Goal: Communication & Community: Answer question/provide support

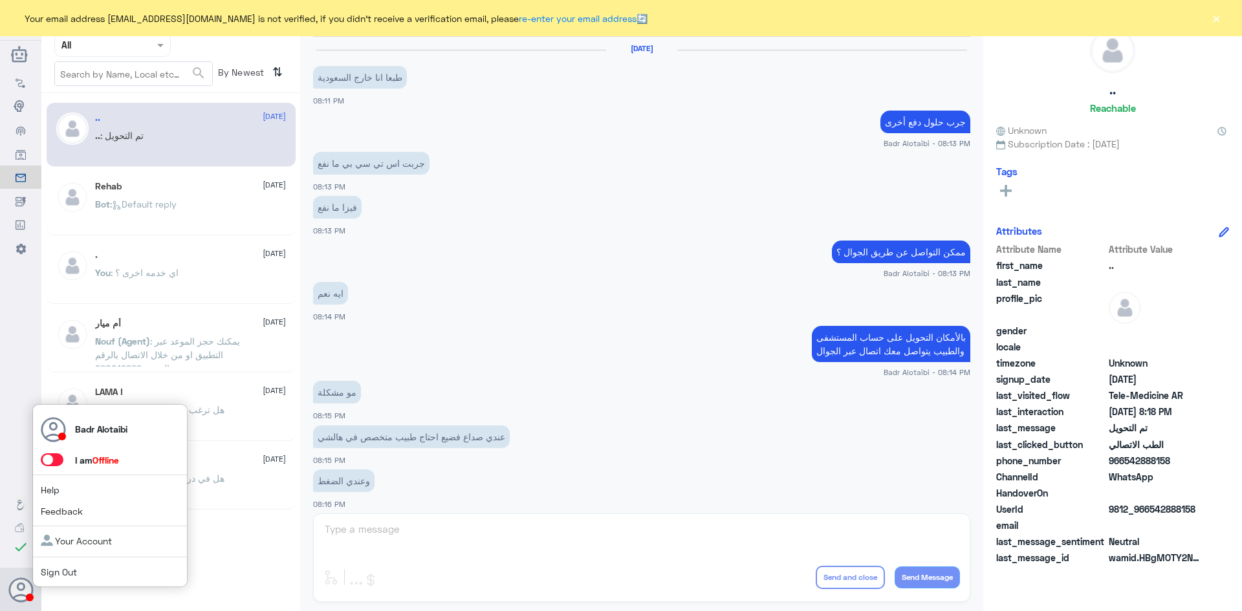
scroll to position [424, 0]
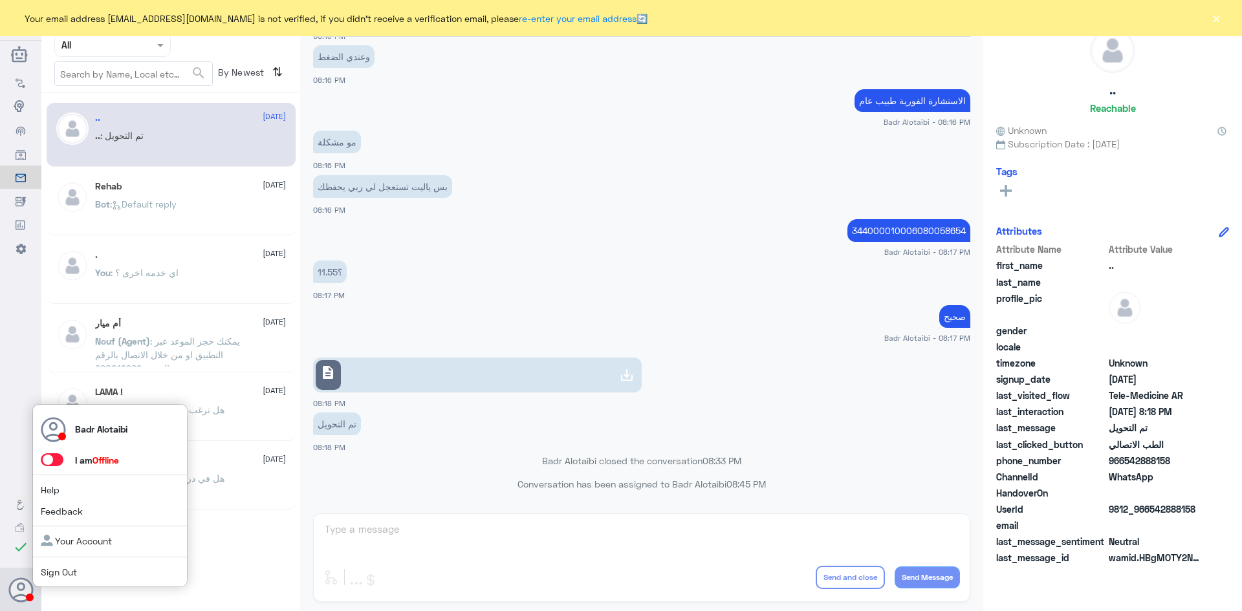
click at [56, 459] on span at bounding box center [52, 459] width 23 height 13
click at [0, 0] on input "checkbox" at bounding box center [0, 0] width 0 height 0
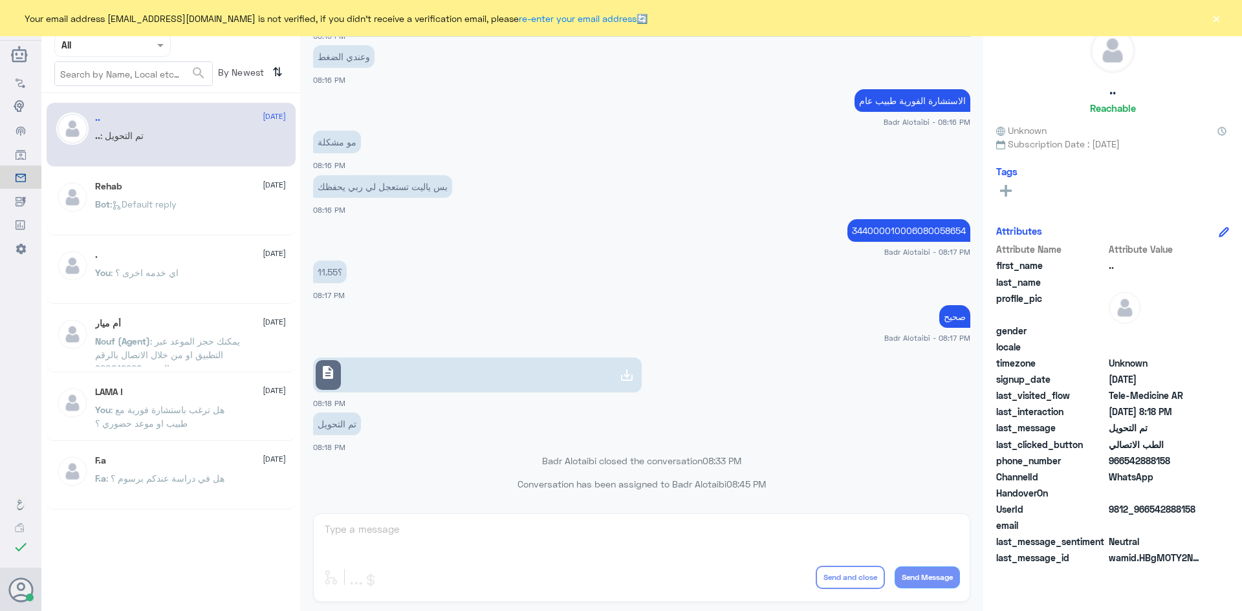
click at [1211, 12] on button "×" at bounding box center [1216, 18] width 13 height 13
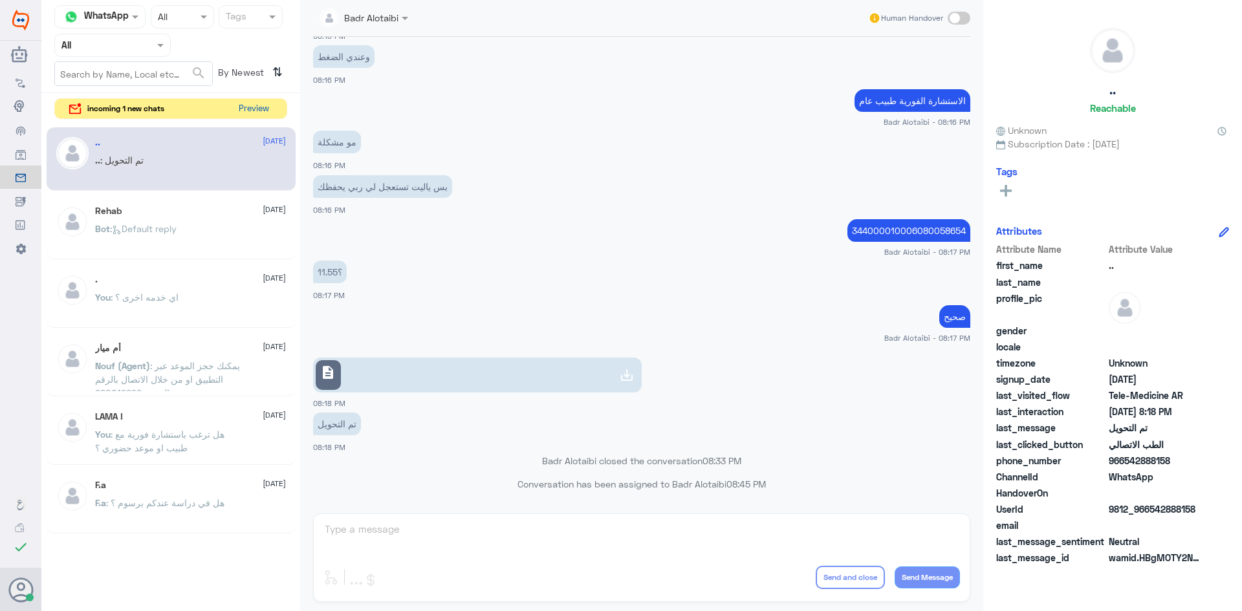
click at [250, 106] on button "Preview" at bounding box center [254, 109] width 40 height 20
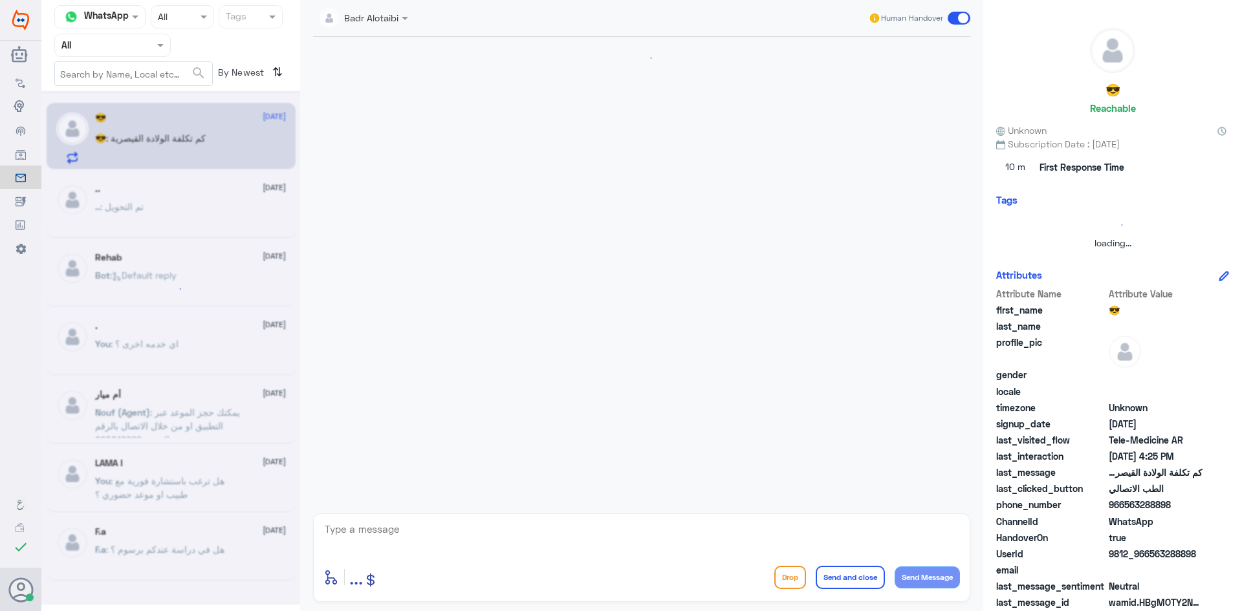
scroll to position [26, 0]
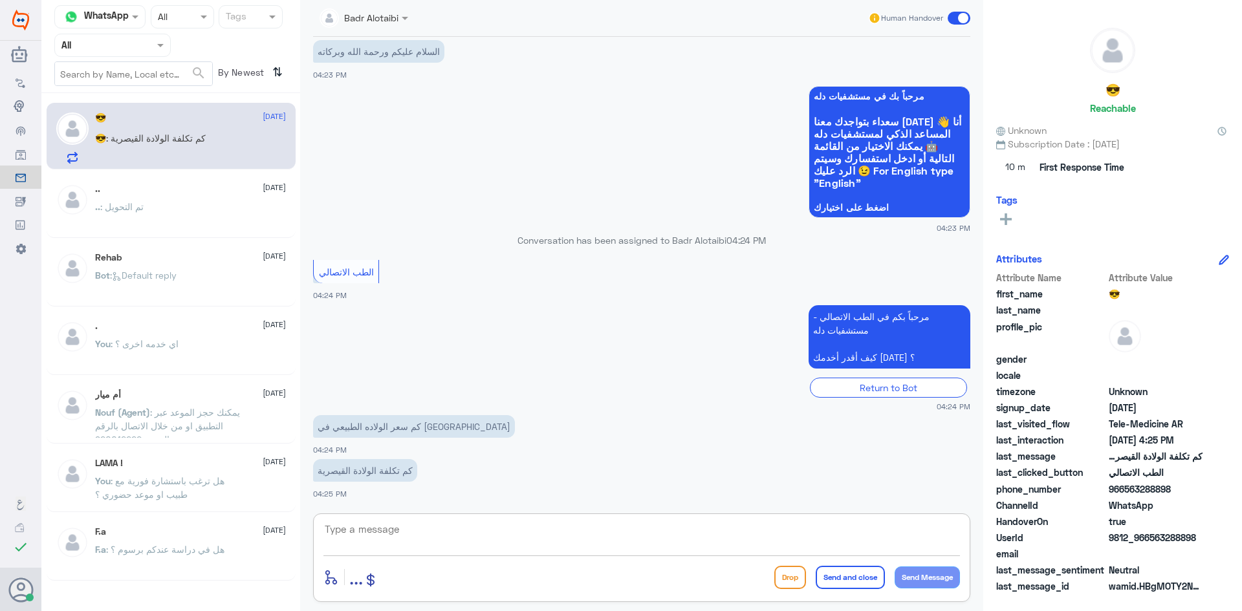
click at [508, 543] on textarea at bounding box center [641, 537] width 637 height 32
type textarea "مرحبا معك بدر من الطب الاتصالي كيف اقدر اخدمك ؟"
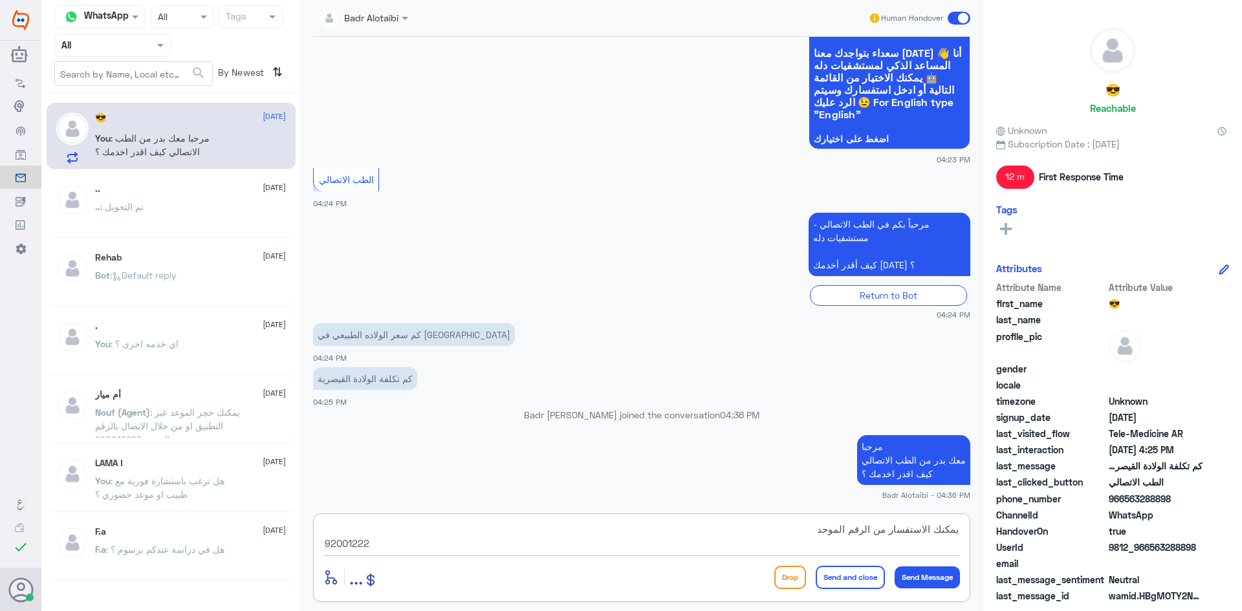
type textarea "يمكنك الاستفسار من الرقم الموحد 920012222"
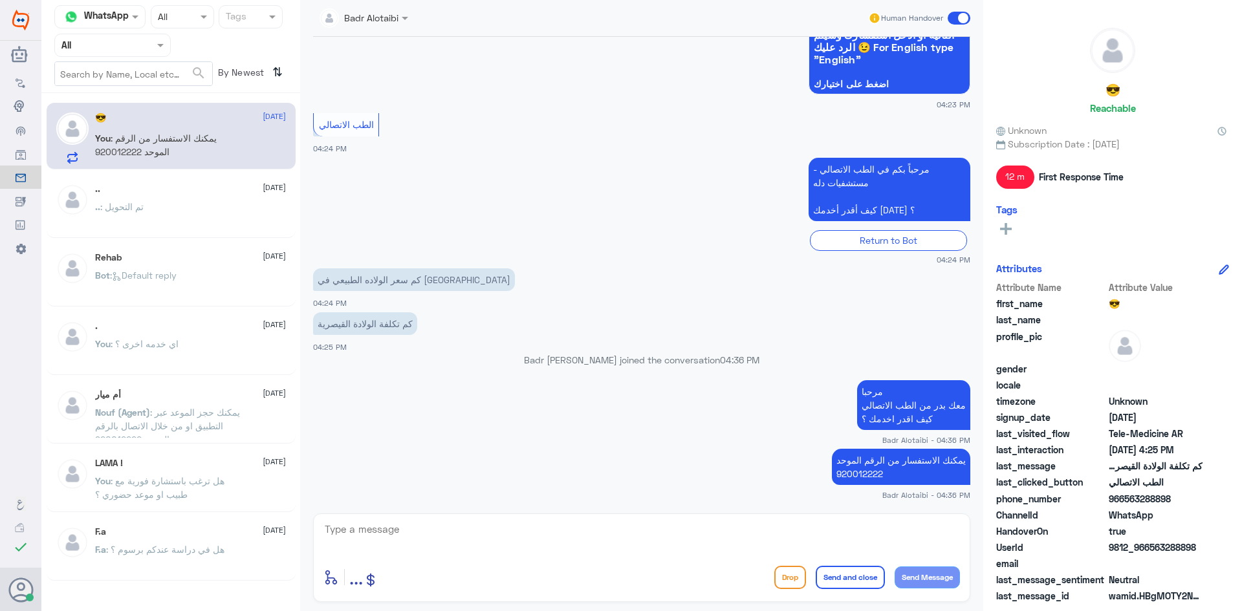
click at [954, 19] on span at bounding box center [959, 18] width 23 height 13
click at [0, 0] on input "checkbox" at bounding box center [0, 0] width 0 height 0
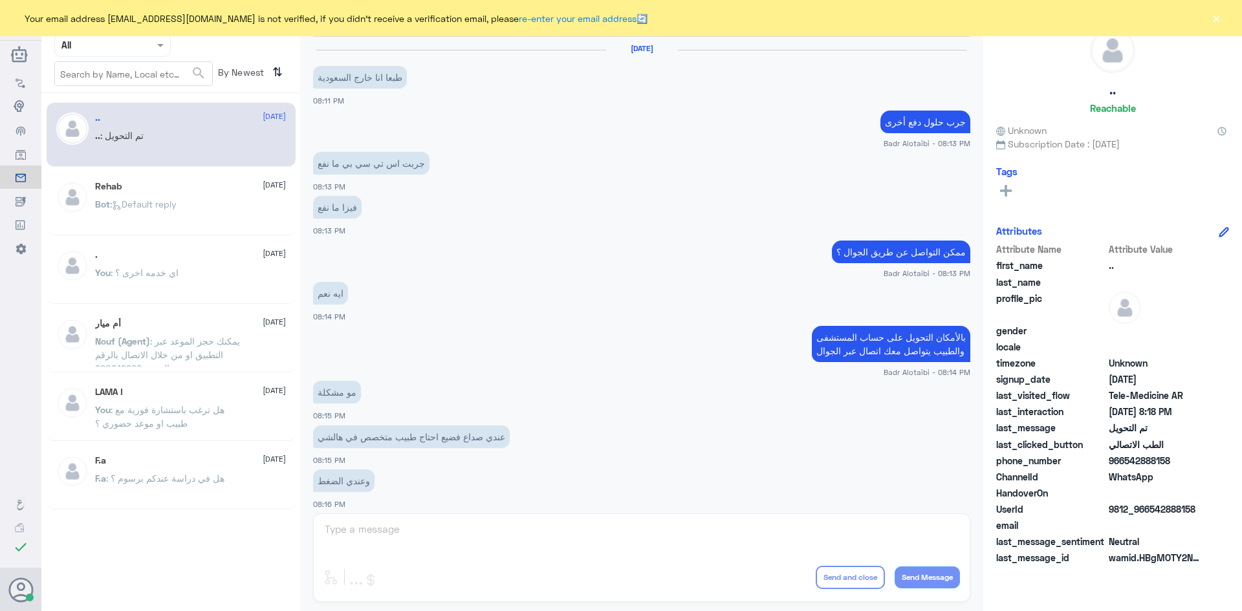
scroll to position [424, 0]
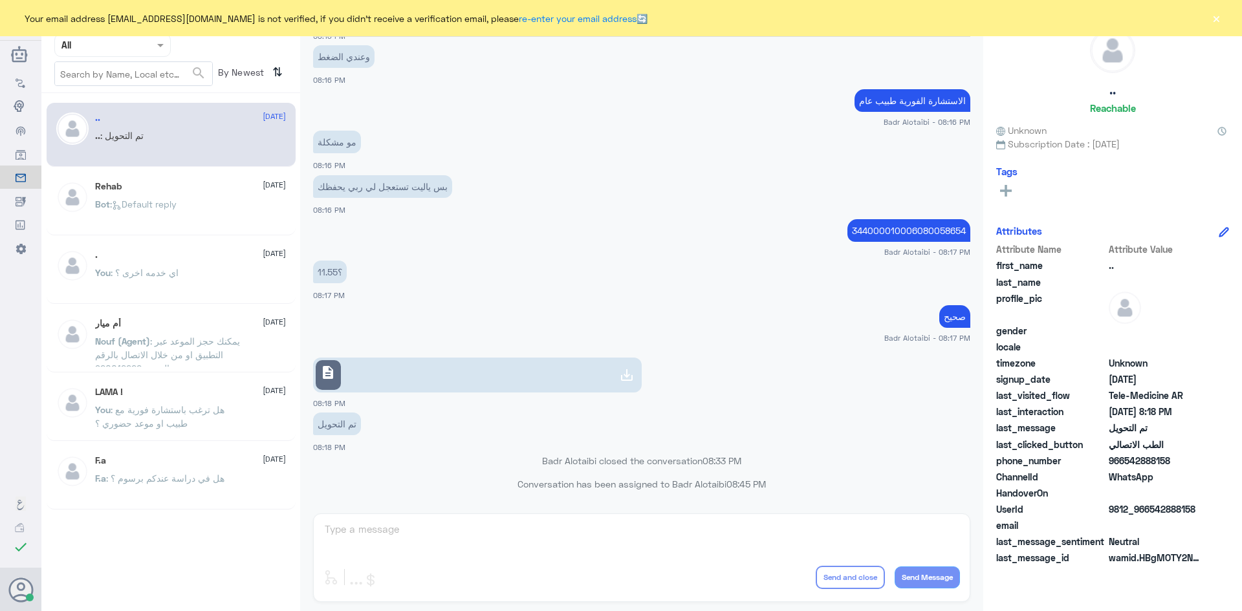
click at [1215, 24] on button "×" at bounding box center [1216, 18] width 13 height 13
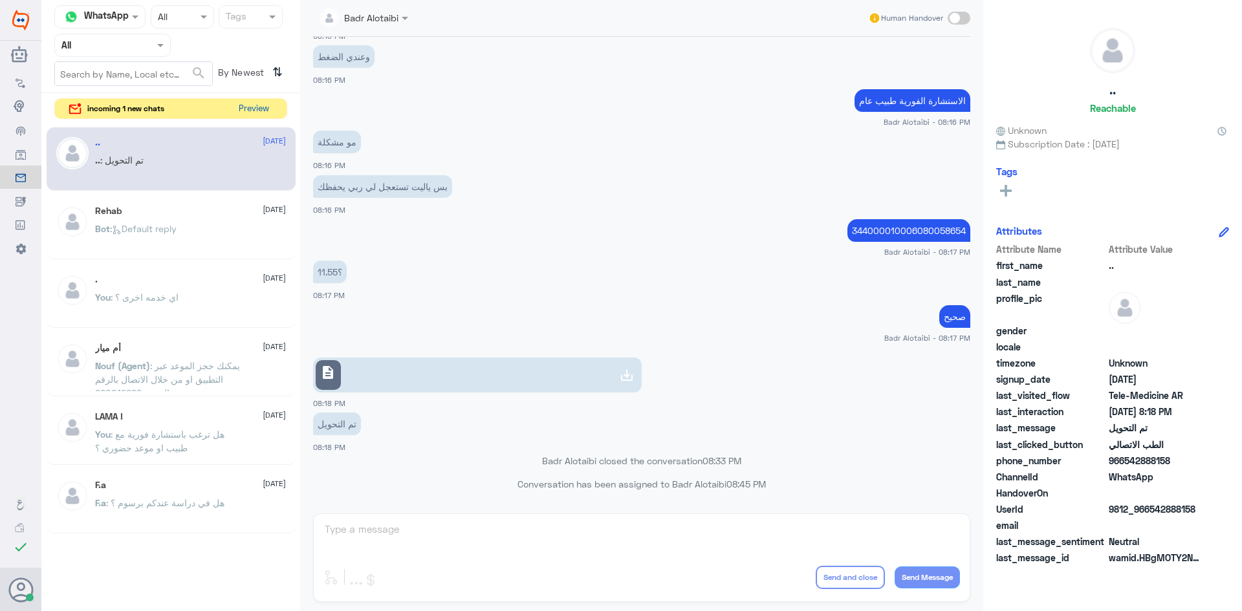
click at [235, 106] on button "Preview" at bounding box center [254, 109] width 40 height 20
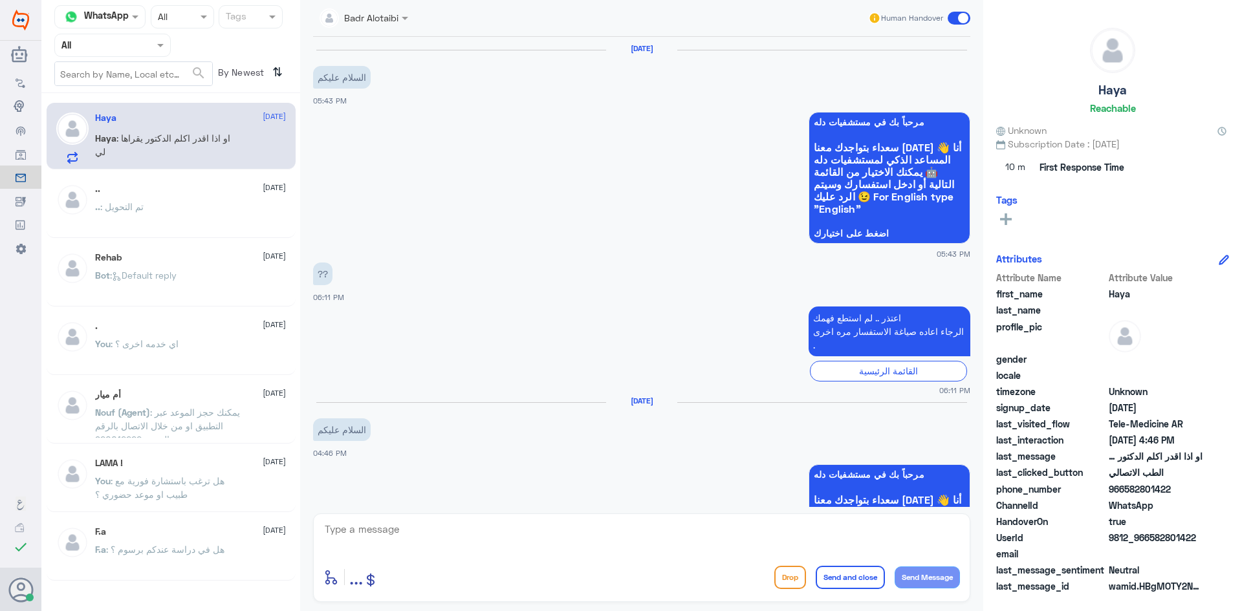
scroll to position [365, 0]
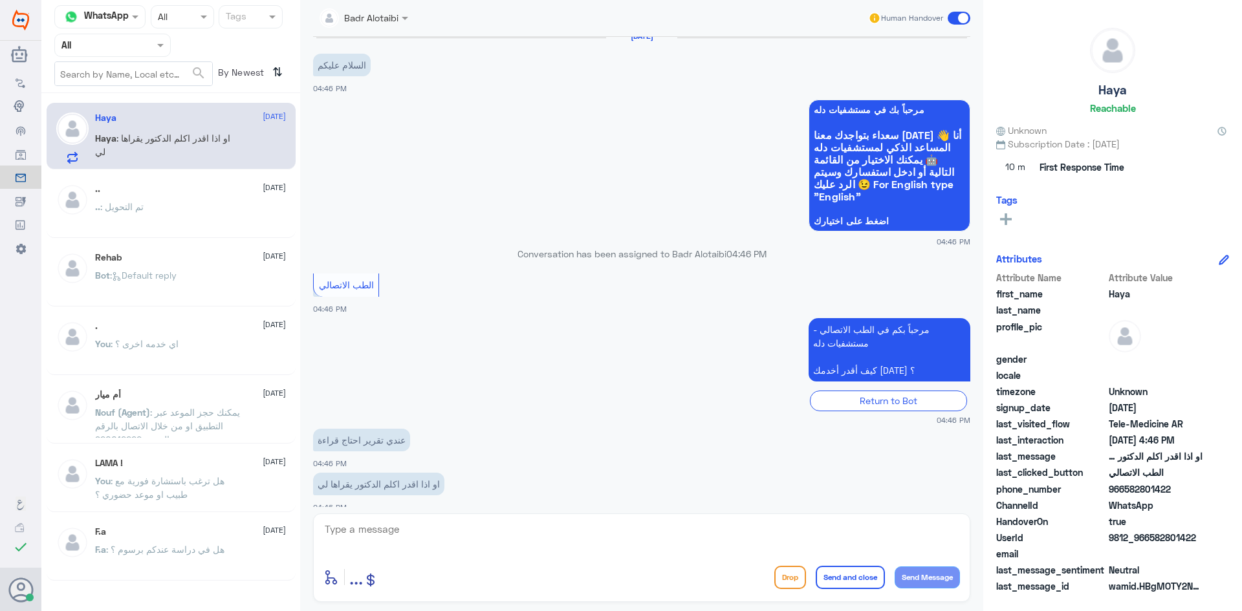
drag, startPoint x: 1201, startPoint y: 539, endPoint x: 1152, endPoint y: 538, distance: 48.5
click at [1152, 538] on span "9812_966582801422" at bounding box center [1156, 538] width 94 height 14
copy span "582801422"
click at [778, 536] on textarea at bounding box center [641, 537] width 637 height 32
type textarea "L"
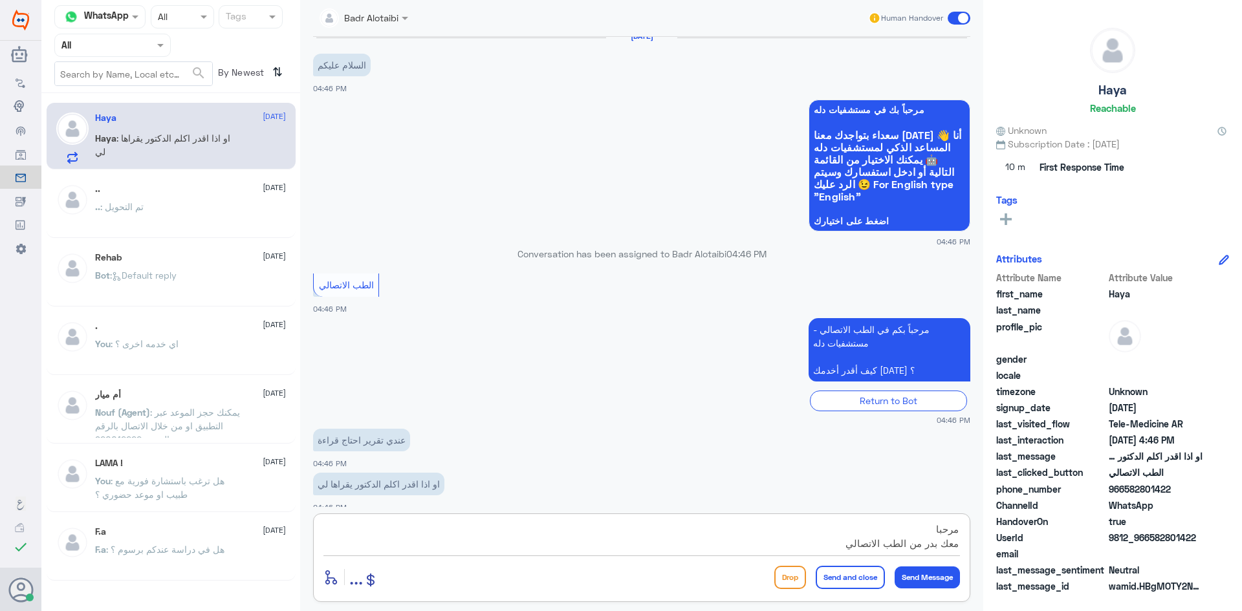
scroll to position [12, 0]
type textarea "مرحبا معك بدر من الطب الاتصالي كيف اقدر اخدمك ؟"
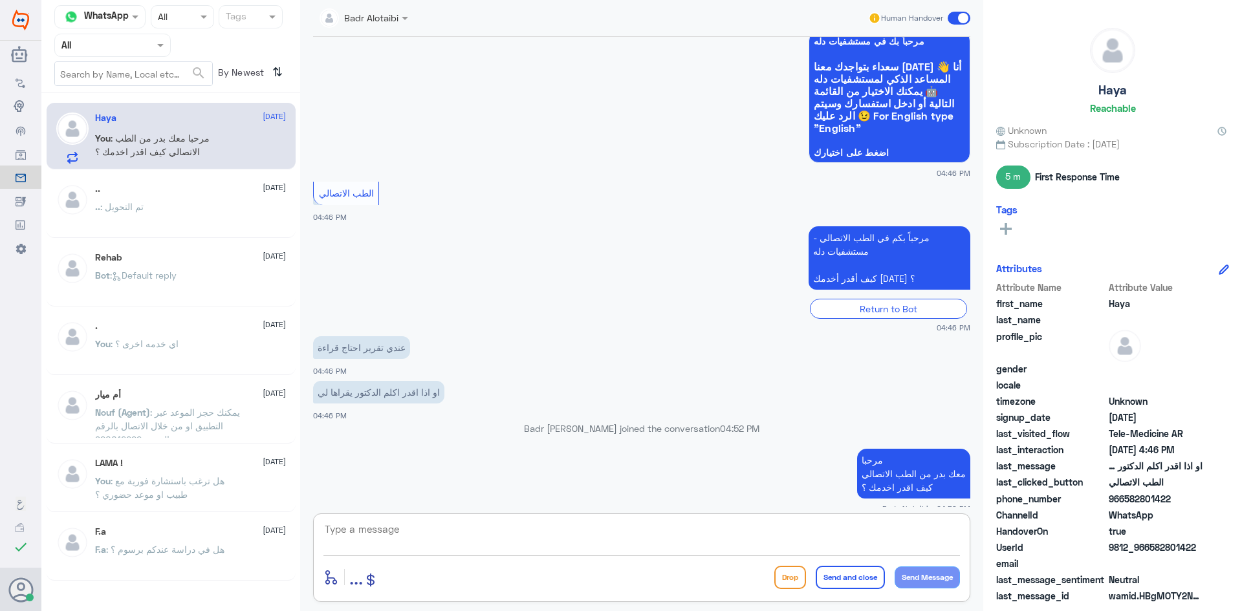
paste textarea "يمكنك تسجيل دخولك للتطبيق، واختر أيقونة "استشارة فورية" لطلب صرف الأدوية، أو إج…"
type textarea "يمكنك تسجيل دخولك للتطبيق، واختر أيقونة "استشارة فورية" لطلب صرف الأدوية، أو إج…"
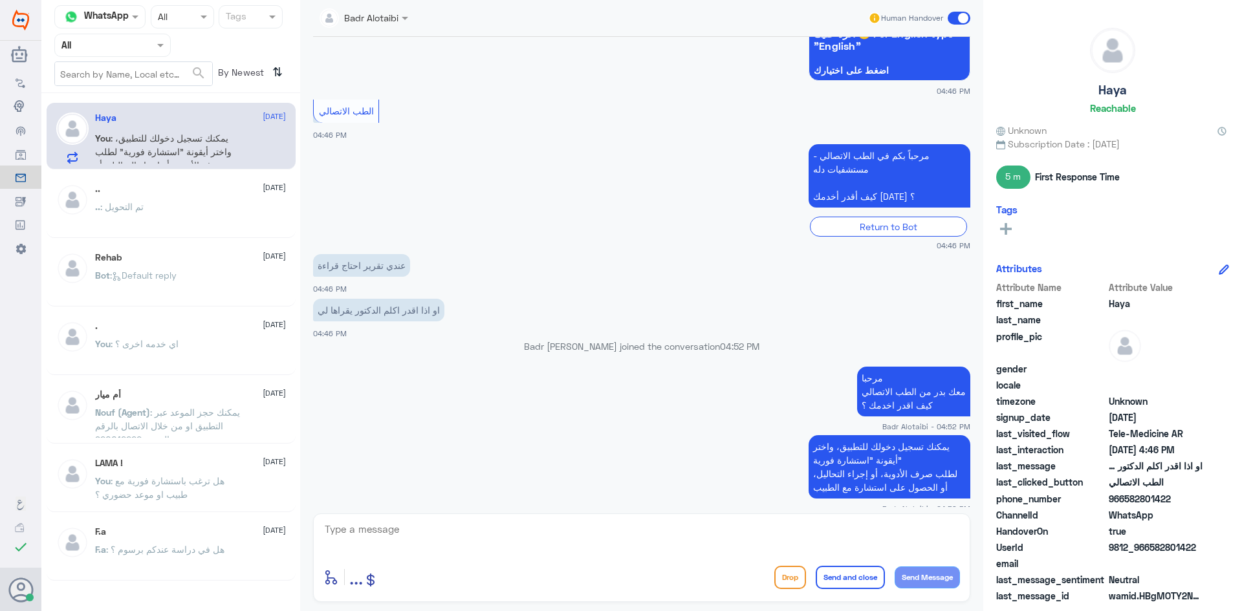
drag, startPoint x: 1200, startPoint y: 545, endPoint x: 1154, endPoint y: 542, distance: 46.0
click at [1154, 542] on span "9812_966582801422" at bounding box center [1156, 548] width 94 height 14
click at [1231, 538] on div "Haya Reachable Unknown Subscription Date : 05/24/2025 5 m First Response Time T…" at bounding box center [1112, 307] width 259 height 615
drag, startPoint x: 1204, startPoint y: 543, endPoint x: 1152, endPoint y: 548, distance: 52.6
click at [1152, 548] on div "UserId 9812_966582801422" at bounding box center [1112, 549] width 233 height 16
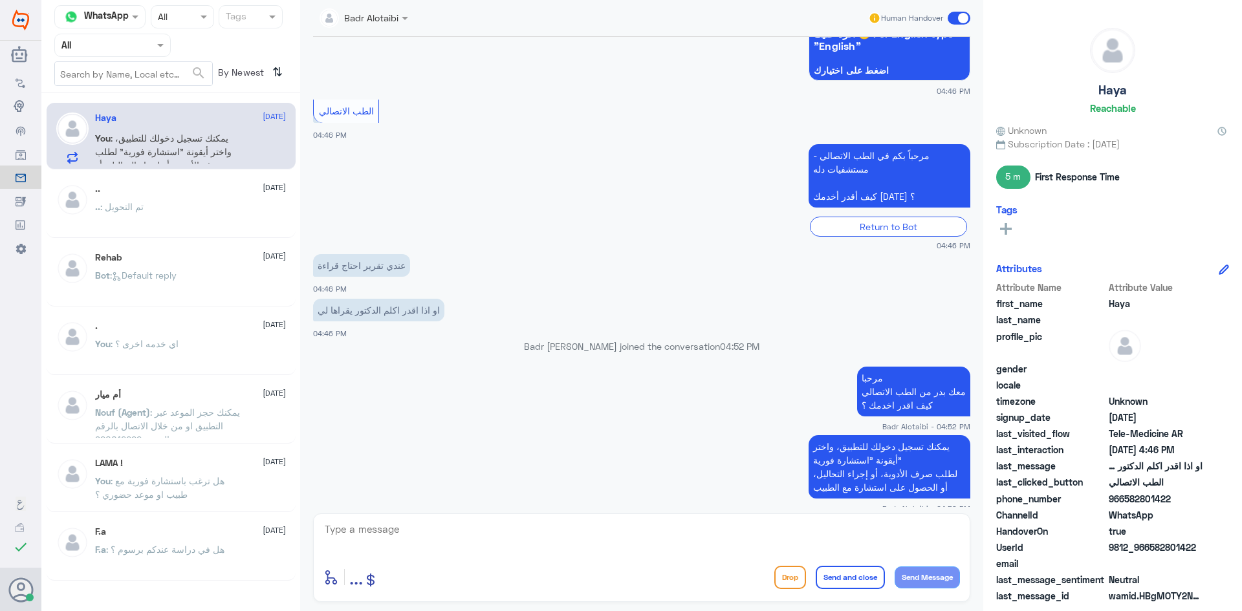
copy span "582801422"
click at [772, 523] on textarea at bounding box center [641, 537] width 637 height 32
drag, startPoint x: 1203, startPoint y: 546, endPoint x: 1149, endPoint y: 548, distance: 53.1
click at [1149, 548] on div "UserId 9812_966582801422" at bounding box center [1112, 549] width 233 height 16
copy span "582801422"
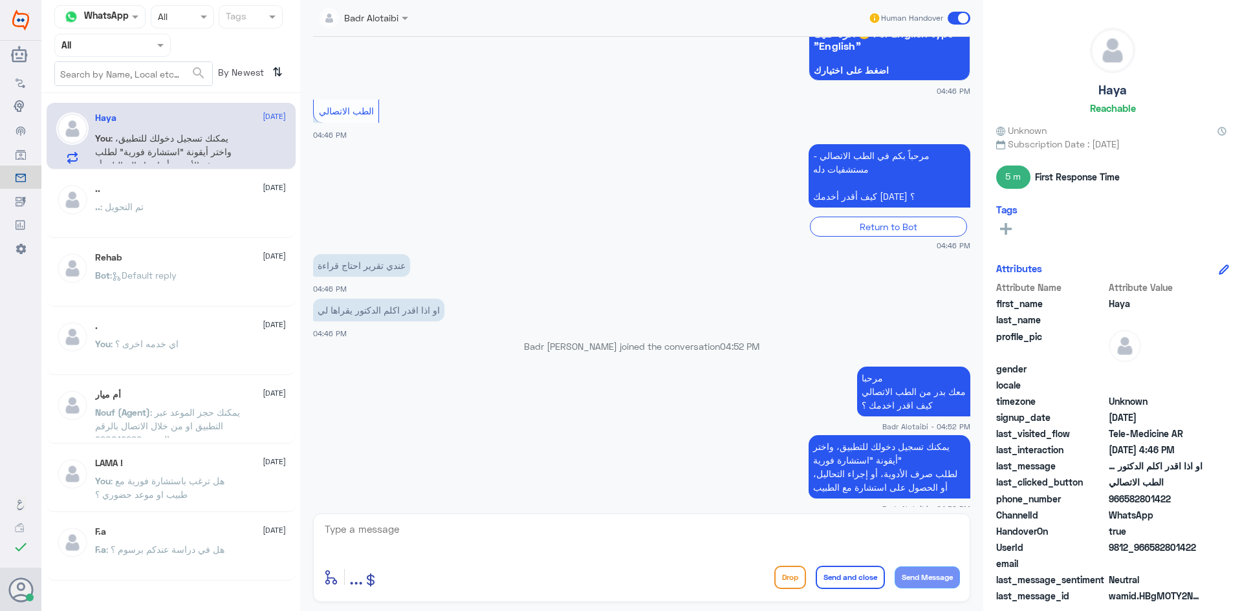
copy span "582801422"
click at [701, 397] on app-msgs-text "مرحبا معك بدر من الطب الاتصالي كيف اقدر اخدمك ؟" at bounding box center [641, 392] width 657 height 51
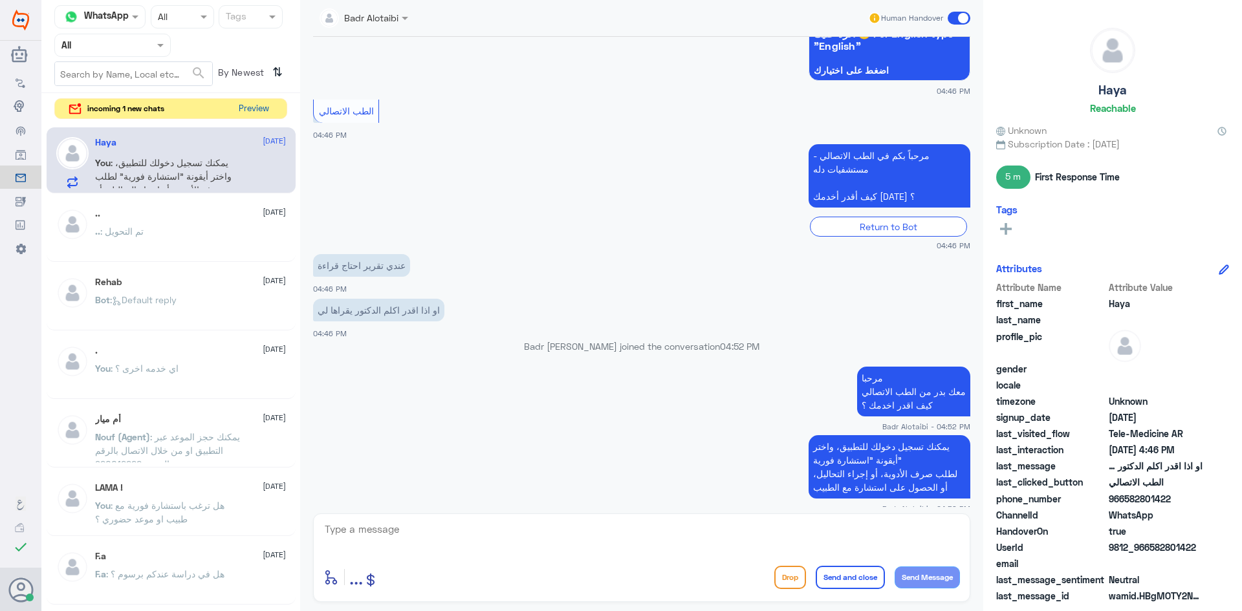
click at [257, 103] on button "Preview" at bounding box center [254, 109] width 40 height 20
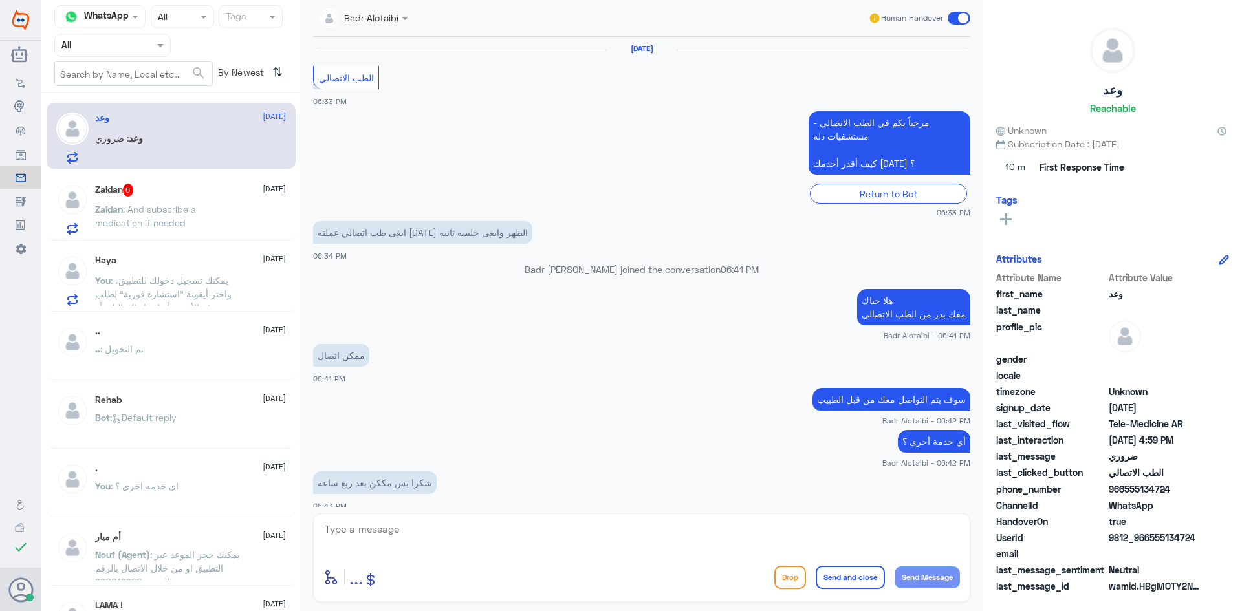
scroll to position [618, 0]
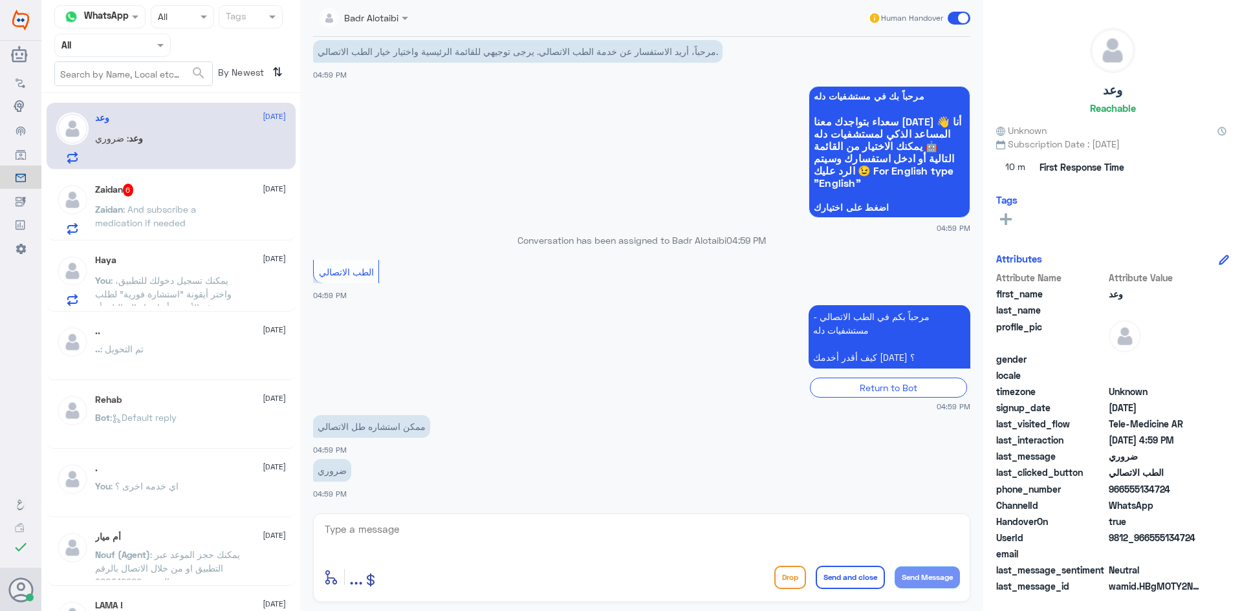
click at [579, 534] on textarea at bounding box center [641, 537] width 637 height 32
drag, startPoint x: 1197, startPoint y: 536, endPoint x: 1149, endPoint y: 540, distance: 48.7
click at [1149, 540] on span "9812_966555134724" at bounding box center [1156, 538] width 94 height 14
copy span "555134724"
click at [809, 545] on textarea "مرحبا معك بدر من الطب الاتصالي" at bounding box center [641, 537] width 637 height 32
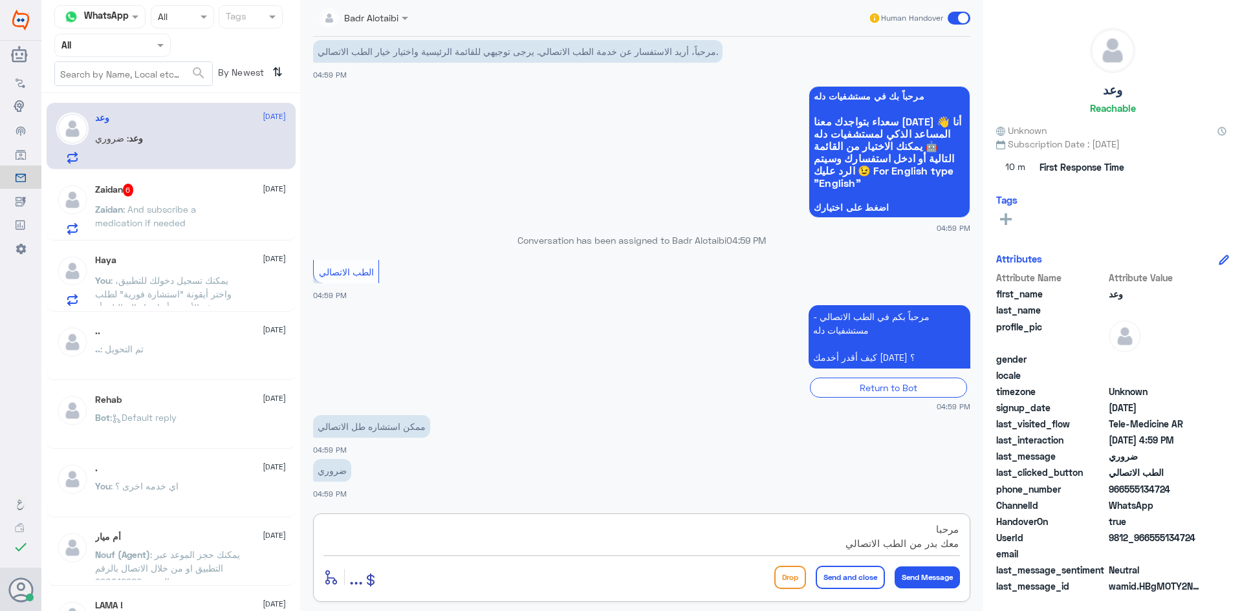
scroll to position [12, 0]
type textarea "مرحبا معك بدر من الطب الاتصالي كيف اقدر اخدمك ؟"
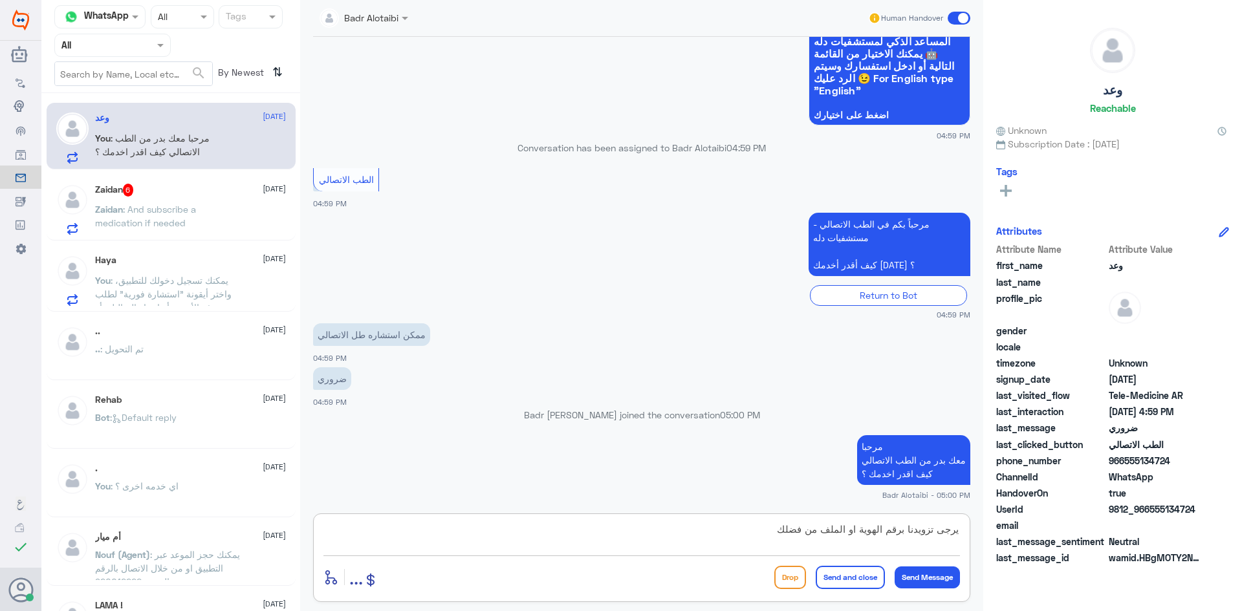
type textarea "يرجى تزويدنا برقم الهوية او الملف من فضلك"
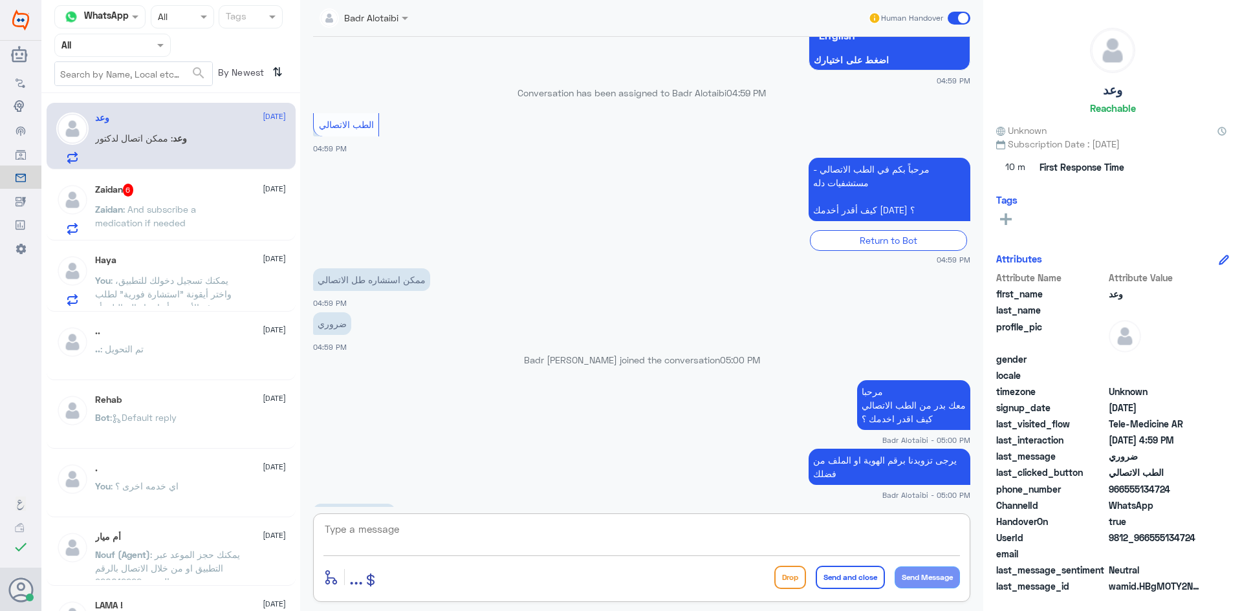
scroll to position [785, 0]
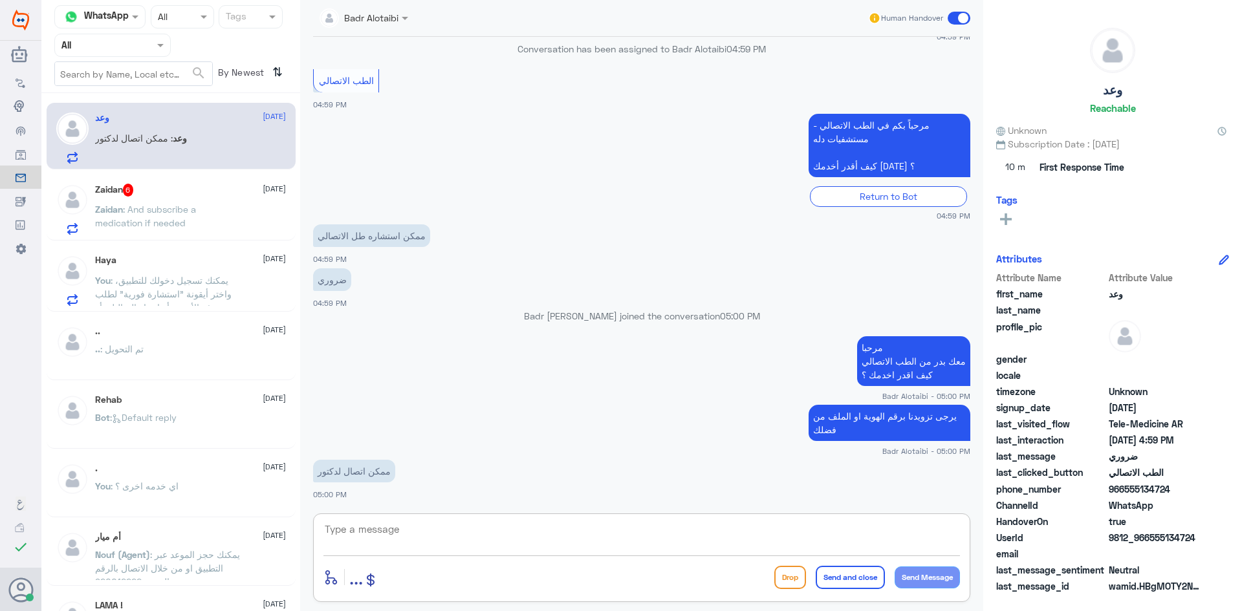
click at [637, 530] on textarea at bounding box center [641, 537] width 637 height 32
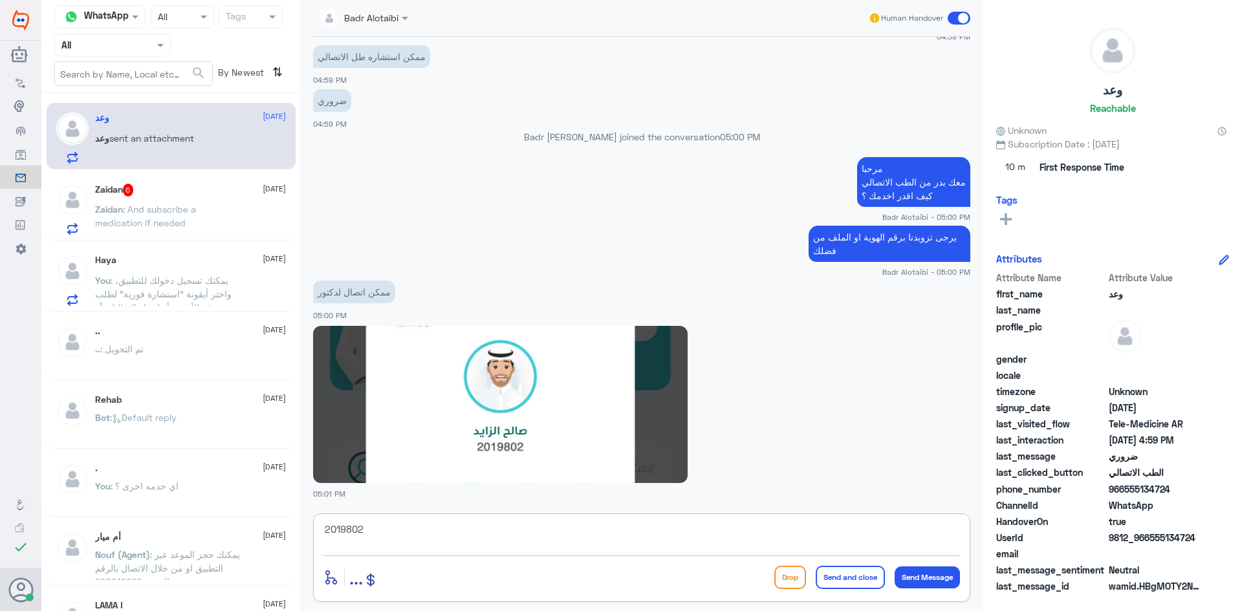
drag, startPoint x: 383, startPoint y: 528, endPoint x: 318, endPoint y: 544, distance: 67.2
click at [318, 544] on div "2019802 enter flow name ... Drop Send and close Send Message" at bounding box center [641, 558] width 657 height 89
type textarea "2019802"
click at [211, 201] on div "Zaidan 6 3 September Zaidan : And subscribe a medication if needed" at bounding box center [190, 209] width 191 height 51
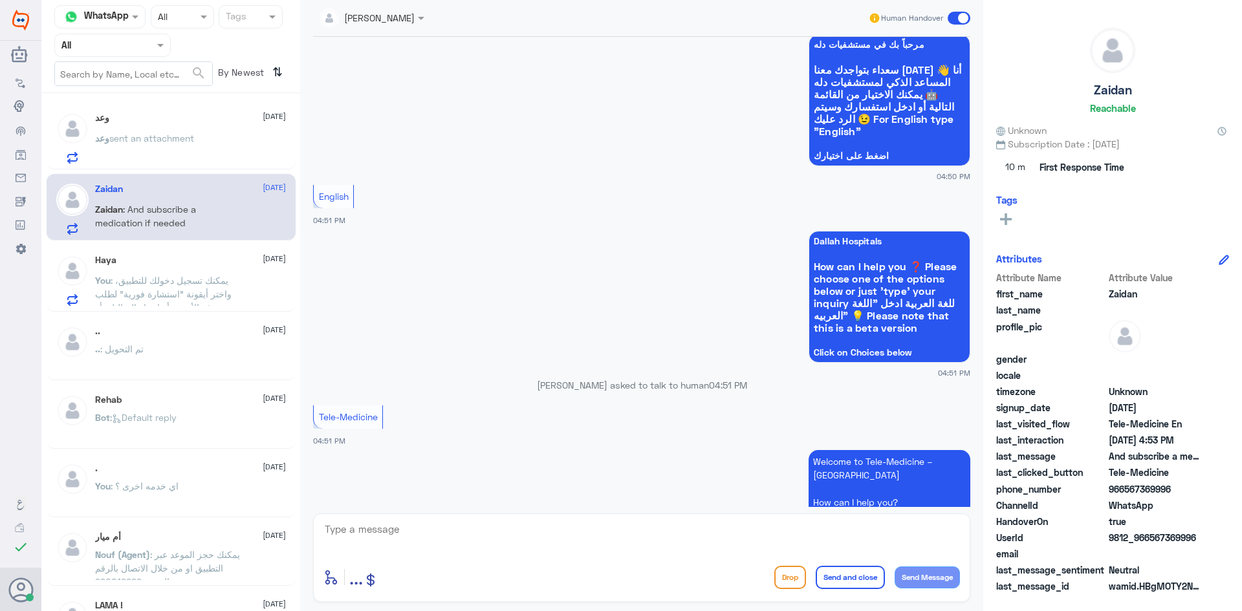
scroll to position [620, 0]
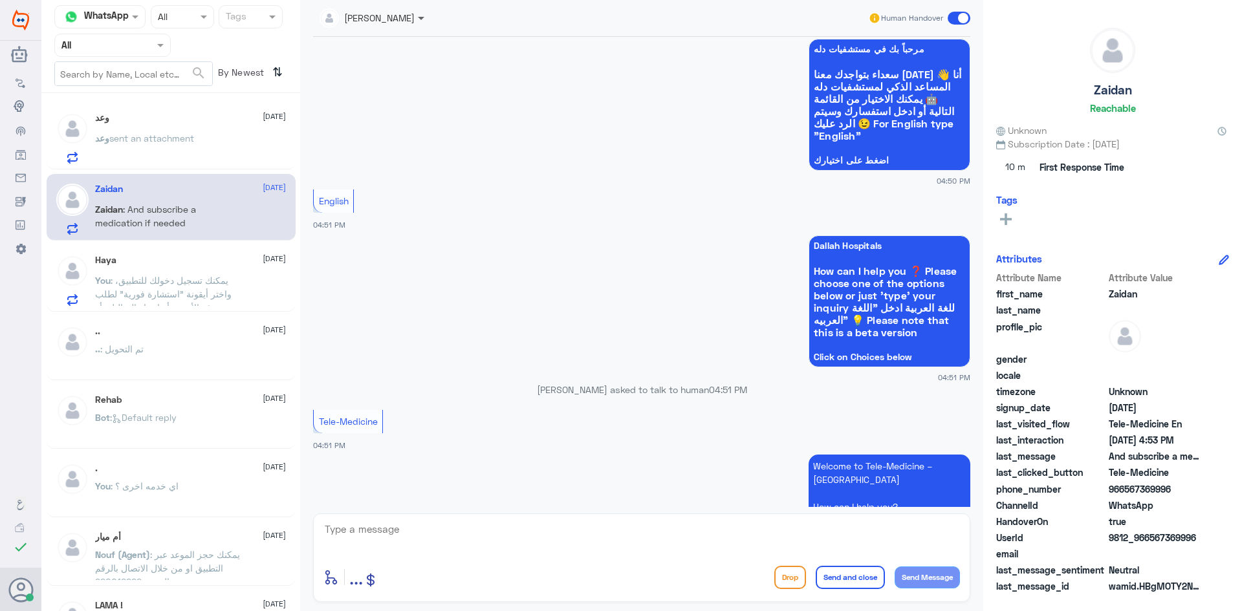
click at [420, 21] on span at bounding box center [423, 18] width 16 height 14
click at [409, 83] on div "[PERSON_NAME]" at bounding box center [394, 79] width 71 height 14
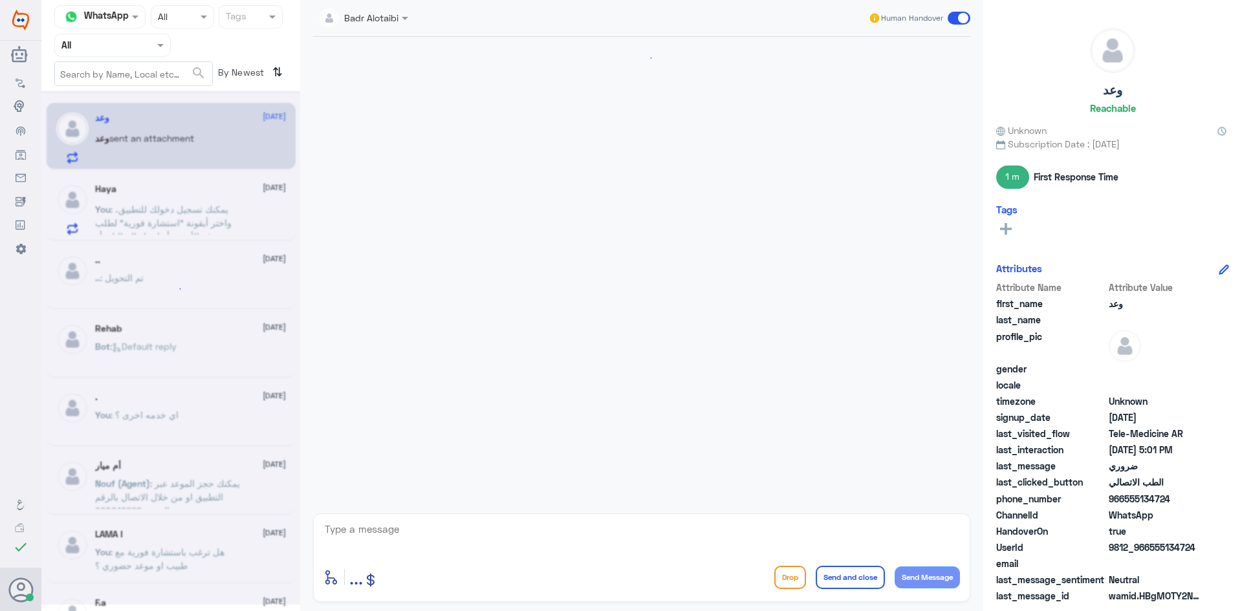
scroll to position [710, 0]
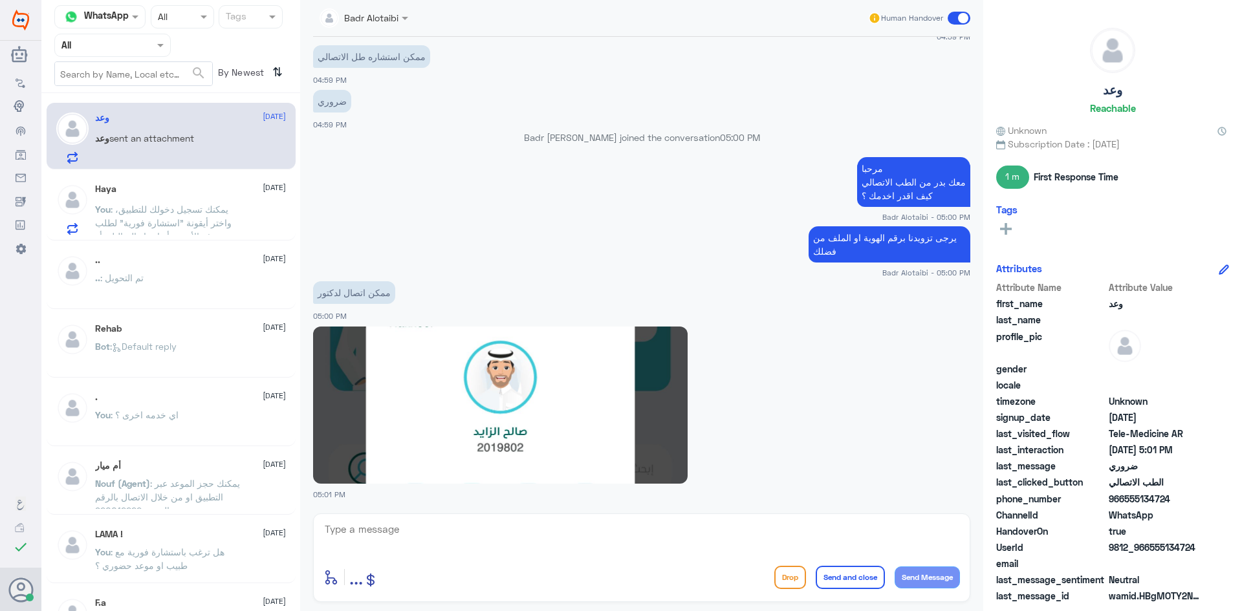
click at [483, 536] on textarea at bounding box center [641, 537] width 637 height 32
click at [413, 523] on textarea at bounding box center [641, 537] width 637 height 32
type textarea "سوف يتم التواصل معك من قبل الطبيب"
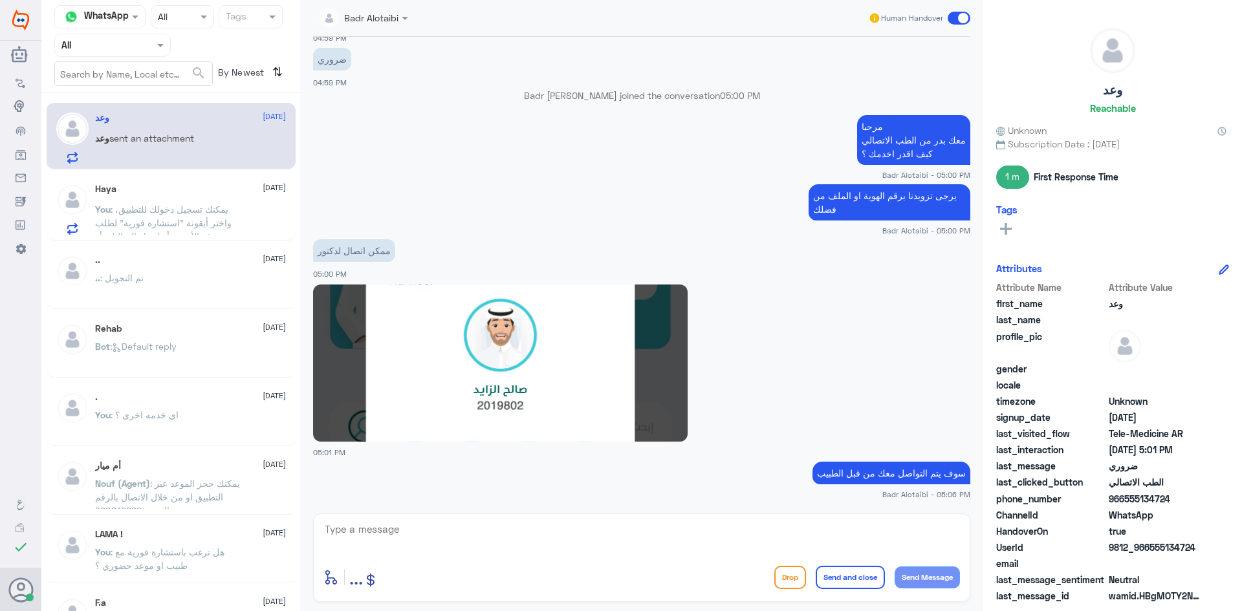
click at [952, 16] on span at bounding box center [959, 18] width 23 height 13
click at [0, 0] on input "checkbox" at bounding box center [0, 0] width 0 height 0
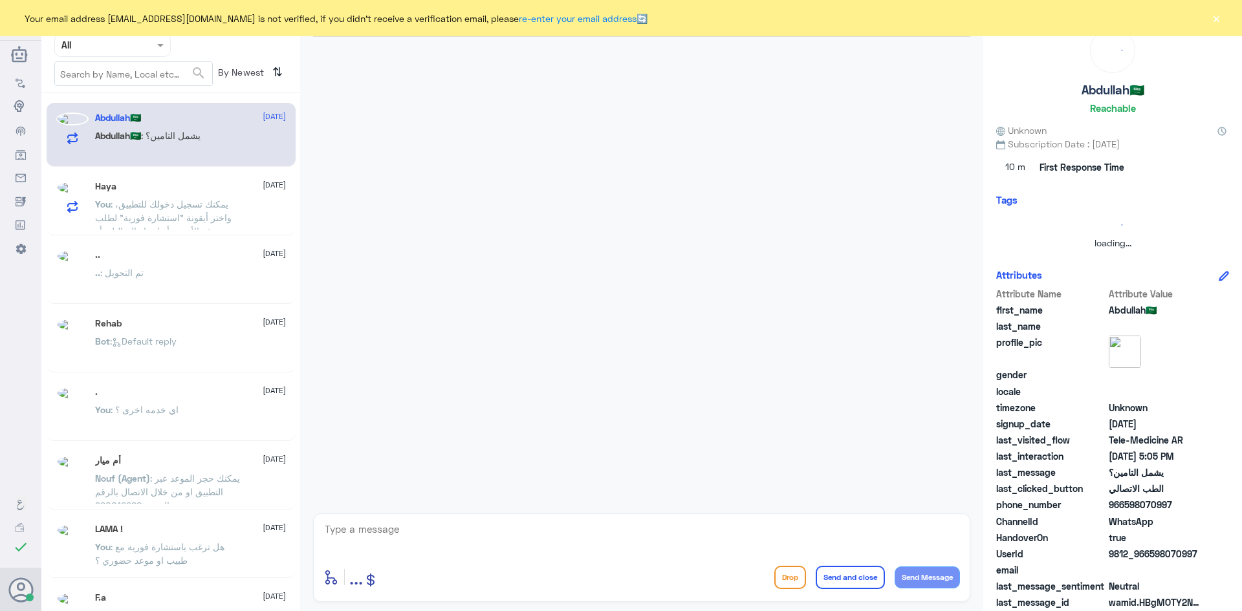
click at [1218, 19] on button "×" at bounding box center [1216, 18] width 13 height 13
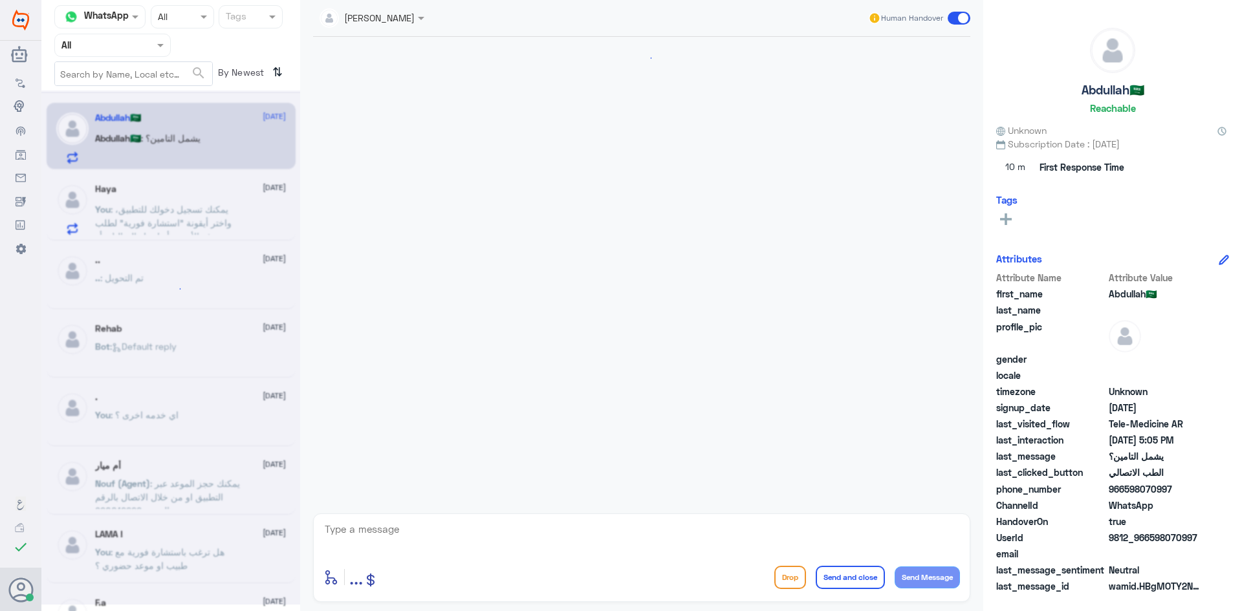
scroll to position [295, 0]
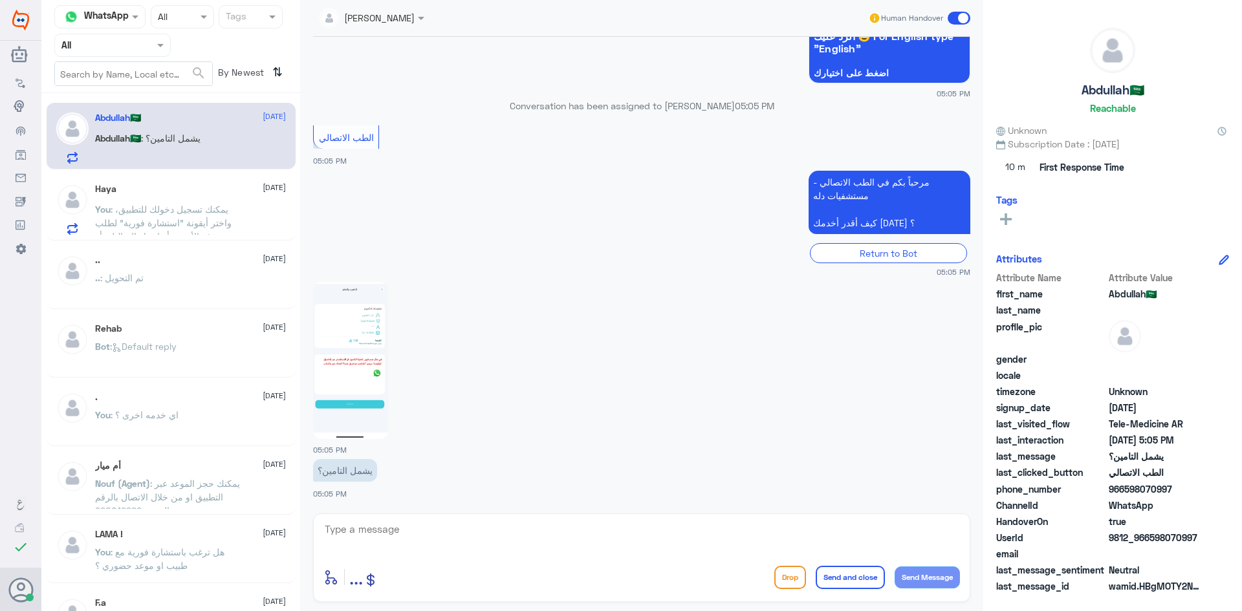
click at [354, 402] on img at bounding box center [350, 360] width 75 height 157
click at [547, 543] on textarea at bounding box center [641, 537] width 637 height 32
type textarea "مرحبا معك بدر من الطب الاتصالي كيف اقدر اخدمك ؟"
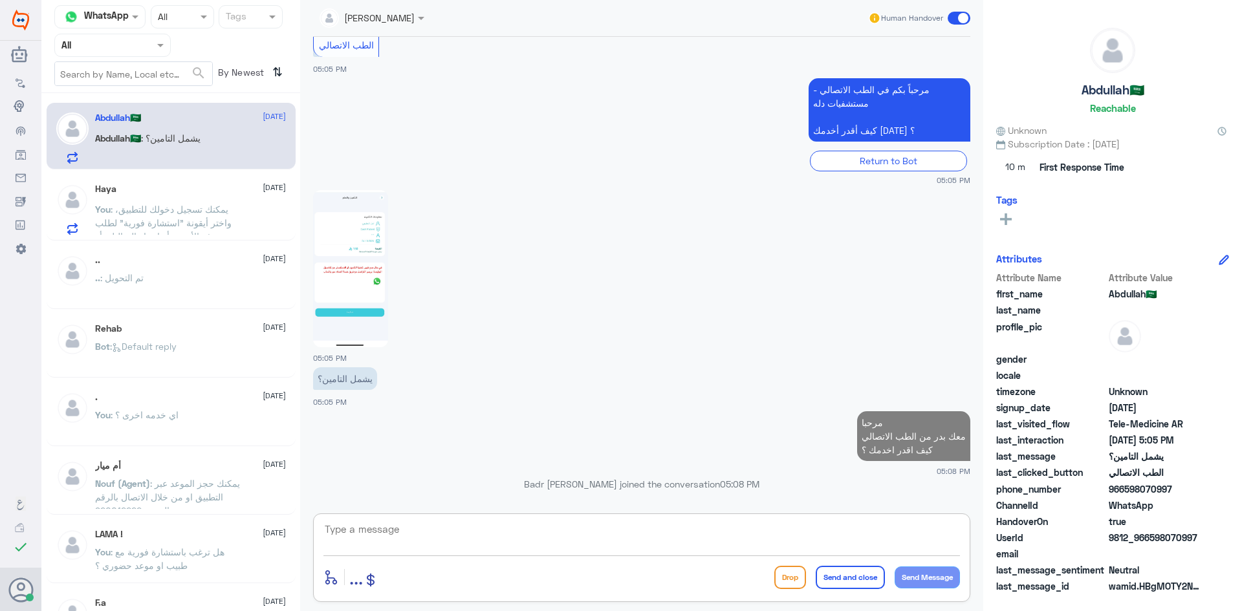
click at [464, 540] on textarea at bounding box center [641, 537] width 637 height 32
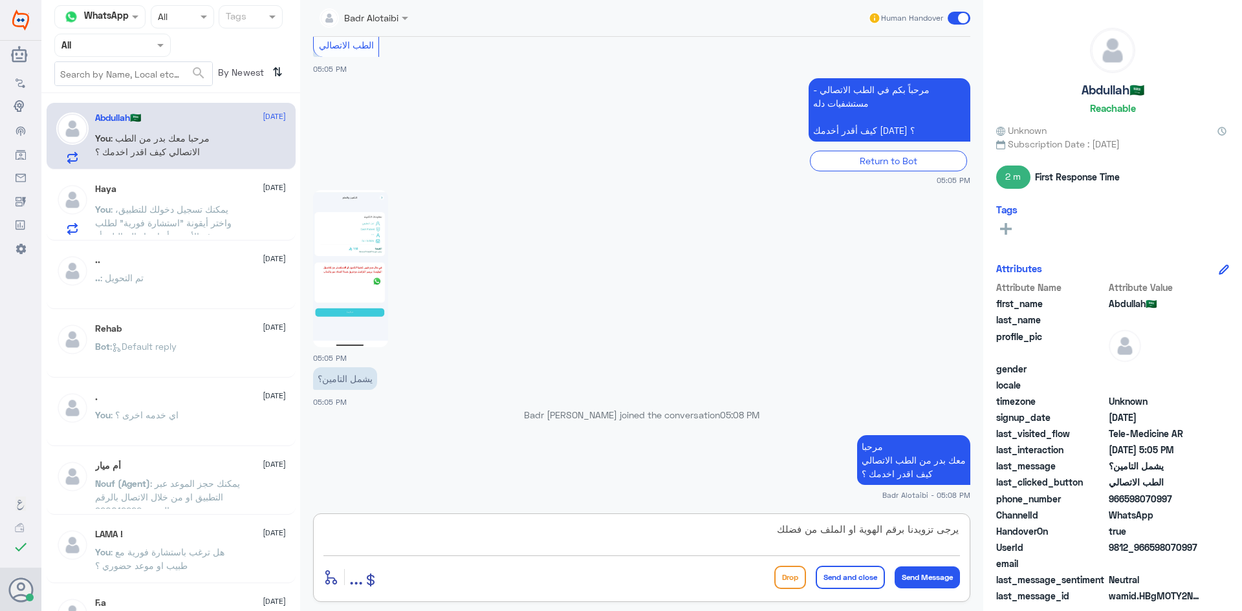
type textarea "يرجى تزويدنا برقم الهوية او الملف من فضلك"
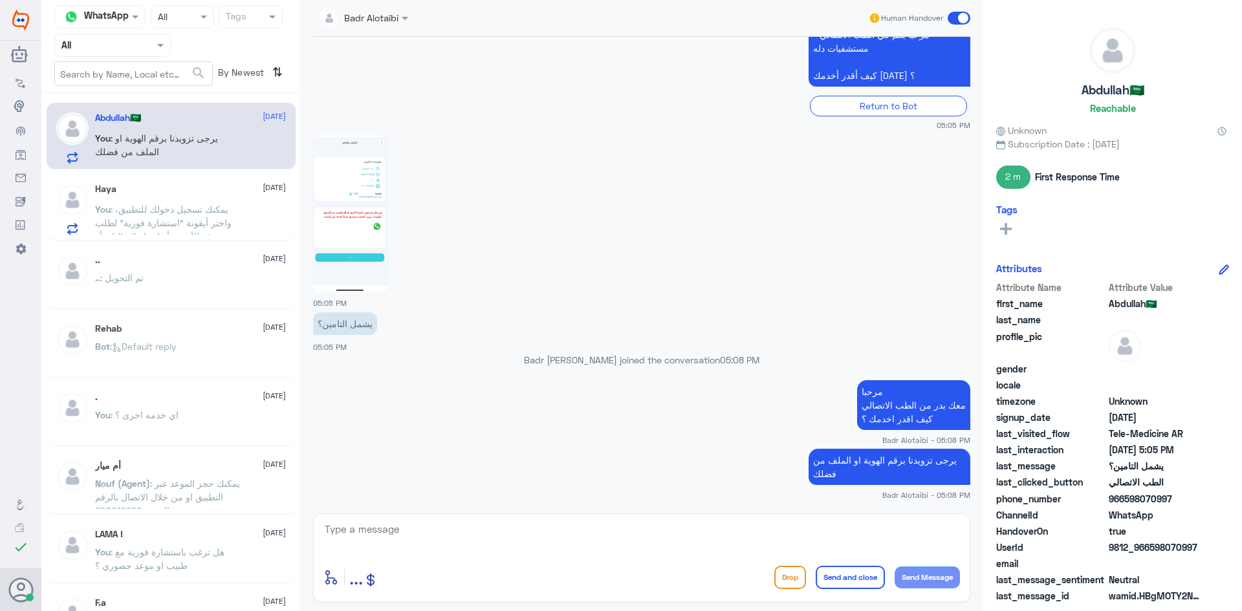
drag, startPoint x: 1200, startPoint y: 547, endPoint x: 1149, endPoint y: 552, distance: 50.7
click at [1149, 552] on span "9812_966598070997" at bounding box center [1156, 548] width 94 height 14
copy span "598070997"
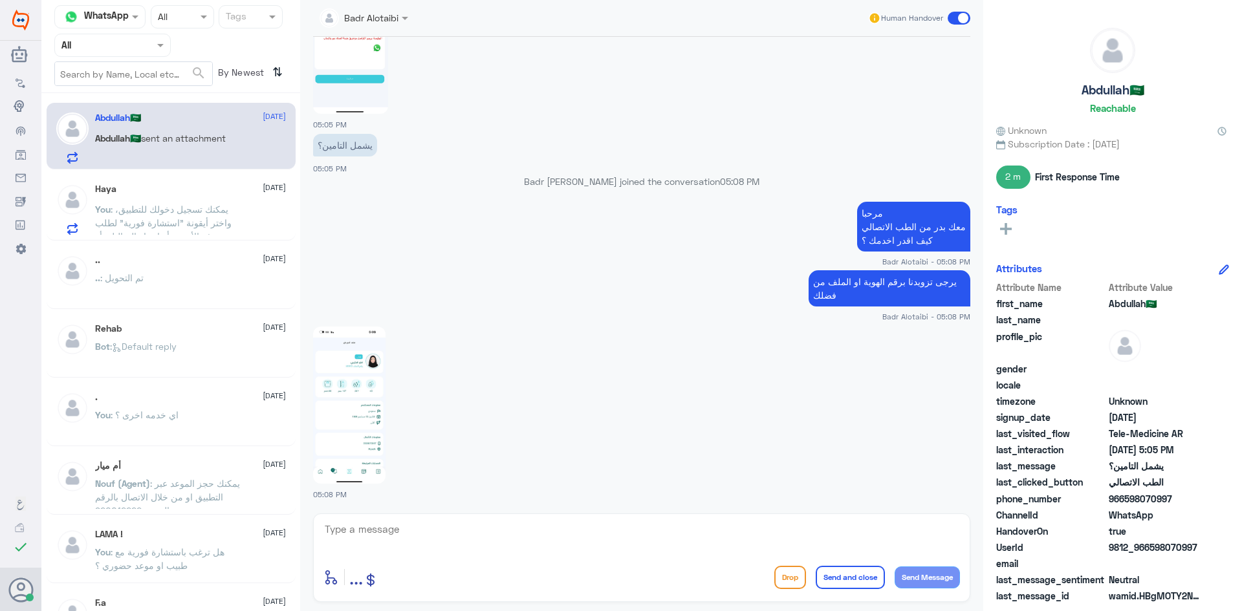
click at [386, 452] on div at bounding box center [641, 404] width 657 height 158
click at [365, 436] on img at bounding box center [349, 405] width 72 height 157
click at [375, 373] on img at bounding box center [349, 405] width 72 height 157
click at [684, 530] on textarea at bounding box center [641, 537] width 637 height 32
type textarea "ت"
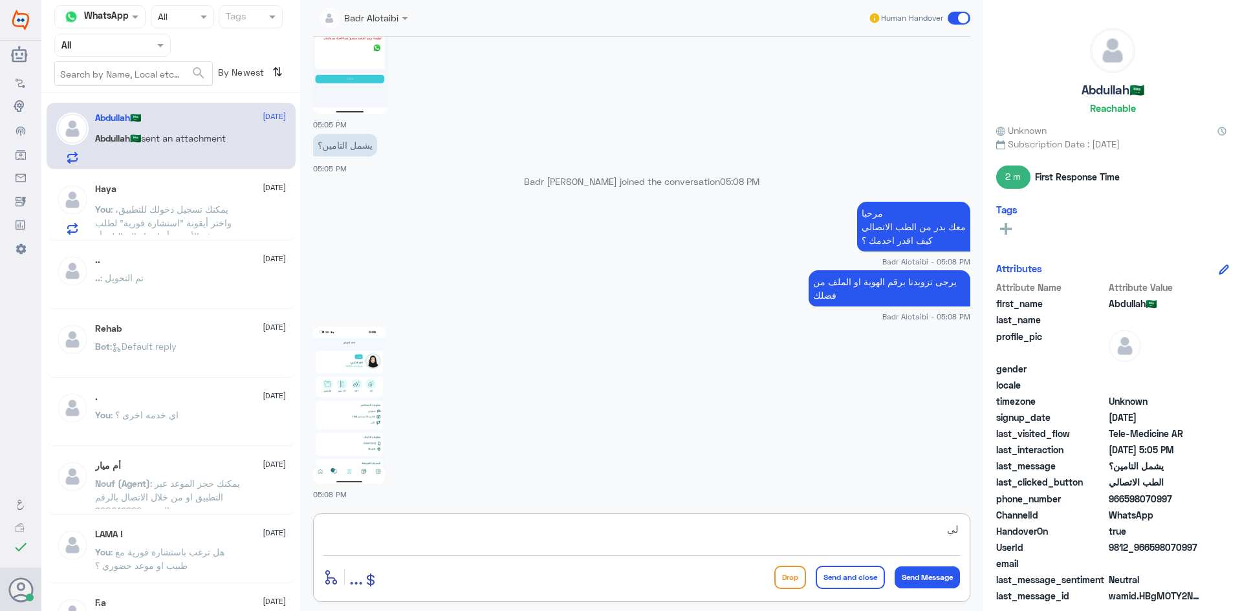
type textarea "ل"
type textarea "تأمينك لا يغطي بمستشفى دله (النخيل)"
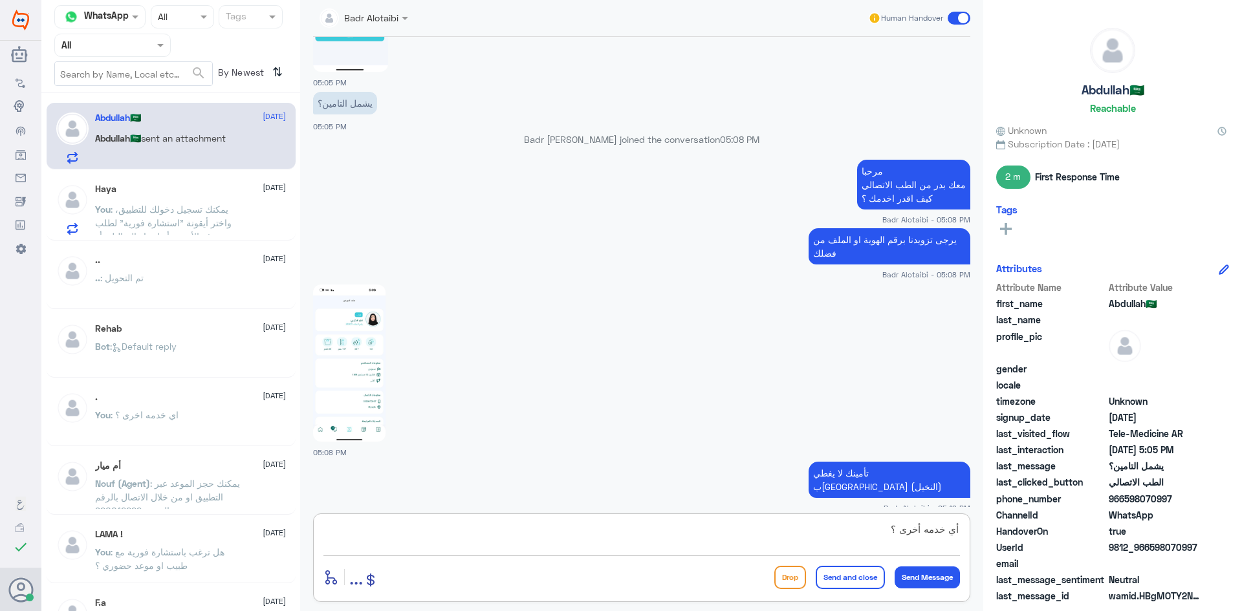
type textarea "أي خدمه أخرى ؟"
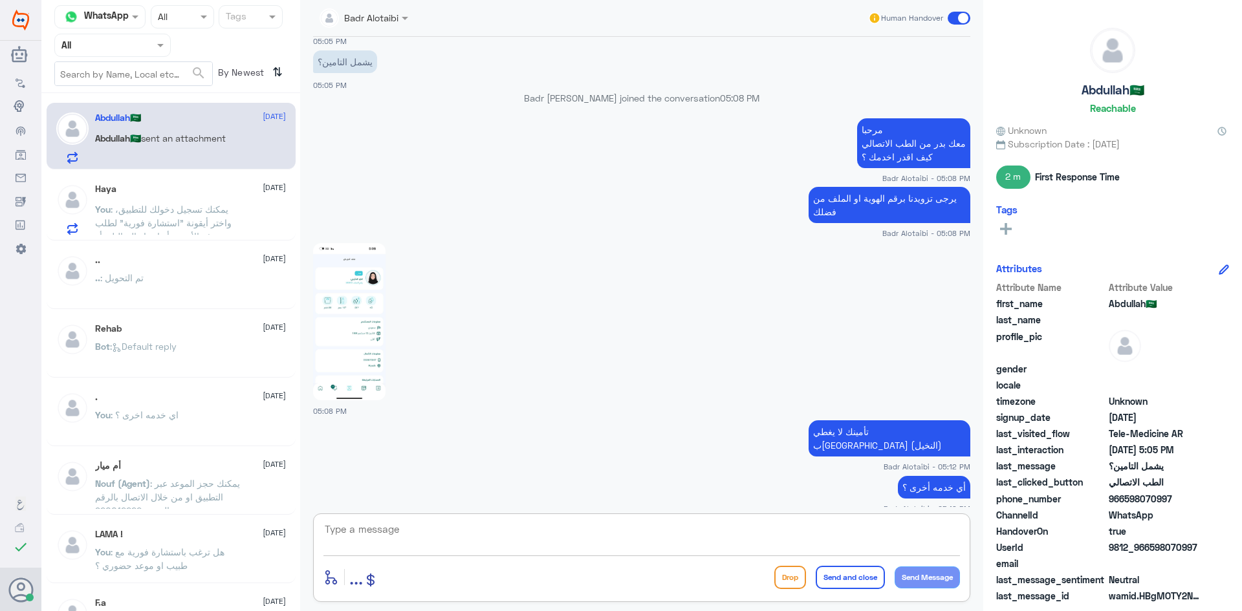
click at [206, 224] on span ": يمكنك تسجيل دخولك للتطبيق، واختر أيقونة "استشارة فورية" لطلب صرف الأدوية، أو …" at bounding box center [163, 230] width 136 height 52
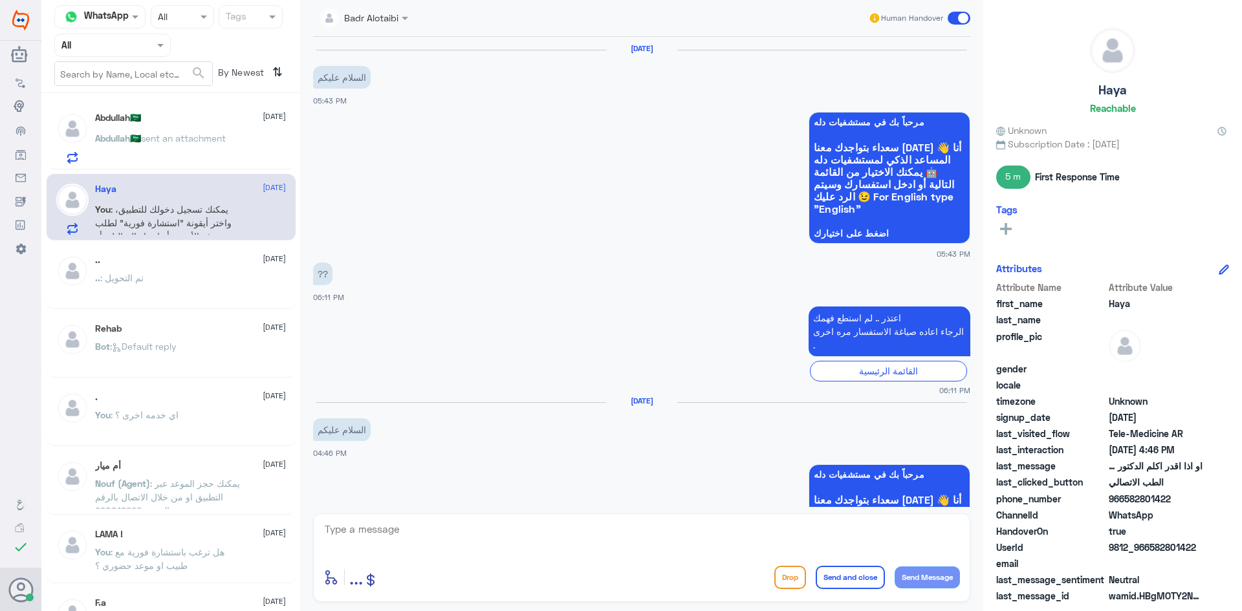
scroll to position [539, 0]
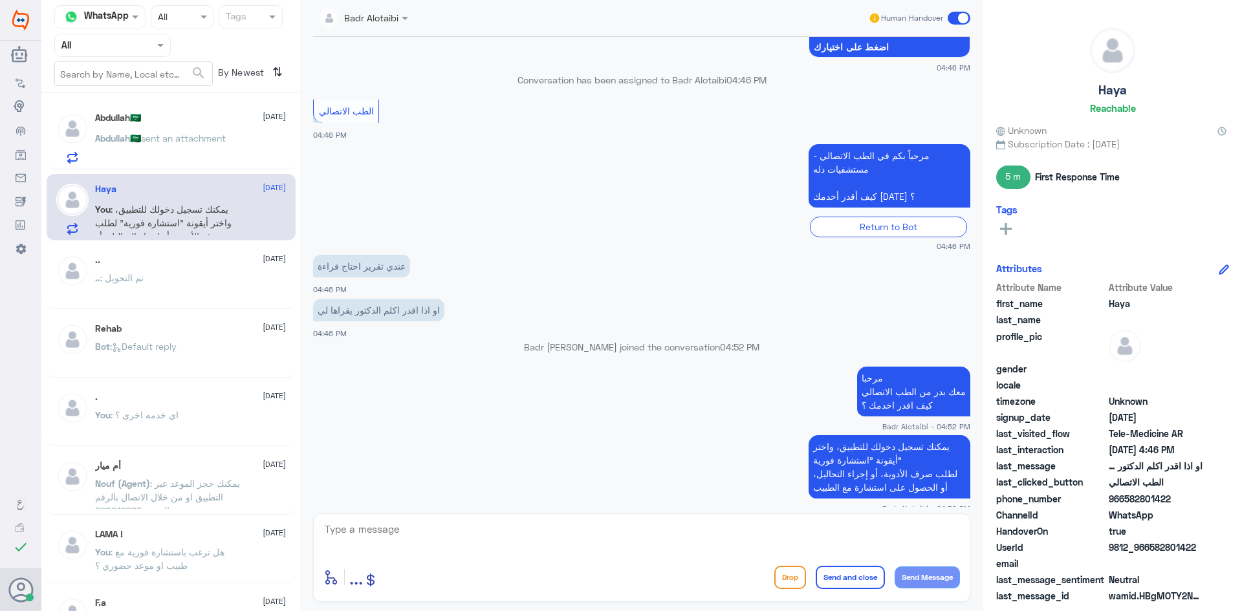
click at [950, 19] on span at bounding box center [959, 18] width 23 height 13
click at [0, 0] on input "checkbox" at bounding box center [0, 0] width 0 height 0
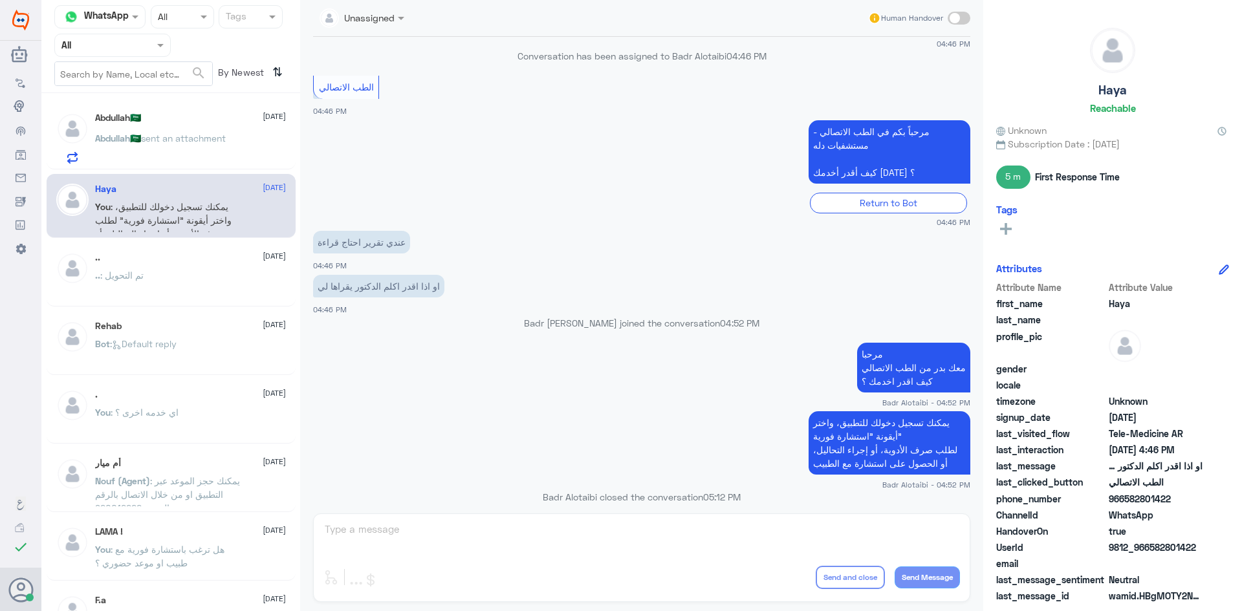
drag, startPoint x: 1203, startPoint y: 543, endPoint x: 1149, endPoint y: 549, distance: 53.9
click at [1149, 549] on div "UserId 9812_966582801422" at bounding box center [1112, 549] width 233 height 16
copy span "582801422"
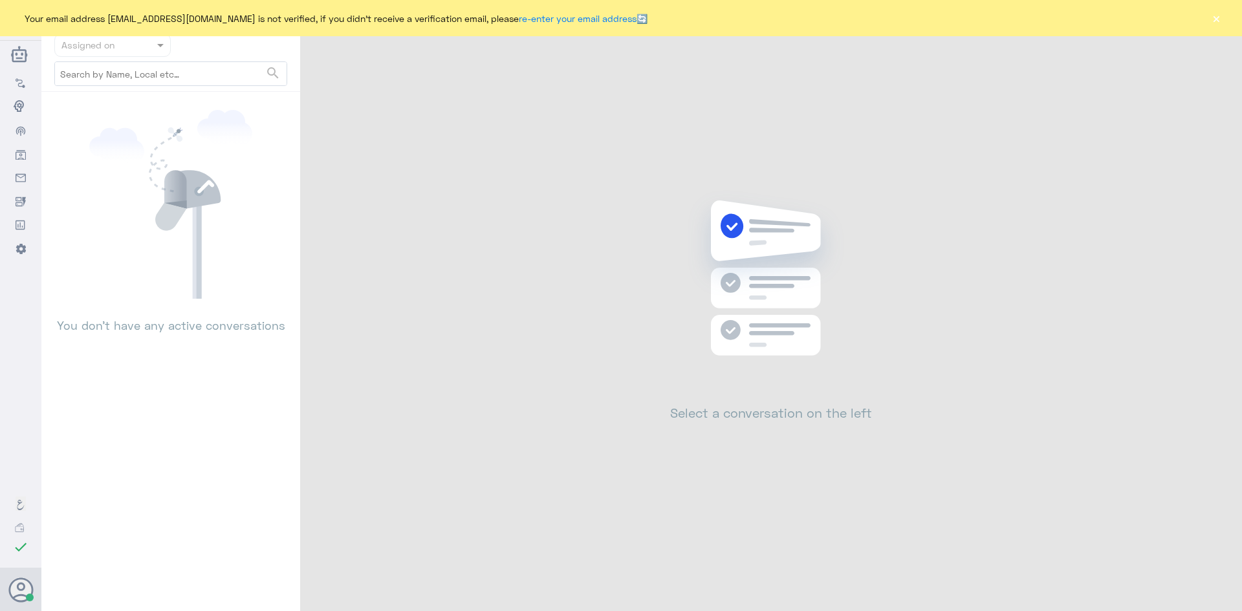
click at [1217, 20] on button "×" at bounding box center [1216, 18] width 13 height 13
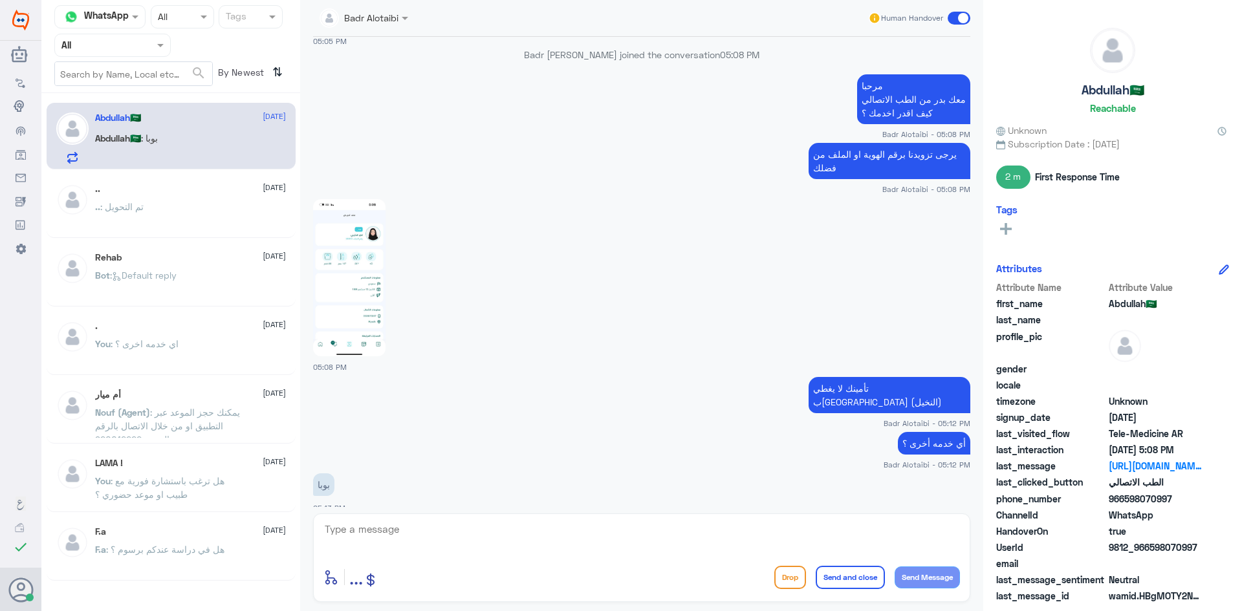
scroll to position [792, 0]
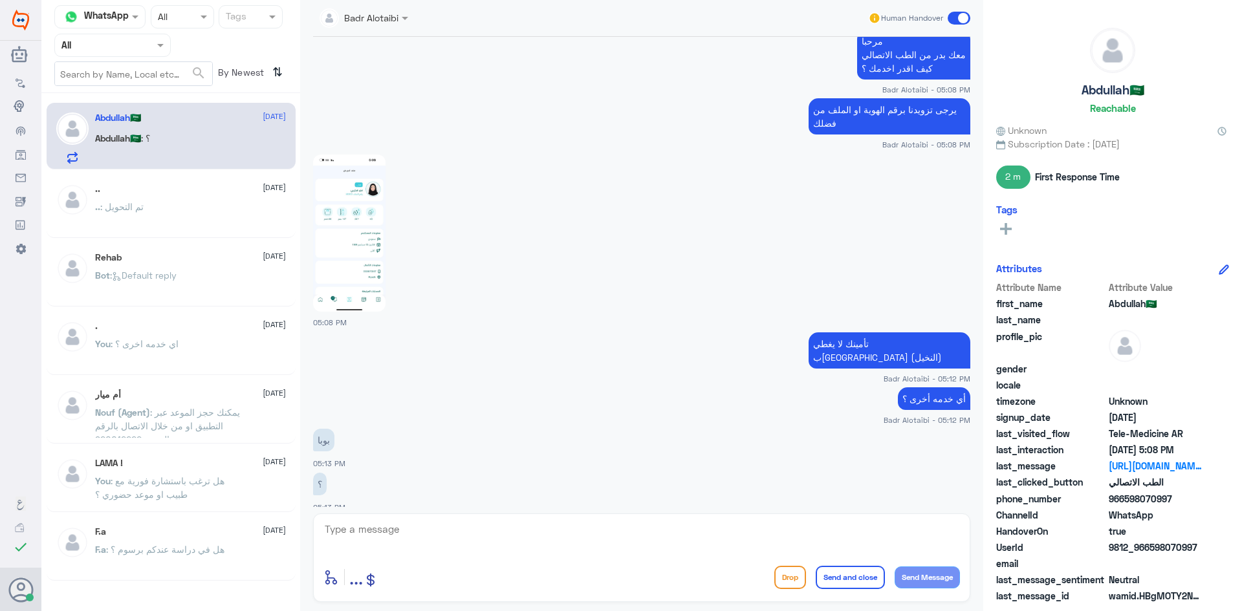
click at [334, 270] on img at bounding box center [349, 233] width 72 height 157
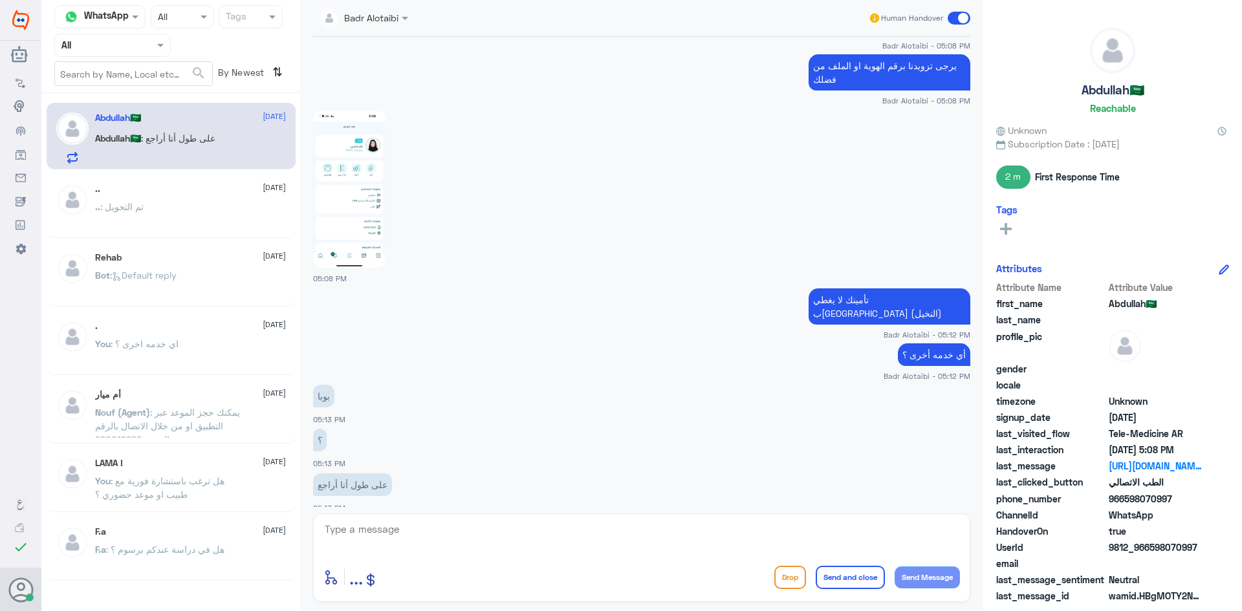
click at [608, 525] on textarea at bounding box center [641, 537] width 637 height 32
type textarea "س"
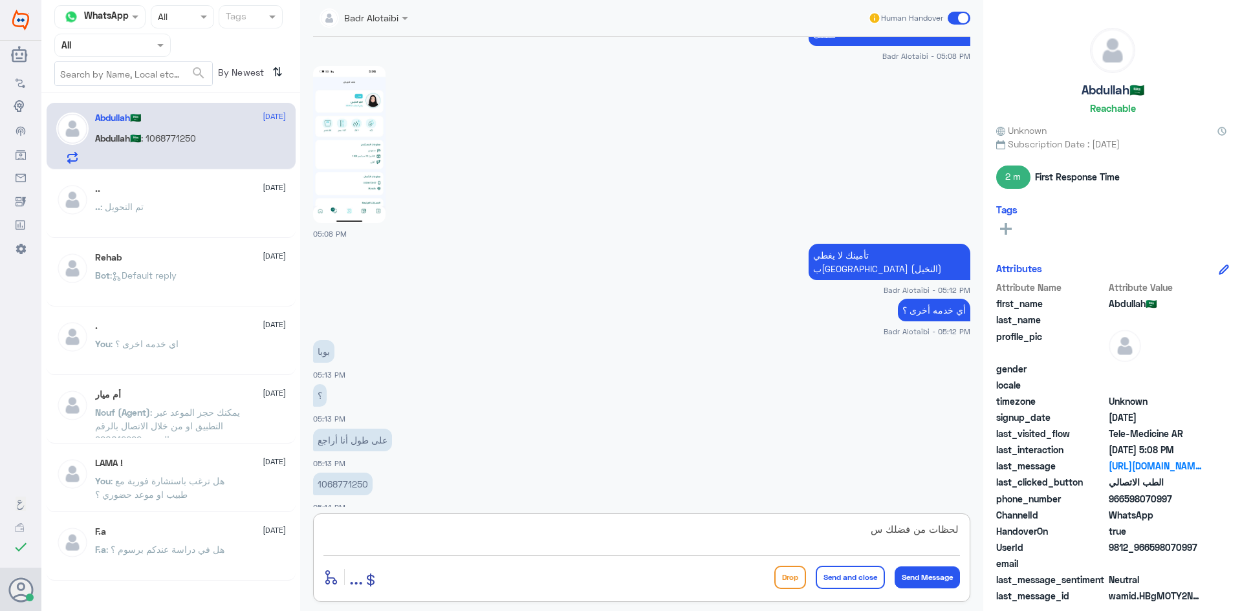
type textarea "لحظات من فضلك"
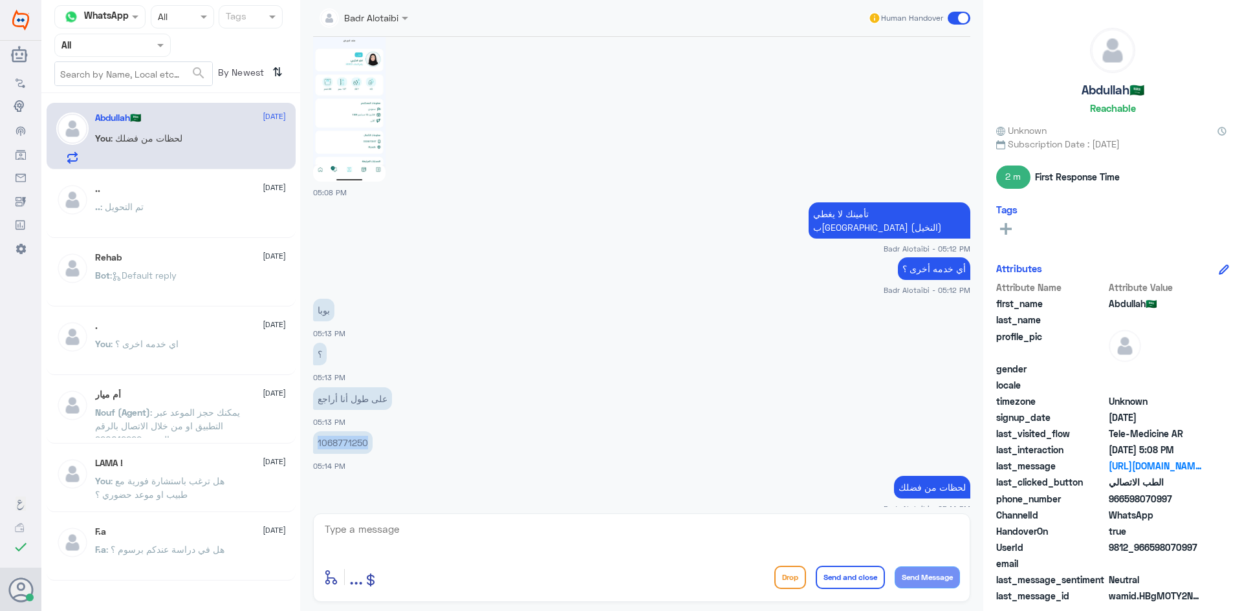
drag, startPoint x: 371, startPoint y: 434, endPoint x: 316, endPoint y: 435, distance: 55.6
click at [316, 435] on p "1068771250" at bounding box center [343, 442] width 60 height 23
copy p "1068771250"
click at [732, 551] on textarea at bounding box center [641, 537] width 637 height 32
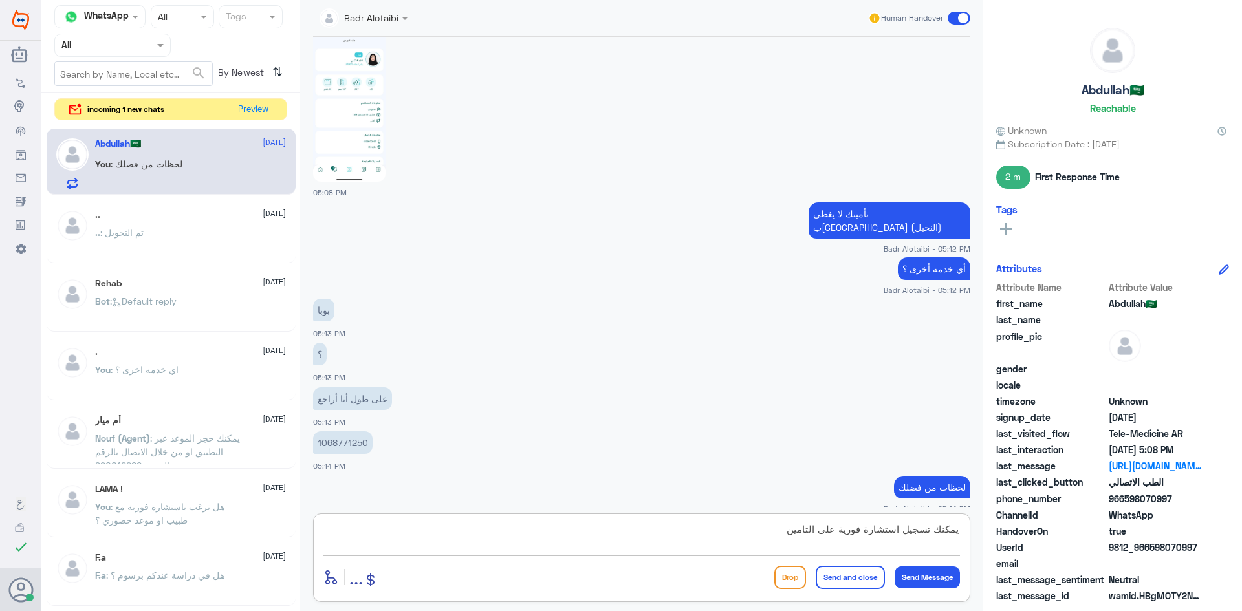
type textarea "يمكنك تسجيل استشارة فورية على التامين"
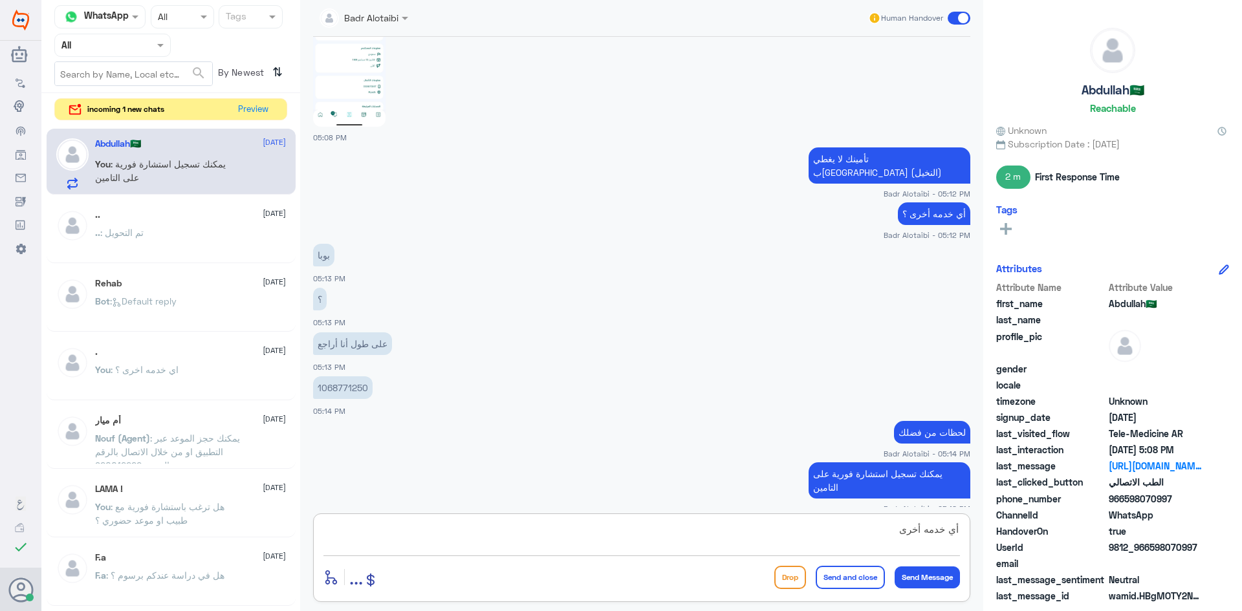
type textarea "أي خدمه أخرى ؟"
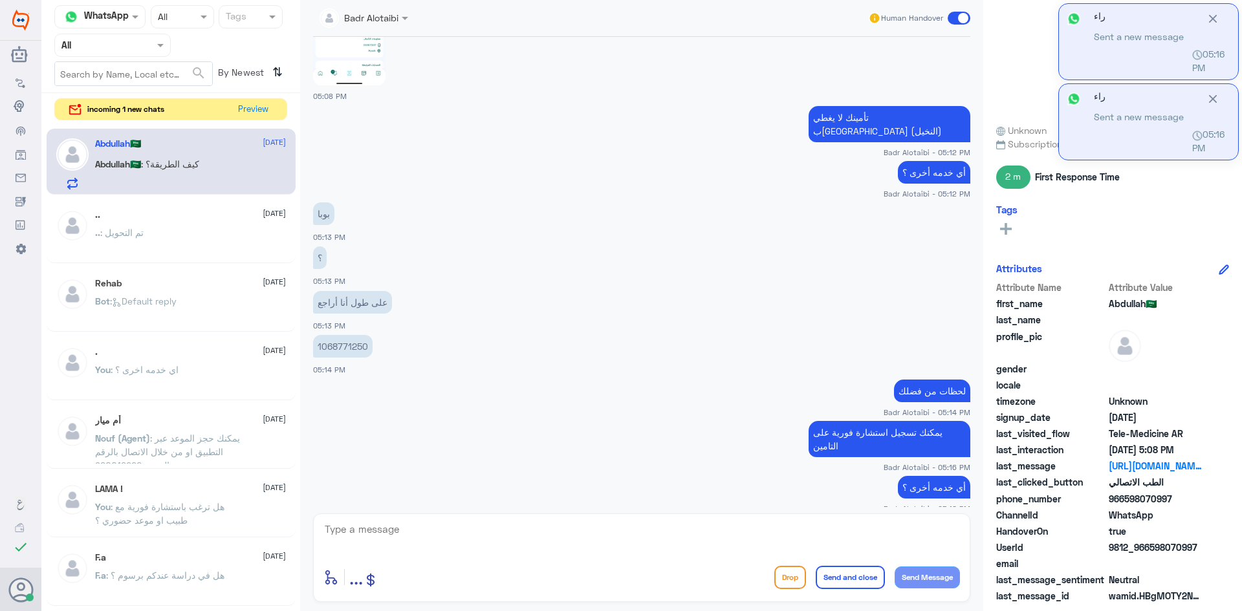
scroll to position [1063, 0]
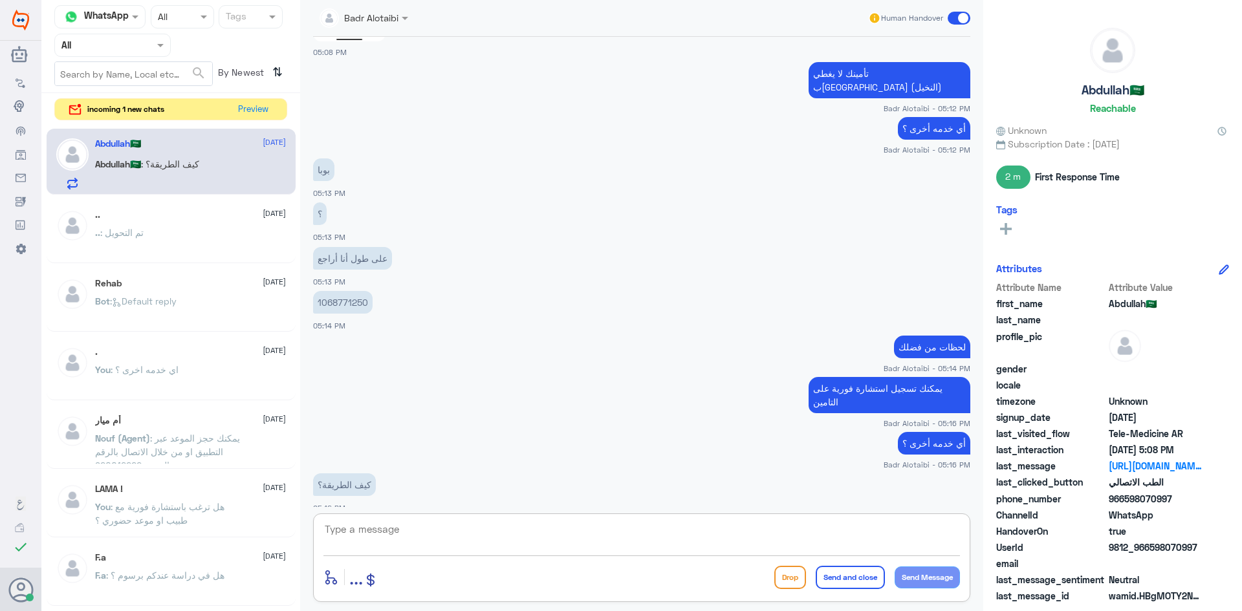
click at [781, 540] on textarea at bounding box center [641, 537] width 637 height 32
paste textarea "يمكنك تسجيل دخولك للتطبيق، واختر أيقونة "استشارة فورية" لطلب صرف الأدوية، أو إج…"
type textarea "يمكنك تسجيل دخولك للتطبيق، واختر أيقونة "استشارة فورية" لطلب صرف الأدوية، أو إج…"
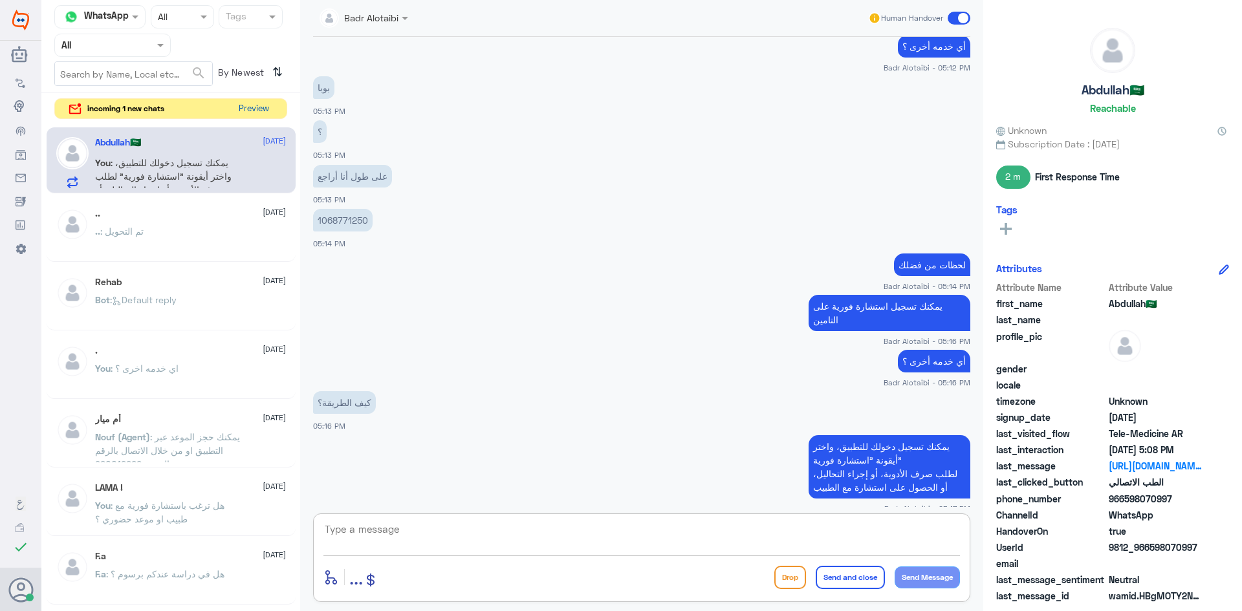
click at [263, 105] on button "Preview" at bounding box center [254, 109] width 40 height 20
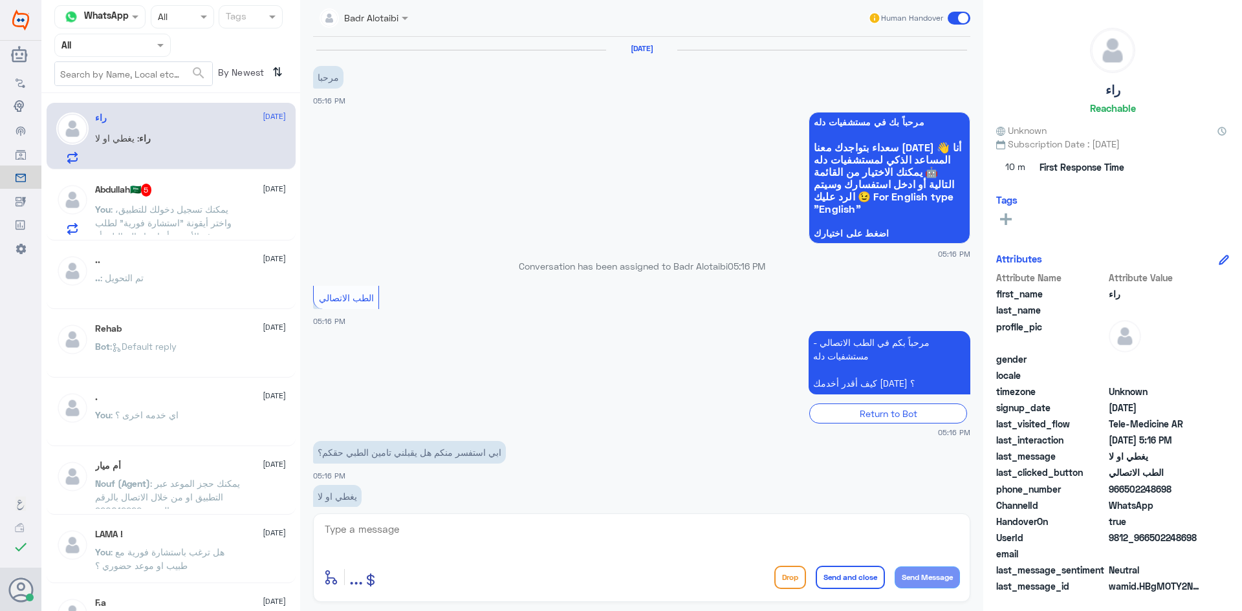
scroll to position [26, 0]
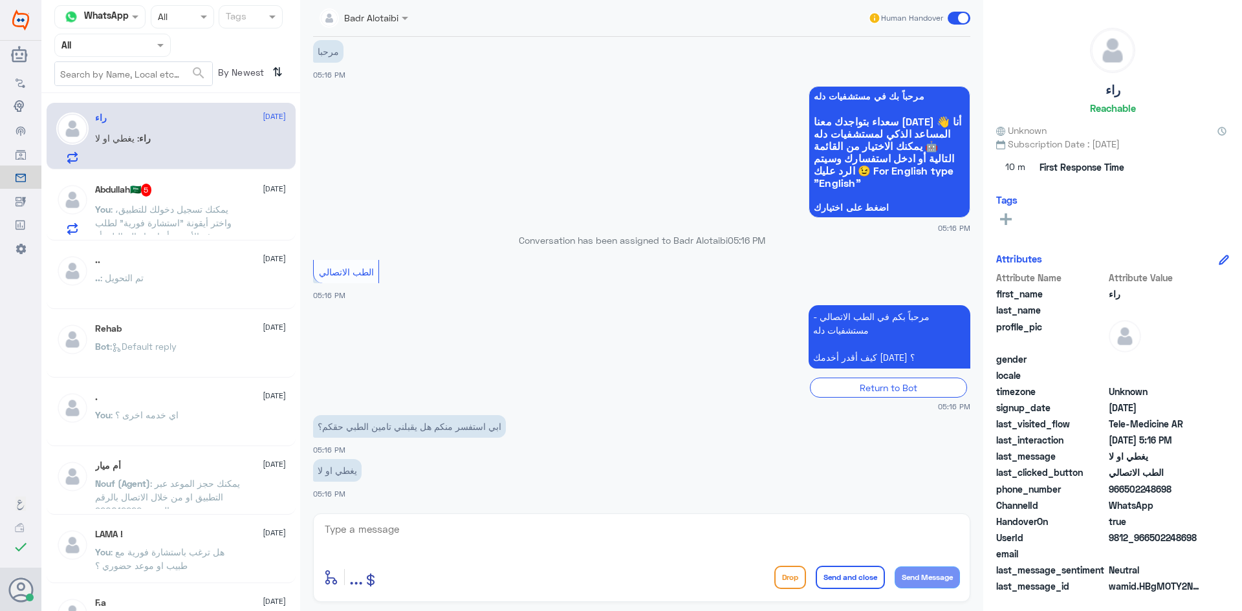
click at [210, 193] on div "Abdullah🇸🇦 5 3 September" at bounding box center [190, 190] width 191 height 13
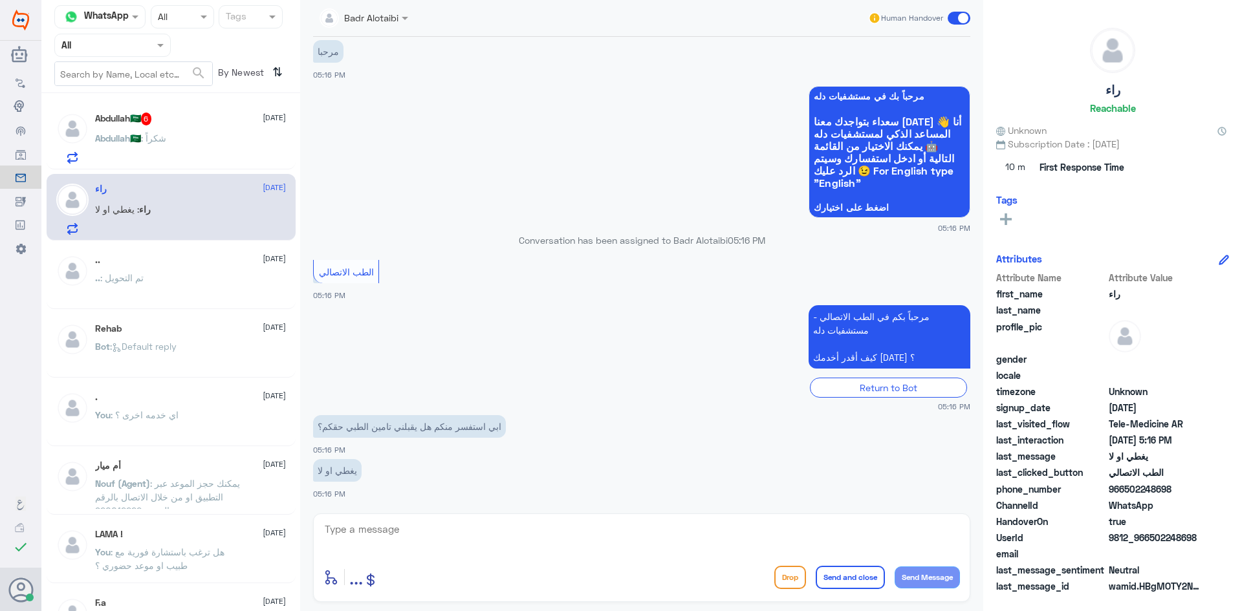
click at [221, 133] on div "Abdullah🇸🇦 6 3 September Abdullah🇸🇦 : شكراً" at bounding box center [190, 138] width 191 height 51
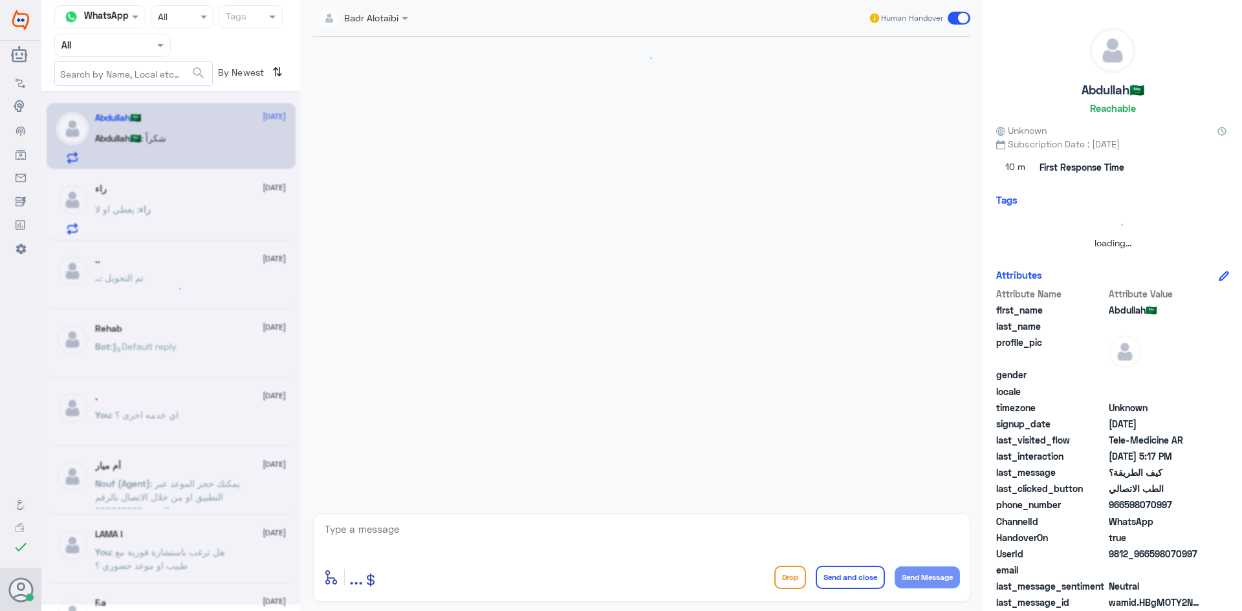
scroll to position [835, 0]
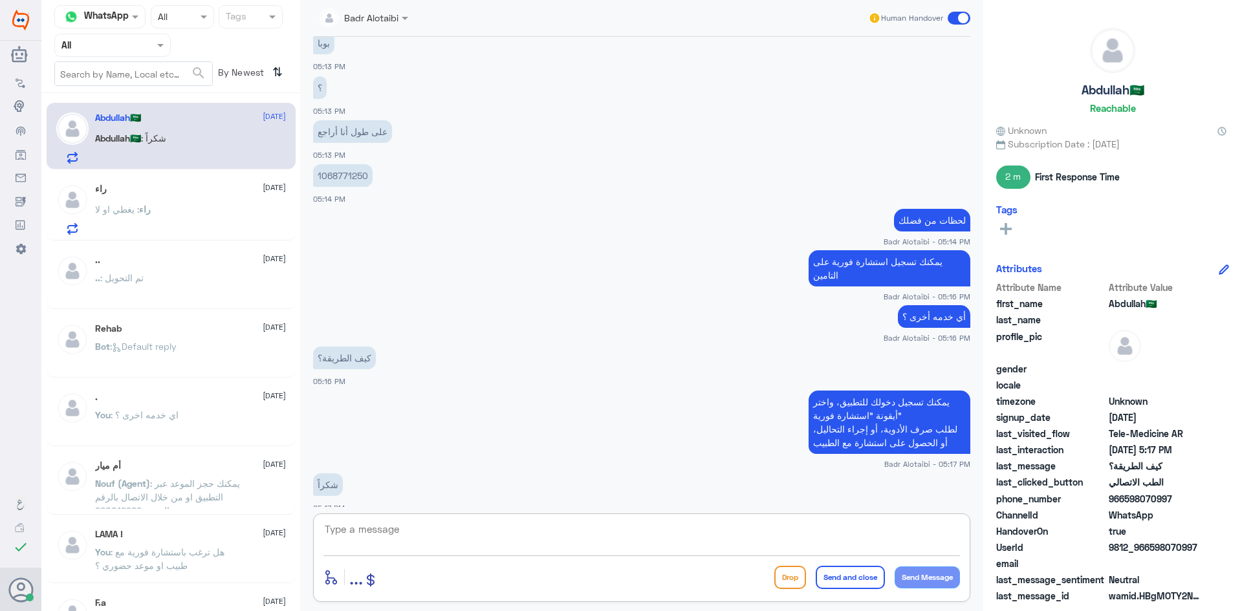
click at [444, 528] on textarea at bounding box center [641, 537] width 637 height 32
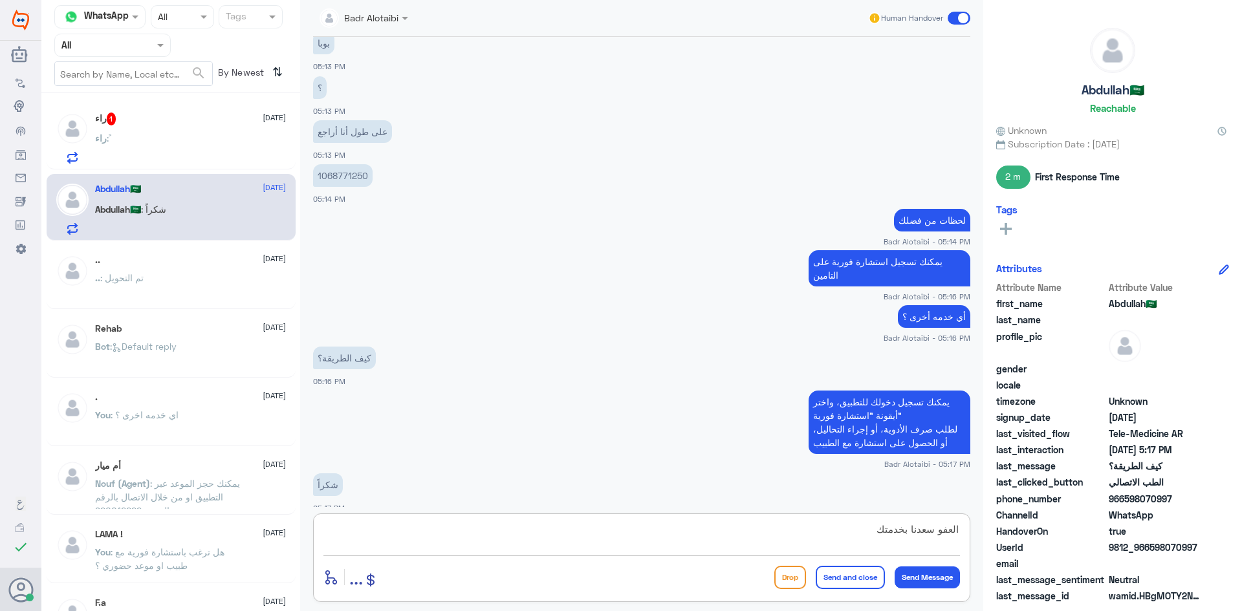
type textarea "العفو سعدنا بخدمتك"
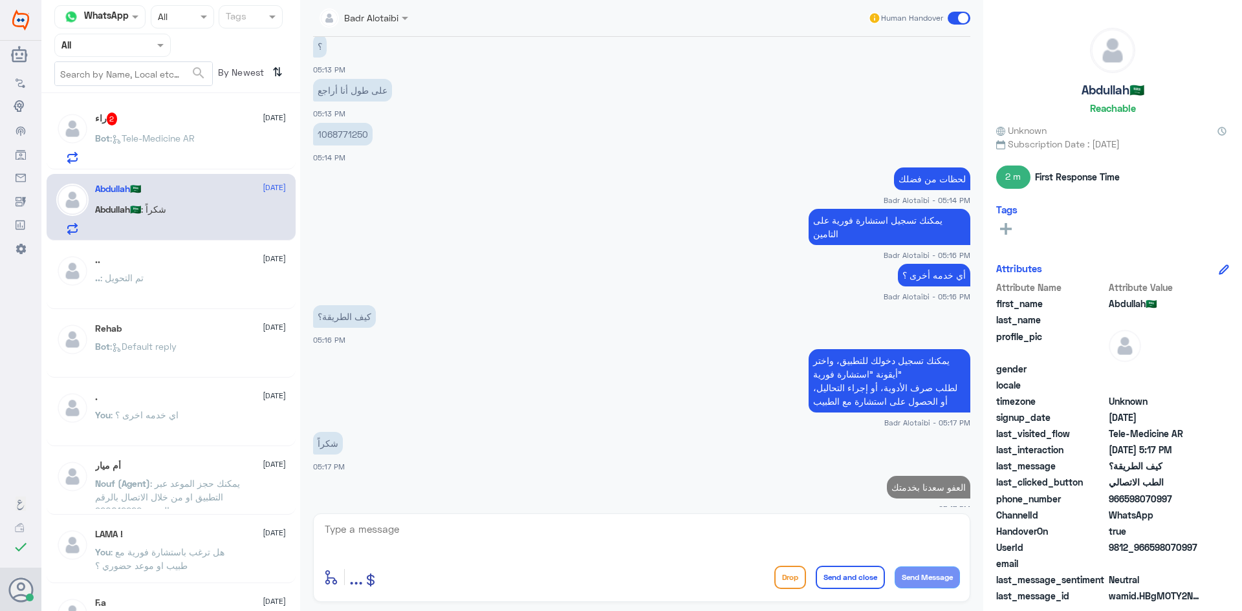
click at [171, 144] on span "Bot : Tele-Medicine AR" at bounding box center [145, 138] width 100 height 11
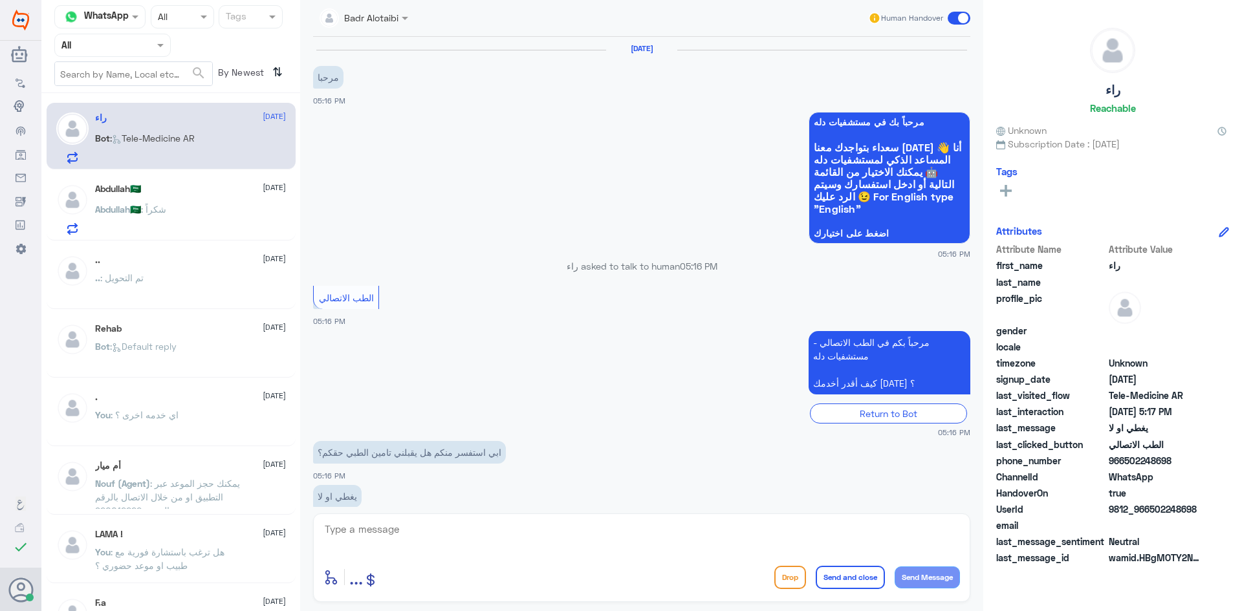
scroll to position [134, 0]
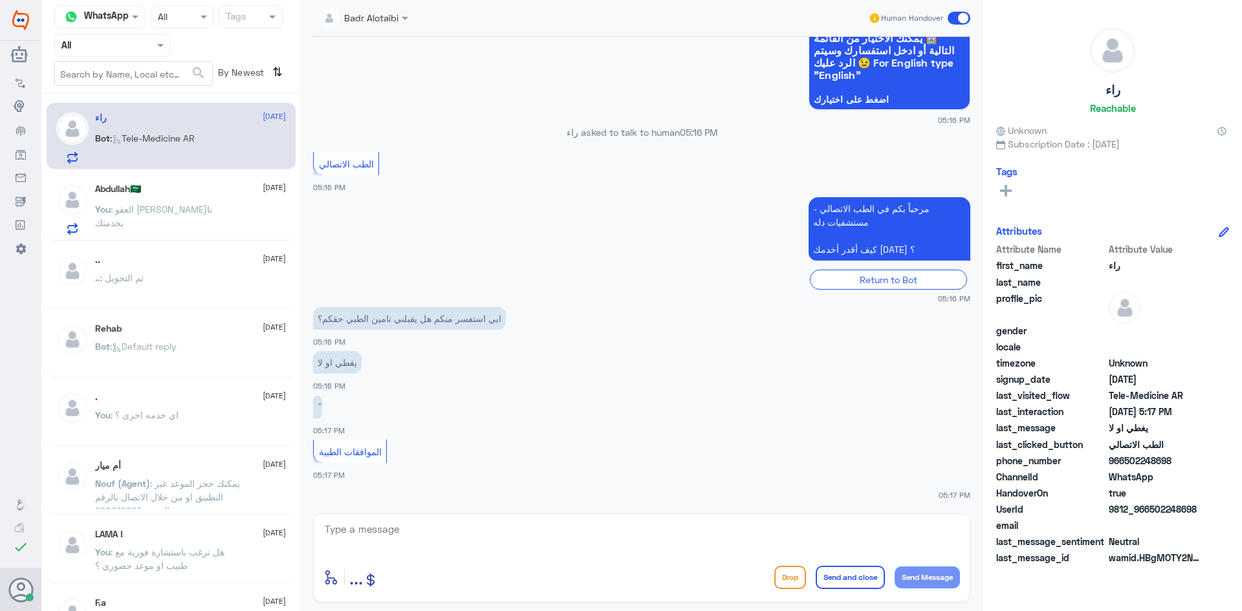
click at [483, 528] on textarea at bounding box center [641, 537] width 637 height 32
type textarea "مرحبا معك بدر من الطب الاتصالي كيف اقدر اخدمك ؟"
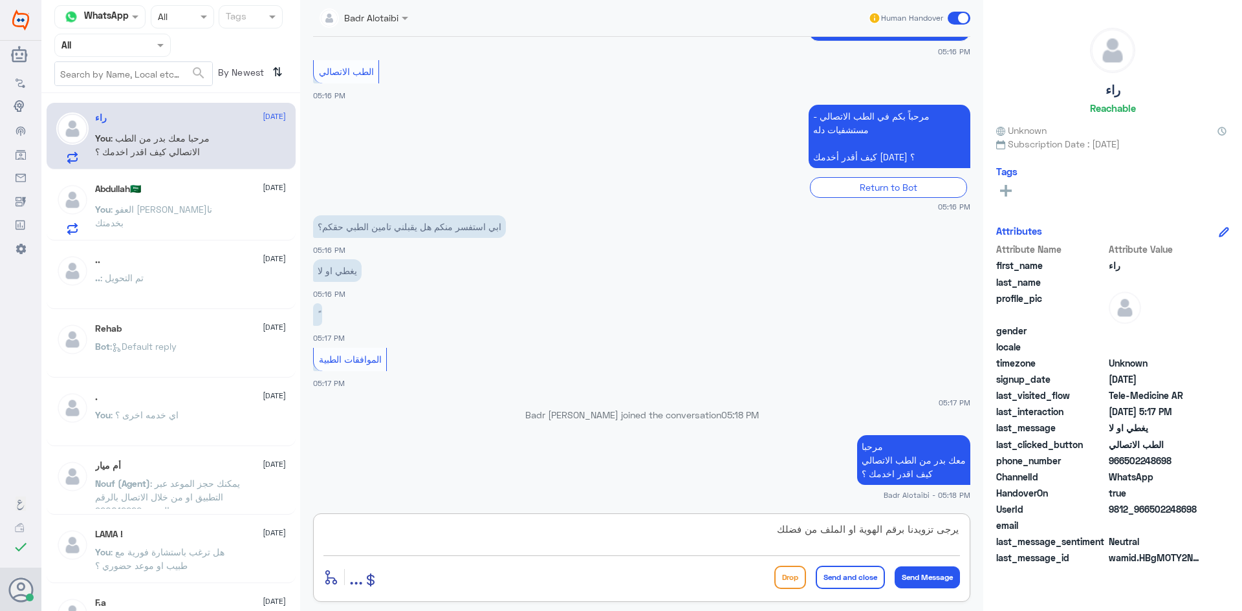
type textarea "يرجى تزويدنا برقم الهوية او الملف من فضلك"
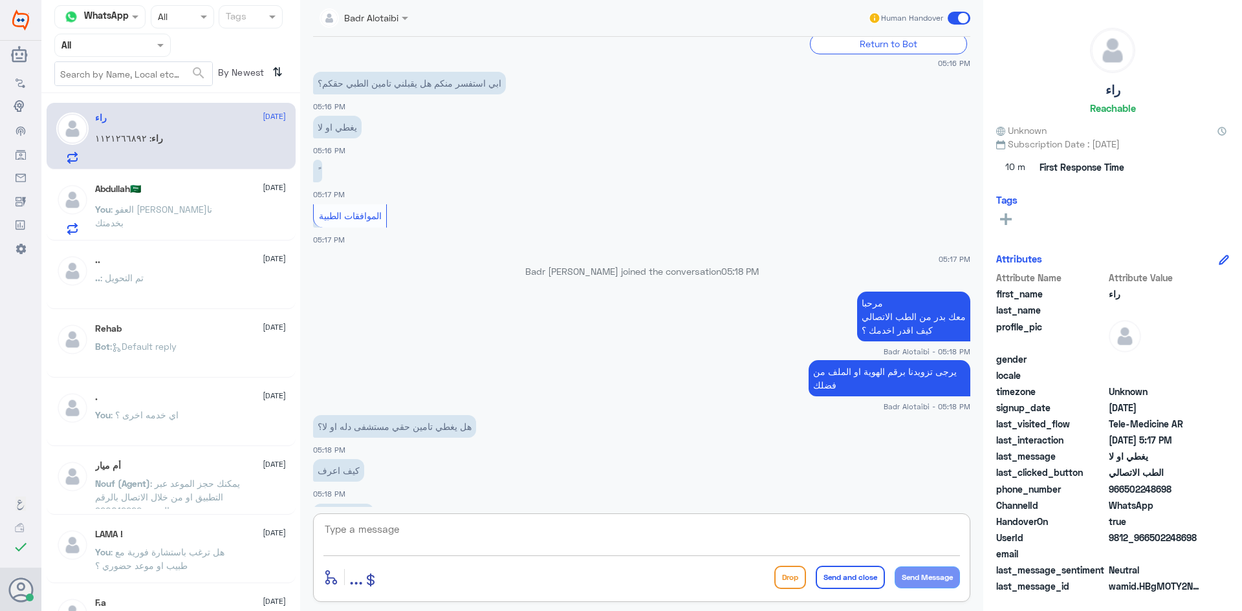
scroll to position [390, 0]
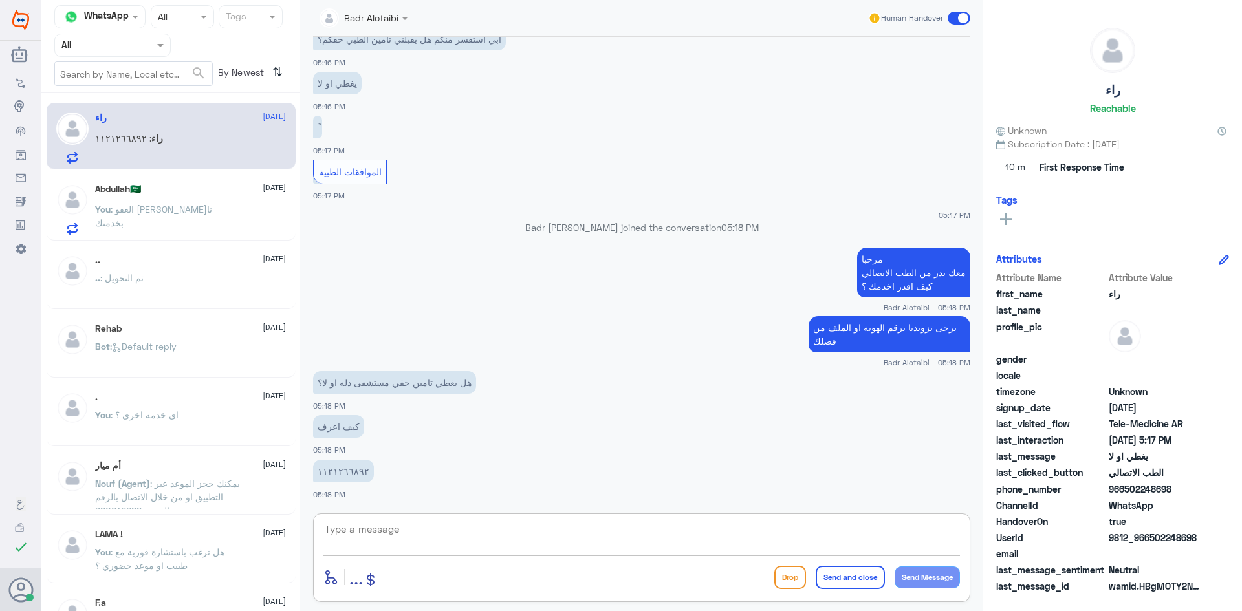
click at [427, 517] on div "enter flow name ... Drop Send and close Send Message" at bounding box center [641, 558] width 657 height 89
click at [372, 533] on textarea at bounding box center [641, 537] width 637 height 32
type textarea "1121266892"
drag, startPoint x: 393, startPoint y: 526, endPoint x: 319, endPoint y: 535, distance: 74.9
click at [319, 535] on div "1121266892 enter flow name ... Drop Send and close Send Message" at bounding box center [641, 558] width 657 height 89
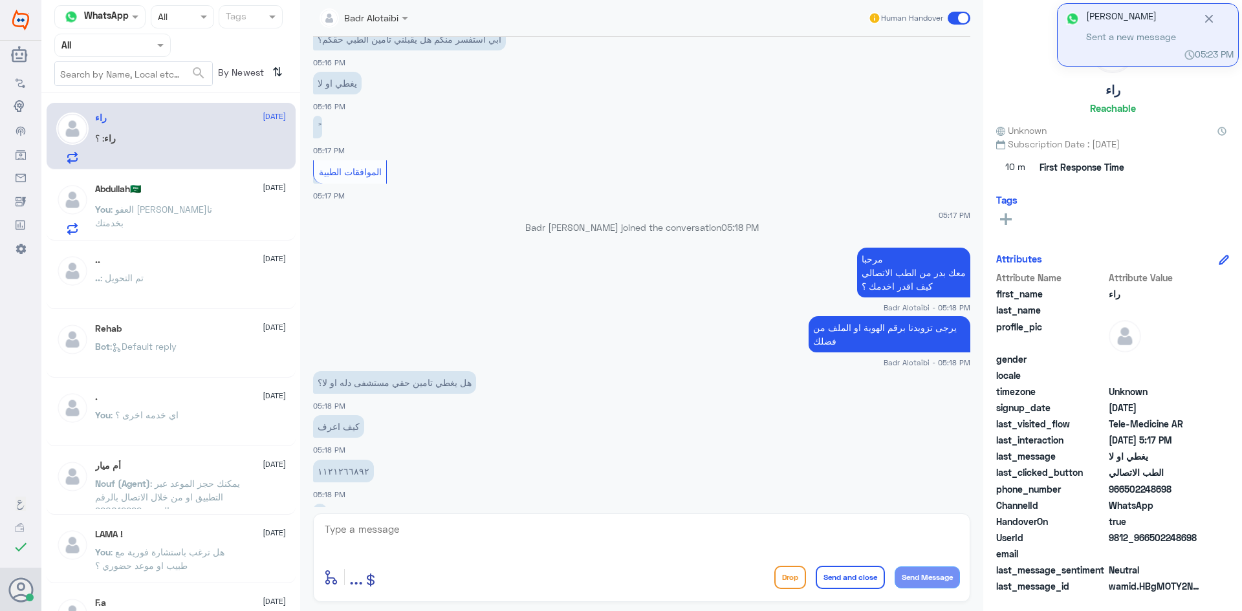
scroll to position [434, 0]
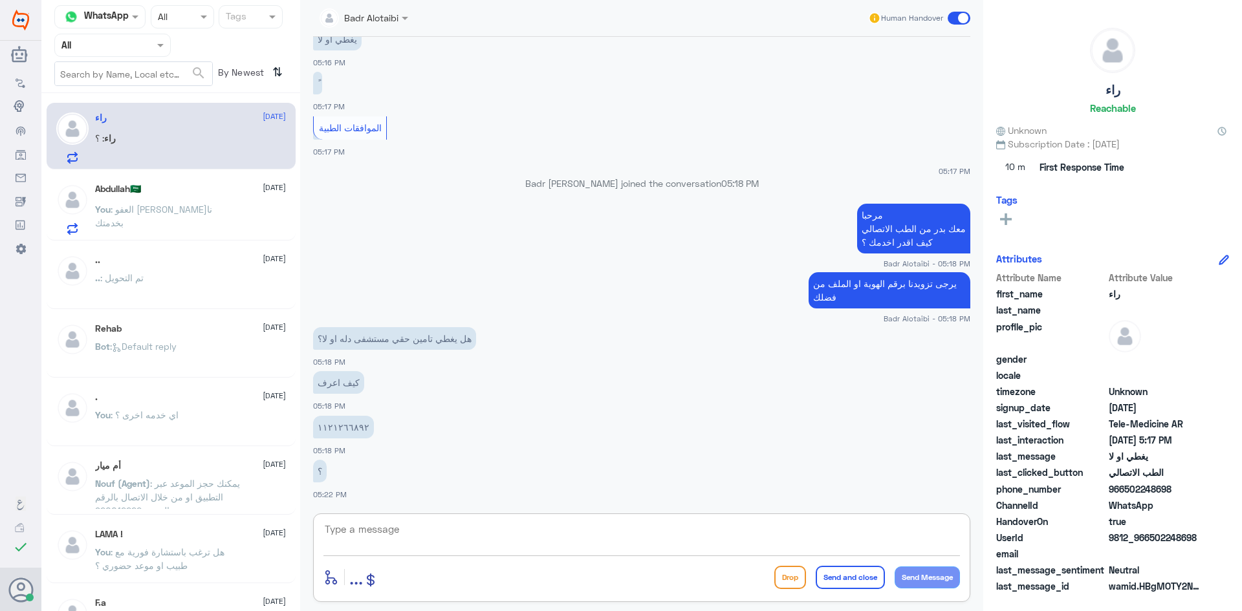
click at [530, 540] on textarea at bounding box center [641, 537] width 637 height 32
type textarea "لا يوجد تغطية بمستشفى دله (النخيل)"
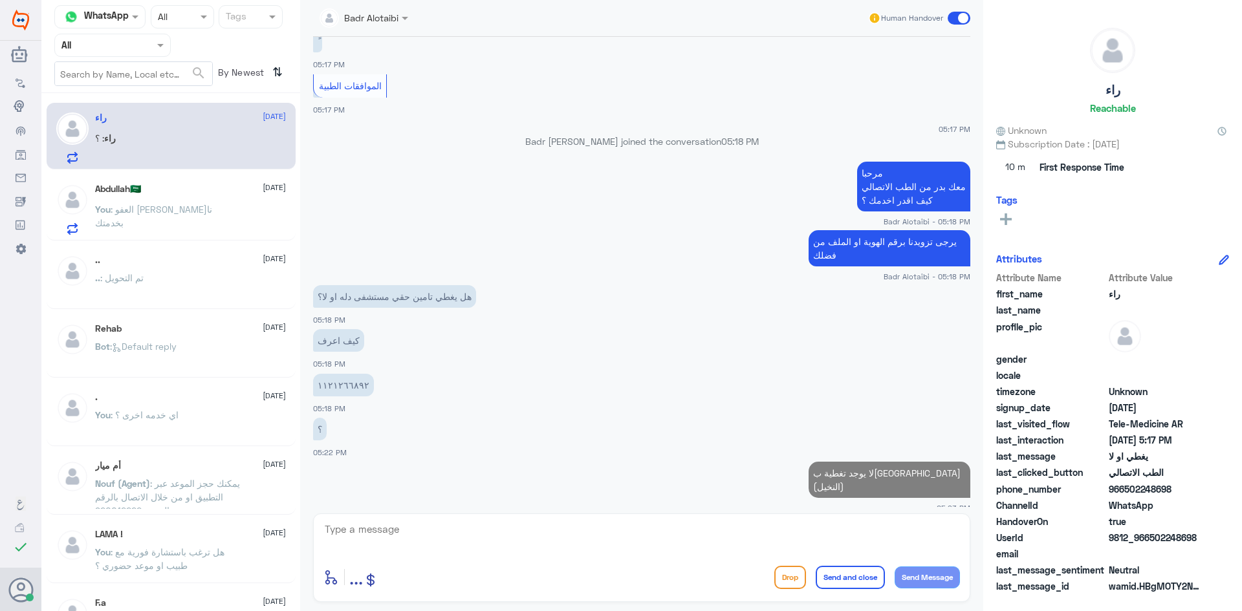
click at [202, 198] on div "Abdullah🇸🇦 3 September You : العفو سعدنا بخدمتك" at bounding box center [190, 209] width 191 height 51
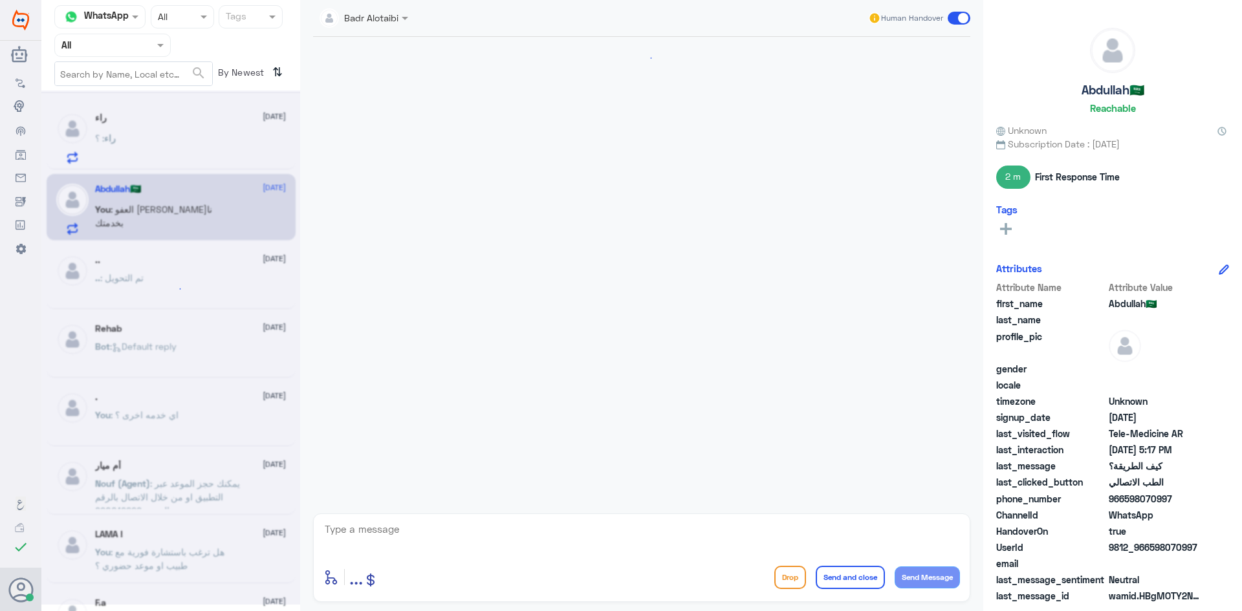
scroll to position [832, 0]
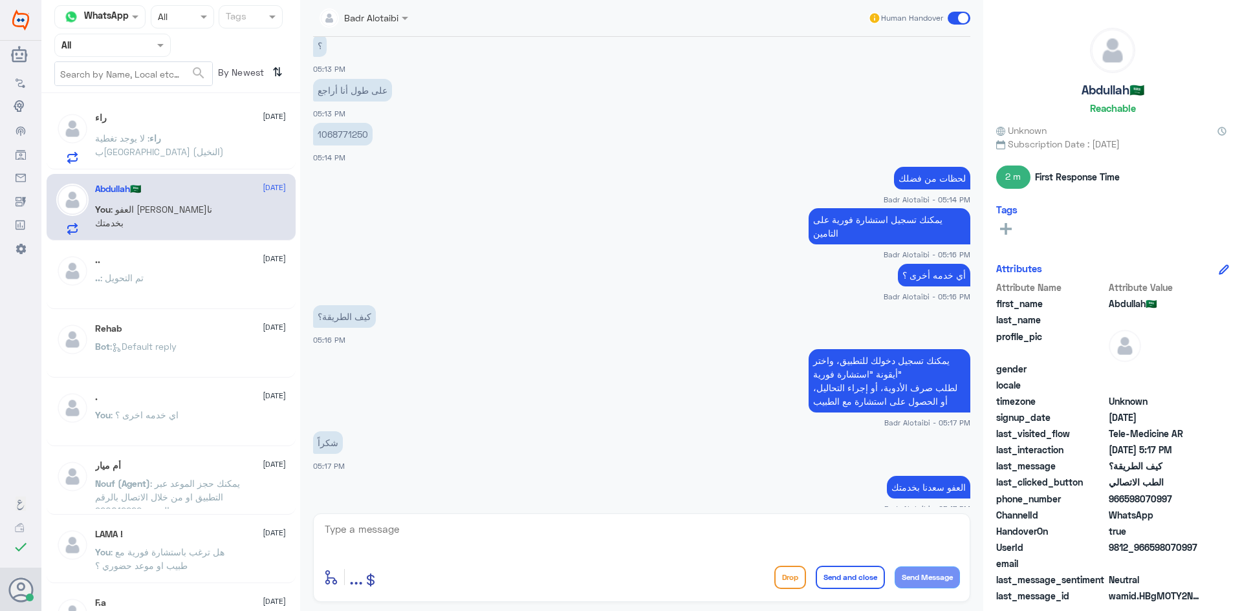
click at [959, 20] on span at bounding box center [959, 18] width 23 height 13
click at [0, 0] on input "checkbox" at bounding box center [0, 0] width 0 height 0
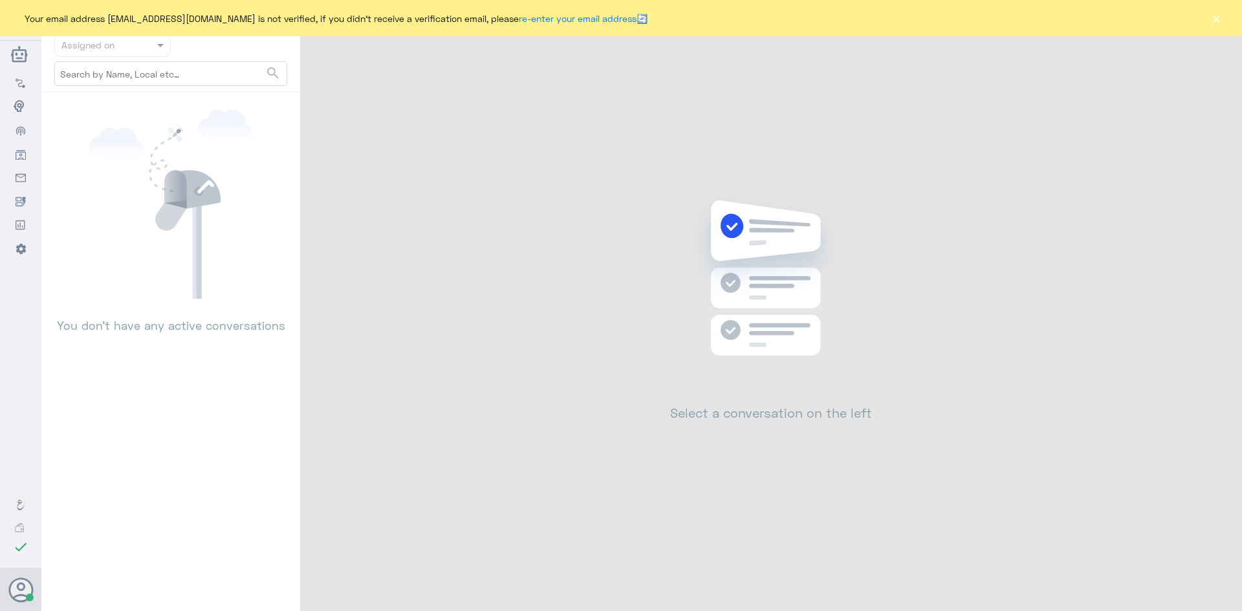
click at [1216, 17] on button "×" at bounding box center [1216, 18] width 13 height 13
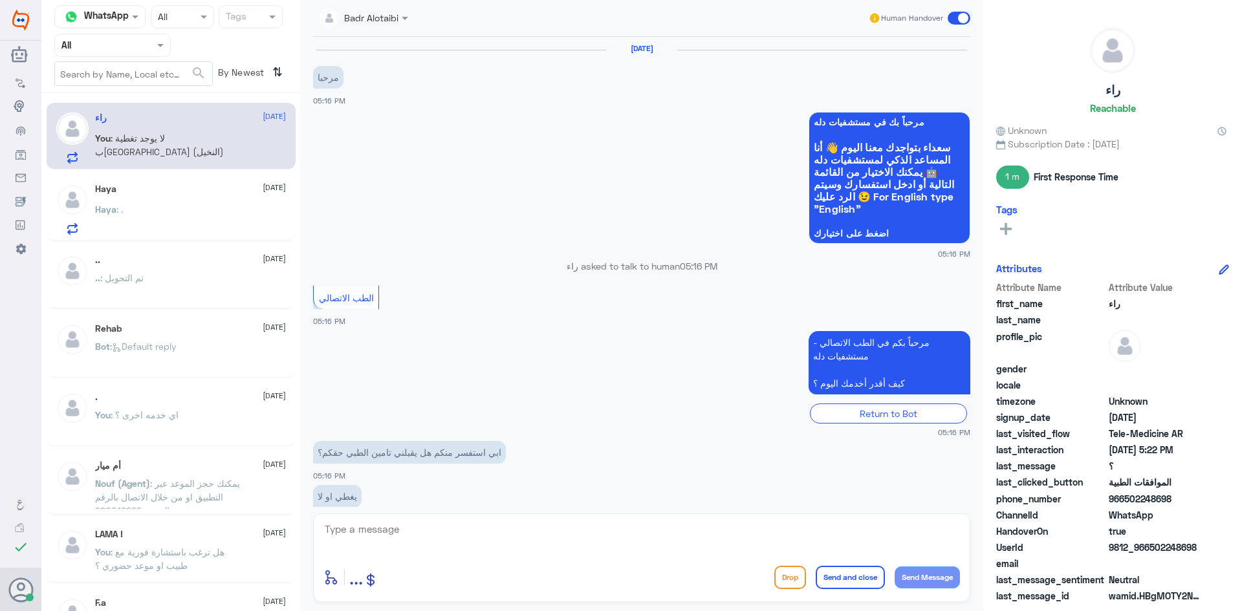
scroll to position [499, 0]
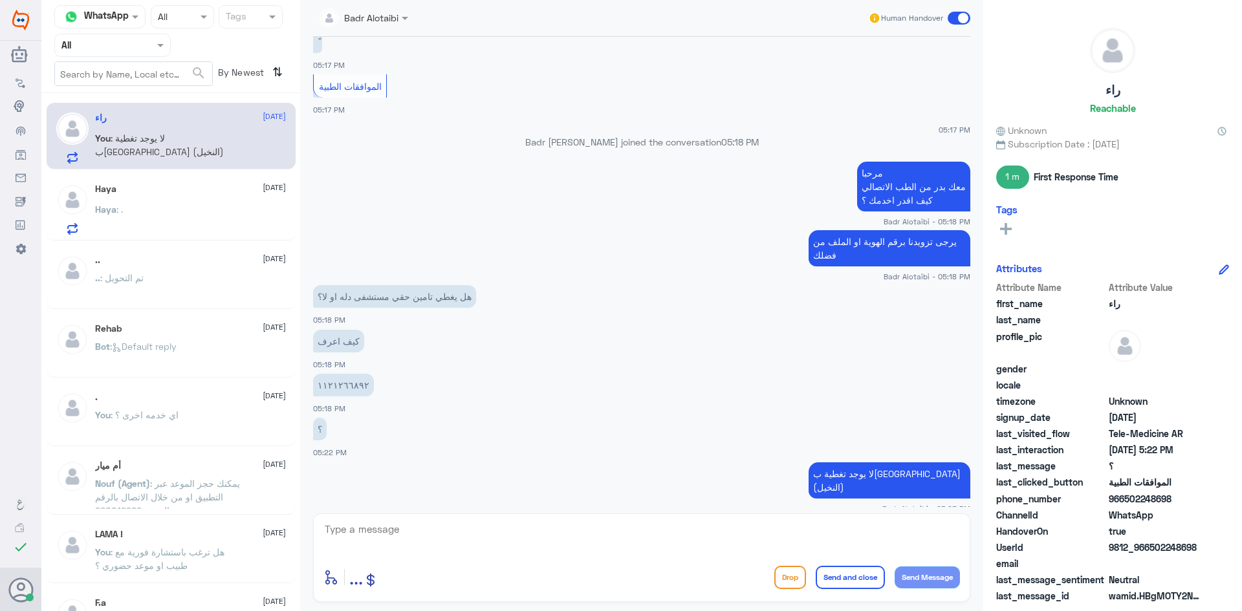
click at [229, 226] on div "Haya : ." at bounding box center [190, 220] width 191 height 29
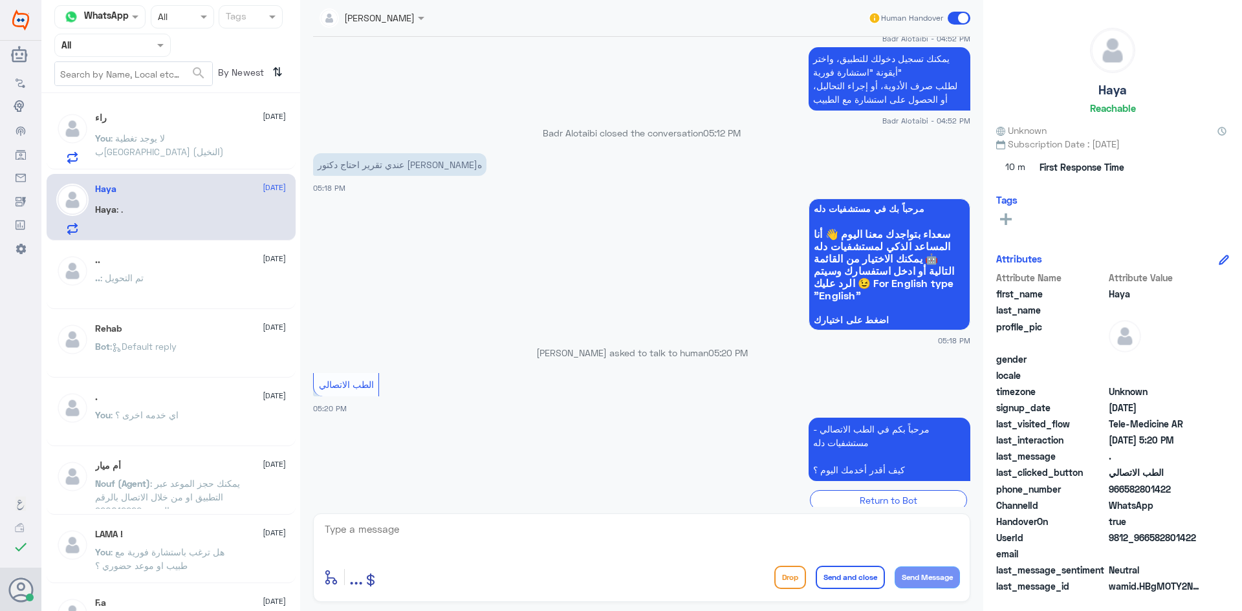
scroll to position [741, 0]
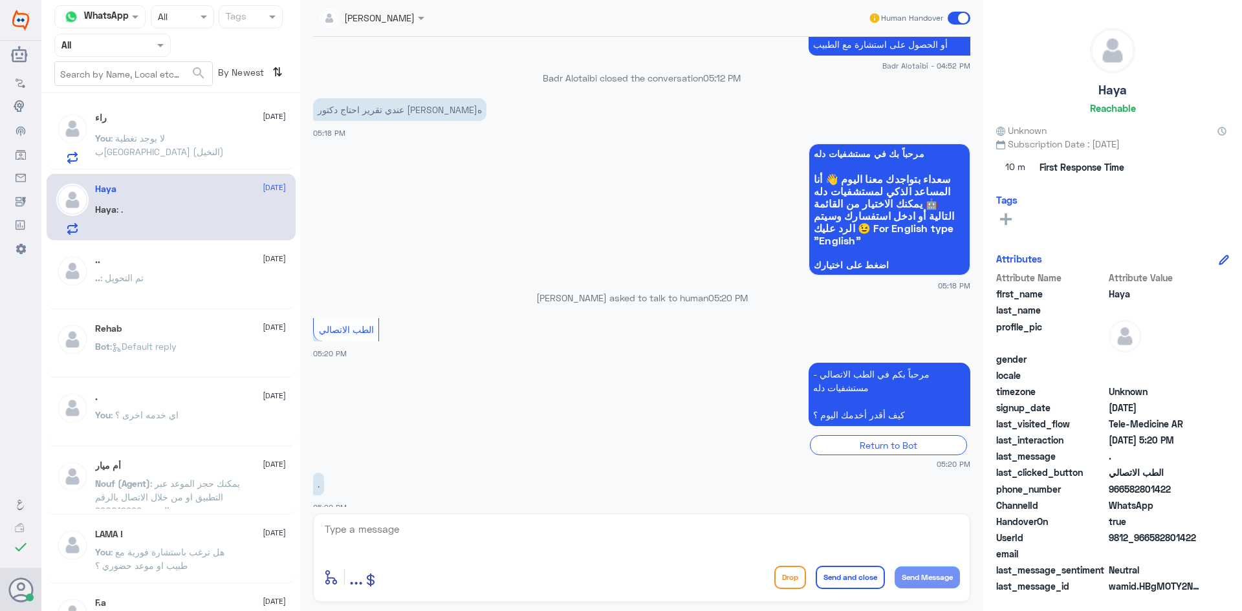
drag, startPoint x: 1200, startPoint y: 539, endPoint x: 1148, endPoint y: 540, distance: 51.8
click at [1148, 540] on span "9812_966582801422" at bounding box center [1156, 538] width 94 height 14
copy span "582801422"
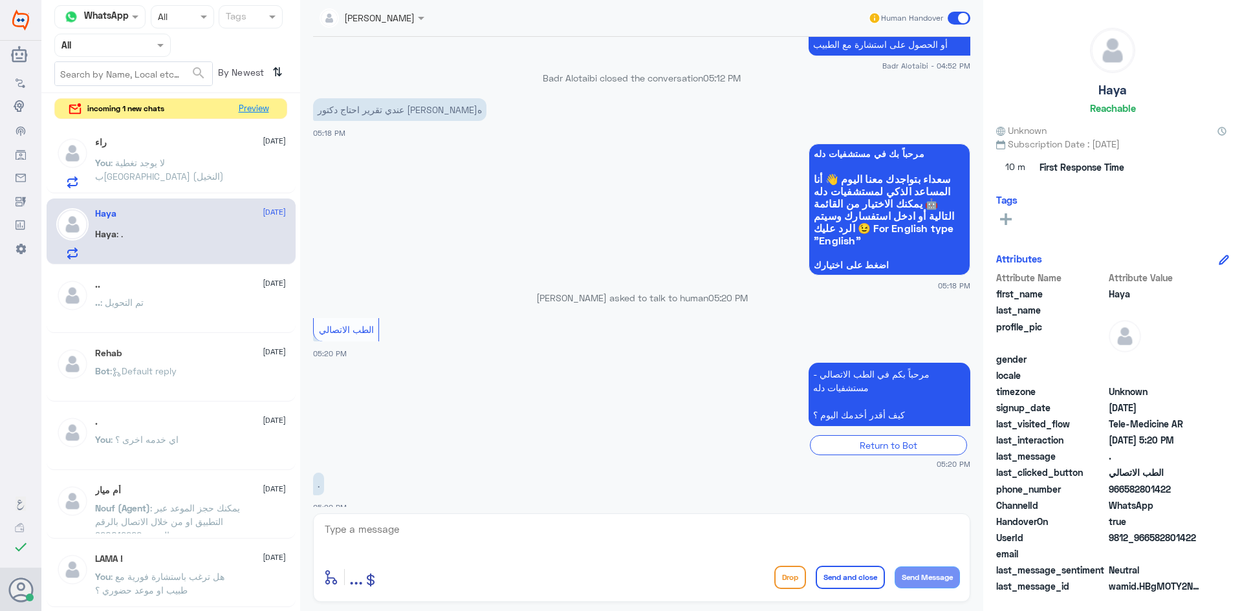
drag, startPoint x: 270, startPoint y: 110, endPoint x: 247, endPoint y: 146, distance: 42.5
click at [252, 139] on div "Channel WhatsApp Status × All Tags Agent Filter All search By Newest ⇅ incoming…" at bounding box center [170, 307] width 259 height 615
click at [244, 151] on div "راء [DATE] You : لا يوجد تغطية ب[GEOGRAPHIC_DATA] (النخيل)" at bounding box center [190, 163] width 191 height 51
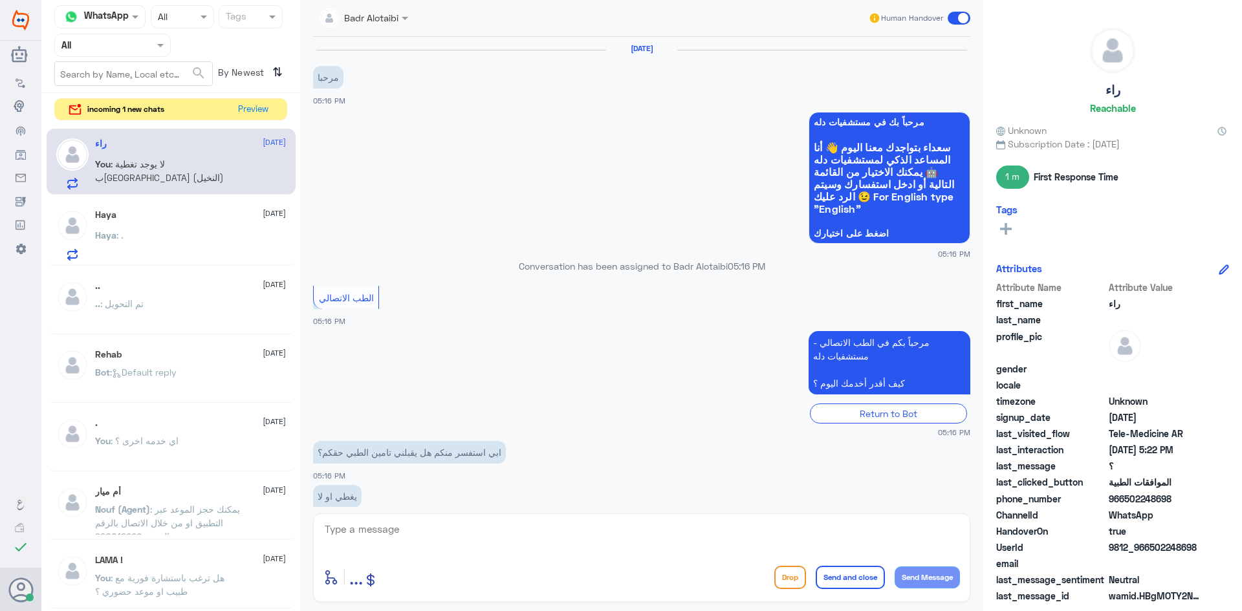
scroll to position [499, 0]
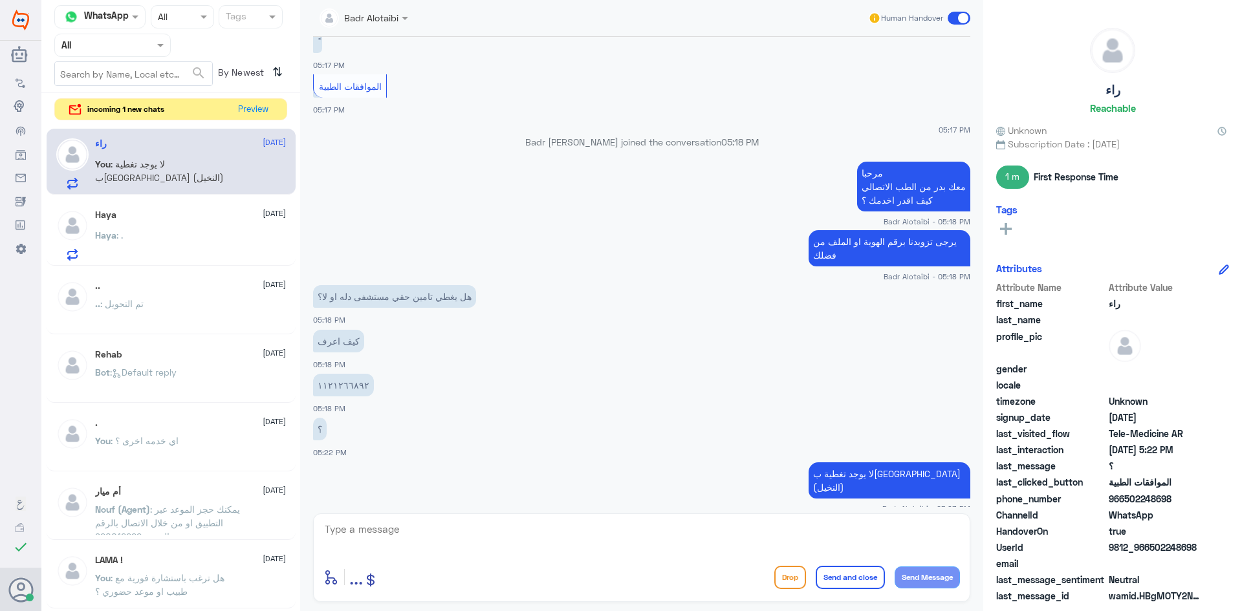
click at [955, 16] on span at bounding box center [959, 18] width 23 height 13
click at [0, 0] on input "checkbox" at bounding box center [0, 0] width 0 height 0
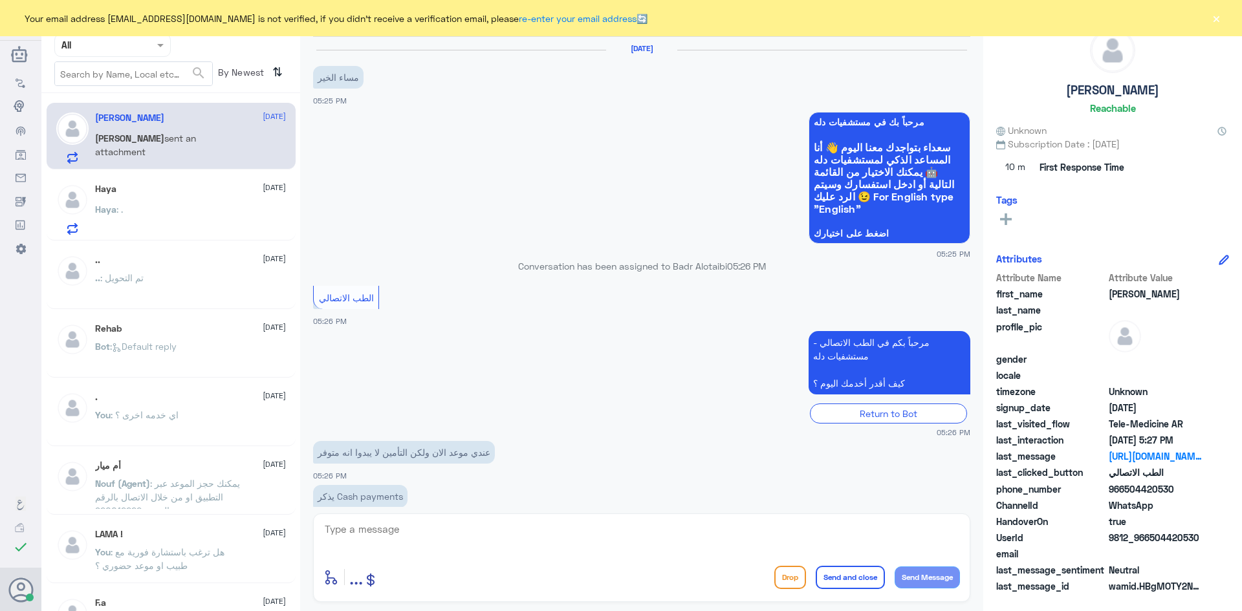
scroll to position [204, 0]
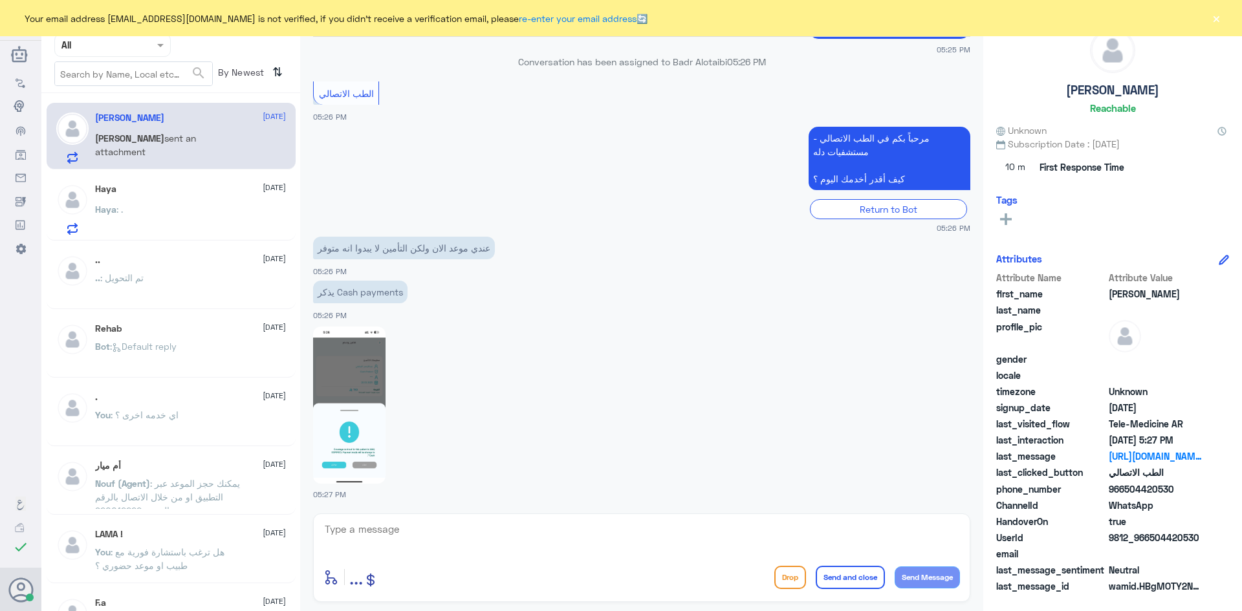
click at [1216, 17] on button "×" at bounding box center [1216, 18] width 13 height 13
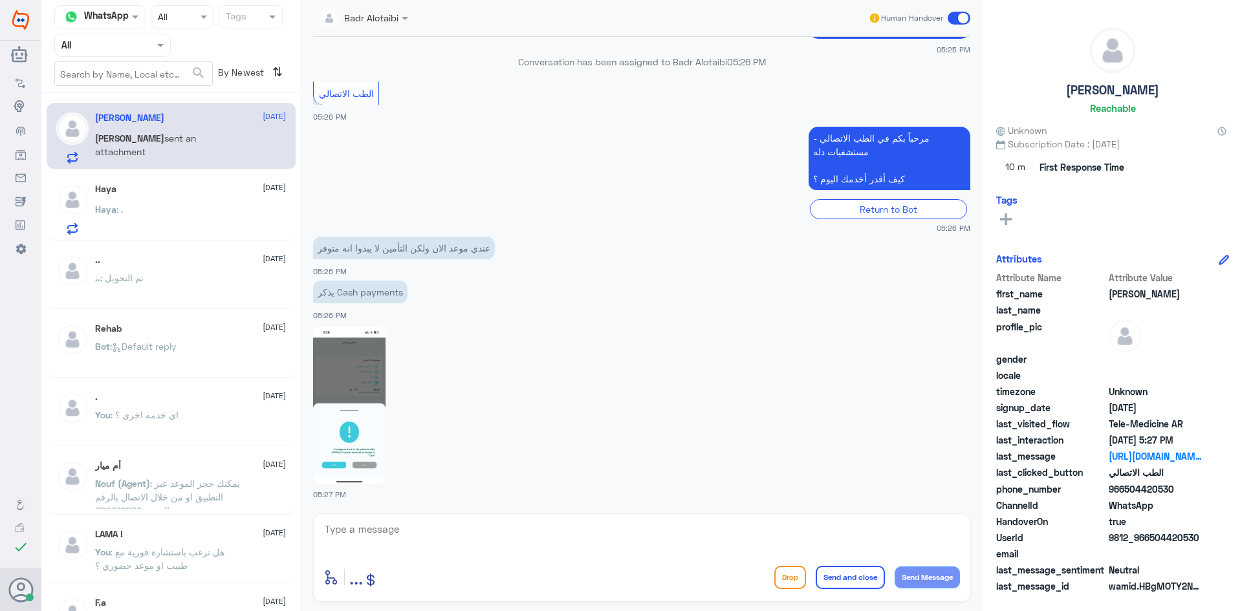
click at [359, 386] on img at bounding box center [349, 405] width 72 height 157
click at [481, 550] on textarea at bounding box center [641, 537] width 637 height 32
type textarea "مرحبا معك بدر من الطب الاتصالي كيف اقدر اخدمك ؟"
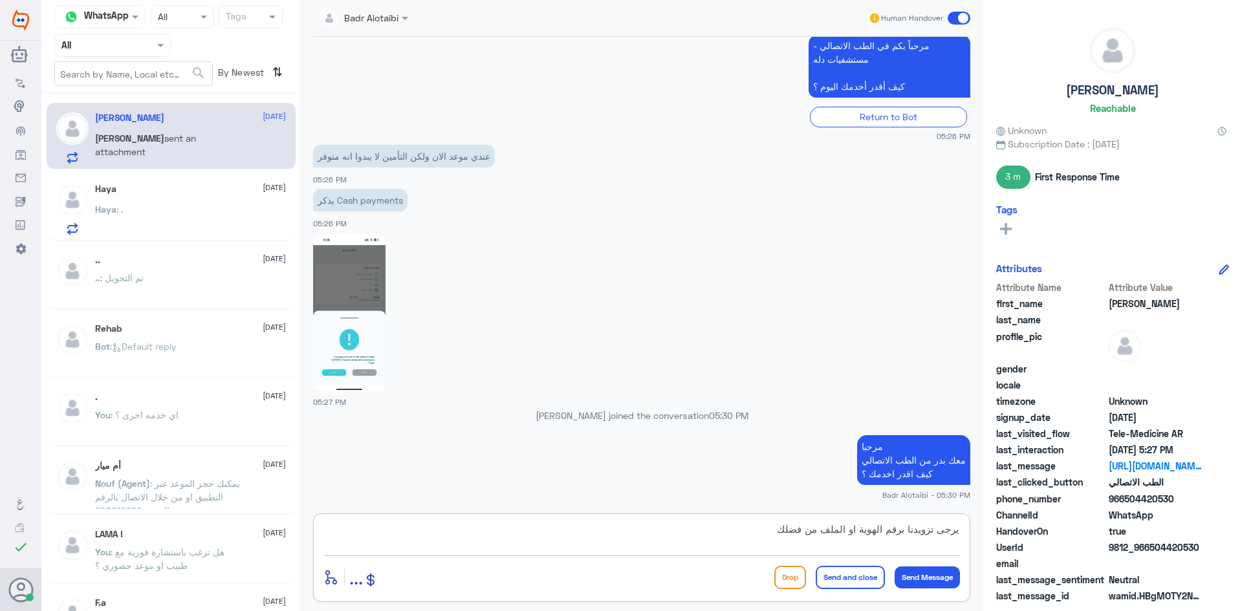
type textarea "يرجى تزويدنا برقم الهوية او الملف من فضلك"
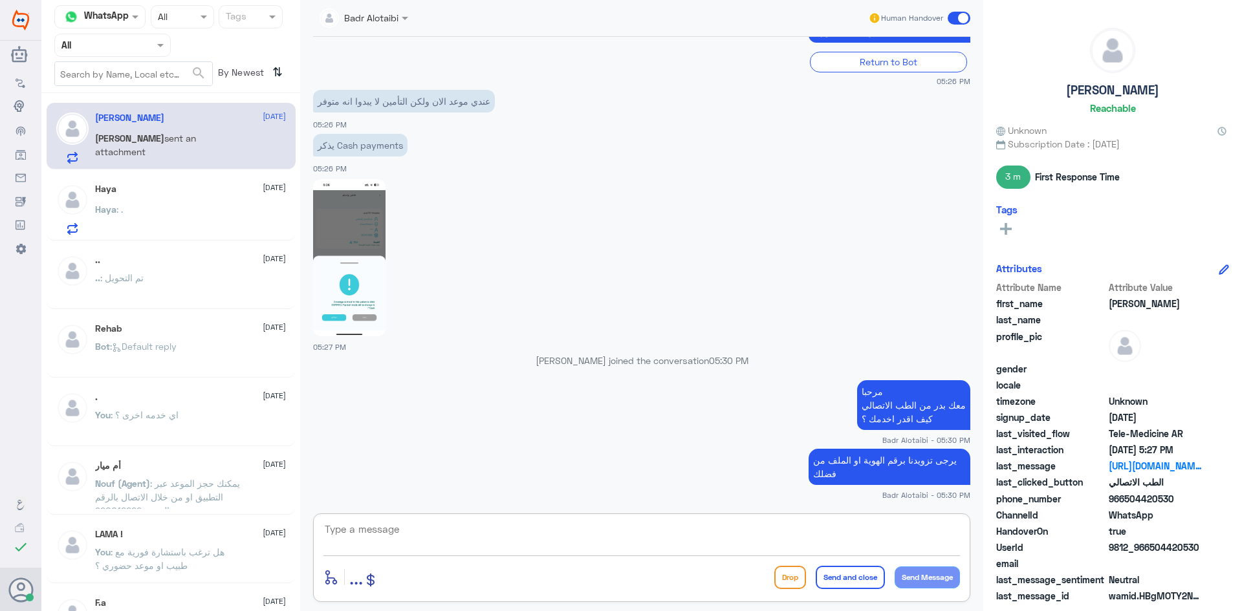
click at [201, 197] on div "Haya 3 September Haya : ." at bounding box center [190, 209] width 191 height 51
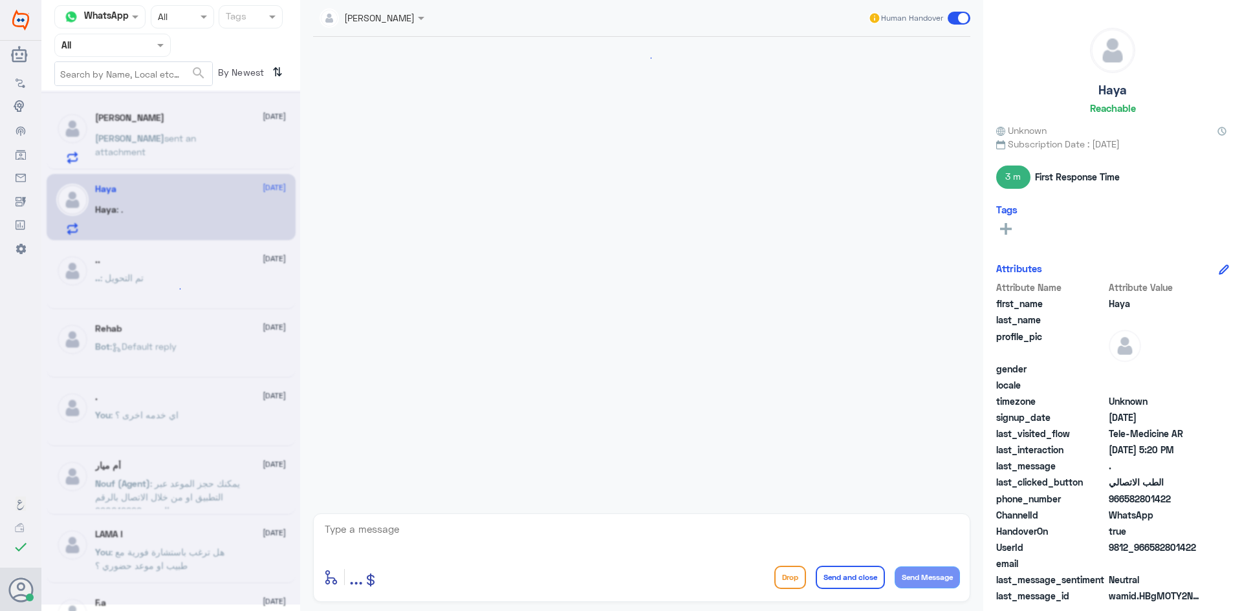
scroll to position [741, 0]
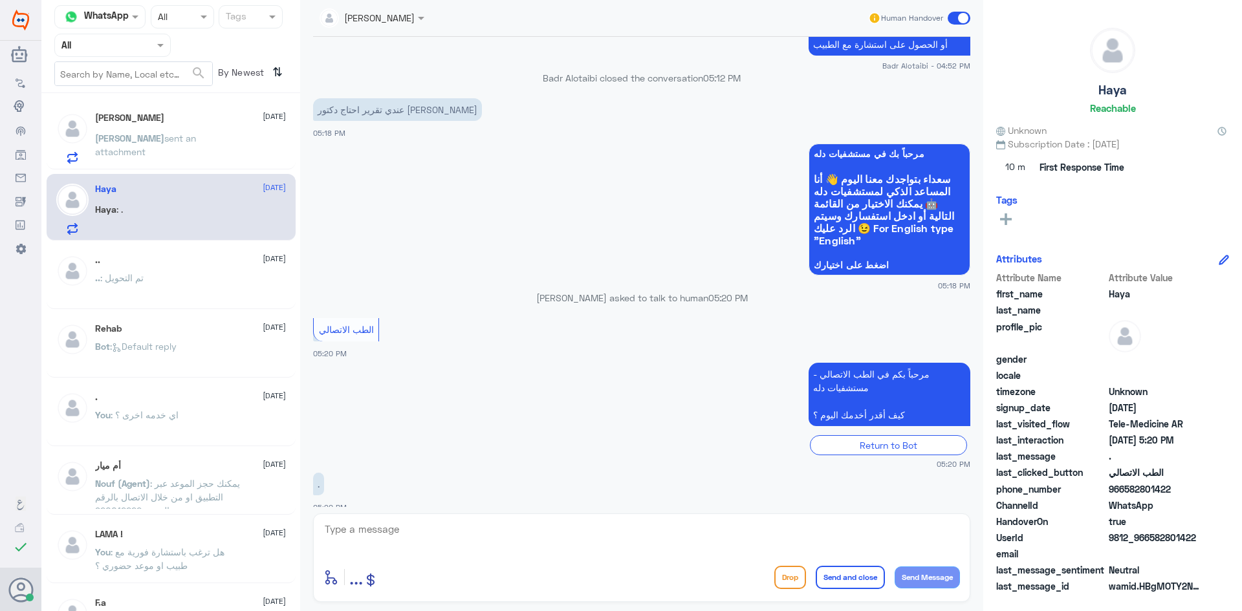
click at [959, 18] on span at bounding box center [959, 18] width 23 height 13
click at [0, 0] on input "checkbox" at bounding box center [0, 0] width 0 height 0
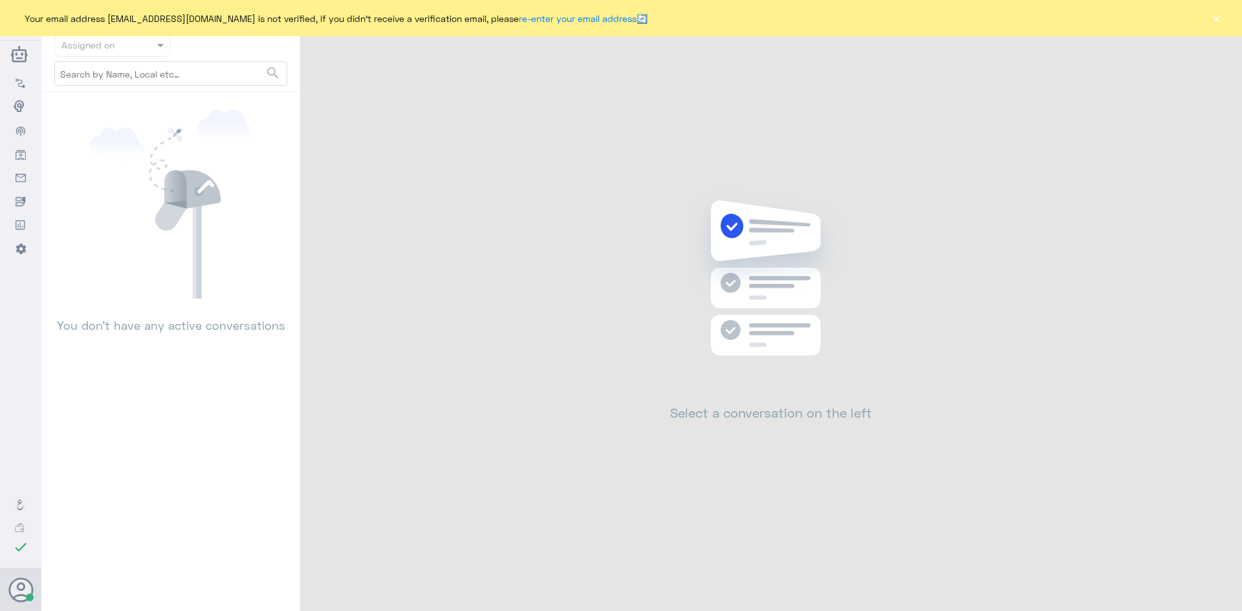
click at [1216, 18] on button "×" at bounding box center [1216, 18] width 13 height 13
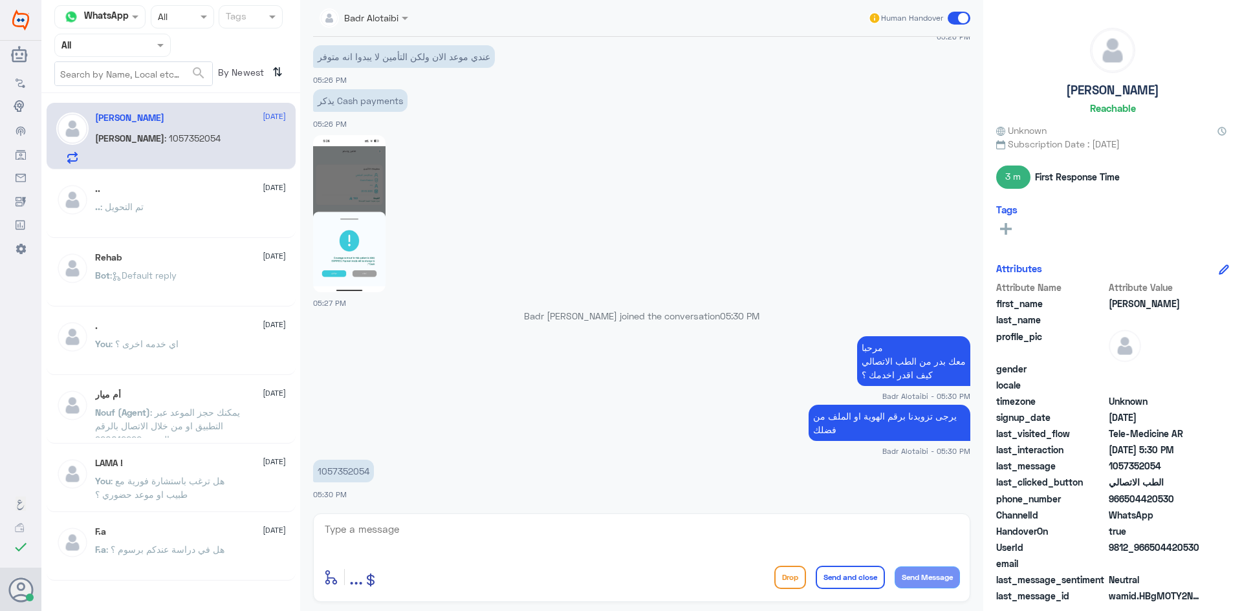
scroll to position [441, 0]
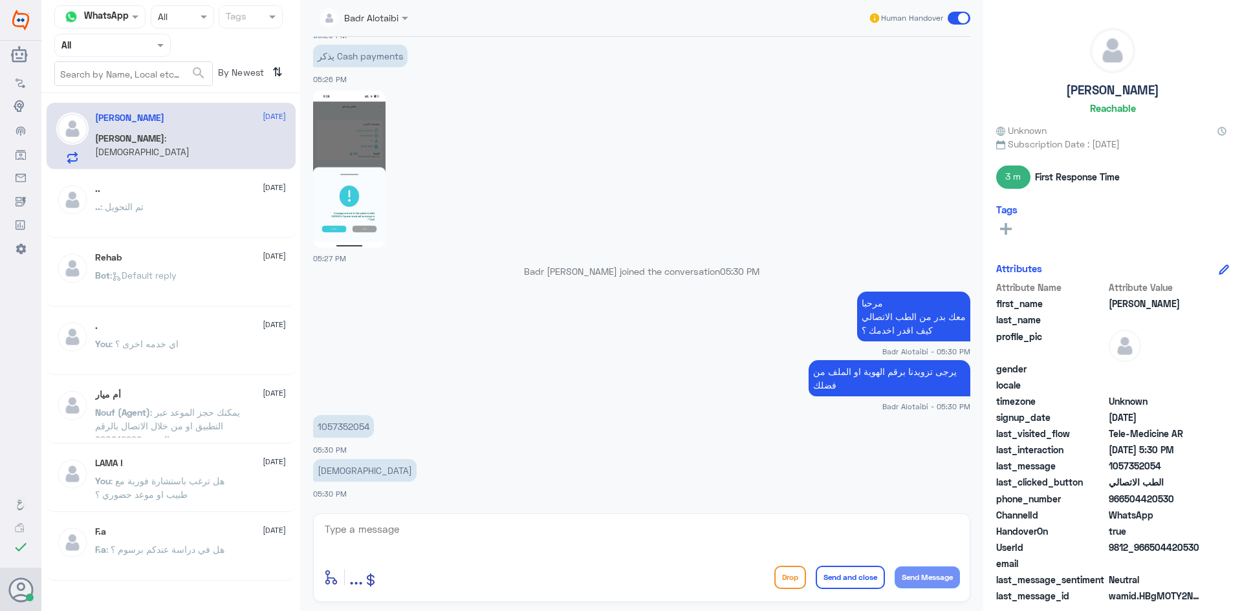
click at [346, 428] on p "1057352054" at bounding box center [343, 426] width 61 height 23
copy p "1057352054"
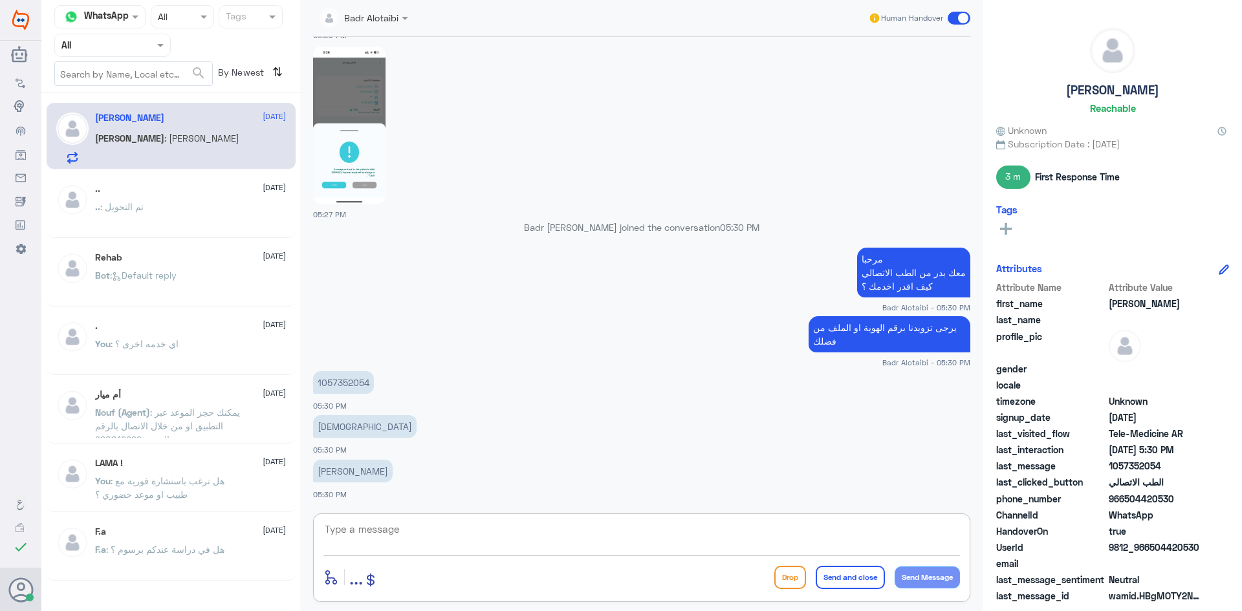
click at [576, 533] on textarea at bounding box center [641, 537] width 637 height 32
type textarea "تم تحديث التامين يمكنك تسجيل موعدك على التامين"
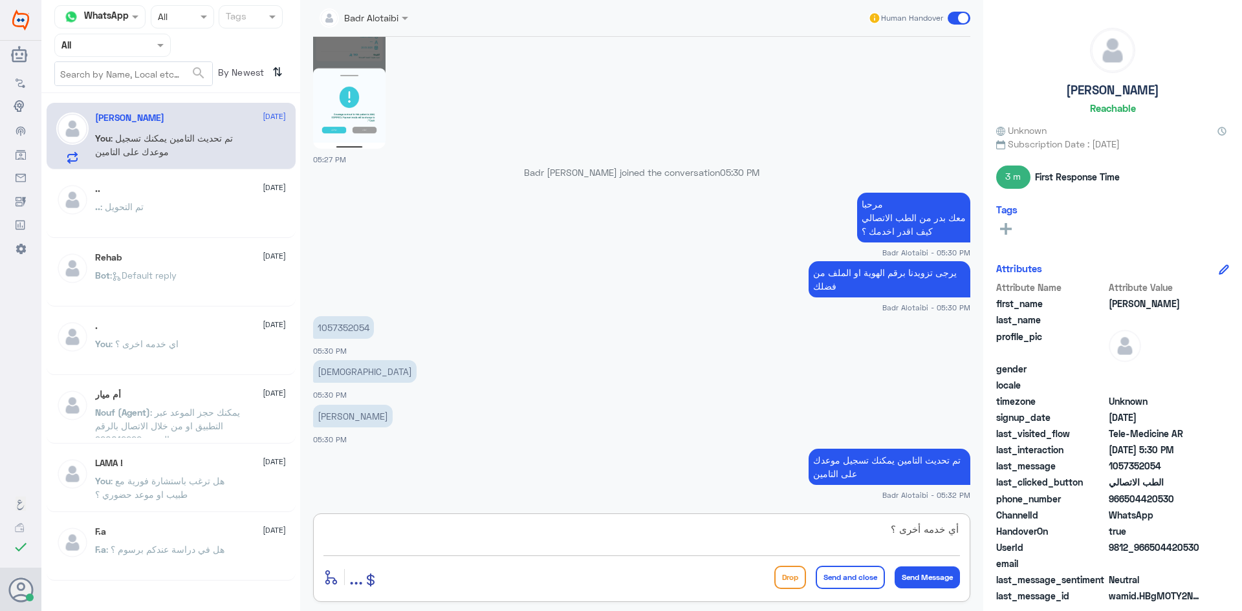
type textarea "أي خدمه أخرى ؟"
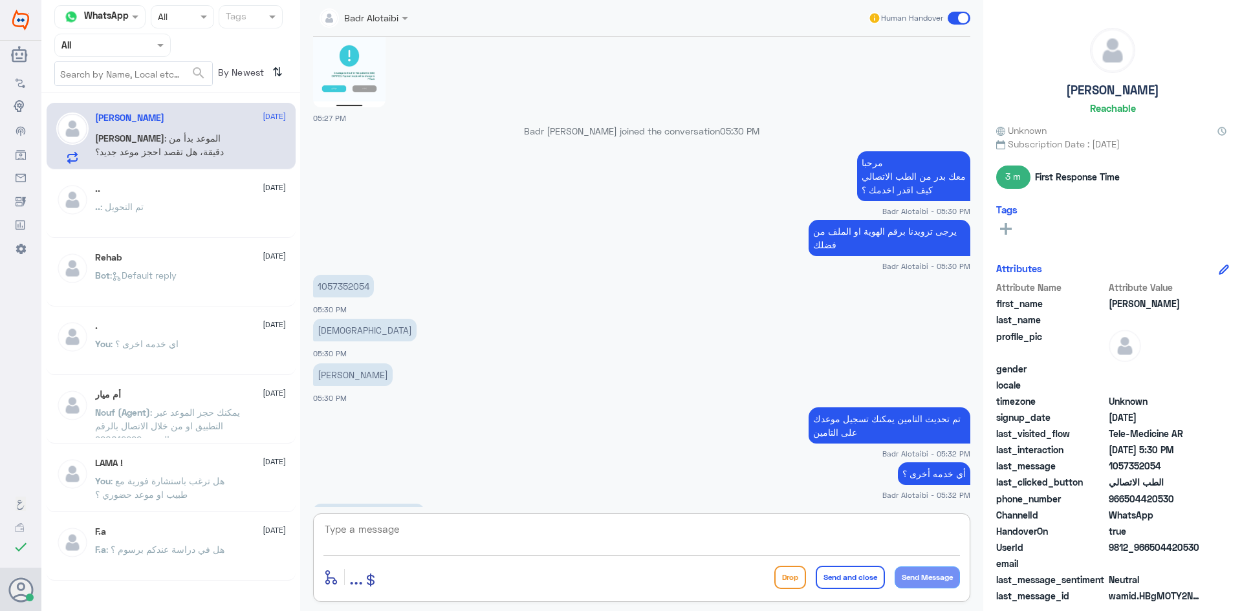
scroll to position [639, 0]
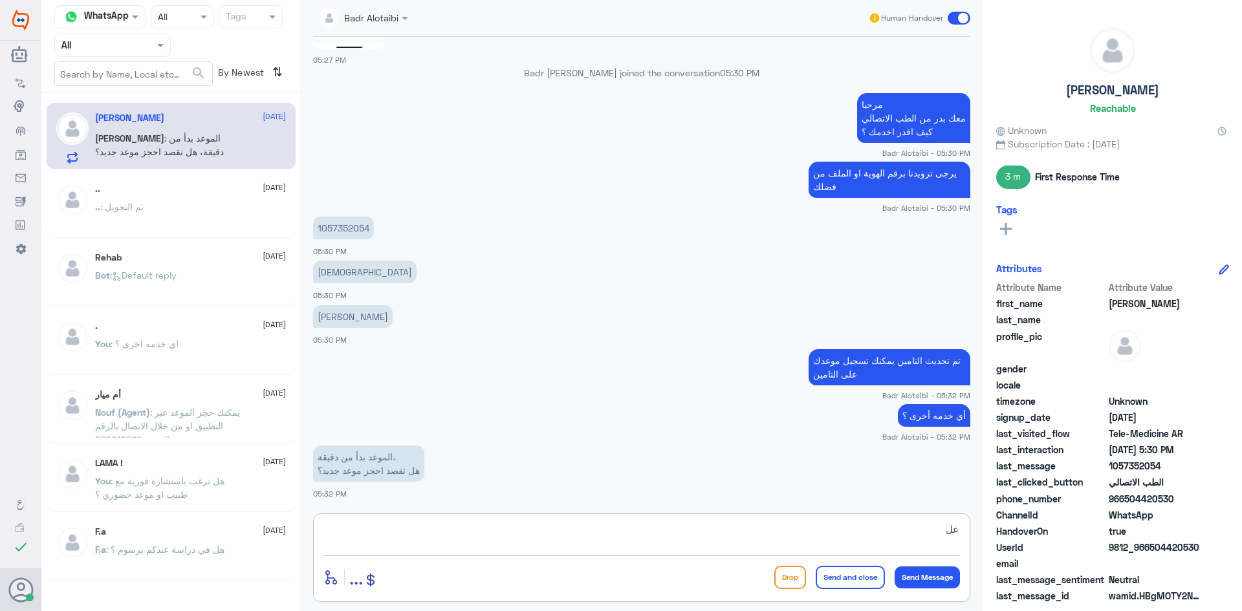
type textarea "ع"
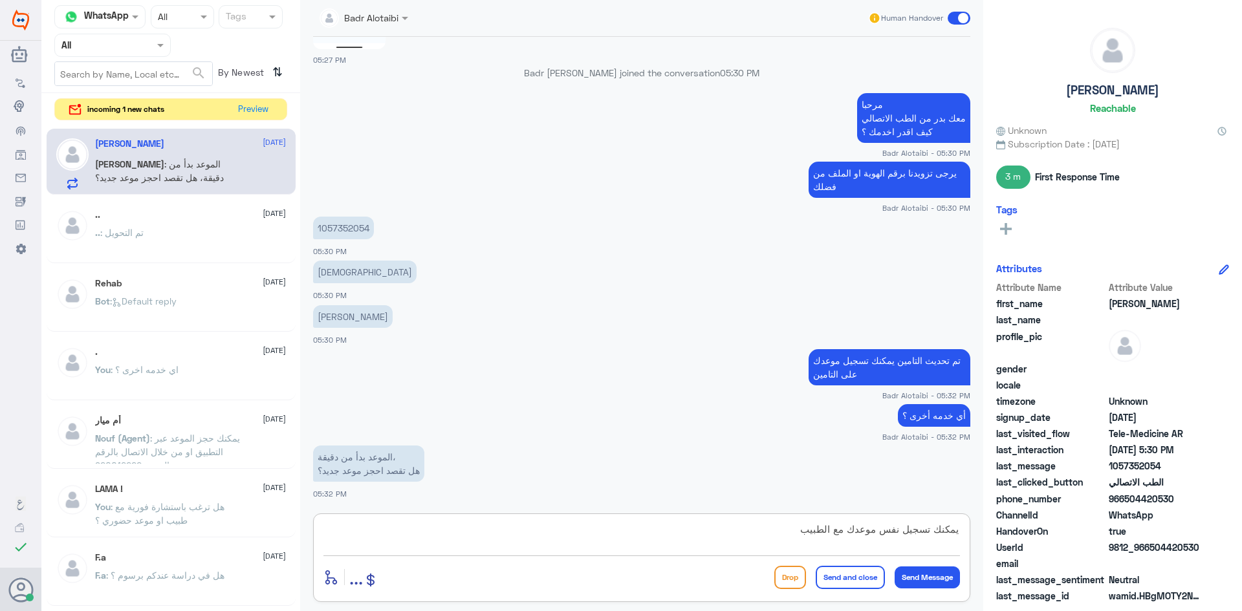
type textarea "يمكنك تسجيل نفس موعدك مع الطبيب"
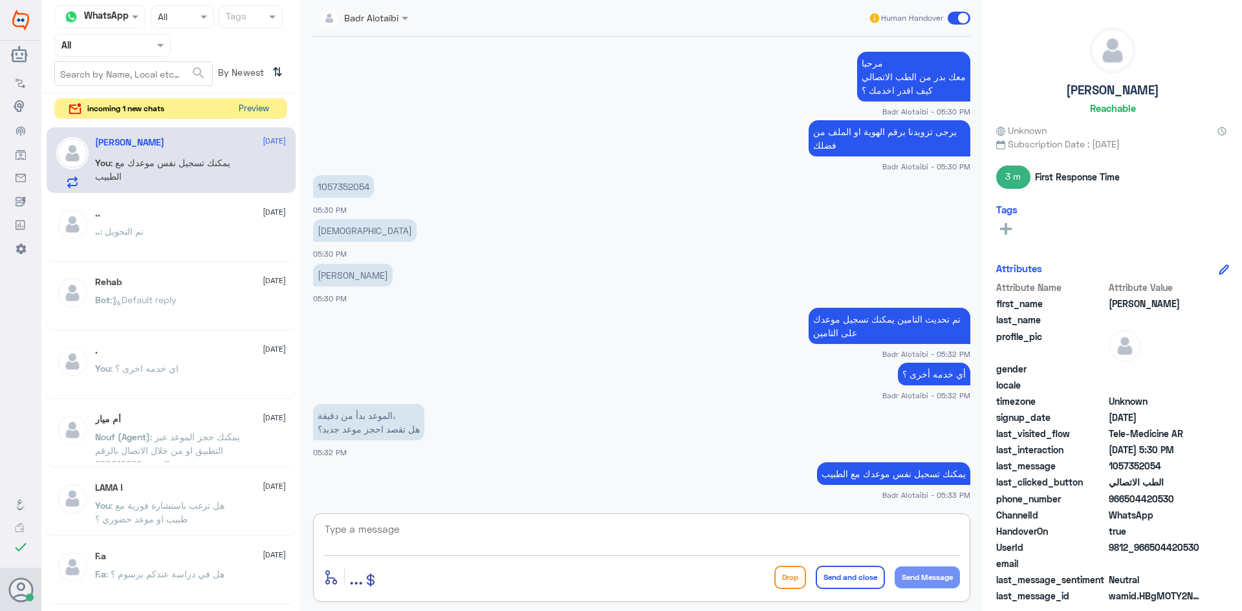
click at [254, 109] on button "Preview" at bounding box center [254, 109] width 40 height 20
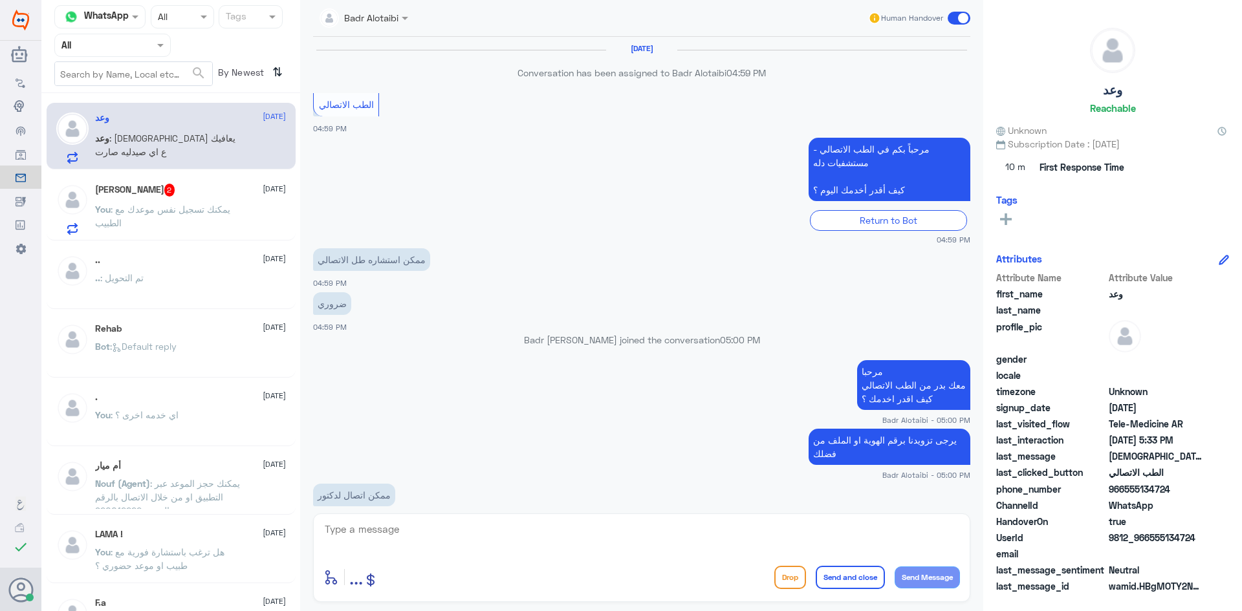
scroll to position [687, 0]
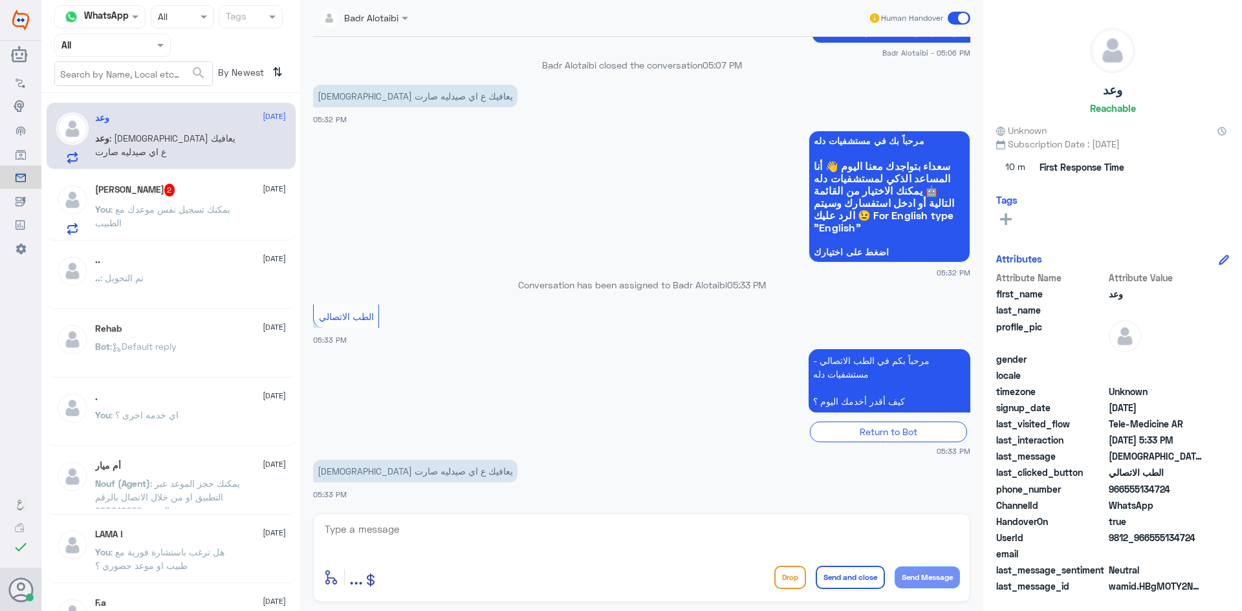
click at [191, 201] on div "Abdulrahman 2 3 September You : يمكنك تسجيل نفس موعدك مع الطبيب" at bounding box center [190, 209] width 191 height 51
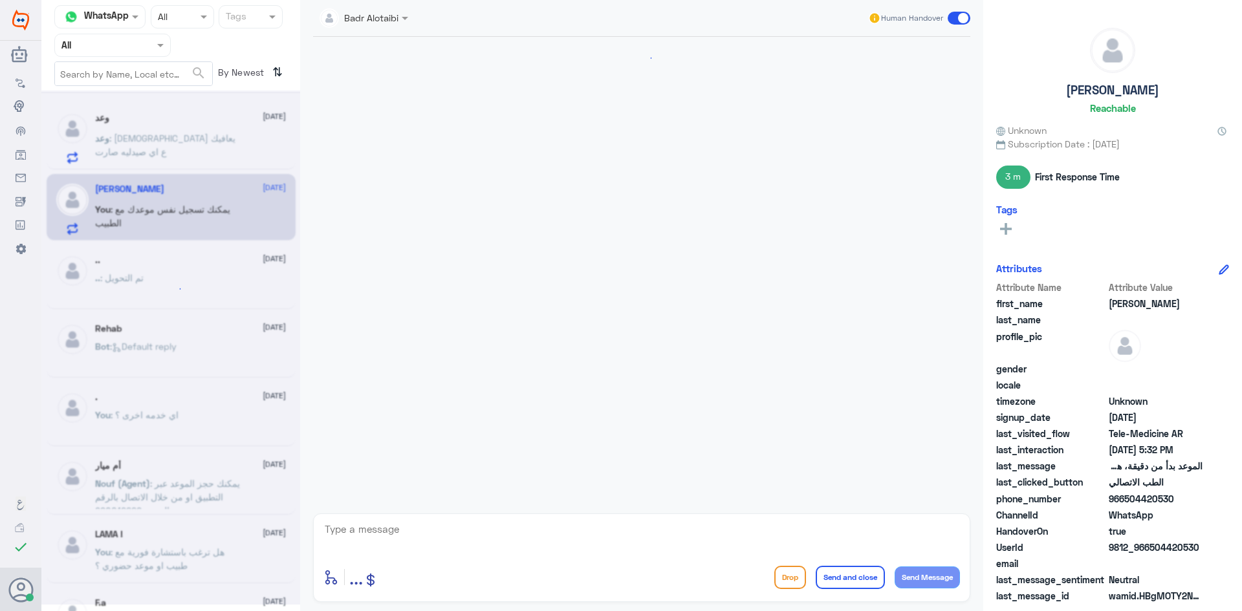
scroll to position [681, 0]
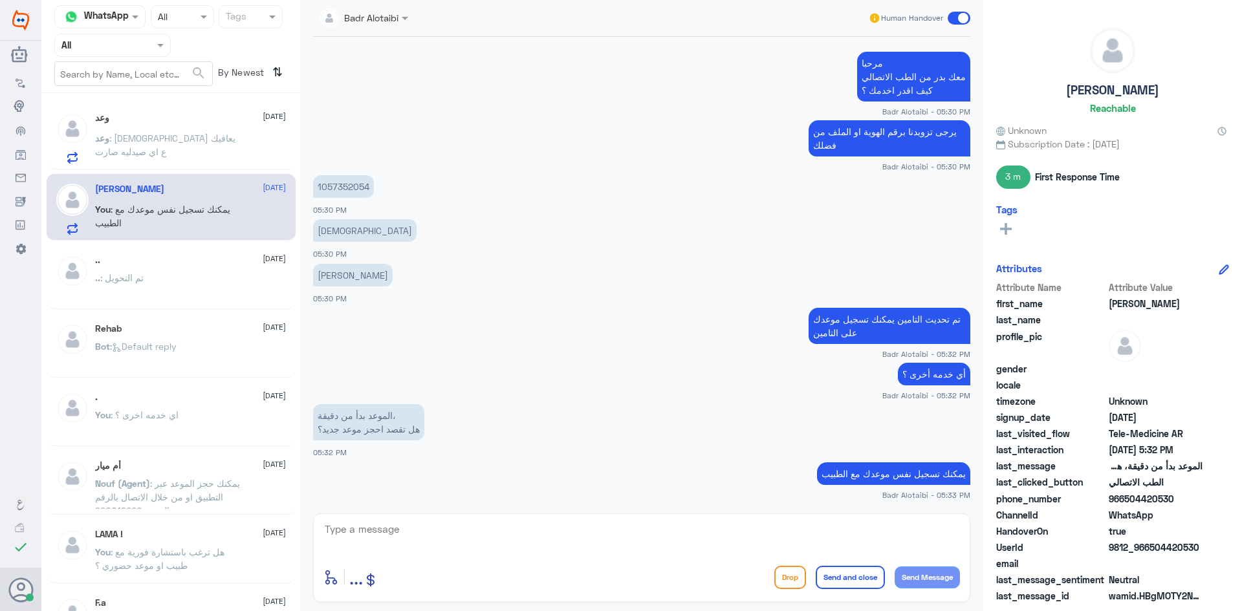
click at [216, 132] on p "وعد : الله يعافيك ع اي صيدليه صارت" at bounding box center [168, 147] width 146 height 32
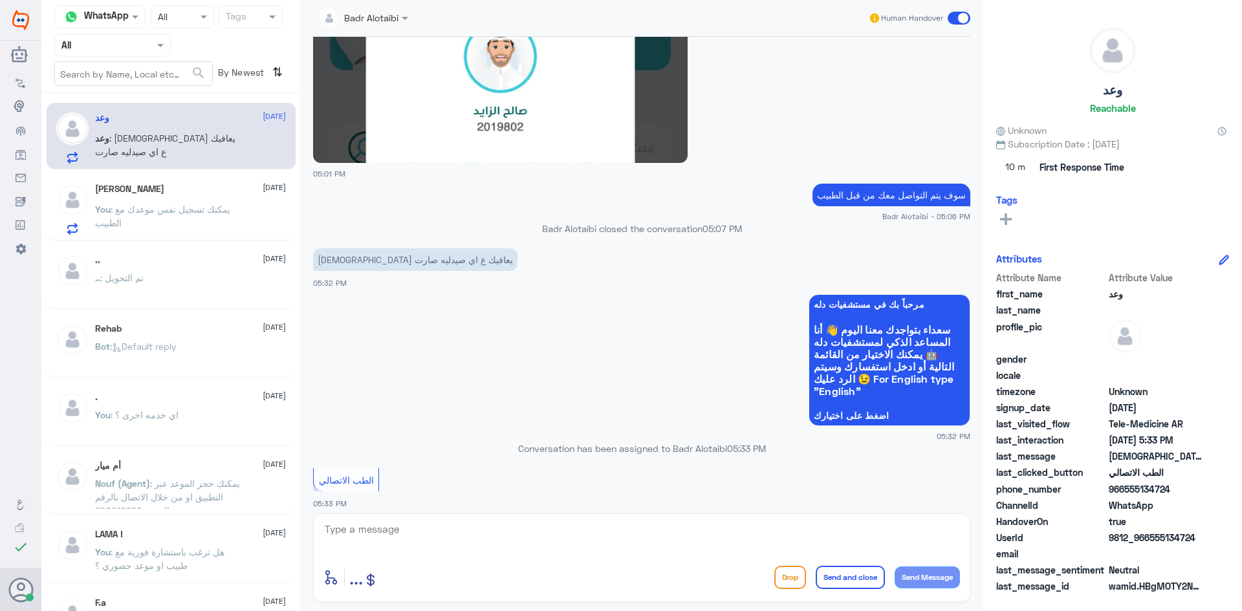
scroll to position [493, 0]
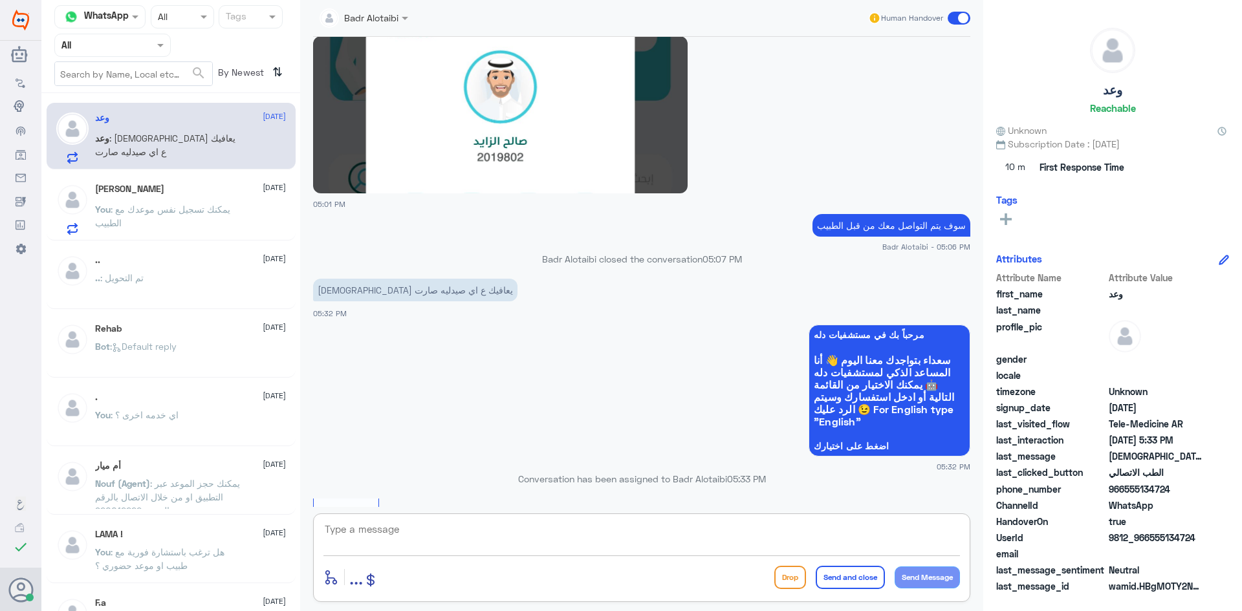
click at [632, 537] on textarea at bounding box center [641, 537] width 637 height 32
drag, startPoint x: 393, startPoint y: 538, endPoint x: 313, endPoint y: 539, distance: 79.6
click at [313, 539] on div "2019802 enter flow name ... Drop Send and close Send Message" at bounding box center [641, 558] width 657 height 89
type textarea "2019802"
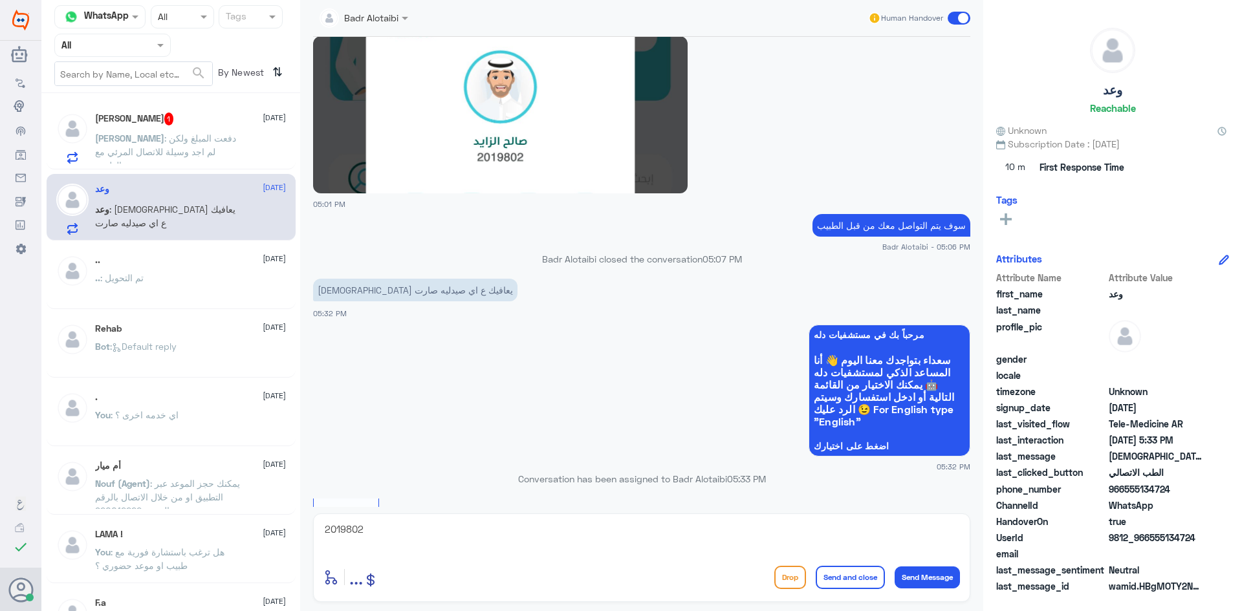
click at [224, 152] on span ": دفعت المبلغ ولكن لم اجد وسيلة للاتصال المرئي مع الطبيب" at bounding box center [165, 152] width 141 height 38
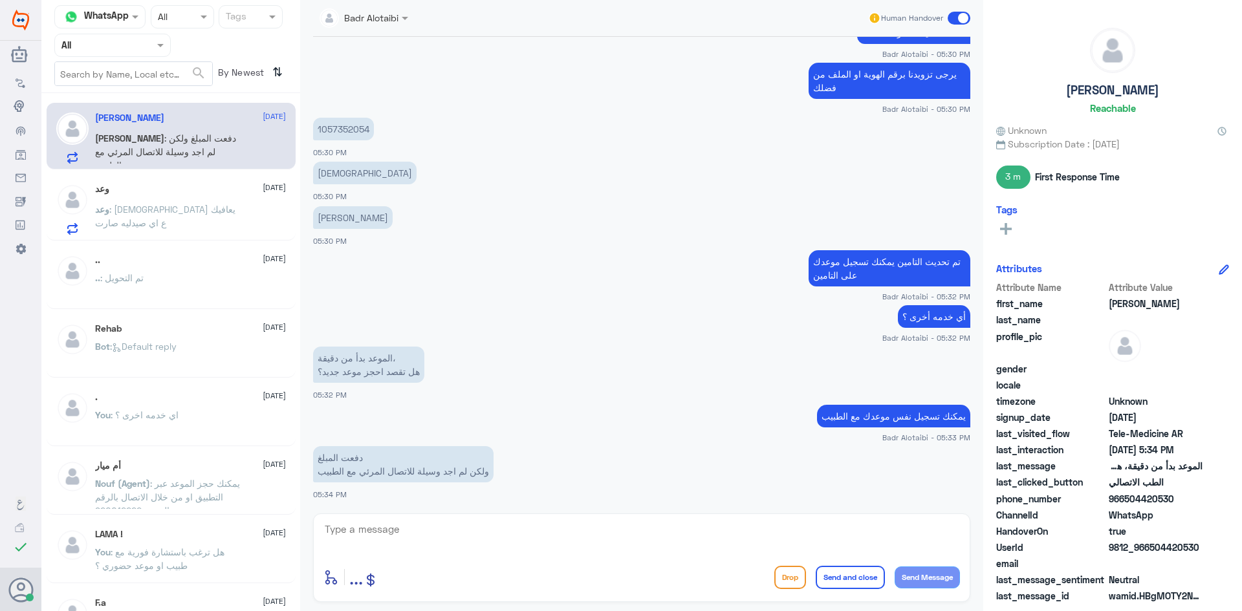
scroll to position [782, 0]
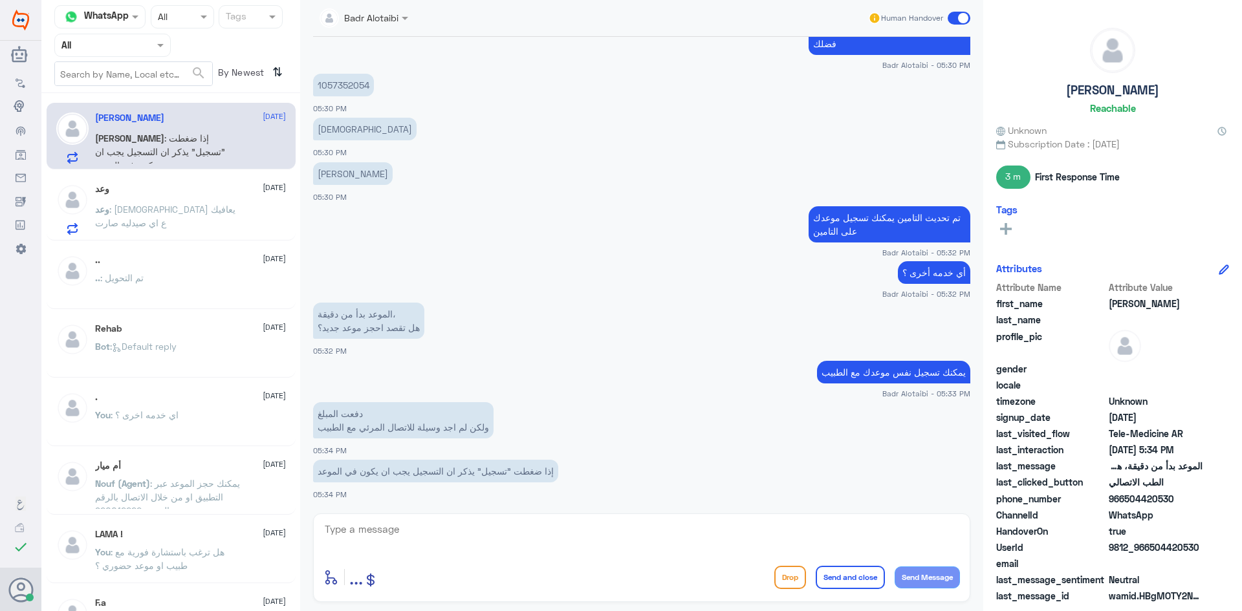
drag, startPoint x: 1201, startPoint y: 545, endPoint x: 1149, endPoint y: 552, distance: 51.5
click at [1149, 552] on span "9812_966504420530" at bounding box center [1156, 548] width 94 height 14
copy span "504420530"
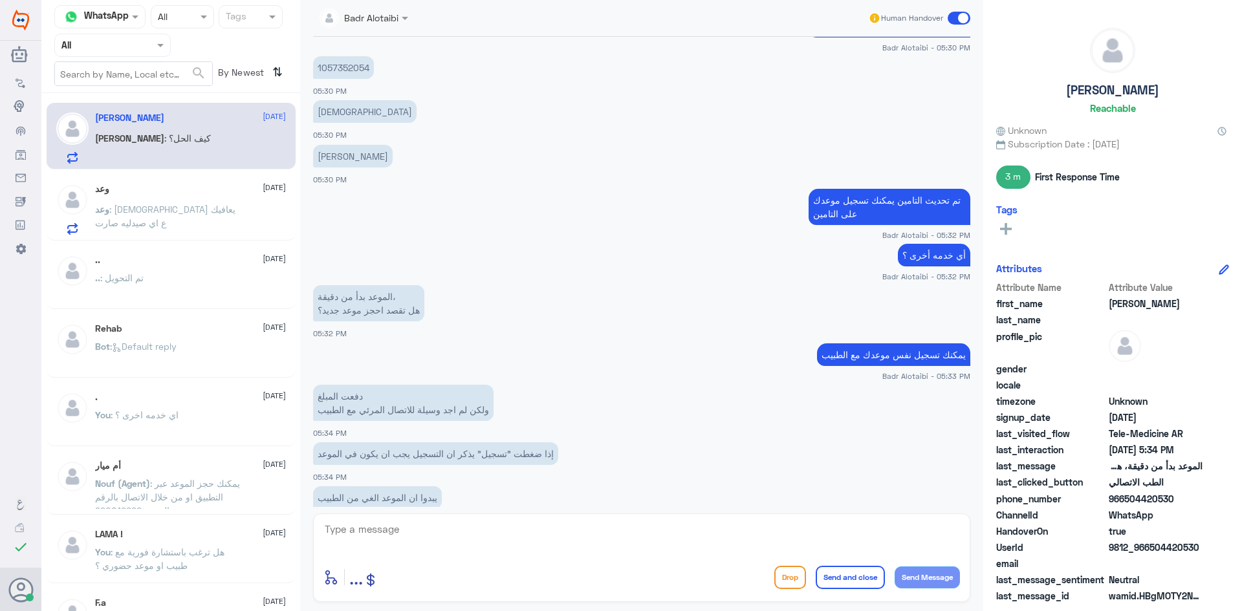
scroll to position [677, 0]
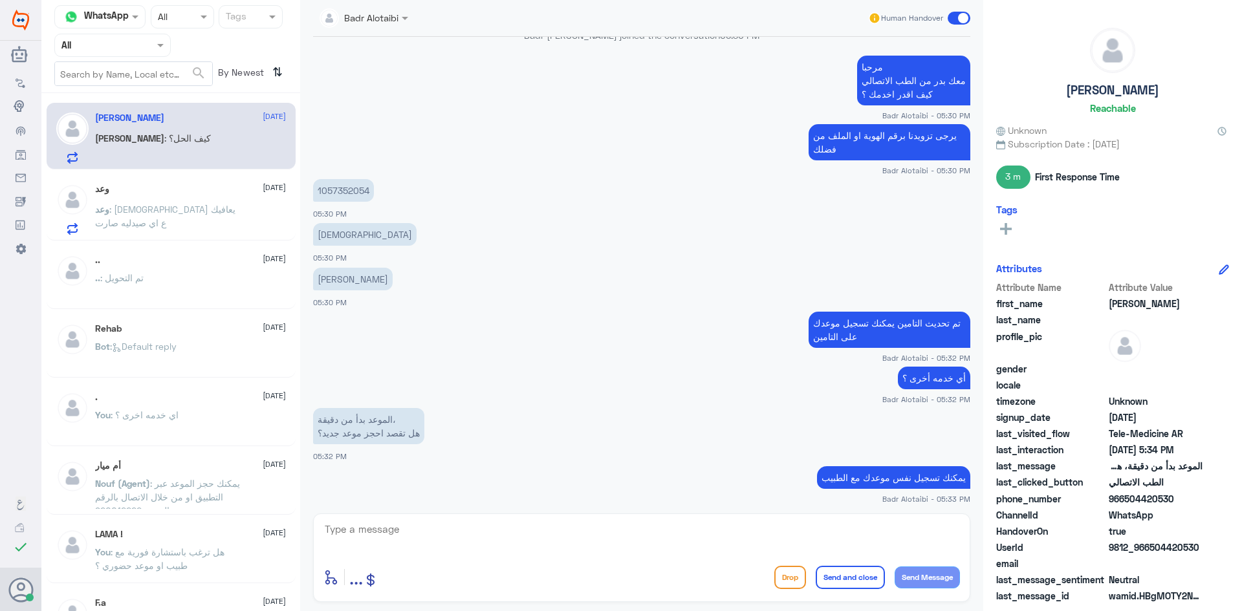
click at [352, 197] on p "1057352054" at bounding box center [343, 190] width 61 height 23
click at [352, 195] on p "1057352054" at bounding box center [343, 190] width 61 height 23
copy div "1057352054"
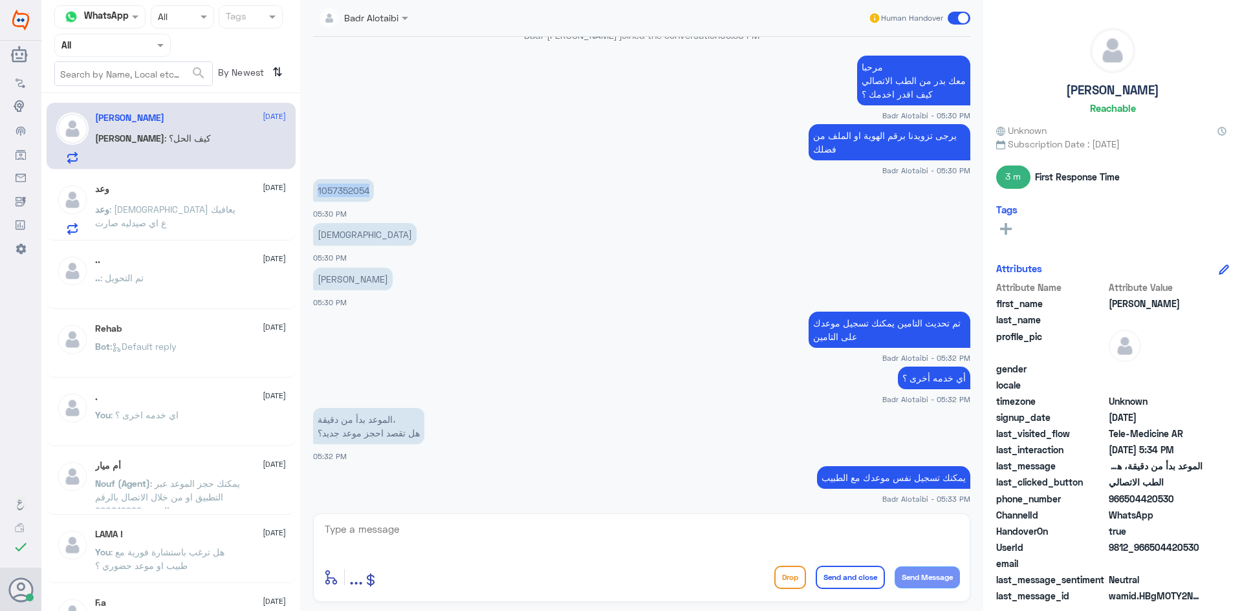
click at [344, 193] on p "1057352054" at bounding box center [343, 190] width 61 height 23
click at [343, 193] on p "1057352054" at bounding box center [343, 190] width 61 height 23
click at [666, 550] on textarea at bounding box center [641, 537] width 637 height 32
type textarea "س"
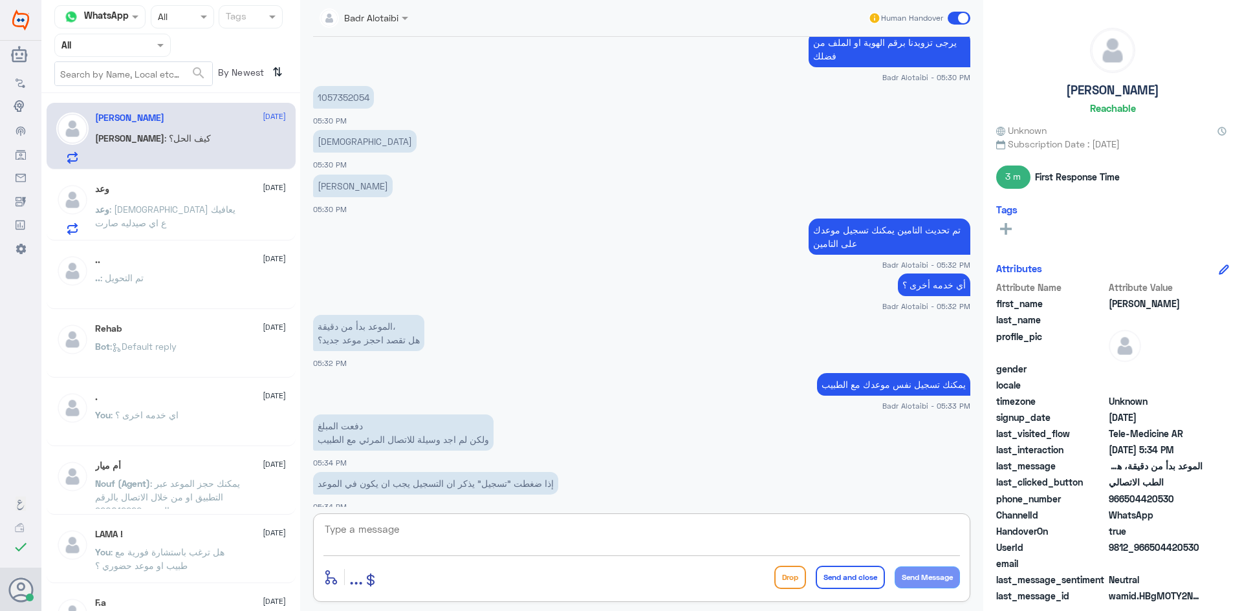
scroll to position [871, 0]
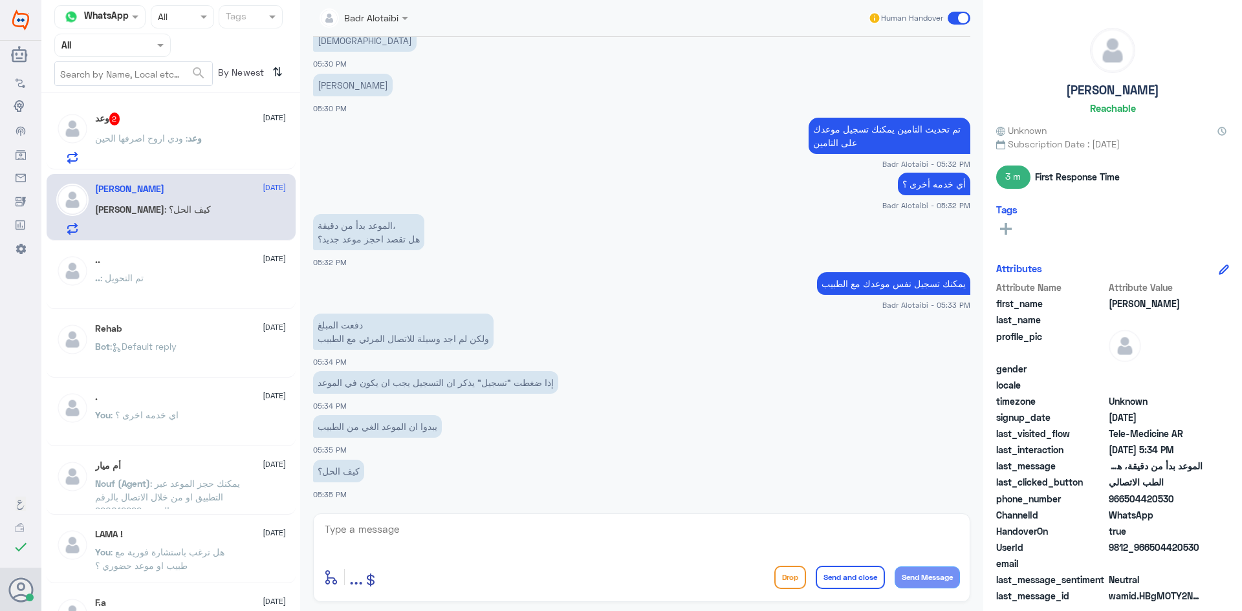
click at [537, 517] on div "enter flow name ... Drop Send and close Send Message" at bounding box center [641, 558] width 657 height 89
click at [542, 529] on textarea at bounding box center [641, 537] width 637 height 32
type textarea "سوف يتم التواصل معك من قبل الطبيب"
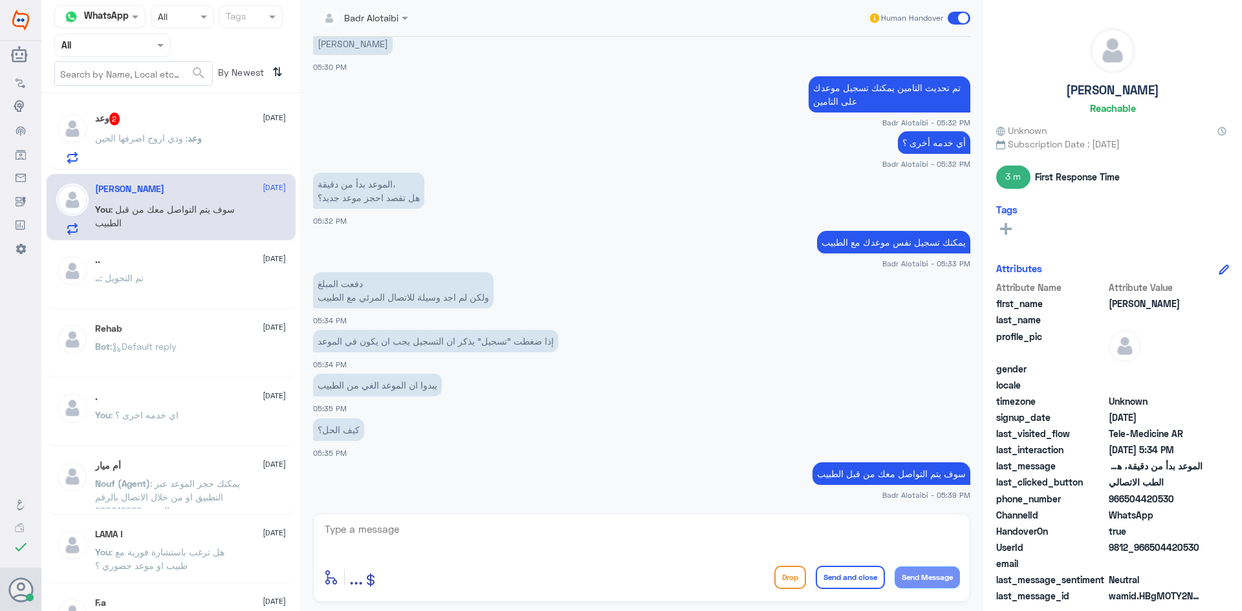
click at [955, 16] on span at bounding box center [959, 18] width 23 height 13
click at [0, 0] on input "checkbox" at bounding box center [0, 0] width 0 height 0
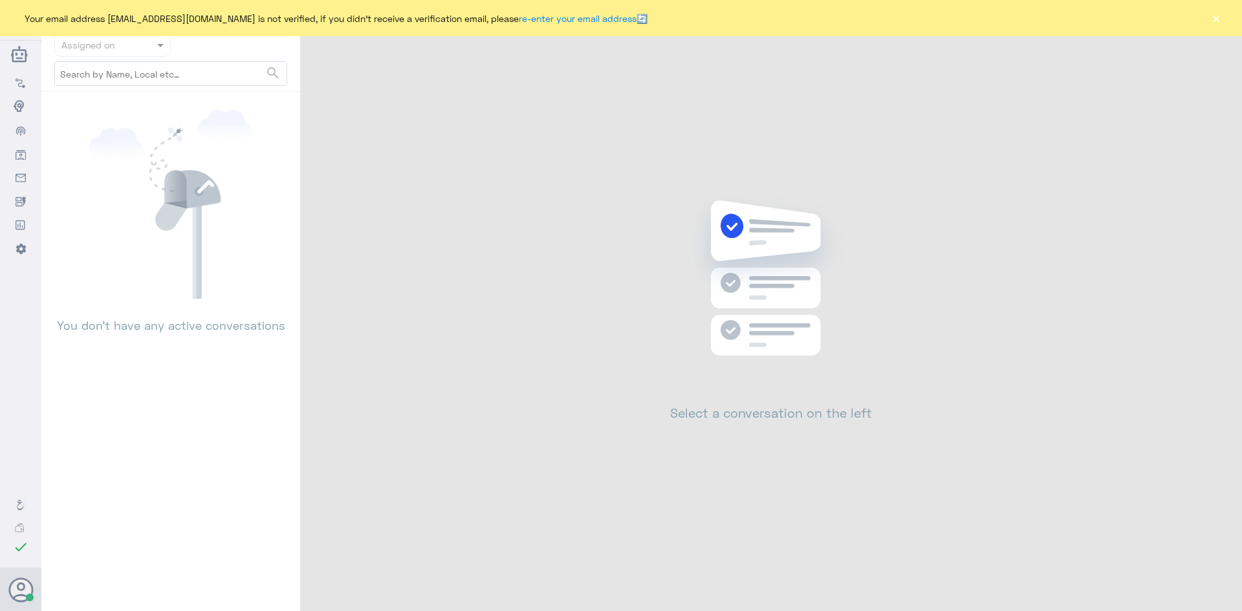
click at [1216, 21] on button "×" at bounding box center [1216, 18] width 13 height 13
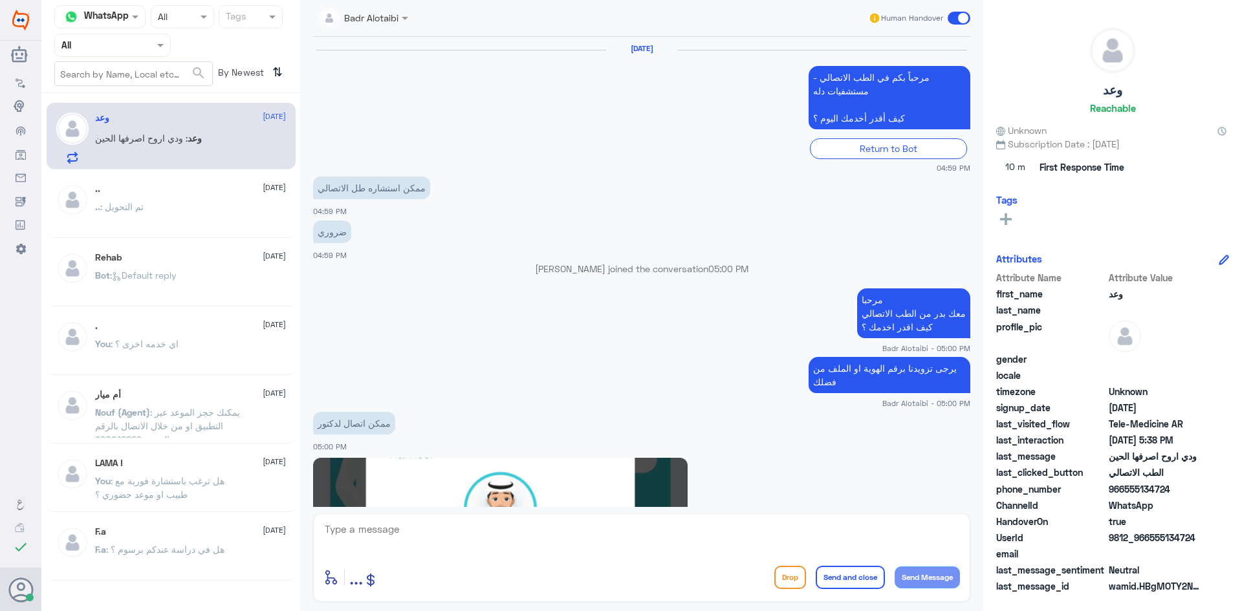
scroll to position [748, 0]
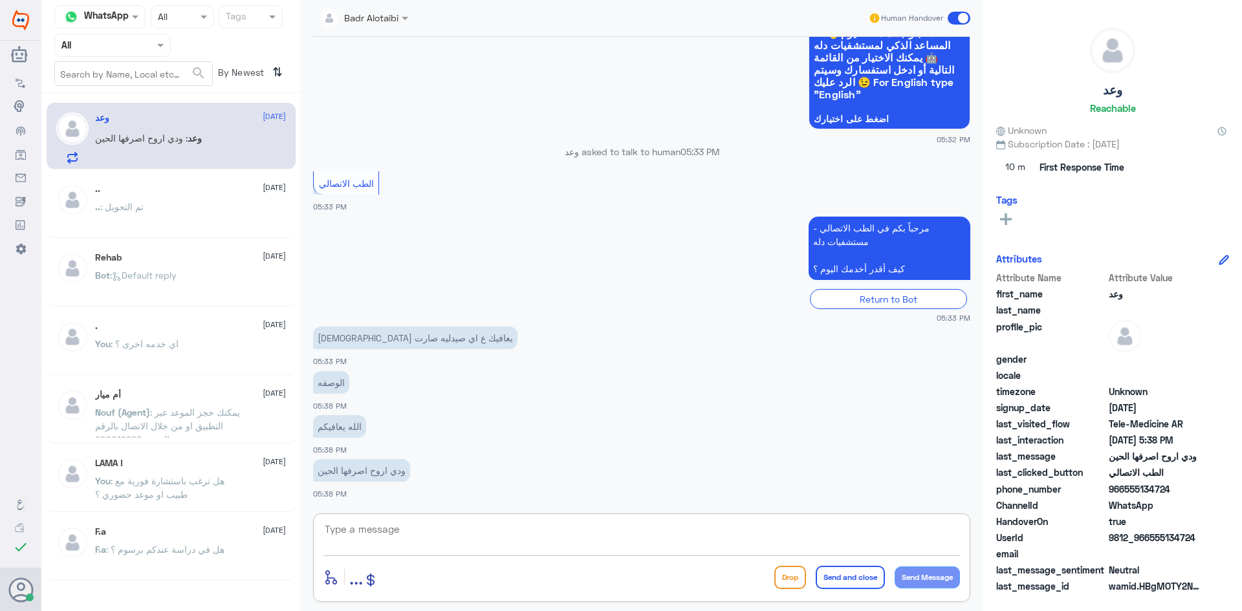
click at [497, 528] on textarea at bounding box center [641, 537] width 637 height 32
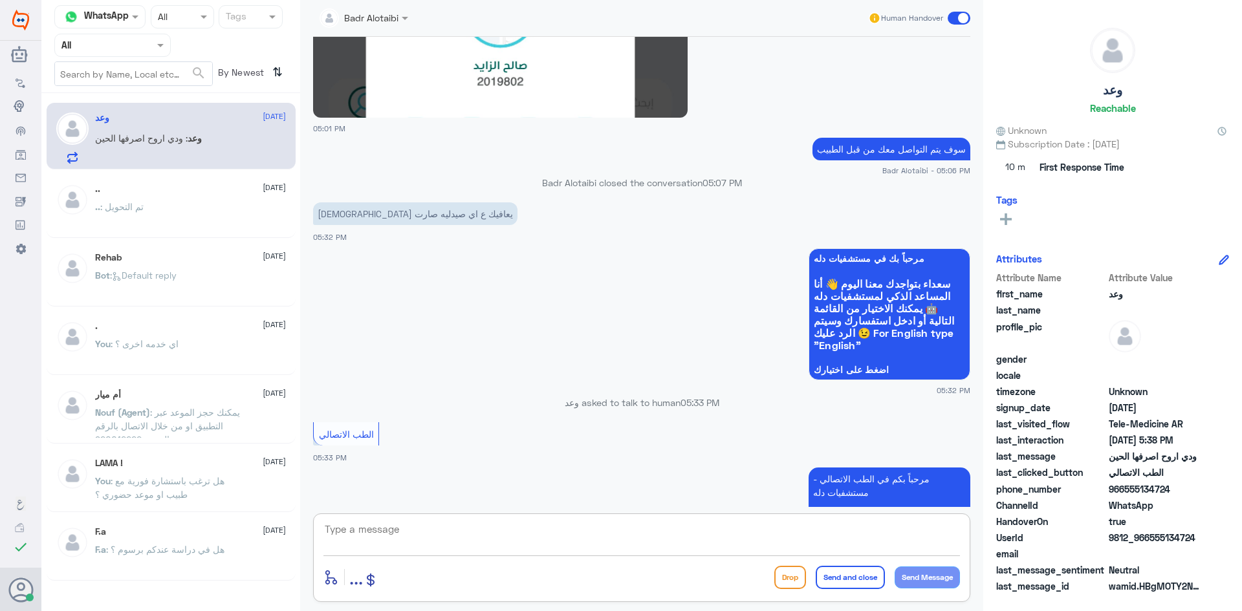
scroll to position [490, 0]
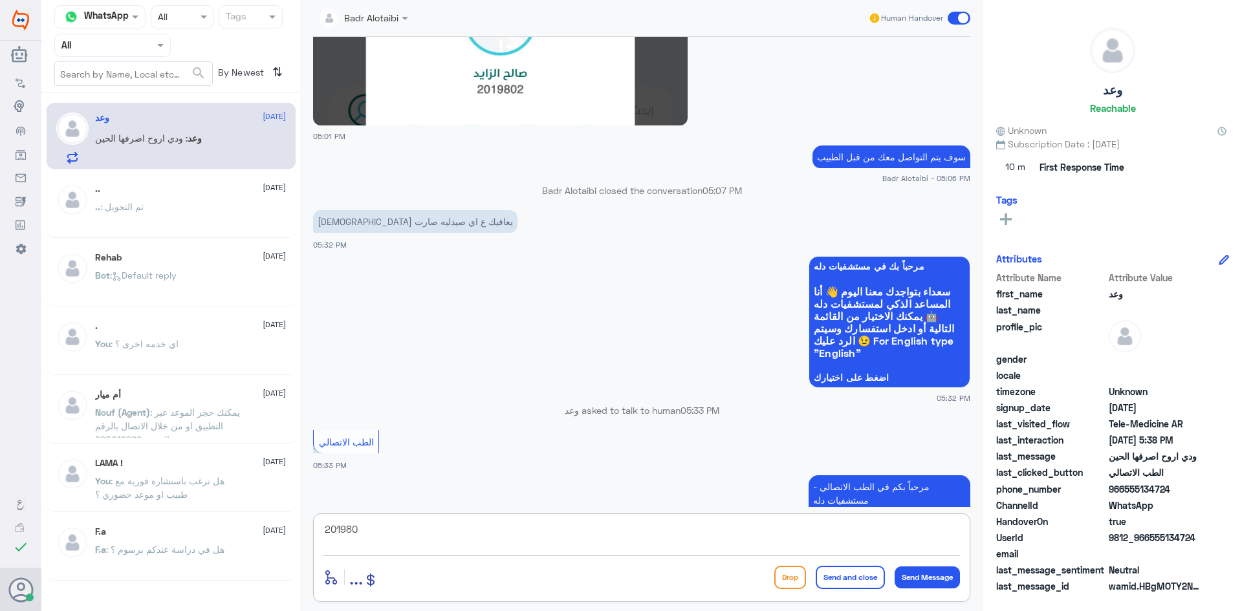
type textarea "2019802"
drag, startPoint x: 391, startPoint y: 532, endPoint x: 321, endPoint y: 536, distance: 69.9
click at [323, 536] on div "2019802 enter flow name ... Drop Send and close Send Message" at bounding box center [641, 558] width 657 height 89
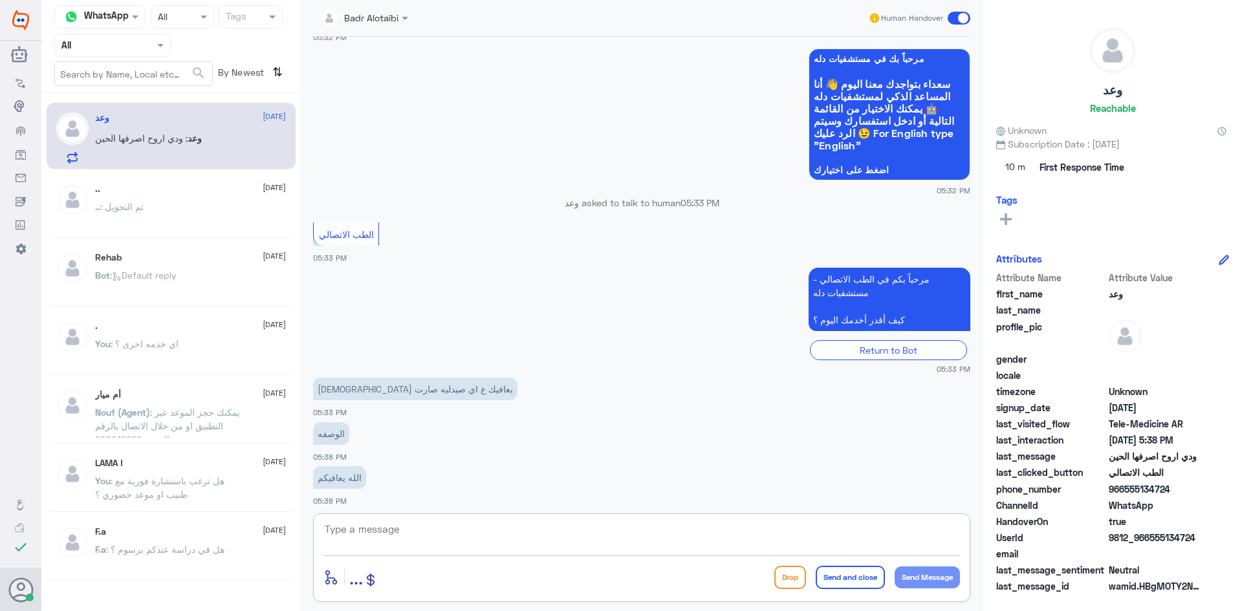
scroll to position [748, 0]
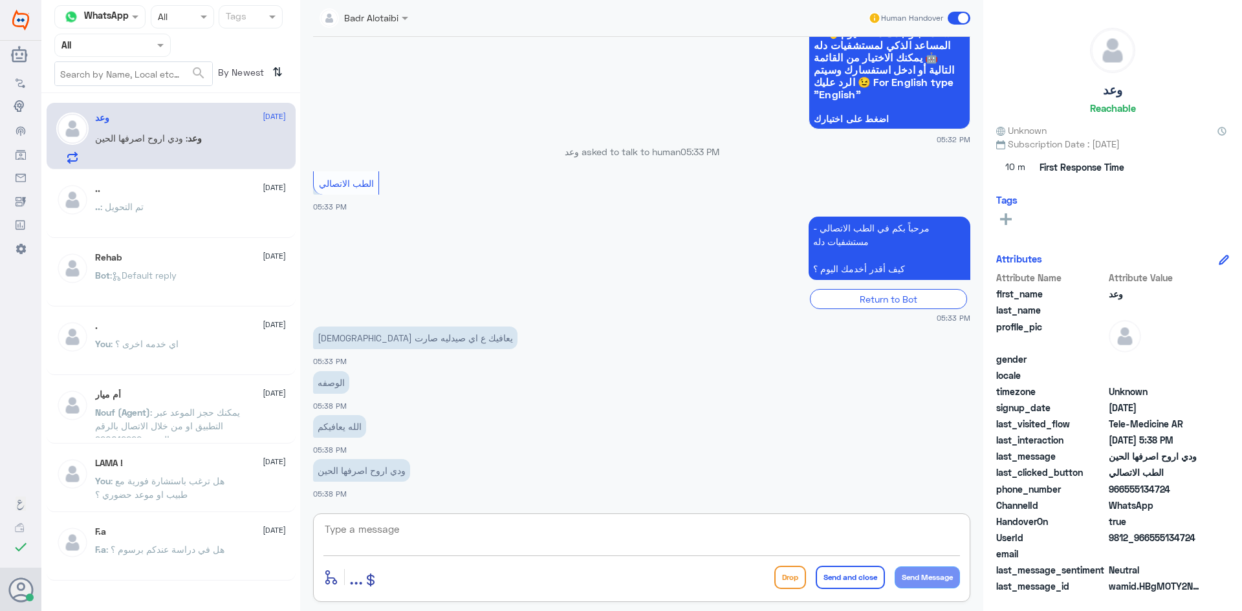
click at [437, 529] on textarea at bounding box center [641, 537] width 637 height 32
type textarea "لا زال قيد التحويل"
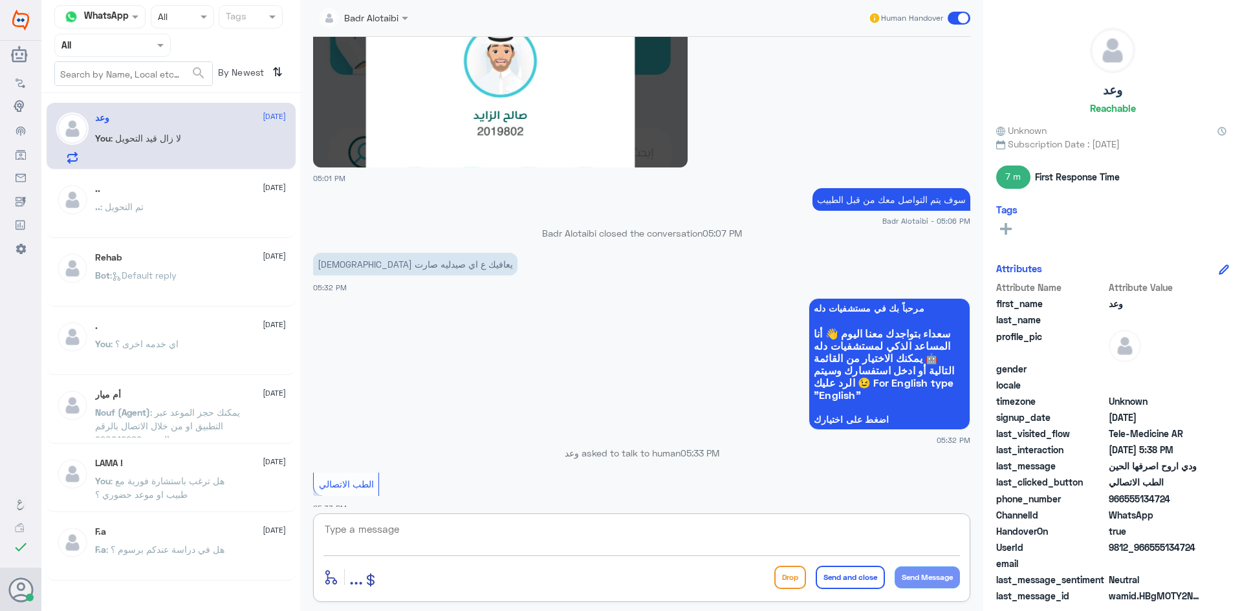
scroll to position [402, 0]
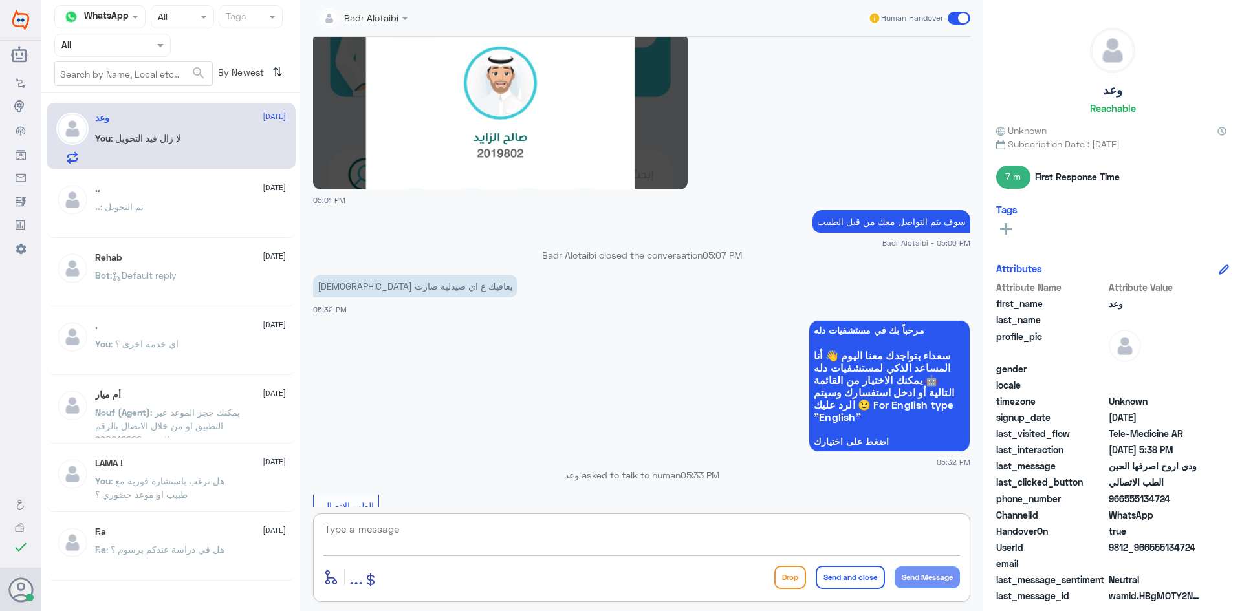
click at [468, 530] on textarea at bounding box center [641, 537] width 637 height 32
paste textarea "1)No Pre-Authorization Required. Requests less than 3,000.00 SAR do not need pr…"
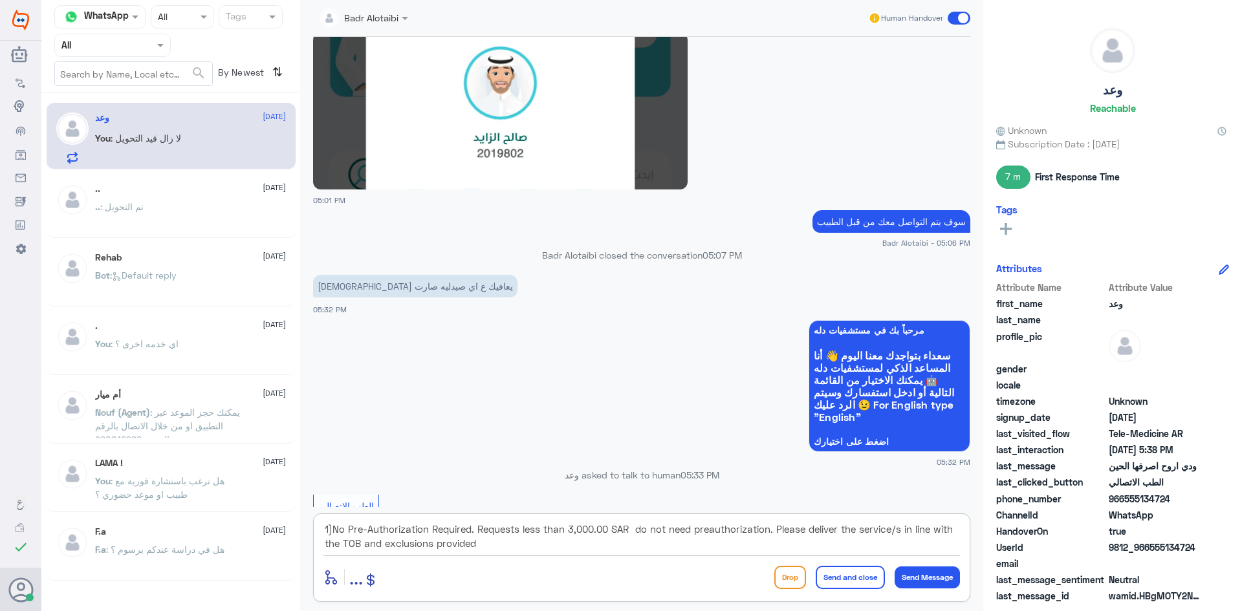
drag, startPoint x: 485, startPoint y: 546, endPoint x: 476, endPoint y: 517, distance: 30.5
click at [476, 517] on div "1)No Pre-Authorization Required. Requests less than 3,000.00 SAR do not need pr…" at bounding box center [641, 558] width 657 height 89
type textarea "1"
drag, startPoint x: 375, startPoint y: 528, endPoint x: 316, endPoint y: 536, distance: 59.5
click at [316, 536] on div "2019802 enter flow name ... Drop Send and close Send Message" at bounding box center [641, 558] width 657 height 89
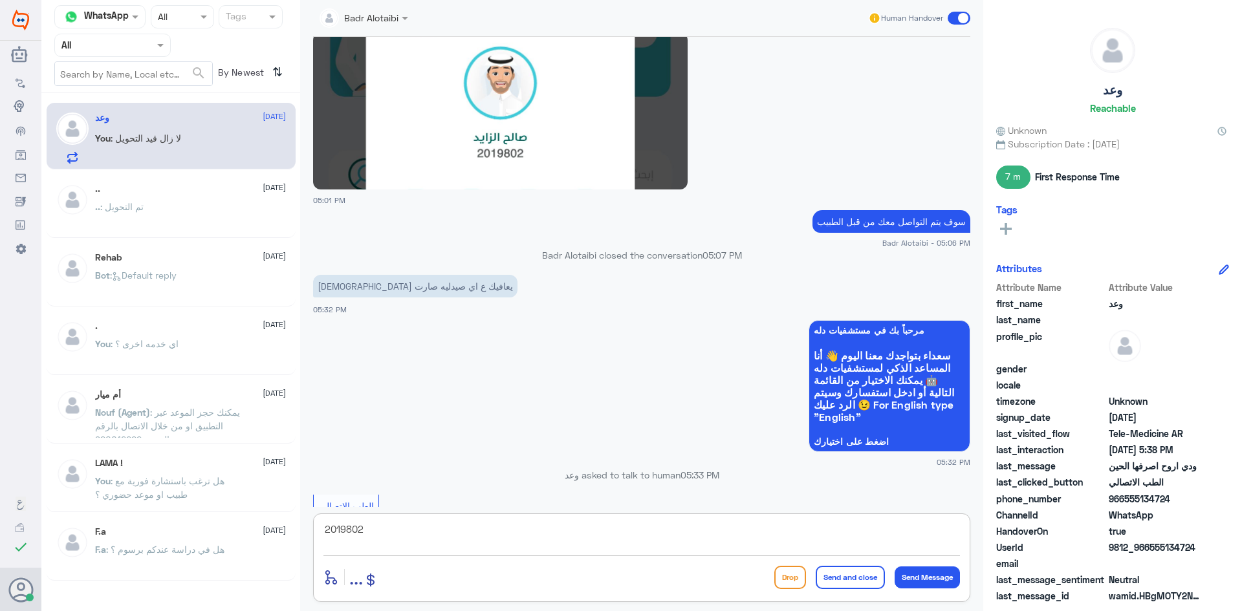
click at [538, 527] on textarea "2019802" at bounding box center [641, 537] width 637 height 32
type textarea "201980"
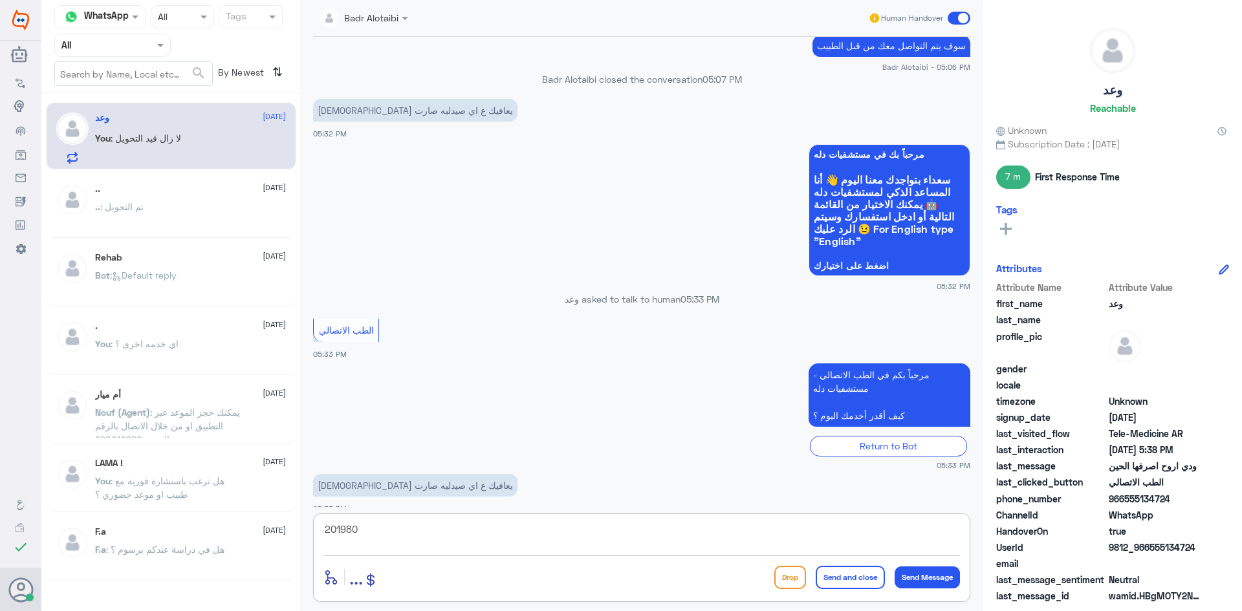
scroll to position [790, 0]
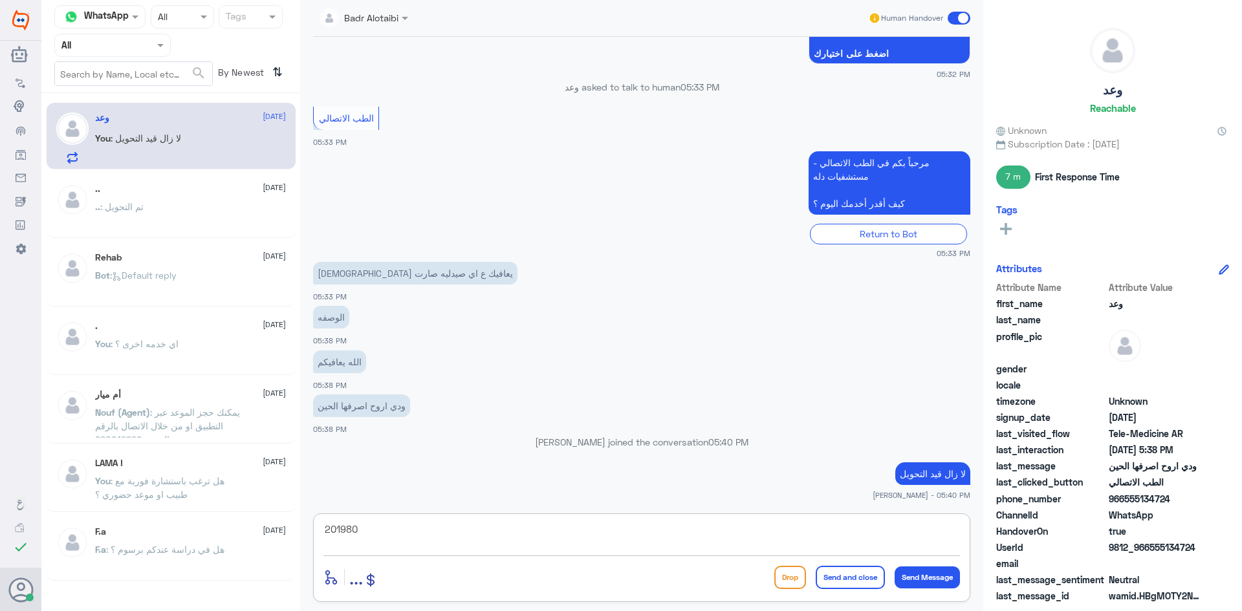
drag, startPoint x: 415, startPoint y: 533, endPoint x: 323, endPoint y: 538, distance: 92.0
click at [325, 536] on textarea "201980" at bounding box center [641, 537] width 637 height 32
click at [963, 20] on span at bounding box center [959, 18] width 23 height 13
click at [0, 0] on input "checkbox" at bounding box center [0, 0] width 0 height 0
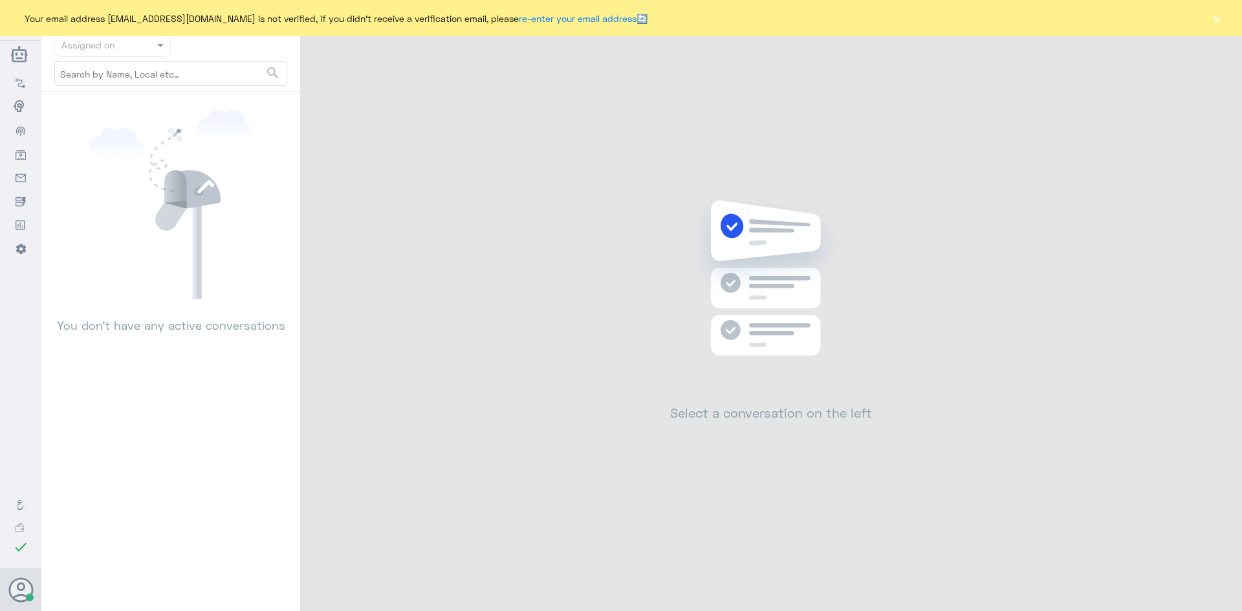
click at [1219, 14] on button "×" at bounding box center [1216, 18] width 13 height 13
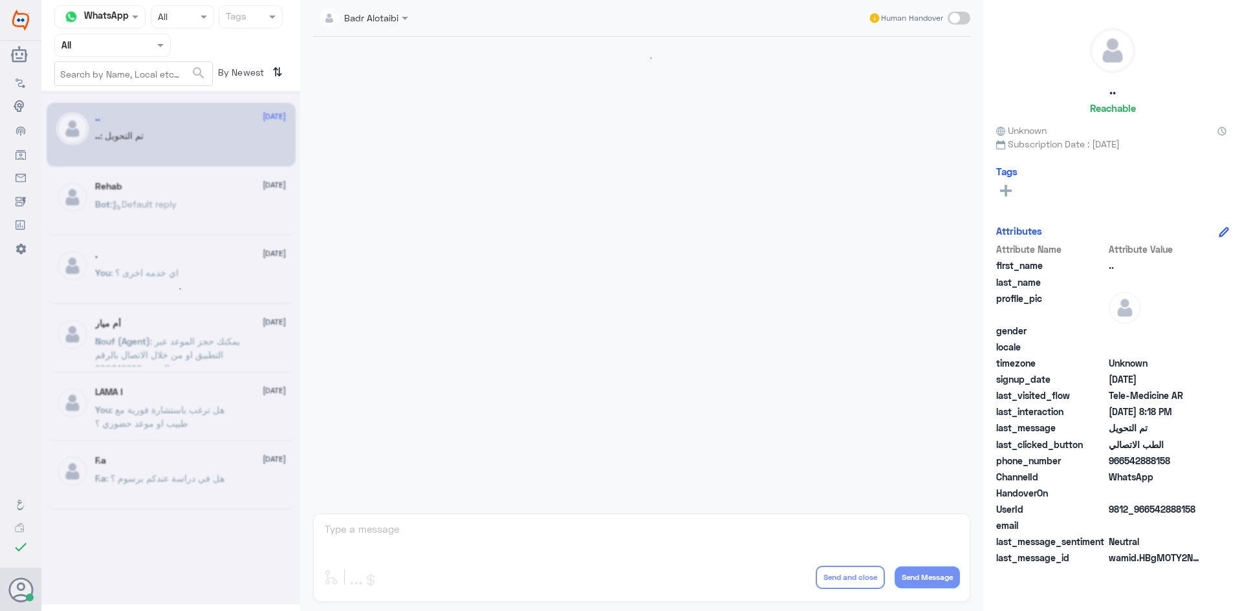
scroll to position [424, 0]
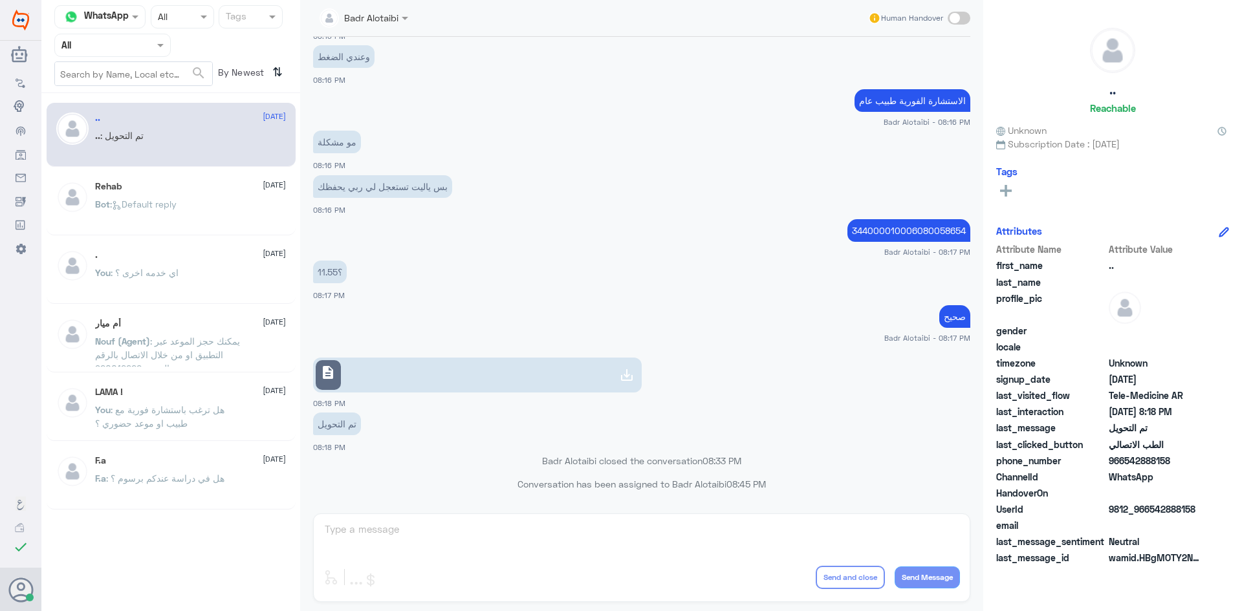
click at [157, 47] on span at bounding box center [162, 45] width 16 height 14
click at [146, 93] on div "Unassigned" at bounding box center [112, 102] width 116 height 30
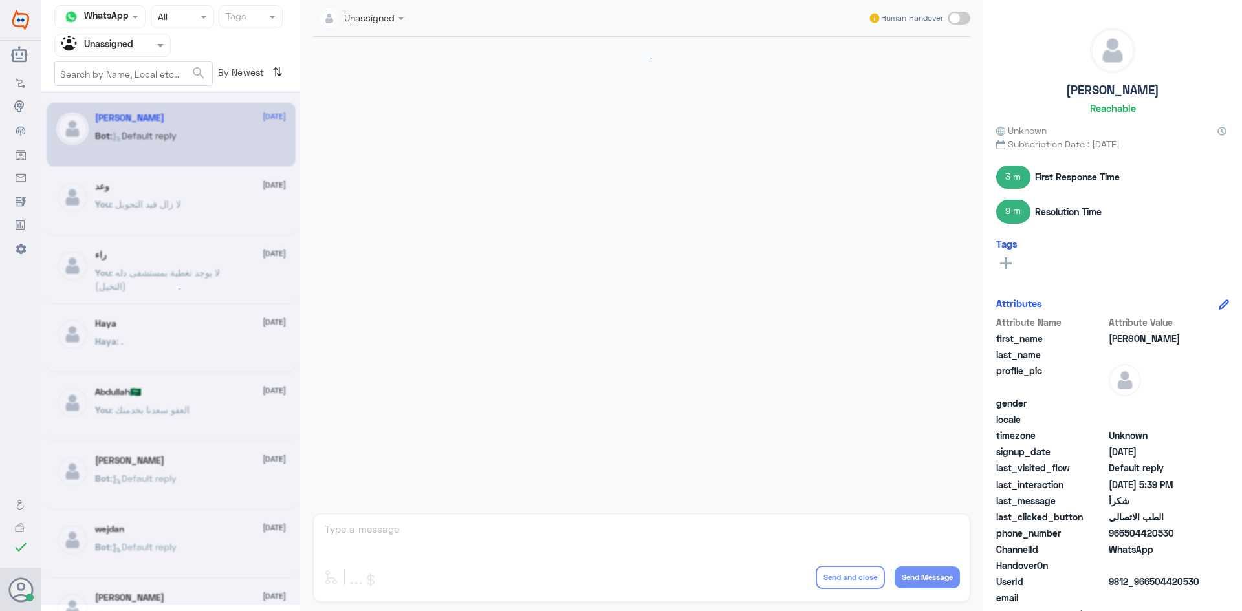
scroll to position [713, 0]
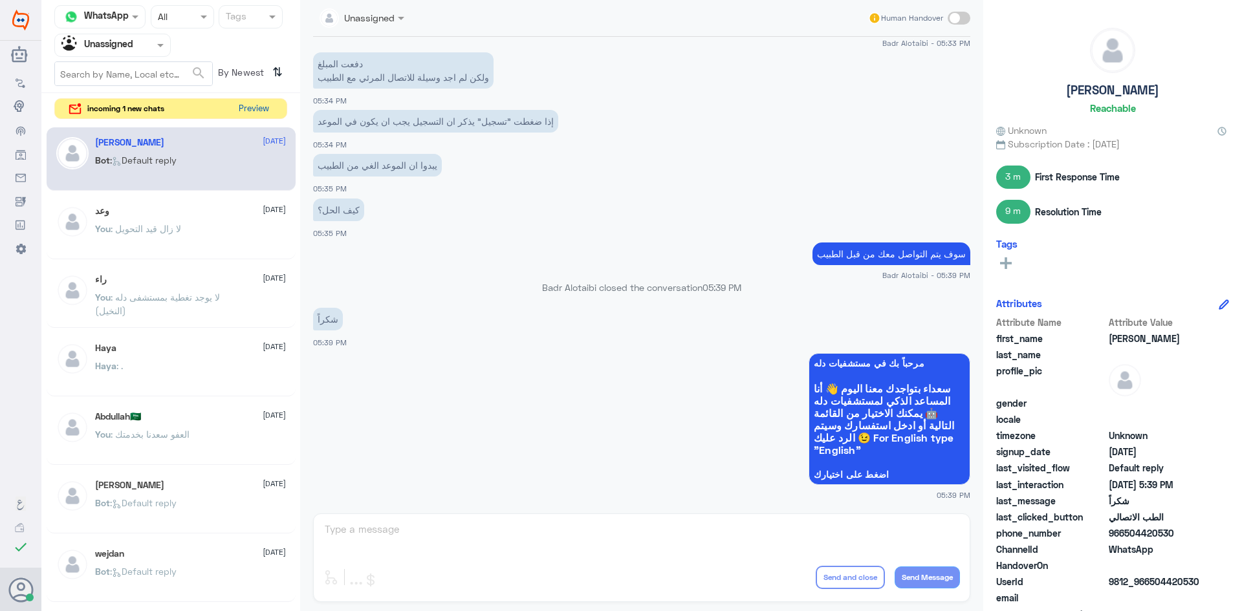
click at [268, 107] on button "Preview" at bounding box center [254, 109] width 40 height 20
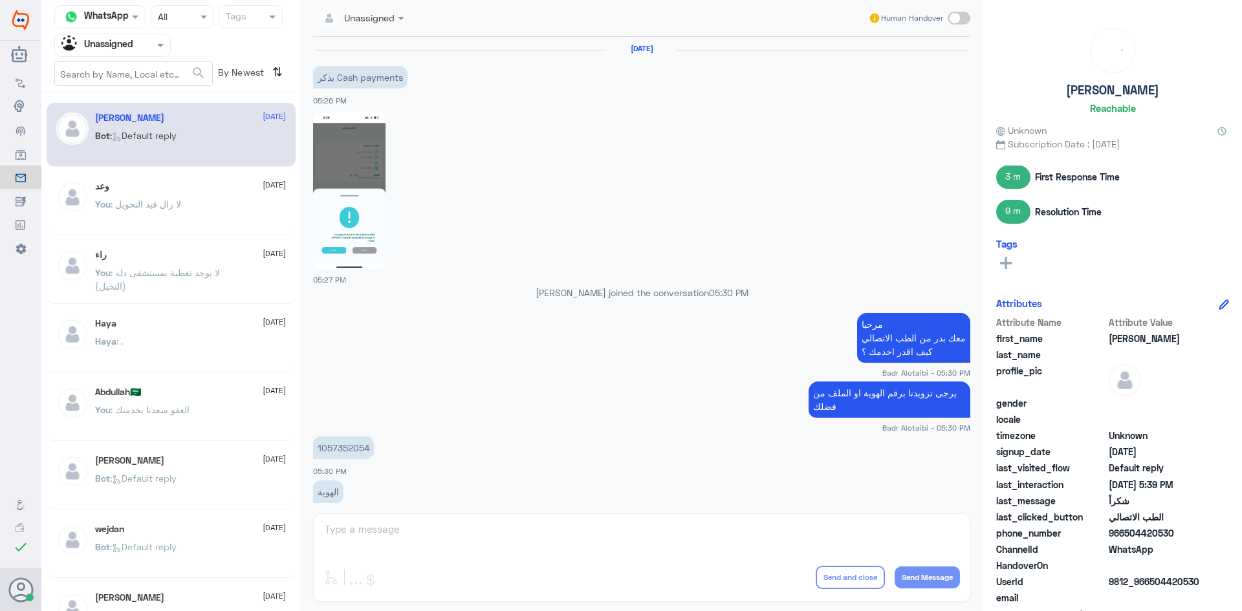
scroll to position [713, 0]
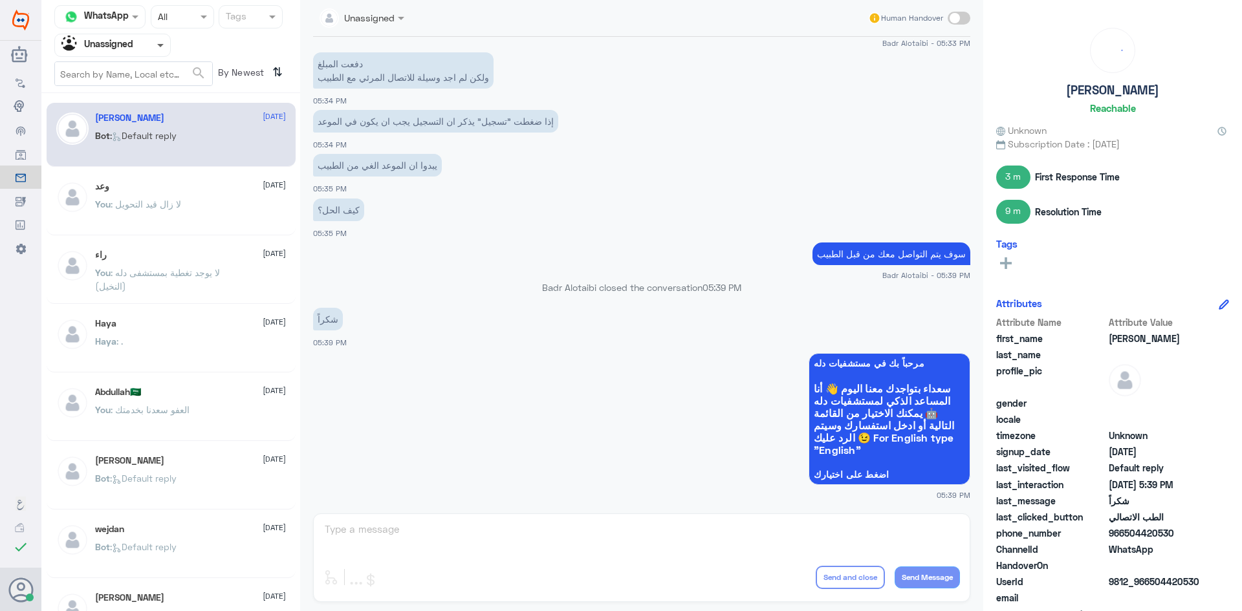
click at [160, 47] on span at bounding box center [160, 46] width 6 height 5
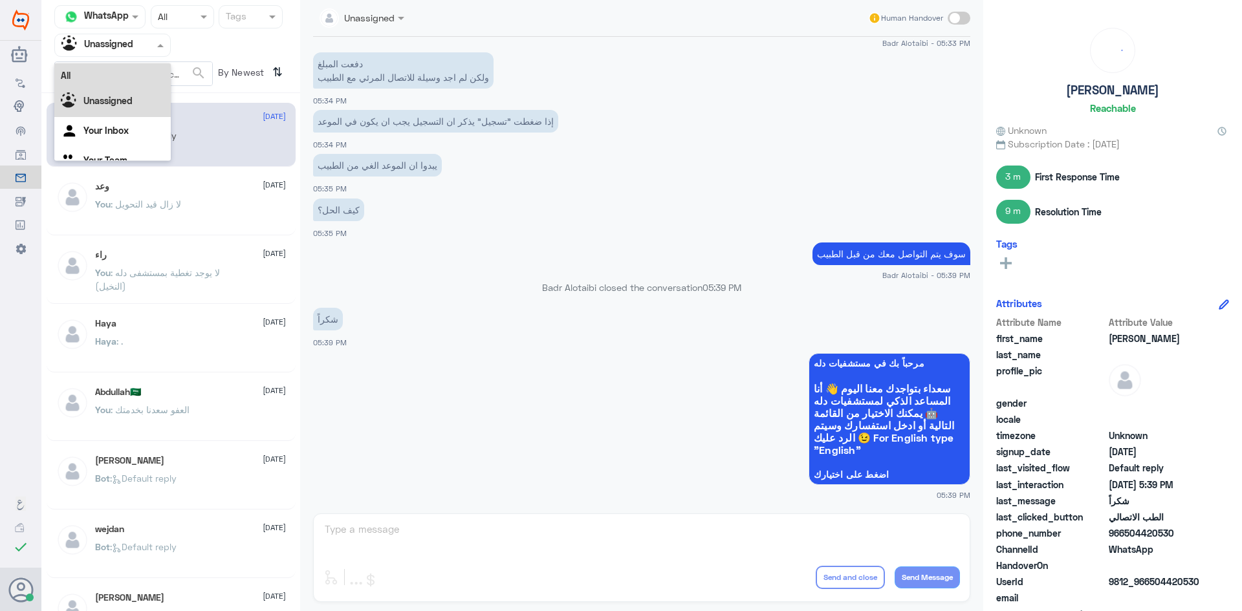
click at [138, 80] on div "All" at bounding box center [112, 75] width 116 height 24
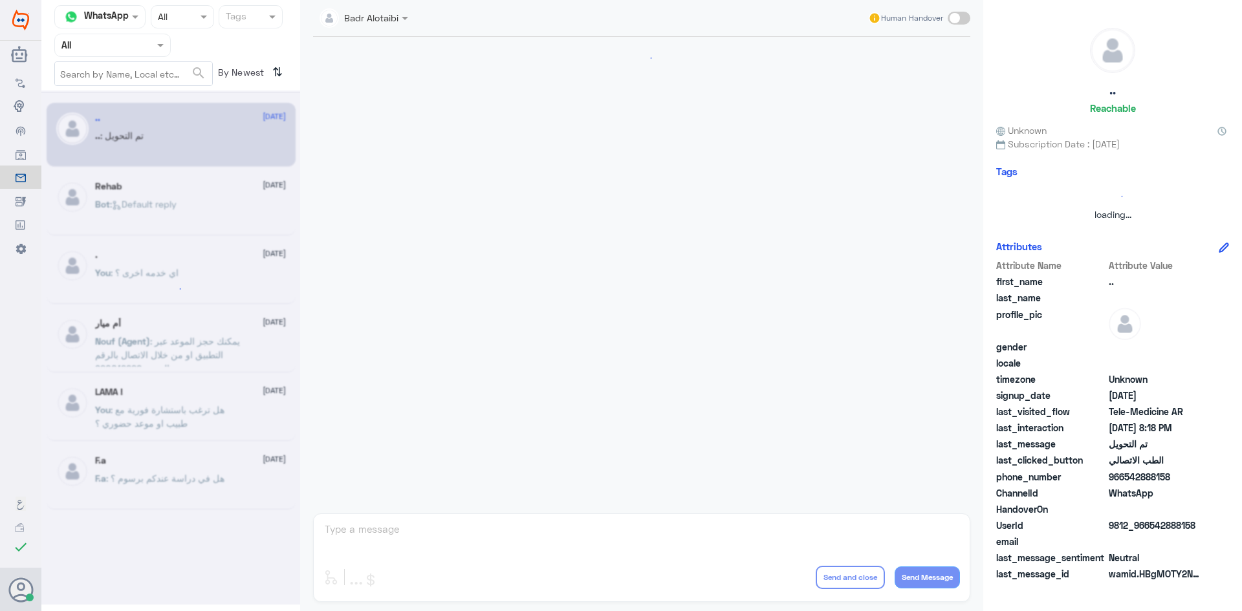
scroll to position [424, 0]
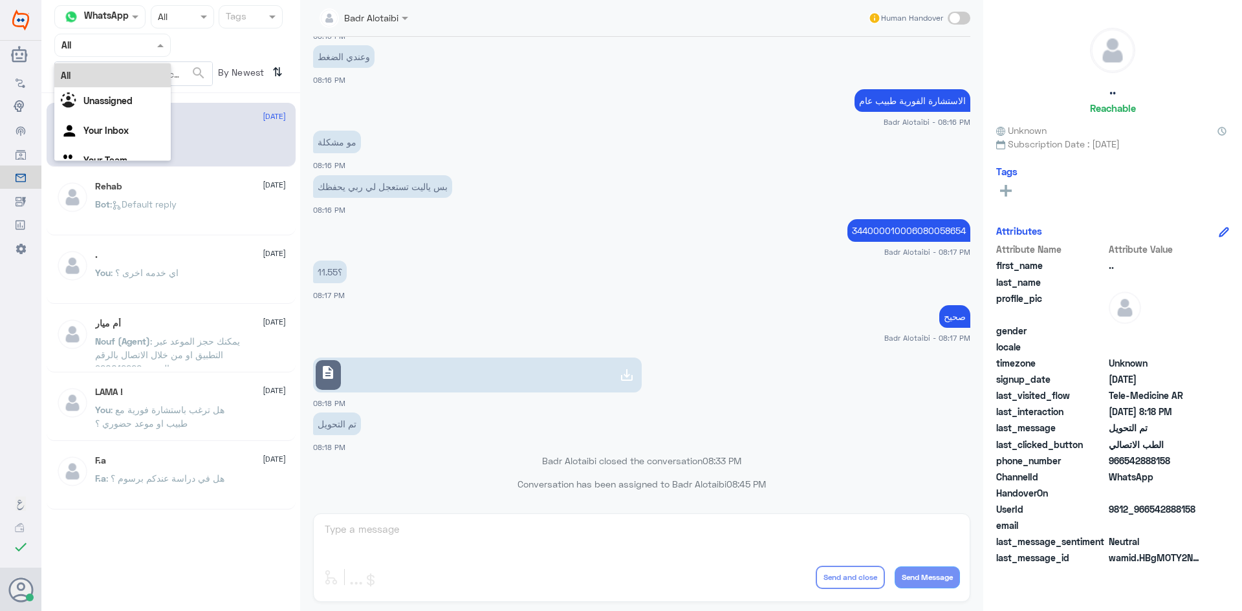
click at [166, 56] on div "Agent Filter All" at bounding box center [112, 45] width 116 height 23
click at [139, 100] on div "Unassigned" at bounding box center [112, 102] width 116 height 30
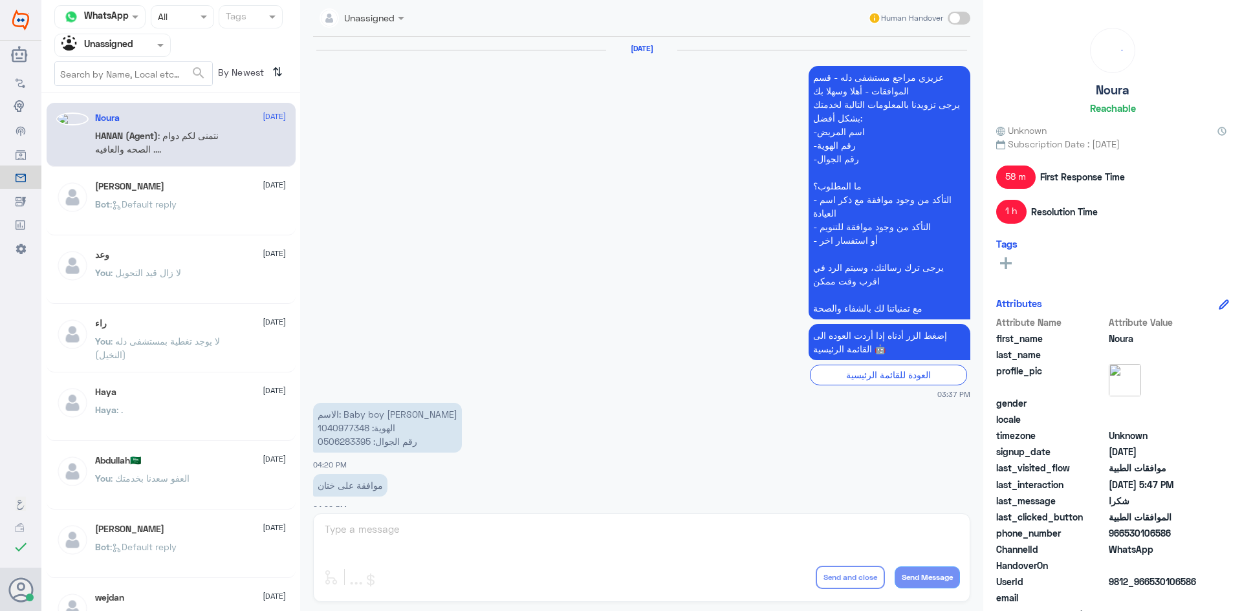
scroll to position [712, 0]
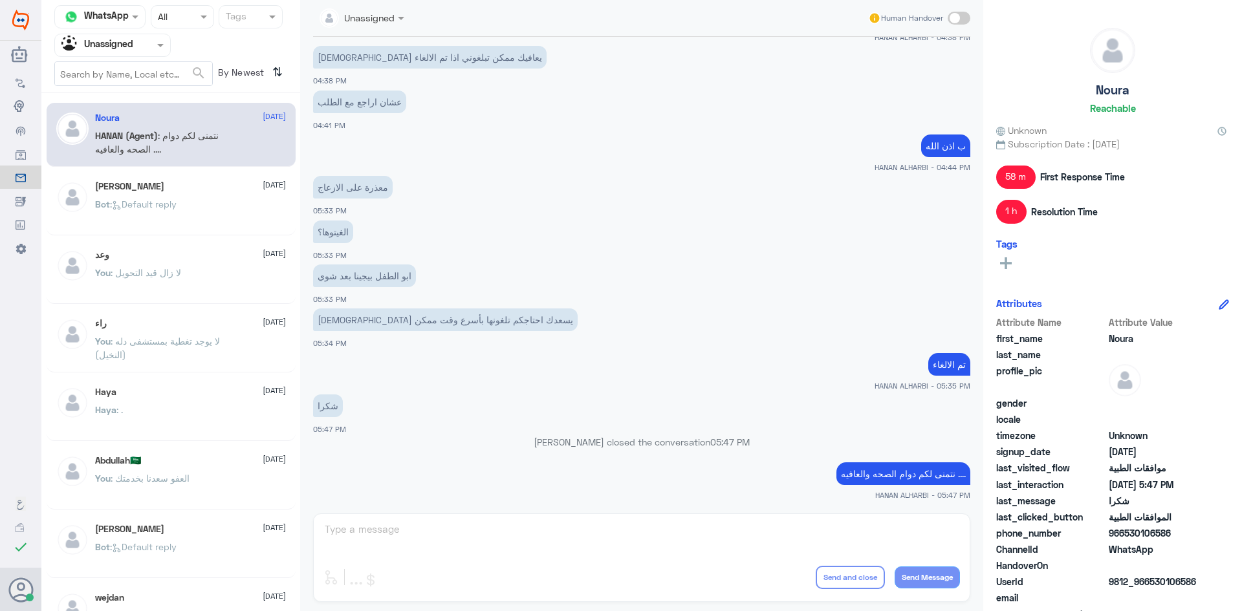
click at [99, 42] on input "text" at bounding box center [96, 45] width 71 height 15
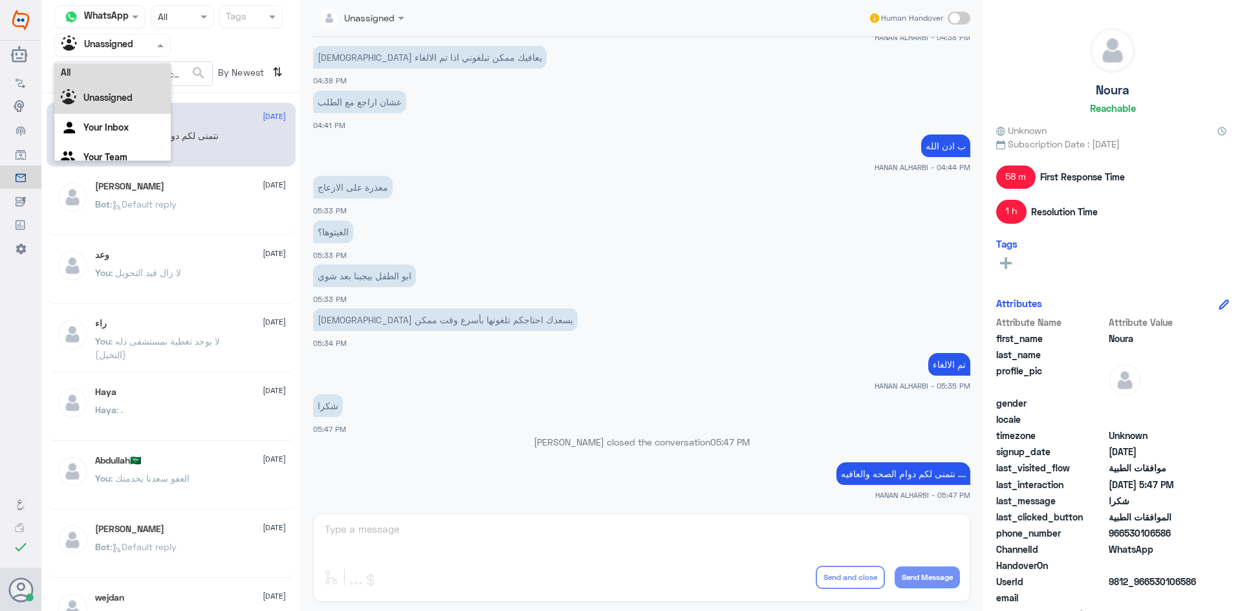
scroll to position [0, 0]
click at [94, 69] on div "All" at bounding box center [112, 75] width 116 height 24
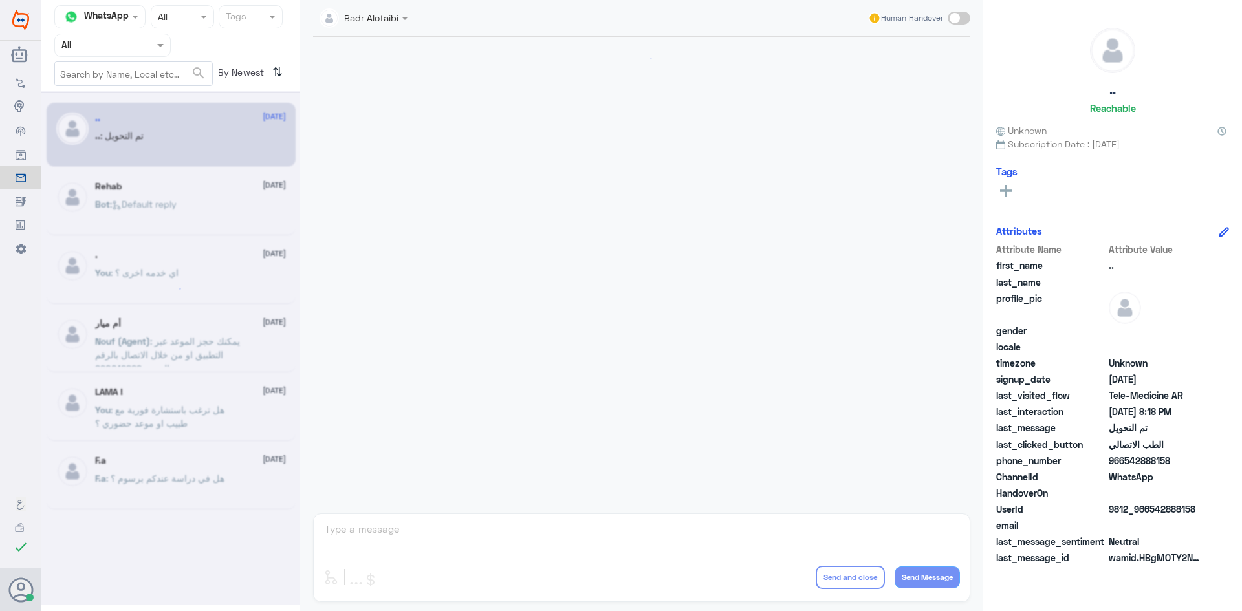
scroll to position [424, 0]
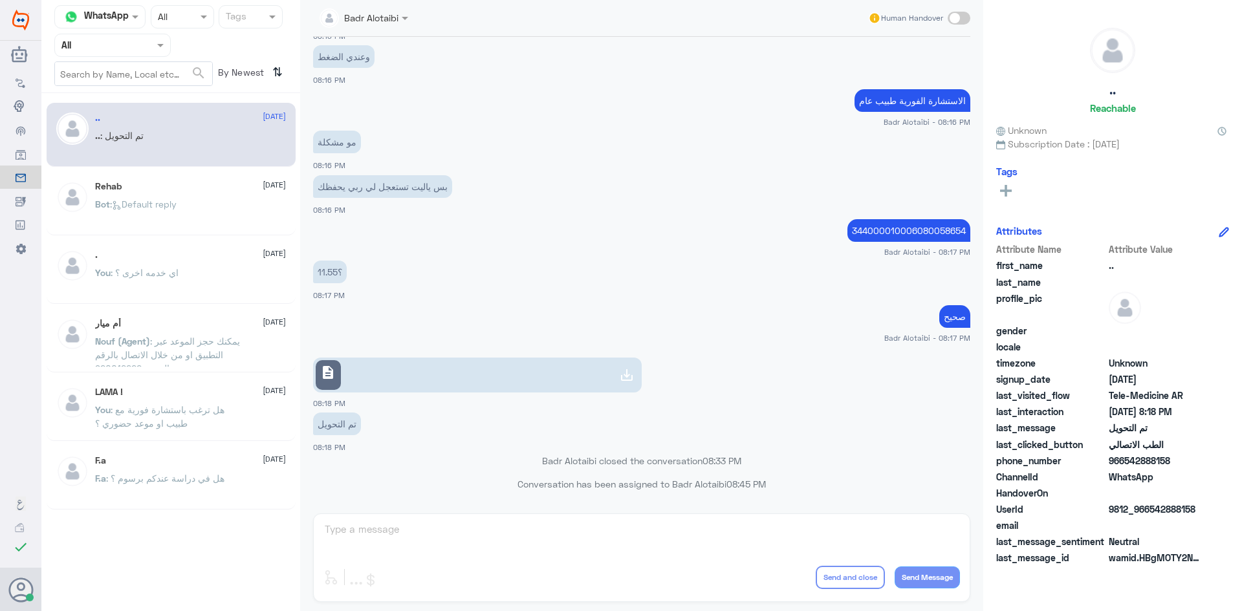
click at [153, 49] on div at bounding box center [112, 45] width 115 height 15
click at [384, 6] on div "Badr Alotaibi" at bounding box center [359, 18] width 79 height 26
click at [572, 27] on div "Badr Alotaibi Unassigned الموافقات Amaal alknani Ahlam Alshehri jana Alhamed Af…" at bounding box center [641, 17] width 657 height 23
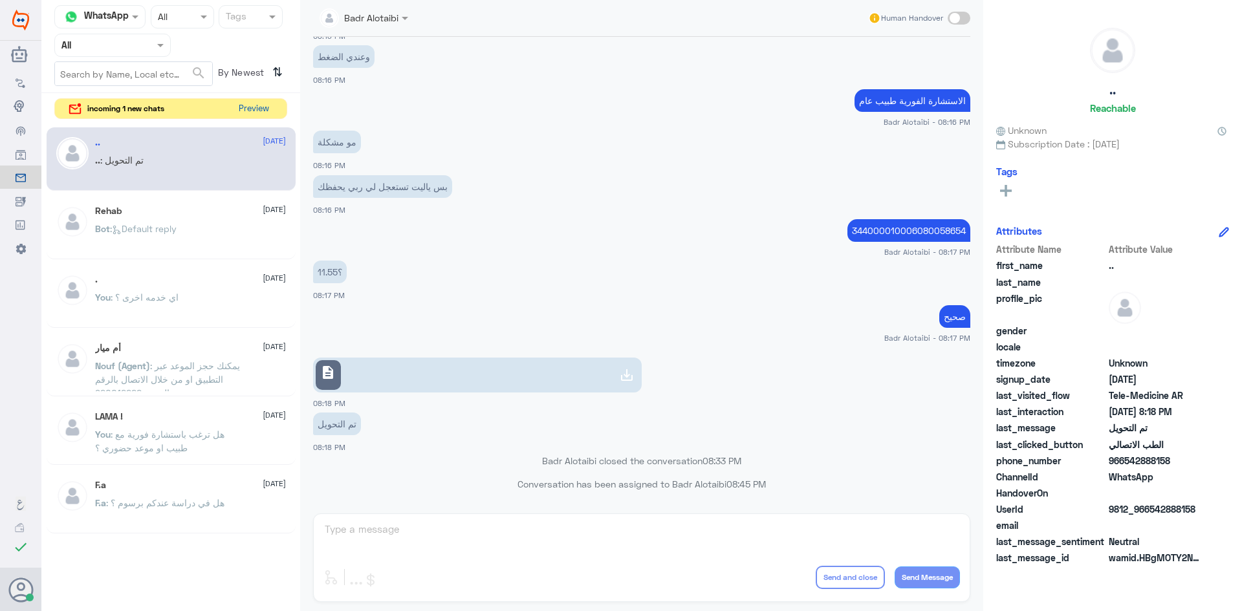
click at [270, 102] on button "Preview" at bounding box center [254, 109] width 40 height 20
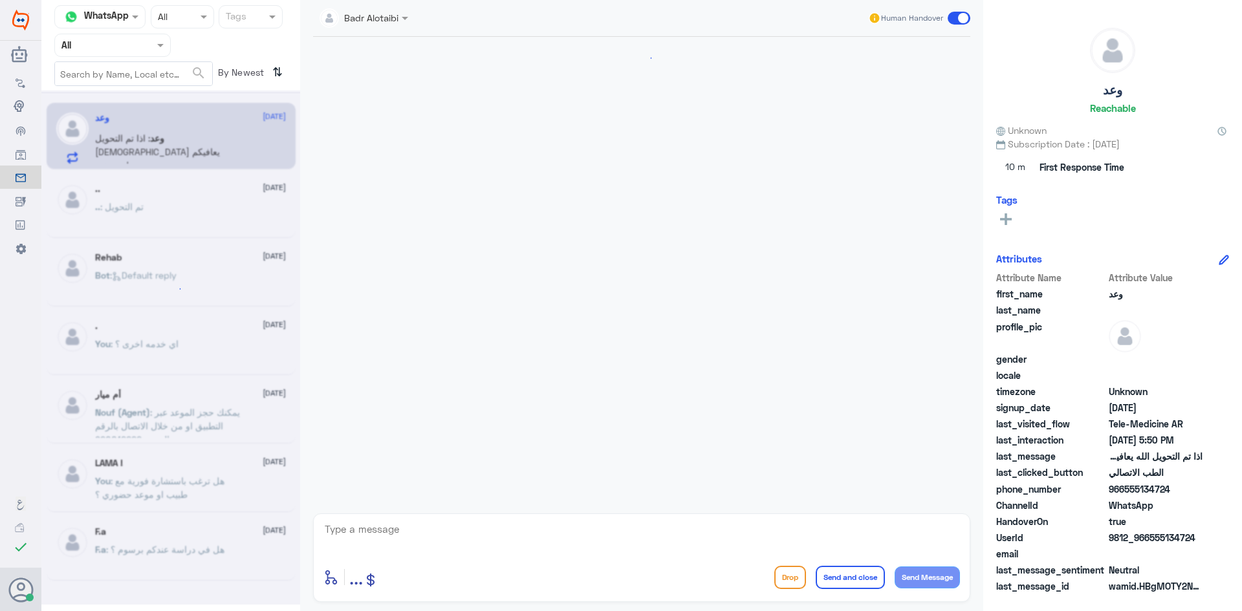
scroll to position [622, 0]
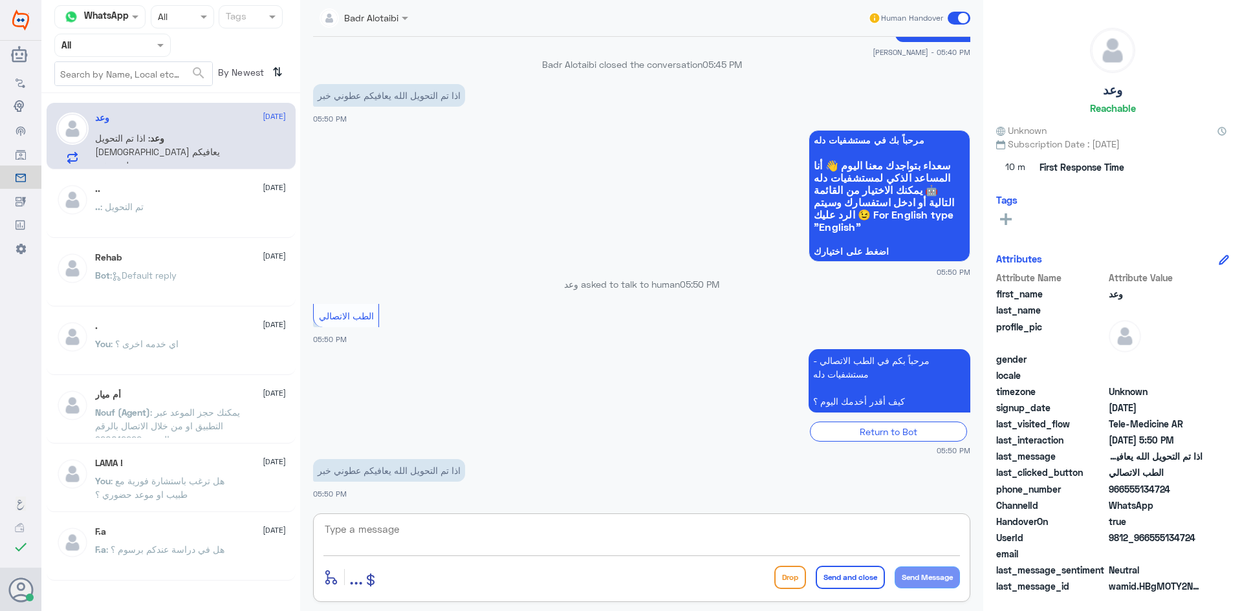
click at [452, 536] on textarea at bounding box center [641, 537] width 637 height 32
type textarea "H"
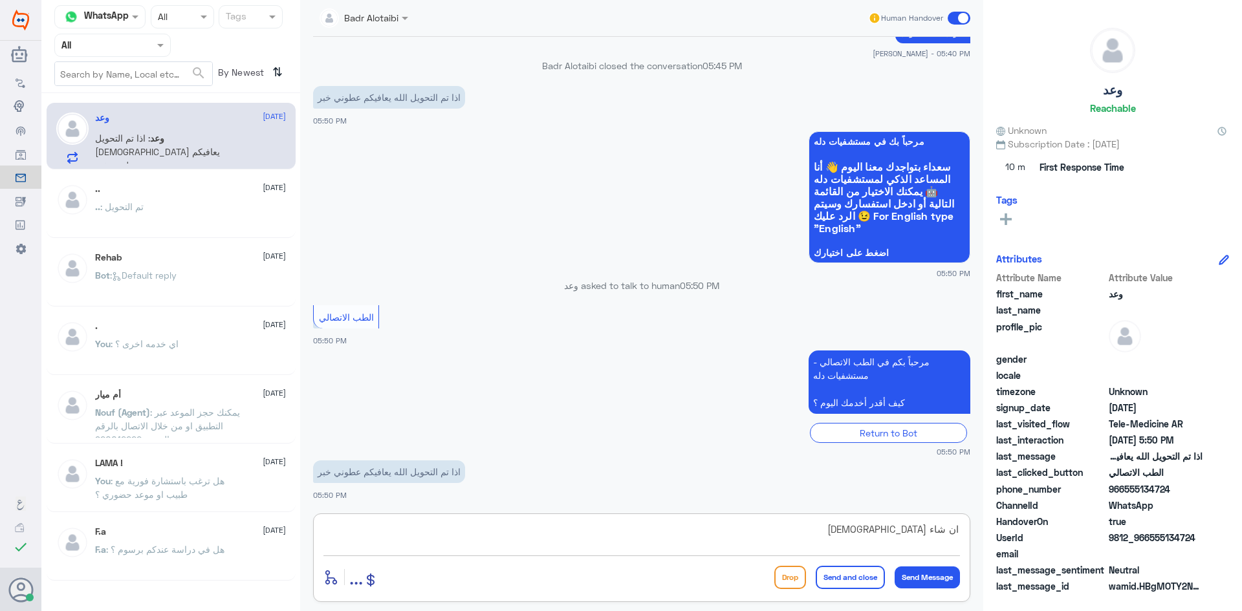
scroll to position [1749, 0]
type textarea "ان شاء الله سوف يتم الرد"
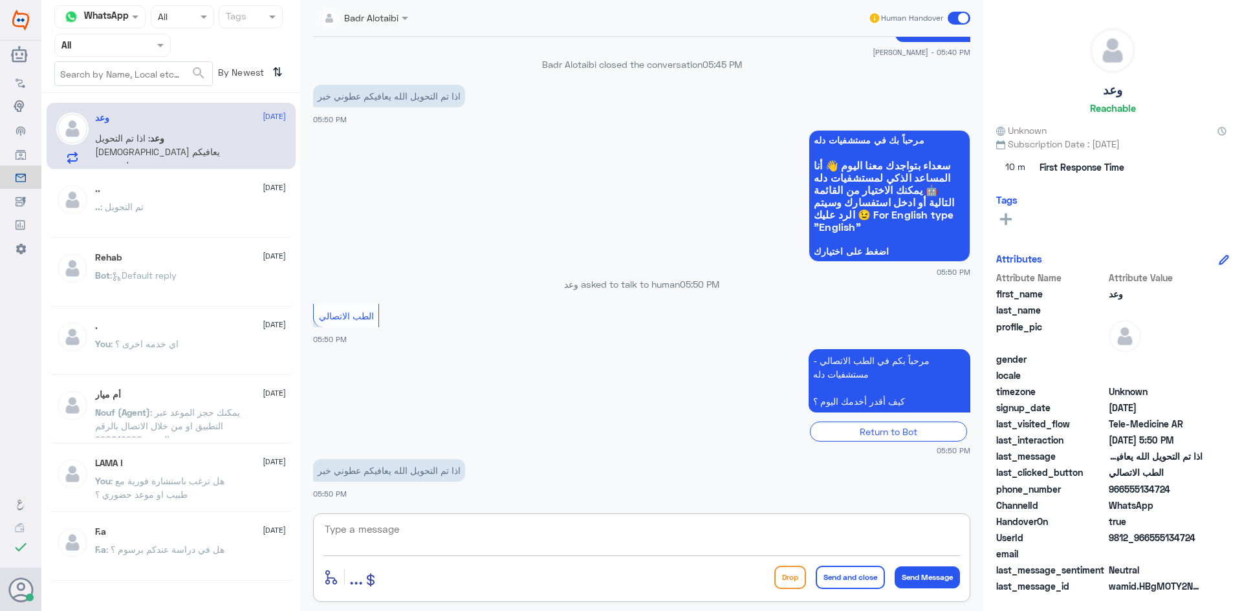
scroll to position [1791, 0]
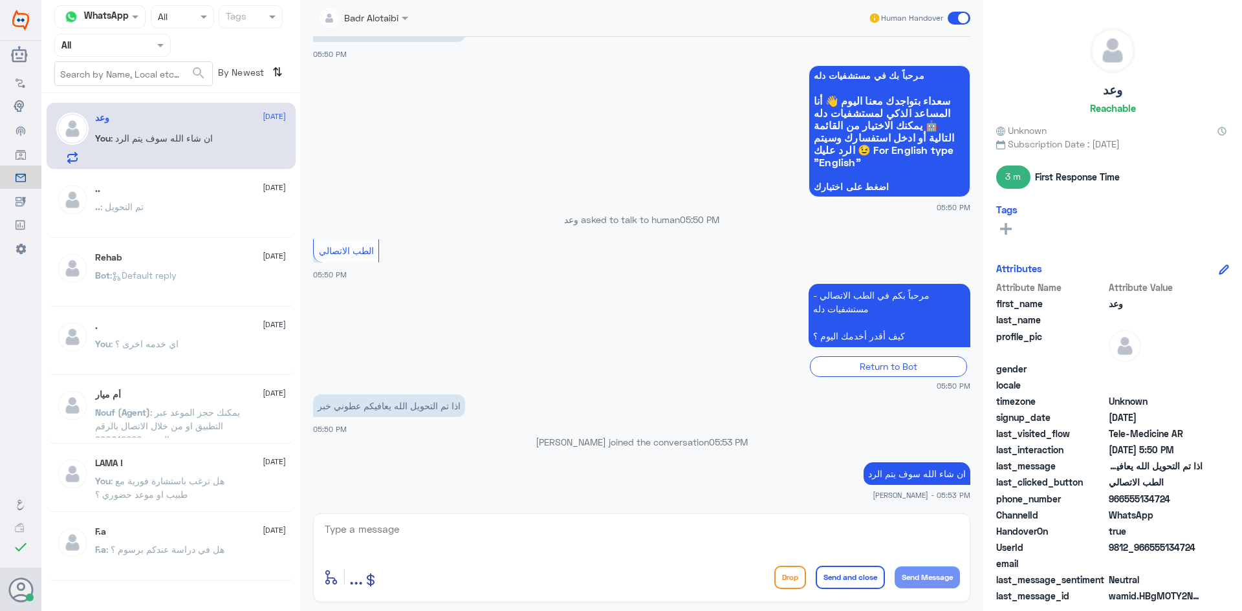
click at [961, 19] on span at bounding box center [959, 18] width 23 height 13
click at [0, 0] on input "checkbox" at bounding box center [0, 0] width 0 height 0
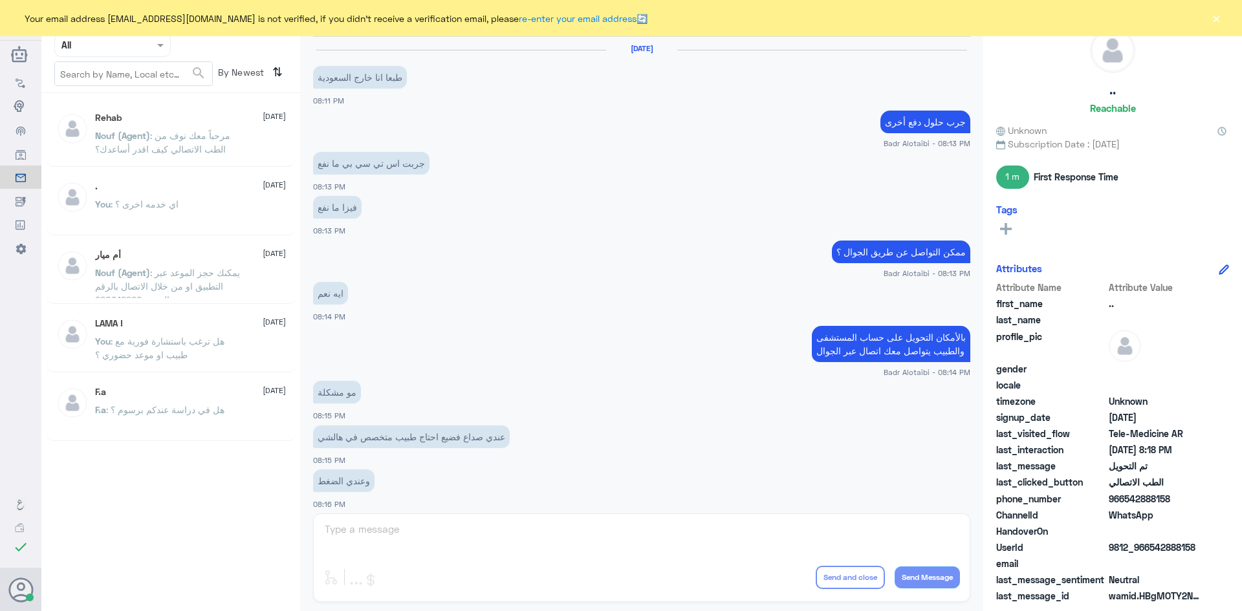
scroll to position [424, 0]
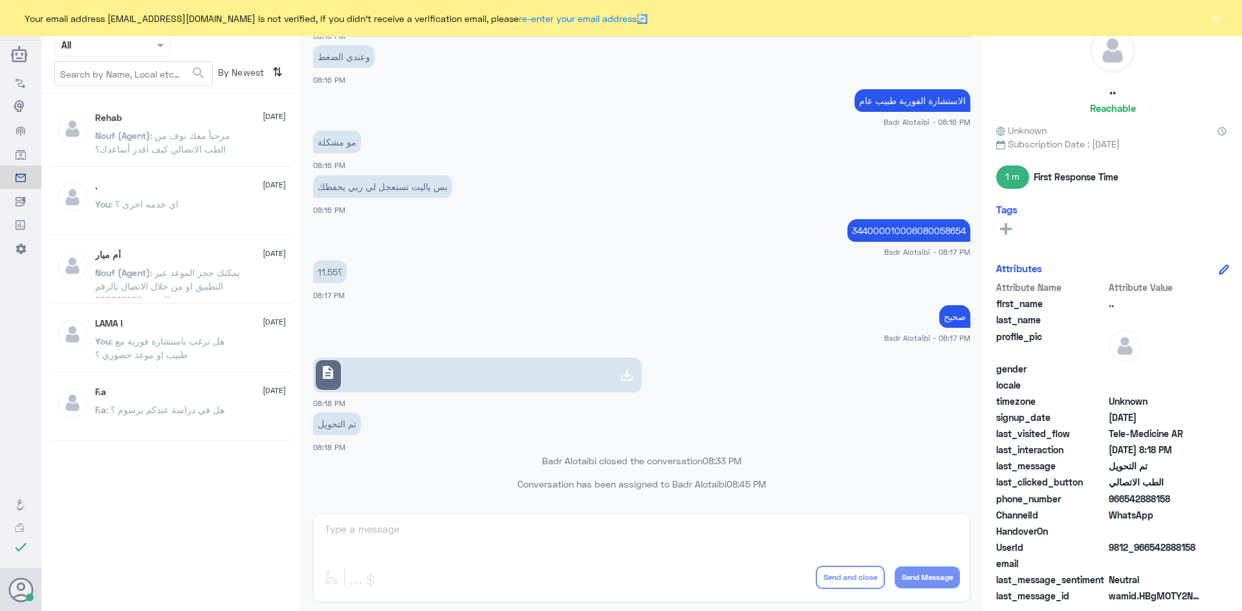
click at [1219, 20] on button "×" at bounding box center [1216, 18] width 13 height 13
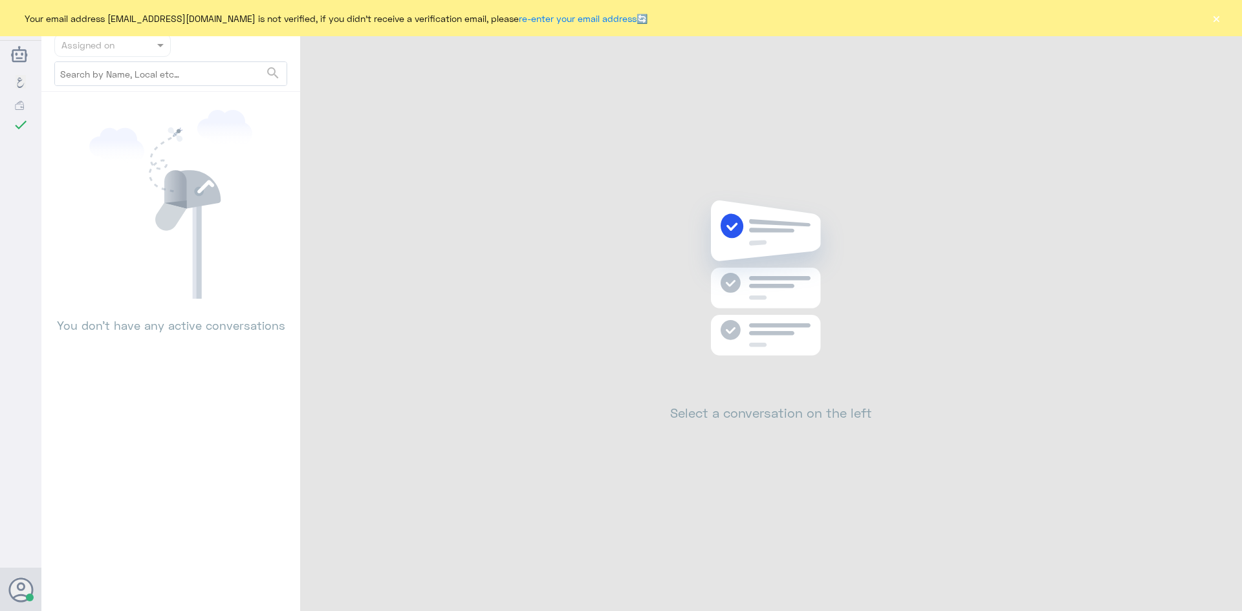
click at [1219, 19] on button "×" at bounding box center [1216, 18] width 13 height 13
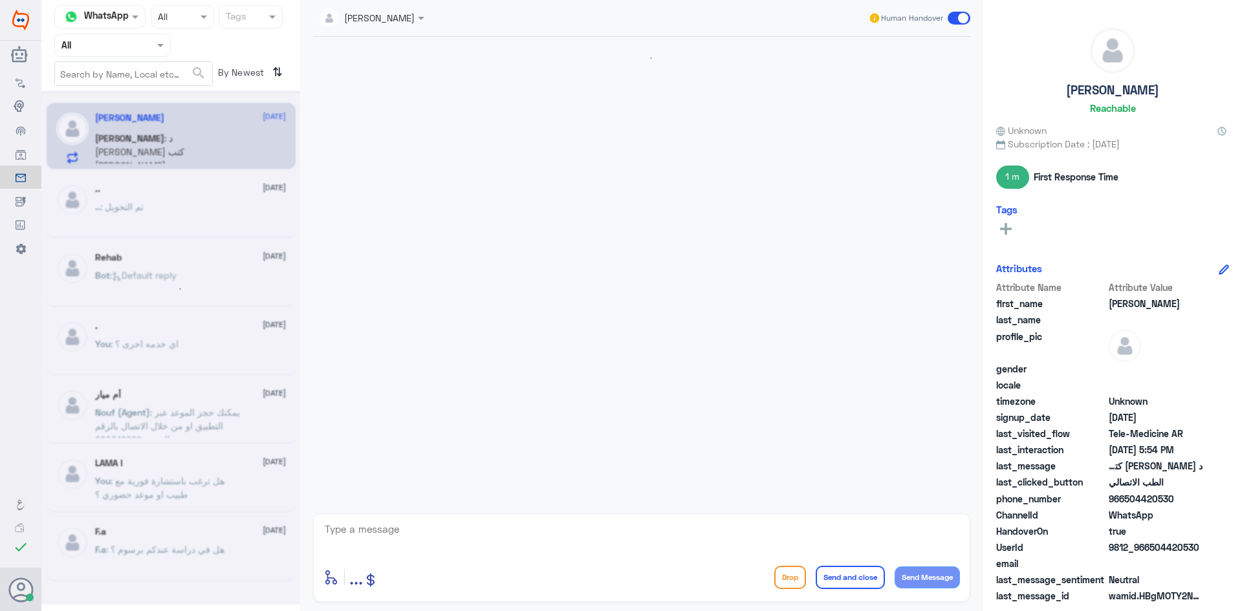
scroll to position [524, 0]
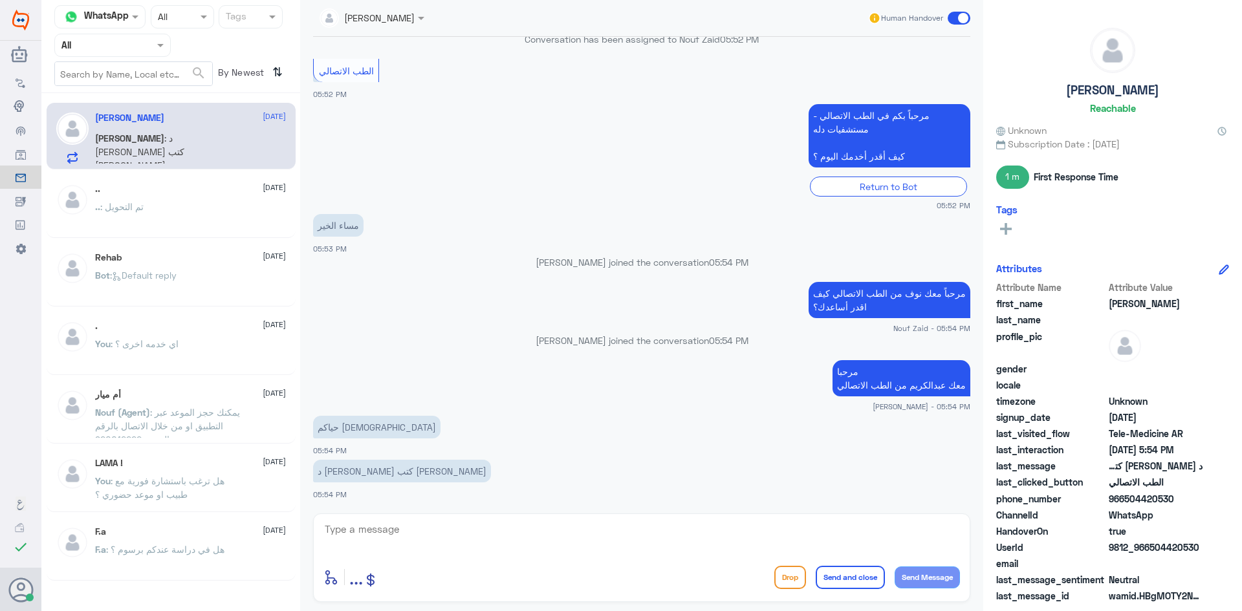
click at [384, 30] on div "عبدالكريم الموسى Human Handover" at bounding box center [641, 18] width 657 height 37
click at [384, 24] on input "text" at bounding box center [356, 17] width 73 height 15
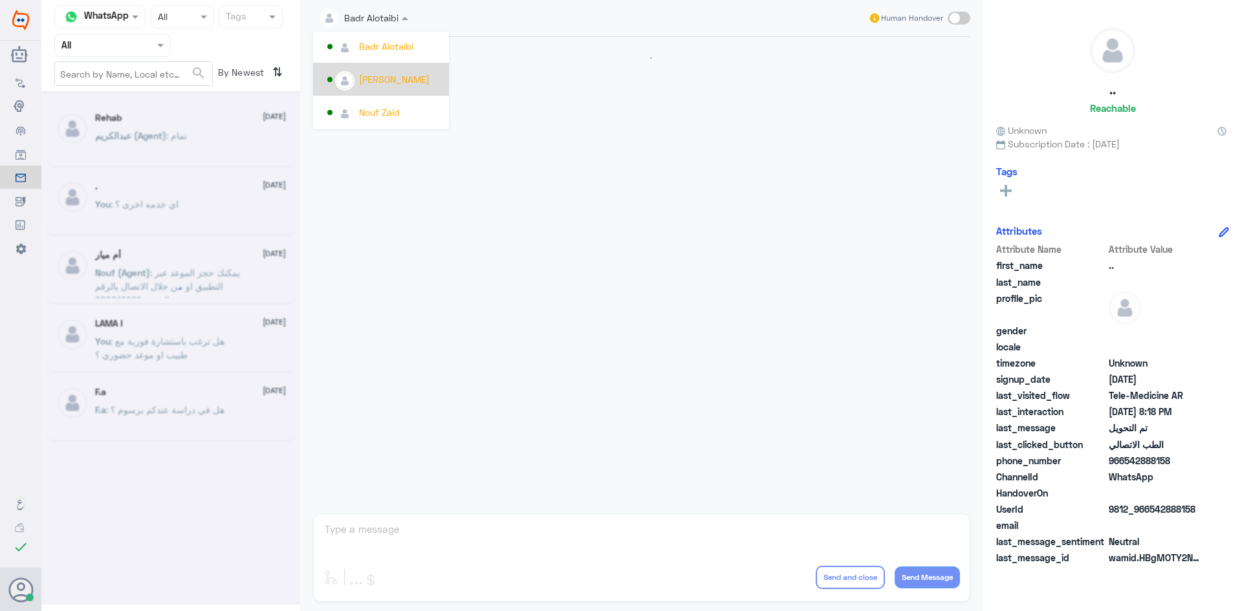
scroll to position [424, 0]
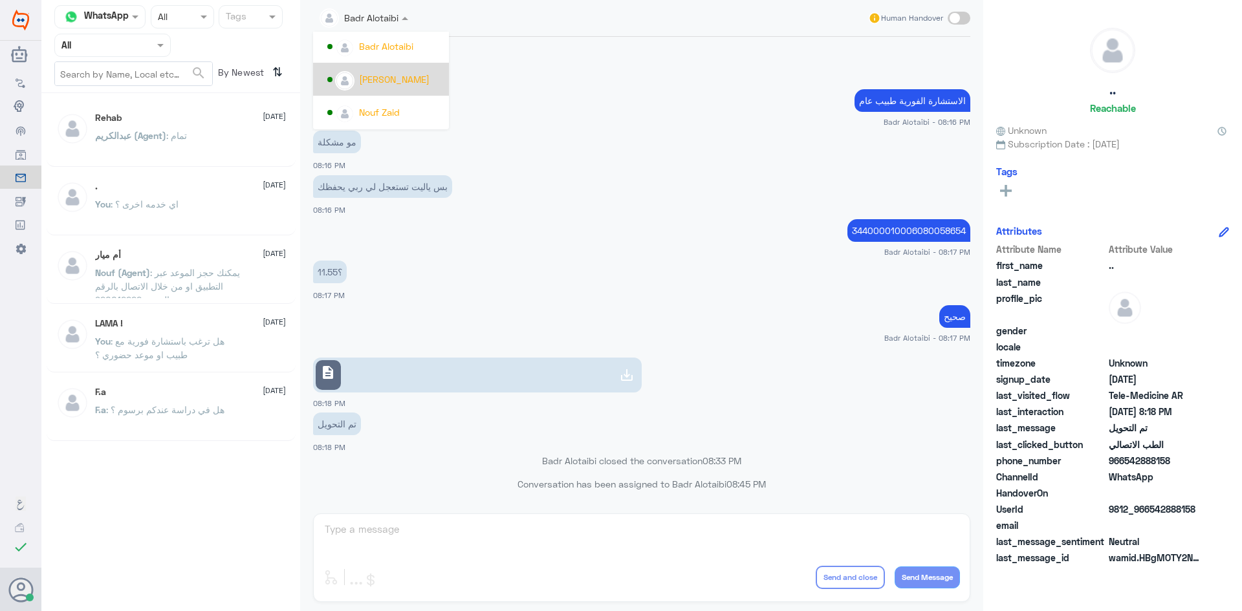
drag, startPoint x: 399, startPoint y: 88, endPoint x: 618, endPoint y: 102, distance: 219.1
click at [618, 102] on div "Badr Alotaibi Unassigned الموافقات Amaal alknani Ahlam Alshehri jana Alhamed Af…" at bounding box center [641, 307] width 683 height 615
click at [618, 102] on app-msgs-text "الاستشارة الفورية طبيب عام" at bounding box center [641, 101] width 657 height 24
click at [173, 104] on div "Rehab 2 August عبدالكريم (Agent) : تمام" at bounding box center [171, 135] width 249 height 64
click at [180, 163] on div "Rehab 2 August عبدالكريم (Agent) : تمام" at bounding box center [171, 135] width 249 height 64
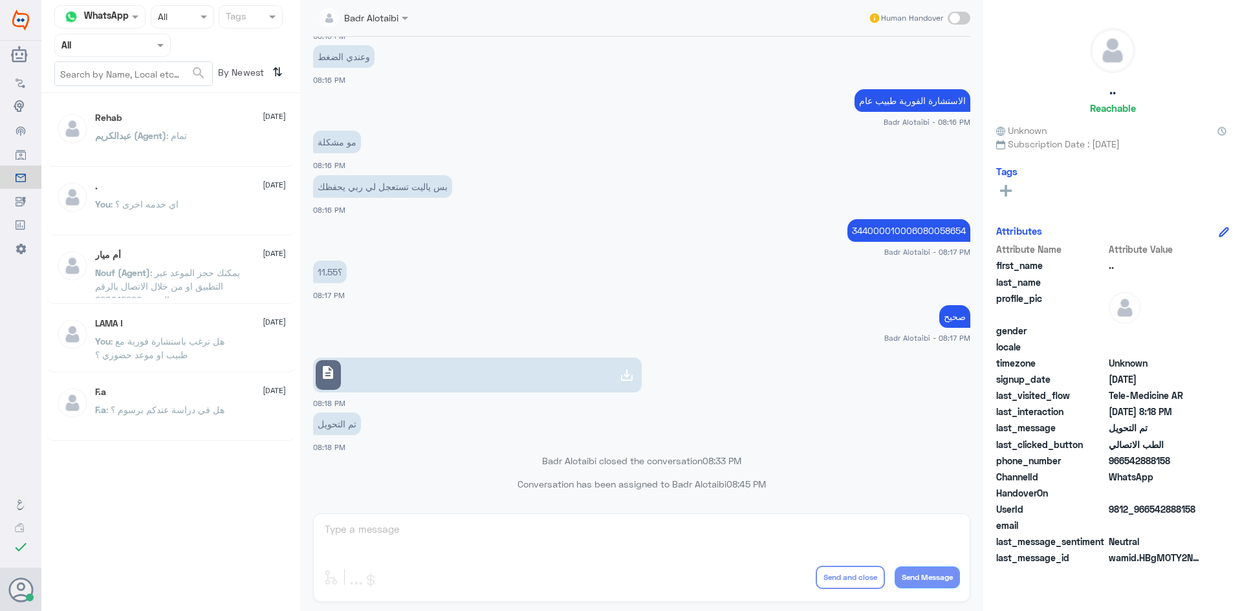
click at [184, 151] on p "عبدالكريم (Agent) : تمام" at bounding box center [141, 145] width 92 height 32
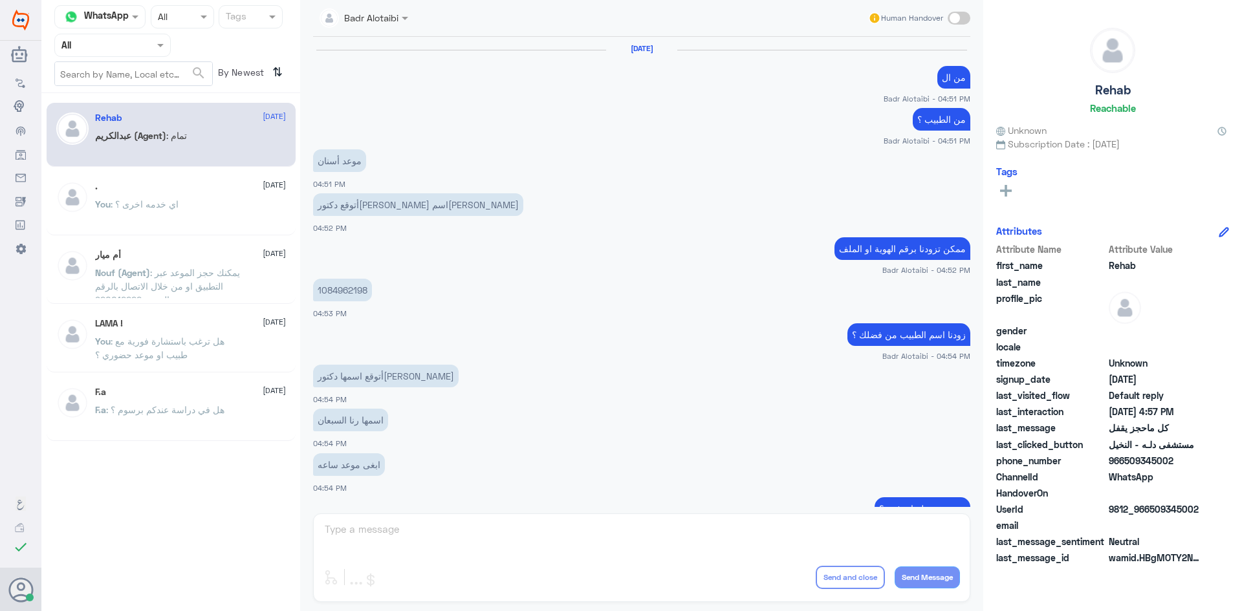
scroll to position [611, 0]
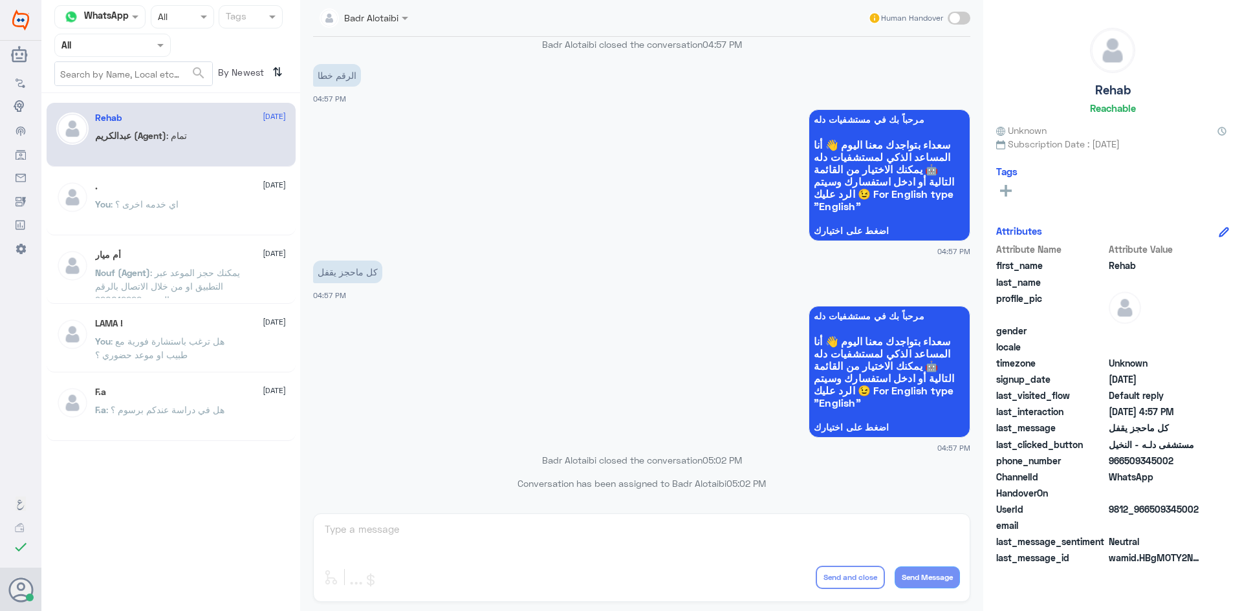
click at [136, 43] on div at bounding box center [112, 45] width 115 height 15
click at [129, 102] on b "Unassigned" at bounding box center [107, 100] width 49 height 11
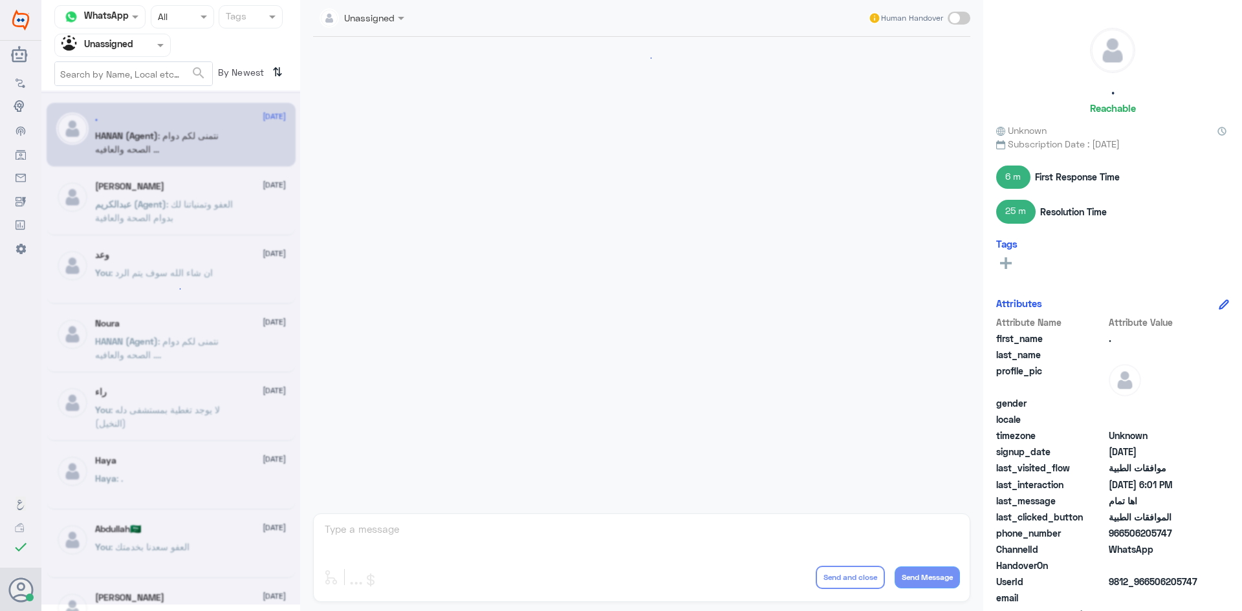
scroll to position [1080, 0]
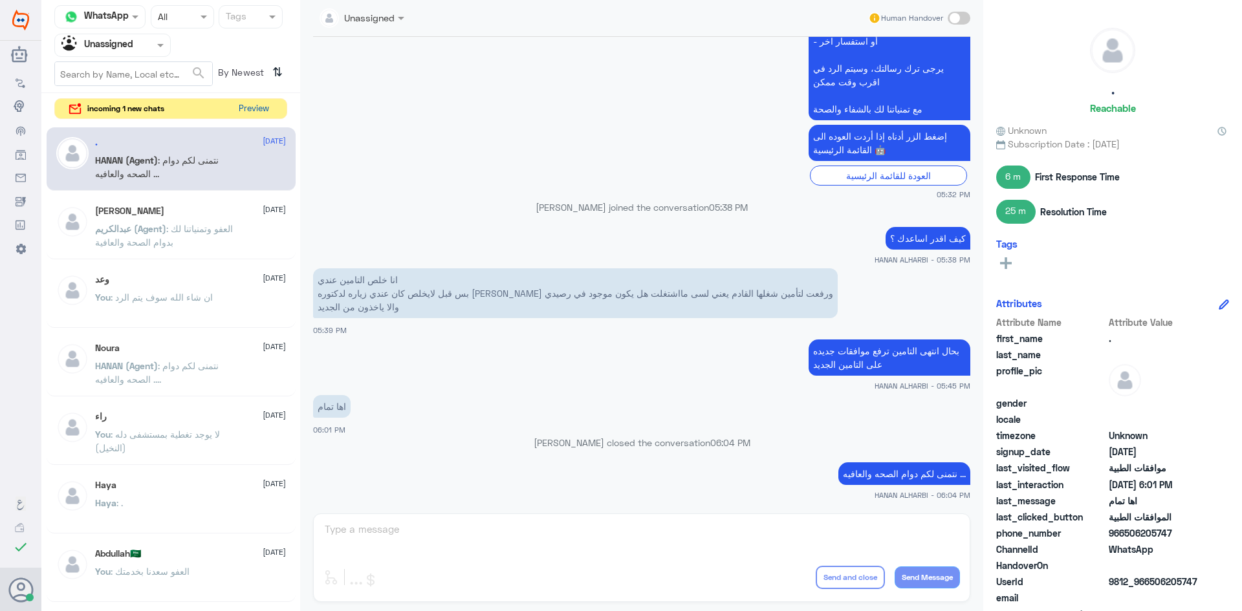
click at [245, 103] on button "Preview" at bounding box center [254, 109] width 40 height 20
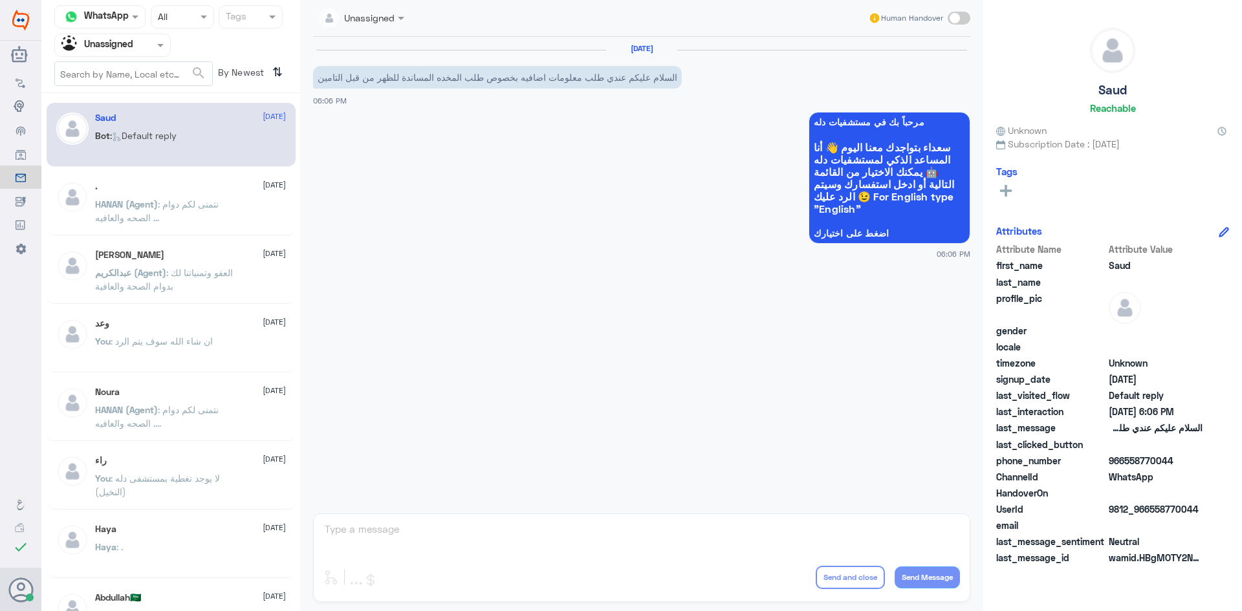
click at [210, 256] on div "Abdulrahman 3 September" at bounding box center [190, 255] width 191 height 11
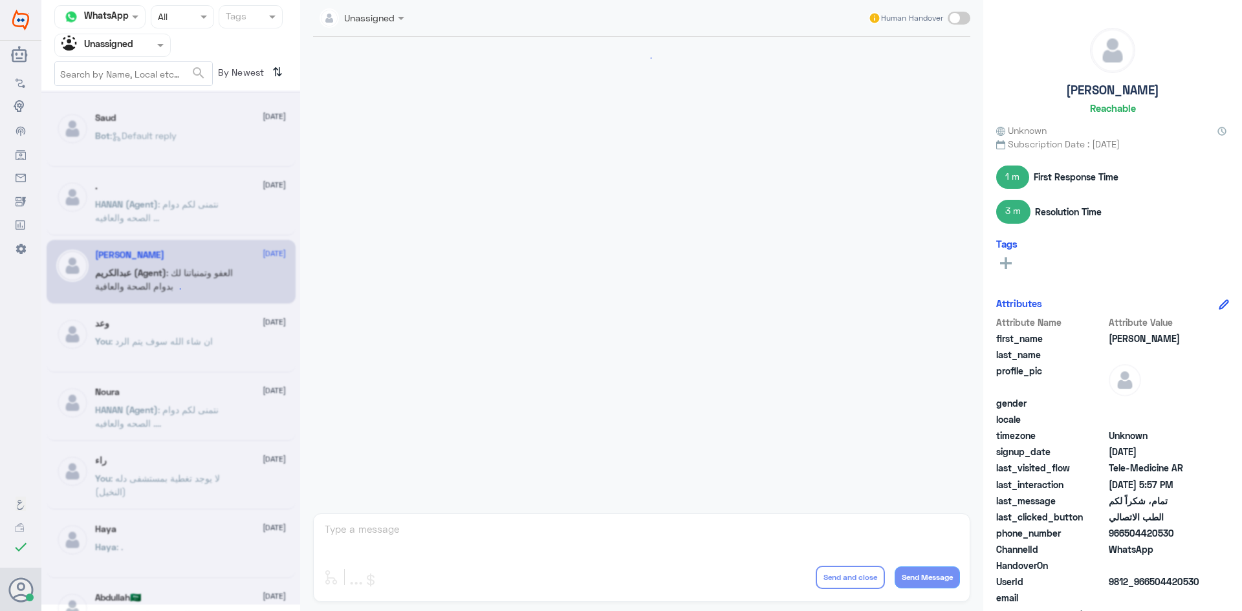
scroll to position [521, 0]
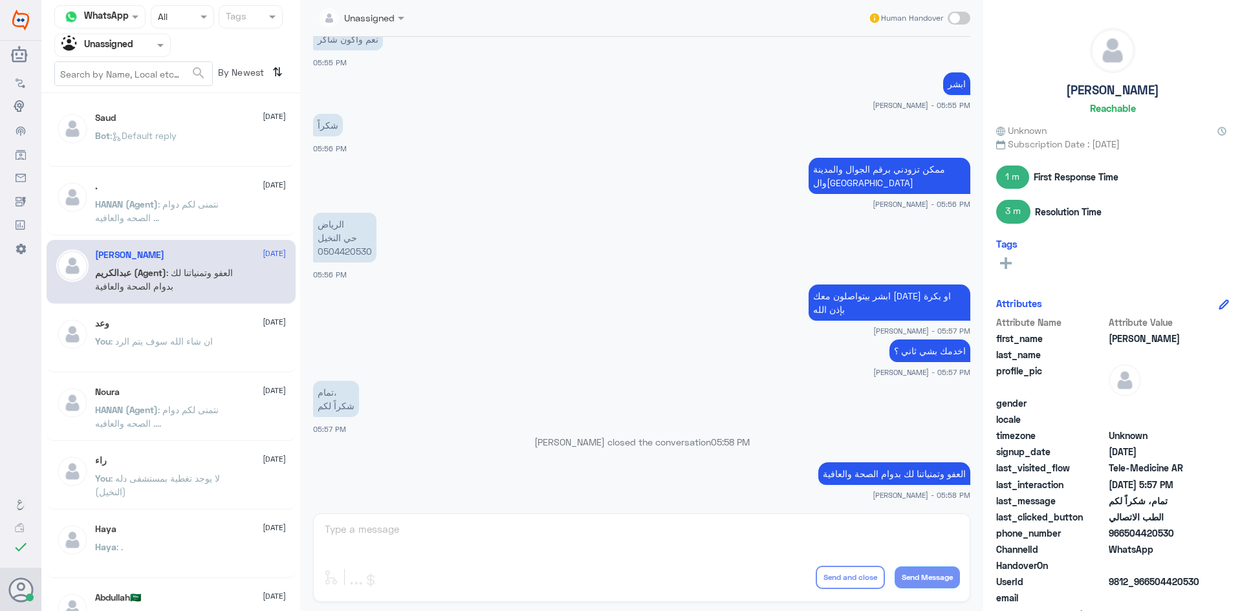
click at [199, 338] on span ": ان شاء الله سوف يتم الرد" at bounding box center [162, 341] width 102 height 11
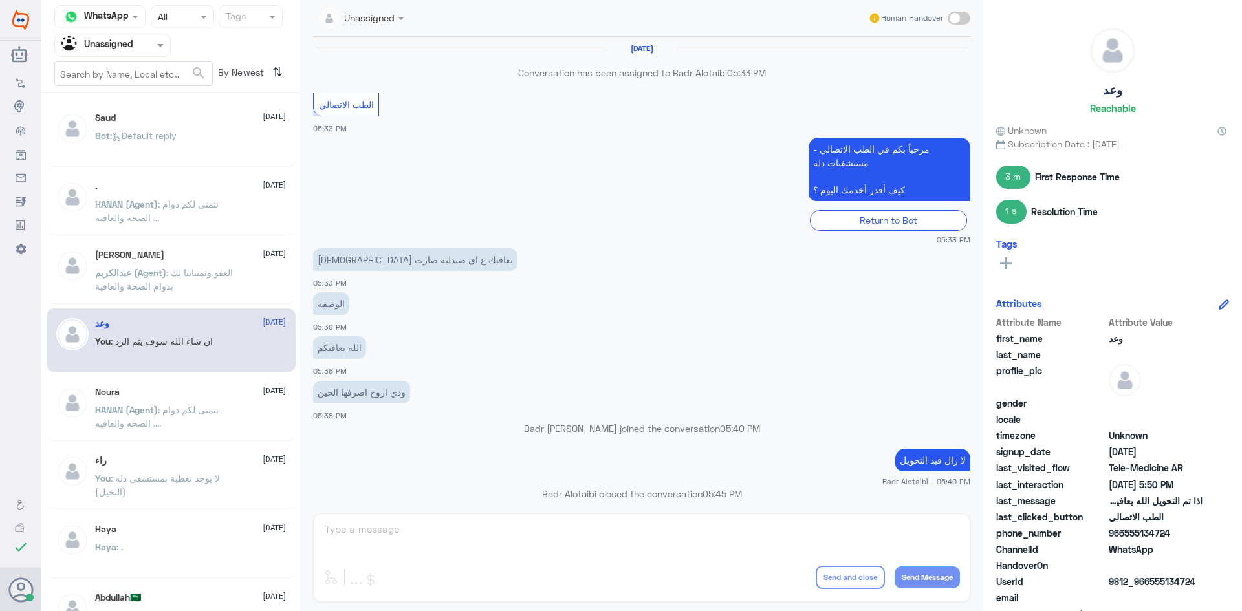
scroll to position [517, 0]
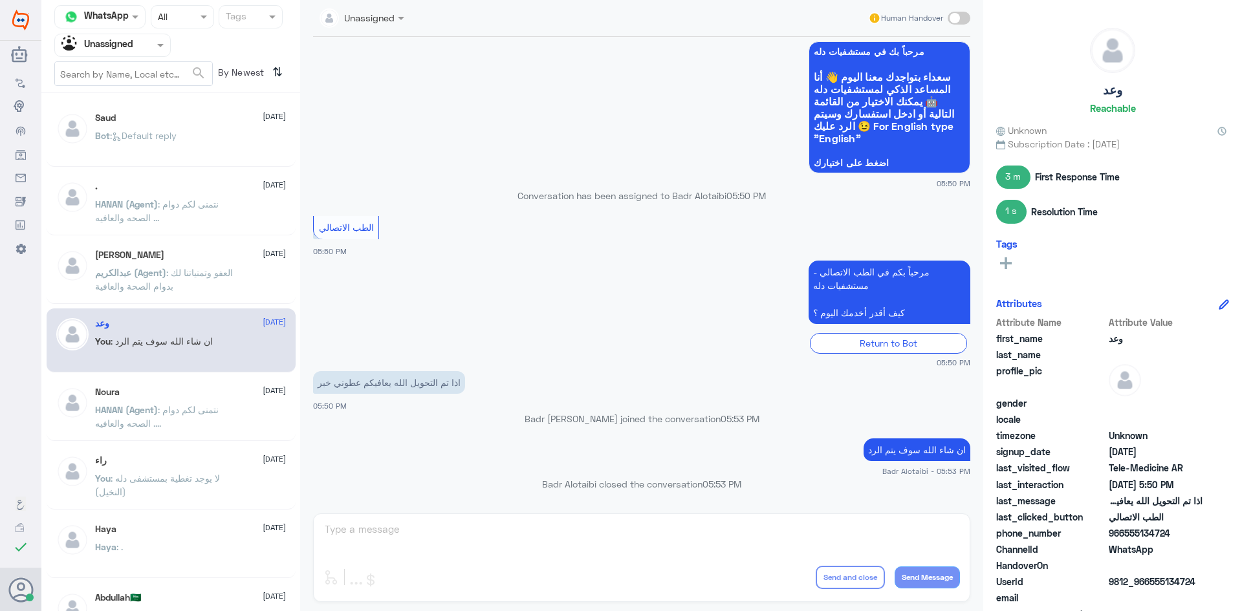
click at [194, 367] on div "وعد 3 September You : ان شاء الله سوف يتم الرد" at bounding box center [171, 341] width 249 height 64
click at [200, 393] on div "Noura 3 September" at bounding box center [190, 392] width 191 height 11
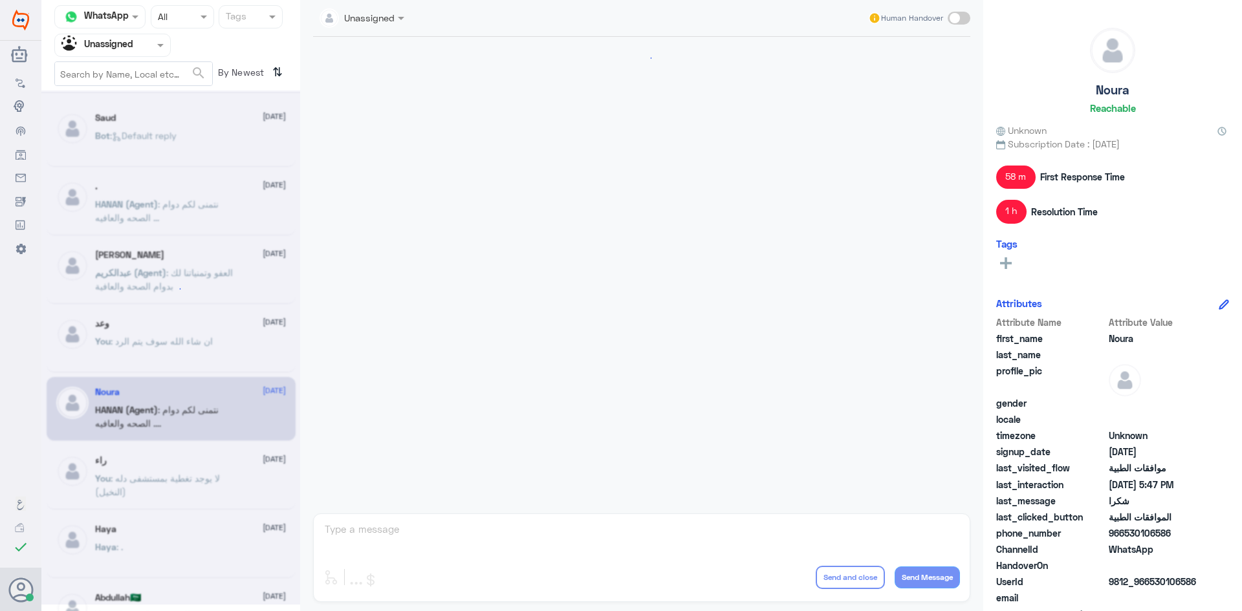
scroll to position [712, 0]
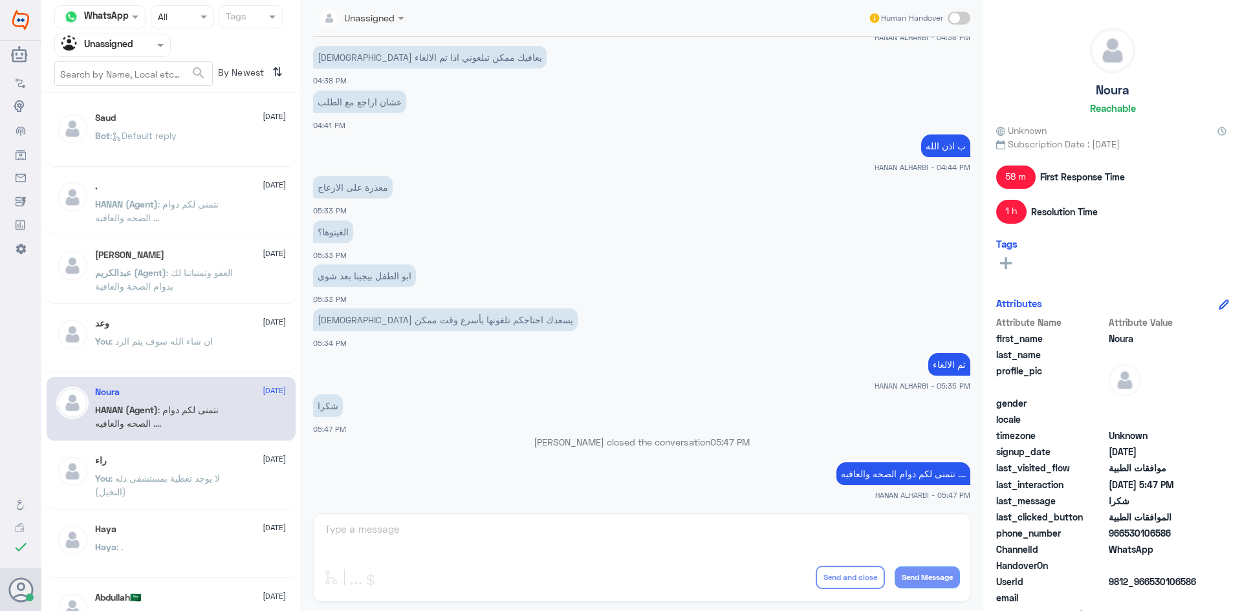
click at [194, 340] on span ": ان شاء الله سوف يتم الرد" at bounding box center [162, 341] width 102 height 11
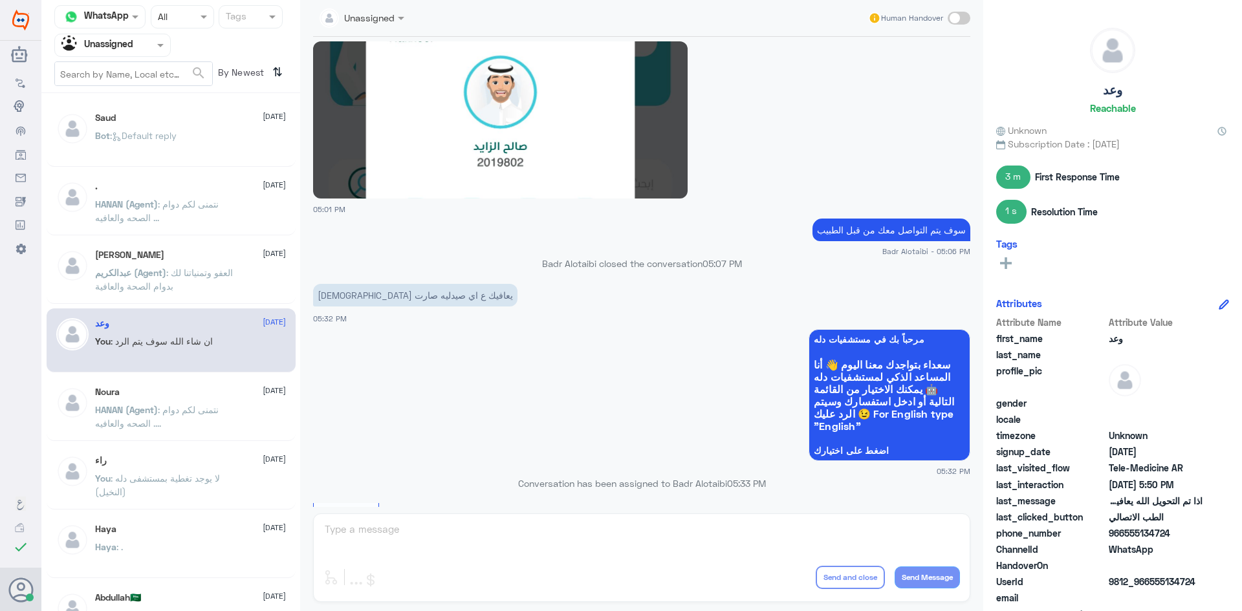
scroll to position [773, 0]
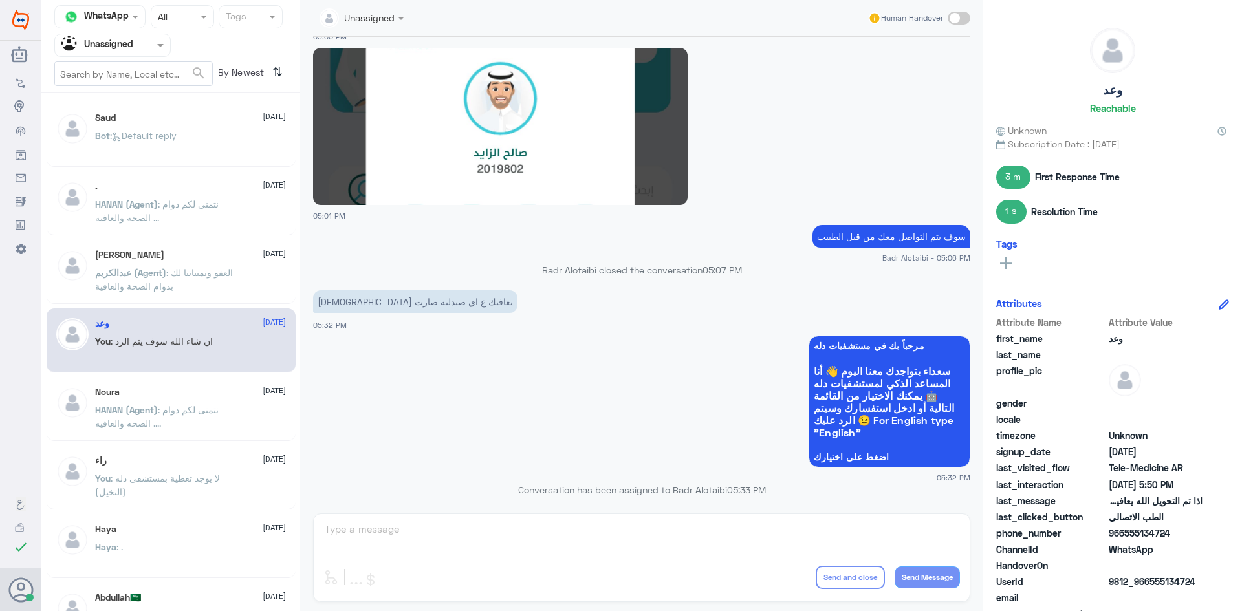
click at [495, 536] on div "Unassigned Human Handover 16 Aug 2025 أن شاء الله ما يصير خاطرك الا طيب Badr Al…" at bounding box center [641, 307] width 683 height 615
click at [140, 55] on div "Agent Filter Unassigned" at bounding box center [112, 45] width 116 height 23
click at [129, 72] on div "All" at bounding box center [112, 75] width 116 height 24
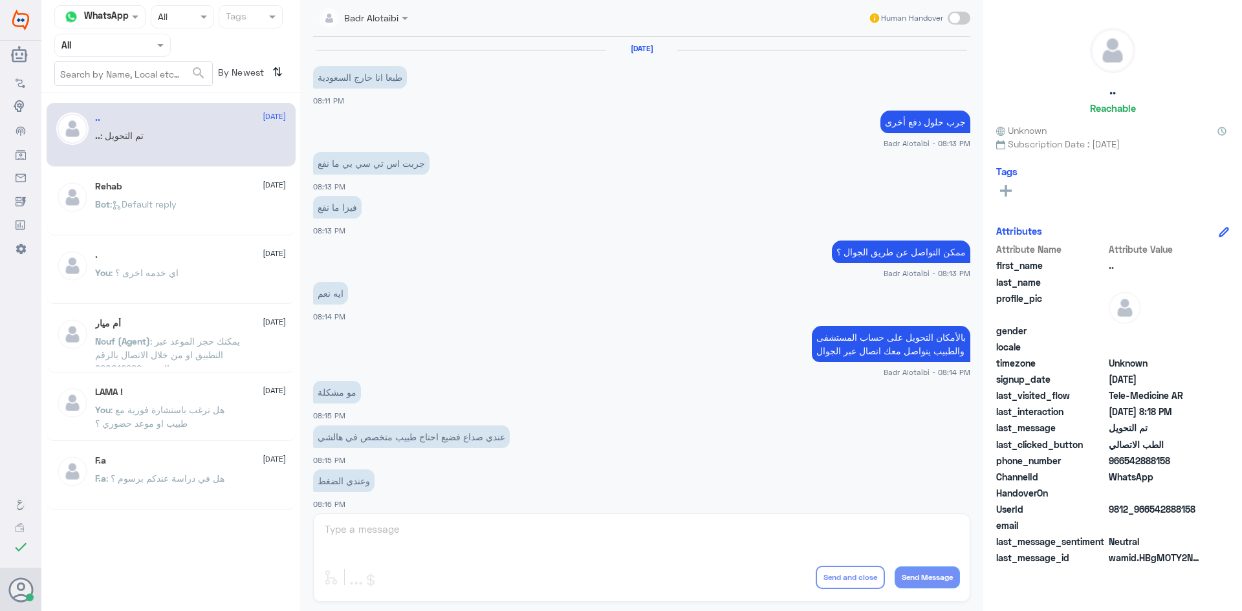
scroll to position [424, 0]
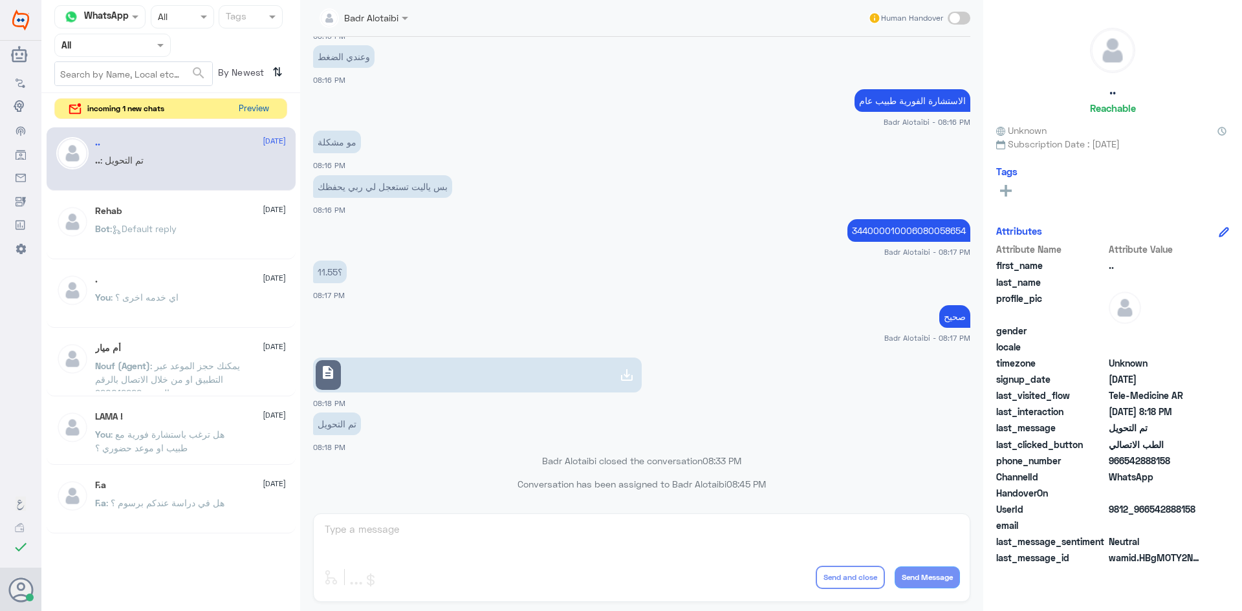
click at [257, 113] on button "Preview" at bounding box center [254, 109] width 40 height 20
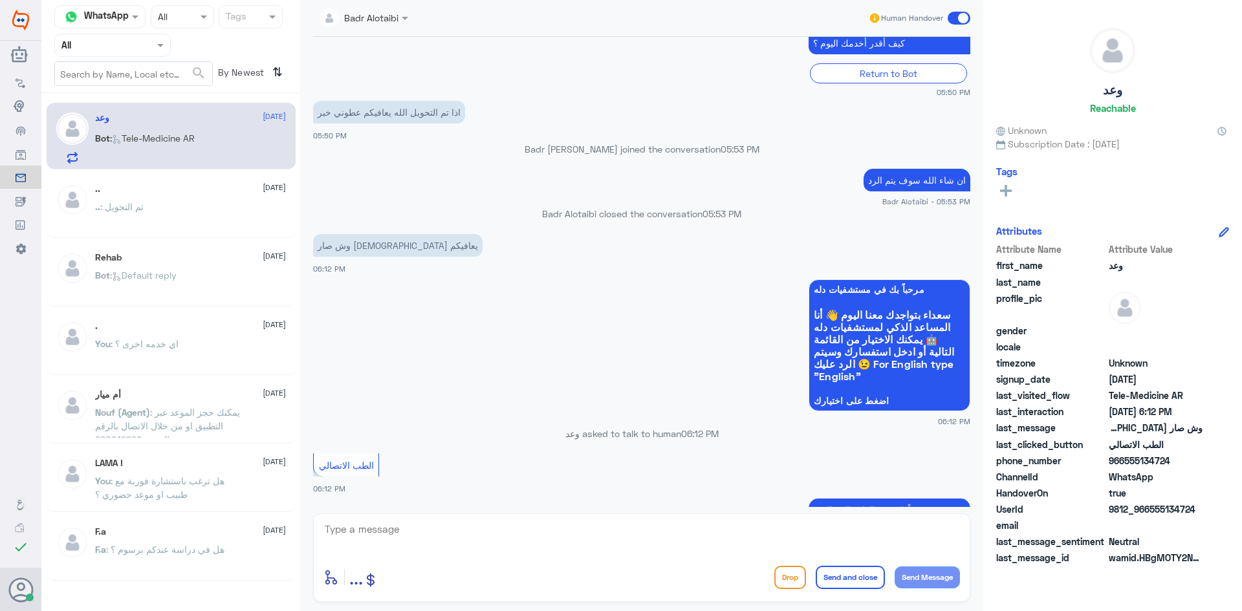
scroll to position [448, 0]
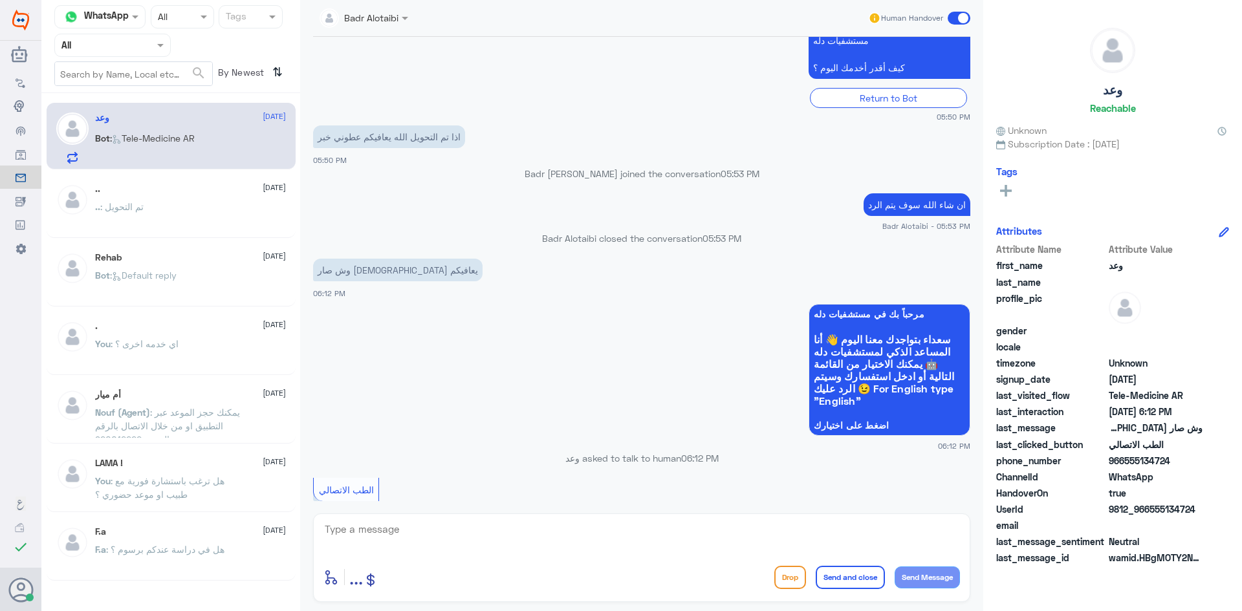
drag, startPoint x: 1197, startPoint y: 510, endPoint x: 1151, endPoint y: 512, distance: 45.9
click at [1151, 512] on span "9812_966555134724" at bounding box center [1156, 510] width 94 height 14
copy span "555134724"
click at [380, 22] on div at bounding box center [364, 17] width 102 height 15
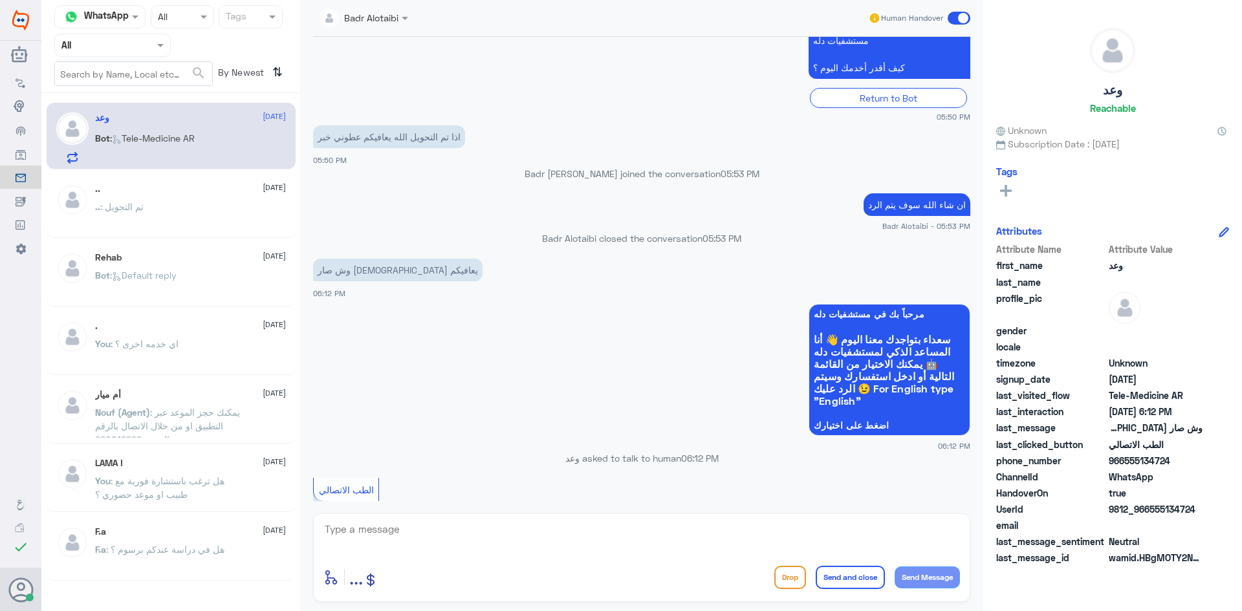
click at [552, 87] on div "Return to Bot" at bounding box center [641, 95] width 657 height 25
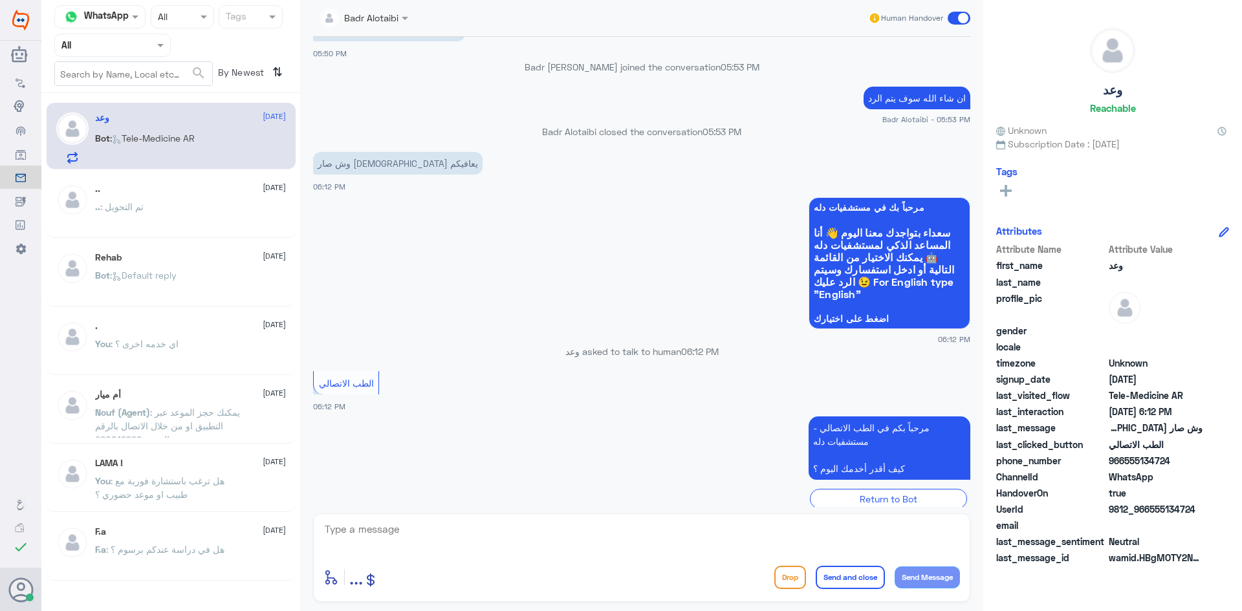
scroll to position [578, 0]
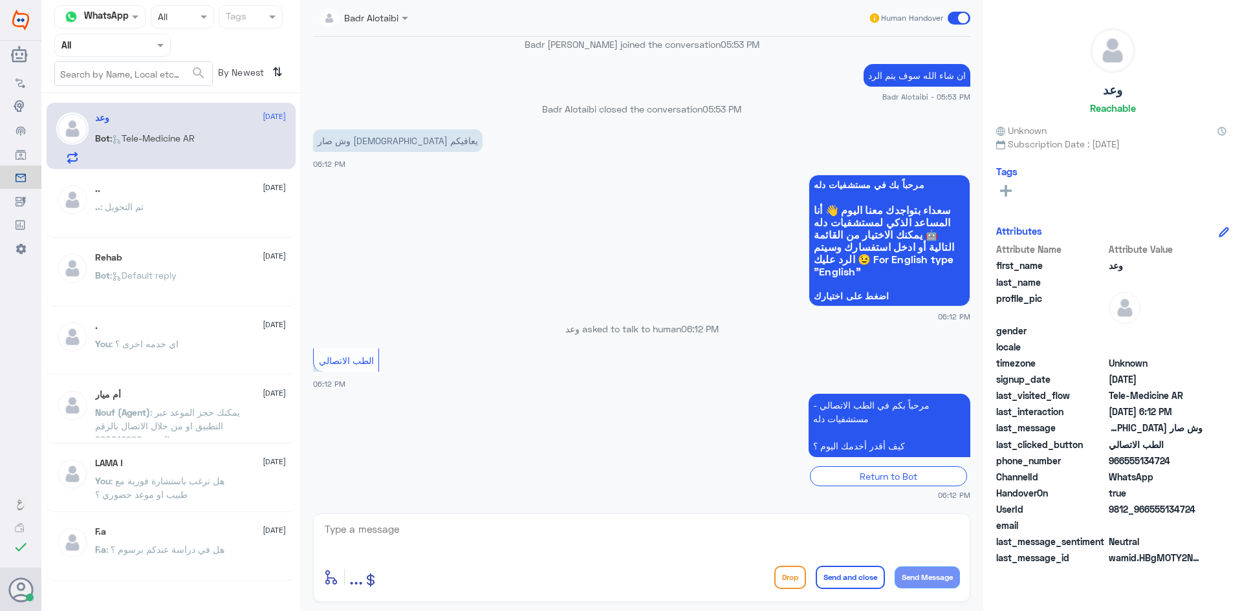
click at [375, 17] on input "text" at bounding box center [349, 17] width 59 height 15
click at [391, 105] on div "Nouf Zaid" at bounding box center [379, 112] width 41 height 14
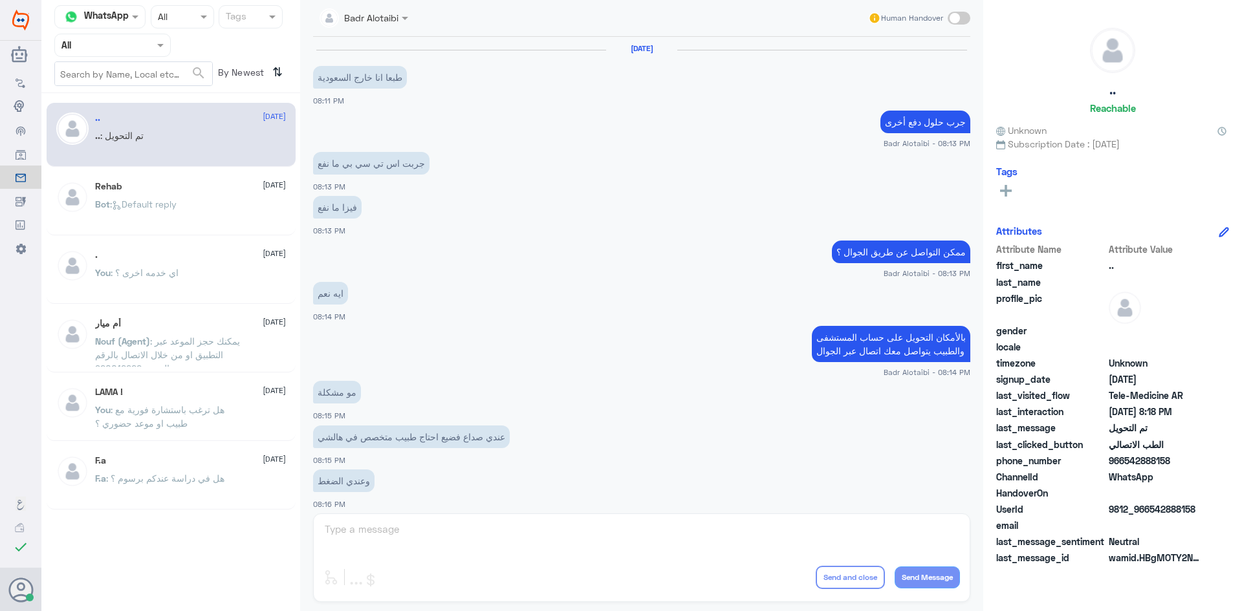
scroll to position [424, 0]
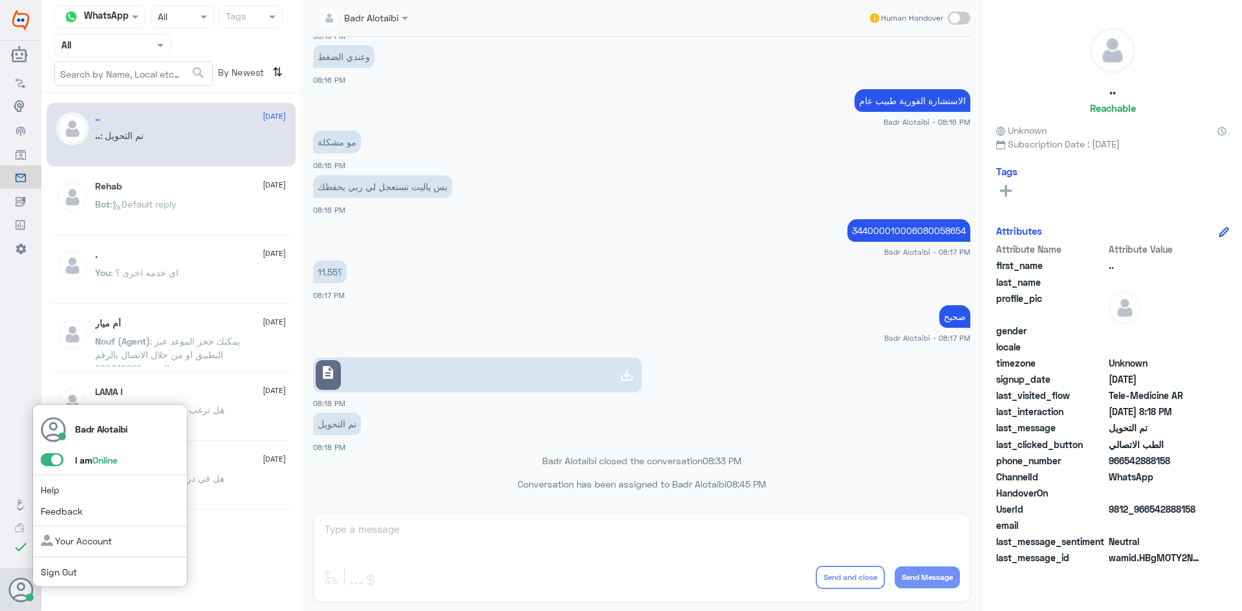
click at [52, 460] on span at bounding box center [52, 459] width 23 height 13
click at [0, 0] on input "checkbox" at bounding box center [0, 0] width 0 height 0
click at [370, 23] on input "text" at bounding box center [349, 17] width 59 height 15
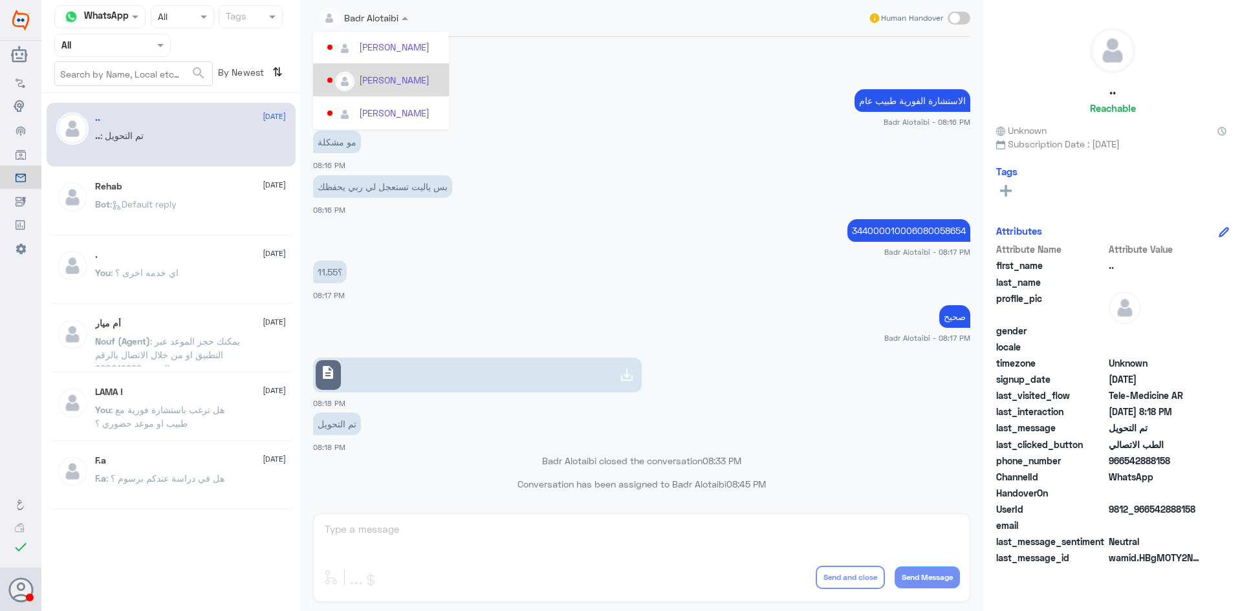
scroll to position [668, 0]
click at [561, 113] on app-msgs-text "الاستشارة الفورية طبيب عام" at bounding box center [641, 101] width 657 height 24
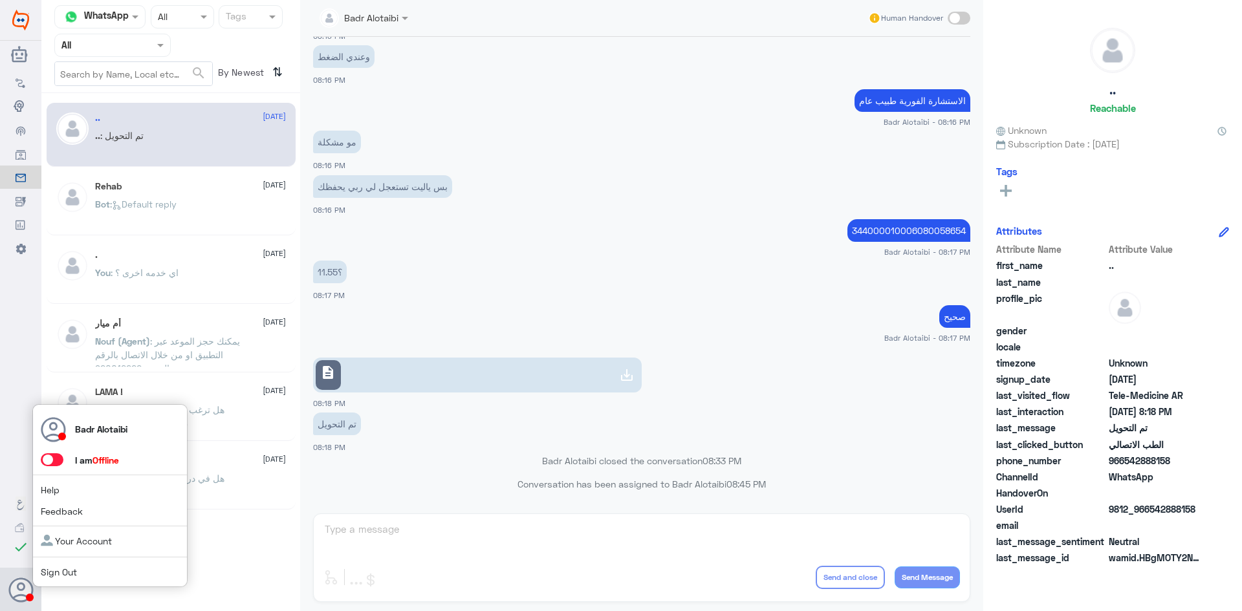
click at [51, 453] on span at bounding box center [52, 459] width 23 height 13
click at [0, 0] on input "checkbox" at bounding box center [0, 0] width 0 height 0
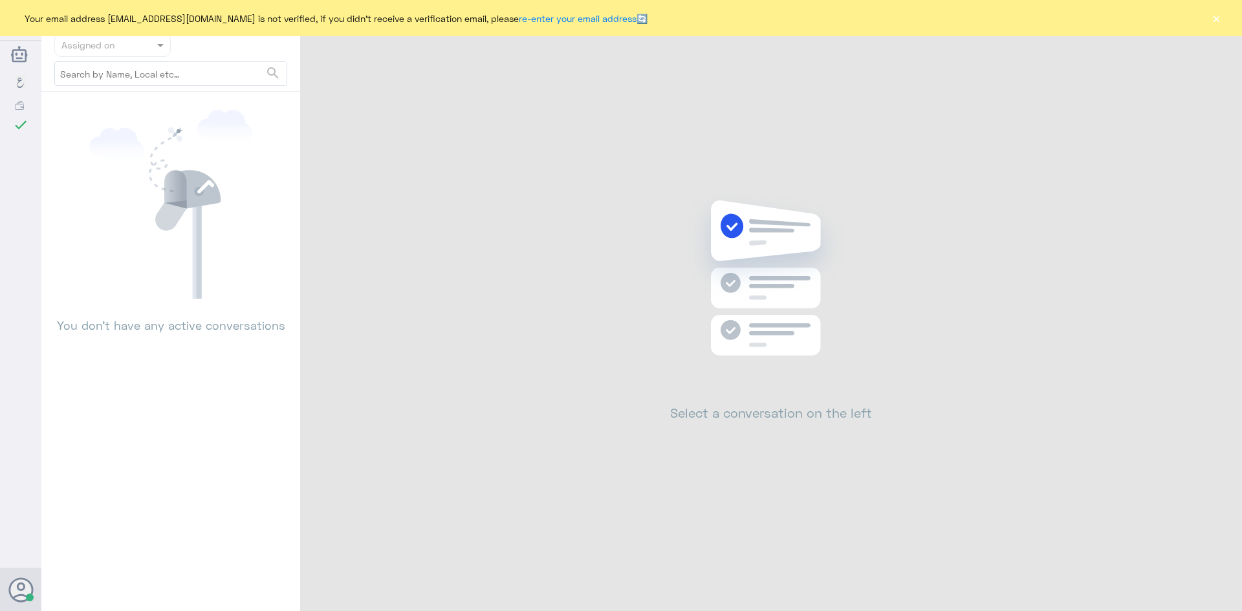
click at [1230, 19] on div "Your email address [EMAIL_ADDRESS][DOMAIN_NAME] is not verified, if you didn't …" at bounding box center [621, 18] width 1242 height 36
click at [1223, 19] on div "Your email address [EMAIL_ADDRESS][DOMAIN_NAME] is not verified, if you didn't …" at bounding box center [621, 18] width 1242 height 36
click at [1218, 18] on button "×" at bounding box center [1216, 18] width 13 height 13
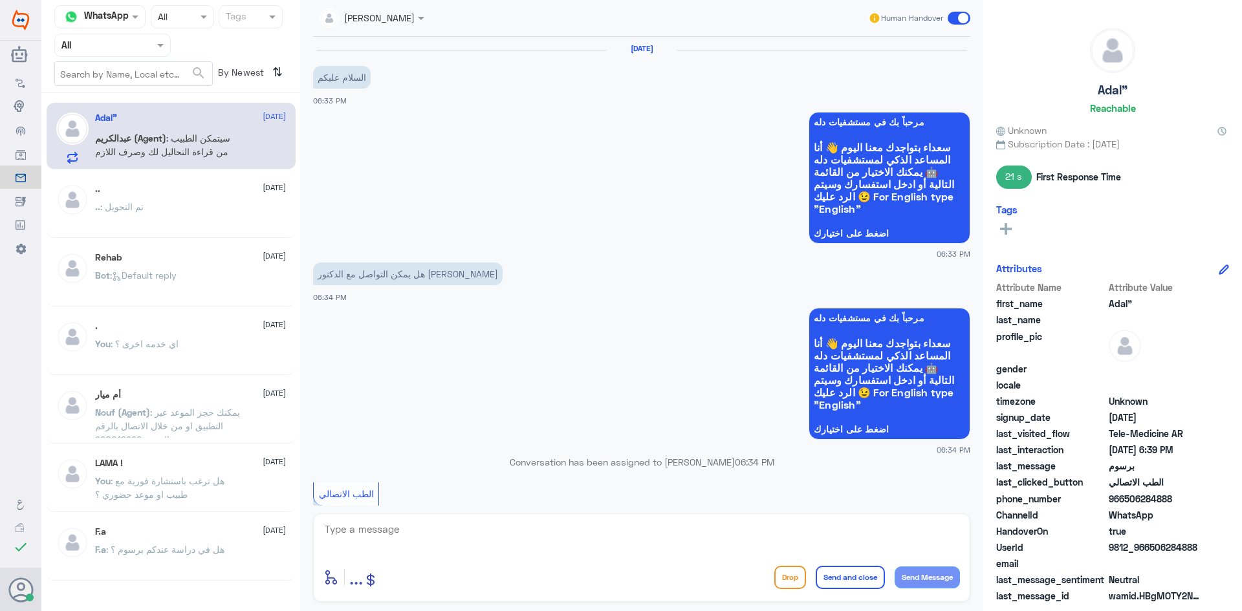
scroll to position [466, 0]
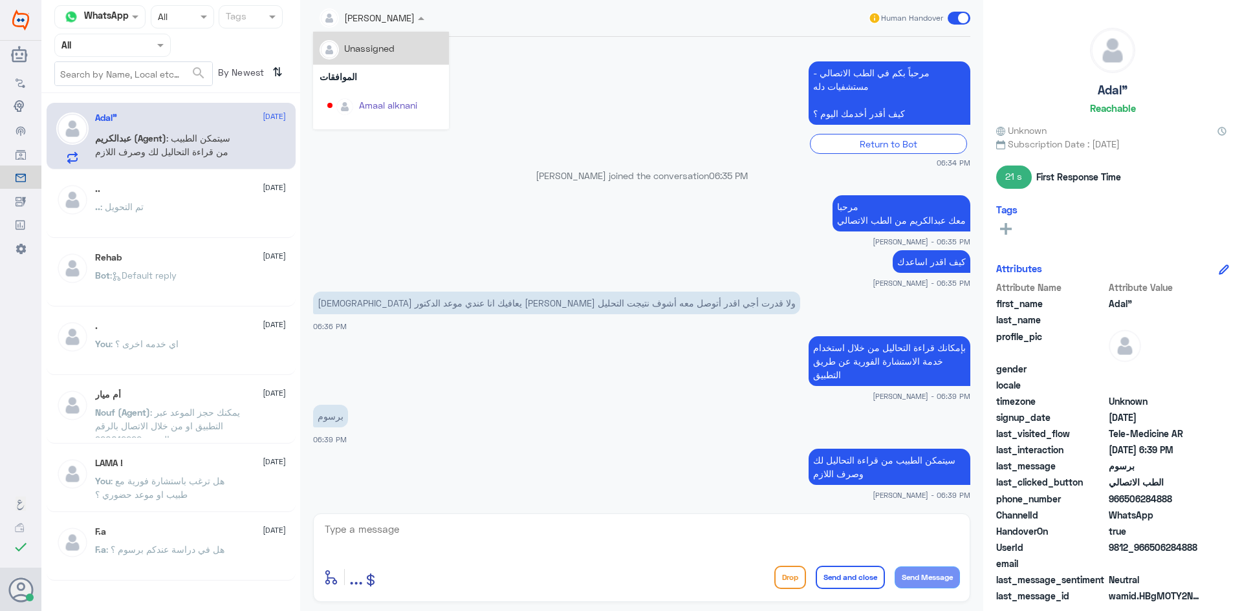
click at [408, 19] on div at bounding box center [372, 17] width 118 height 15
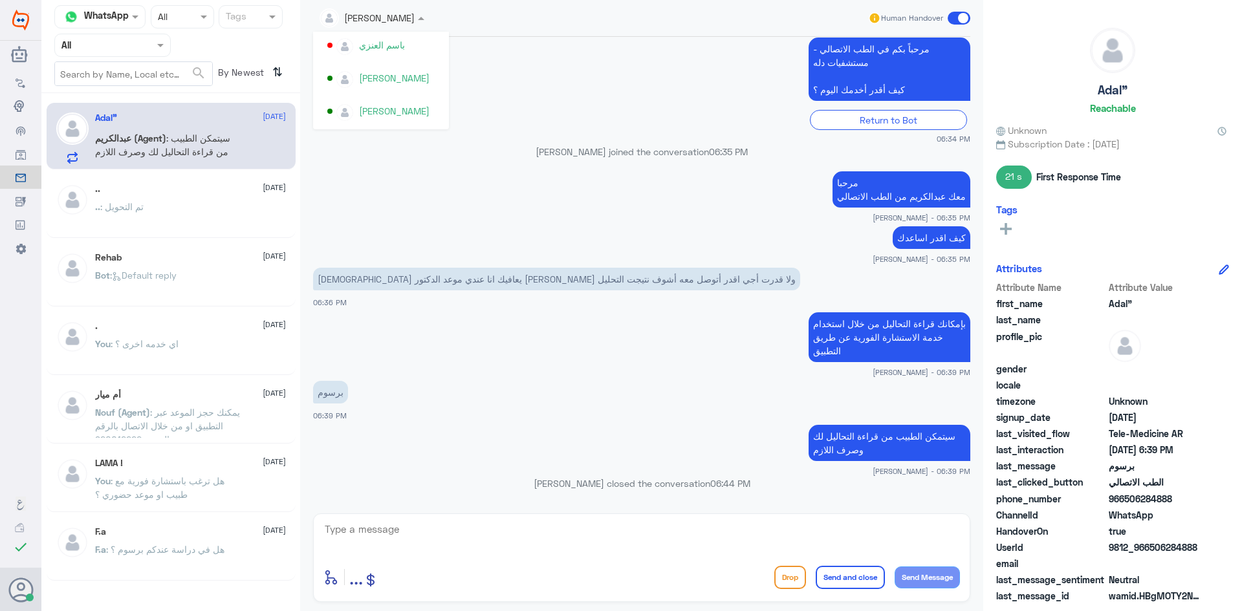
scroll to position [668, 0]
click at [407, 87] on div "[PERSON_NAME]" at bounding box center [384, 79] width 115 height 23
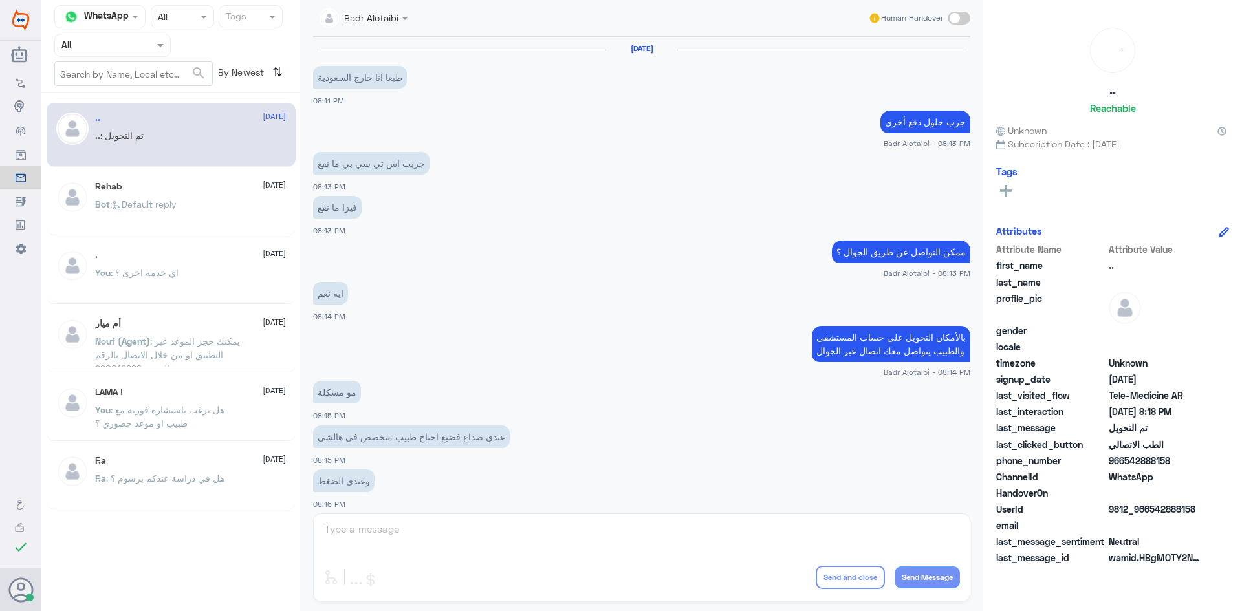
scroll to position [424, 0]
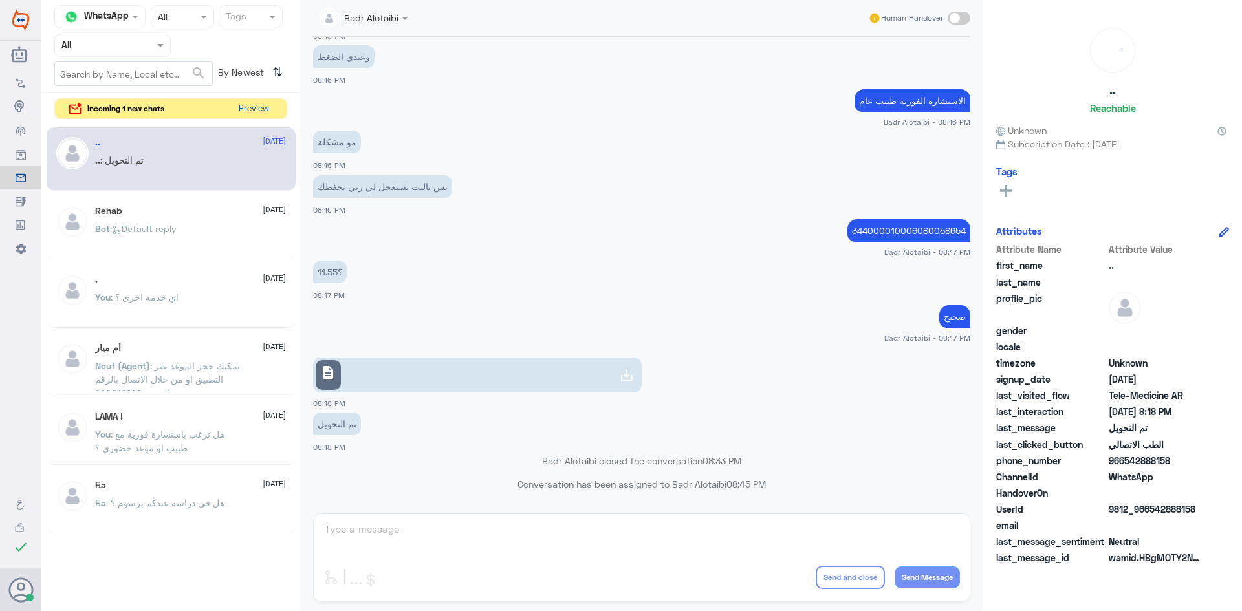
click at [257, 105] on button "Preview" at bounding box center [254, 109] width 40 height 20
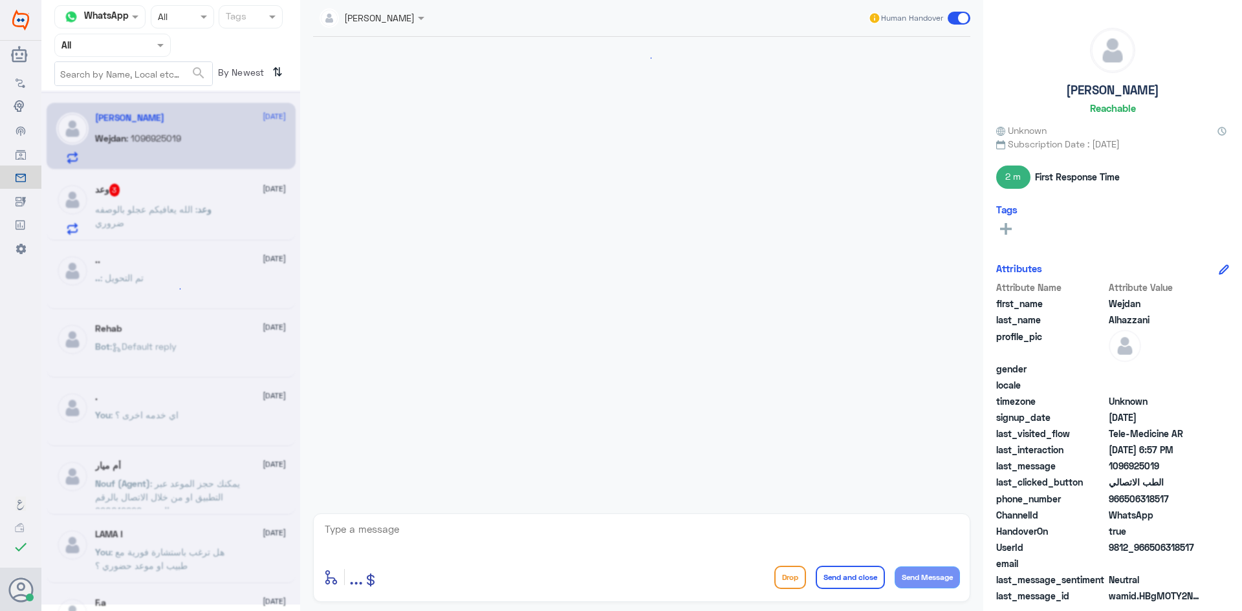
scroll to position [357, 0]
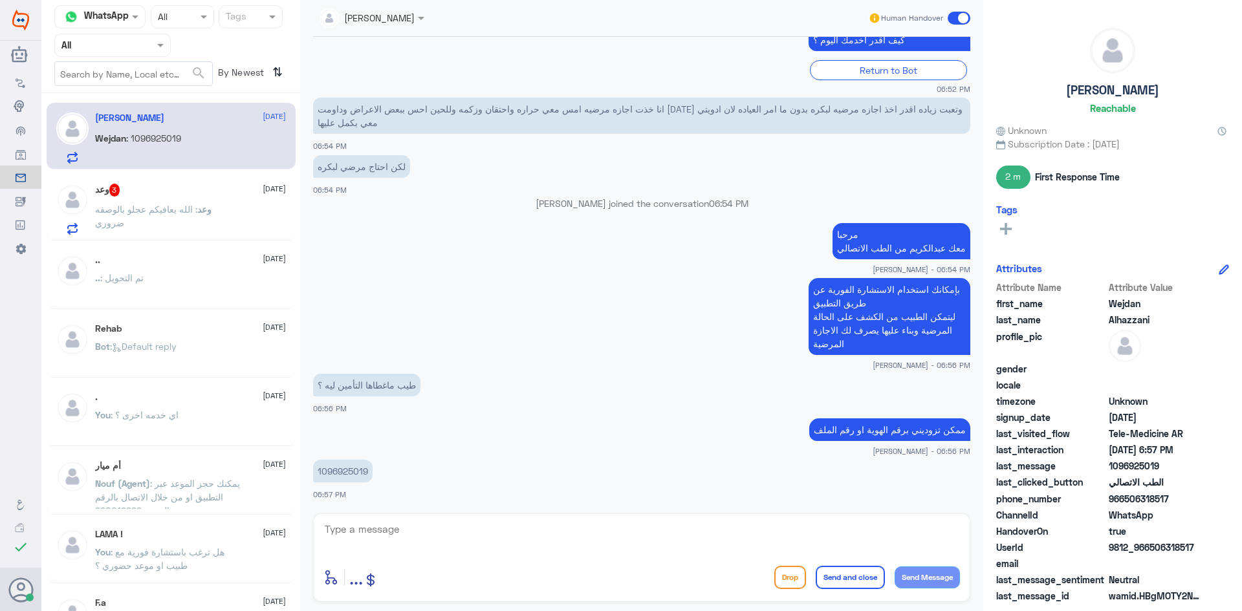
click at [409, 21] on div at bounding box center [372, 17] width 118 height 15
click at [404, 85] on div "عبدالكريم الموسى" at bounding box center [394, 79] width 71 height 14
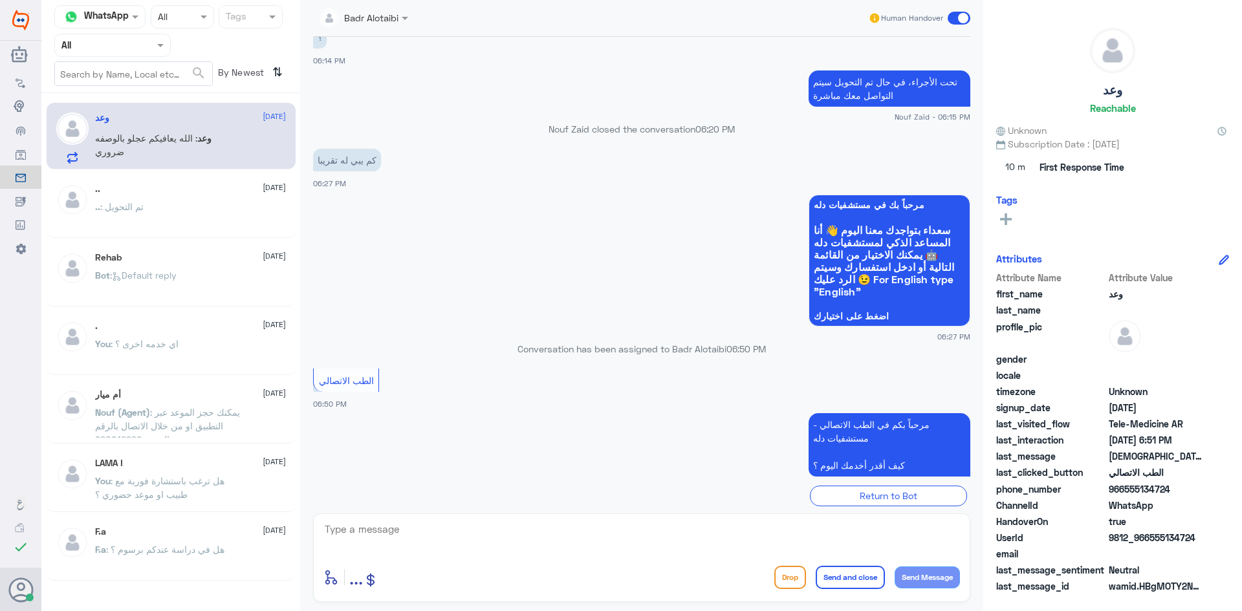
scroll to position [561, 0]
click at [398, 19] on div at bounding box center [364, 17] width 102 height 15
click at [398, 20] on div at bounding box center [364, 17] width 102 height 15
click at [385, 21] on div at bounding box center [364, 17] width 102 height 15
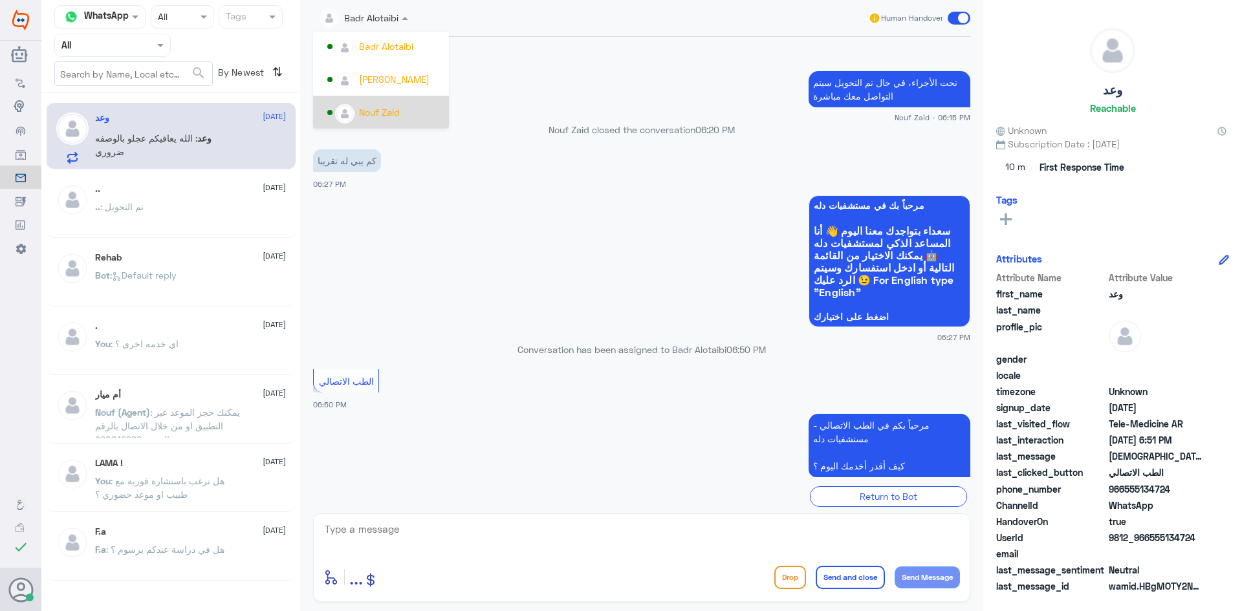
click at [400, 107] on div "Nouf Zaid" at bounding box center [379, 112] width 41 height 14
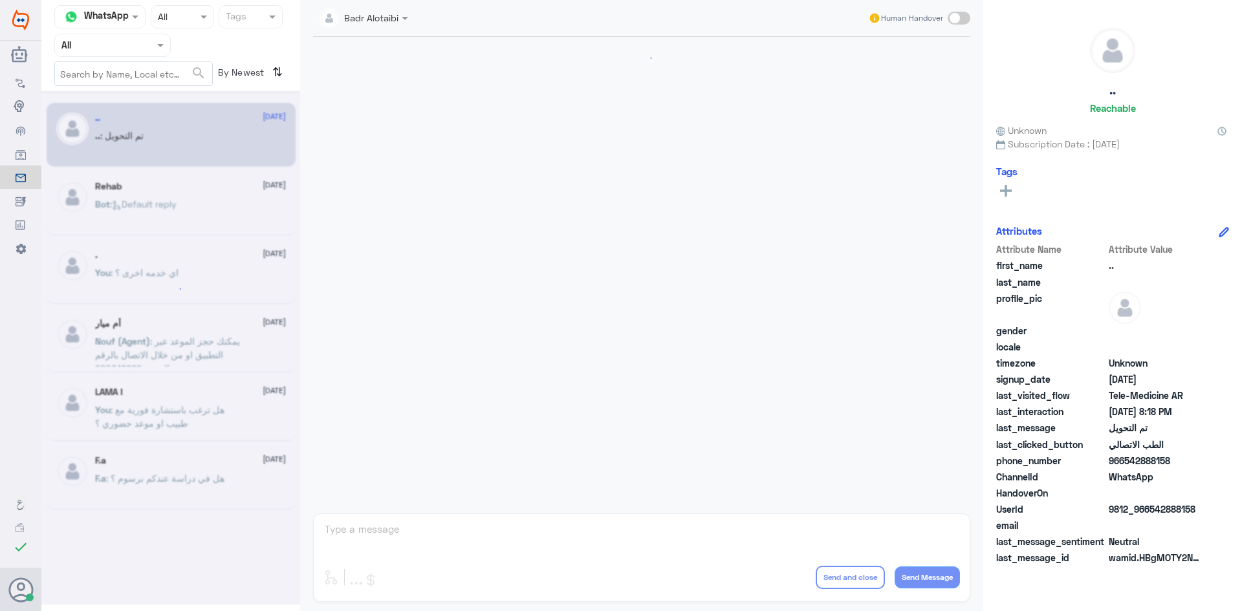
scroll to position [424, 0]
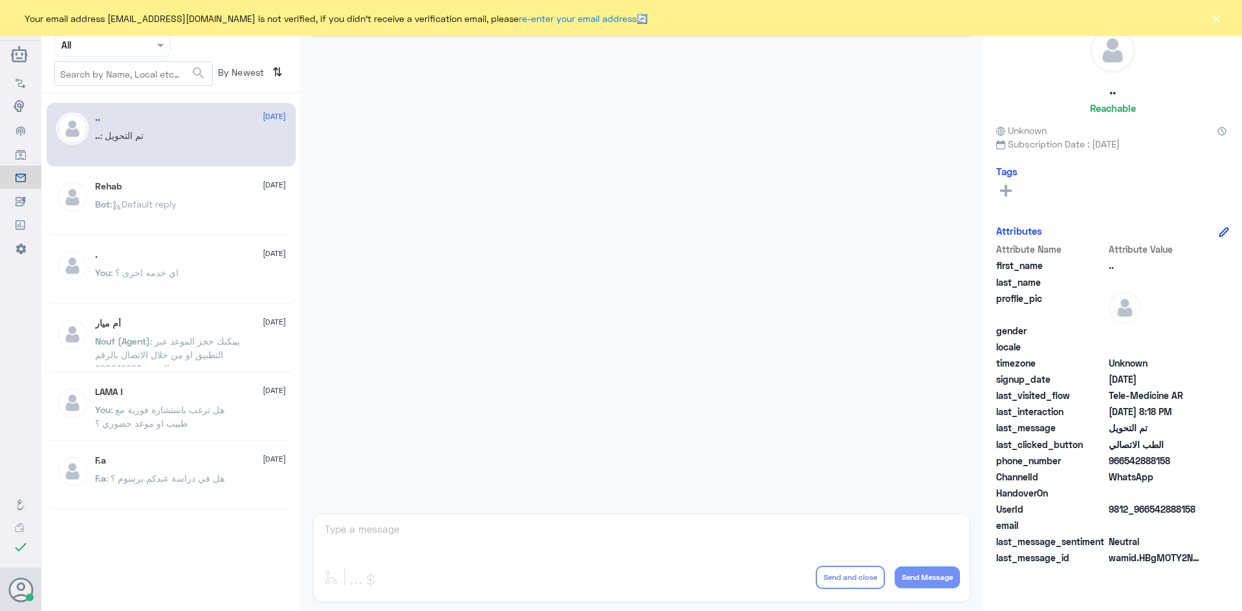
click at [1219, 19] on button "×" at bounding box center [1216, 18] width 13 height 13
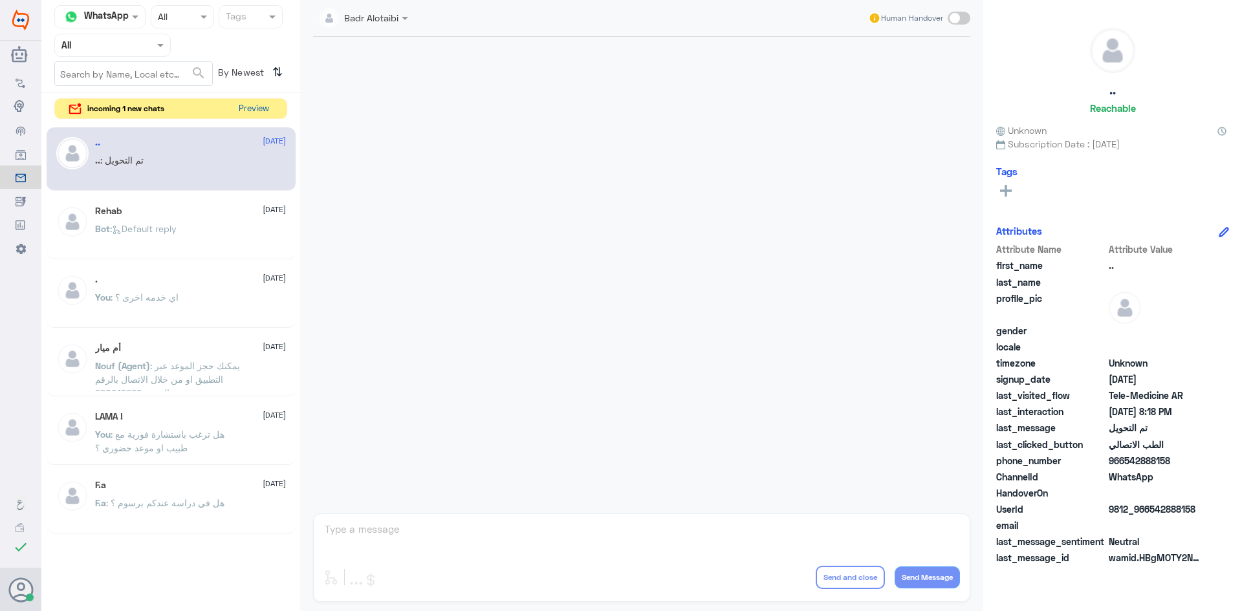
click at [255, 110] on button "Preview" at bounding box center [254, 109] width 40 height 20
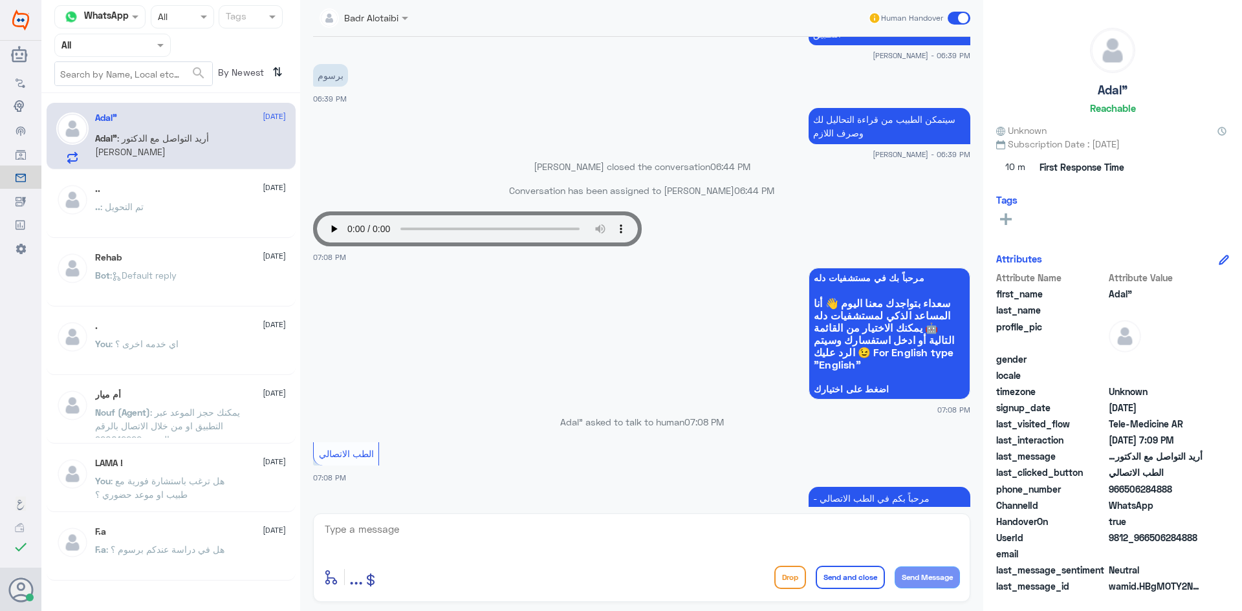
scroll to position [611, 0]
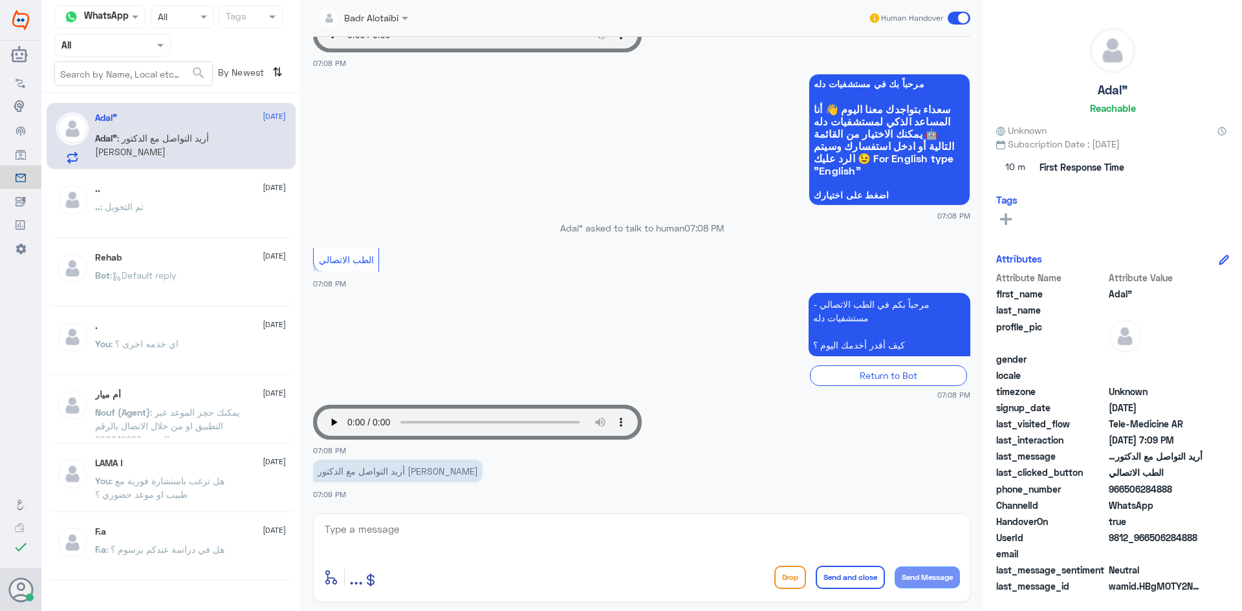
click at [409, 19] on span at bounding box center [406, 18] width 16 height 14
click at [384, 78] on div "[PERSON_NAME]" at bounding box center [394, 79] width 71 height 14
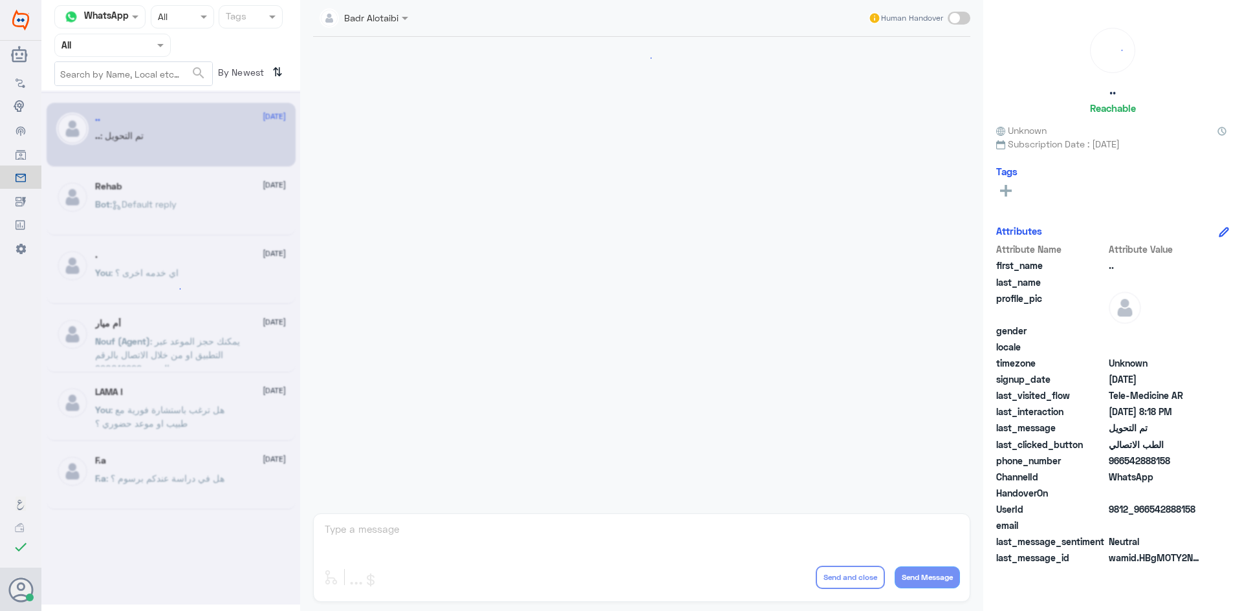
scroll to position [424, 0]
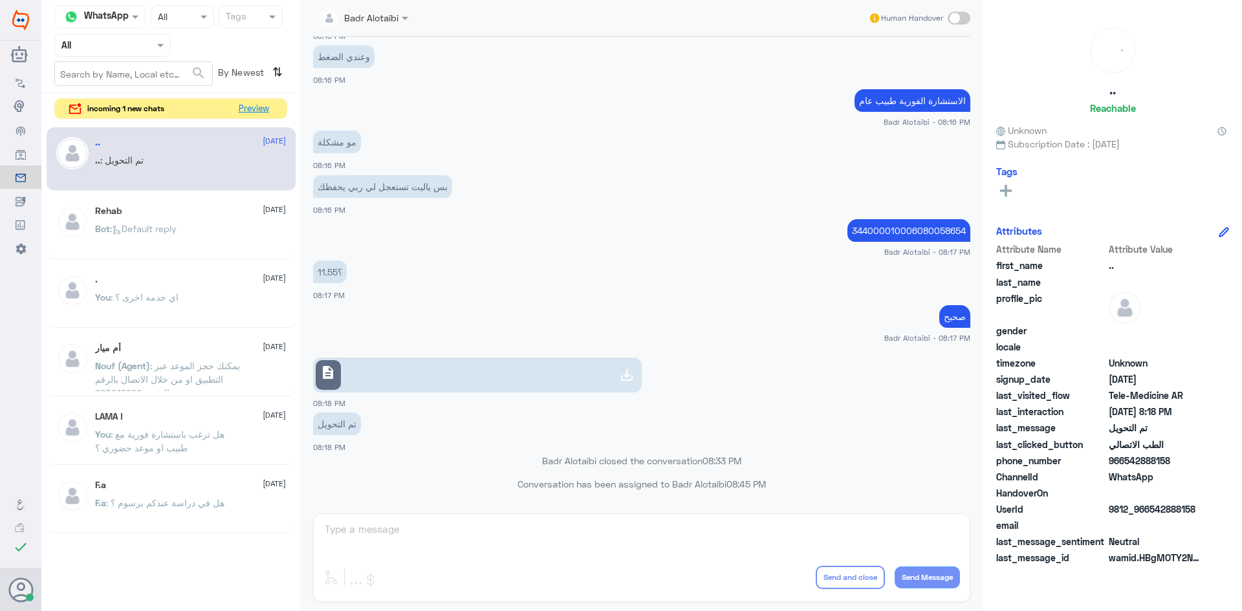
click at [248, 120] on div "Channel WhatsApp Status × All Tags Agent Filter All search By Newest ⇅ incoming…" at bounding box center [170, 307] width 259 height 615
click at [252, 113] on button "Preview" at bounding box center [254, 109] width 40 height 20
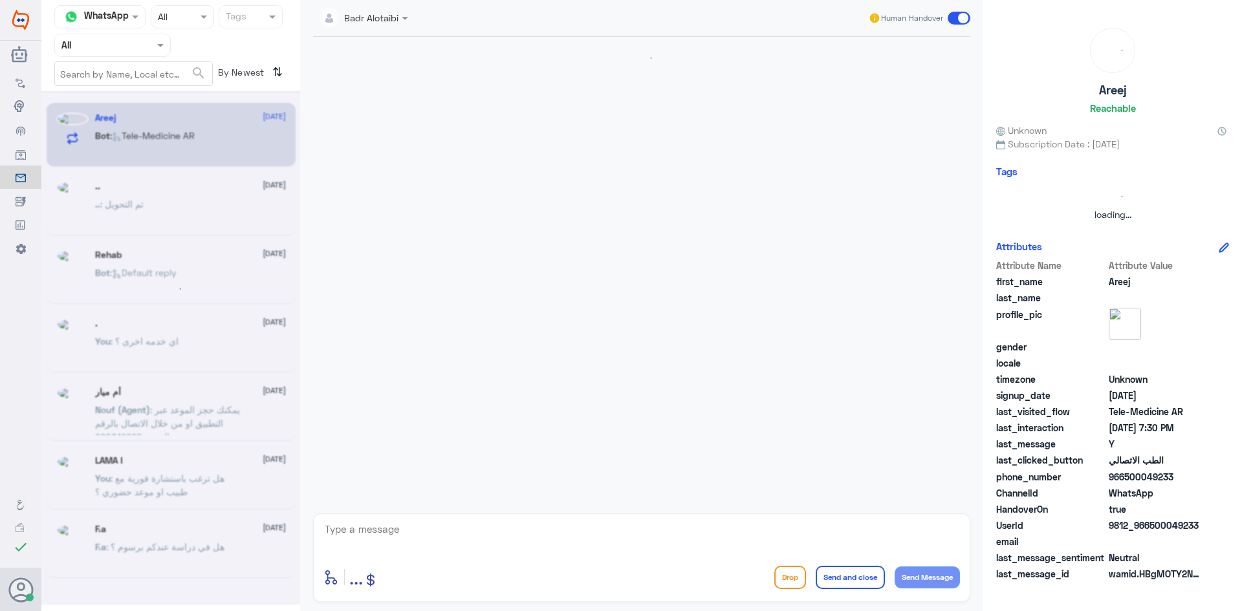
scroll to position [0, 0]
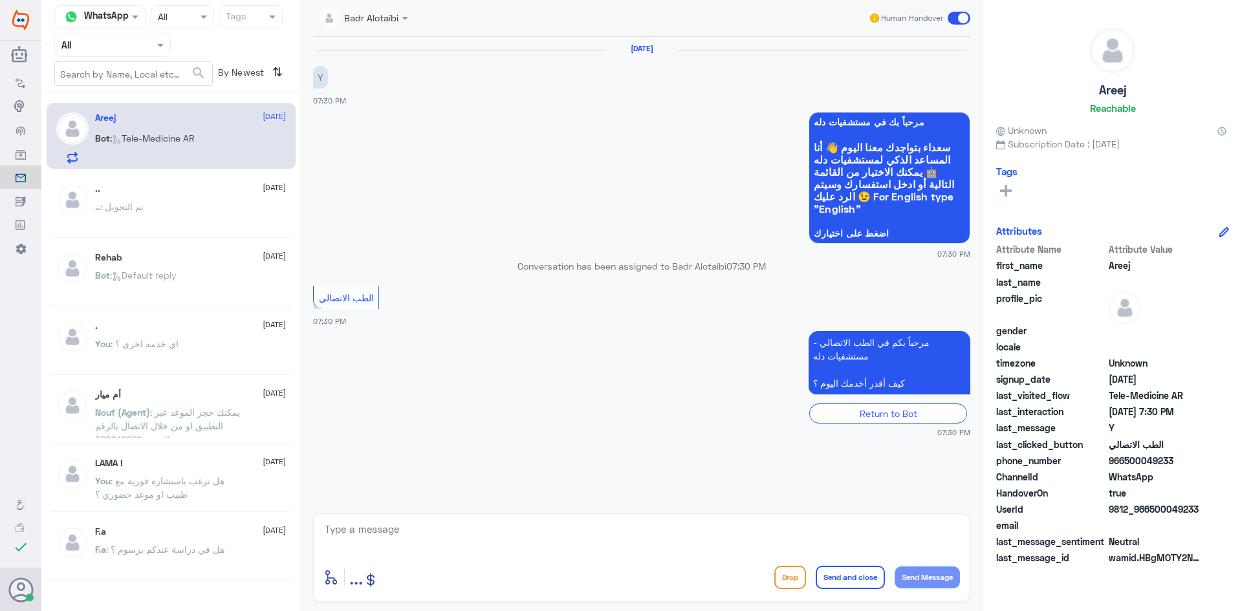
click at [560, 533] on textarea at bounding box center [641, 537] width 637 height 32
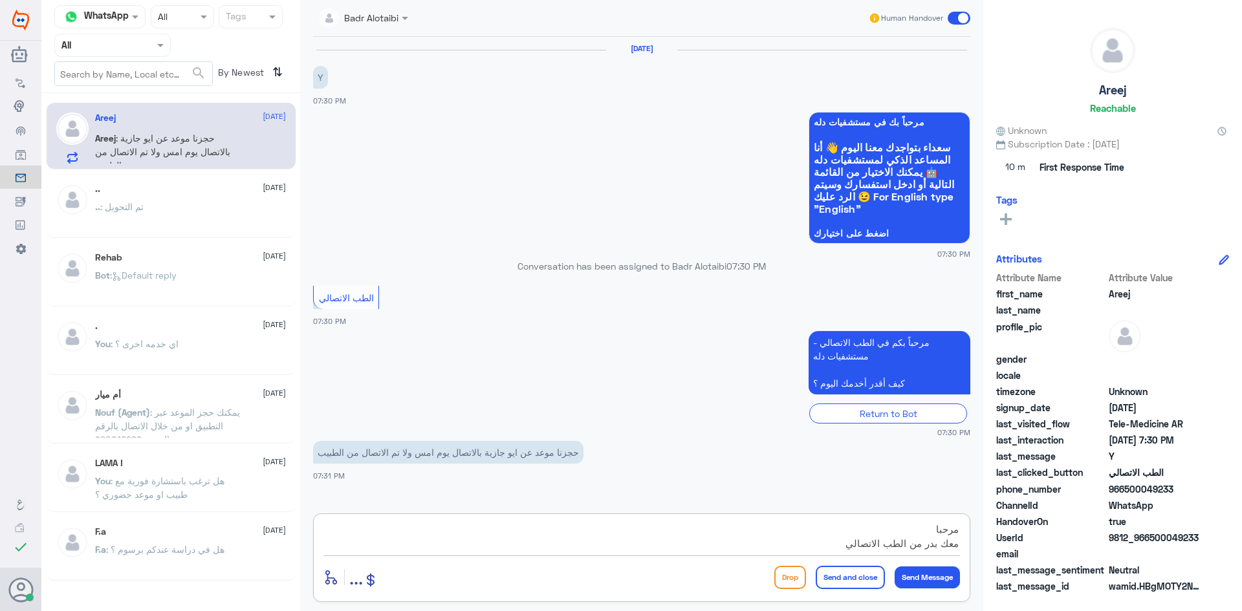
scroll to position [12, 0]
type textarea "مرحبا معك بدر من الطب الاتصالي كيف اقدر اخدمك ؟"
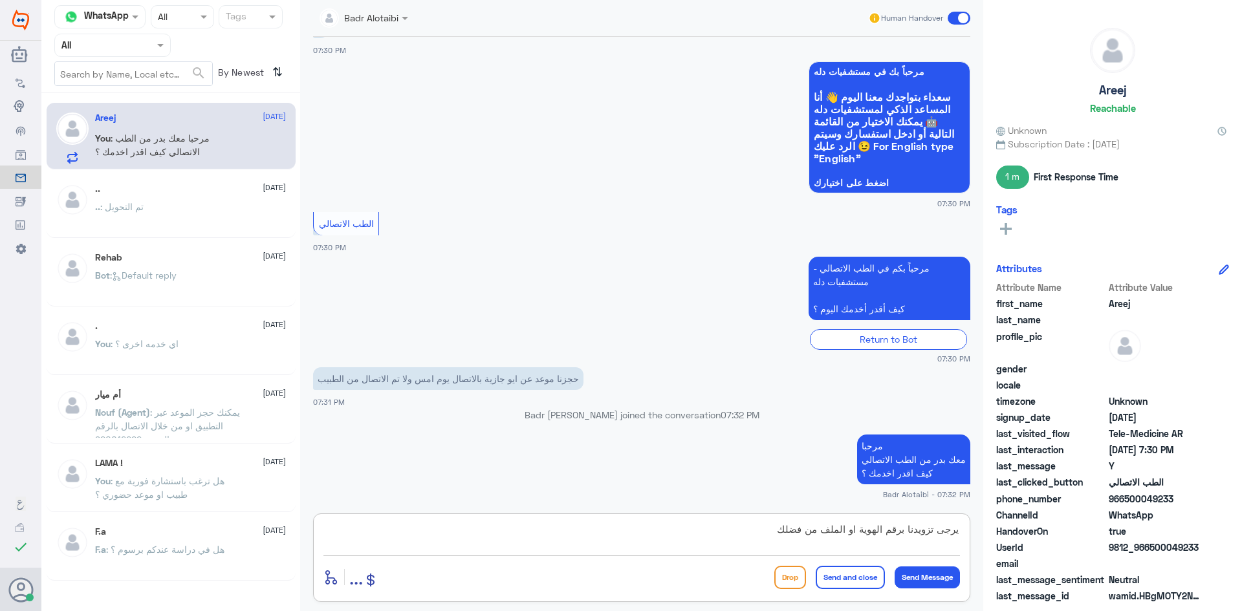
type textarea "يرجى تزويدنا برقم الهوية او الملف من فضلك"
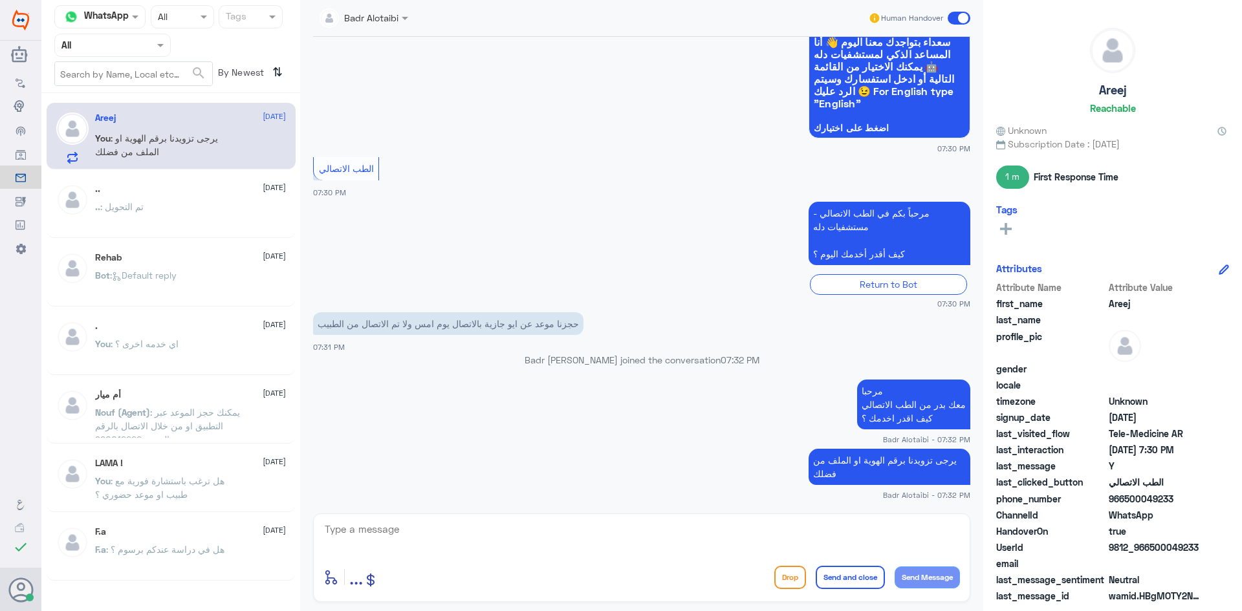
drag, startPoint x: 1203, startPoint y: 544, endPoint x: 1151, endPoint y: 550, distance: 52.8
click at [1151, 550] on div "UserId 9812_966500049233" at bounding box center [1112, 549] width 233 height 16
copy span "500049233"
click at [785, 525] on textarea at bounding box center [641, 537] width 637 height 32
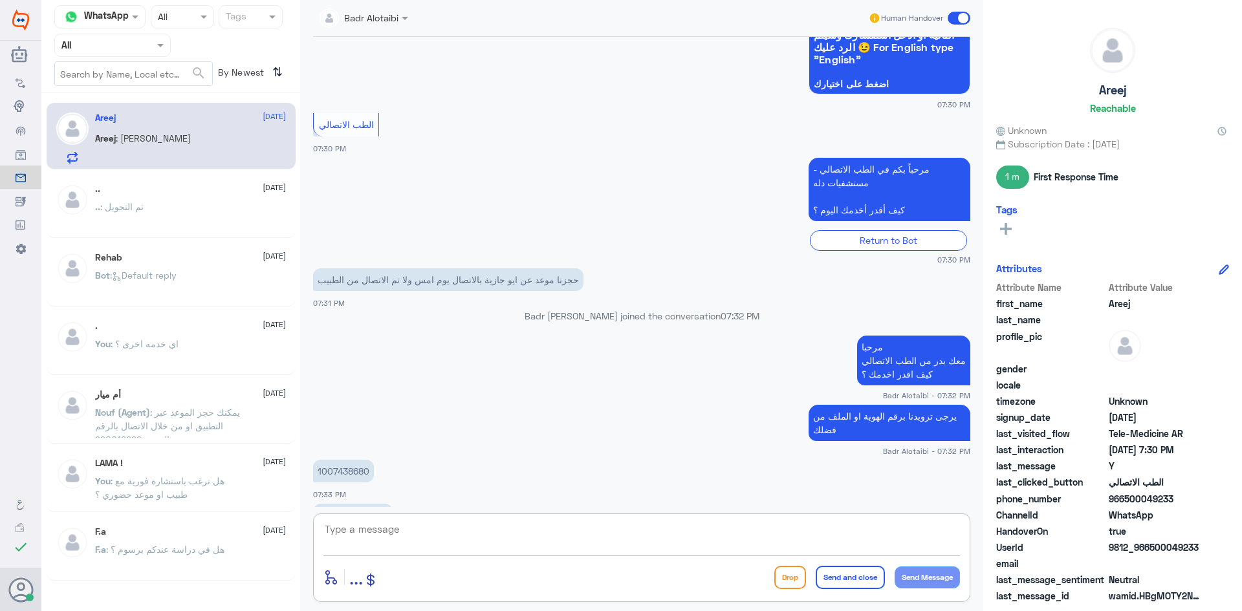
scroll to position [193, 0]
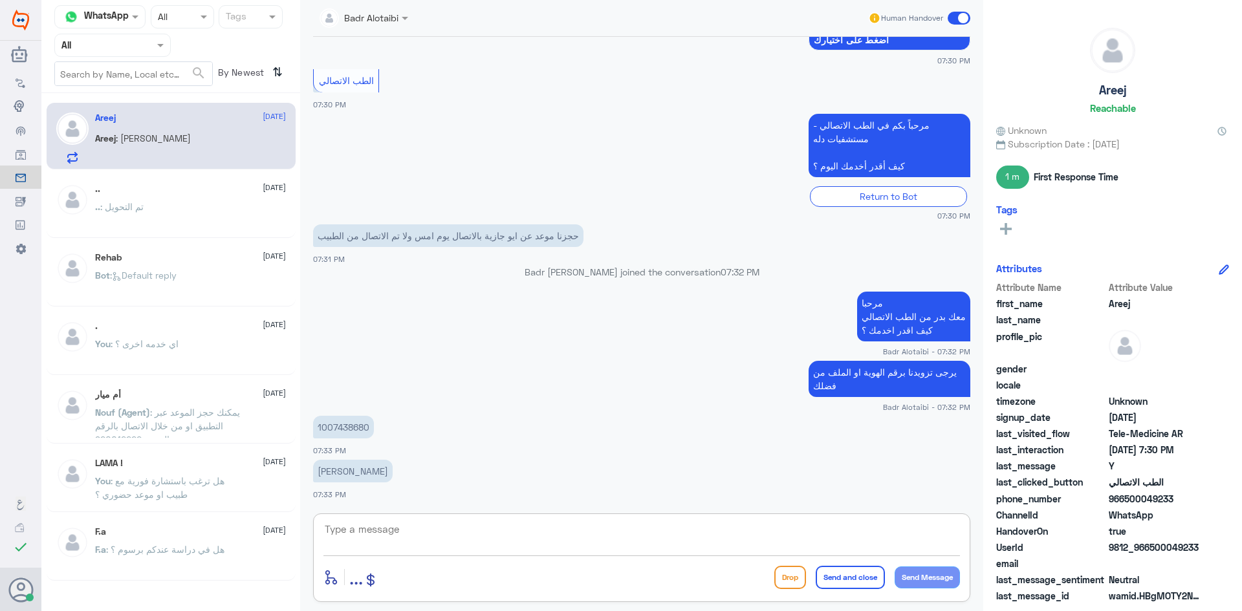
click at [363, 428] on p "1007438680" at bounding box center [343, 427] width 61 height 23
click at [362, 425] on p "1007438680" at bounding box center [343, 427] width 61 height 23
copy p "1007438680"
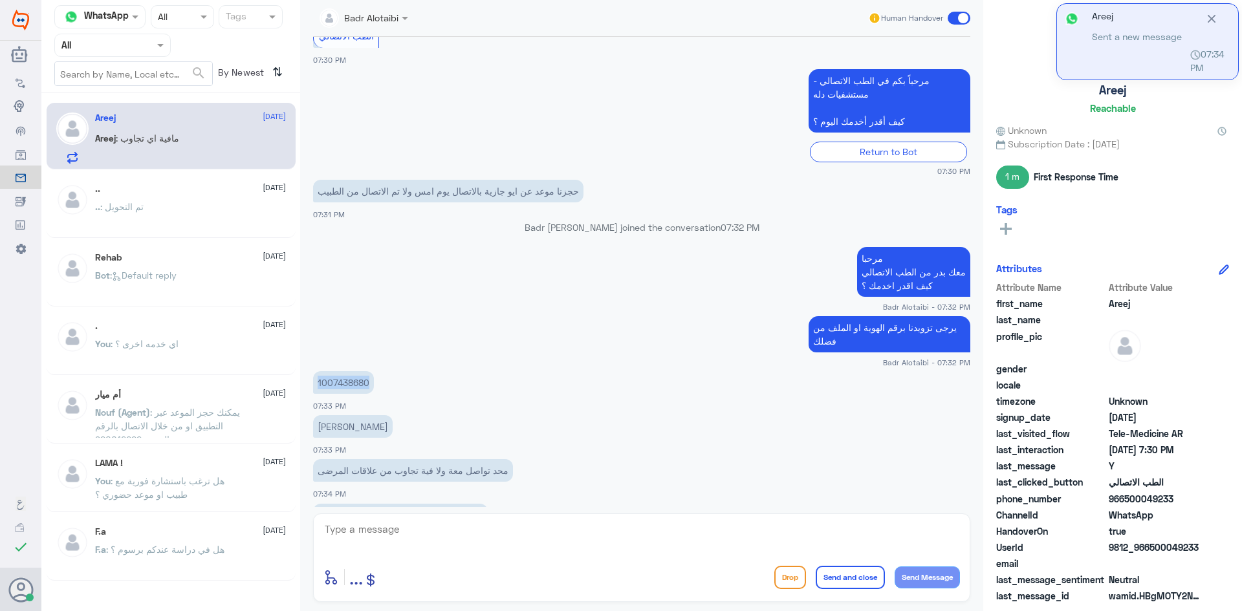
scroll to position [371, 0]
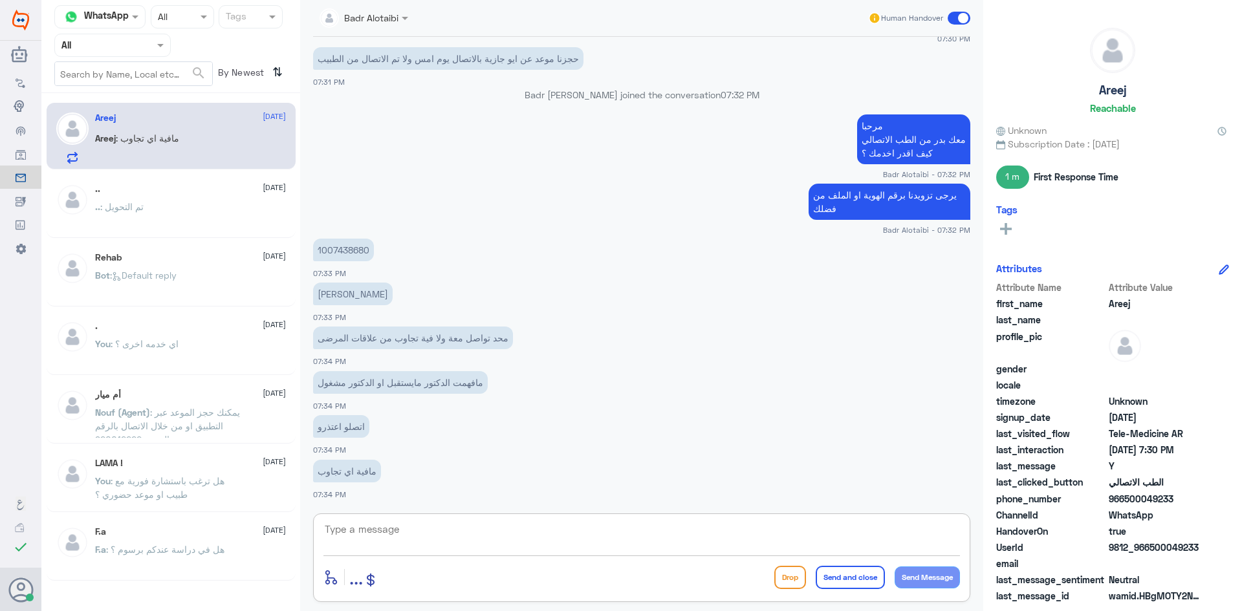
click at [618, 534] on textarea at bounding box center [641, 537] width 637 height 32
click at [959, 17] on span at bounding box center [959, 18] width 23 height 13
click at [0, 0] on input "checkbox" at bounding box center [0, 0] width 0 height 0
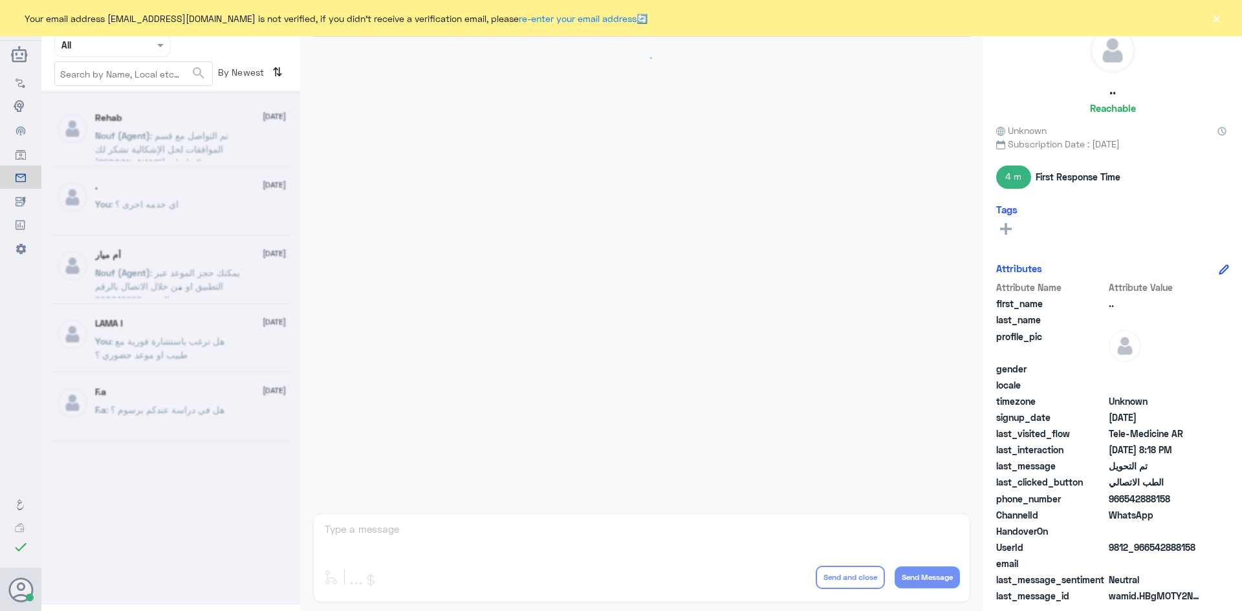
scroll to position [424, 0]
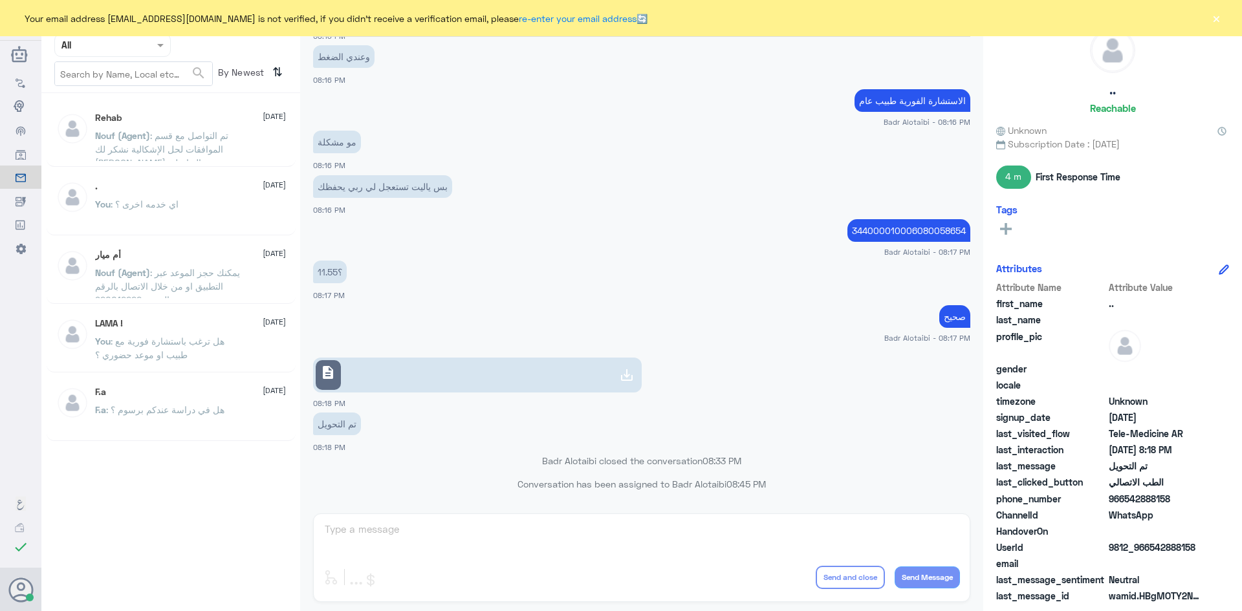
click at [1214, 16] on button "×" at bounding box center [1216, 18] width 13 height 13
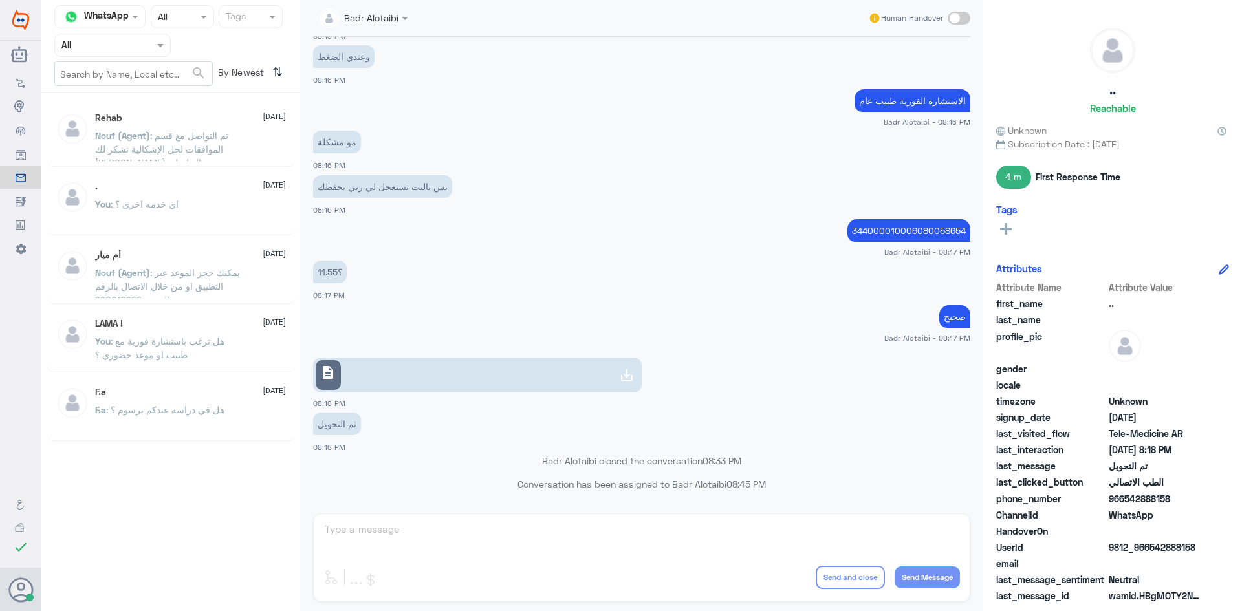
drag, startPoint x: 140, startPoint y: 38, endPoint x: 142, endPoint y: 60, distance: 22.1
click at [140, 38] on div at bounding box center [112, 45] width 115 height 15
click at [142, 99] on div "Unassigned" at bounding box center [112, 102] width 116 height 30
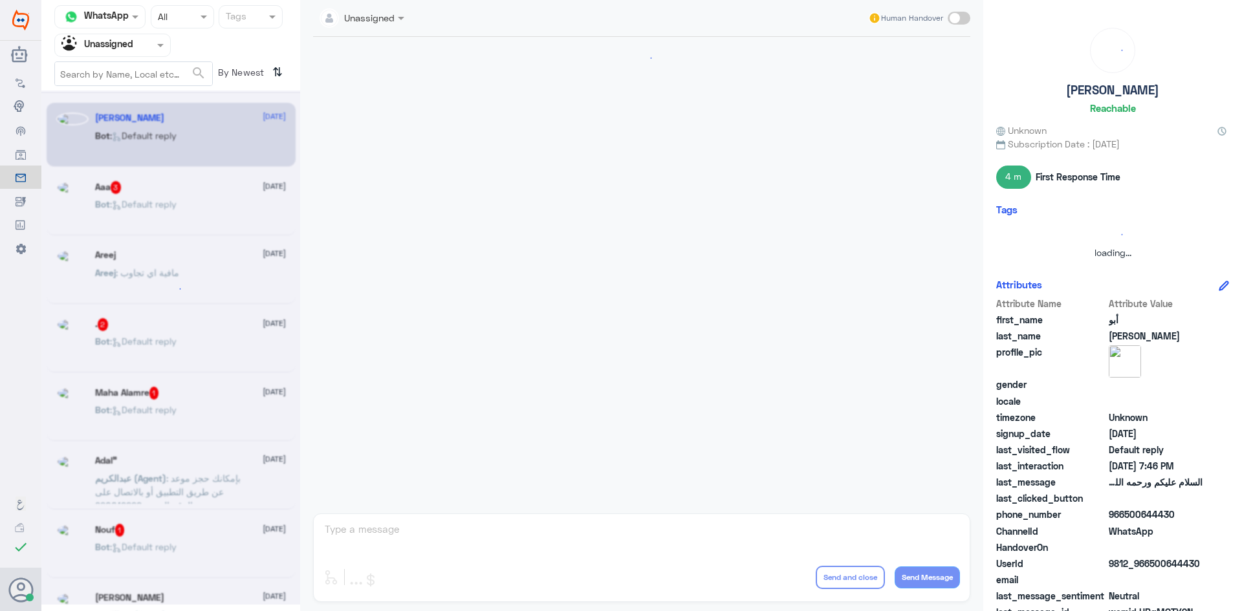
scroll to position [0, 0]
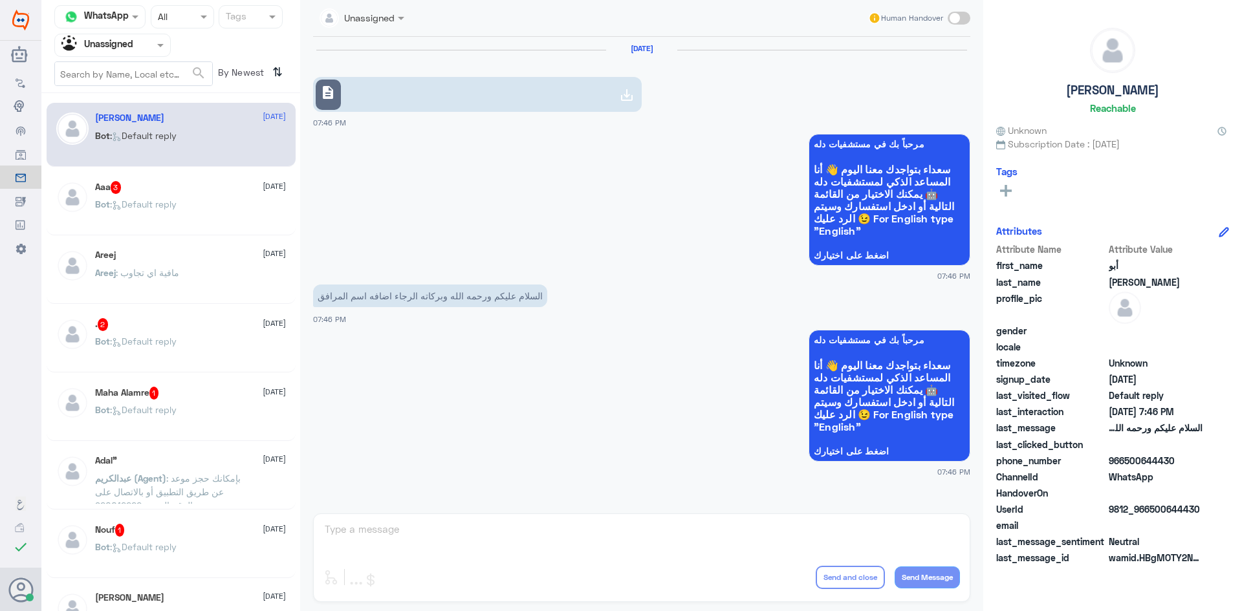
click at [502, 107] on link "description" at bounding box center [477, 94] width 329 height 35
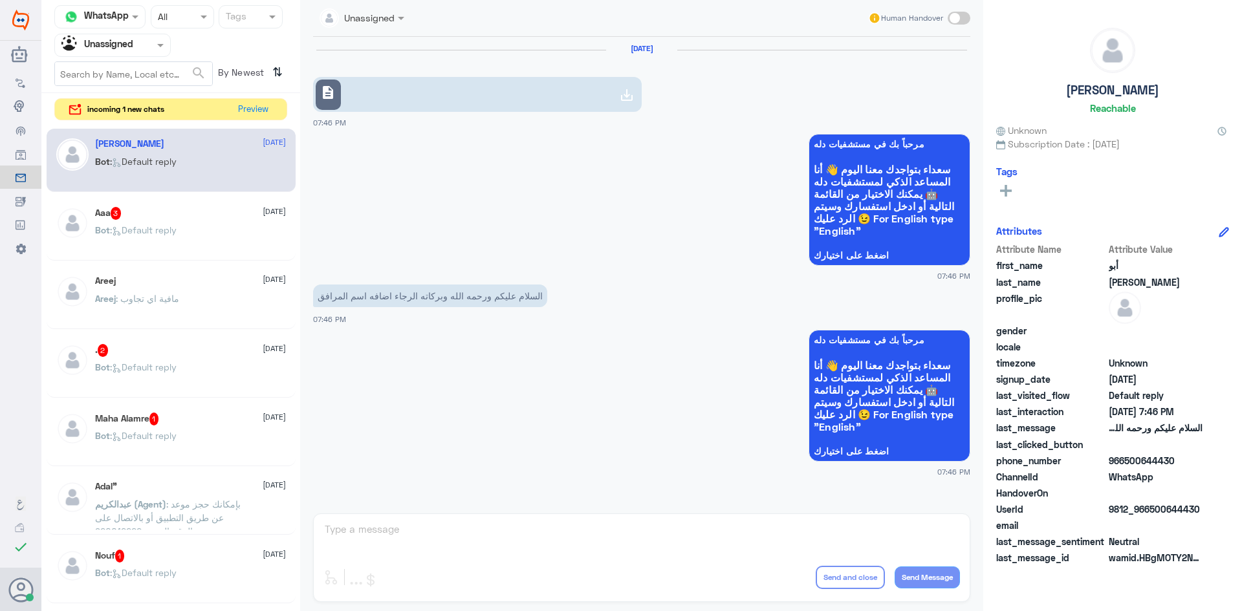
click at [208, 206] on div "Aaa 3 [DATE] Bot : Default reply" at bounding box center [171, 229] width 249 height 64
click at [210, 214] on div "Aaa 3 [DATE]" at bounding box center [190, 213] width 191 height 13
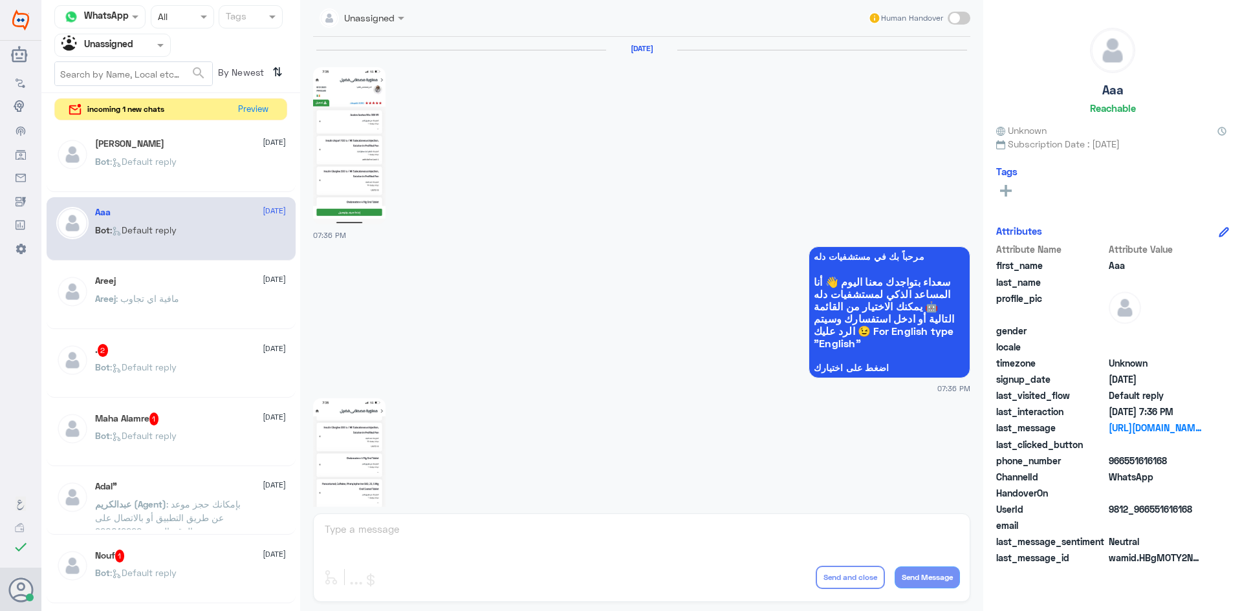
scroll to position [555, 0]
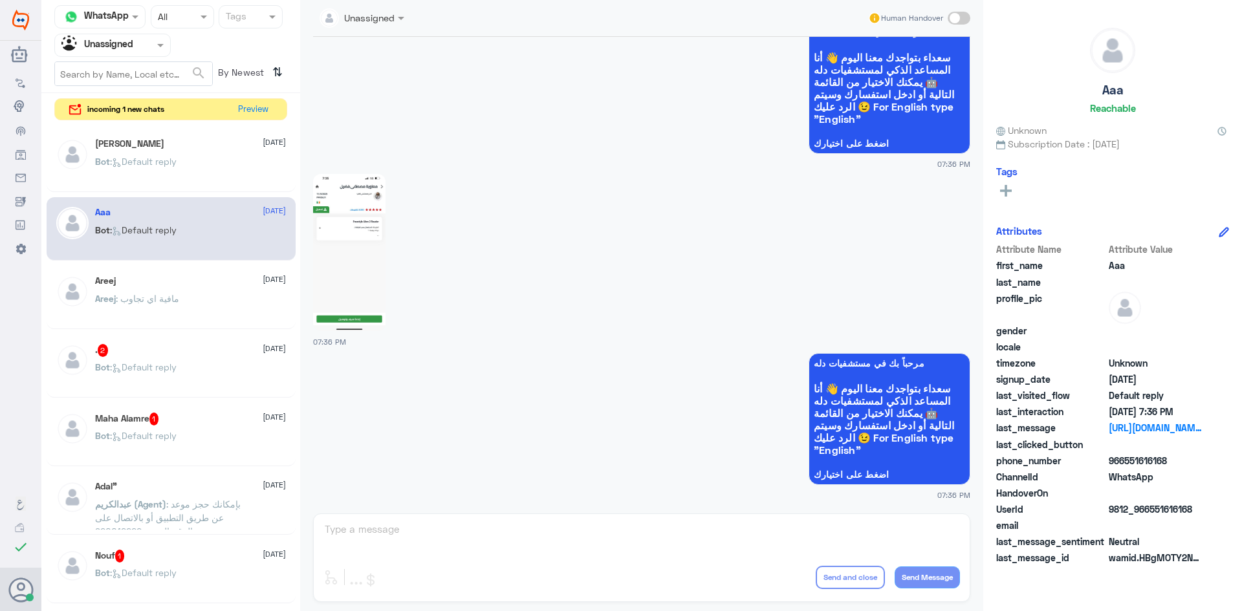
click at [340, 225] on img at bounding box center [349, 252] width 72 height 157
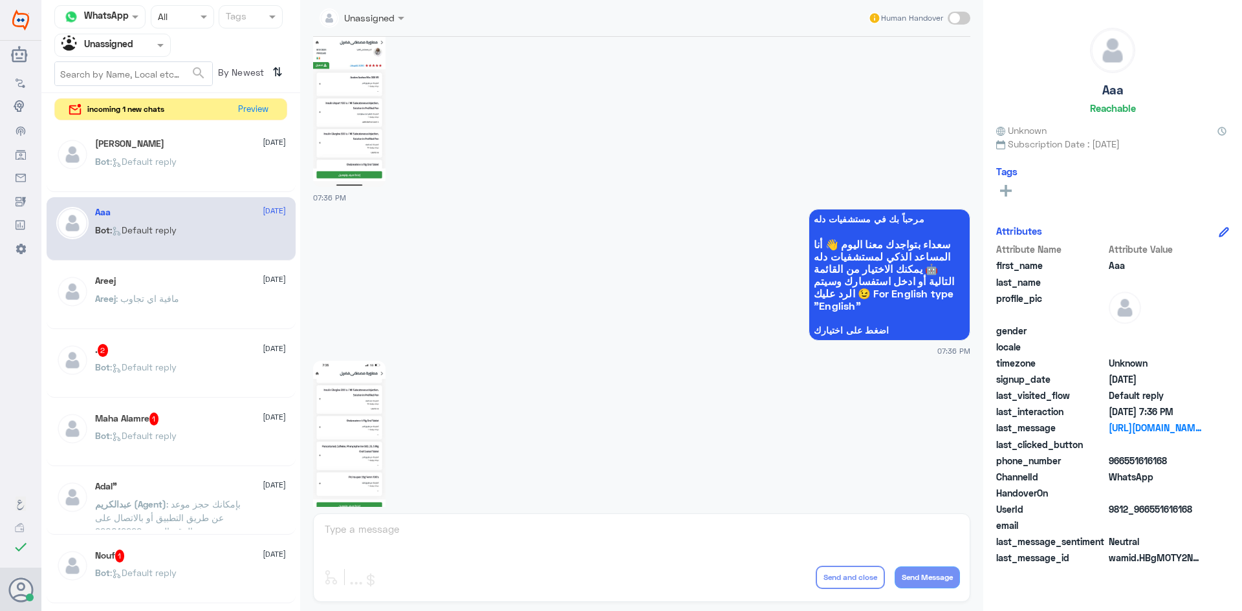
scroll to position [0, 0]
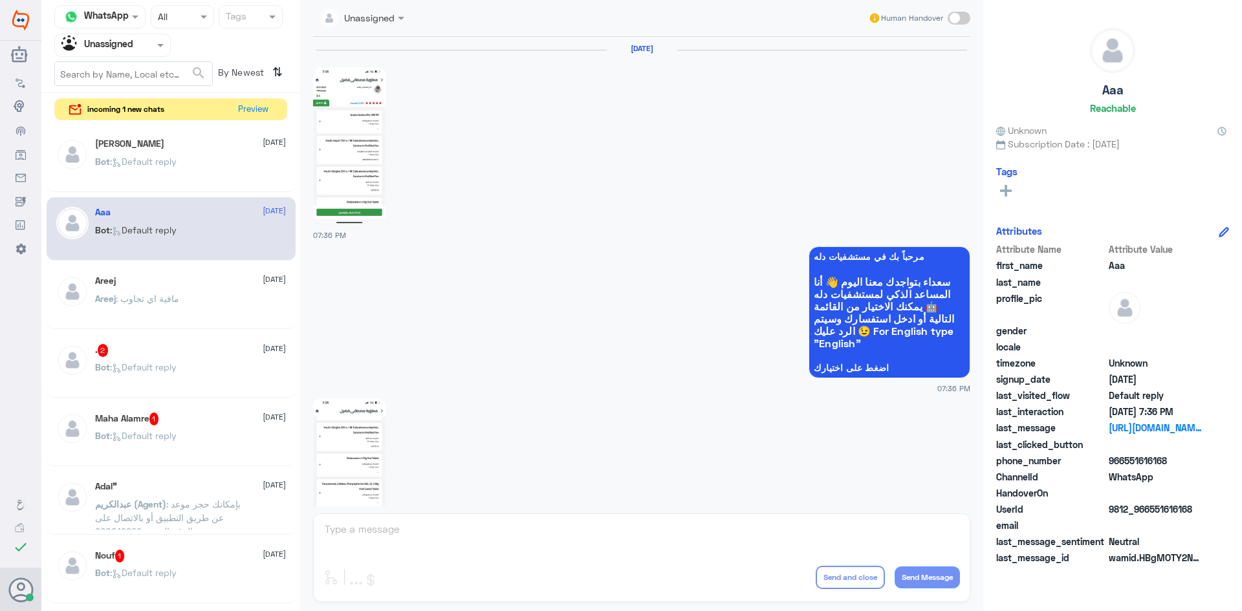
click at [325, 193] on img at bounding box center [349, 145] width 72 height 157
click at [203, 349] on div ". 2 [DATE]" at bounding box center [190, 350] width 191 height 13
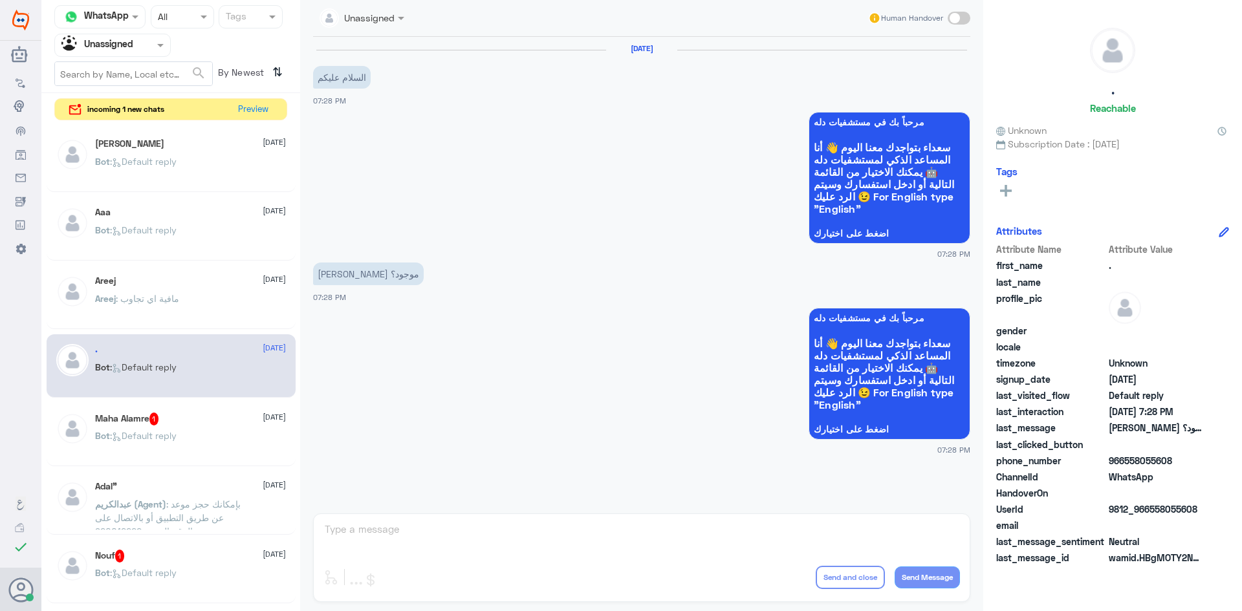
click at [210, 417] on div "Maha Alamre 1 [DATE]" at bounding box center [190, 419] width 191 height 13
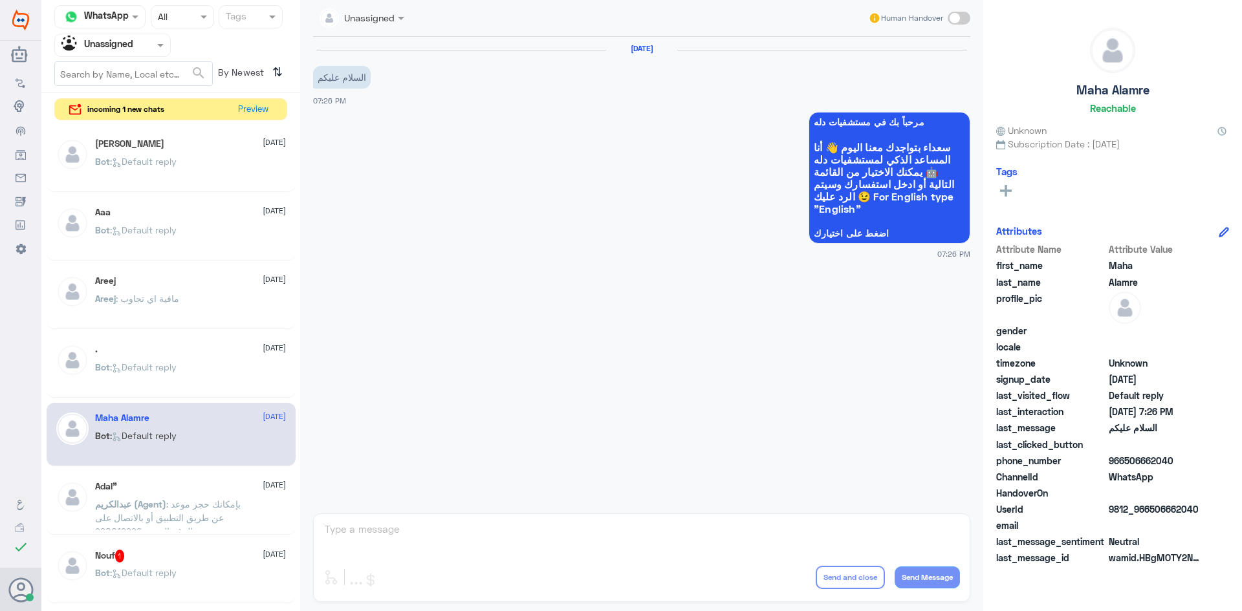
click at [201, 552] on div "Nouf 1 3 September" at bounding box center [190, 556] width 191 height 13
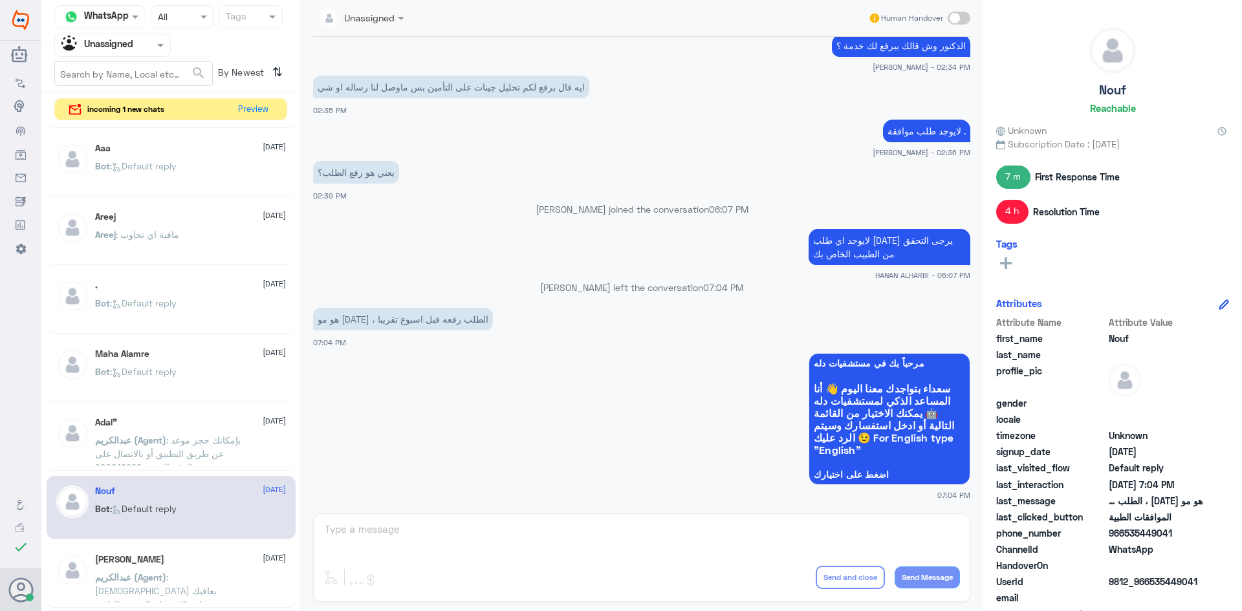
scroll to position [259, 0]
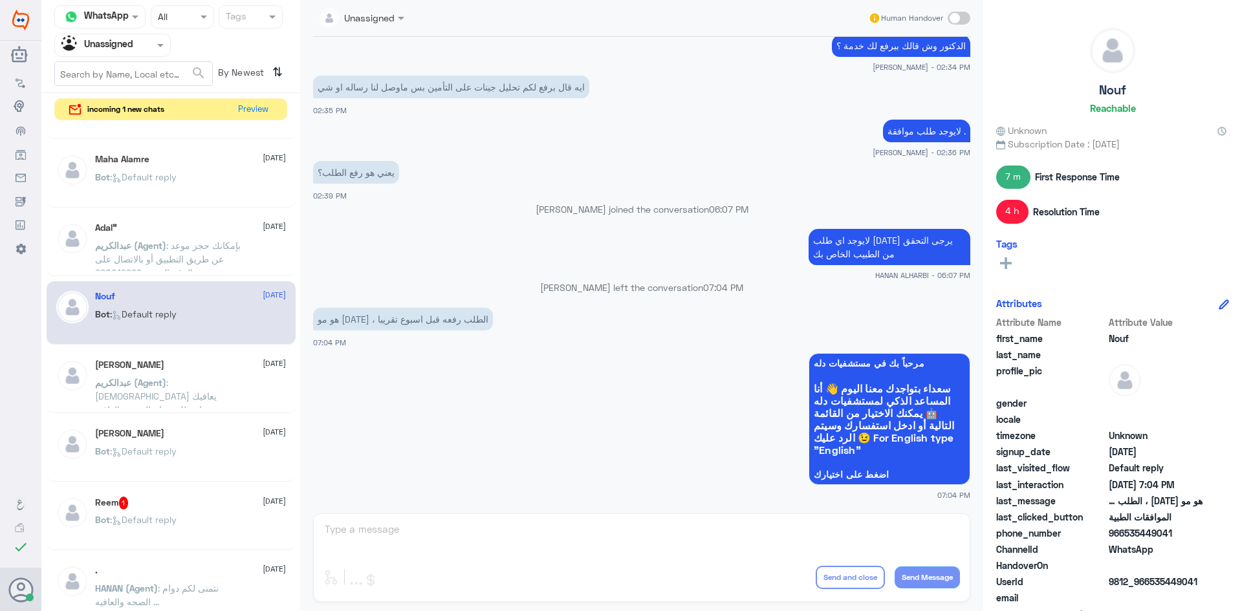
click at [195, 506] on div "Reem 1 3 September" at bounding box center [190, 503] width 191 height 13
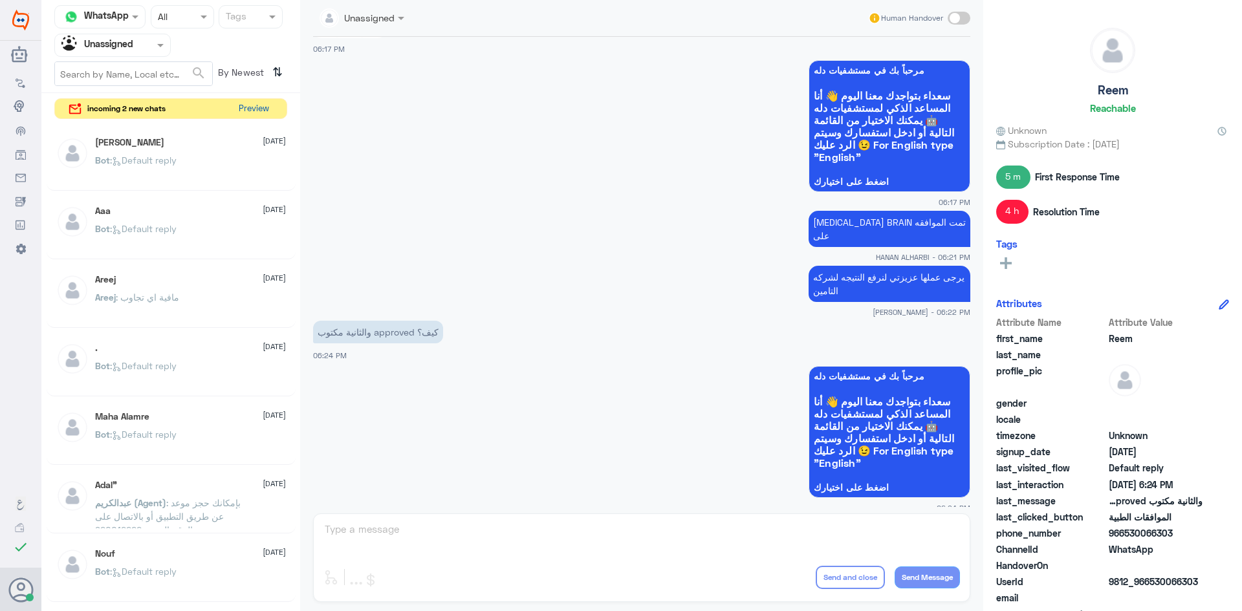
click at [248, 107] on button "Preview" at bounding box center [254, 109] width 40 height 20
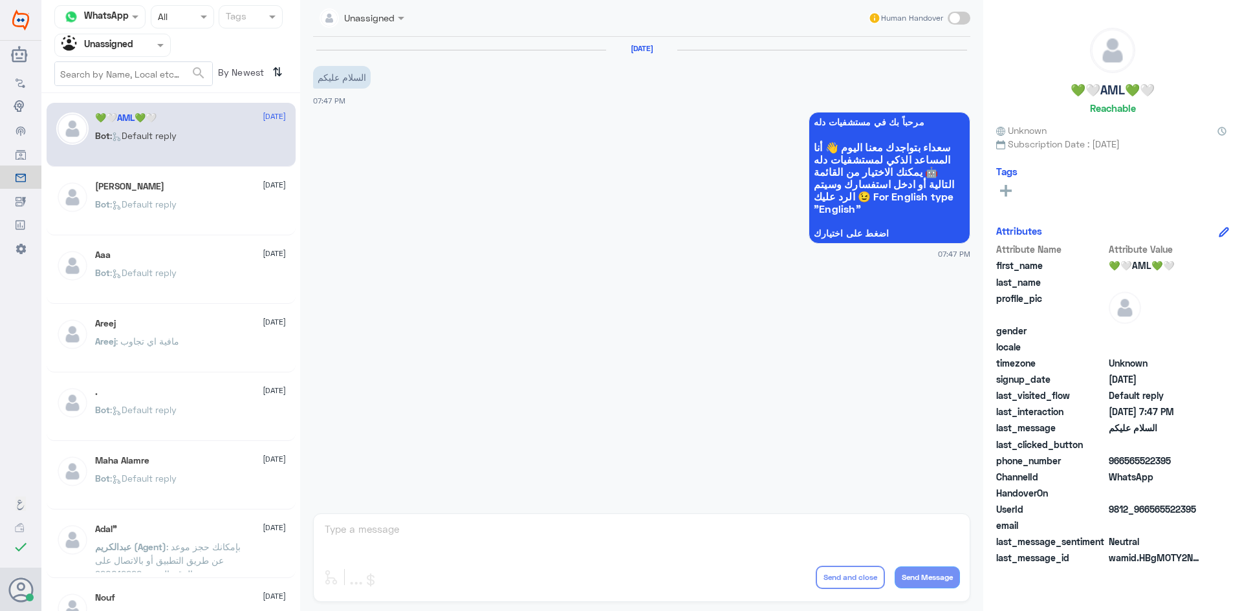
click at [166, 206] on span ": Default reply" at bounding box center [143, 204] width 67 height 11
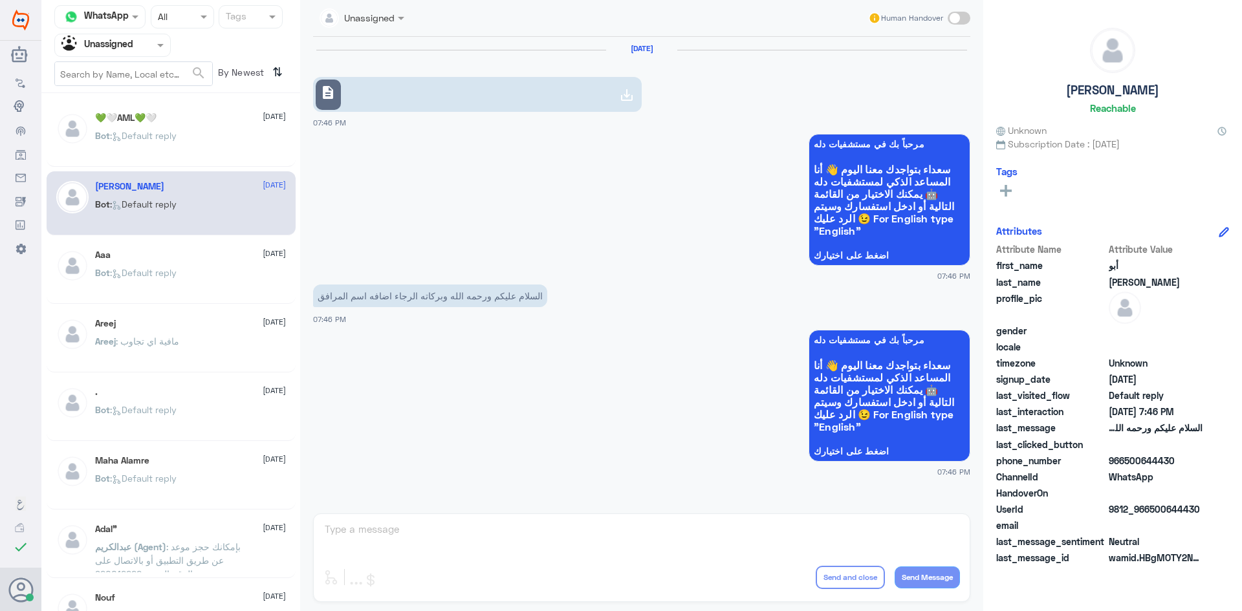
drag, startPoint x: 520, startPoint y: 529, endPoint x: 519, endPoint y: 539, distance: 10.4
click at [521, 538] on div "Unassigned Human Handover 3 Sep 2025 description 07:46 PM مرحباً بك في مستشفيات…" at bounding box center [641, 307] width 683 height 615
click at [511, 538] on div "Unassigned Human Handover 3 Sep 2025 description 07:46 PM مرحباً بك في مستشفيات…" at bounding box center [641, 307] width 683 height 615
click at [957, 20] on span at bounding box center [959, 18] width 23 height 13
click at [0, 0] on input "checkbox" at bounding box center [0, 0] width 0 height 0
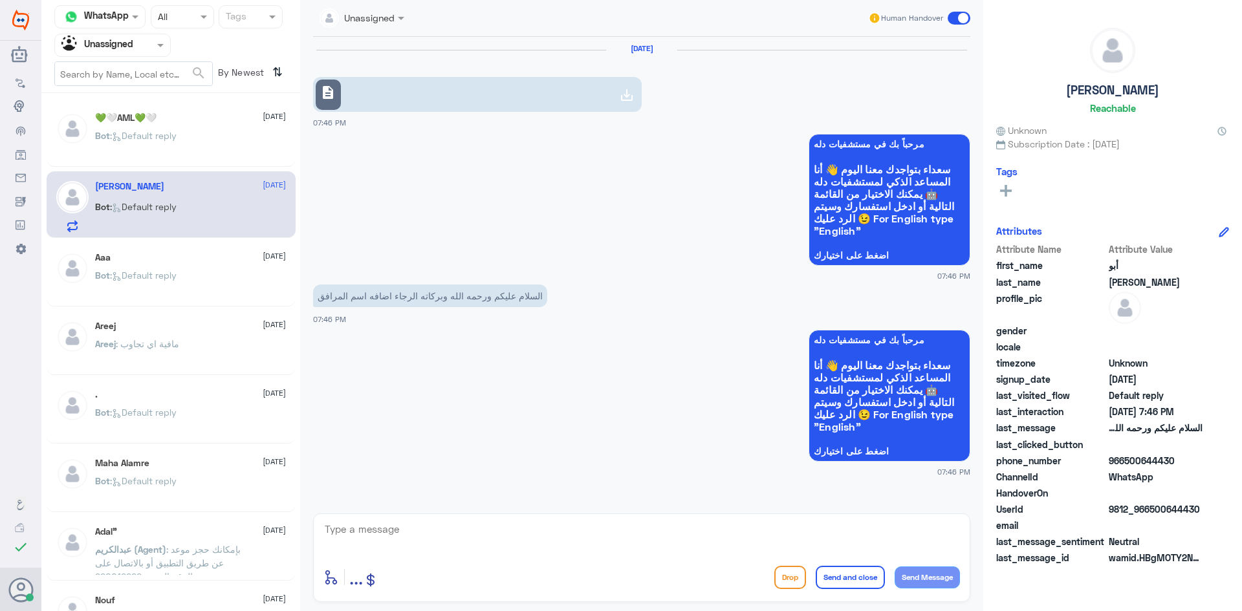
click at [502, 547] on textarea at bounding box center [641, 537] width 637 height 32
type textarea "مرحبا معك بدر من الطب الاتصالي كيف اقدر اخدمك ؟"
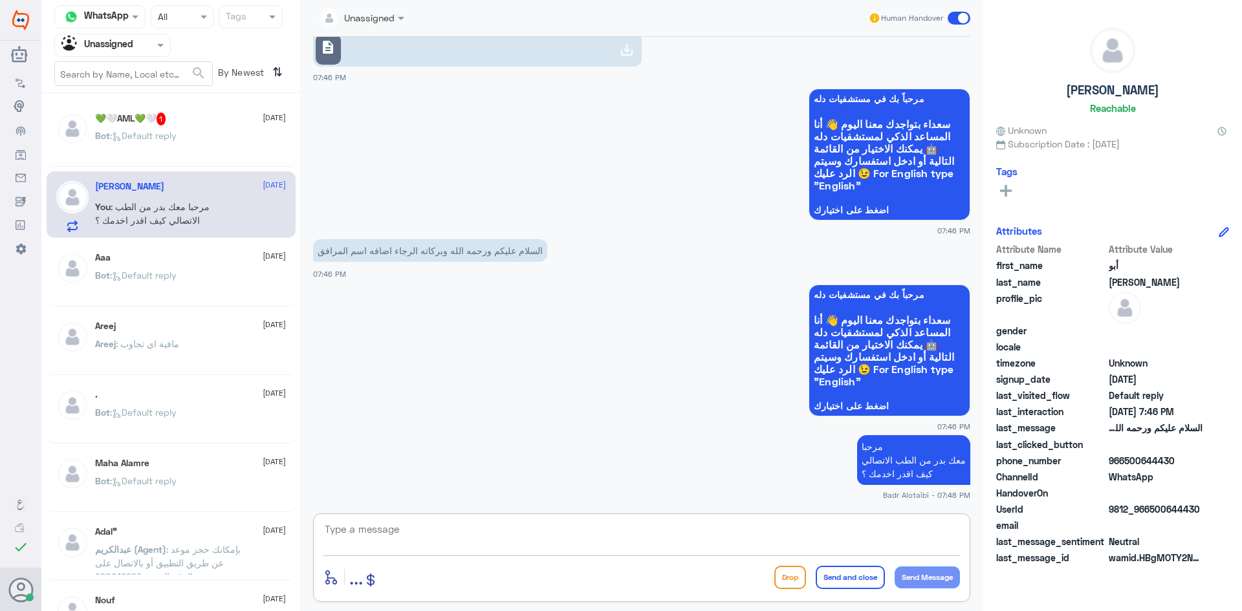
click at [550, 545] on textarea at bounding box center [641, 537] width 637 height 32
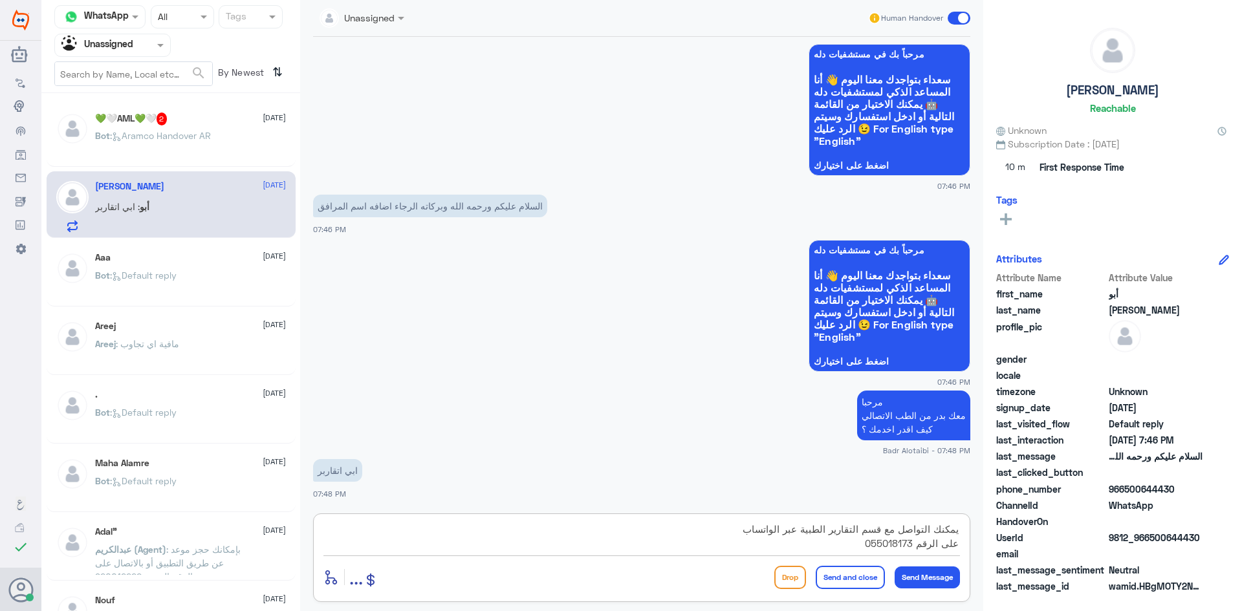
type textarea "يمكنك التواصل مع قسم التقارير الطبية عبر الواتساب على الرقم 0550181732"
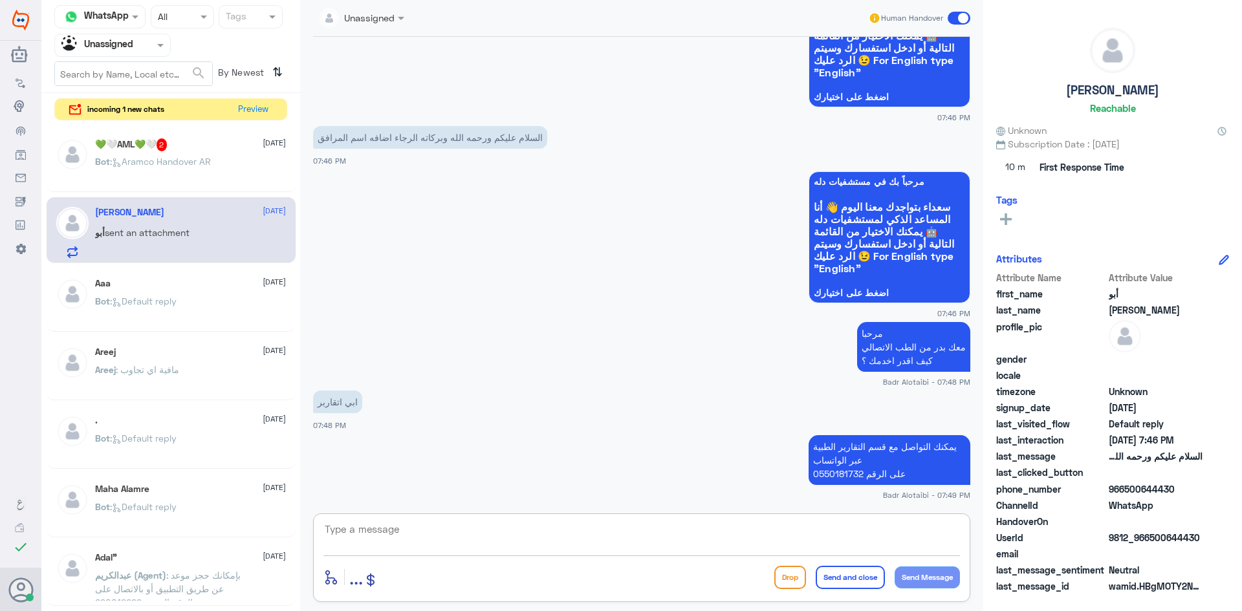
scroll to position [224, 0]
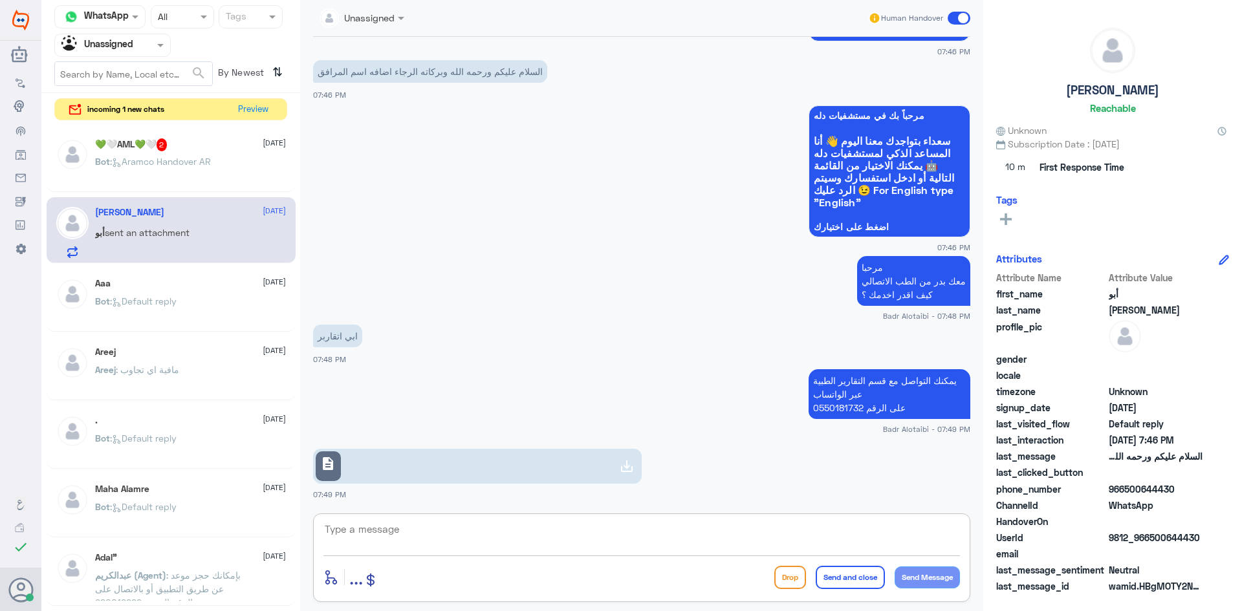
click at [155, 166] on span ": Aramco Handover AR" at bounding box center [160, 161] width 101 height 11
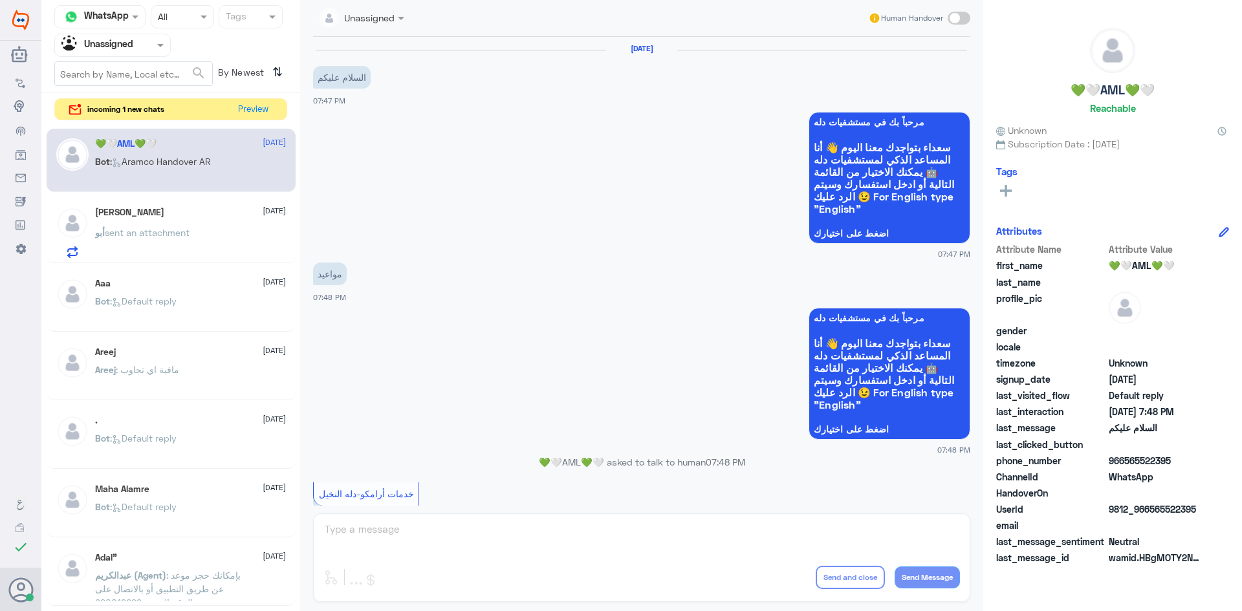
click at [129, 219] on div "أبو محمد 3 September أبو sent an attachment" at bounding box center [190, 232] width 191 height 51
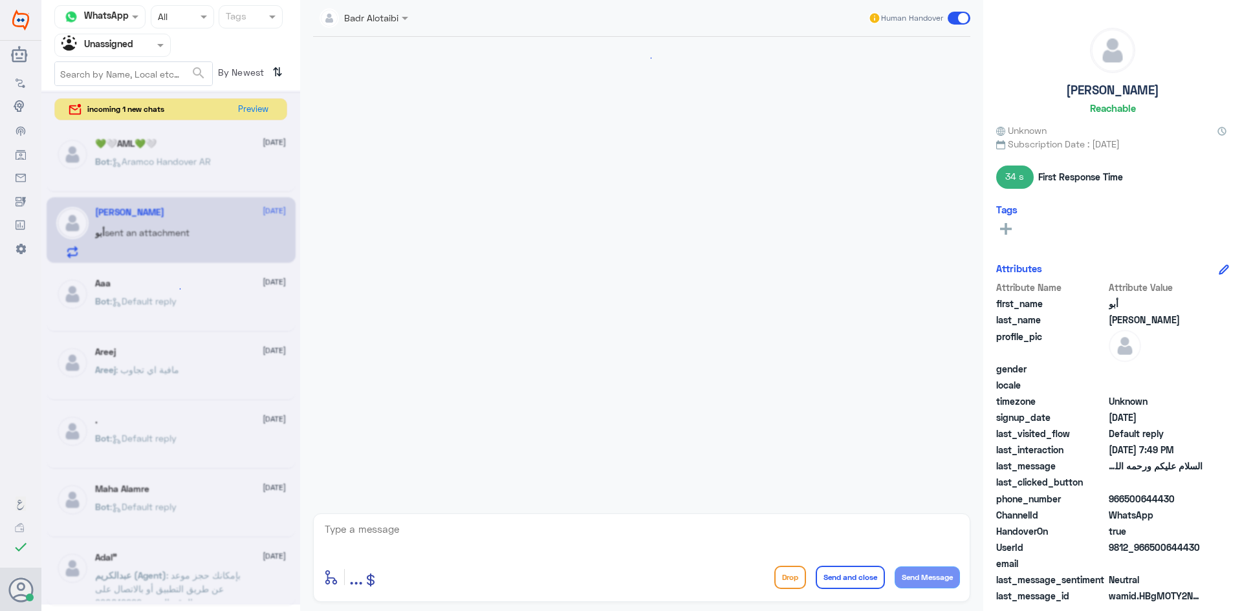
scroll to position [248, 0]
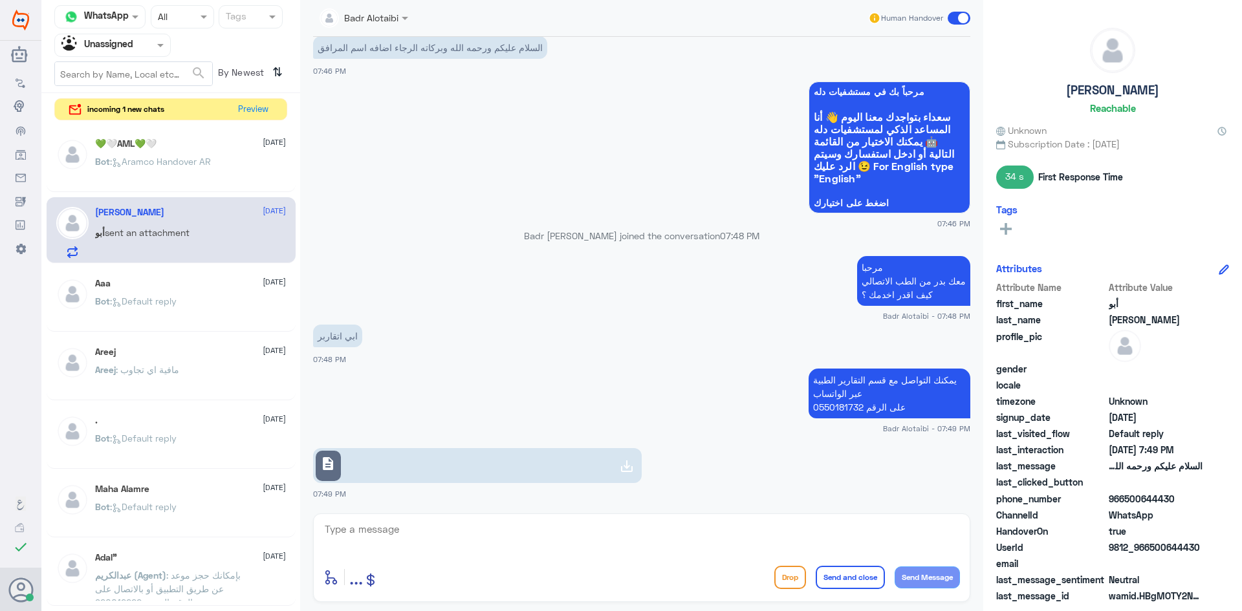
click at [155, 50] on span at bounding box center [162, 45] width 16 height 14
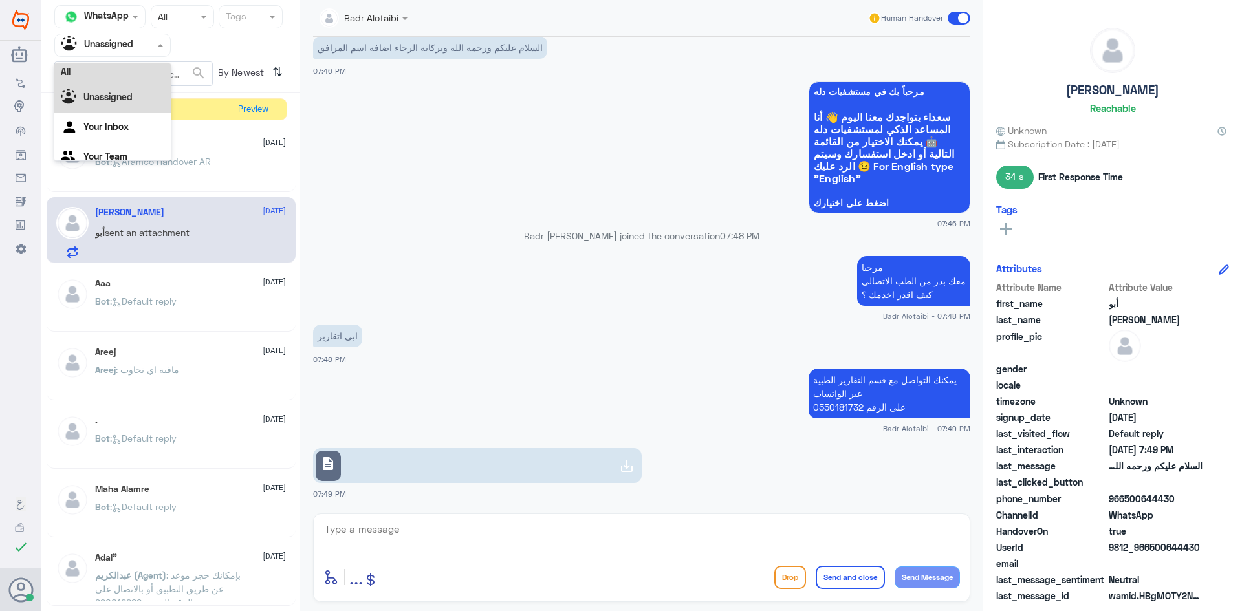
scroll to position [0, 0]
click at [123, 71] on div "All" at bounding box center [112, 75] width 116 height 24
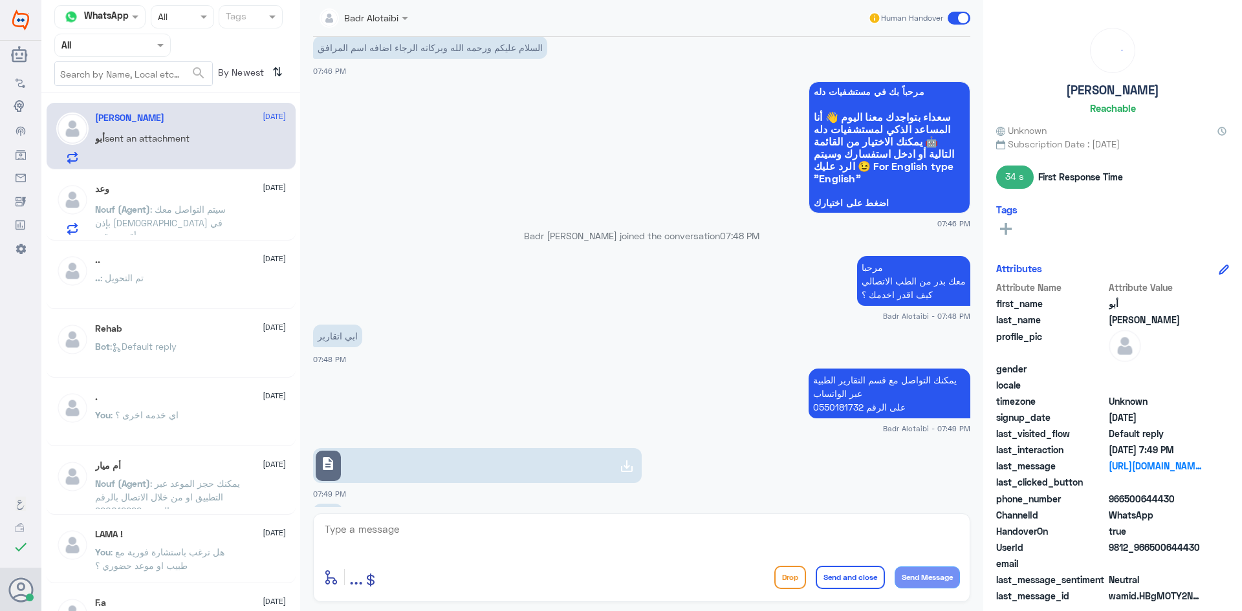
scroll to position [292, 0]
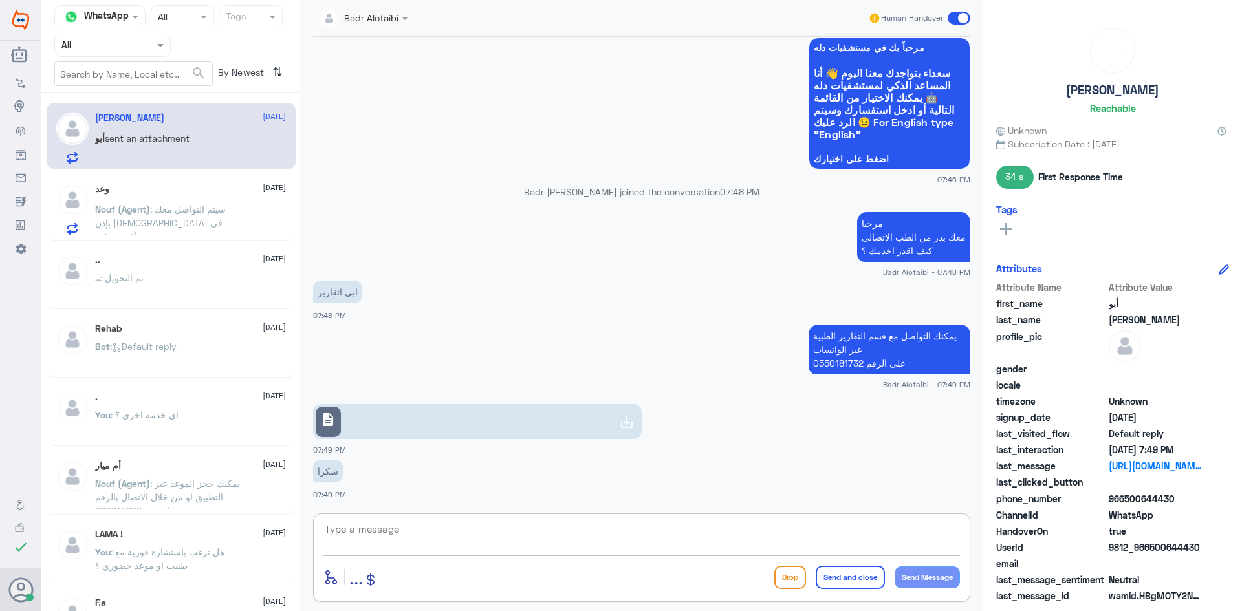
click at [516, 523] on textarea at bounding box center [641, 537] width 637 height 32
type textarea "العفو سعدنا بخدمتك"
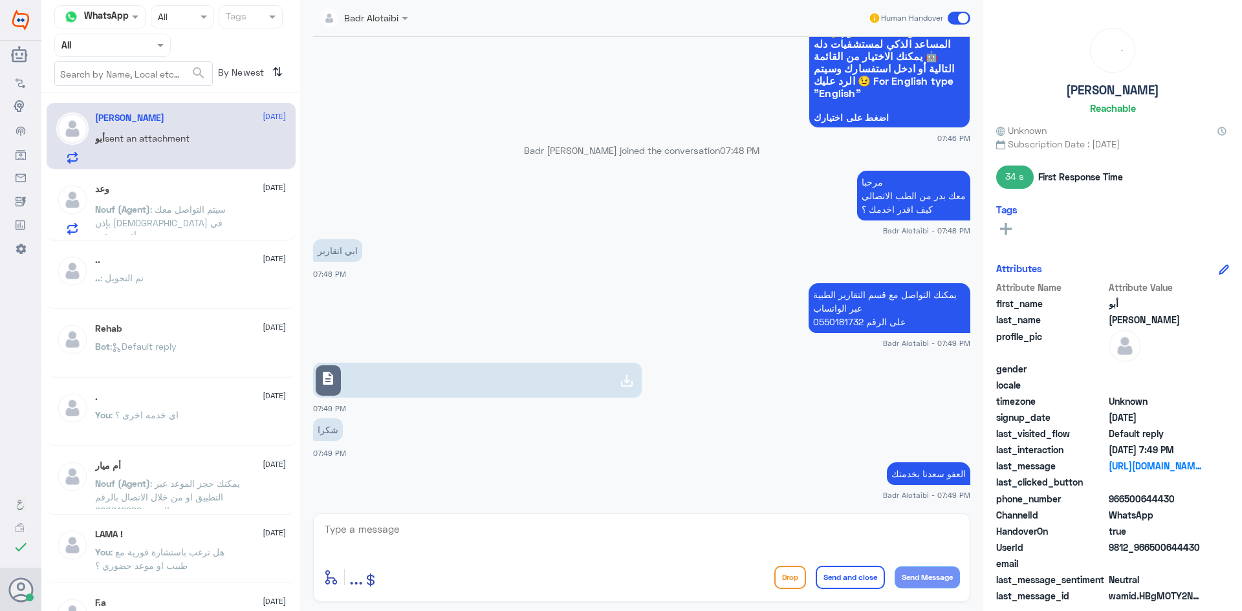
click at [949, 19] on span at bounding box center [959, 18] width 23 height 13
click at [0, 0] on input "checkbox" at bounding box center [0, 0] width 0 height 0
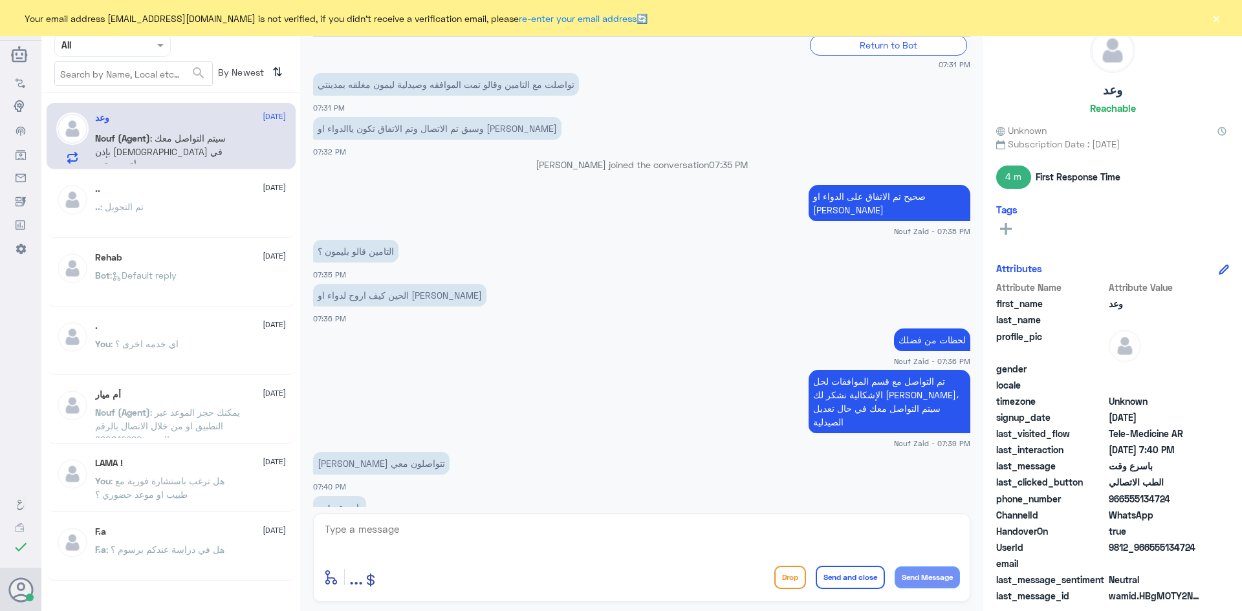
scroll to position [684, 0]
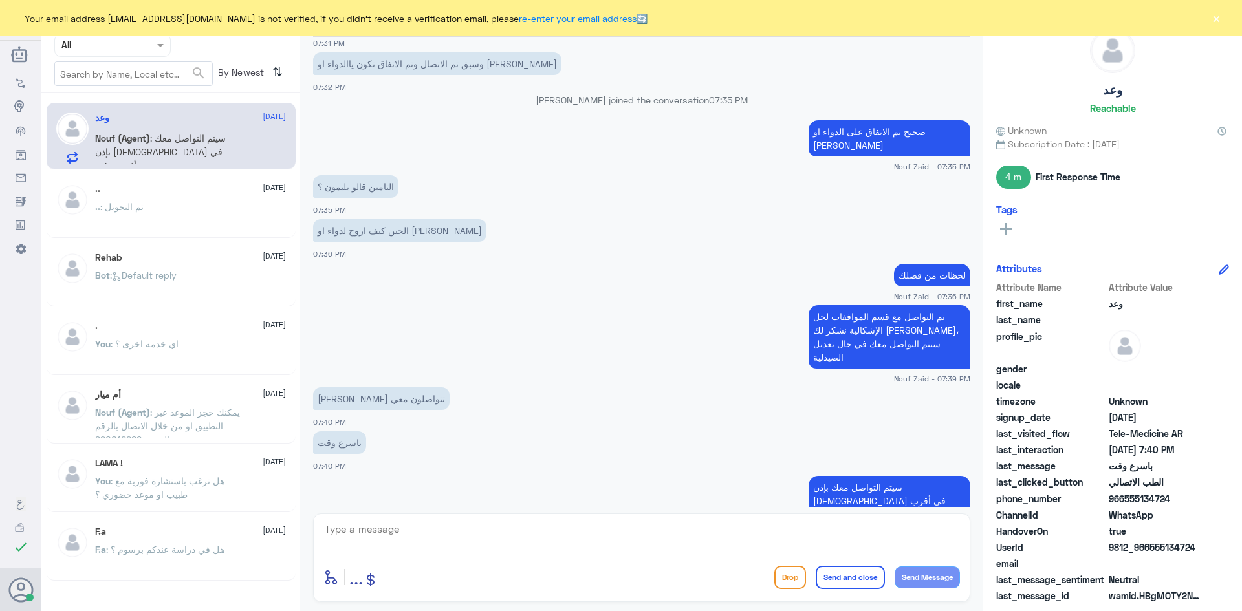
click at [1221, 23] on button "×" at bounding box center [1216, 18] width 13 height 13
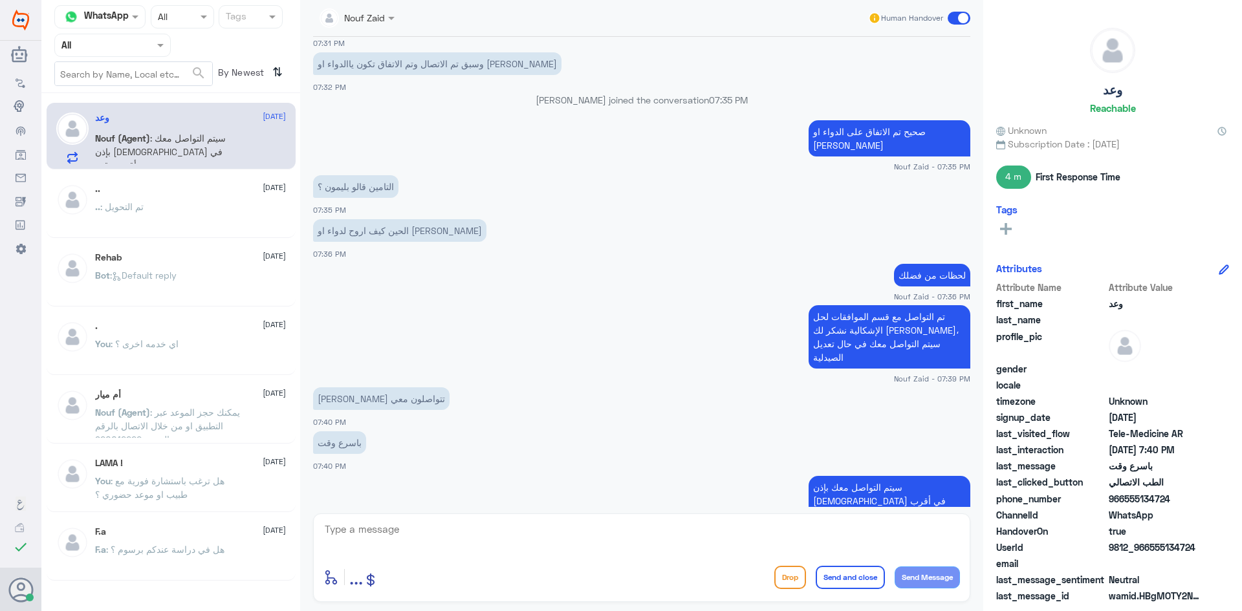
drag, startPoint x: 381, startPoint y: 12, endPoint x: 391, endPoint y: 25, distance: 16.6
click at [384, 17] on div at bounding box center [357, 17] width 88 height 15
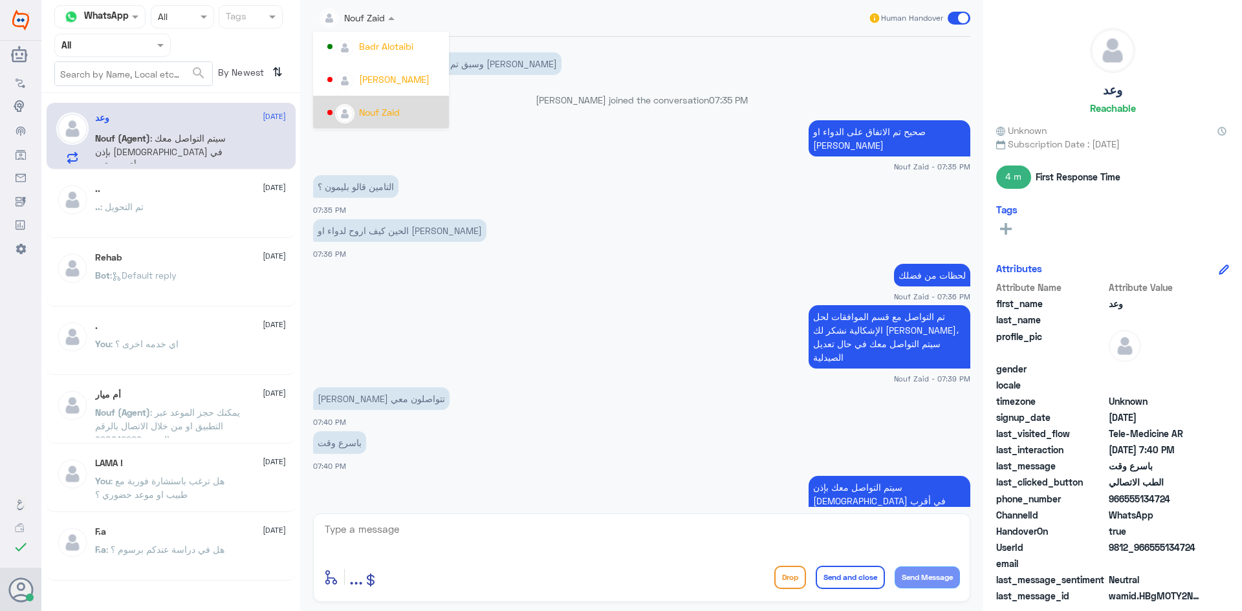
click at [391, 112] on div "Nouf Zaid" at bounding box center [379, 112] width 41 height 14
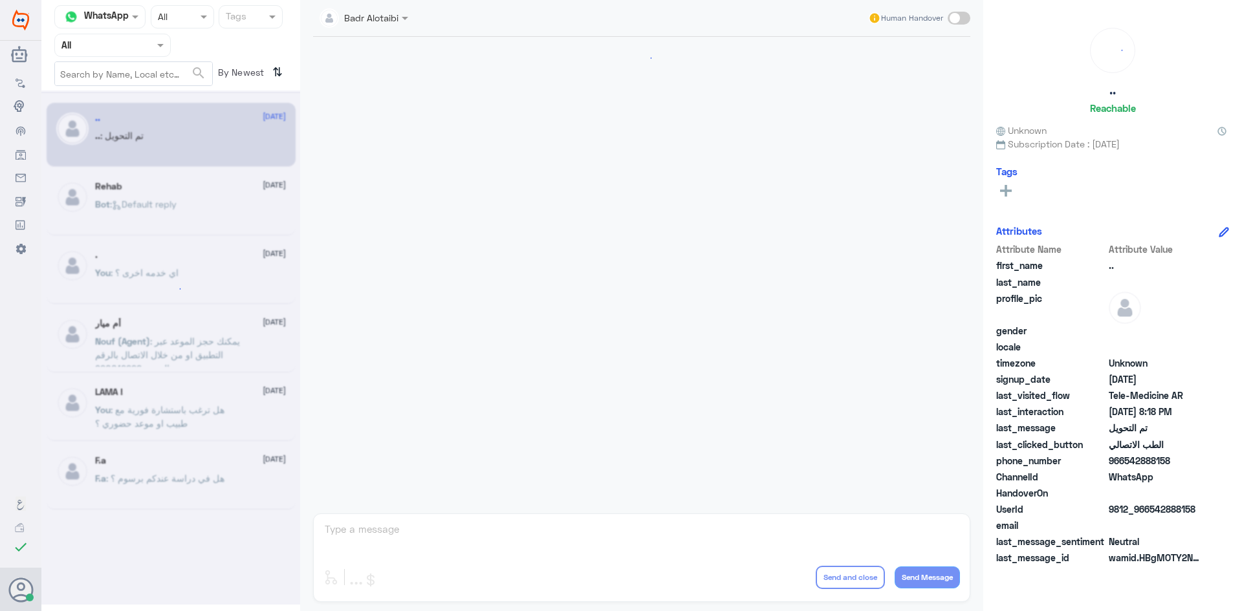
scroll to position [424, 0]
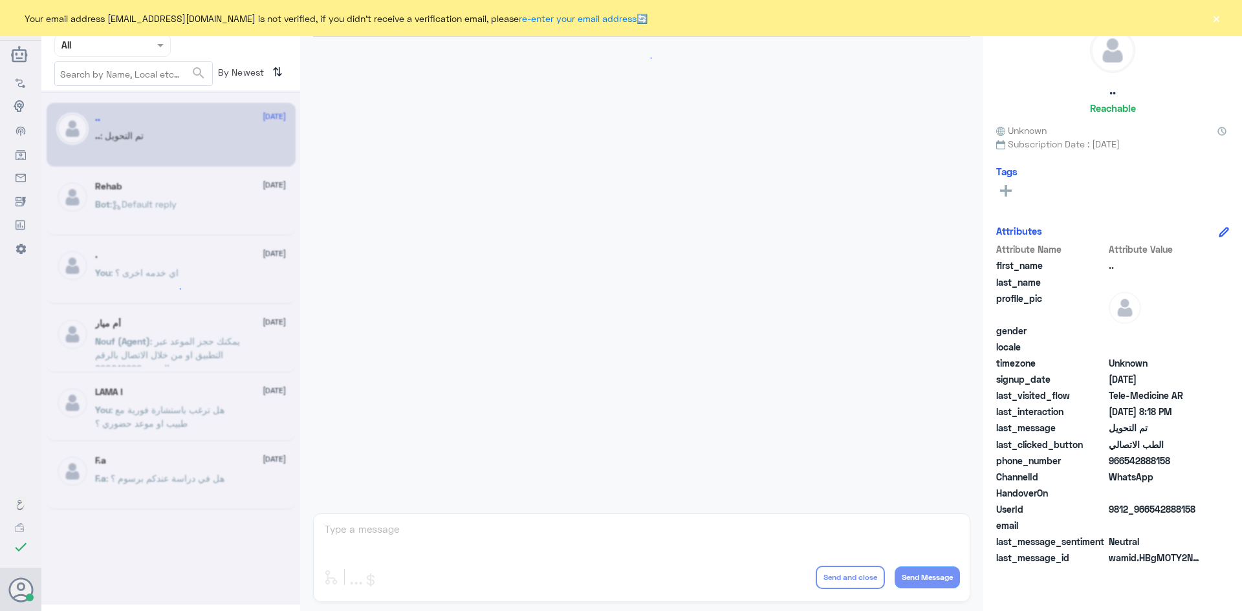
scroll to position [424, 0]
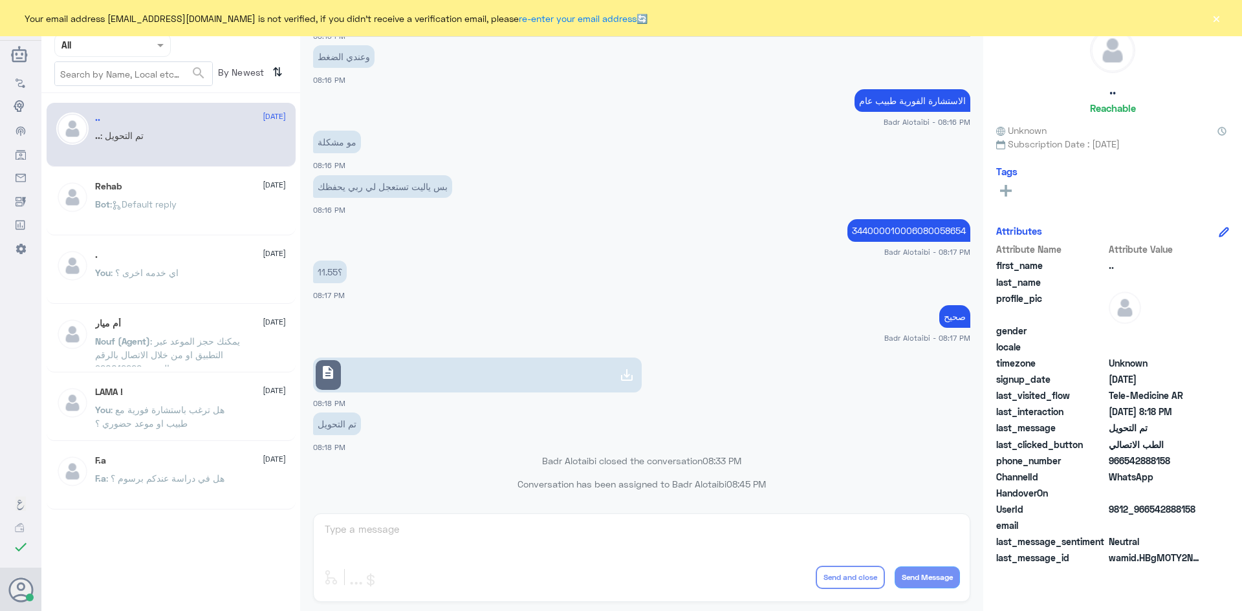
click at [1214, 21] on button "×" at bounding box center [1216, 18] width 13 height 13
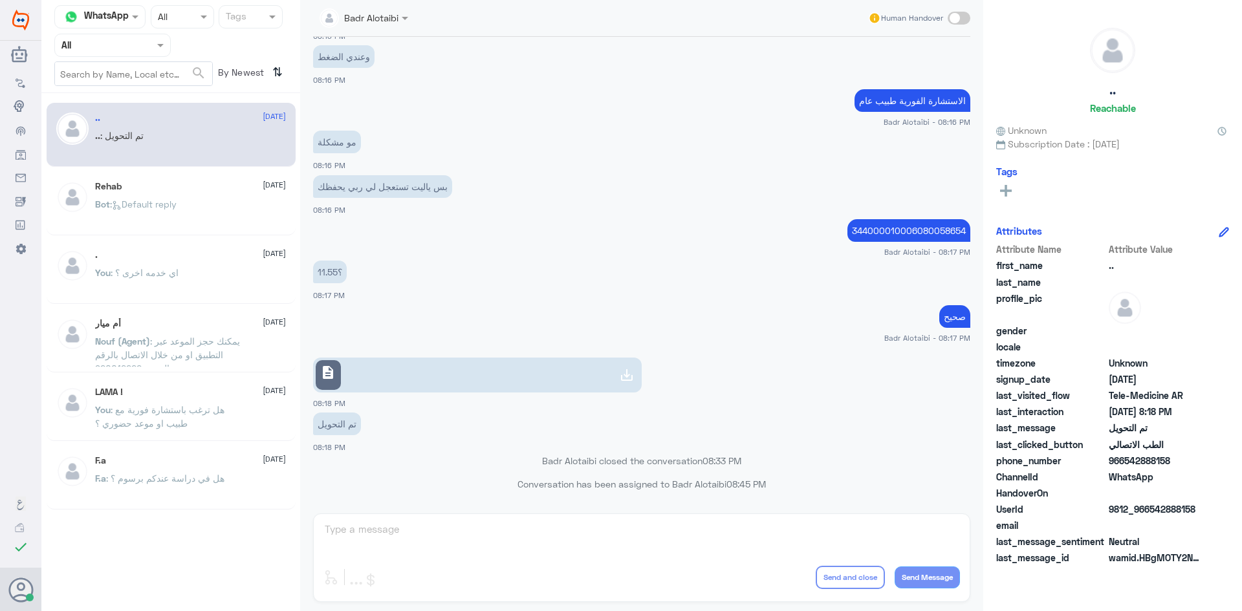
drag, startPoint x: 134, startPoint y: 47, endPoint x: 135, endPoint y: 57, distance: 10.4
click at [134, 46] on div at bounding box center [112, 45] width 115 height 15
click at [135, 95] on div "Unassigned" at bounding box center [112, 102] width 116 height 30
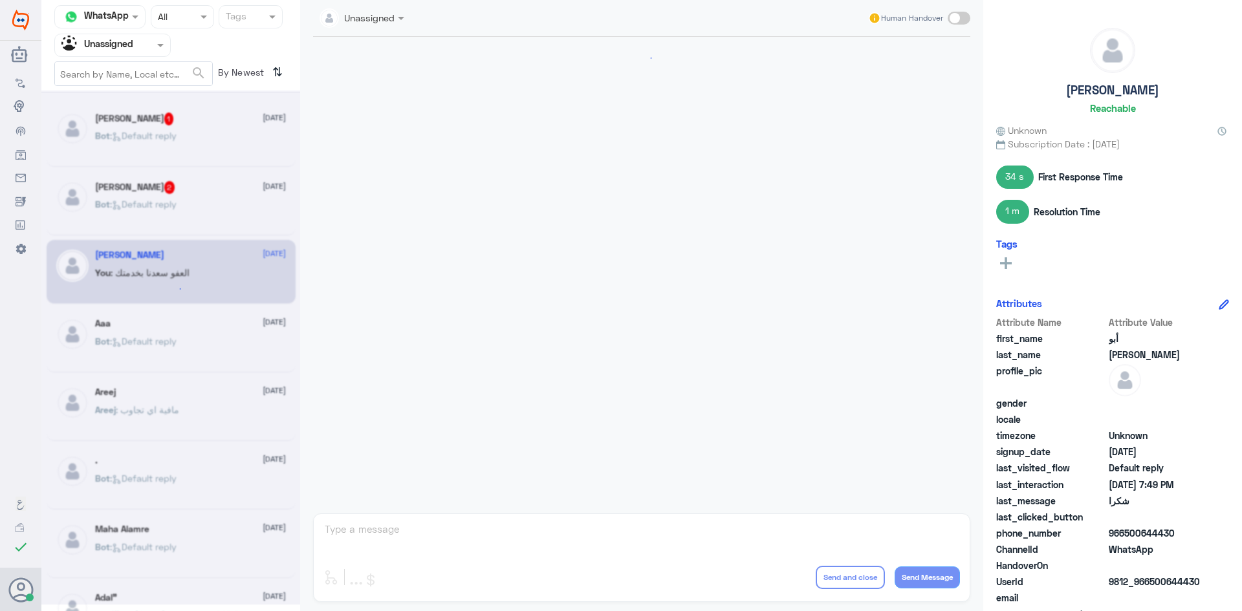
scroll to position [358, 0]
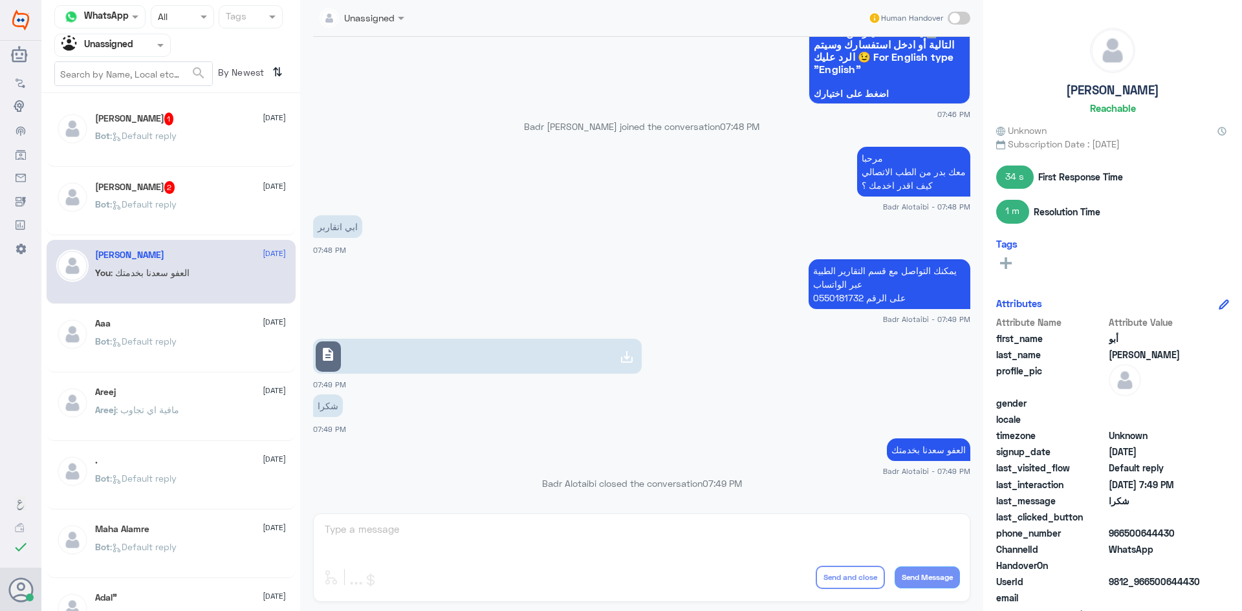
click at [174, 133] on span ": Default reply" at bounding box center [143, 135] width 67 height 11
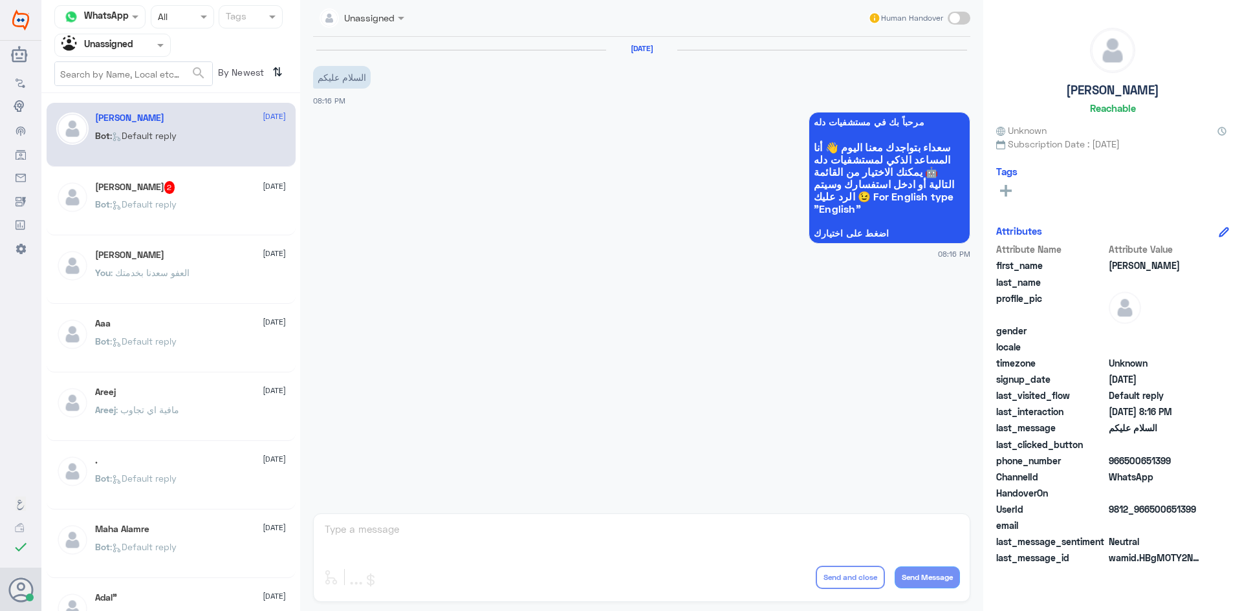
click at [175, 191] on span "2" at bounding box center [169, 187] width 11 height 13
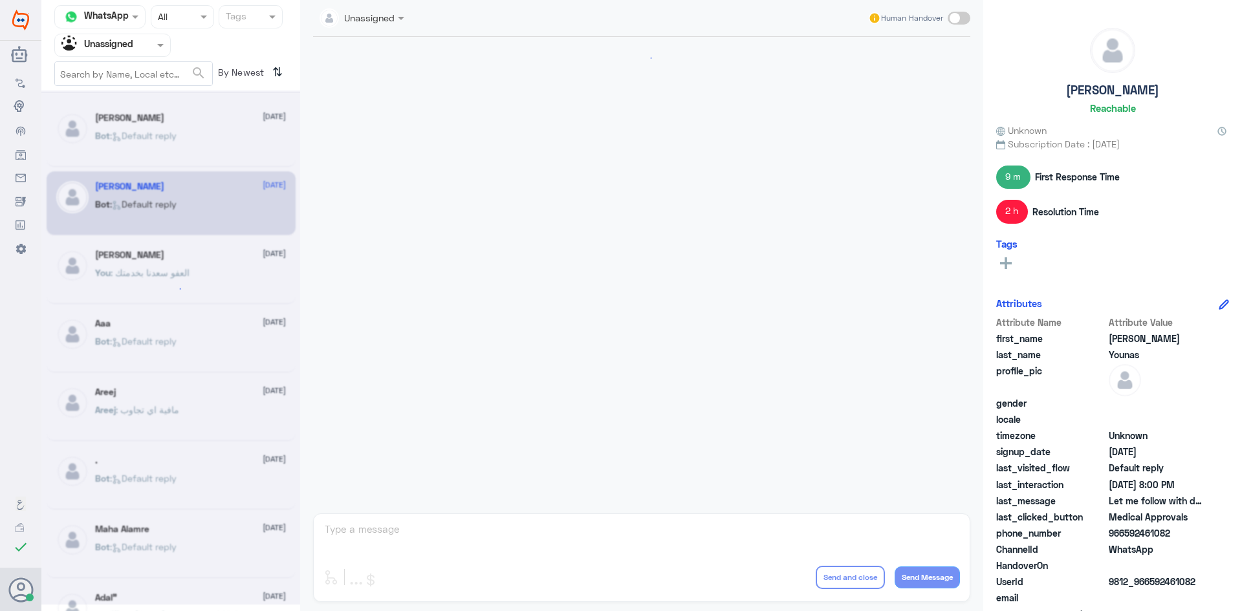
scroll to position [1047, 0]
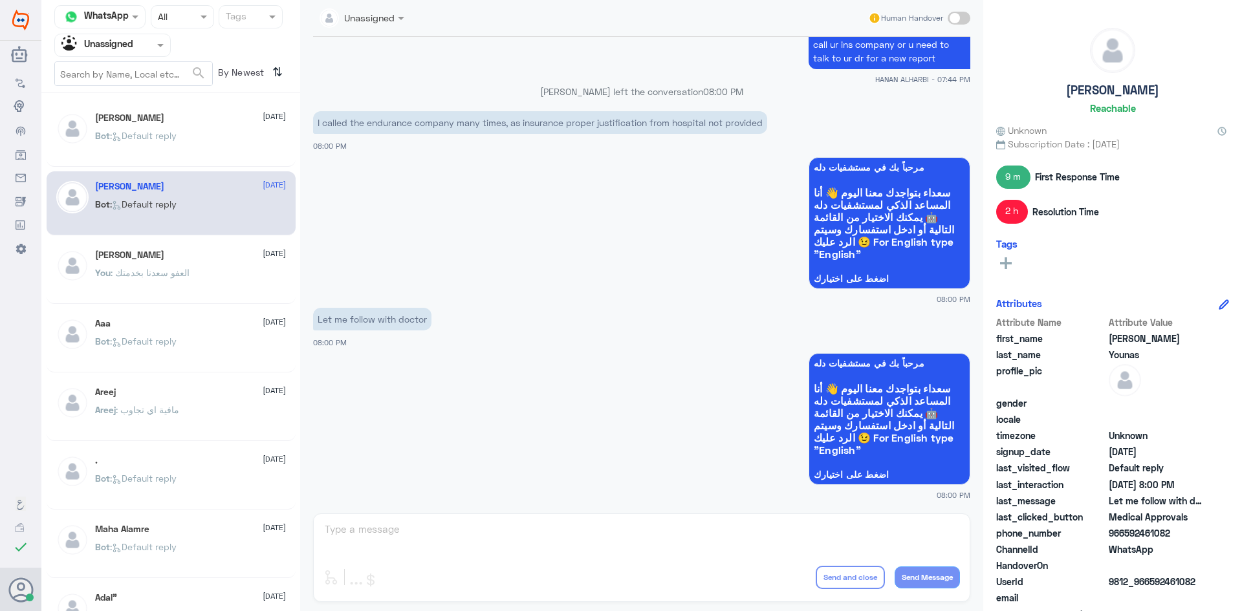
click at [159, 352] on p "Bot : Default reply" at bounding box center [136, 350] width 82 height 32
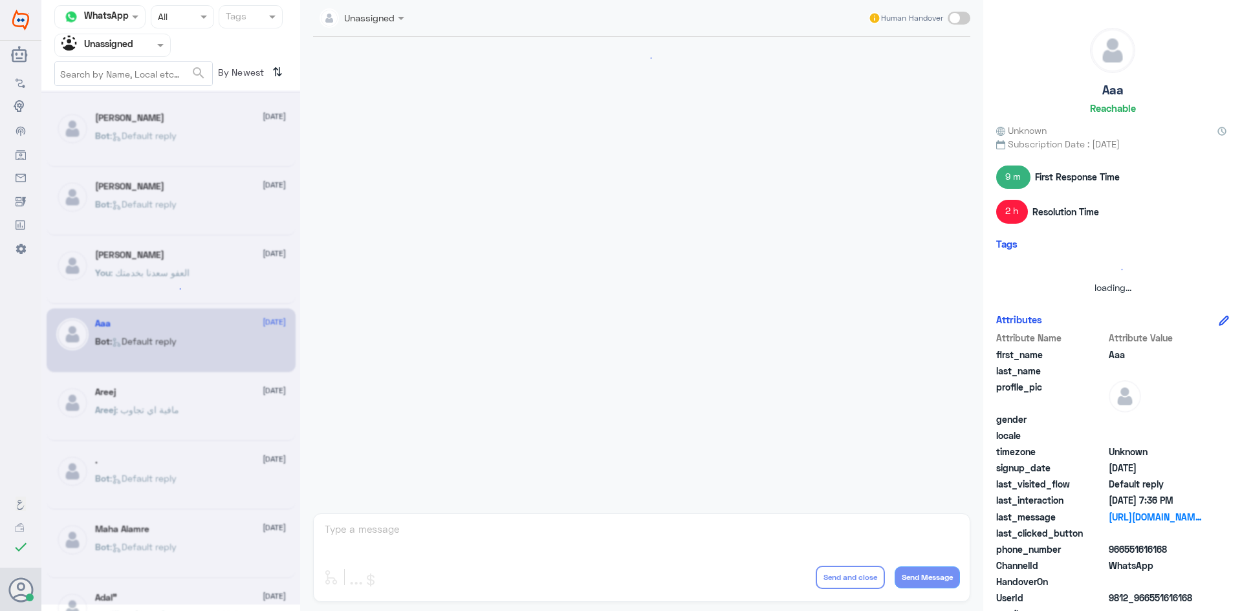
scroll to position [555, 0]
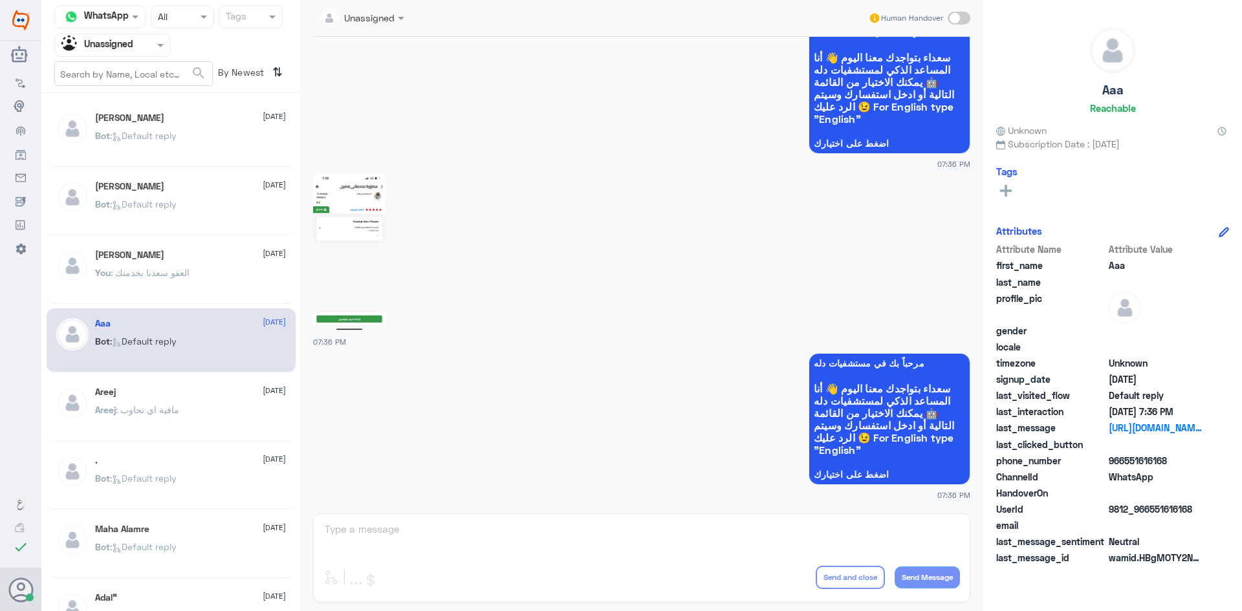
click at [173, 390] on div "Areej 3 September" at bounding box center [190, 392] width 191 height 11
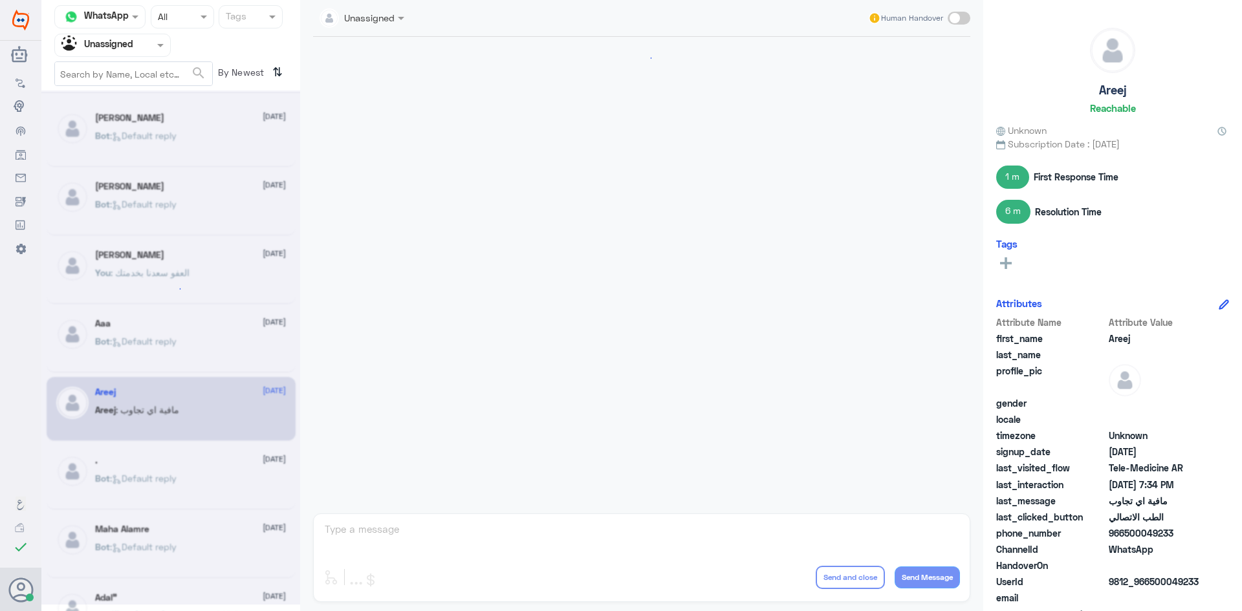
scroll to position [418, 0]
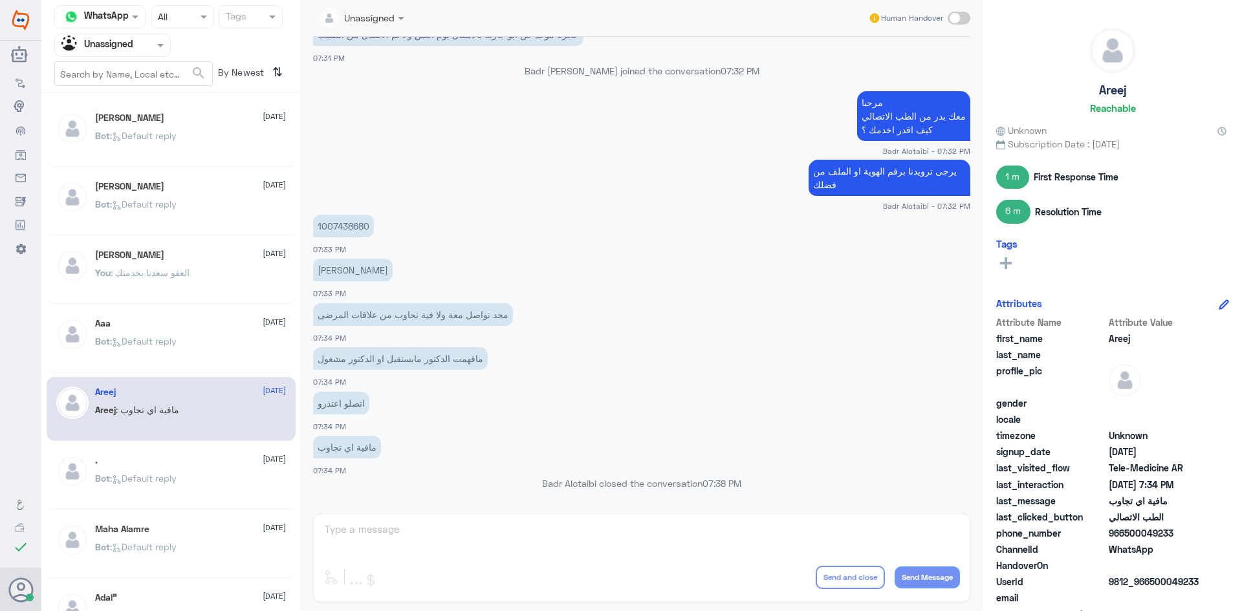
click at [165, 359] on p "Bot : Default reply" at bounding box center [136, 350] width 82 height 32
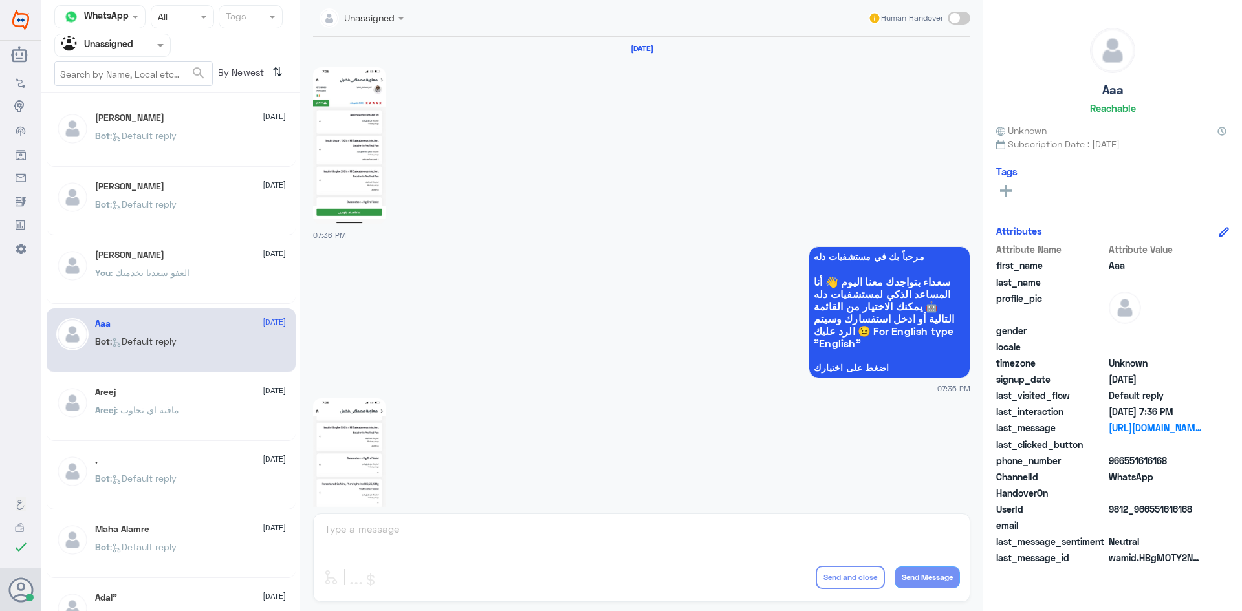
scroll to position [555, 0]
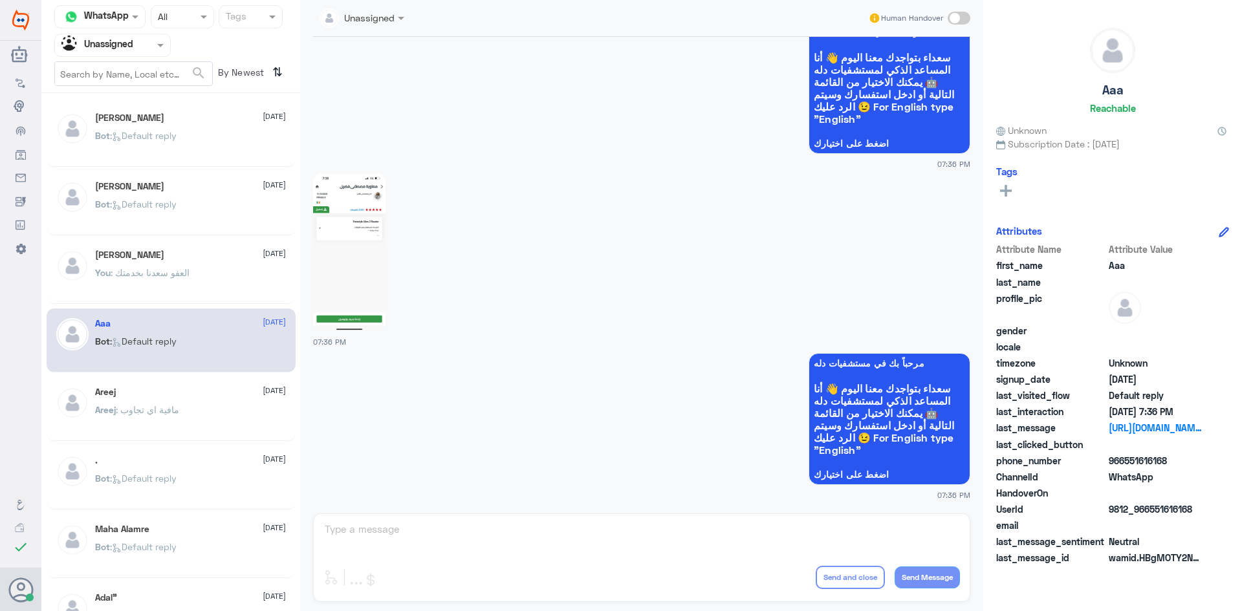
click at [173, 266] on p "You : العفو سعدنا بخدمتك" at bounding box center [142, 282] width 94 height 32
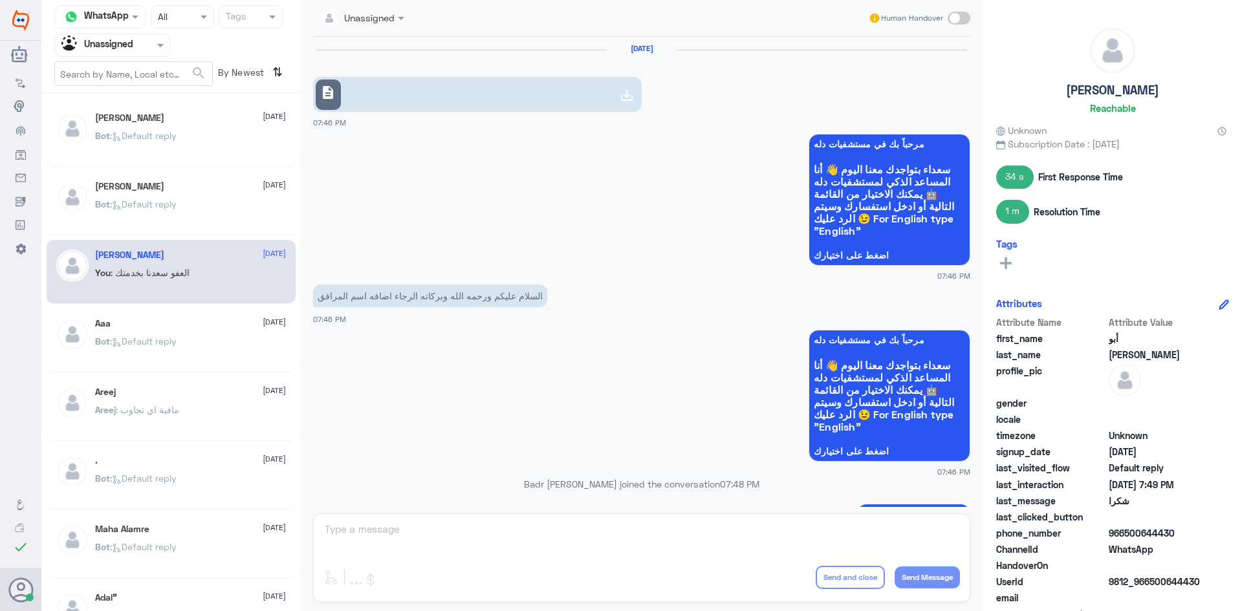
scroll to position [358, 0]
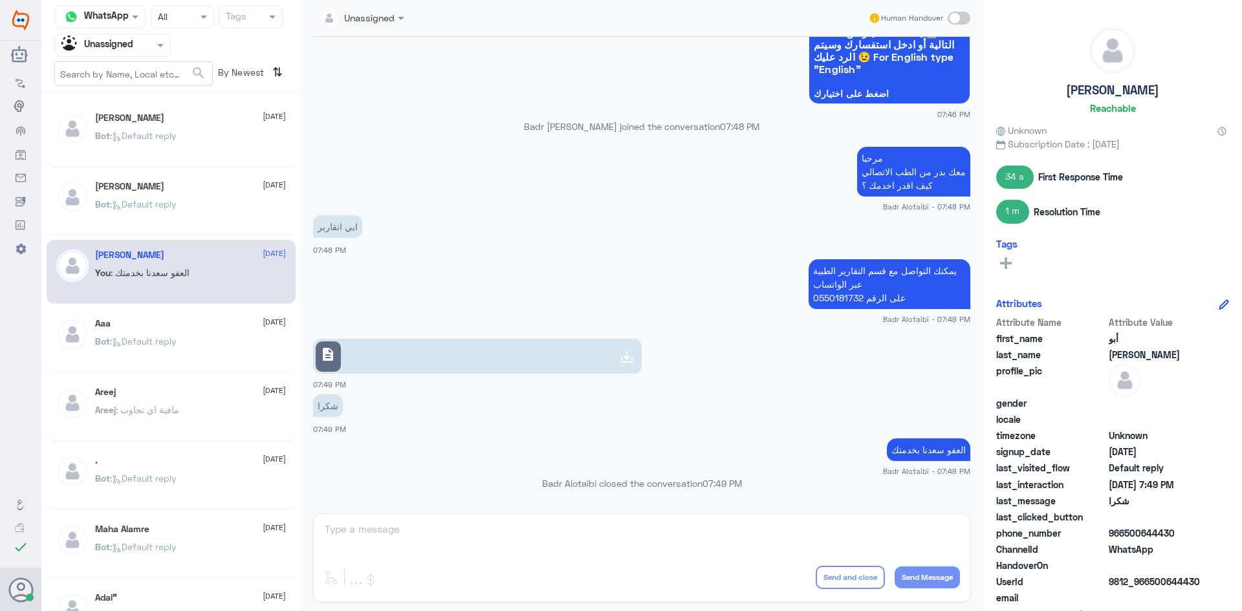
click at [175, 450] on div ". 3 September Bot : Default reply" at bounding box center [171, 478] width 249 height 64
click at [174, 458] on div ". 3 September" at bounding box center [190, 460] width 191 height 11
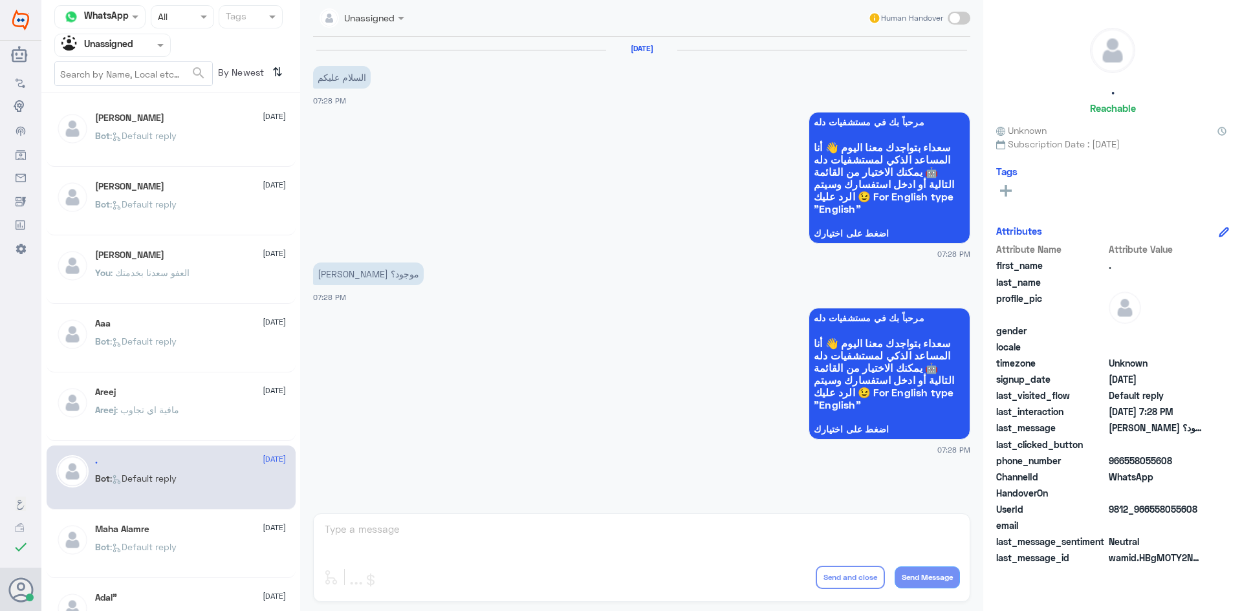
click at [175, 412] on span ": مافية اي تجاوب" at bounding box center [147, 409] width 63 height 11
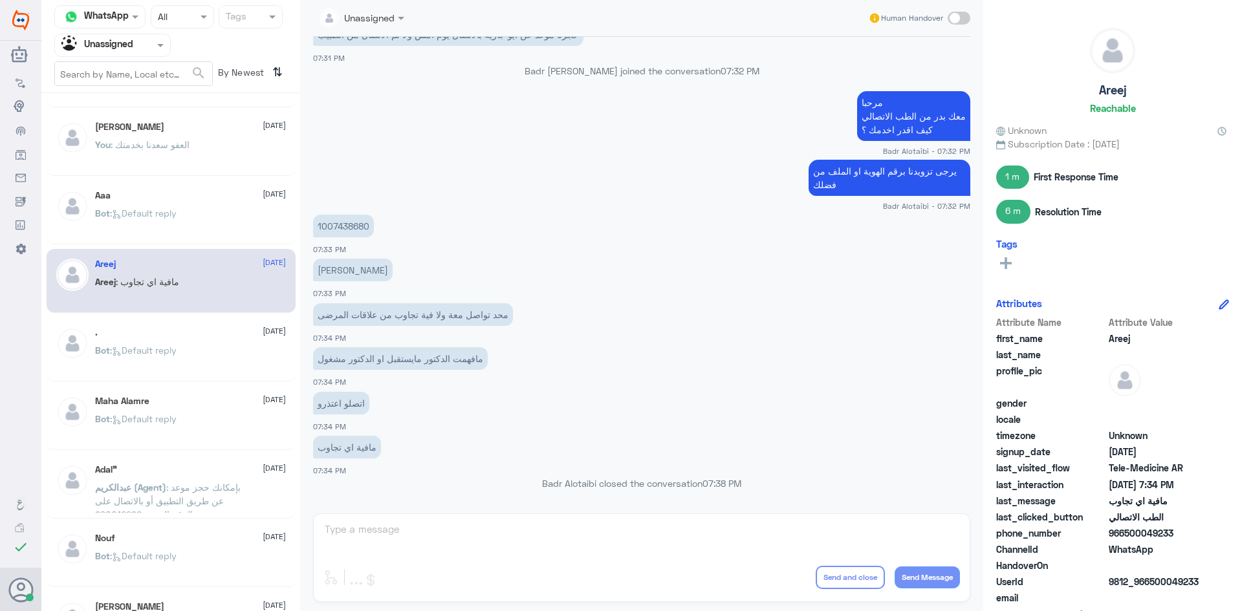
scroll to position [129, 0]
click at [175, 412] on span ": Default reply" at bounding box center [143, 417] width 67 height 11
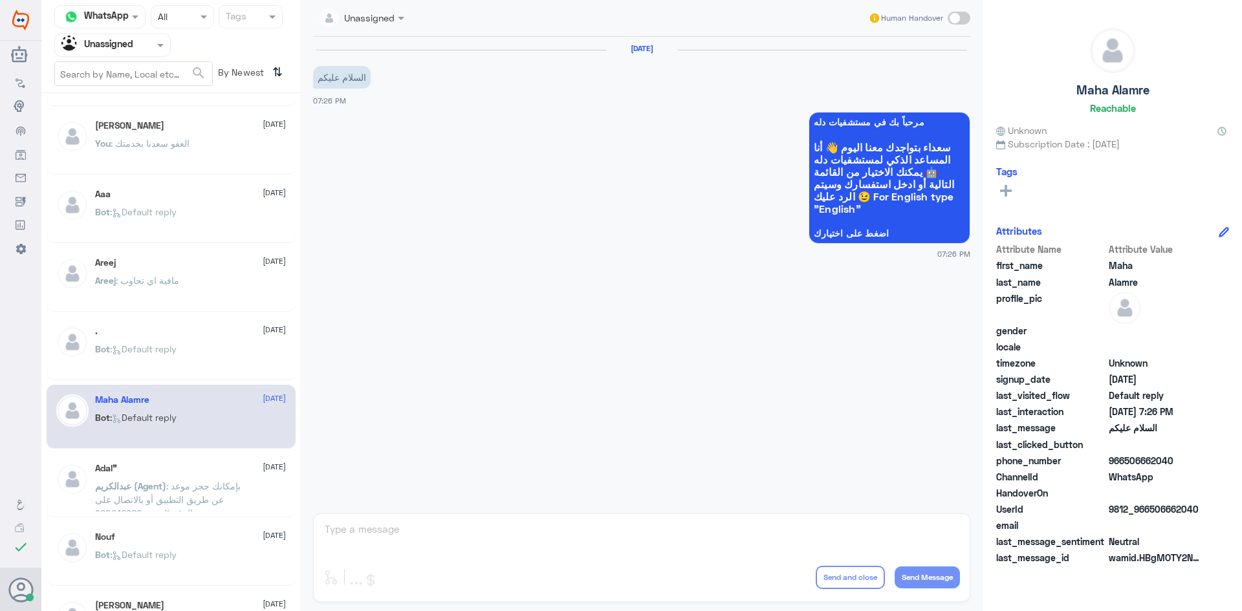
click at [144, 510] on span ": بإمكانك حجز موعد عن طريق التطبيق أو بالاتصال على الرقم الموحد 920012222" at bounding box center [168, 500] width 146 height 38
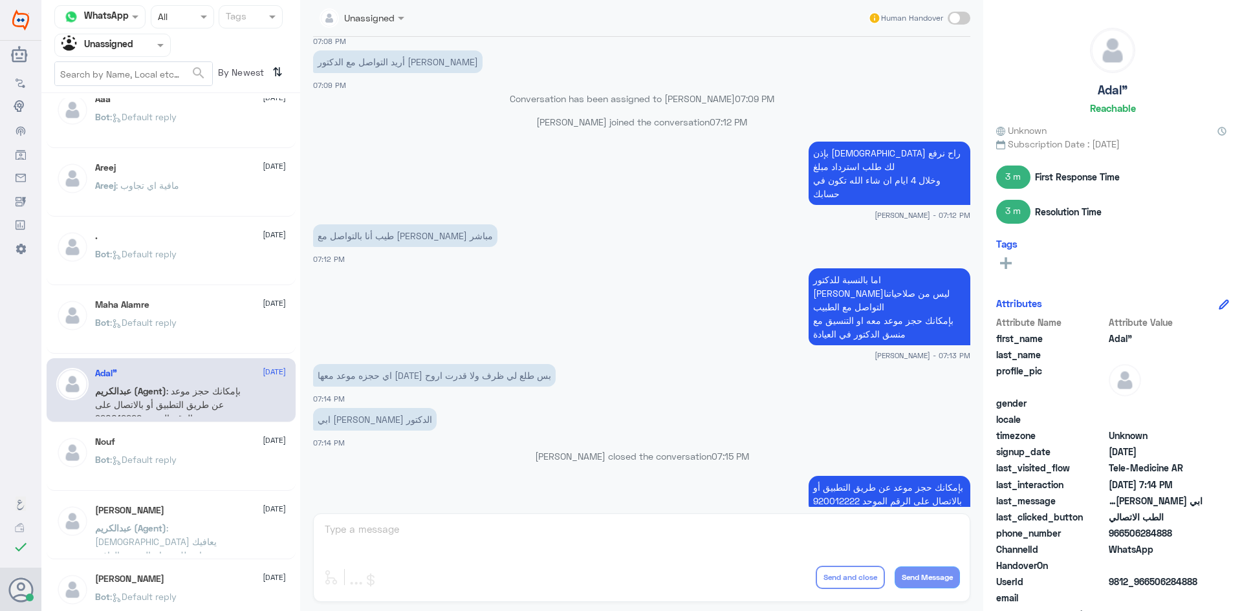
scroll to position [259, 0]
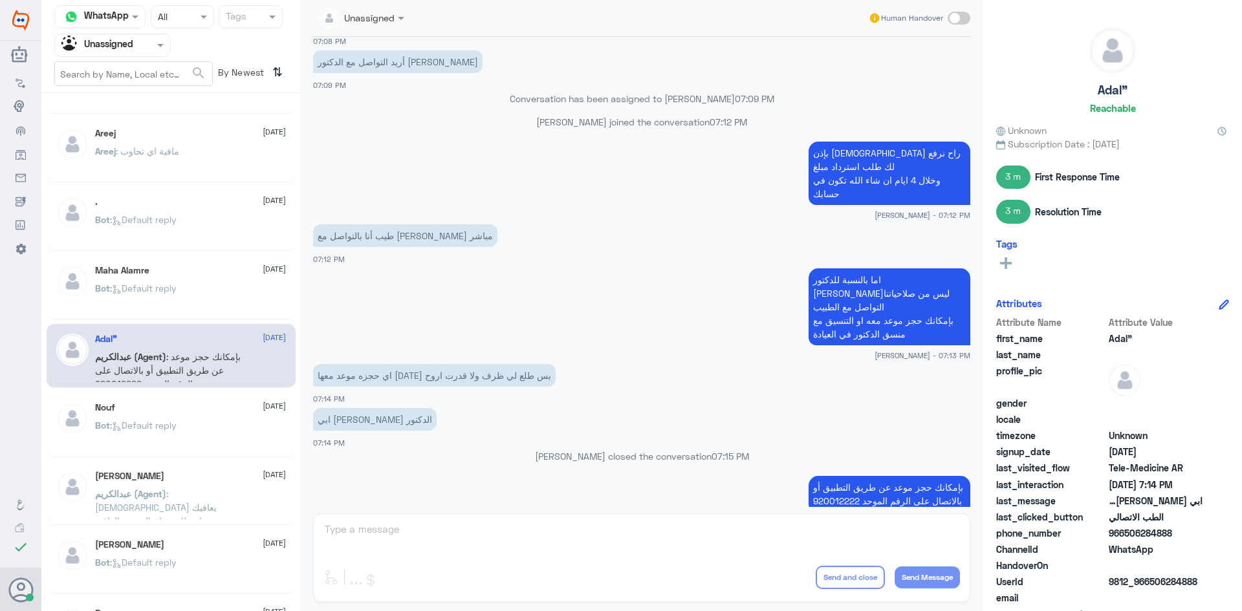
click at [144, 468] on div "Wejdan Alhazzani 3 September عبدالكريم (Agent) : الله يعافيك وتمنياتي لك بدوام …" at bounding box center [171, 493] width 249 height 64
click at [152, 437] on p "Bot : Default reply" at bounding box center [136, 435] width 82 height 32
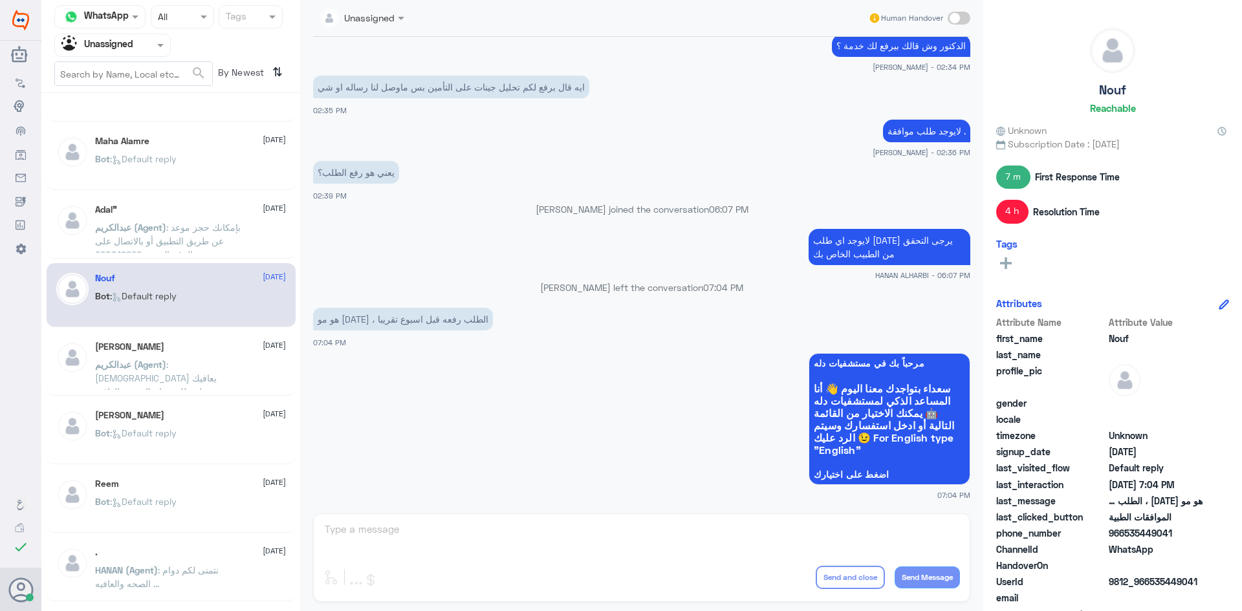
scroll to position [453, 0]
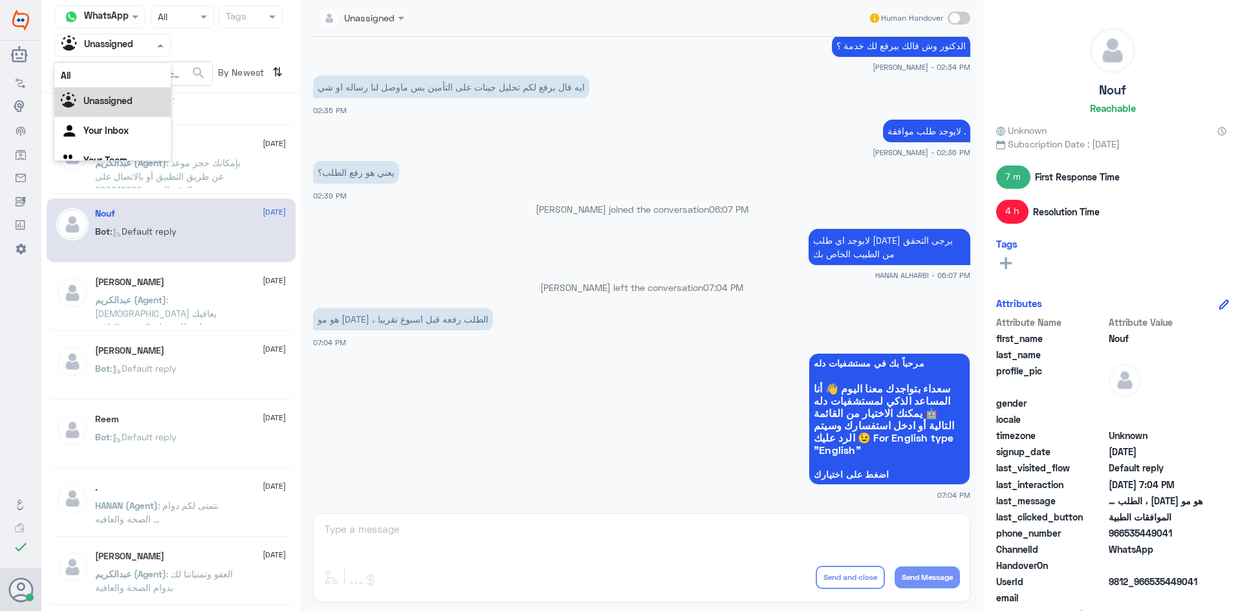
click at [140, 48] on div at bounding box center [112, 45] width 115 height 15
click at [120, 76] on div "All" at bounding box center [112, 75] width 116 height 24
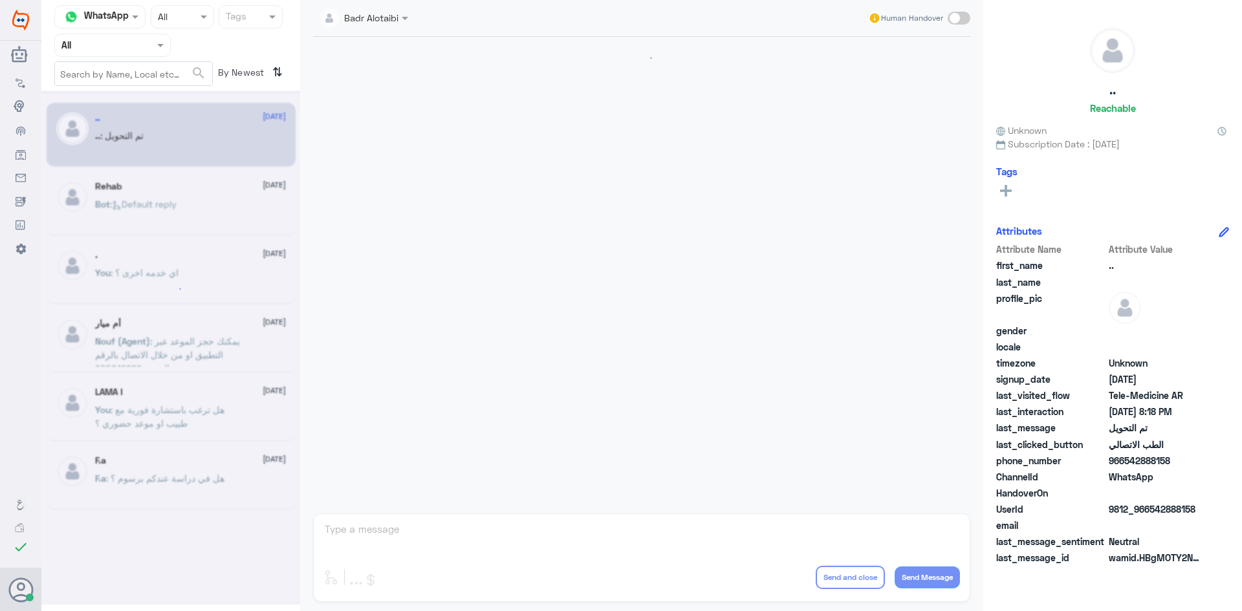
scroll to position [424, 0]
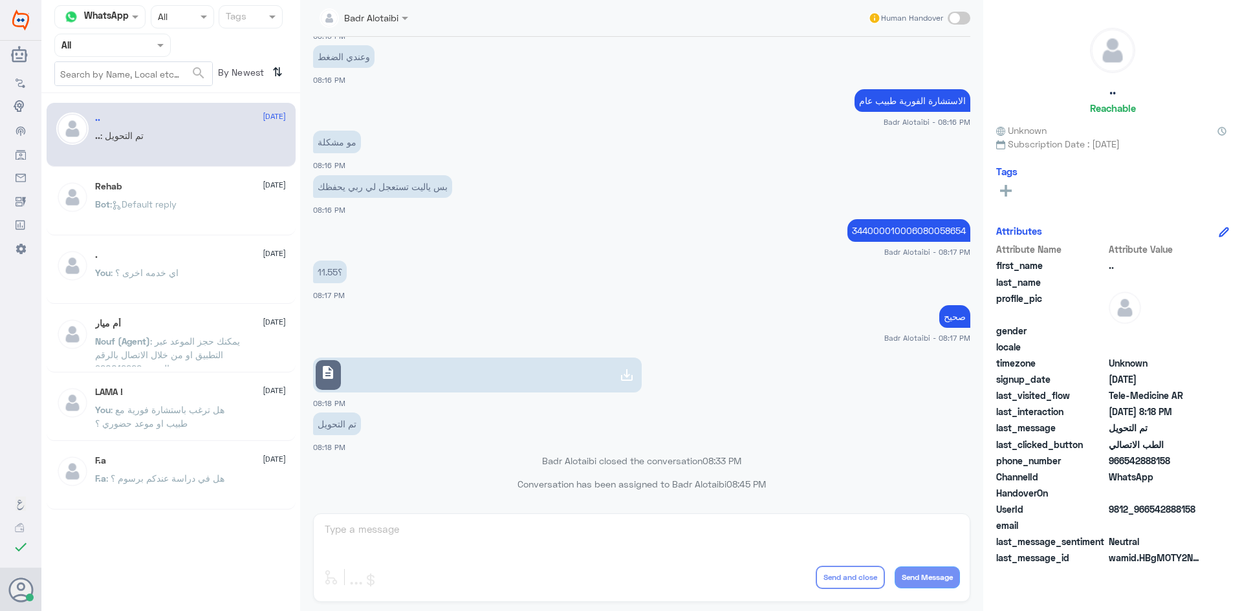
click at [140, 43] on div at bounding box center [112, 45] width 115 height 15
click at [122, 106] on b "Unassigned" at bounding box center [107, 100] width 49 height 11
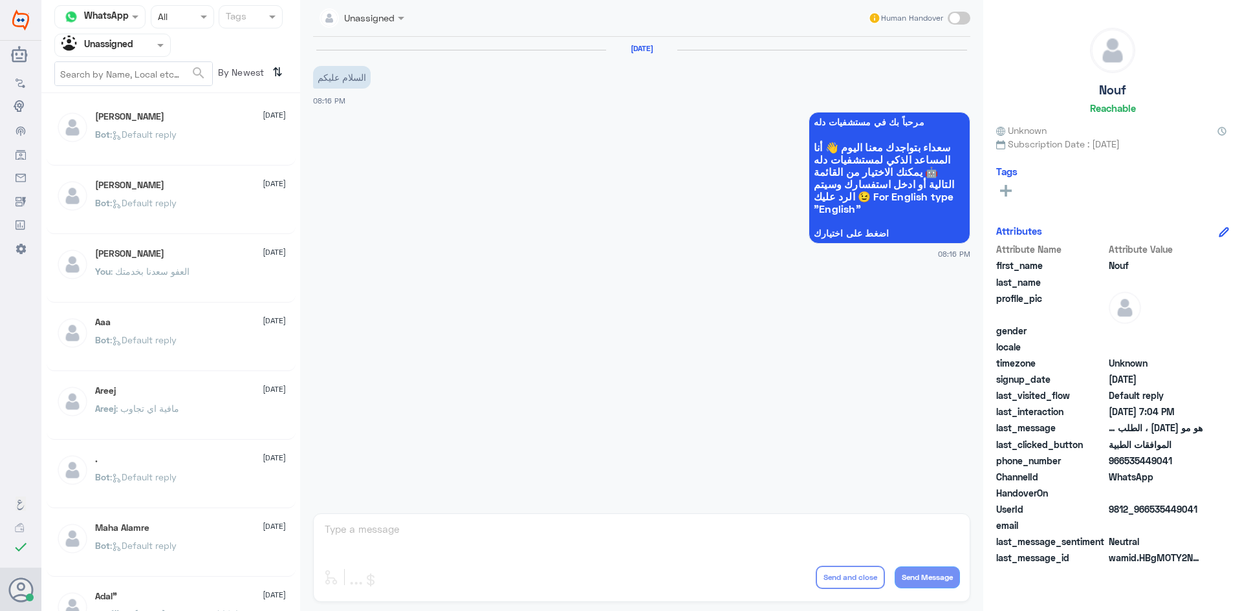
scroll to position [0, 0]
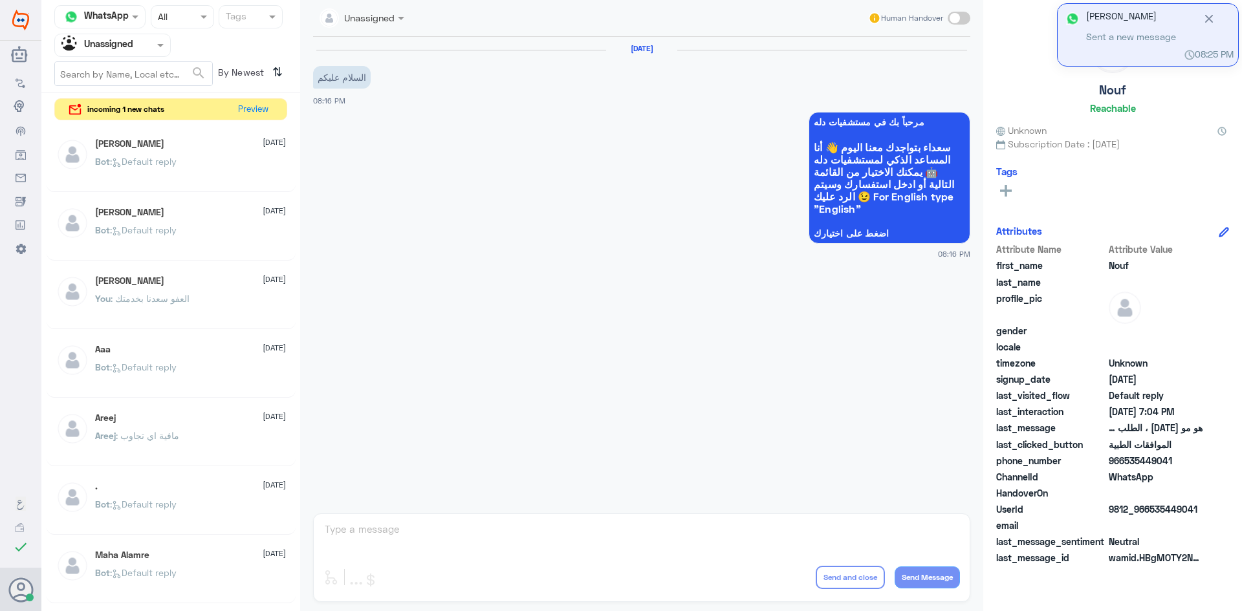
drag, startPoint x: 135, startPoint y: 36, endPoint x: 138, endPoint y: 47, distance: 11.5
click at [137, 43] on div "Agent Filter Unassigned" at bounding box center [112, 45] width 116 height 23
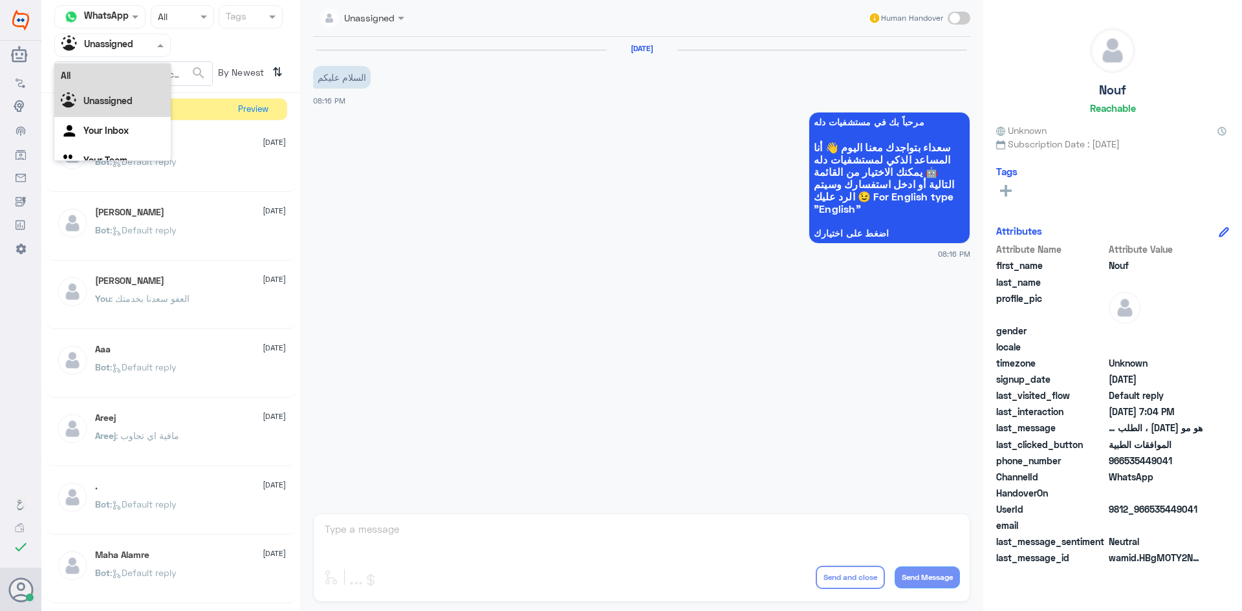
click at [124, 78] on div "All" at bounding box center [112, 75] width 116 height 24
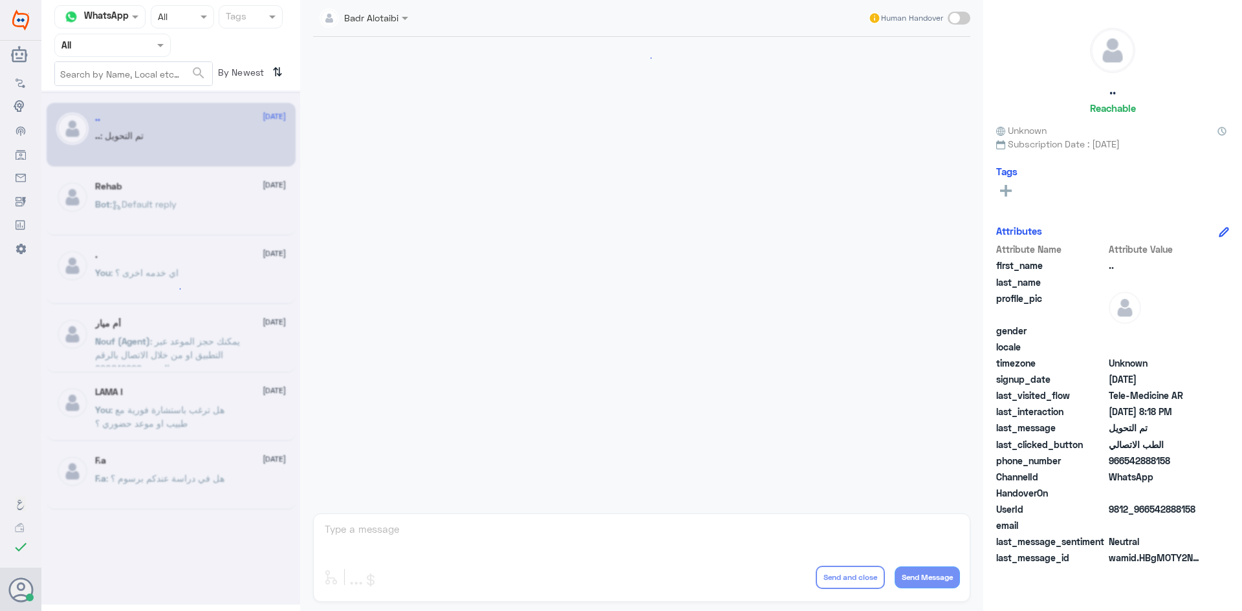
scroll to position [424, 0]
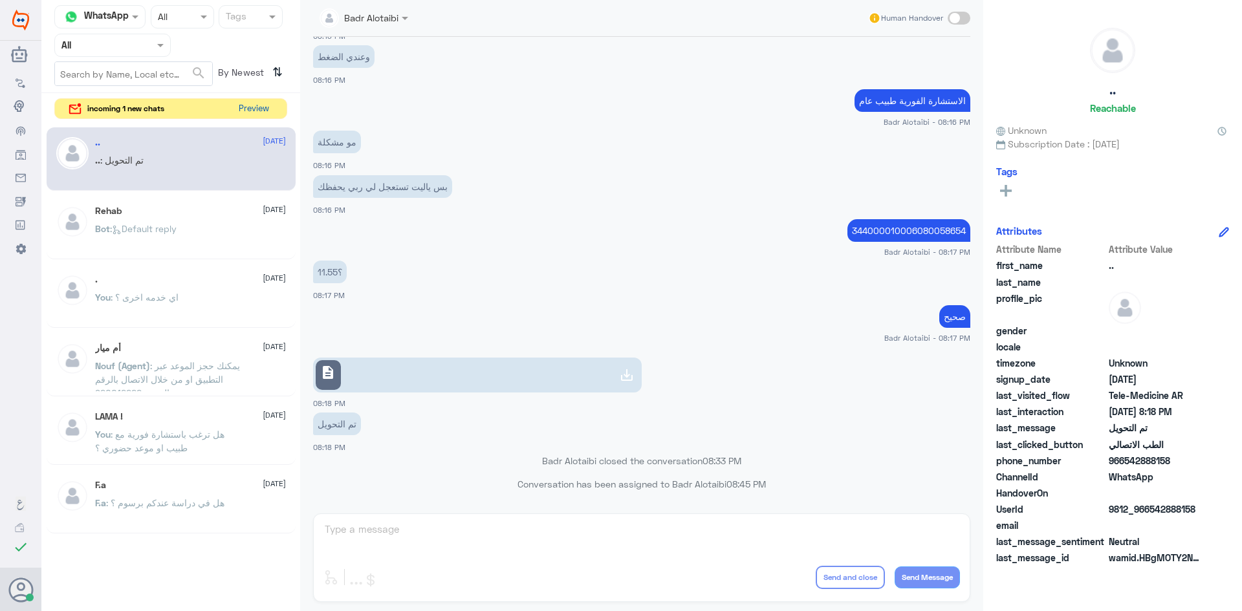
click at [253, 116] on button "Preview" at bounding box center [254, 109] width 40 height 20
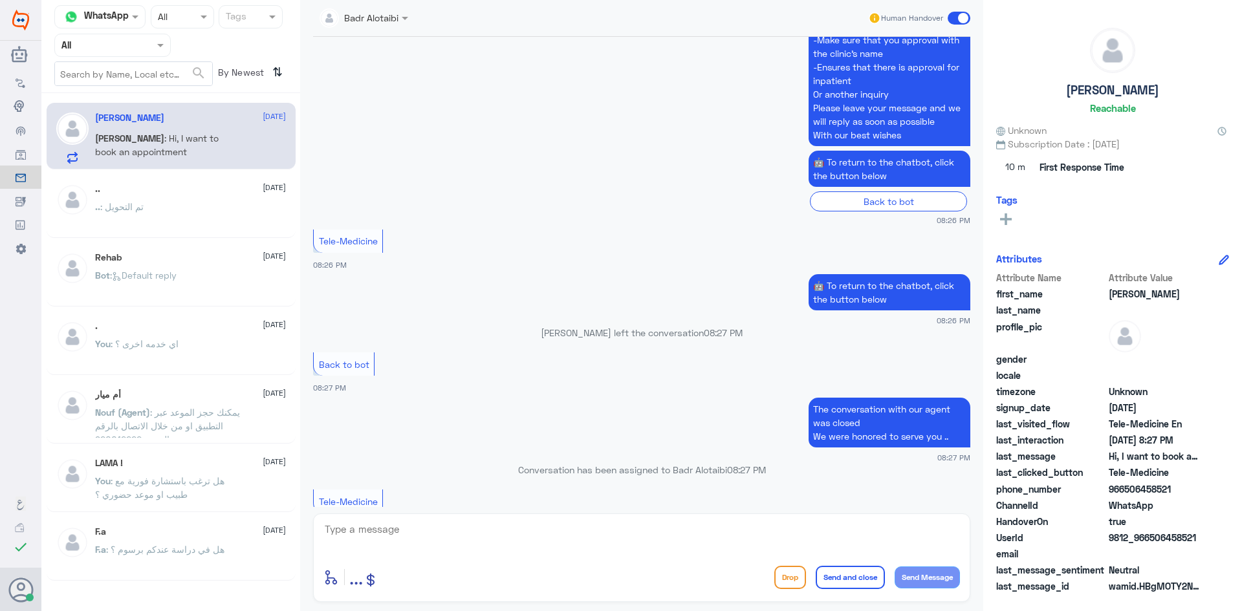
scroll to position [767, 0]
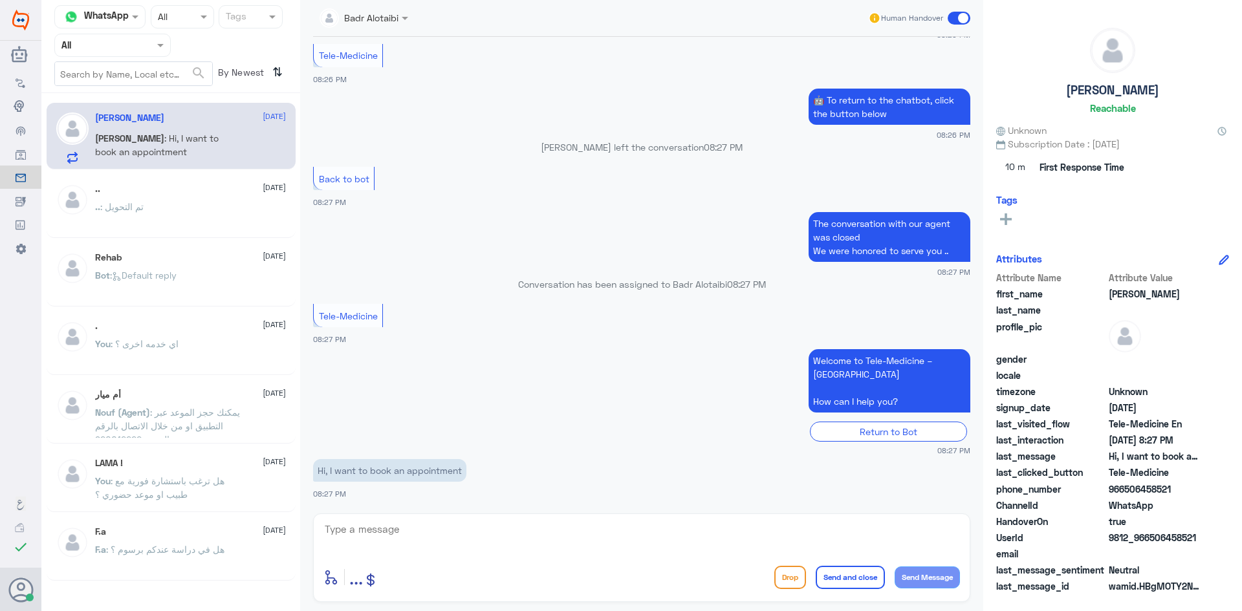
click at [417, 470] on p "Hi, I want to book an appointment" at bounding box center [389, 470] width 153 height 23
copy div "Hi, I want to book an appointment"
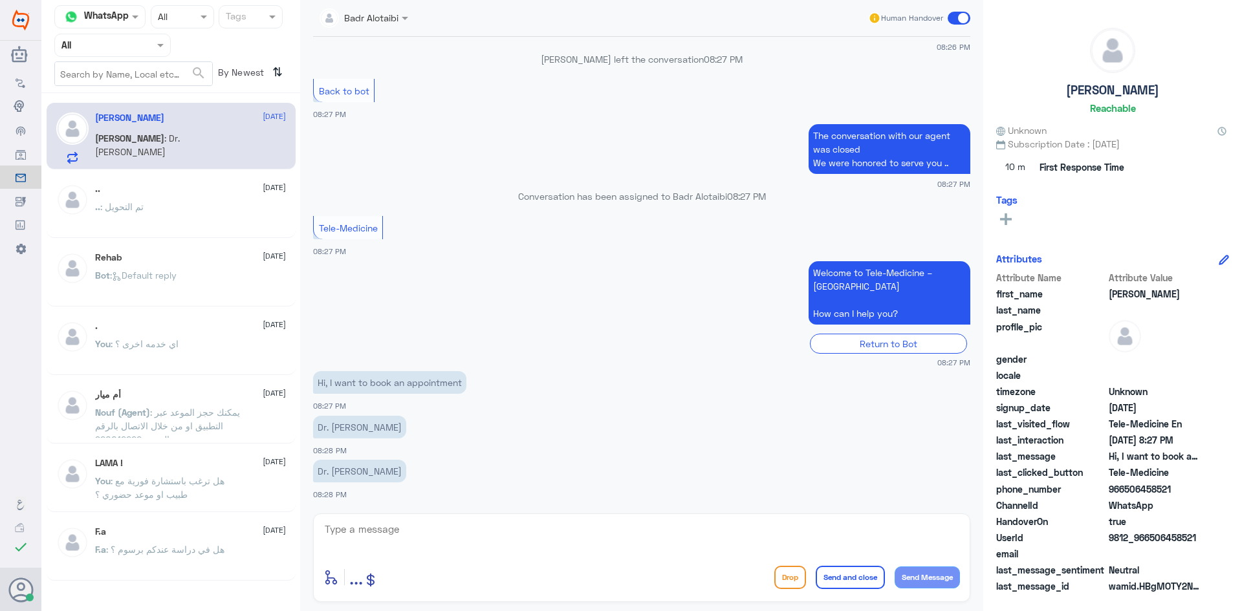
click at [426, 534] on textarea at bounding box center [641, 537] width 637 height 32
paste textarea "Hello, I am Bader from Telemedicine. How can I help you?"
type textarea "Hello, I am Bader from Telemedicine. How can I help you?"
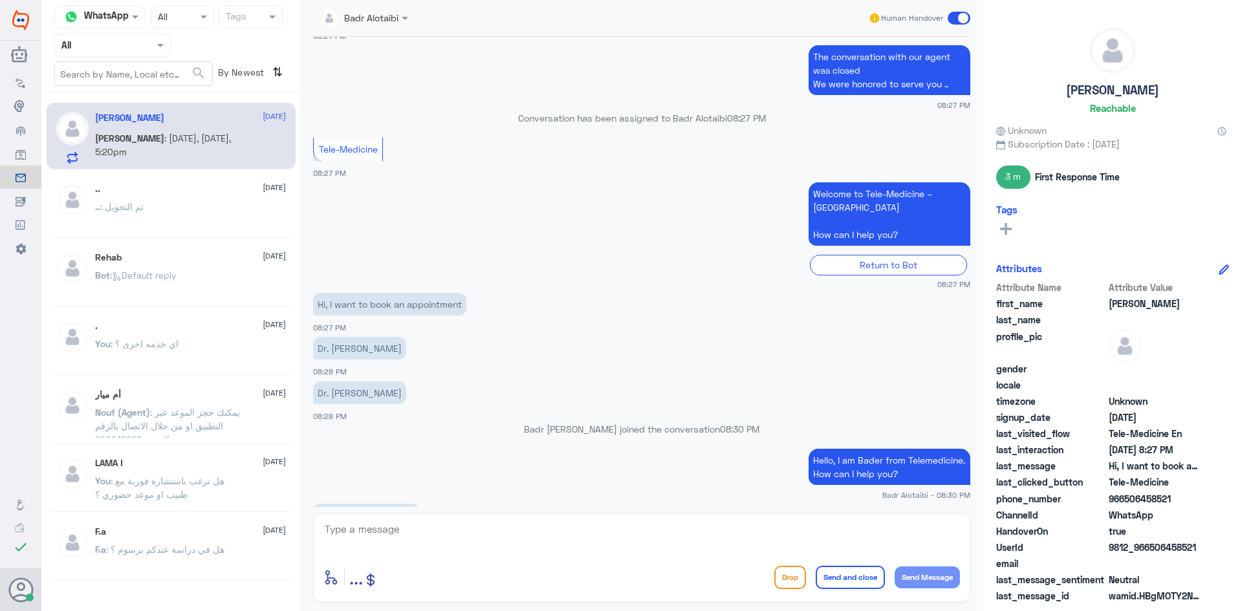
scroll to position [1043, 0]
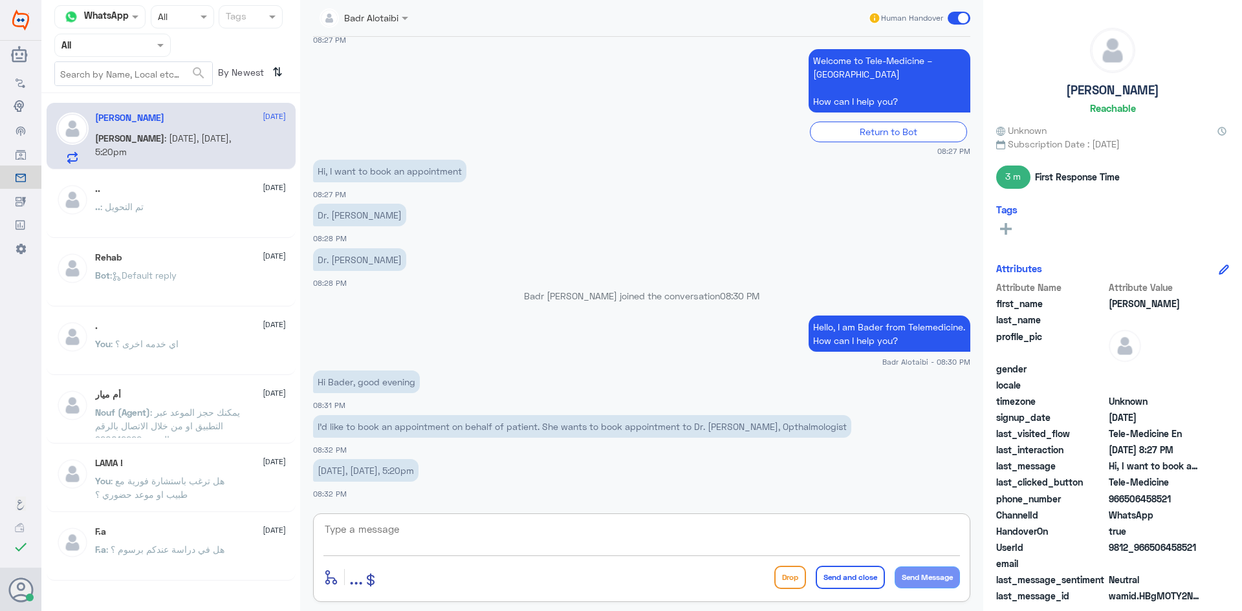
click at [177, 212] on div ".. : تم التحويل" at bounding box center [190, 217] width 191 height 29
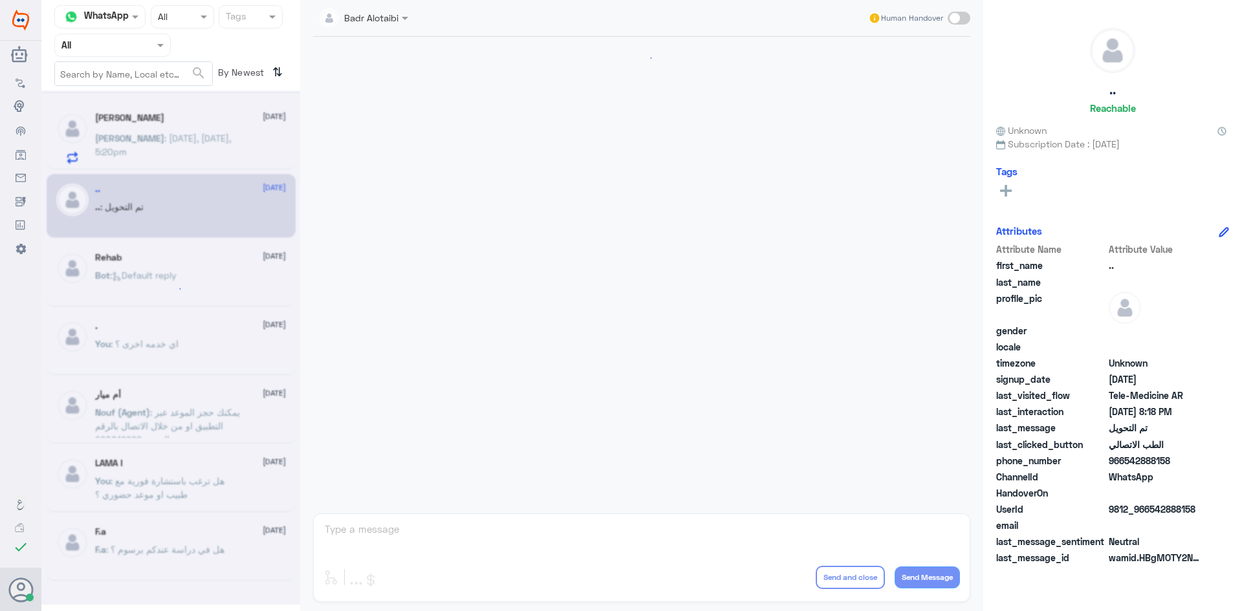
scroll to position [424, 0]
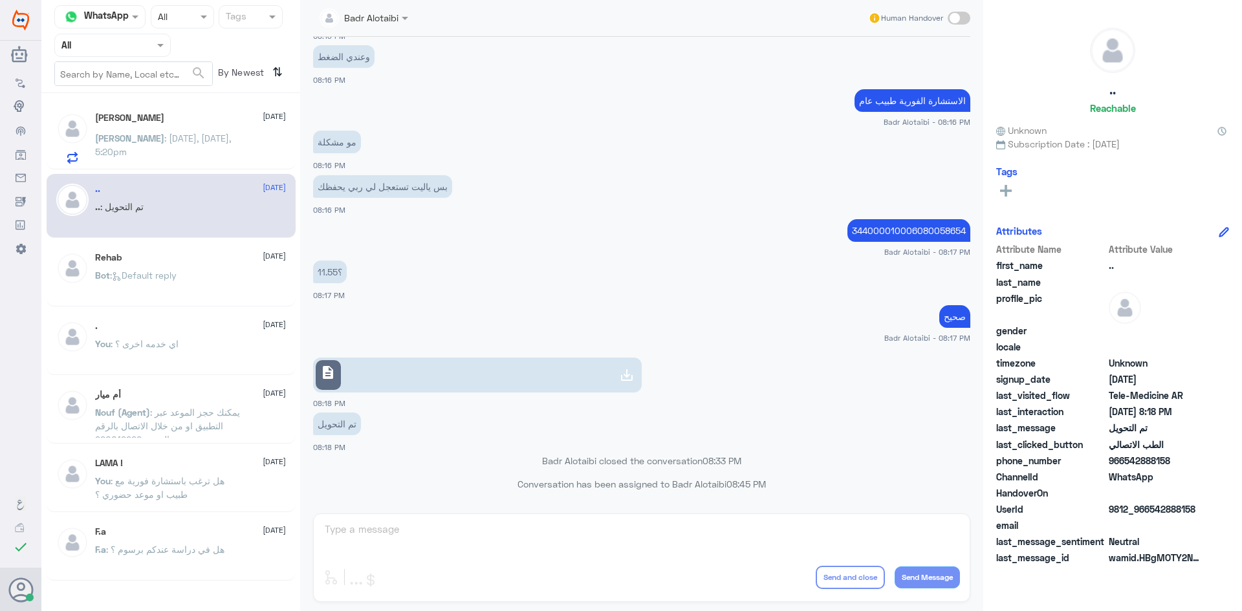
click at [144, 54] on div "Agent Filter All" at bounding box center [112, 45] width 116 height 23
click at [147, 91] on div "Unassigned" at bounding box center [112, 102] width 116 height 30
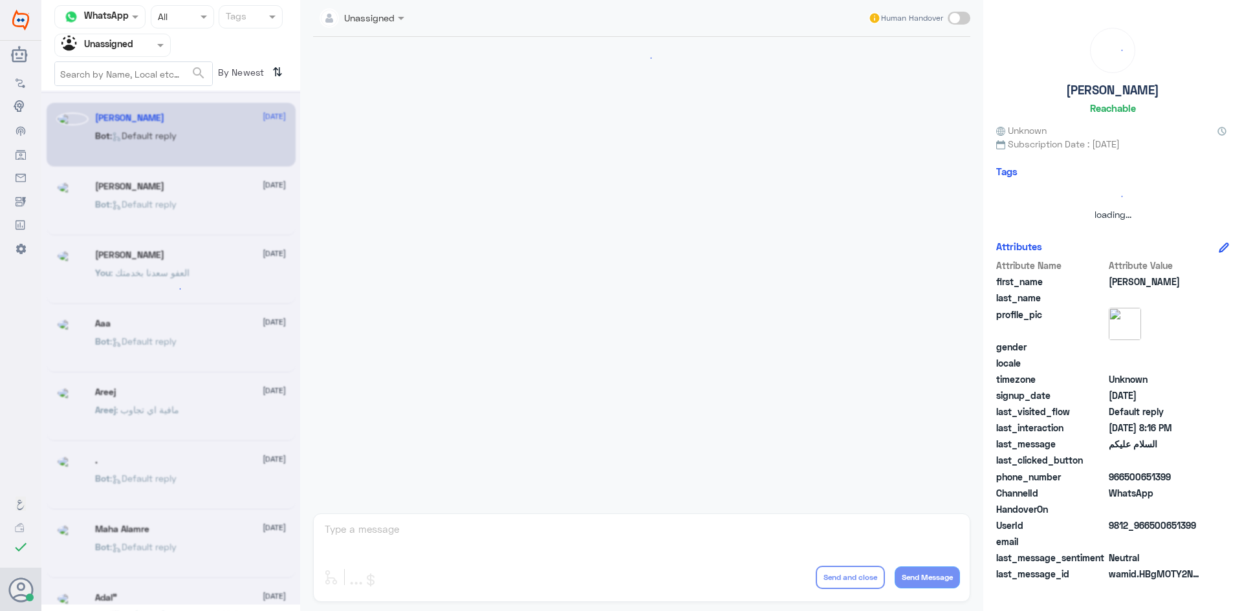
scroll to position [0, 0]
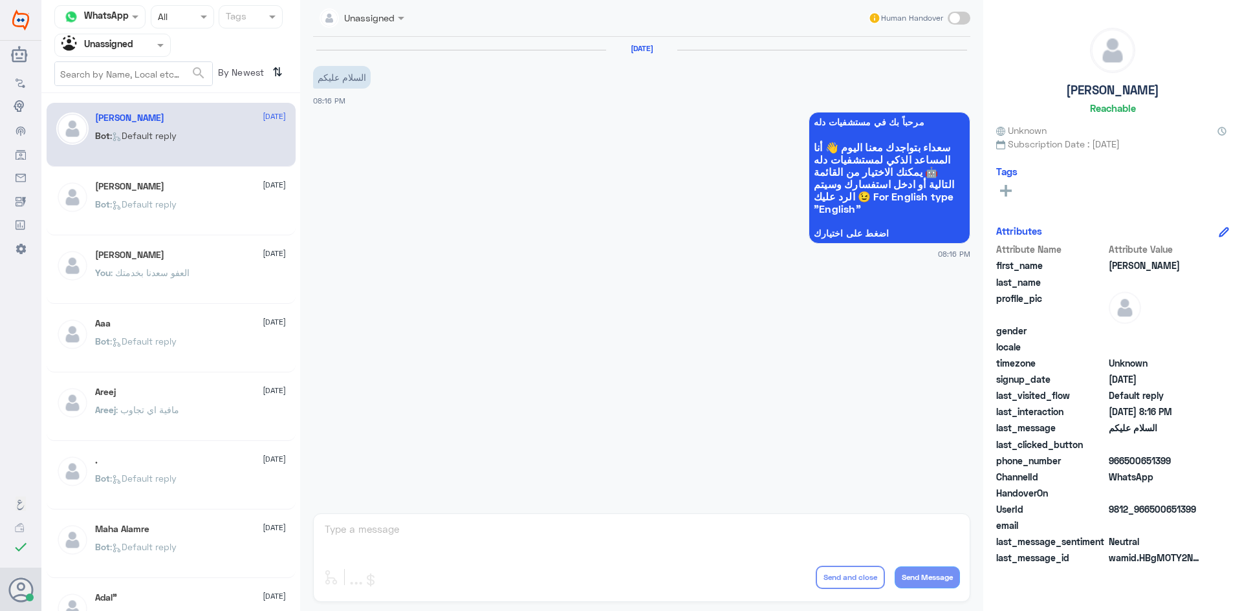
click at [149, 183] on h5 "Mohammad Younas" at bounding box center [129, 186] width 69 height 11
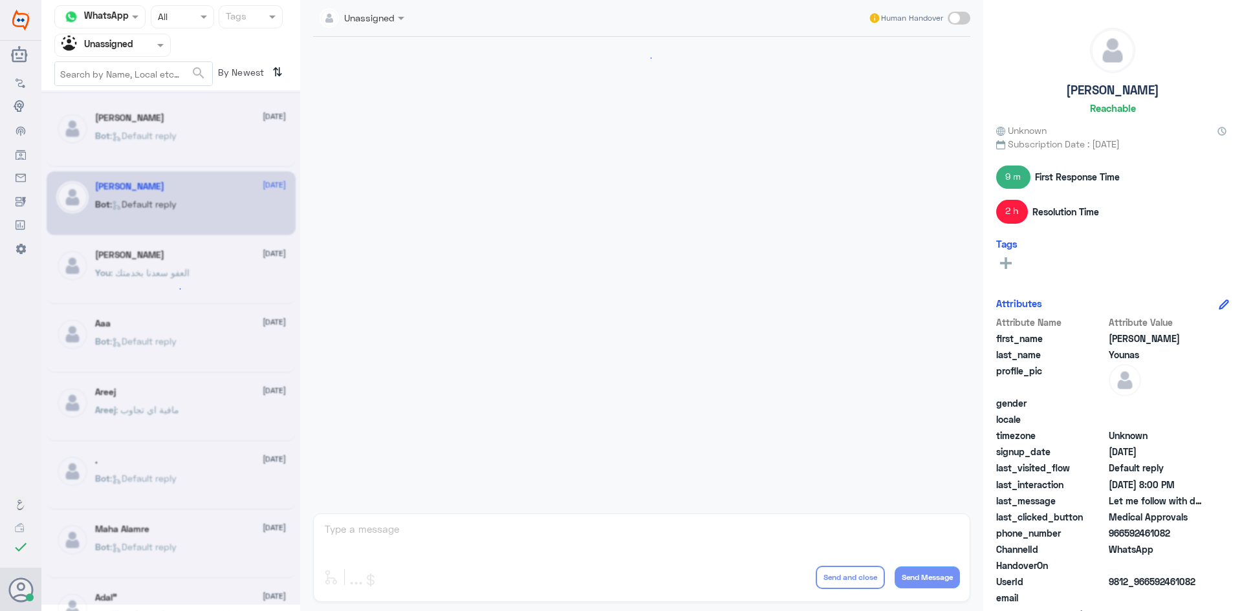
scroll to position [1047, 0]
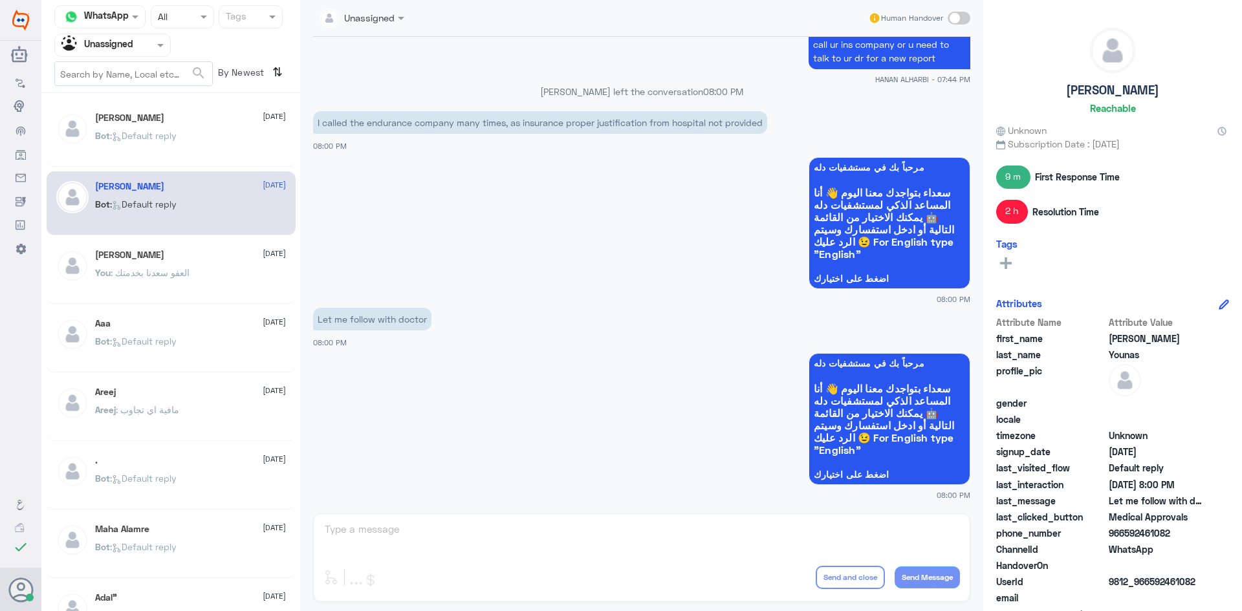
click at [141, 54] on div "Agent Filter Unassigned" at bounding box center [104, 45] width 99 height 19
click at [141, 87] on div "Unassigned" at bounding box center [112, 102] width 116 height 30
click at [135, 54] on div "Agent Filter Unassigned" at bounding box center [104, 45] width 99 height 19
drag, startPoint x: 171, startPoint y: 243, endPoint x: 171, endPoint y: 259, distance: 16.8
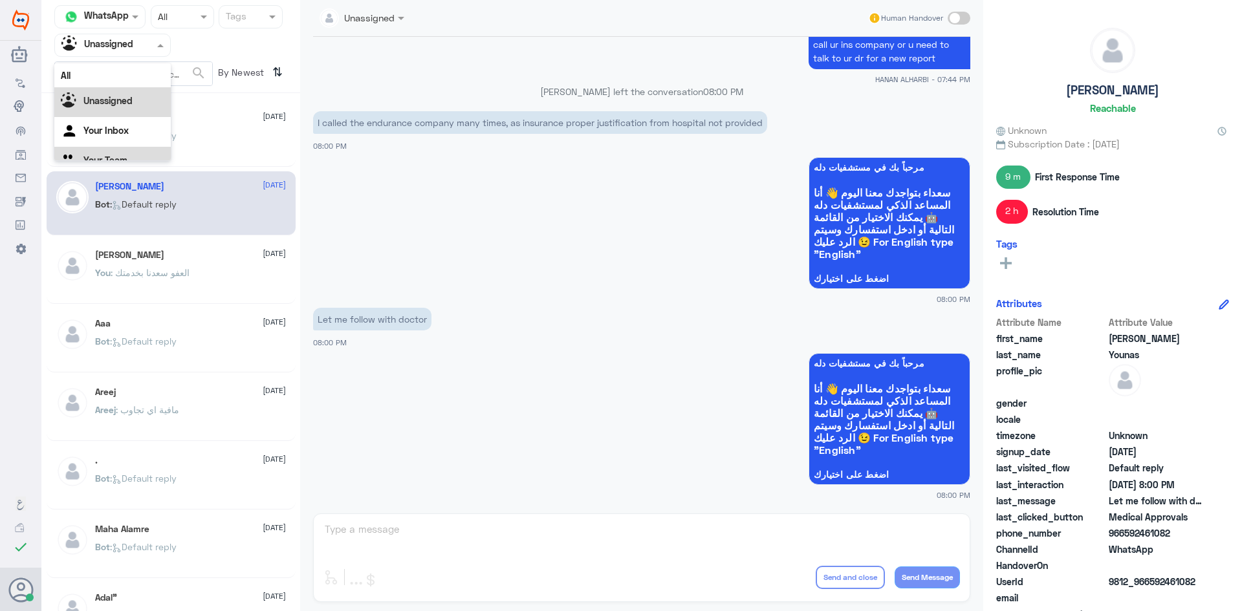
click at [171, 245] on div "أبو محمد 3 September You : العفو سعدنا بخدمتك" at bounding box center [171, 272] width 249 height 64
click at [171, 261] on div "أبو محمد 3 September You : العفو سعدنا بخدمتك" at bounding box center [190, 274] width 191 height 49
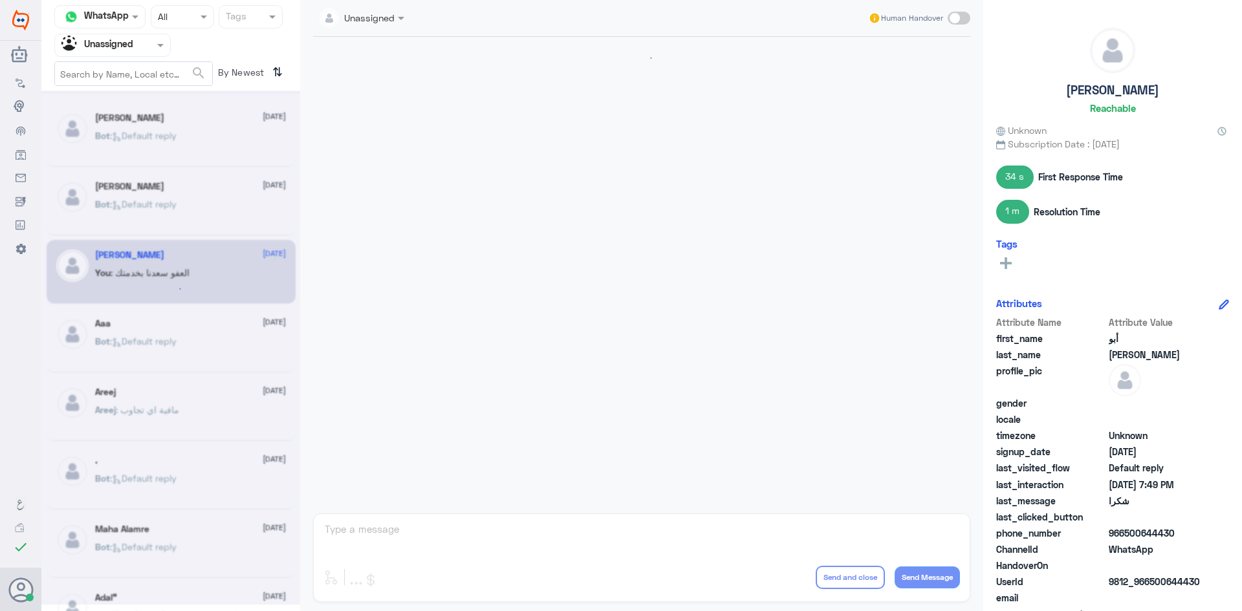
scroll to position [358, 0]
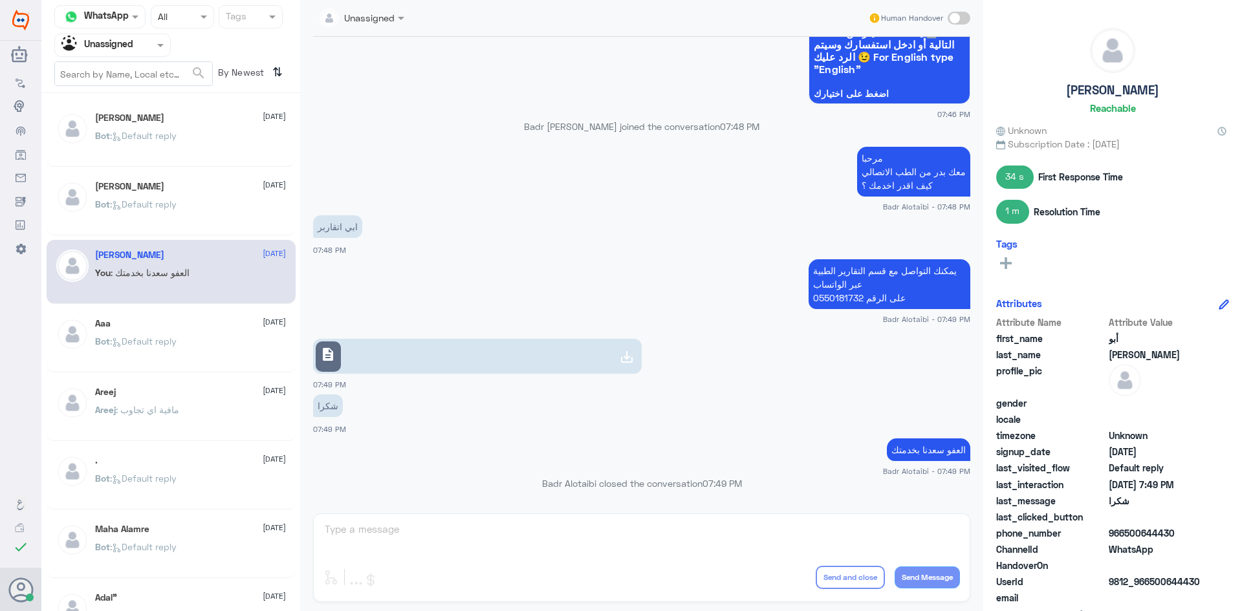
click at [146, 128] on div "Sara 3 September Bot : Default reply" at bounding box center [190, 137] width 191 height 49
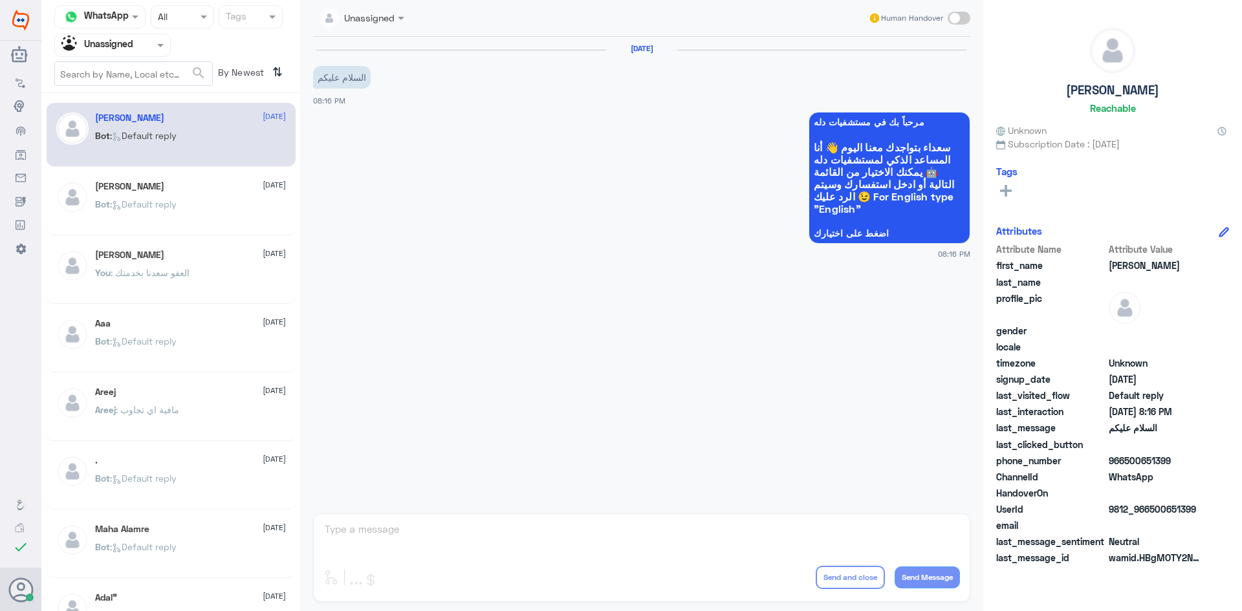
click at [107, 43] on input "text" at bounding box center [96, 45] width 71 height 15
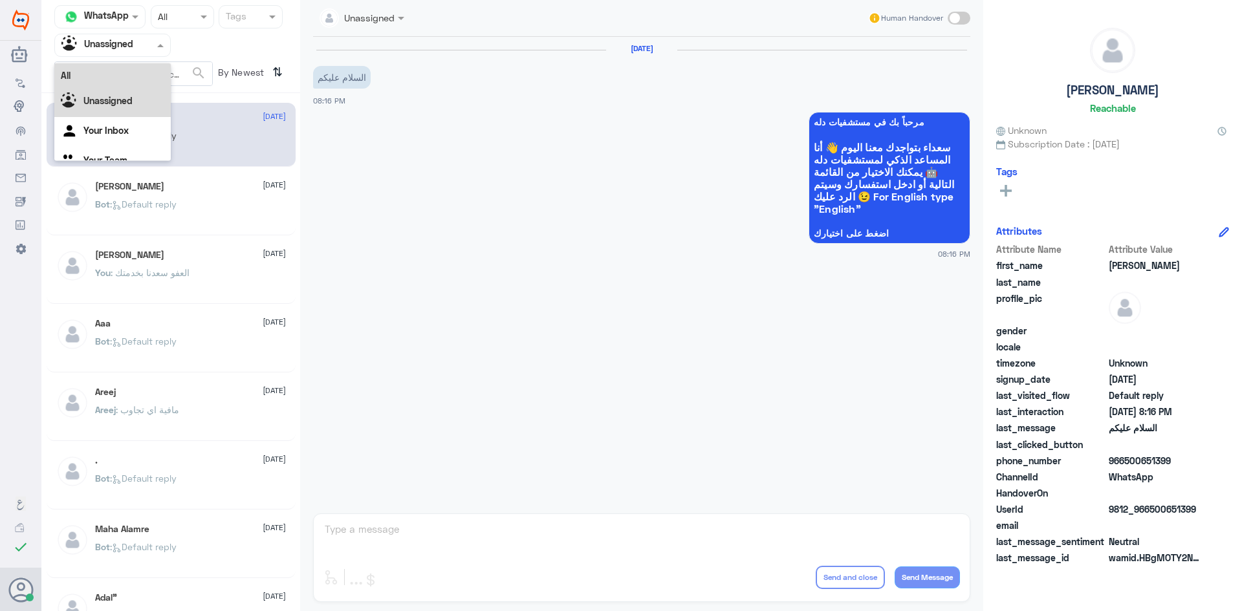
click at [109, 64] on div "All" at bounding box center [112, 75] width 116 height 24
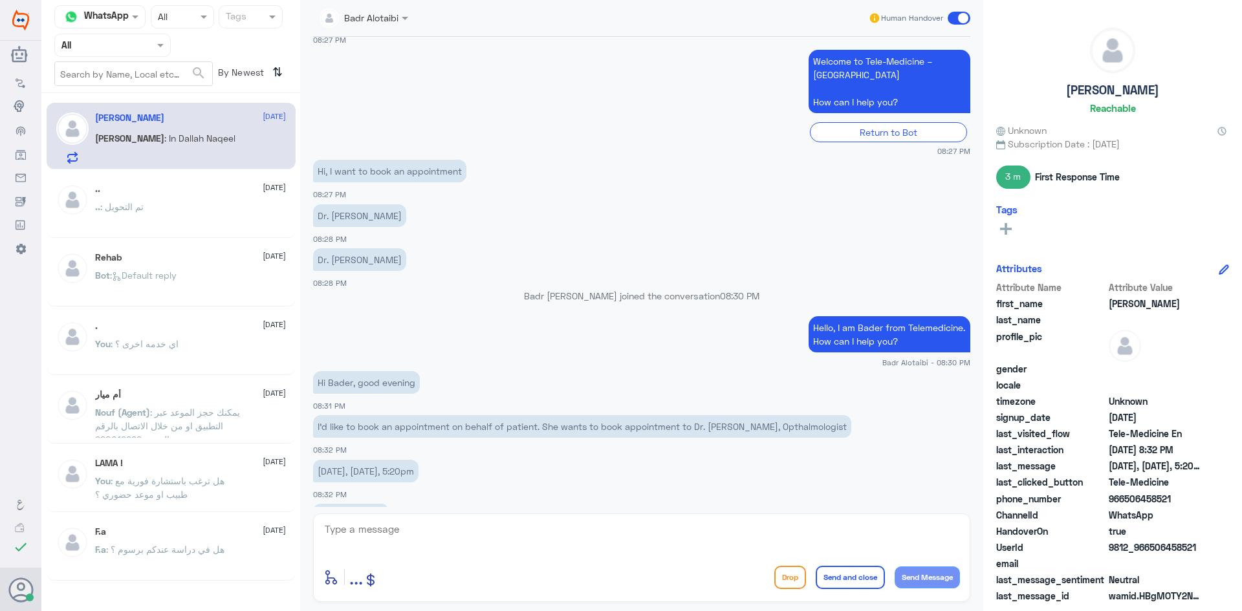
scroll to position [720, 0]
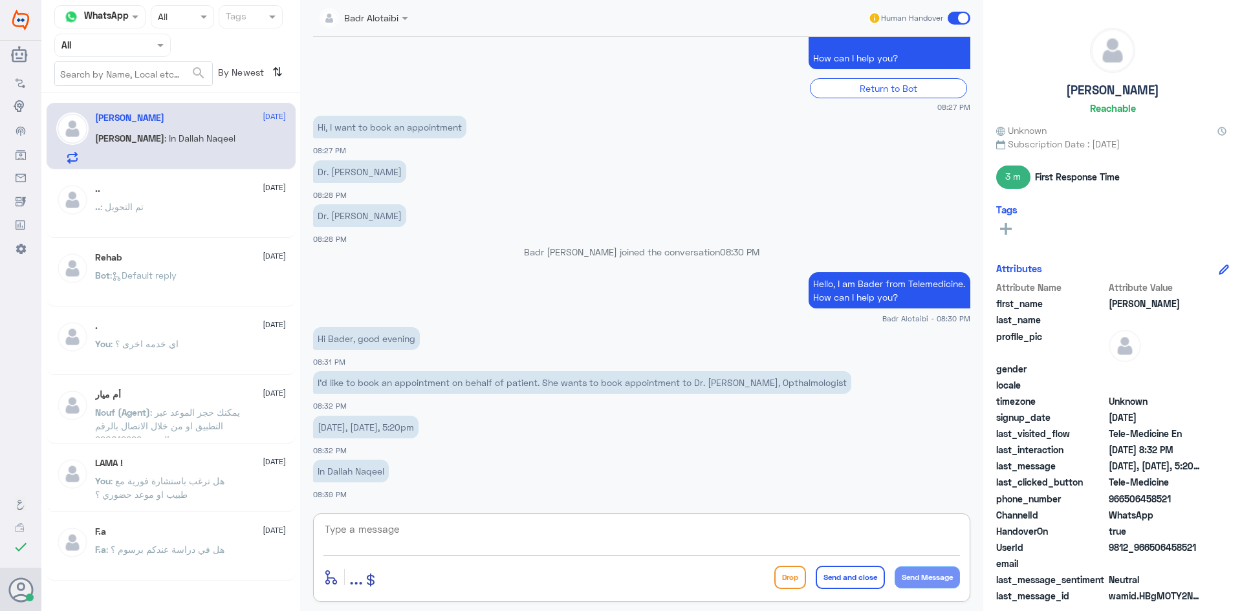
drag, startPoint x: 463, startPoint y: 526, endPoint x: 456, endPoint y: 548, distance: 23.1
click at [463, 527] on textarea at bounding box center [641, 537] width 637 height 32
paste textarea "You can book an appointment through the application or by calling the unified n…"
type textarea "You can book an appointment through the application or by calling the unified n…"
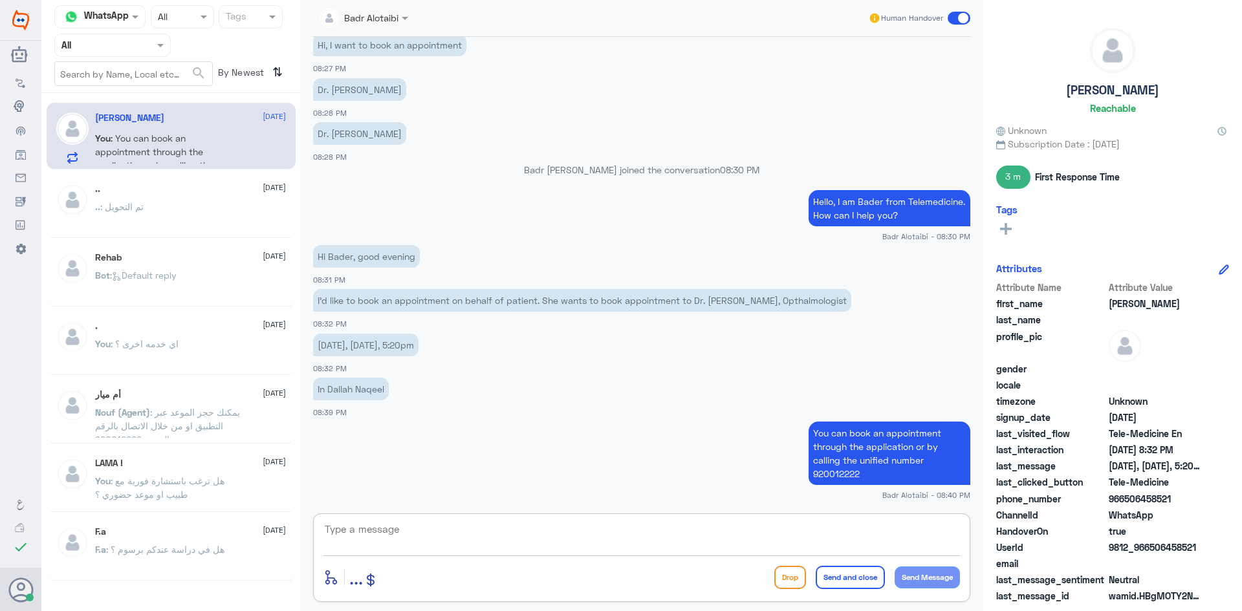
click at [962, 16] on span at bounding box center [959, 18] width 23 height 13
click at [0, 0] on input "checkbox" at bounding box center [0, 0] width 0 height 0
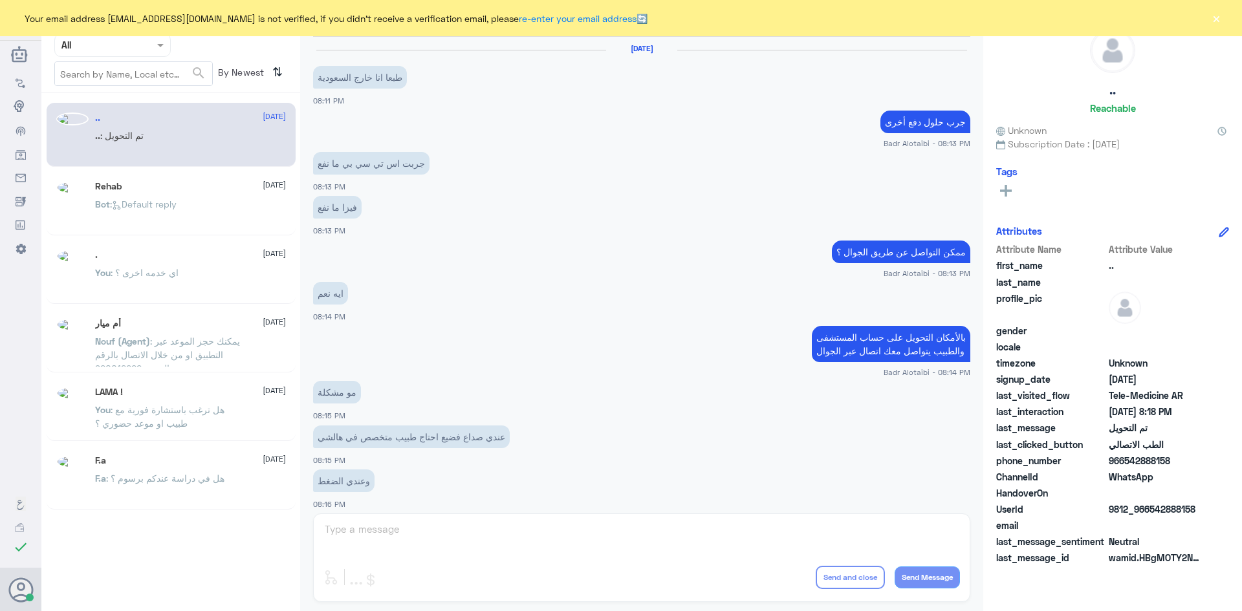
scroll to position [424, 0]
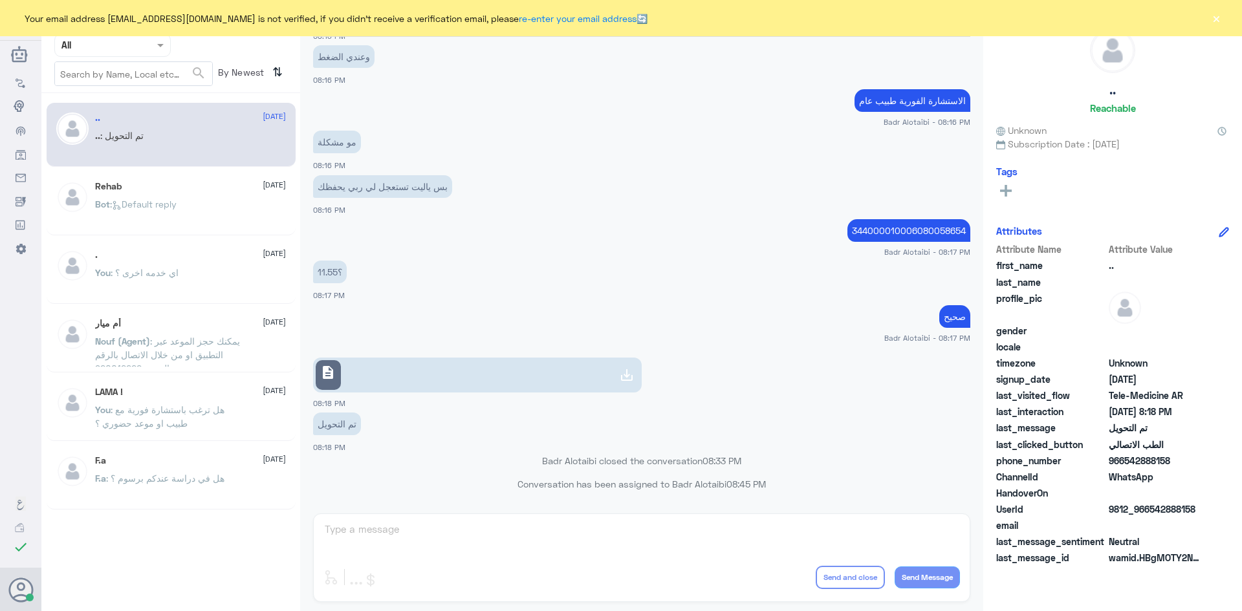
click at [1204, 20] on div "Your email address [EMAIL_ADDRESS][DOMAIN_NAME] is not verified, if you didn't …" at bounding box center [621, 18] width 1242 height 36
click at [1215, 19] on button "×" at bounding box center [1216, 18] width 13 height 13
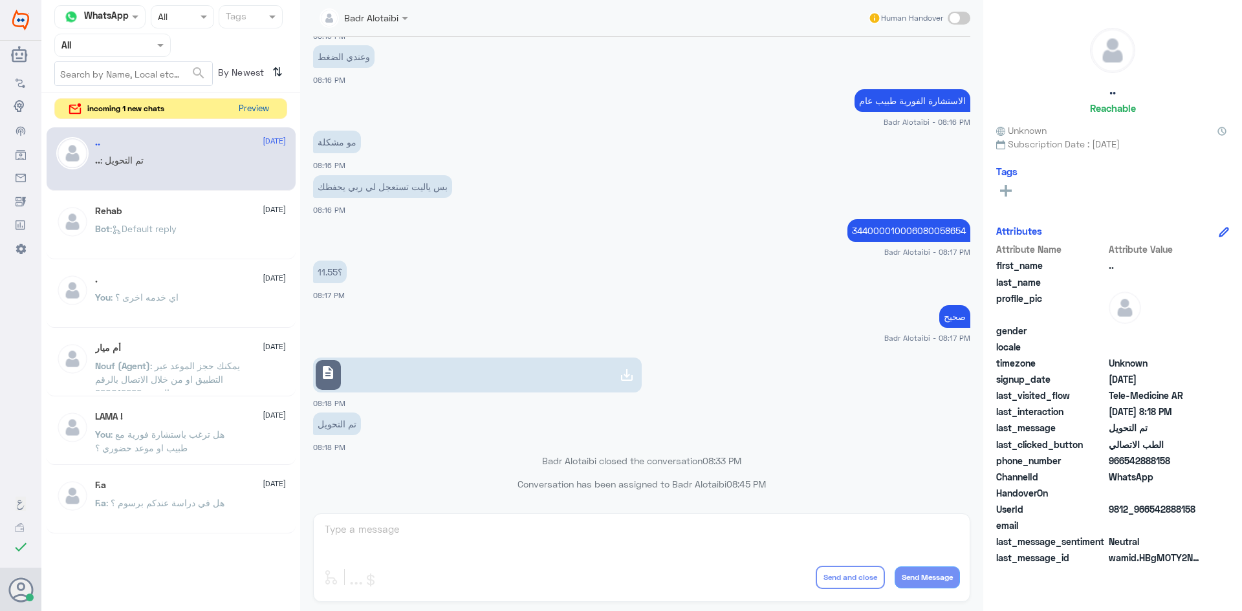
click at [266, 107] on button "Preview" at bounding box center [254, 109] width 40 height 20
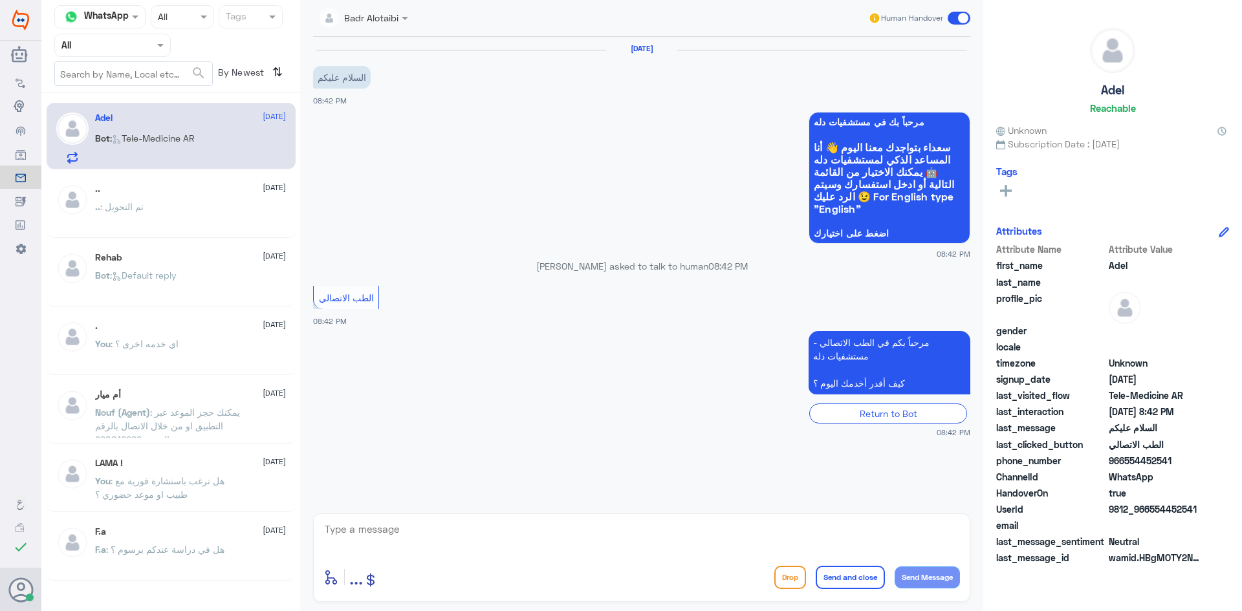
drag, startPoint x: 1195, startPoint y: 505, endPoint x: 1149, endPoint y: 510, distance: 46.2
click at [1149, 510] on span "9812_966554452541" at bounding box center [1156, 510] width 94 height 14
copy span "554452541"
click at [810, 547] on textarea at bounding box center [641, 537] width 637 height 32
click at [796, 555] on div at bounding box center [641, 538] width 637 height 35
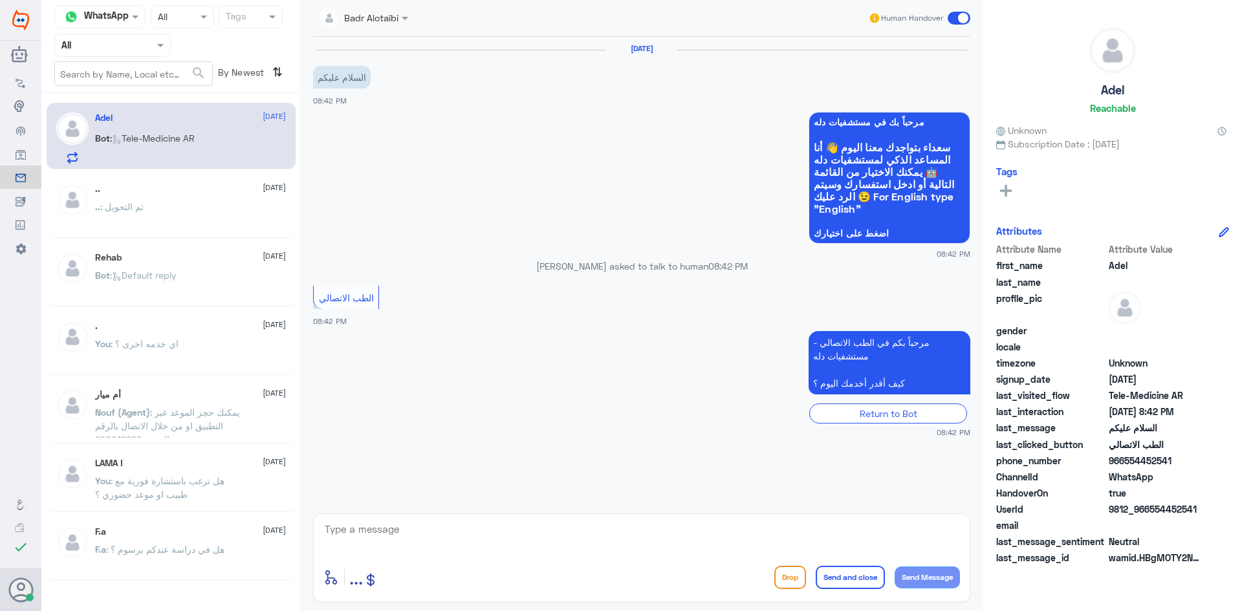
click at [816, 532] on textarea at bounding box center [641, 537] width 637 height 32
type textarea "l"
type textarea "مرحبا معك بدر من الطب الاتصالي كيف اقدر اخدمك ؟"
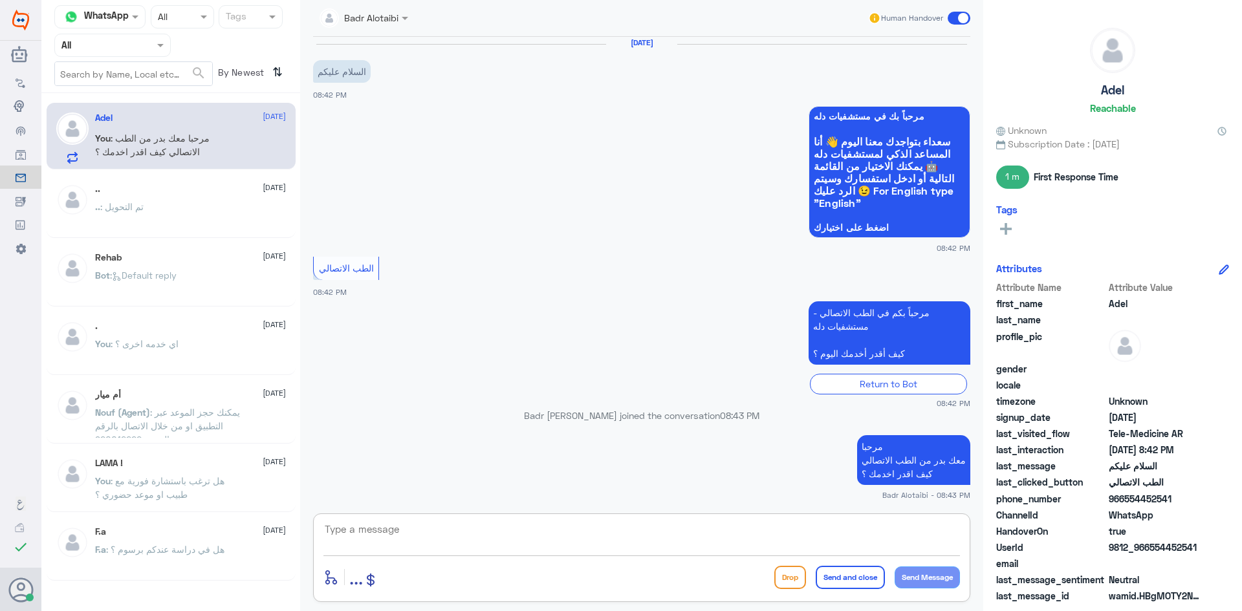
click at [738, 530] on textarea at bounding box center [641, 537] width 637 height 32
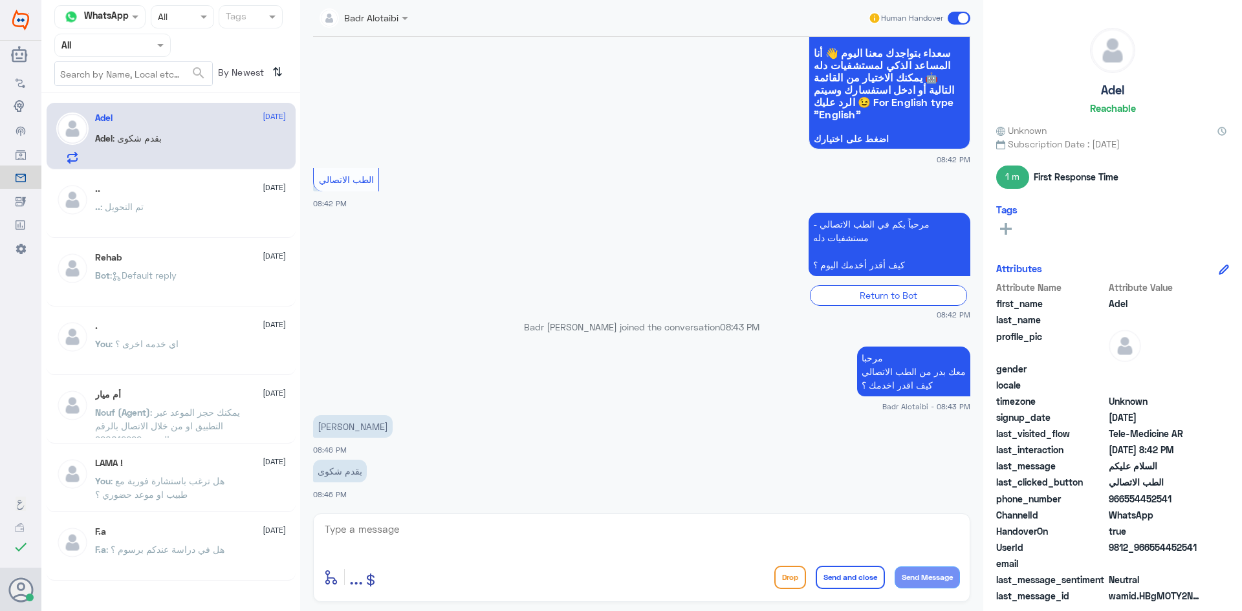
drag, startPoint x: 1202, startPoint y: 540, endPoint x: 1149, endPoint y: 552, distance: 54.4
click at [1149, 552] on span "9812_966554452541" at bounding box center [1156, 548] width 94 height 14
copy span "554452541"
click at [619, 535] on textarea at bounding box center [641, 537] width 637 height 32
type textarea "هل المشكلة تخص الطب الاتصالي ؟"
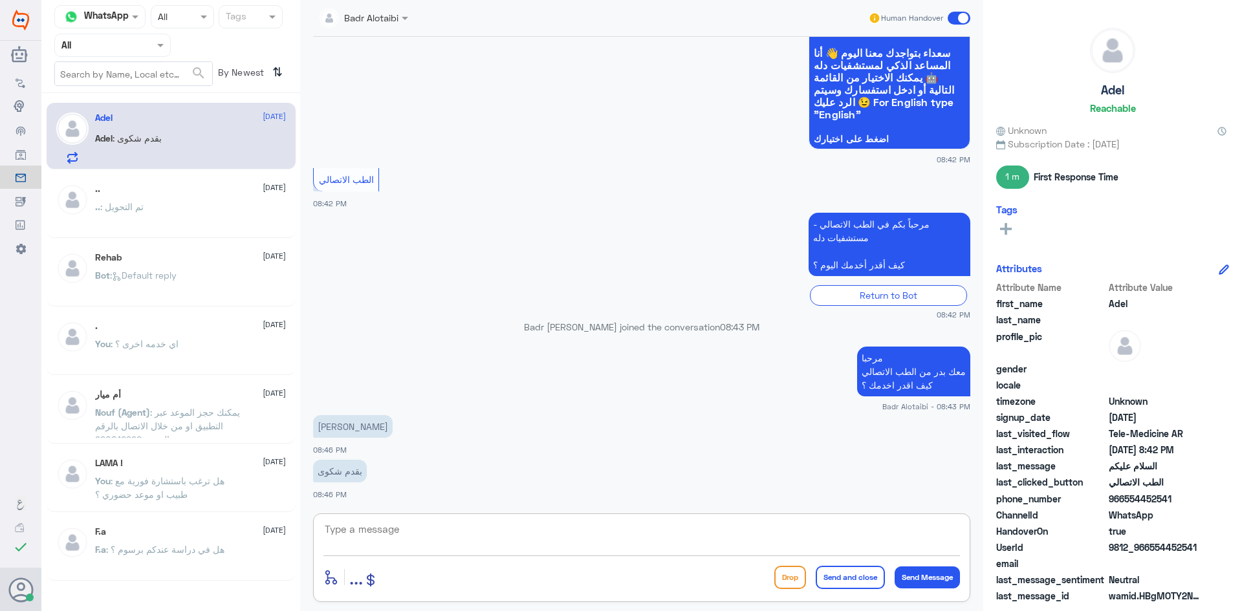
scroll to position [136, 0]
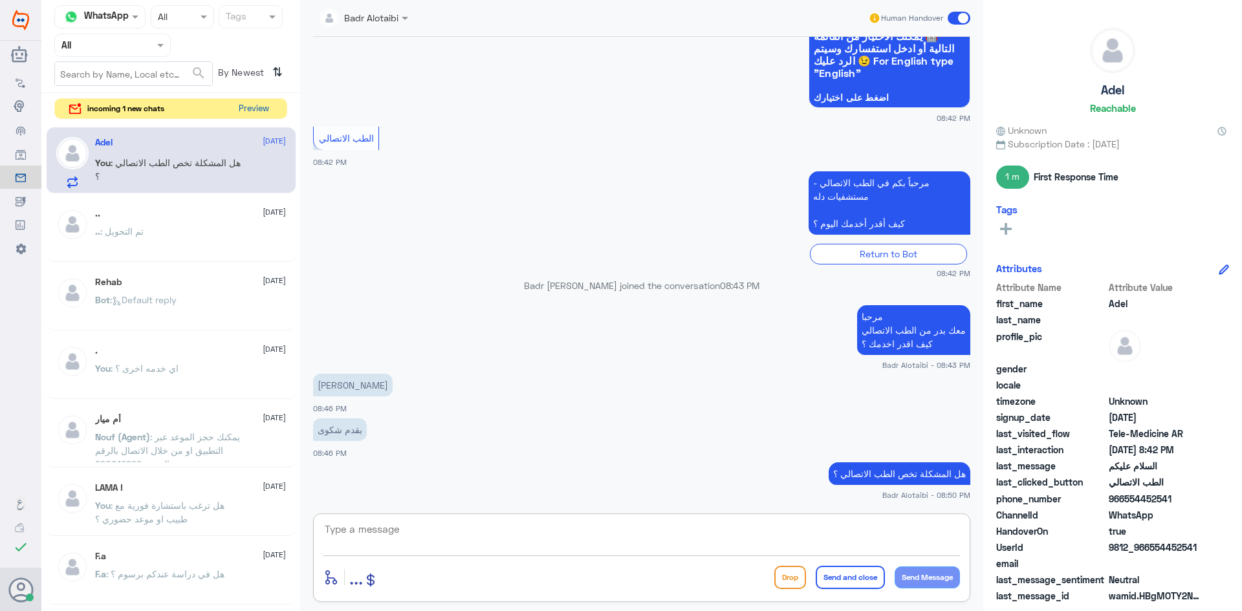
click at [248, 107] on button "Preview" at bounding box center [254, 109] width 40 height 20
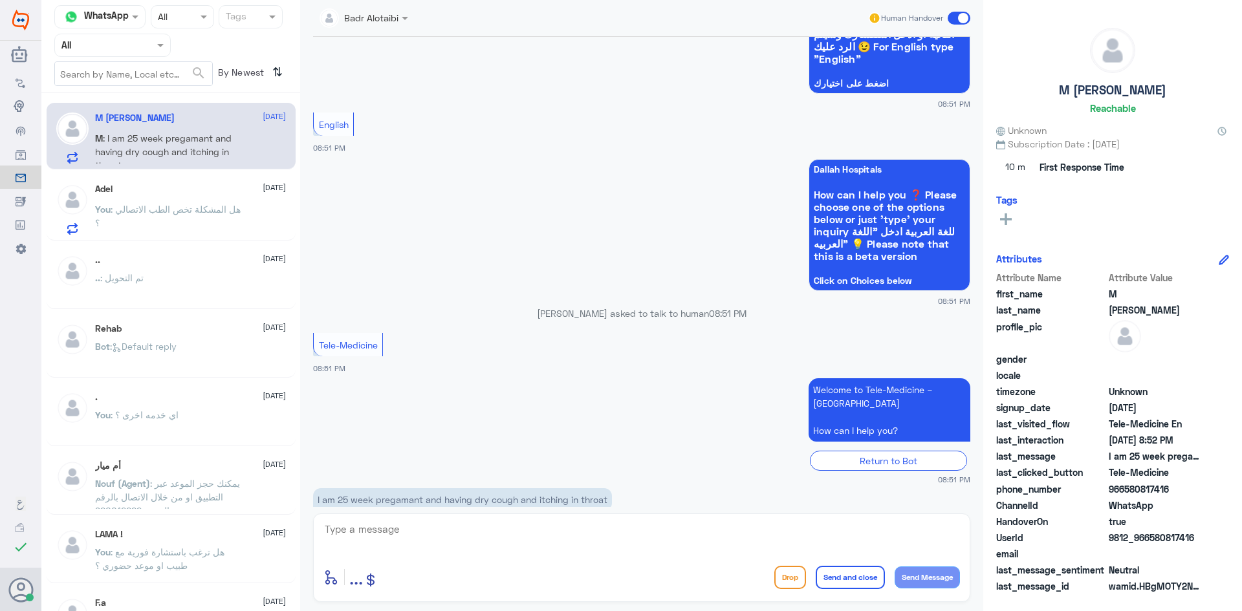
scroll to position [375, 0]
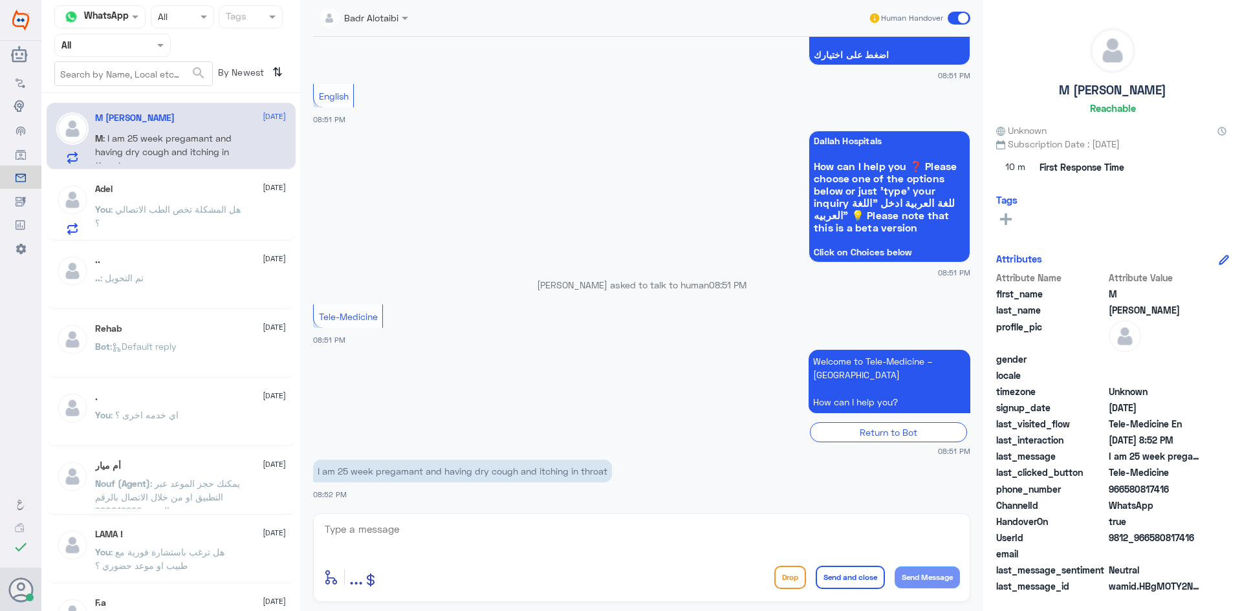
click at [606, 474] on p "I am 25 week pregamant and having dry cough and itching in throat" at bounding box center [462, 471] width 299 height 23
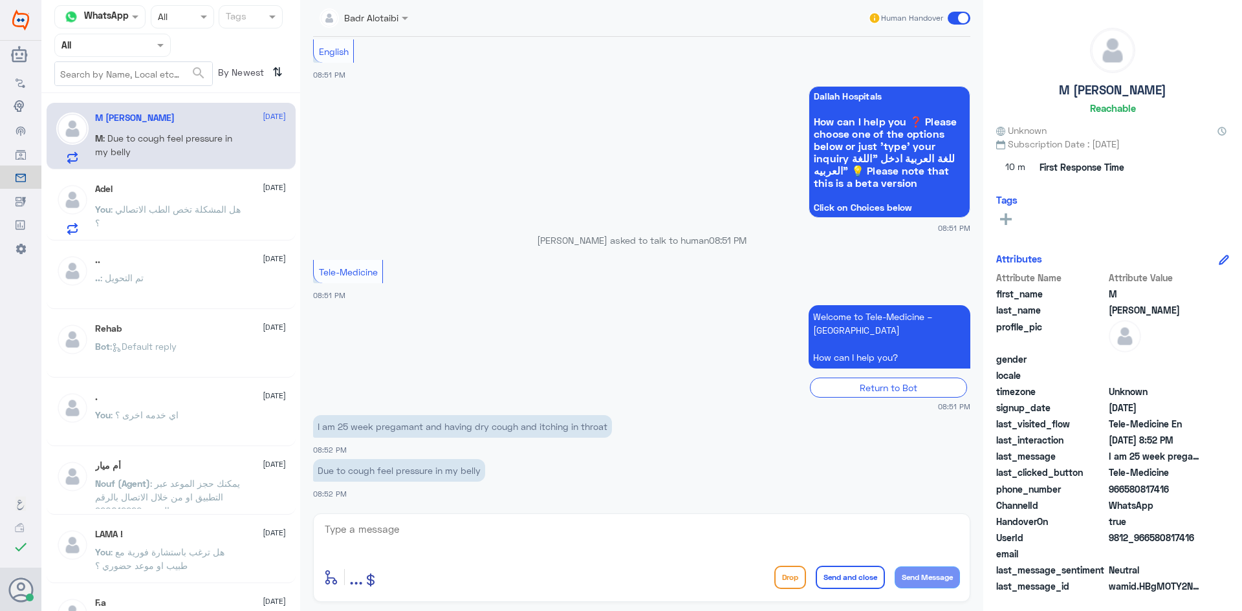
click at [477, 437] on p "I am 25 week pregamant and having dry cough and itching in throat" at bounding box center [462, 426] width 299 height 23
drag, startPoint x: 611, startPoint y: 427, endPoint x: 316, endPoint y: 432, distance: 295.7
click at [316, 432] on p "I am 25 week pregamant and having dry cough and itching in throat" at bounding box center [462, 426] width 299 height 23
copy p "I am 25 week pregamant and having dry cough and itching in throat"
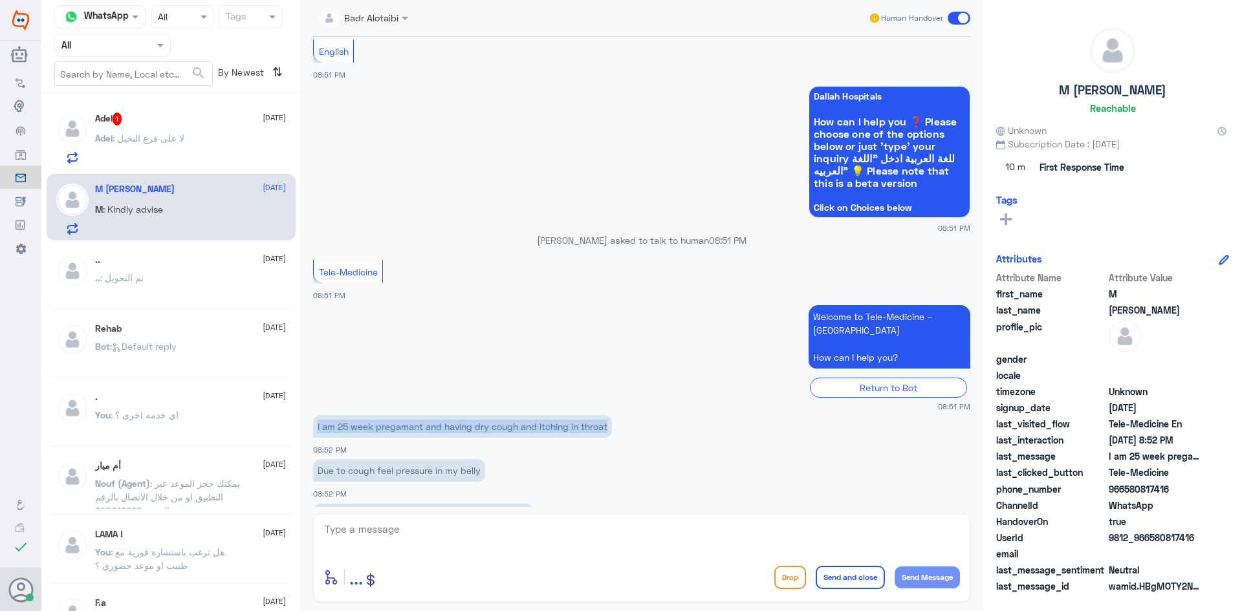
scroll to position [508, 0]
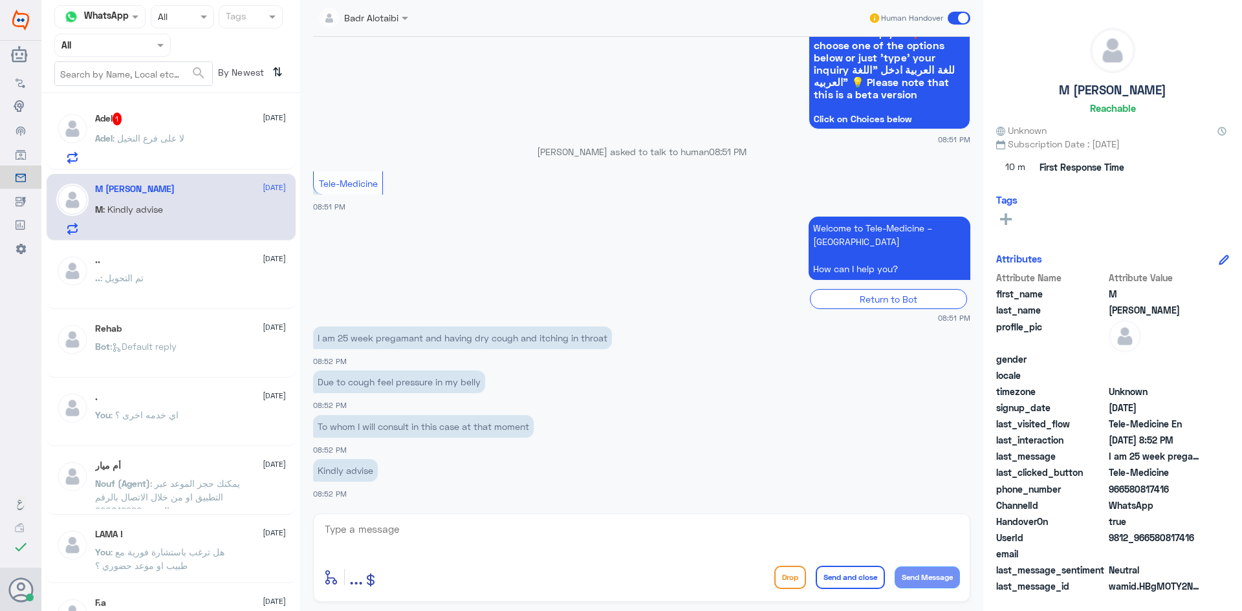
click at [403, 424] on p "To whom I will consult in this case at that moment" at bounding box center [423, 426] width 221 height 23
click at [601, 340] on p "I am 25 week pregamant and having dry cough and itching in throat" at bounding box center [462, 338] width 299 height 23
click at [609, 342] on p "I am 25 week pregamant and having dry cough and itching in throat" at bounding box center [462, 338] width 299 height 23
drag, startPoint x: 609, startPoint y: 341, endPoint x: 311, endPoint y: 337, distance: 297.6
click at [311, 337] on div "3 Sep 2025 Hi 08:50 PM مرحباً بك في مستشفيات دله سعداء بتواجدك معنا اليوم 👋 أنا…" at bounding box center [642, 272] width 670 height 470
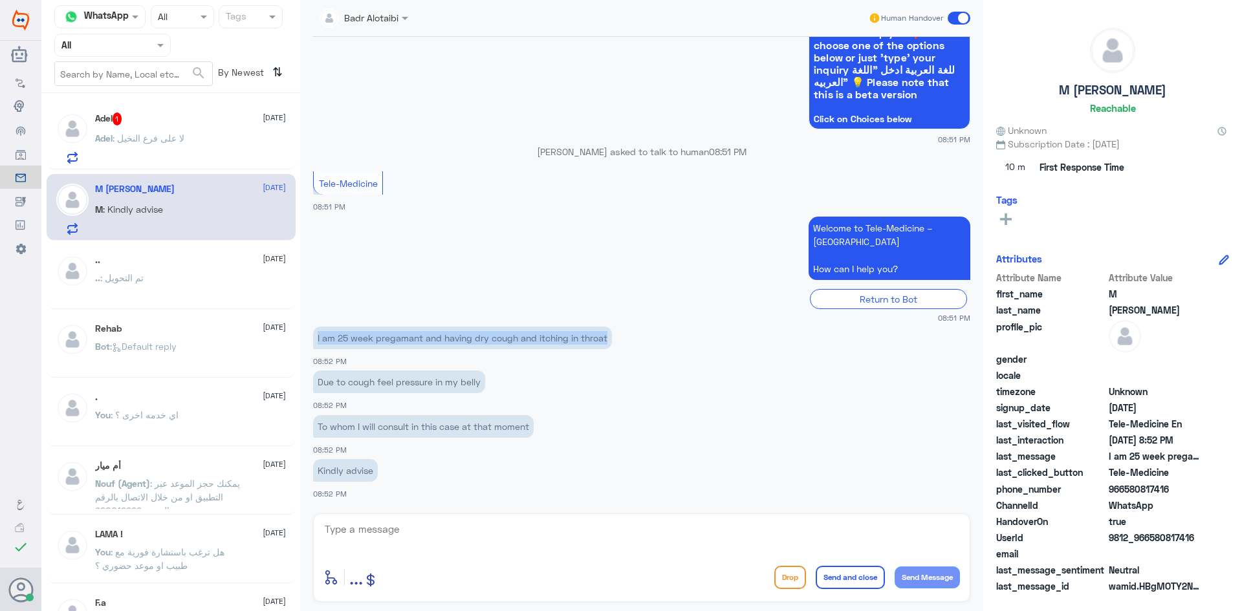
copy p "I am 25 week pregamant and having dry cough and itching in throat"
drag, startPoint x: 1196, startPoint y: 541, endPoint x: 1152, endPoint y: 545, distance: 44.2
click at [1152, 545] on span "9812_966580817416" at bounding box center [1156, 538] width 94 height 14
copy span "580817416"
drag, startPoint x: 480, startPoint y: 383, endPoint x: 345, endPoint y: 393, distance: 135.5
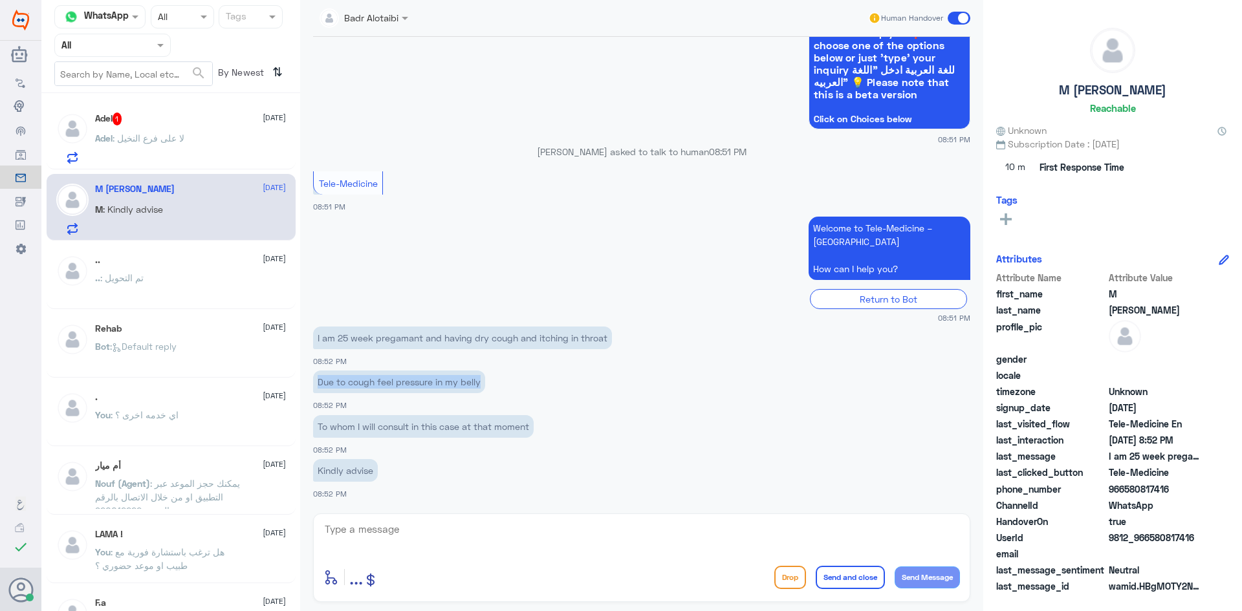
click at [315, 390] on p "Due to cough feel pressure in my belly" at bounding box center [399, 382] width 172 height 23
copy p "Due to cough feel pressure in my belly"
drag, startPoint x: 534, startPoint y: 431, endPoint x: 319, endPoint y: 437, distance: 214.9
click at [319, 437] on p "To whom I will consult in this case at that moment" at bounding box center [423, 426] width 221 height 23
copy p "To whom I will consult in this case at that moment"
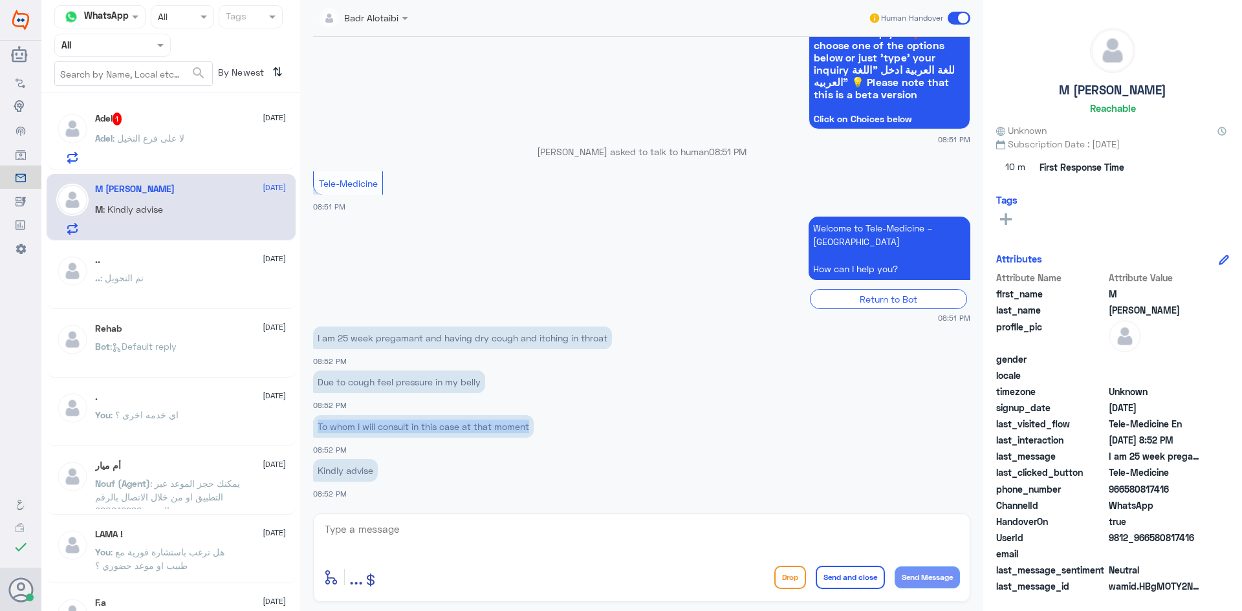
click at [402, 436] on p "To whom I will consult in this case at that moment" at bounding box center [423, 426] width 221 height 23
click at [499, 541] on textarea at bounding box center [641, 537] width 637 height 32
paste textarea "Hello, I am Bader from Telemedicine. How can I help you?"
type textarea "Hello, I am Bader from Telemedicine. How can I help you?"
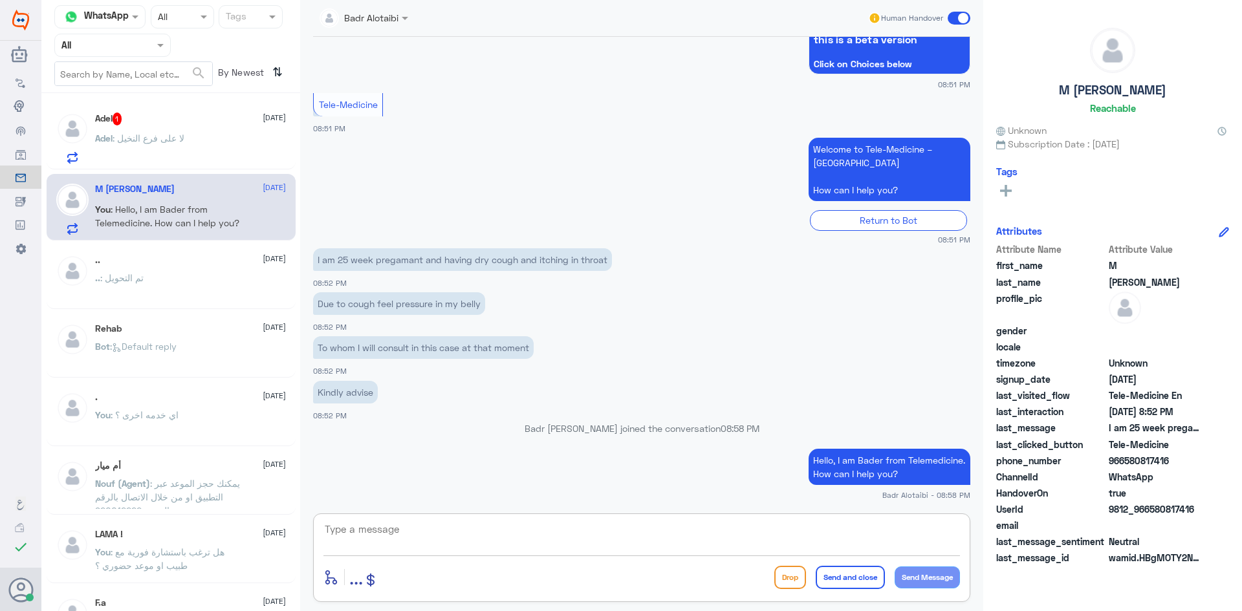
click at [808, 538] on textarea at bounding box center [641, 537] width 637 height 32
paste textarea "You can log in to the app and select the "Instant Consultation" icon to request…"
type textarea "You can log in to the app and select the "Instant Consultation" icon to request…"
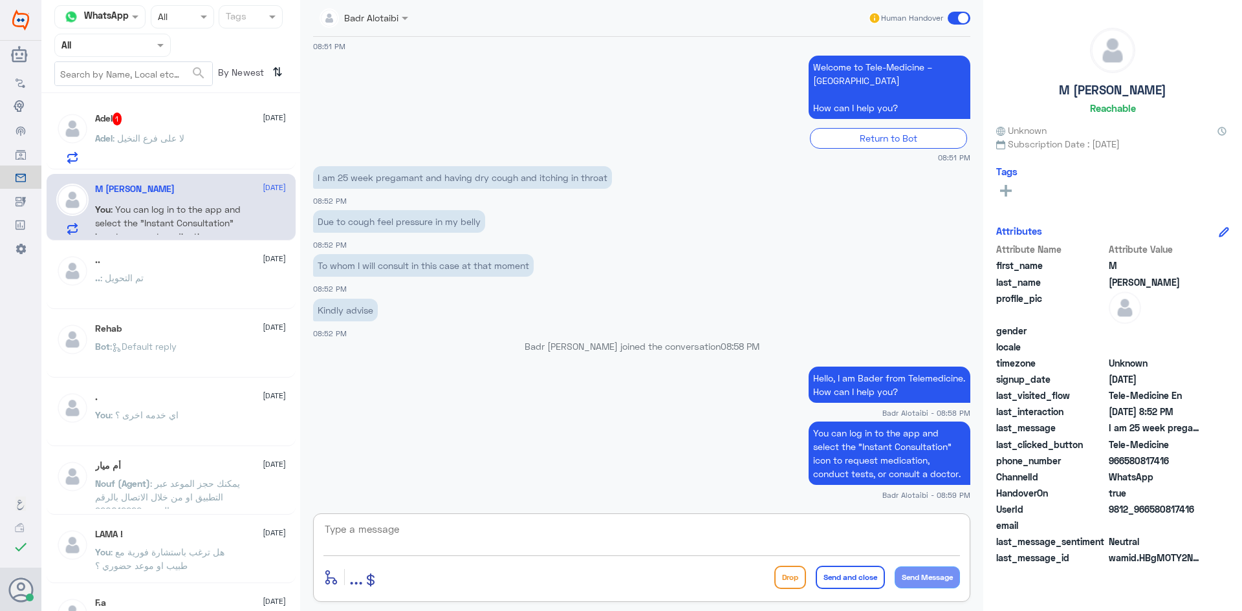
click at [236, 132] on div "Adel 1 3 September Adel : لا على فرع النخيل" at bounding box center [190, 138] width 191 height 51
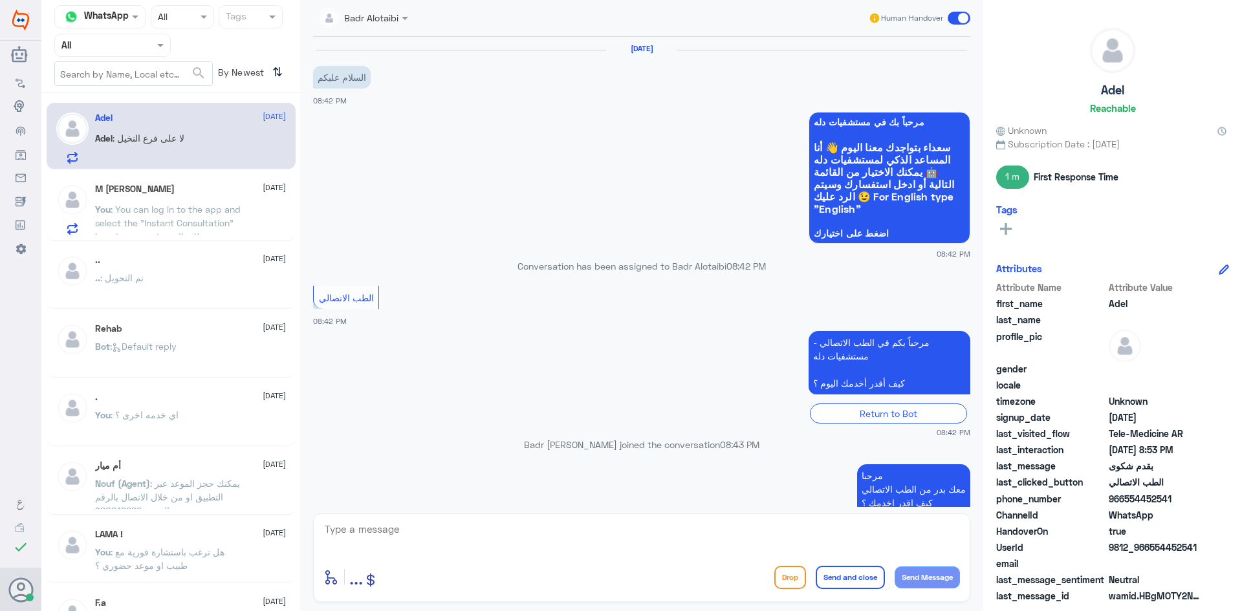
scroll to position [204, 0]
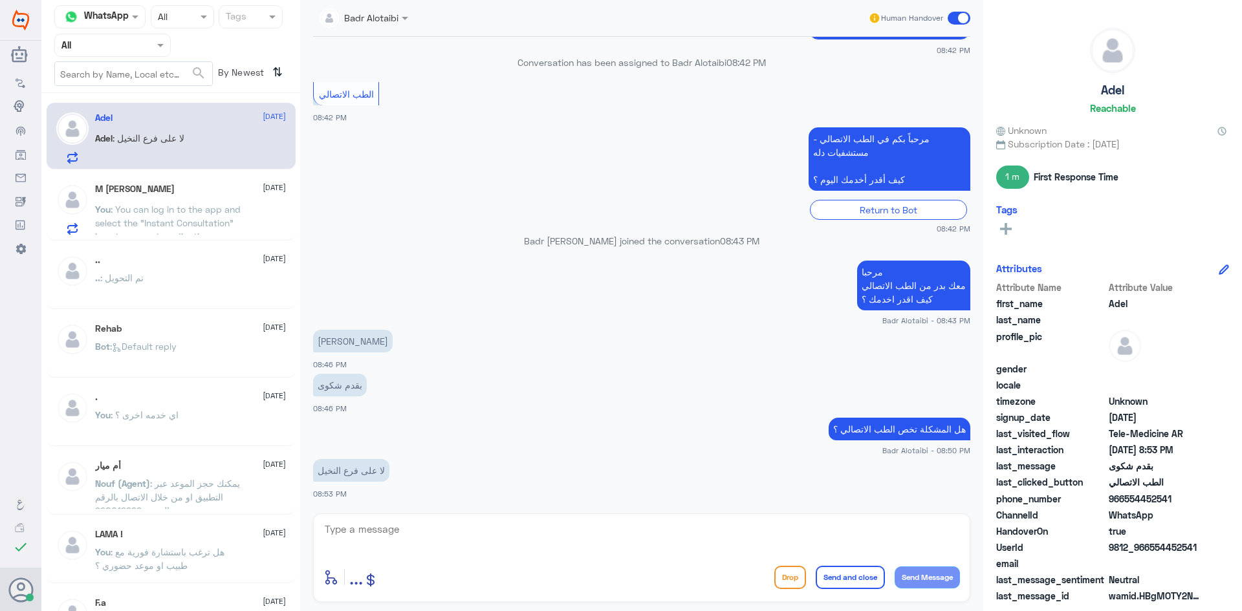
click at [475, 534] on textarea at bounding box center [641, 537] width 637 height 32
type textarea "يمكنك التواصل على الرقم الموحد وتقديم الشكوى 920012222"
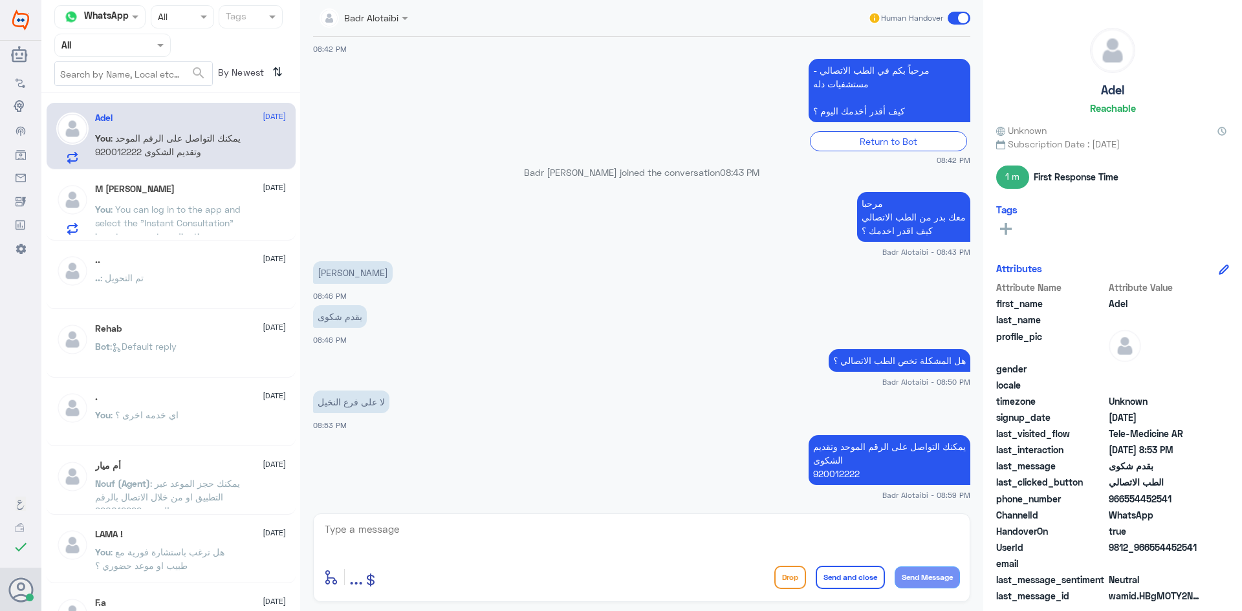
click at [972, 9] on div "Badr Alotaibi Human Handover" at bounding box center [641, 18] width 683 height 37
click at [967, 17] on span at bounding box center [959, 18] width 23 height 13
click at [0, 0] on input "checkbox" at bounding box center [0, 0] width 0 height 0
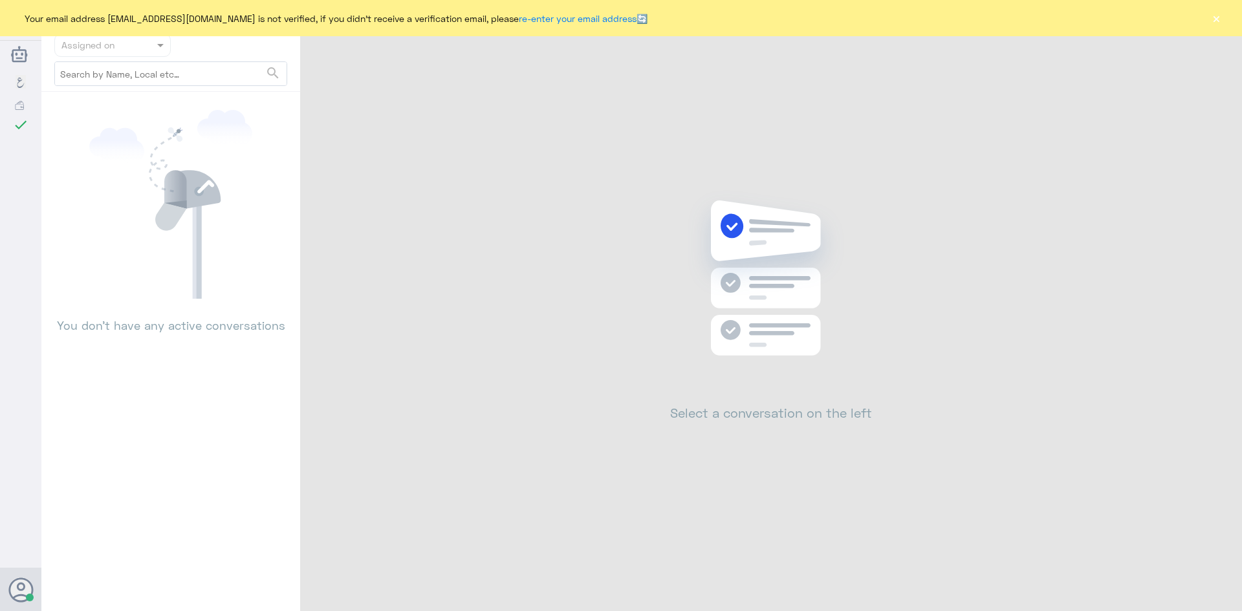
click at [1216, 23] on button "×" at bounding box center [1216, 18] width 13 height 13
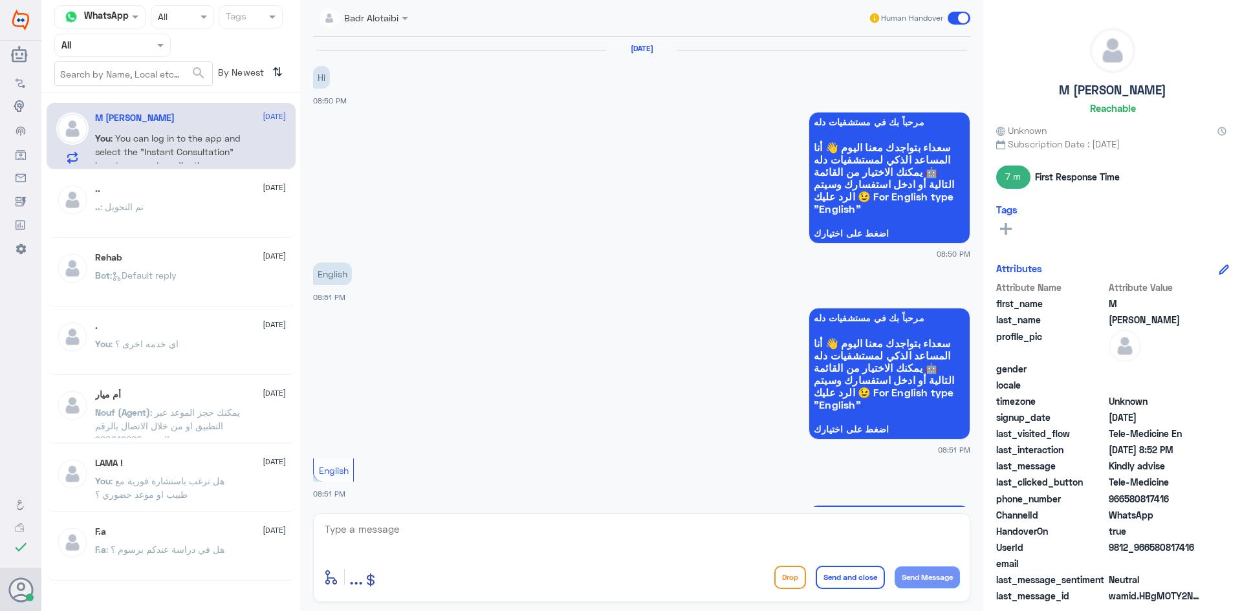
scroll to position [668, 0]
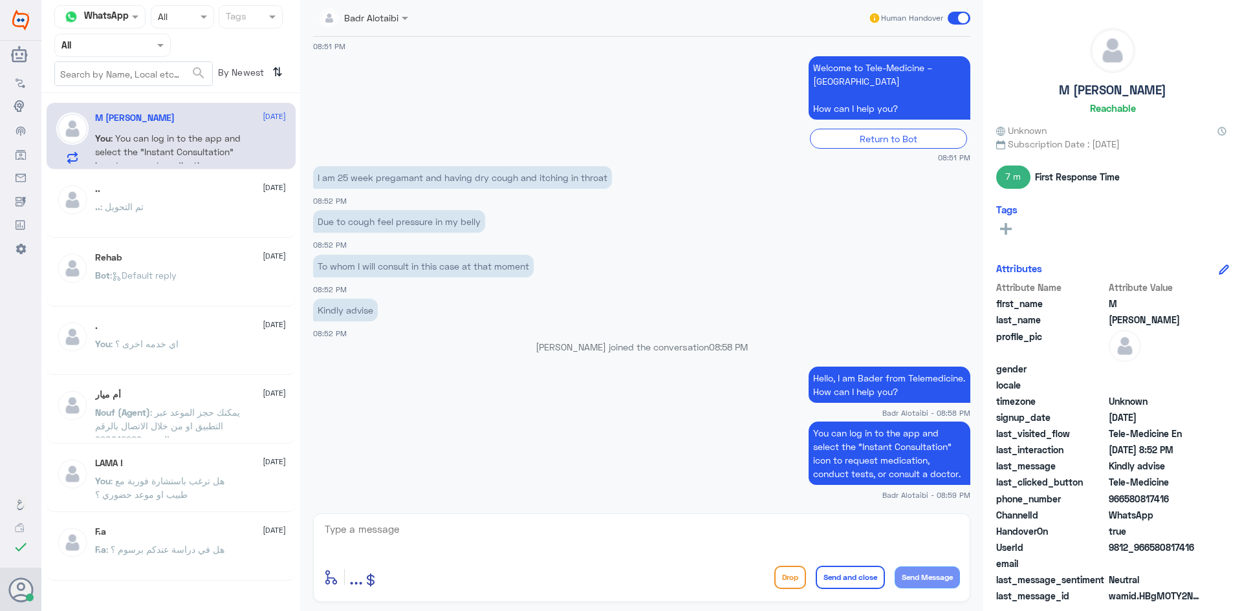
drag, startPoint x: 1195, startPoint y: 550, endPoint x: 1152, endPoint y: 552, distance: 43.4
click at [1152, 552] on span "9812_966580817416" at bounding box center [1156, 548] width 94 height 14
copy span "580817416"
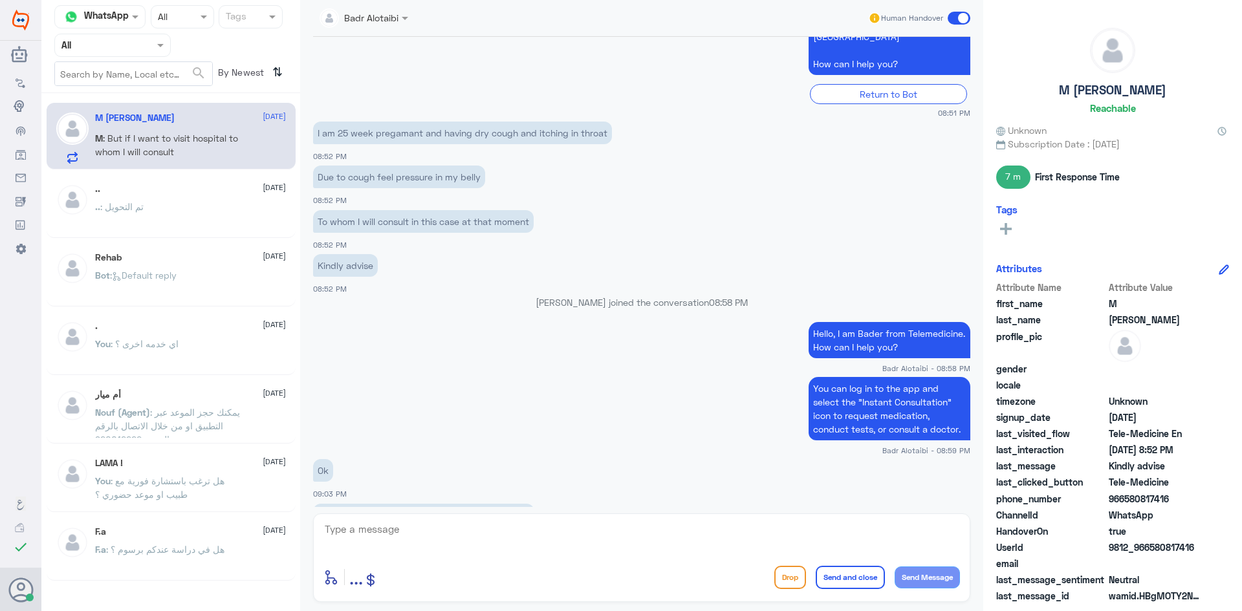
scroll to position [757, 0]
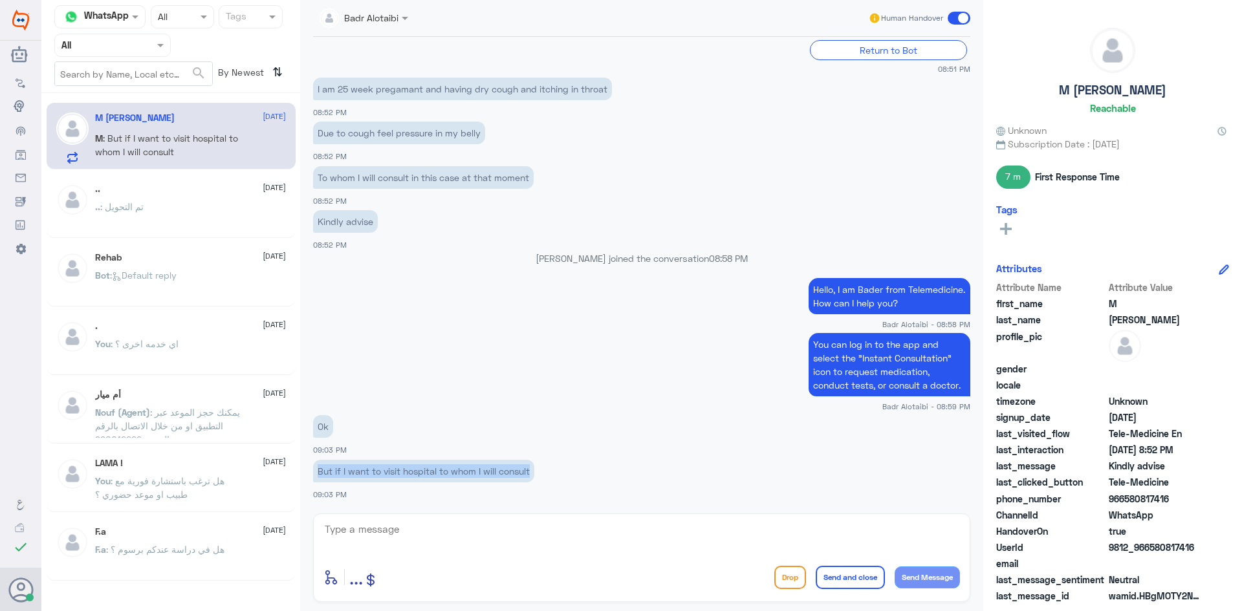
drag, startPoint x: 534, startPoint y: 473, endPoint x: 320, endPoint y: 468, distance: 214.8
click at [320, 468] on p "But if I want to visit hospital to whom I will consult" at bounding box center [423, 471] width 221 height 23
click at [525, 475] on p "But if I want to visit hospital to whom I will consult" at bounding box center [423, 471] width 221 height 23
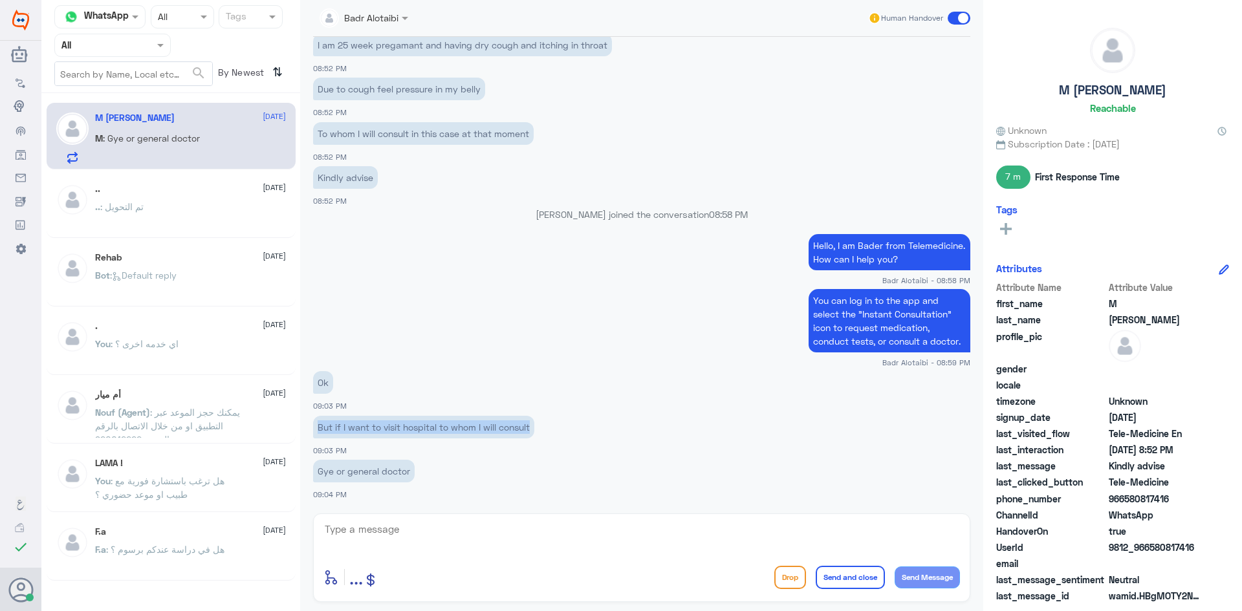
drag, startPoint x: 534, startPoint y: 428, endPoint x: 318, endPoint y: 417, distance: 216.3
click at [318, 417] on p "But if I want to visit hospital to whom I will consult" at bounding box center [423, 427] width 221 height 23
copy p "But if I want to visit hospital to whom I will consult"
drag, startPoint x: 409, startPoint y: 471, endPoint x: 317, endPoint y: 475, distance: 92.6
click at [317, 475] on p "Gye or general doctor" at bounding box center [364, 471] width 102 height 23
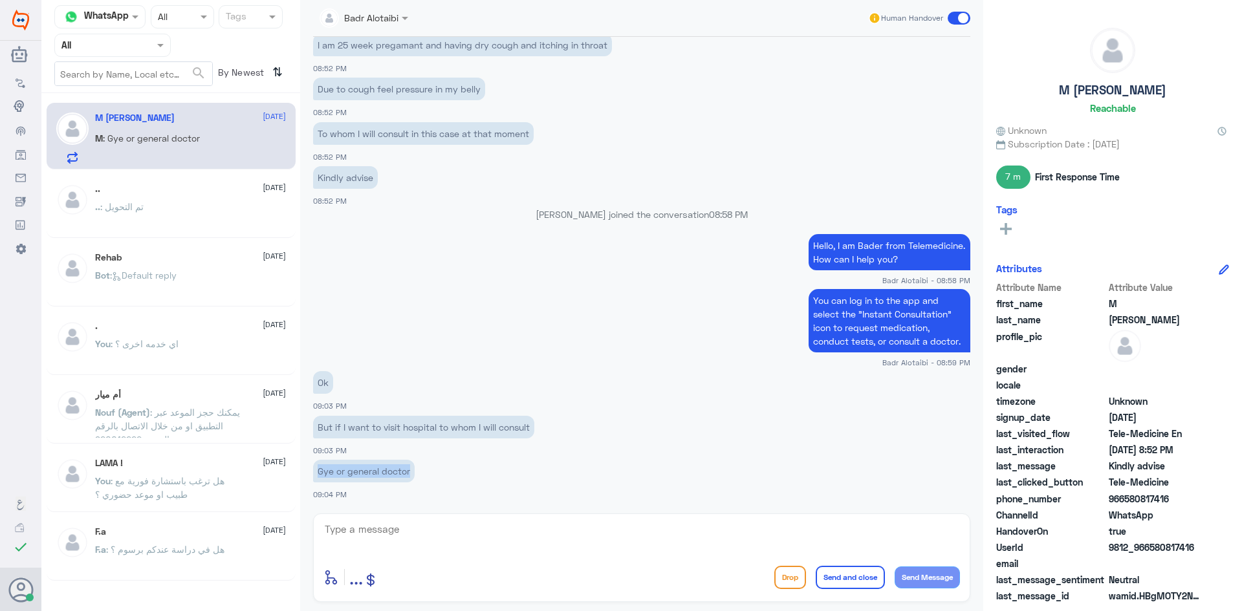
copy p "Gye or general doctor"
click at [440, 534] on textarea at bounding box center [641, 537] width 637 height 32
paste textarea "Initially, a general practitioner through immediate consultation."
type textarea "Initially, a general practitioner through immediate consultation."
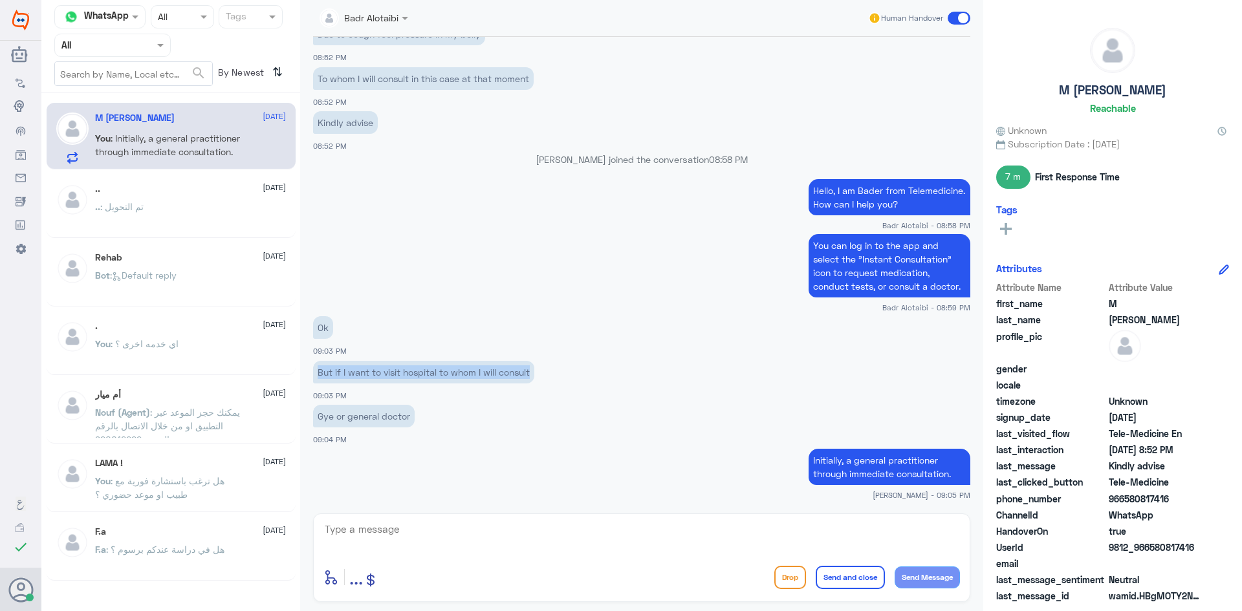
drag, startPoint x: 539, startPoint y: 374, endPoint x: 312, endPoint y: 373, distance: 227.1
click at [312, 373] on div "3 Sep 2025 Hi 08:50 PM مرحباً بك في مستشفيات دله سعداء بتواجدك معنا اليوم 👋 أنا…" at bounding box center [642, 272] width 670 height 470
copy p "But if I want to visit hospital to whom I will consult"
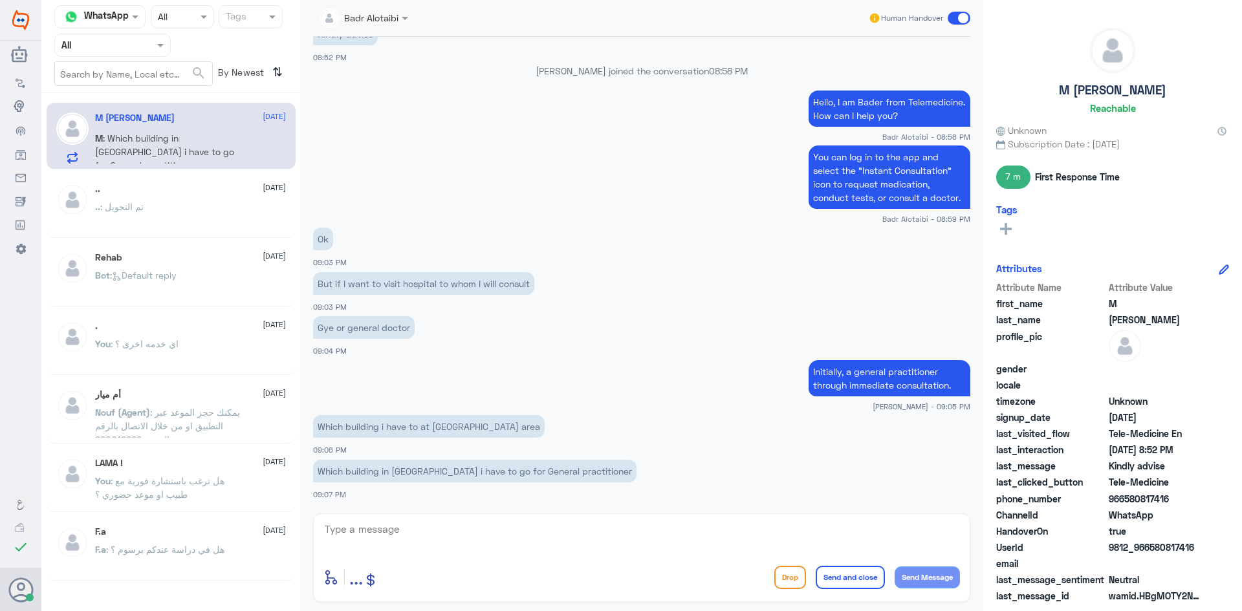
drag, startPoint x: 447, startPoint y: 319, endPoint x: 474, endPoint y: 333, distance: 30.7
click at [448, 319] on app-msgs-text "Gye or general doctor" at bounding box center [641, 328] width 657 height 24
drag, startPoint x: 487, startPoint y: 426, endPoint x: 318, endPoint y: 424, distance: 169.5
click at [318, 424] on p "Which building i have to at nakeel area" at bounding box center [429, 426] width 232 height 23
copy p "Which building i have to at nakeel area"
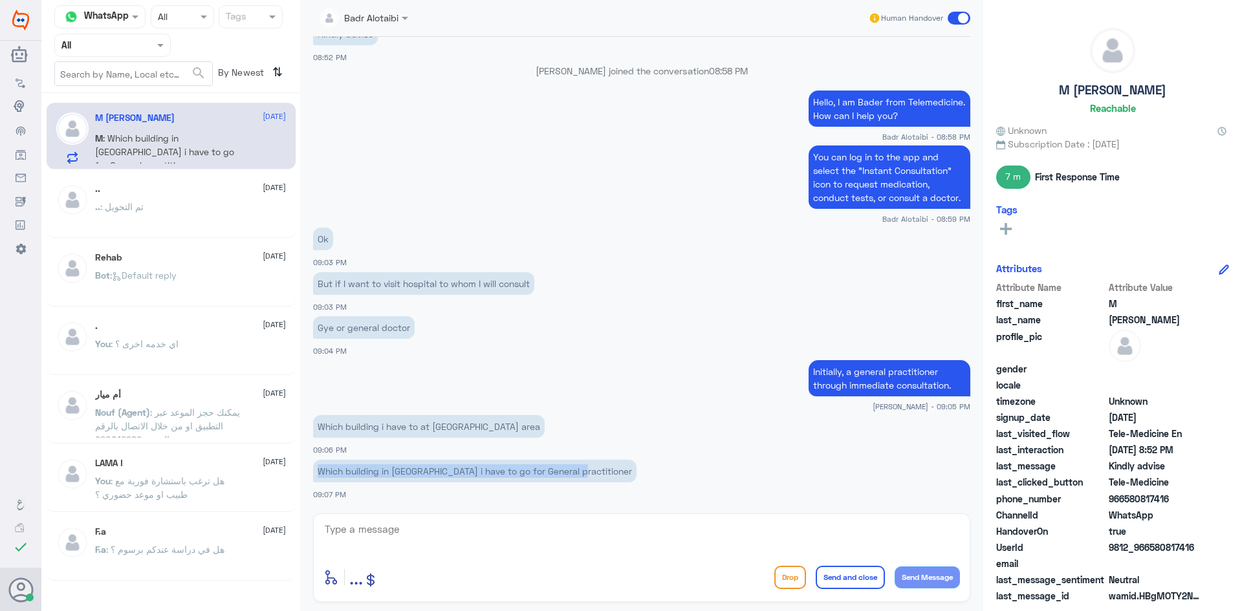
drag, startPoint x: 579, startPoint y: 475, endPoint x: 312, endPoint y: 471, distance: 267.2
click at [312, 471] on div "3 Sep 2025 Hi 08:50 PM مرحباً بك في مستشفيات دله سعداء بتواجدك معنا اليوم 👋 أنا…" at bounding box center [642, 272] width 670 height 470
copy p "Which building in nakeel i have to go for General practitioner"
click at [442, 545] on textarea at bounding box center [641, 537] width 637 height 32
paste textarea "Through Dallah Hospital application"
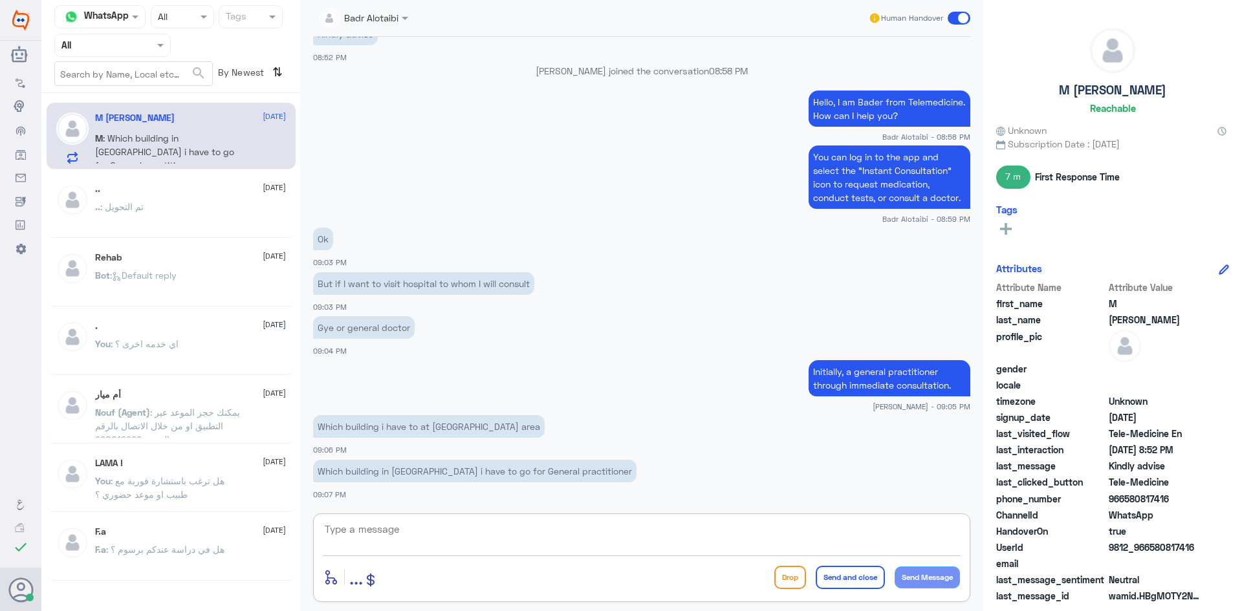
type textarea "Through Dallah Hospital application"
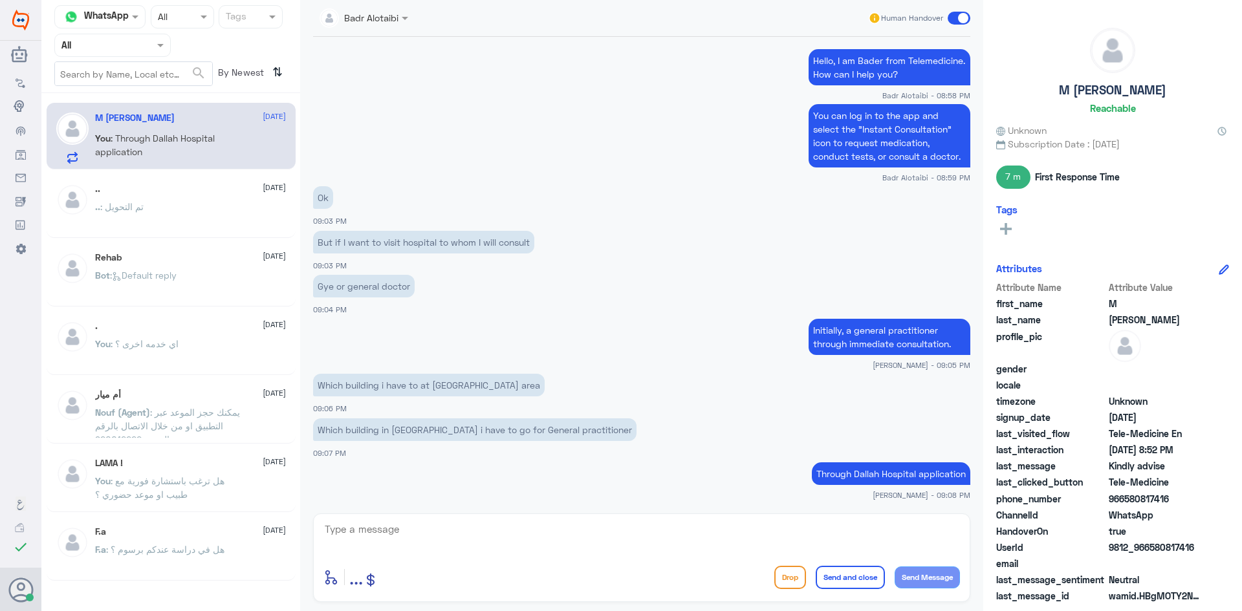
drag, startPoint x: 1197, startPoint y: 547, endPoint x: 1149, endPoint y: 548, distance: 47.9
click at [1149, 548] on span "9812_966580817416" at bounding box center [1156, 548] width 94 height 14
click at [951, 19] on span at bounding box center [959, 18] width 23 height 13
click at [0, 0] on input "checkbox" at bounding box center [0, 0] width 0 height 0
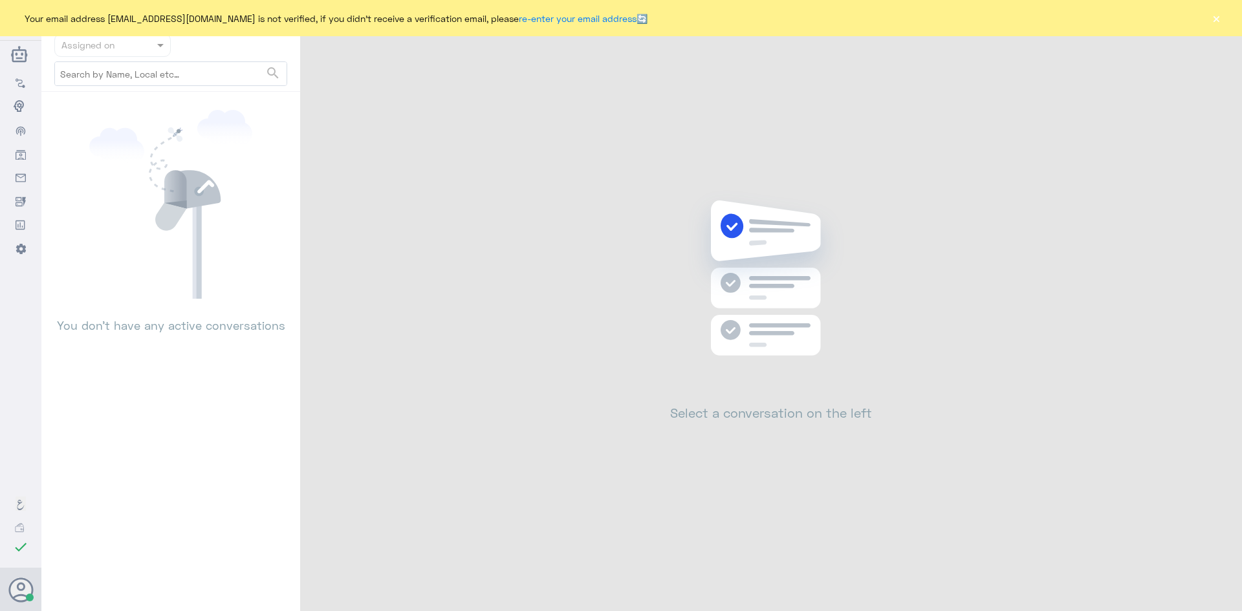
click at [1210, 17] on button "×" at bounding box center [1216, 18] width 13 height 13
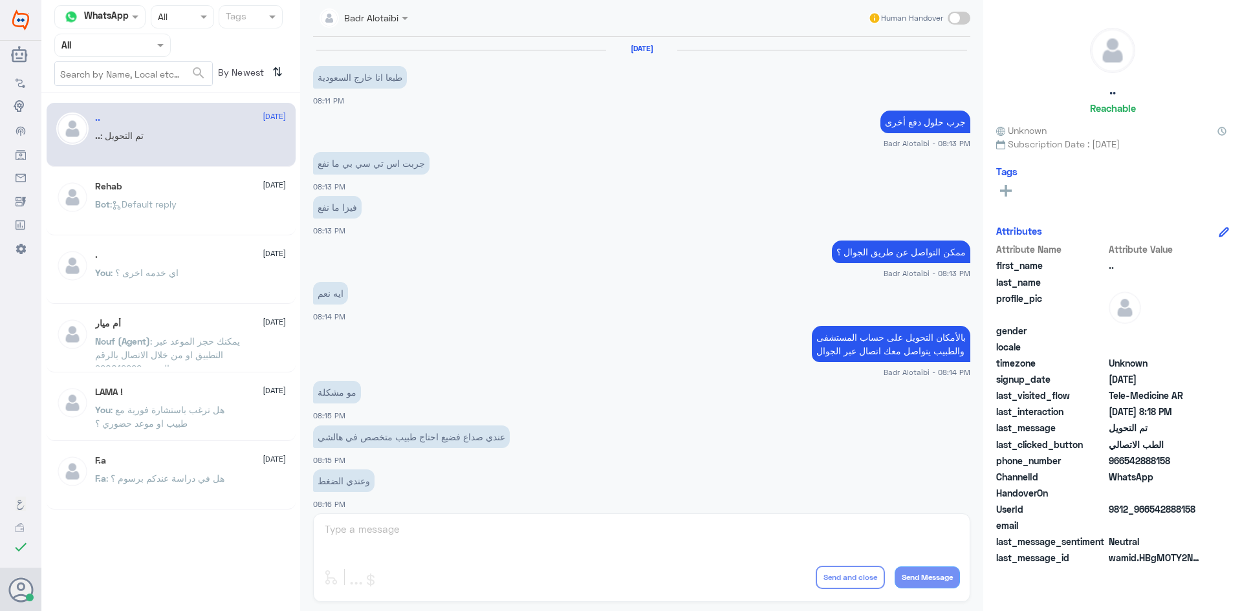
scroll to position [424, 0]
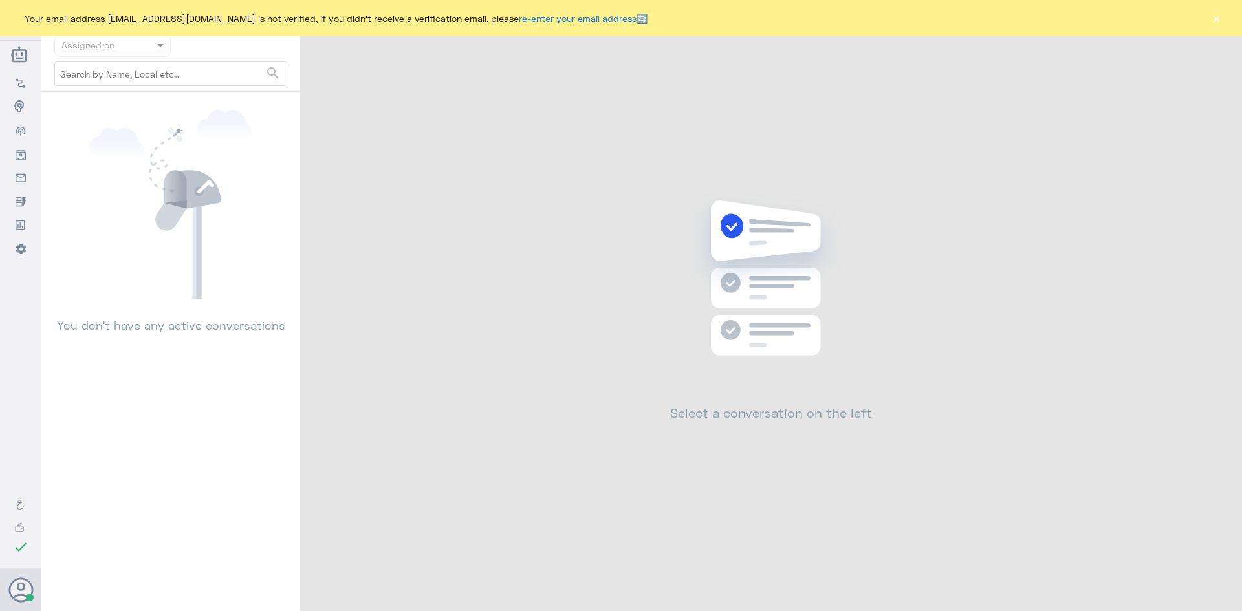
click at [1214, 16] on button "×" at bounding box center [1216, 18] width 13 height 13
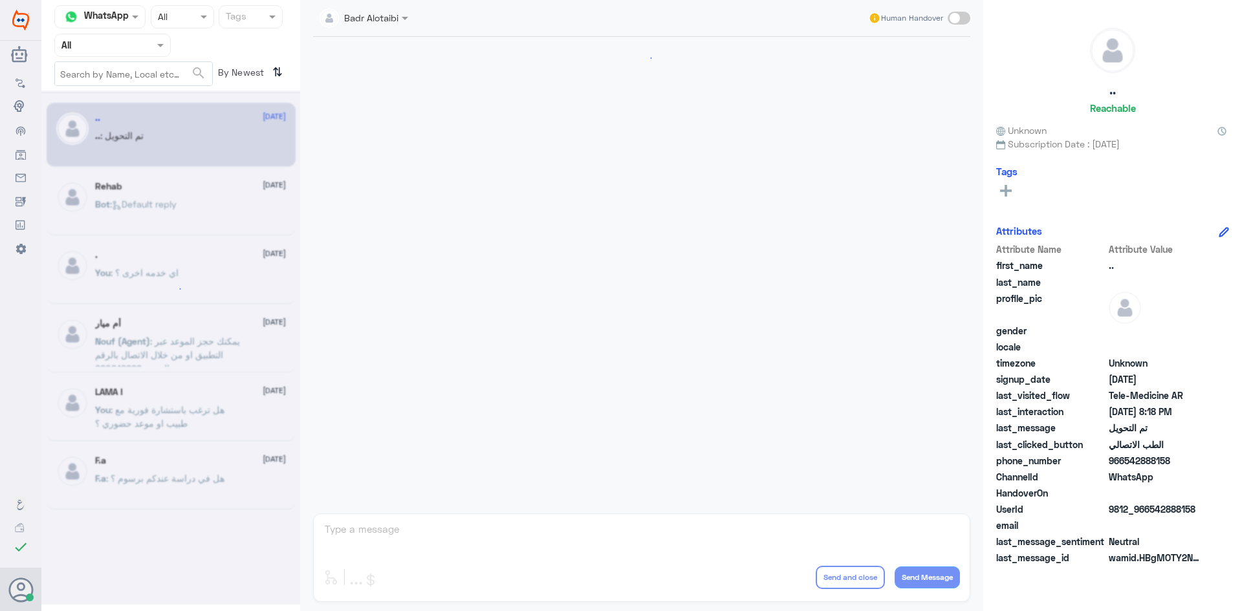
scroll to position [424, 0]
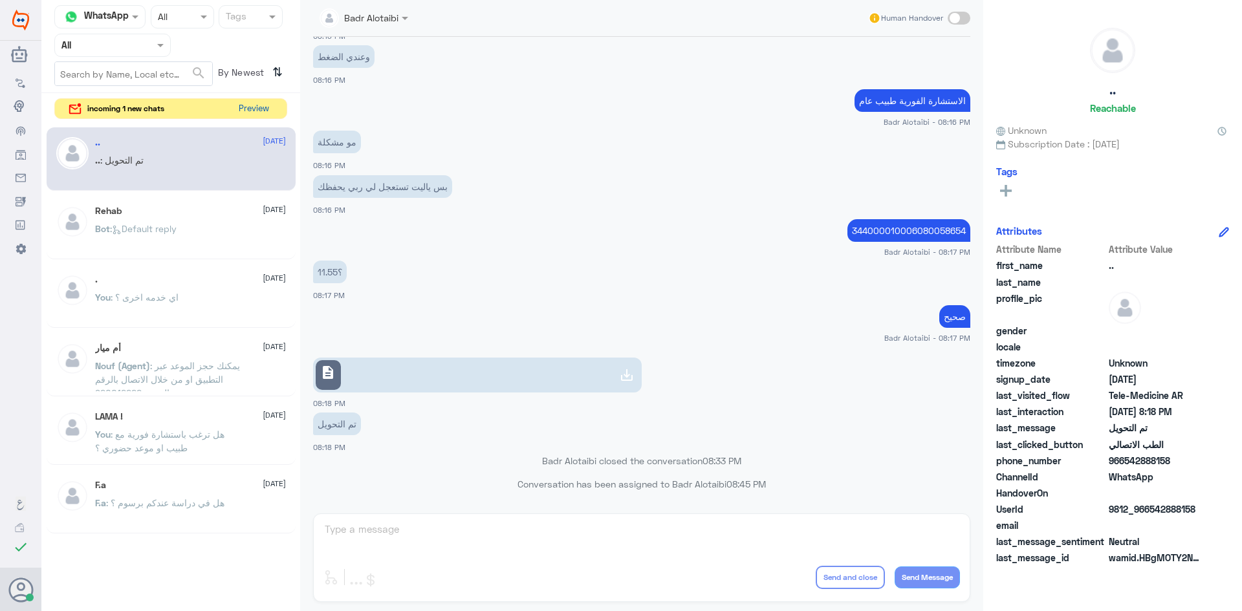
click at [267, 111] on button "Preview" at bounding box center [254, 109] width 40 height 20
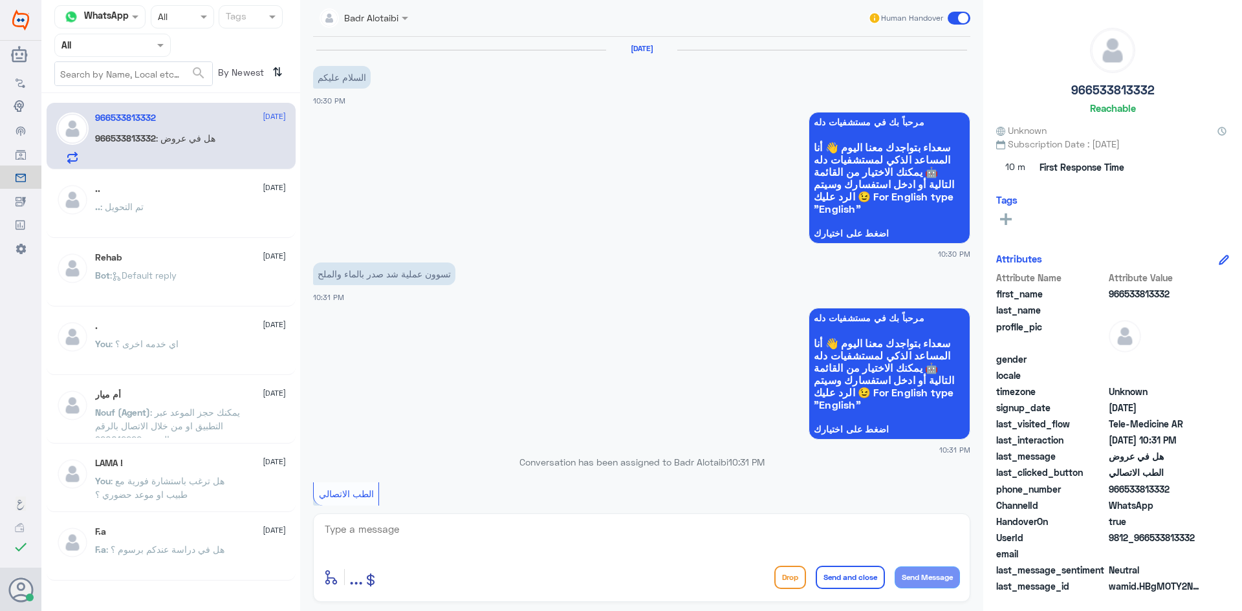
scroll to position [316, 0]
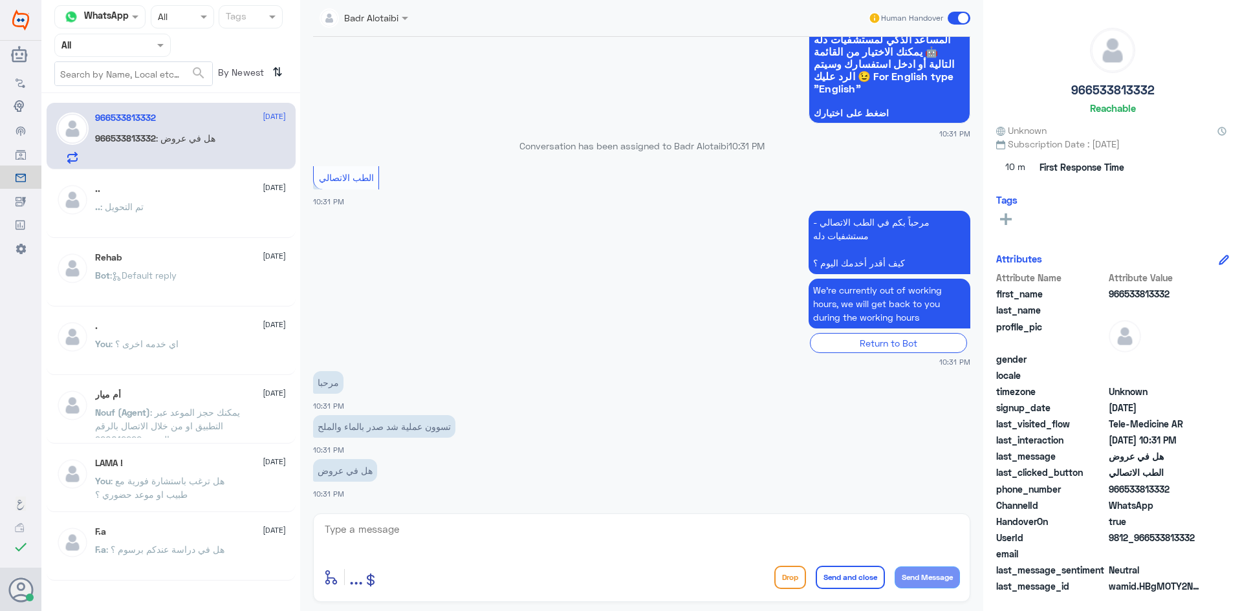
click at [606, 545] on textarea at bounding box center [641, 537] width 637 height 32
type textarea "مرحبا معك بدر من الطب الاتصالي كيف اقدر اخدمك ؟"
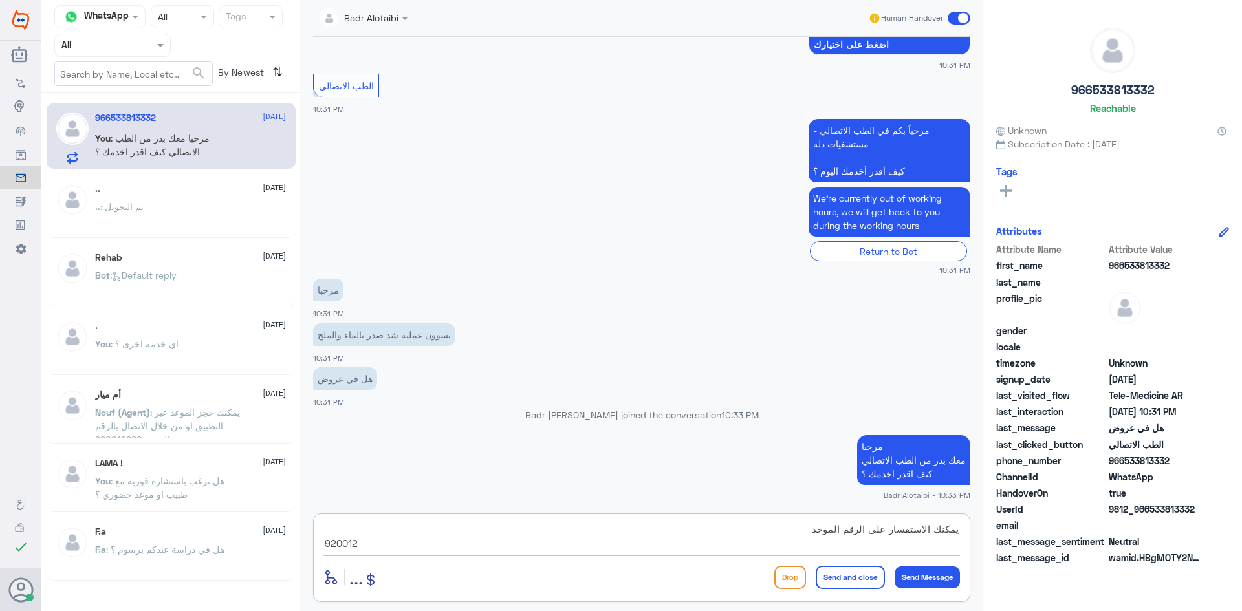
scroll to position [429, 0]
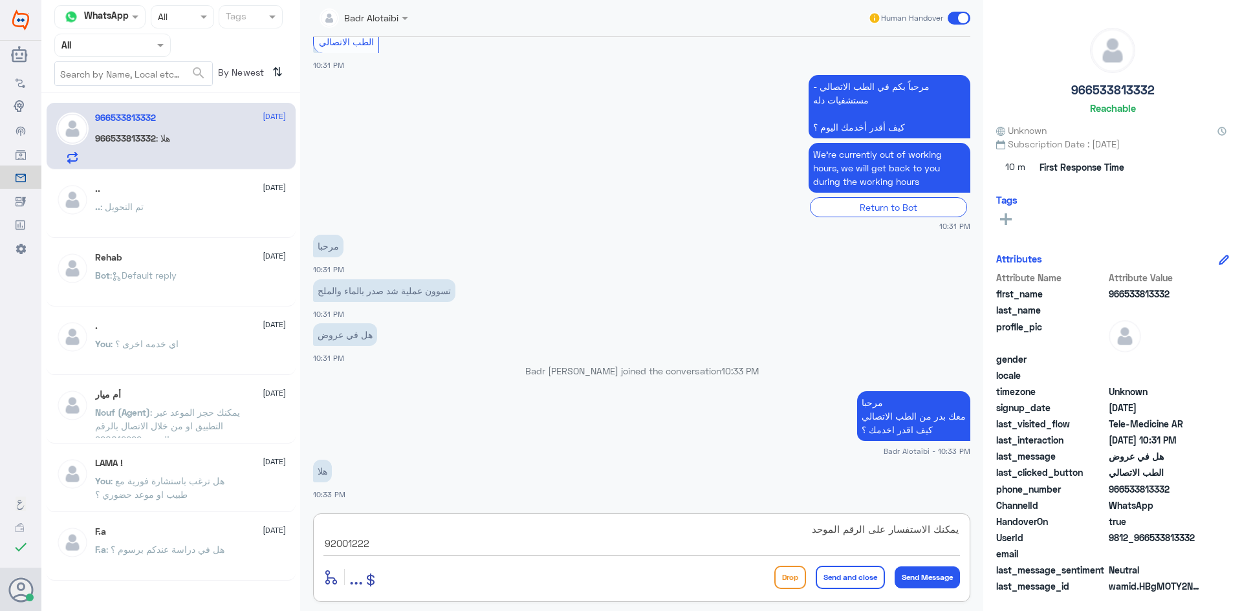
type textarea "يمكنك الاستفسار على الرقم الموحد 920012222"
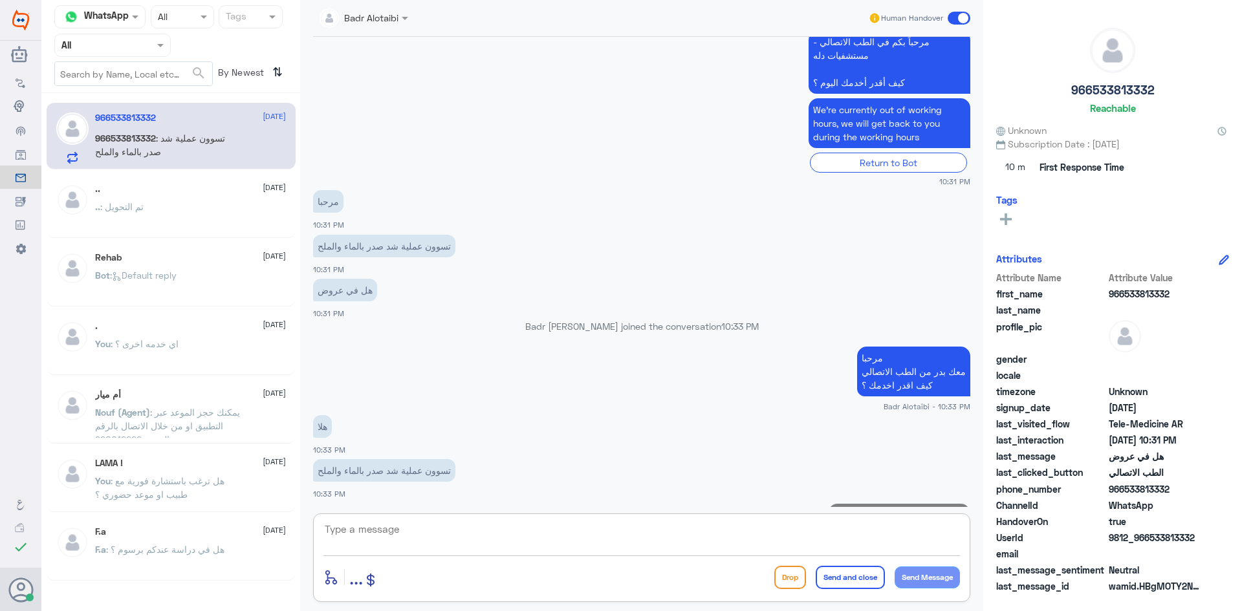
scroll to position [528, 0]
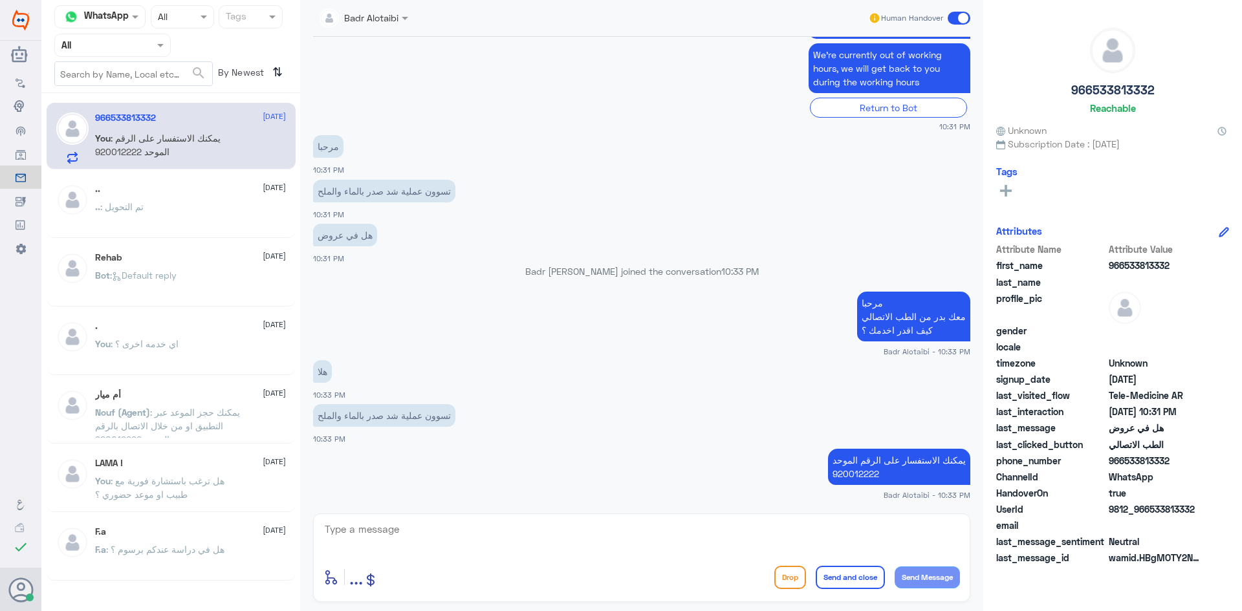
click at [968, 17] on span at bounding box center [959, 18] width 23 height 13
click at [0, 0] on input "checkbox" at bounding box center [0, 0] width 0 height 0
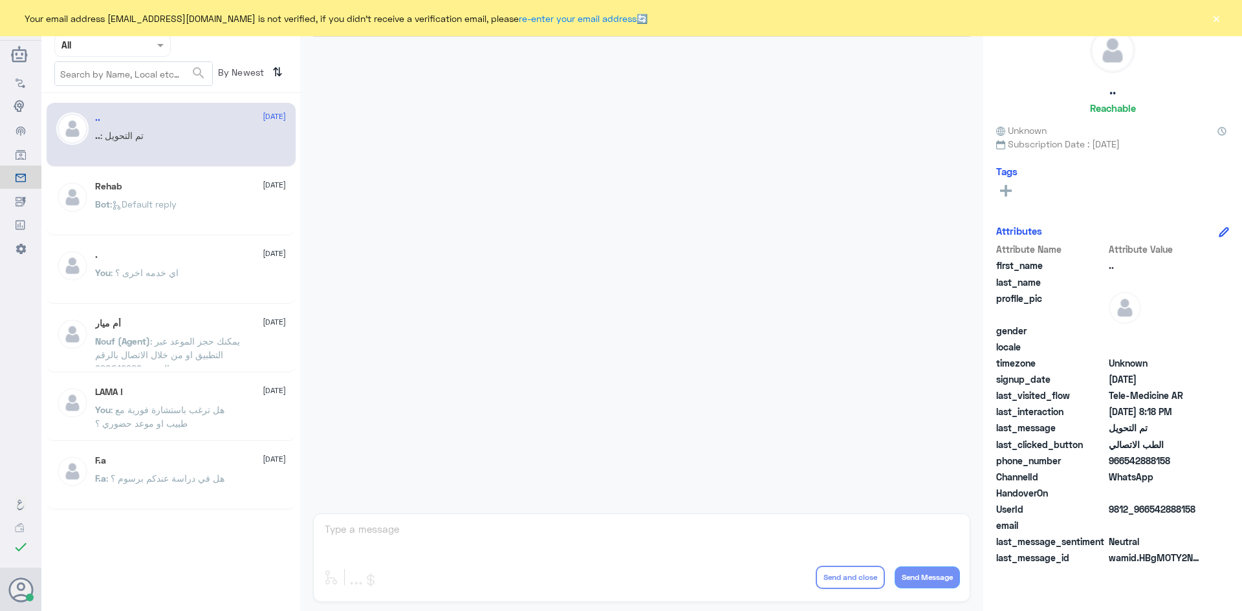
click at [1208, 14] on div "Your email address [EMAIL_ADDRESS][DOMAIN_NAME] is not verified, if you didn't …" at bounding box center [621, 18] width 1242 height 36
click at [1209, 14] on div "Your email address [EMAIL_ADDRESS][DOMAIN_NAME] is not verified, if you didn't …" at bounding box center [621, 18] width 1242 height 36
click at [1212, 12] on button "×" at bounding box center [1216, 18] width 13 height 13
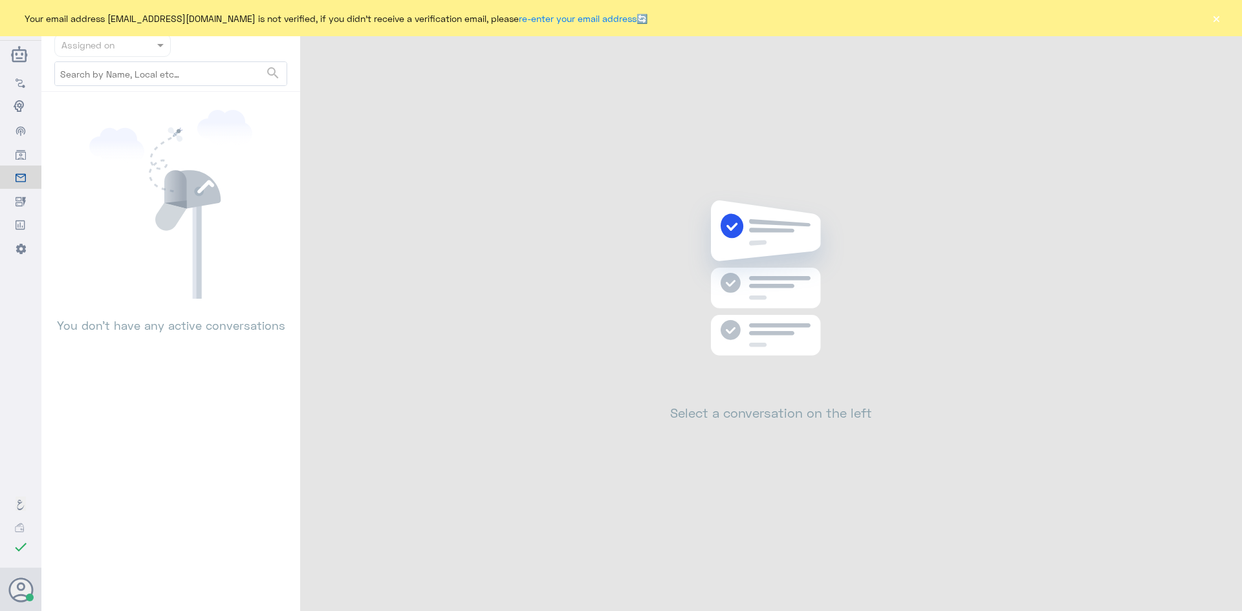
click at [1214, 24] on button "×" at bounding box center [1216, 18] width 13 height 13
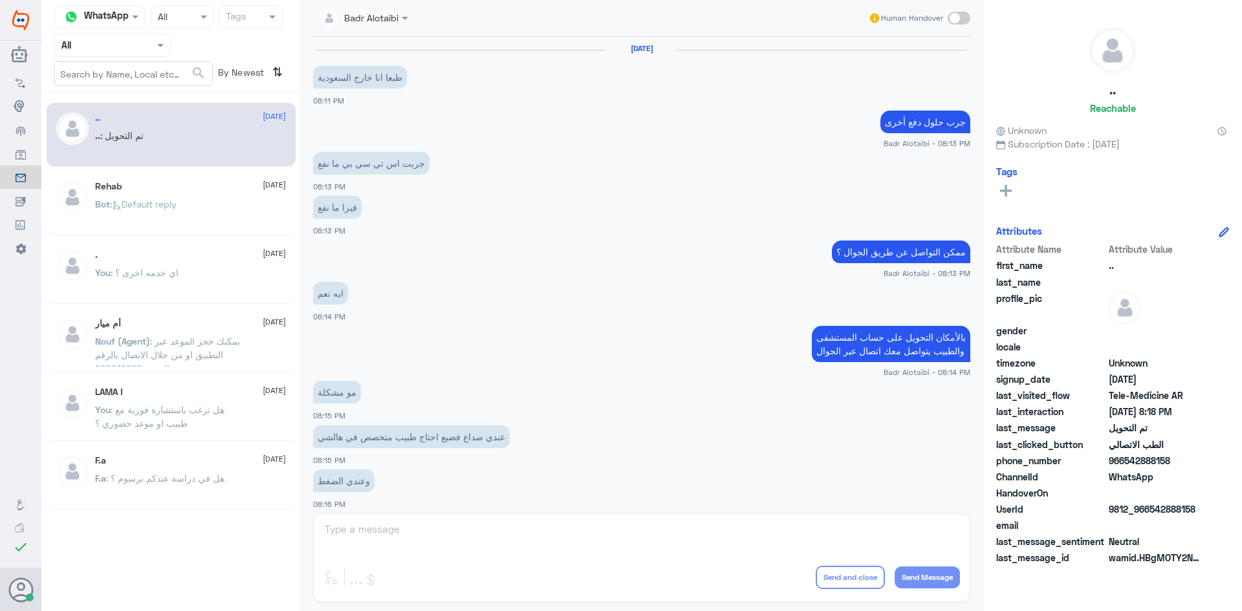
scroll to position [424, 0]
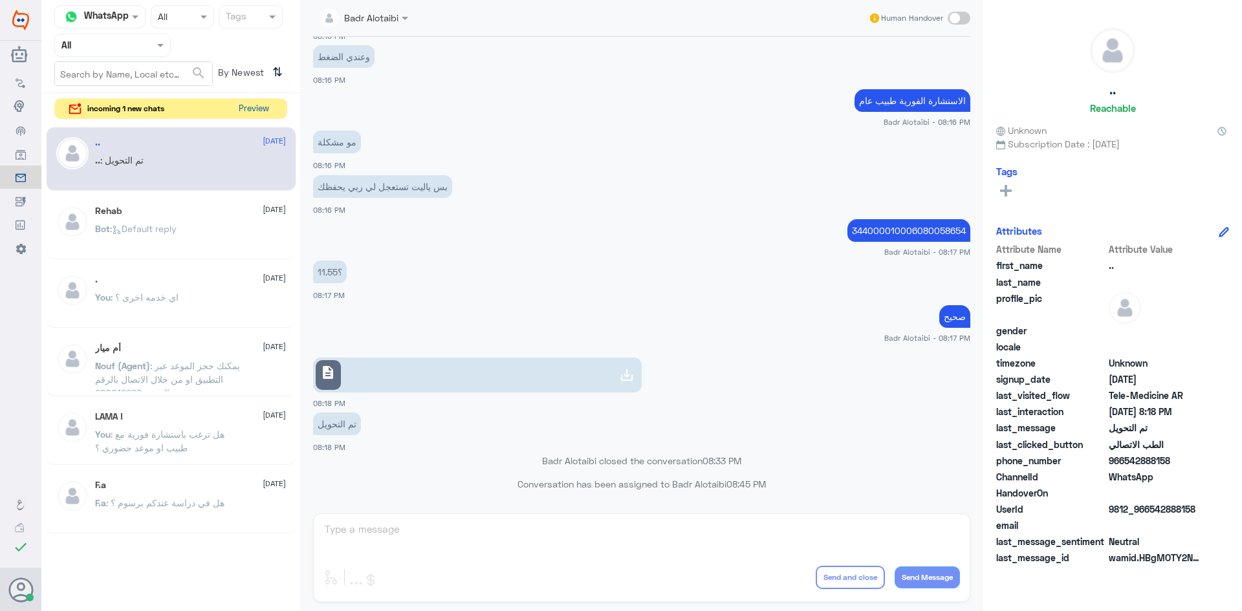
click at [262, 109] on button "Preview" at bounding box center [254, 109] width 40 height 20
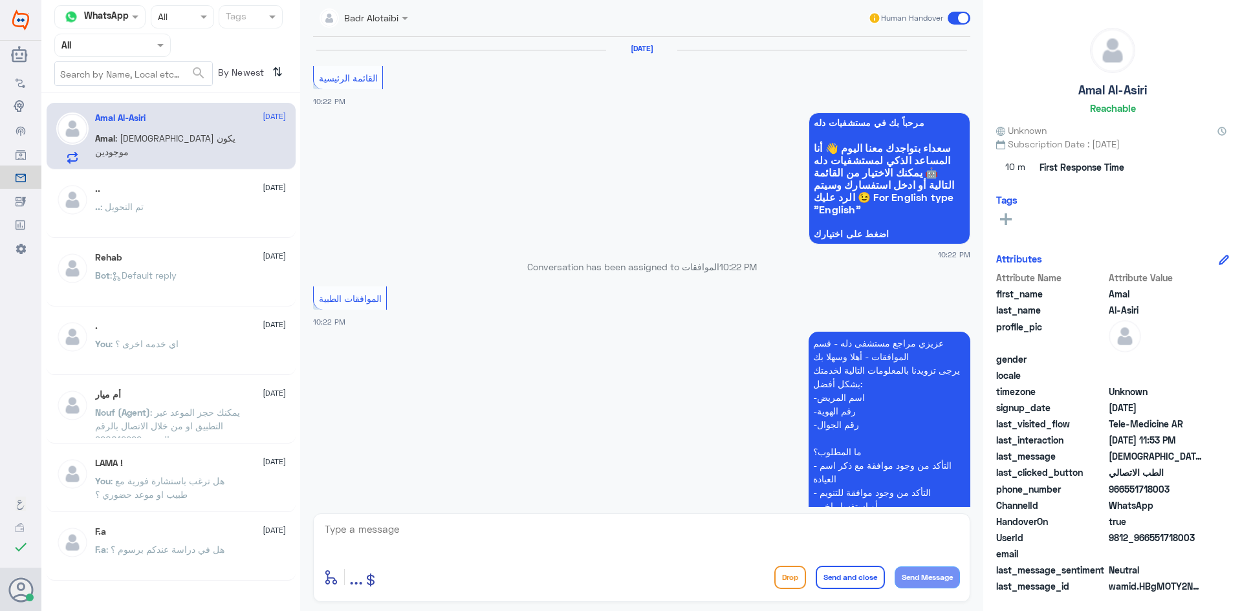
scroll to position [1025, 0]
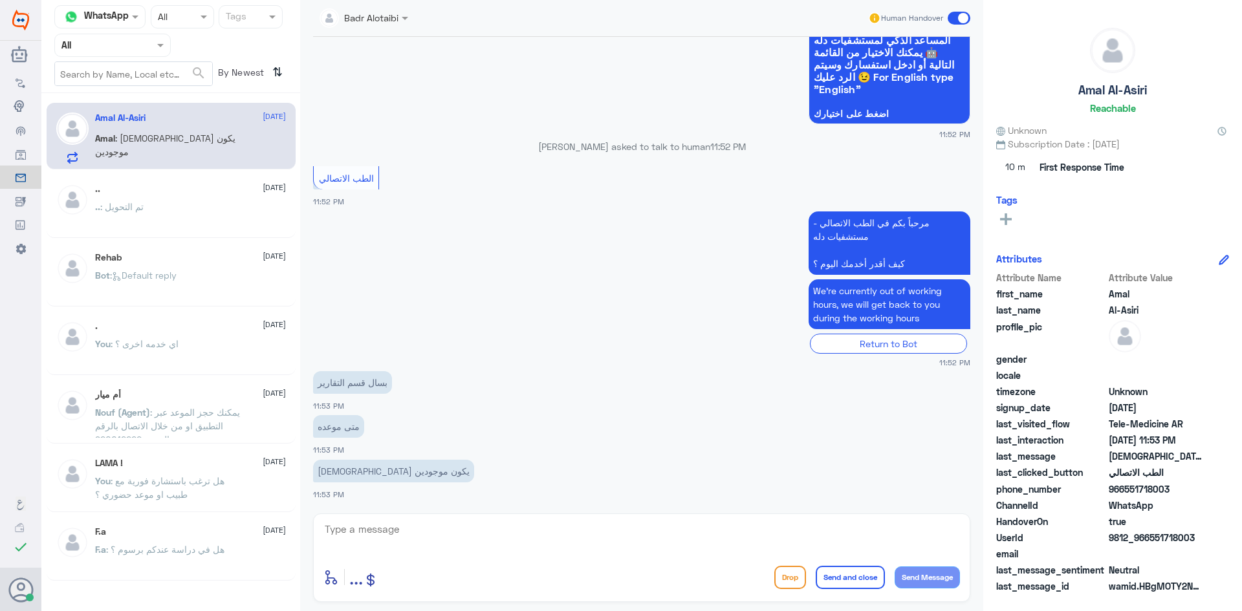
click at [505, 541] on textarea at bounding box center [641, 537] width 637 height 32
type textarea "مرحبا معك بدر من الطب الاتصالي كيف اقدر اخدمك ؟"
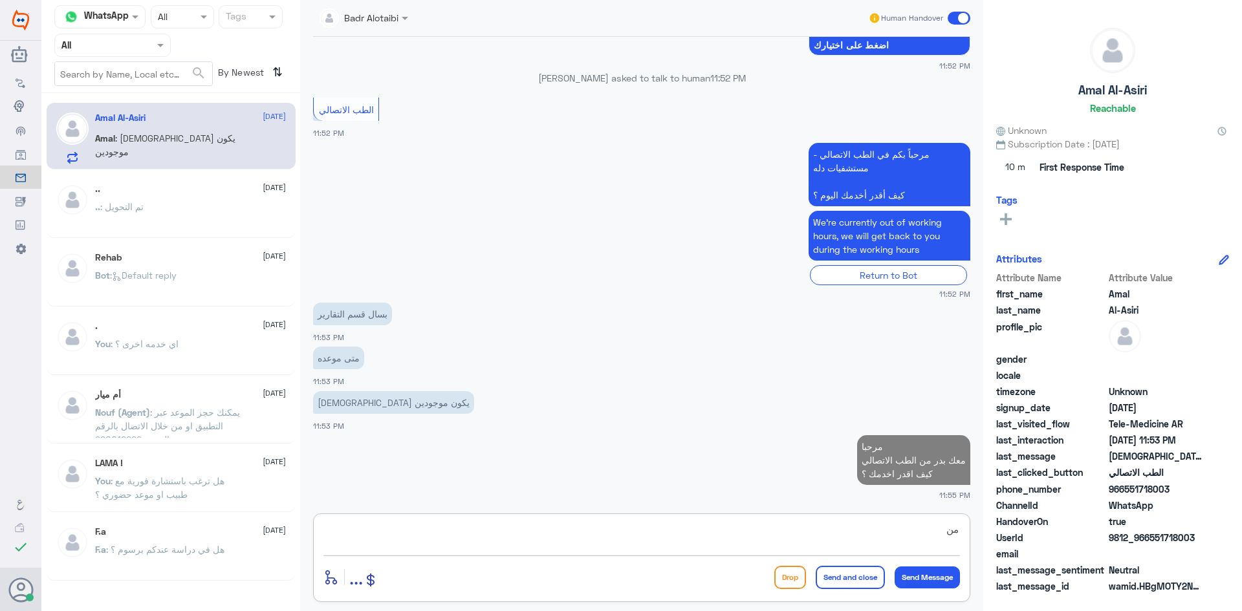
type textarea "م"
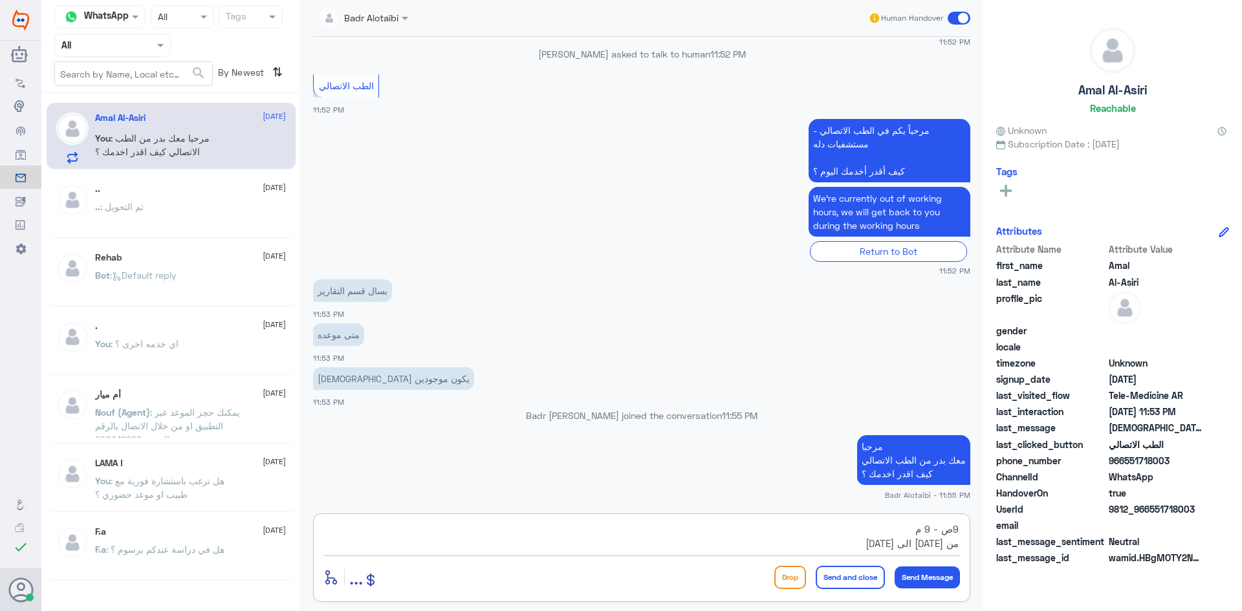
type textarea "9ص - 9 م من السبت الى الخميس"
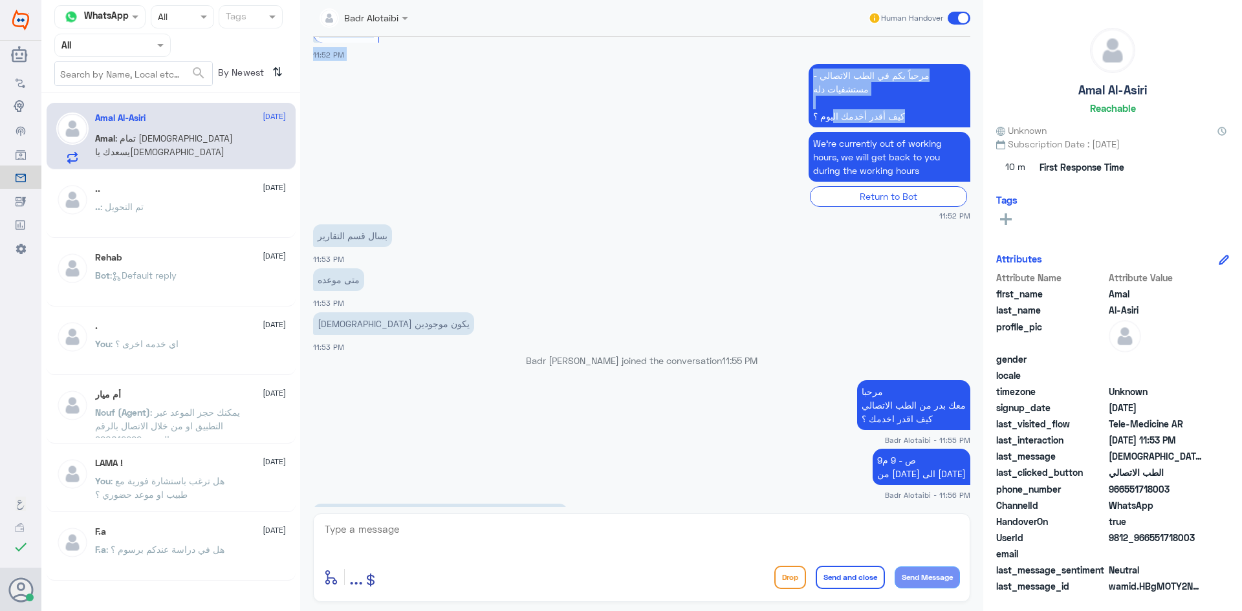
scroll to position [1193, 0]
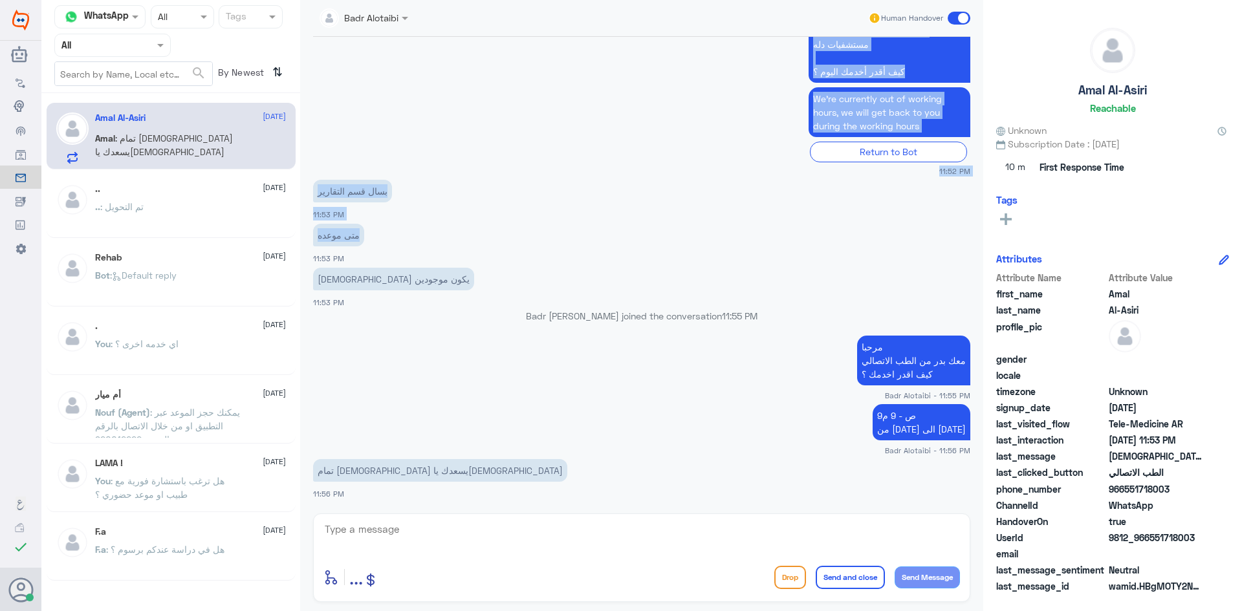
drag, startPoint x: 955, startPoint y: 17, endPoint x: 704, endPoint y: 235, distance: 332.9
click at [704, 235] on div "Badr Alotaibi Human Handover 10 Mar 2025 القائمة الرئيسية 10:22 PM مرحباً بك في…" at bounding box center [641, 307] width 683 height 615
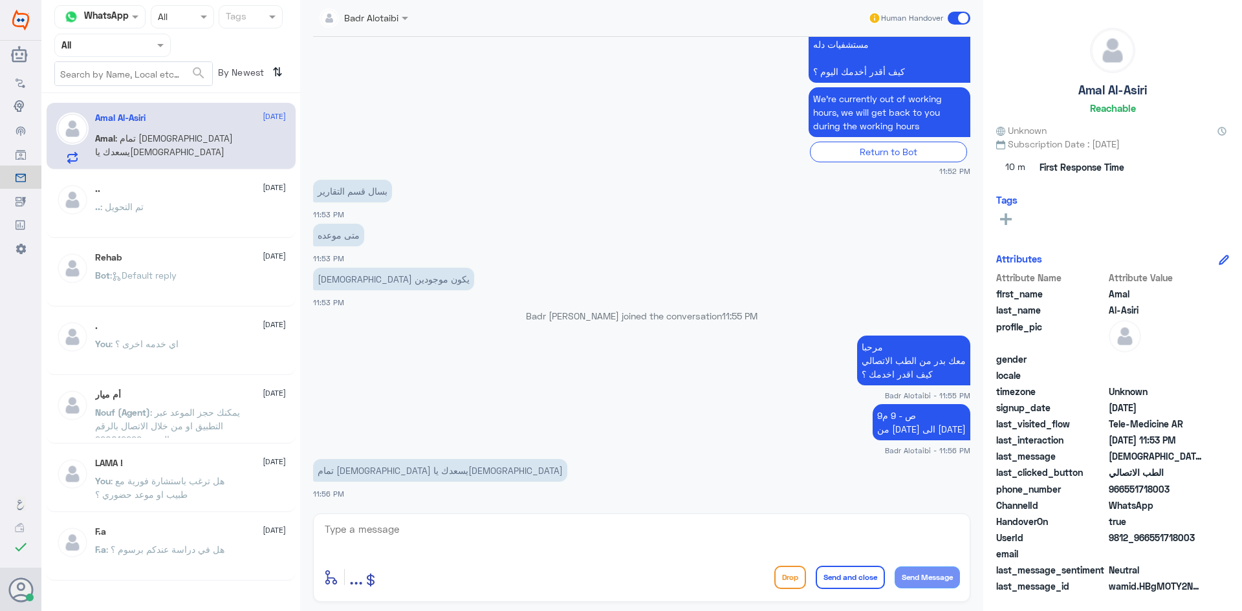
click at [526, 465] on app-msgs-text "تمام الله يسعدك يارب" at bounding box center [641, 471] width 657 height 24
click at [539, 545] on textarea at bounding box center [641, 537] width 637 height 32
type textarea "م"
type textarea "ح"
type textarea "عن طريق الواتساب"
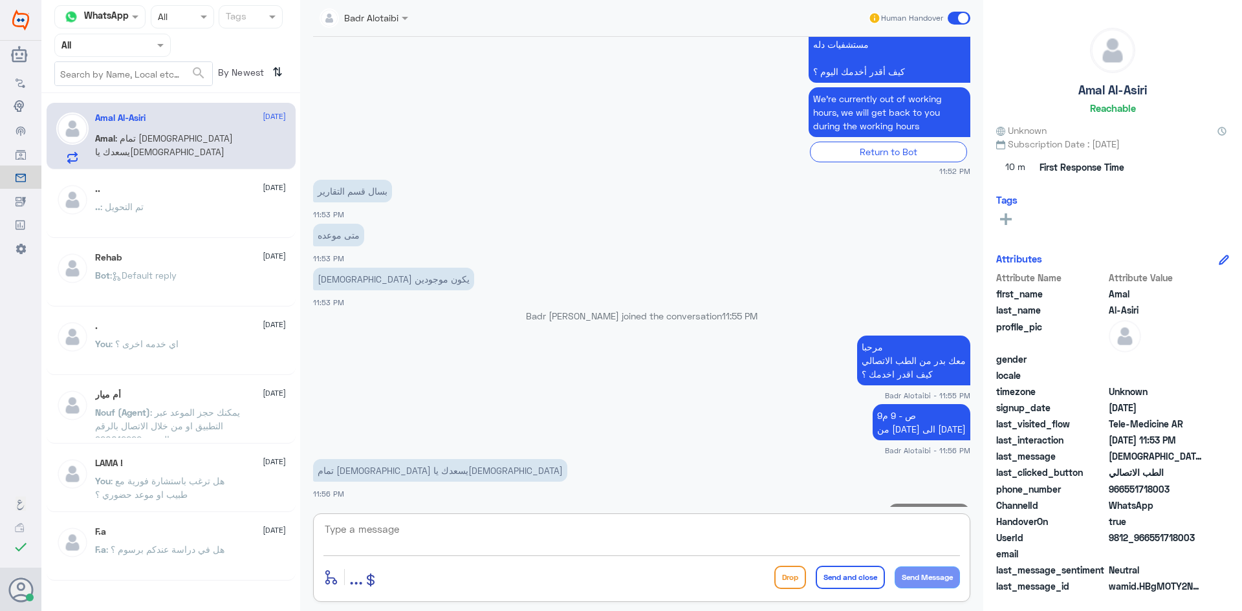
scroll to position [1234, 0]
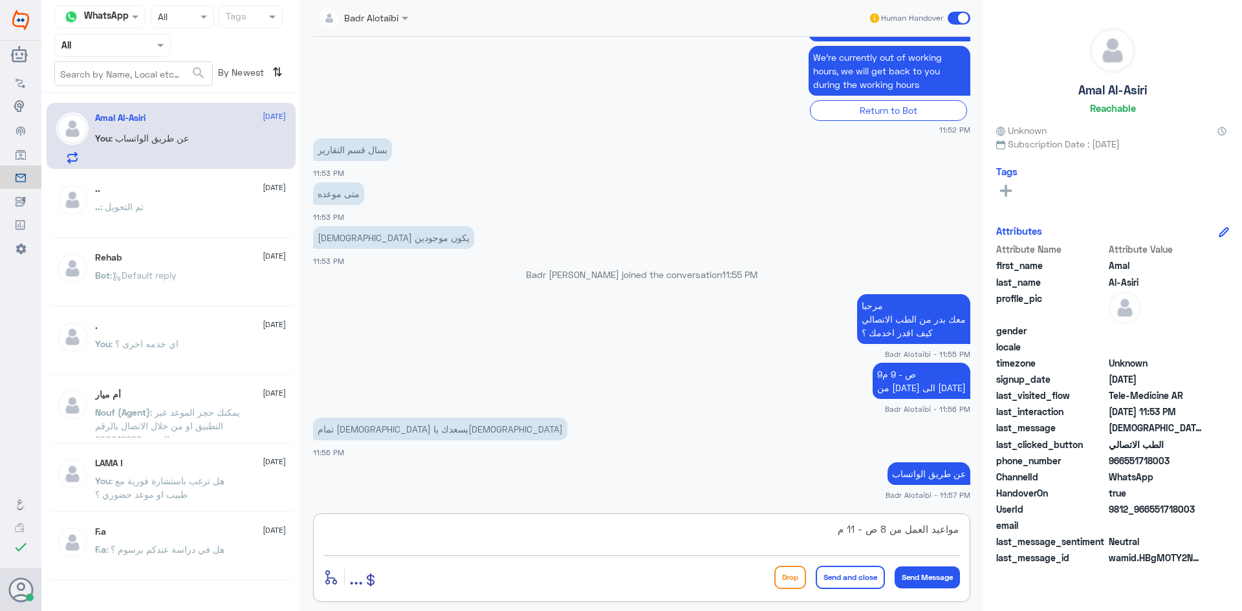
type textarea "مواعيد العمل من 8 ص - 11 م"
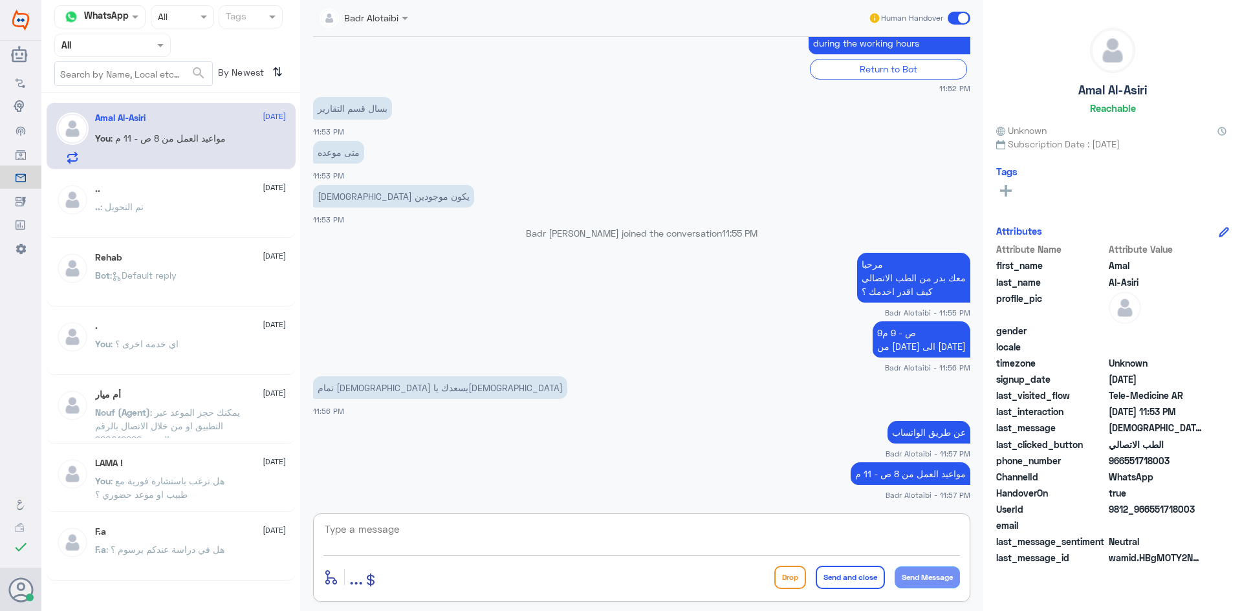
type textarea "م"
click at [955, 18] on span at bounding box center [959, 18] width 23 height 13
click at [0, 0] on input "checkbox" at bounding box center [0, 0] width 0 height 0
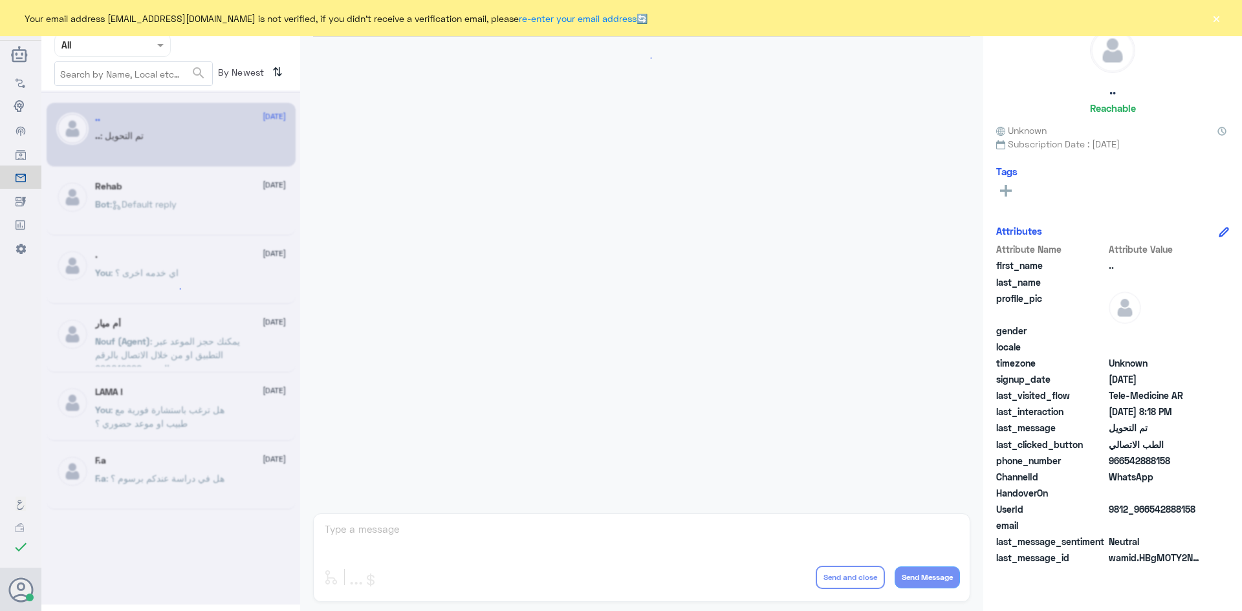
scroll to position [424, 0]
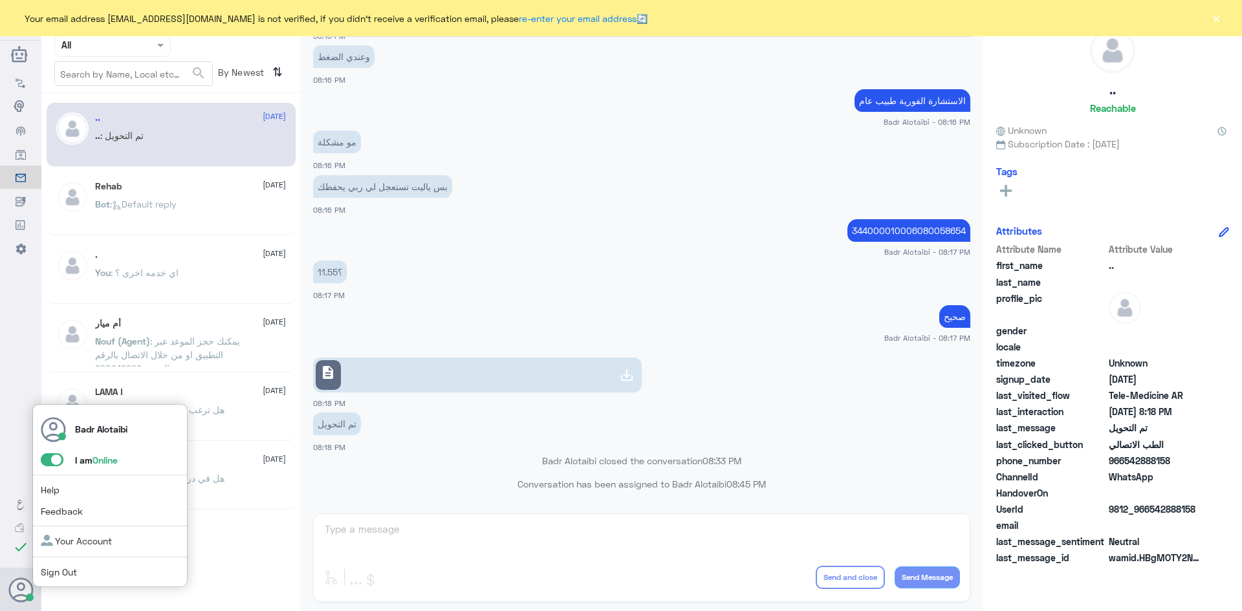
click at [58, 458] on span at bounding box center [52, 459] width 23 height 13
click at [0, 0] on input "checkbox" at bounding box center [0, 0] width 0 height 0
click at [130, 47] on input "text" at bounding box center [96, 45] width 71 height 15
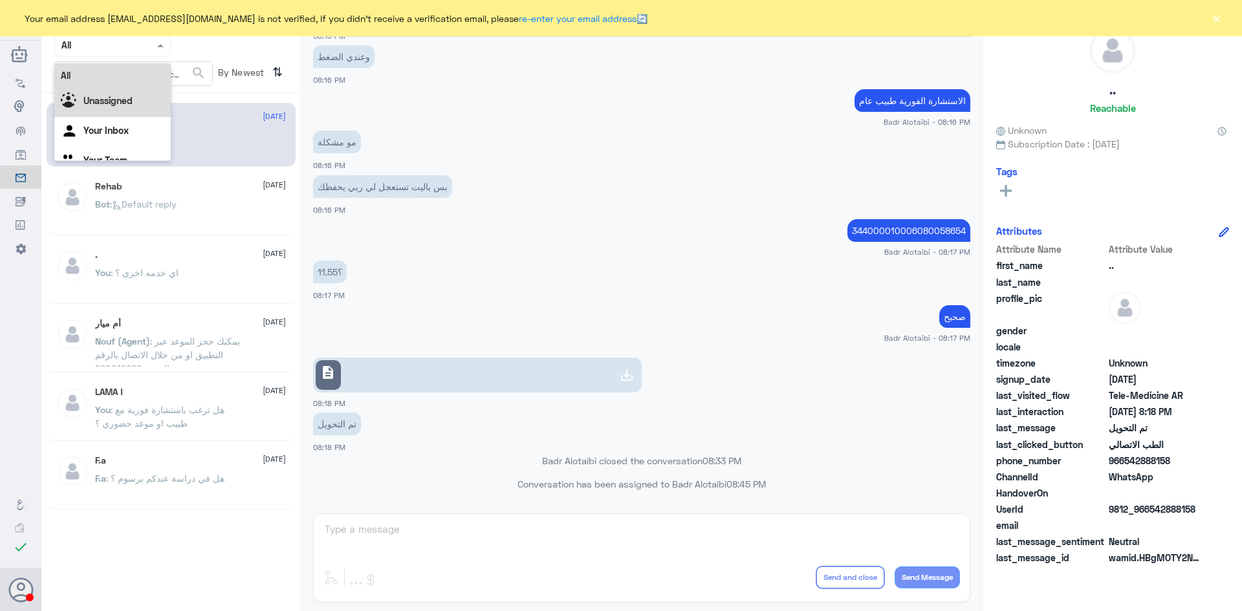
click at [121, 102] on b "Unassigned" at bounding box center [107, 100] width 49 height 11
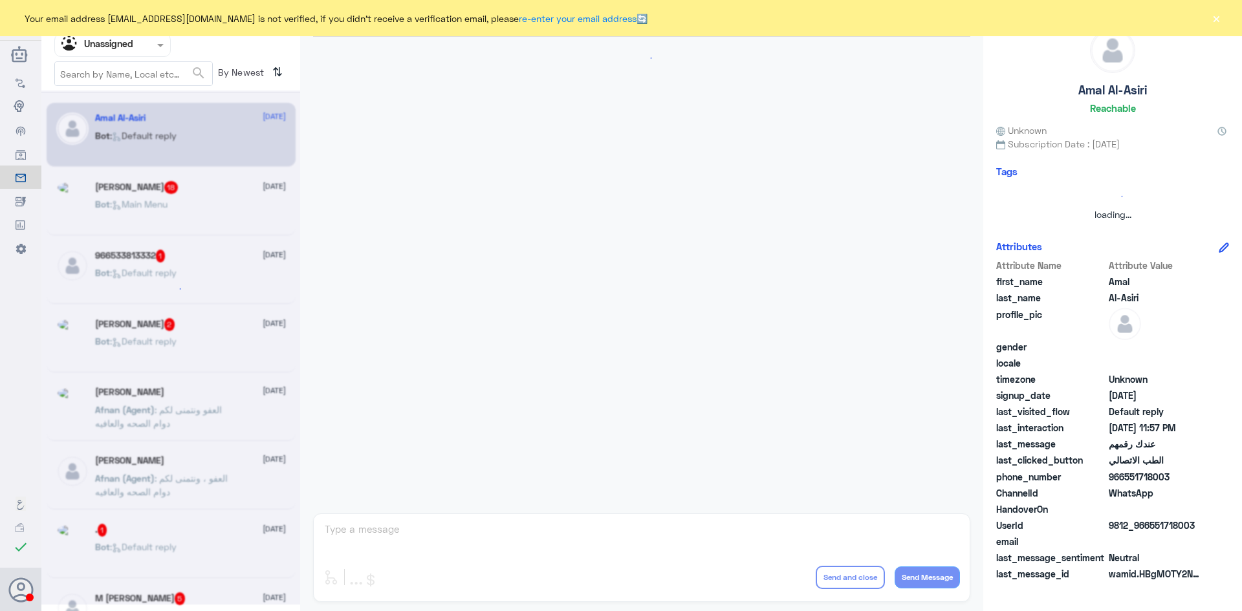
scroll to position [811, 0]
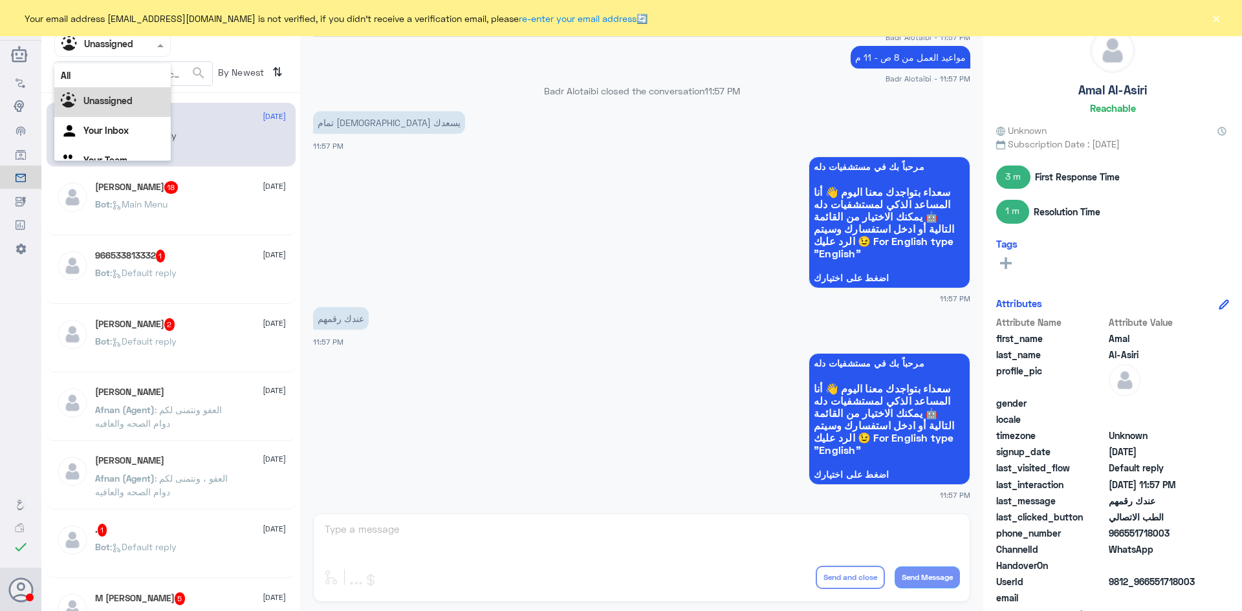
click at [132, 47] on input "text" at bounding box center [96, 45] width 71 height 15
click at [136, 75] on div "All" at bounding box center [112, 75] width 116 height 24
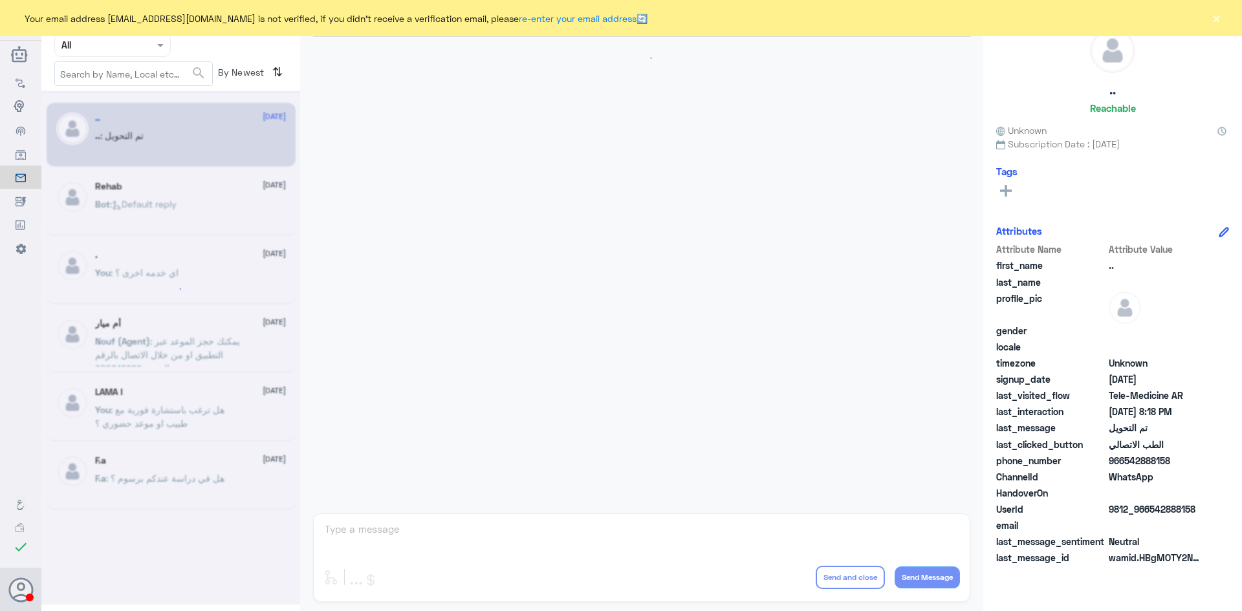
scroll to position [424, 0]
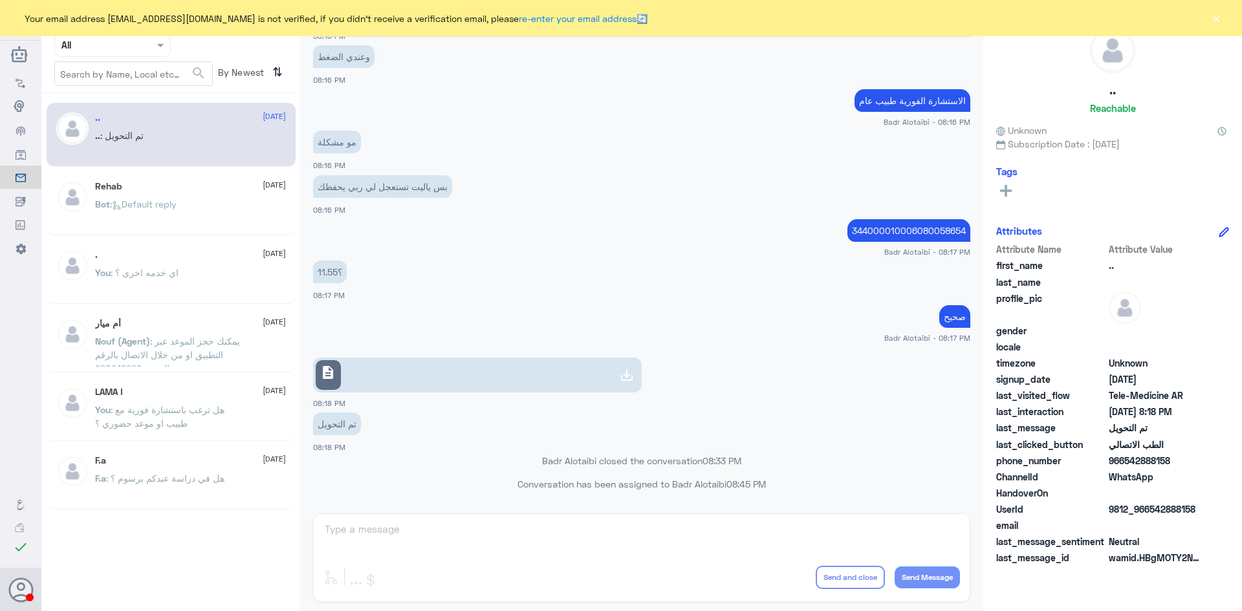
click at [131, 51] on input "text" at bounding box center [96, 45] width 71 height 15
click at [137, 94] on div "Unassigned" at bounding box center [112, 102] width 116 height 30
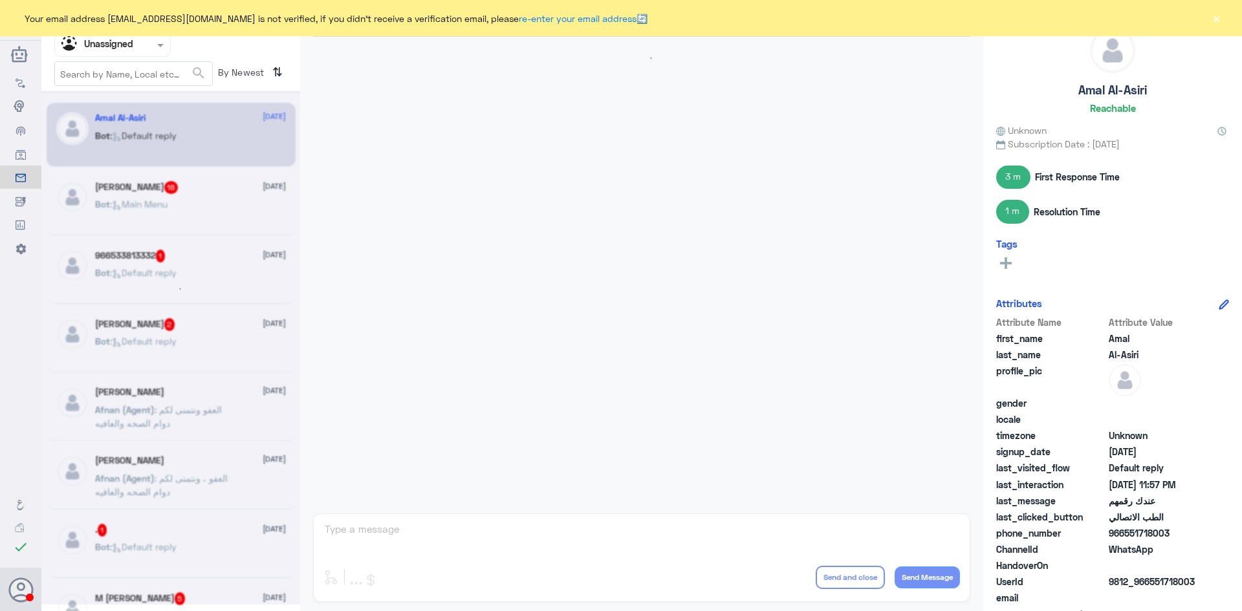
scroll to position [811, 0]
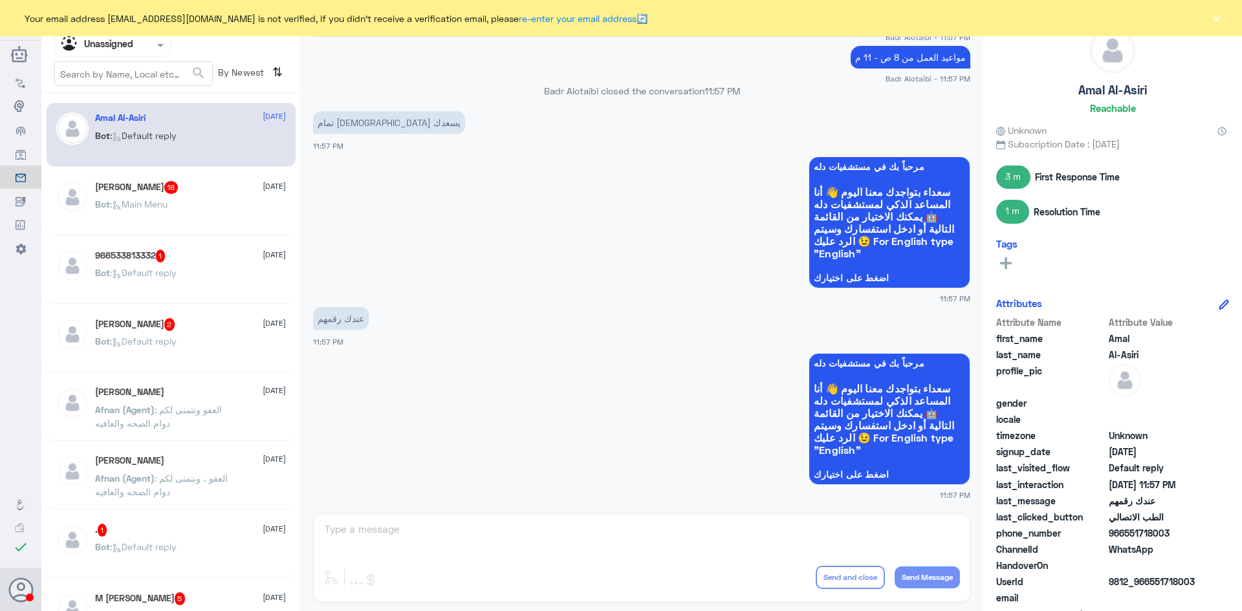
click at [1211, 19] on button "×" at bounding box center [1216, 18] width 13 height 13
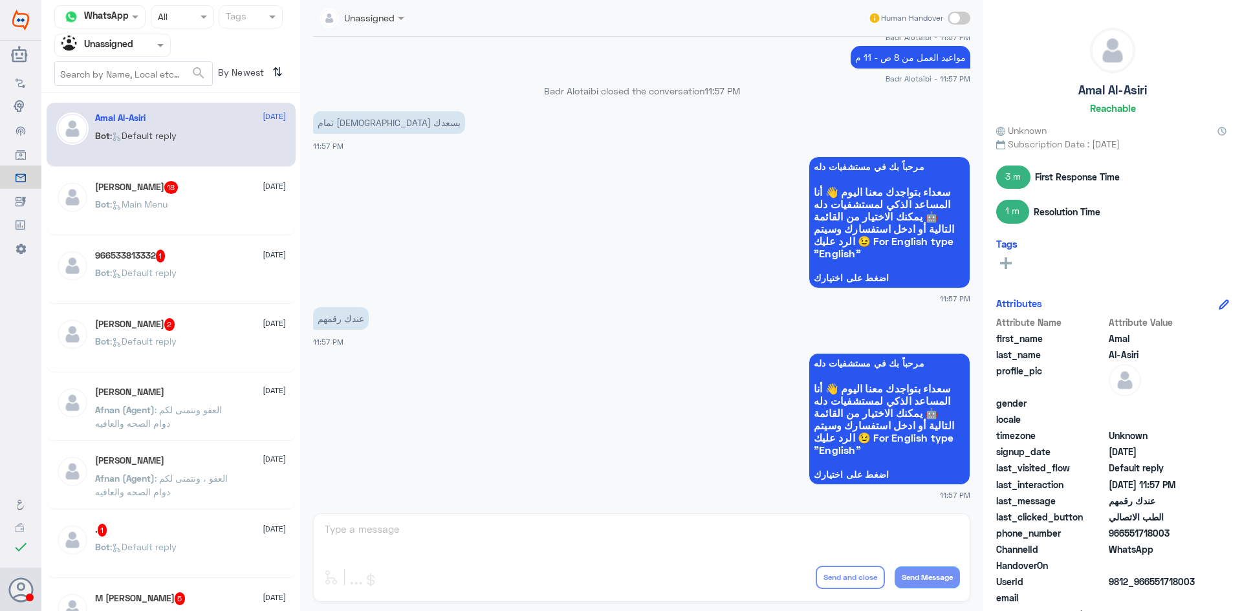
click at [966, 18] on span at bounding box center [959, 18] width 23 height 13
click at [0, 0] on input "checkbox" at bounding box center [0, 0] width 0 height 0
click at [793, 530] on textarea at bounding box center [641, 537] width 637 height 32
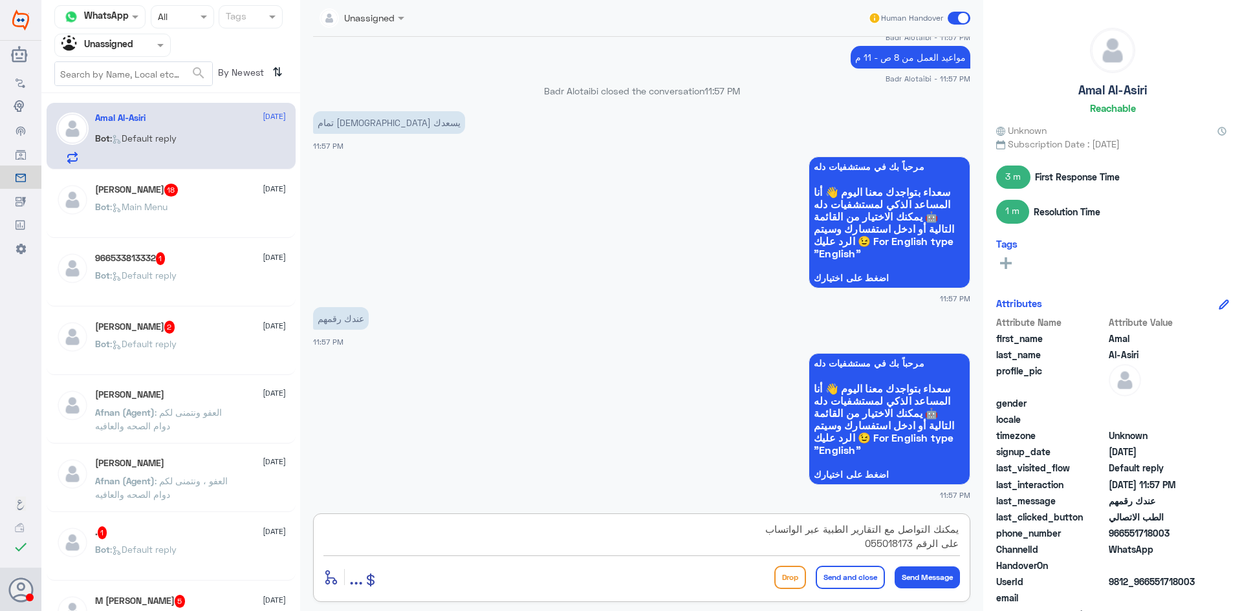
type textarea "يمكنك التواصل مع التقارير الطبية عبر الواتساب على الرقم 0550181732"
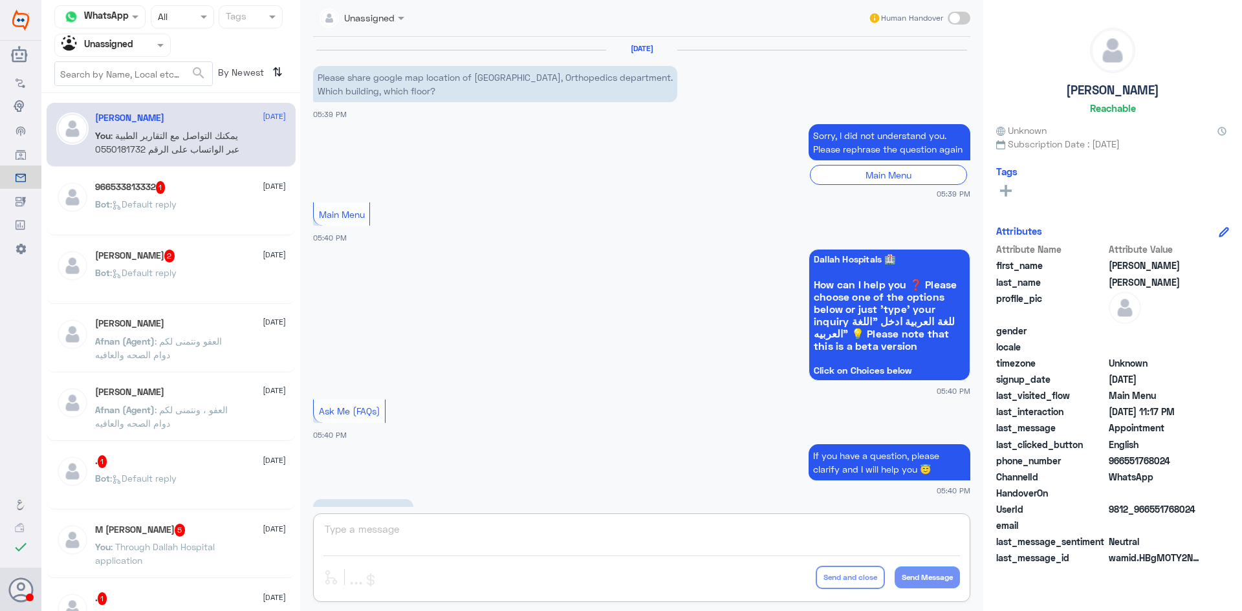
scroll to position [1248, 0]
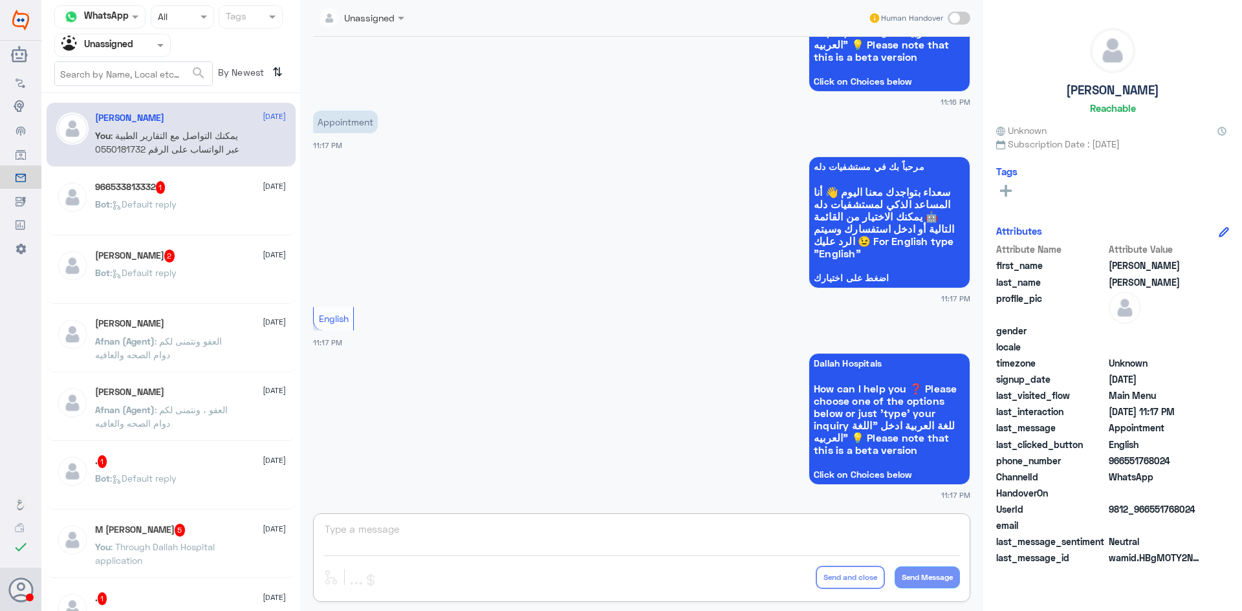
click at [149, 49] on div at bounding box center [112, 45] width 115 height 15
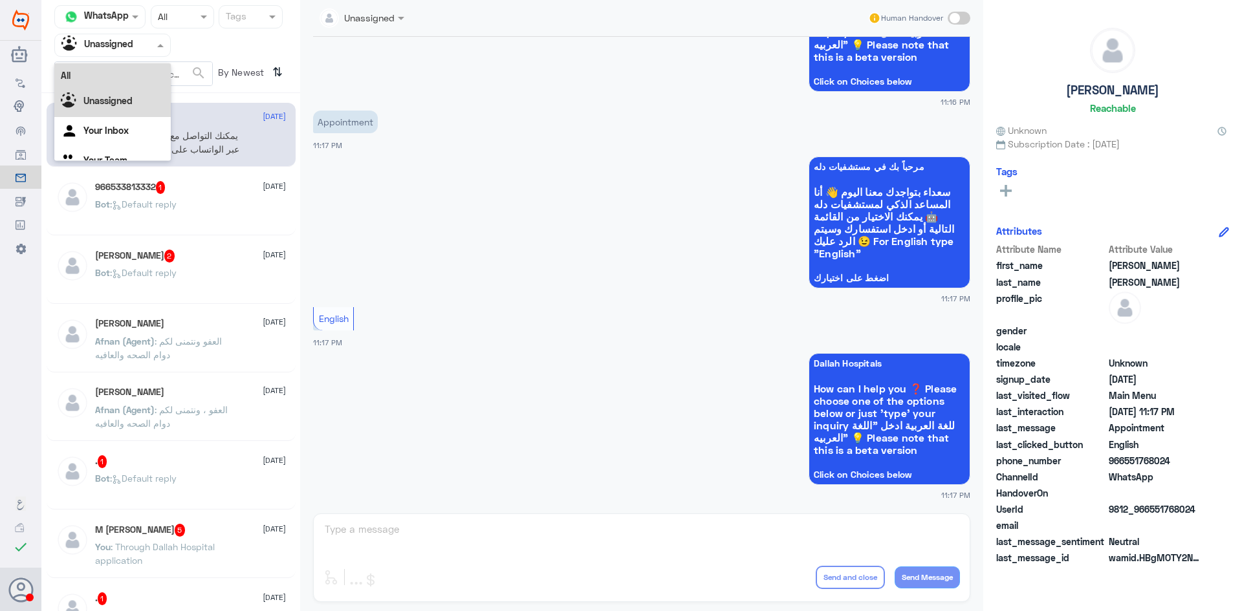
click at [138, 69] on div "All" at bounding box center [112, 75] width 116 height 24
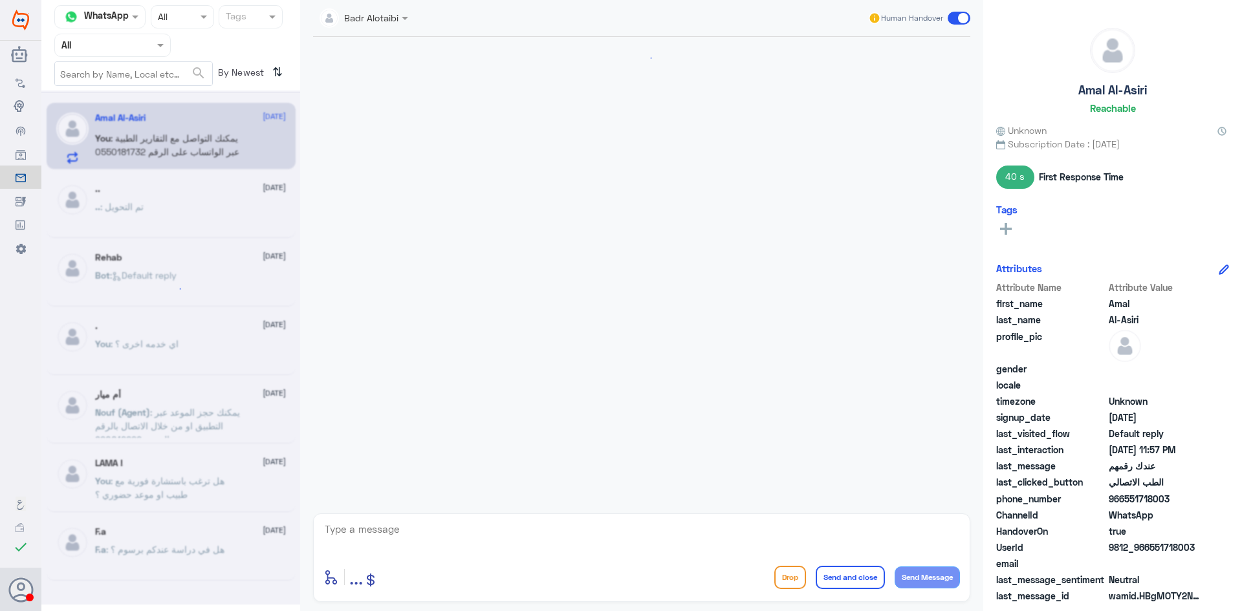
scroll to position [732, 0]
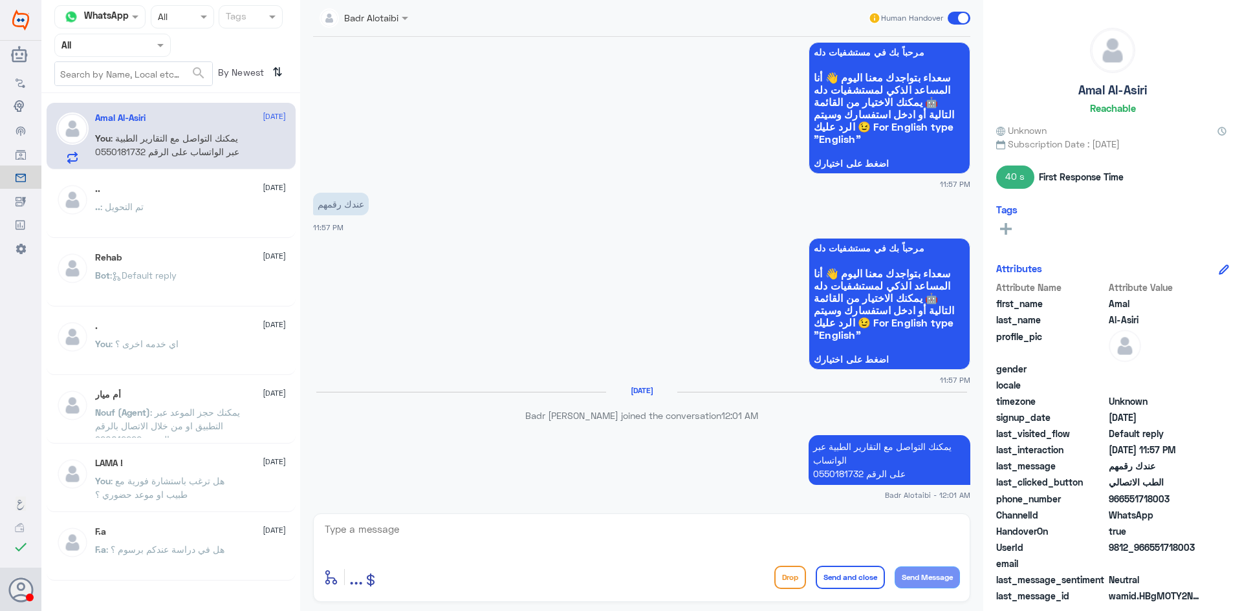
click at [963, 14] on span at bounding box center [959, 18] width 23 height 13
click at [0, 0] on input "checkbox" at bounding box center [0, 0] width 0 height 0
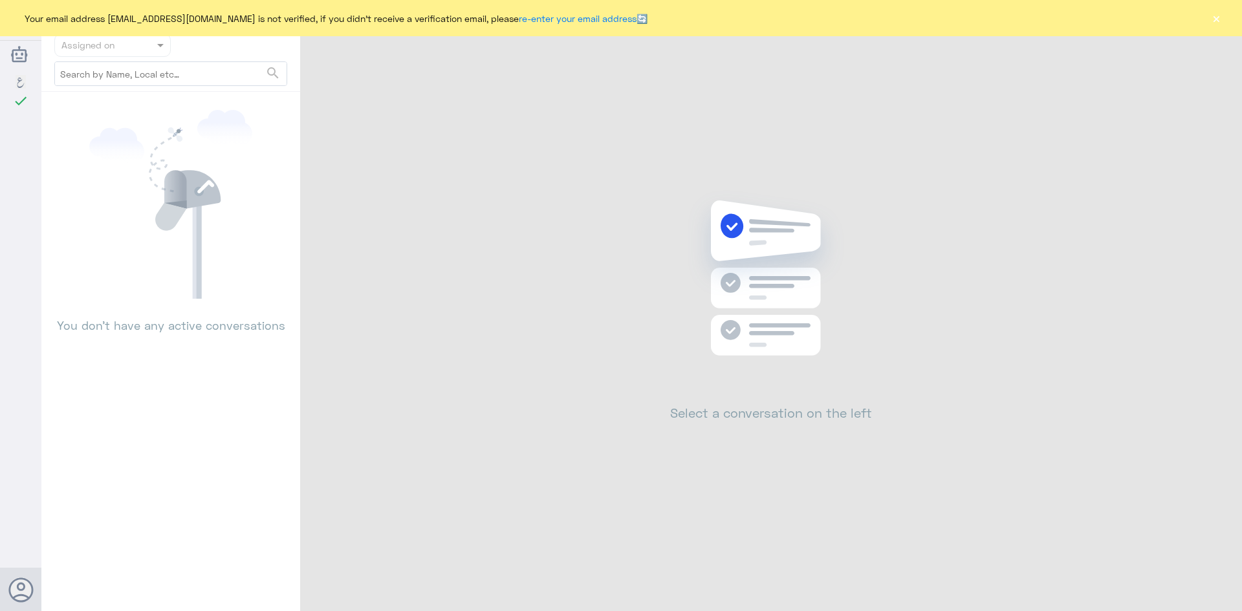
click at [1209, 17] on div "Your email address [EMAIL_ADDRESS][DOMAIN_NAME] is not verified, if you didn't …" at bounding box center [621, 18] width 1242 height 36
click at [1216, 17] on button "×" at bounding box center [1216, 18] width 13 height 13
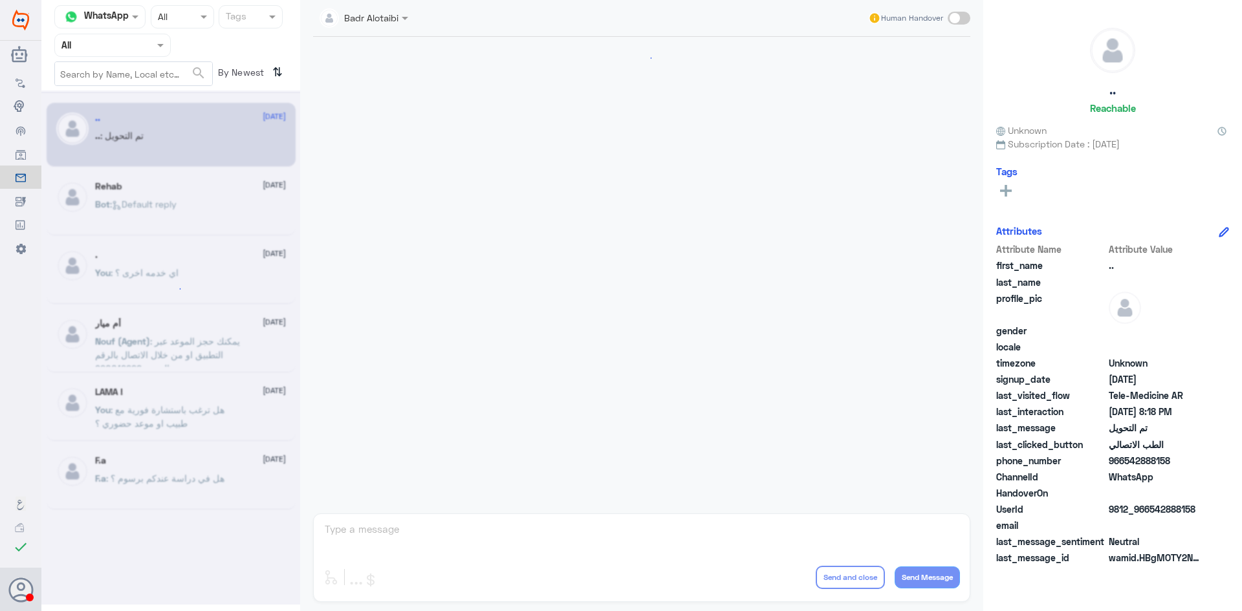
scroll to position [424, 0]
